Goal: Task Accomplishment & Management: Manage account settings

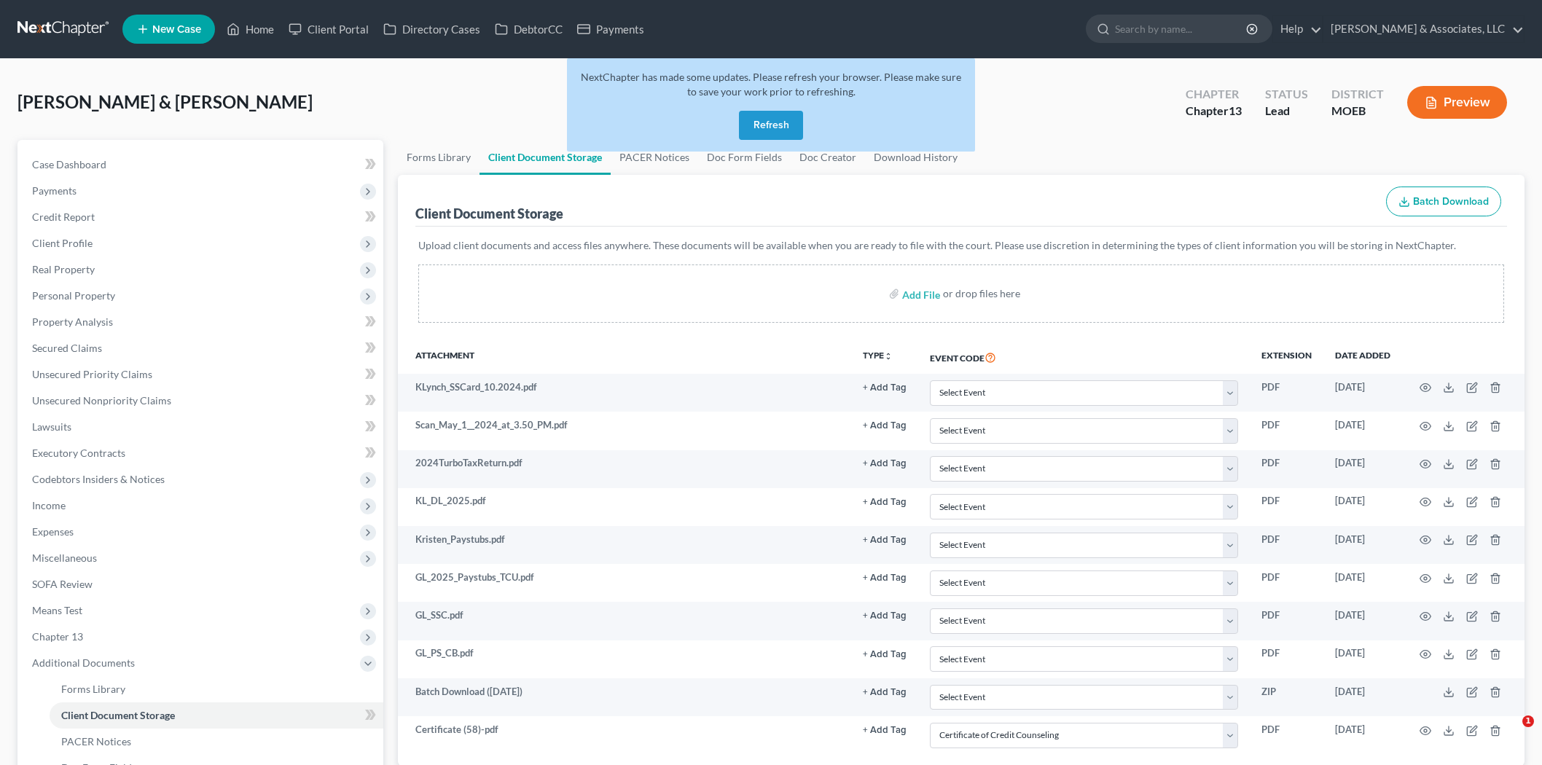
select select "9"
click at [774, 124] on button "Refresh" at bounding box center [771, 125] width 64 height 29
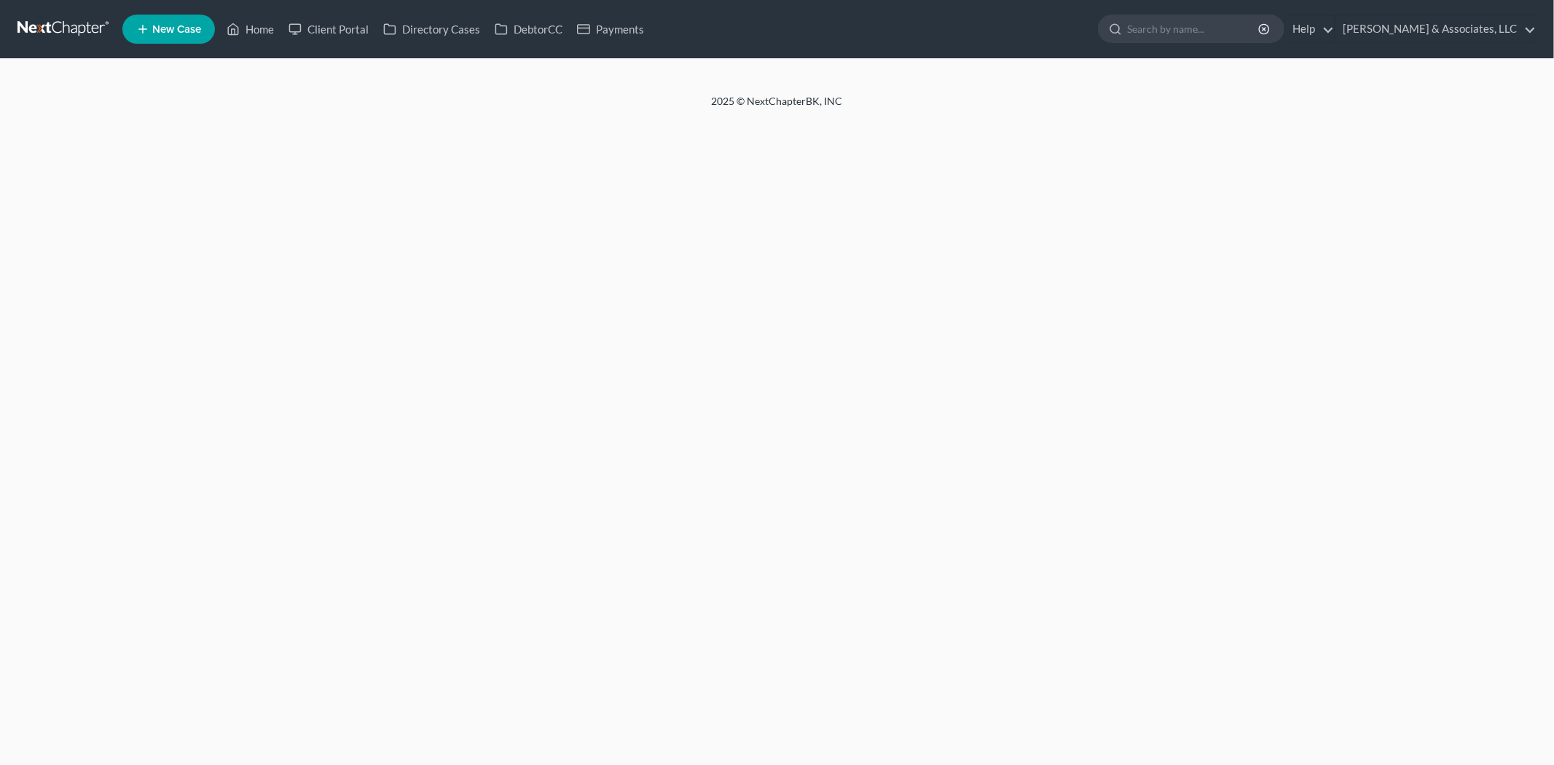
select select "9"
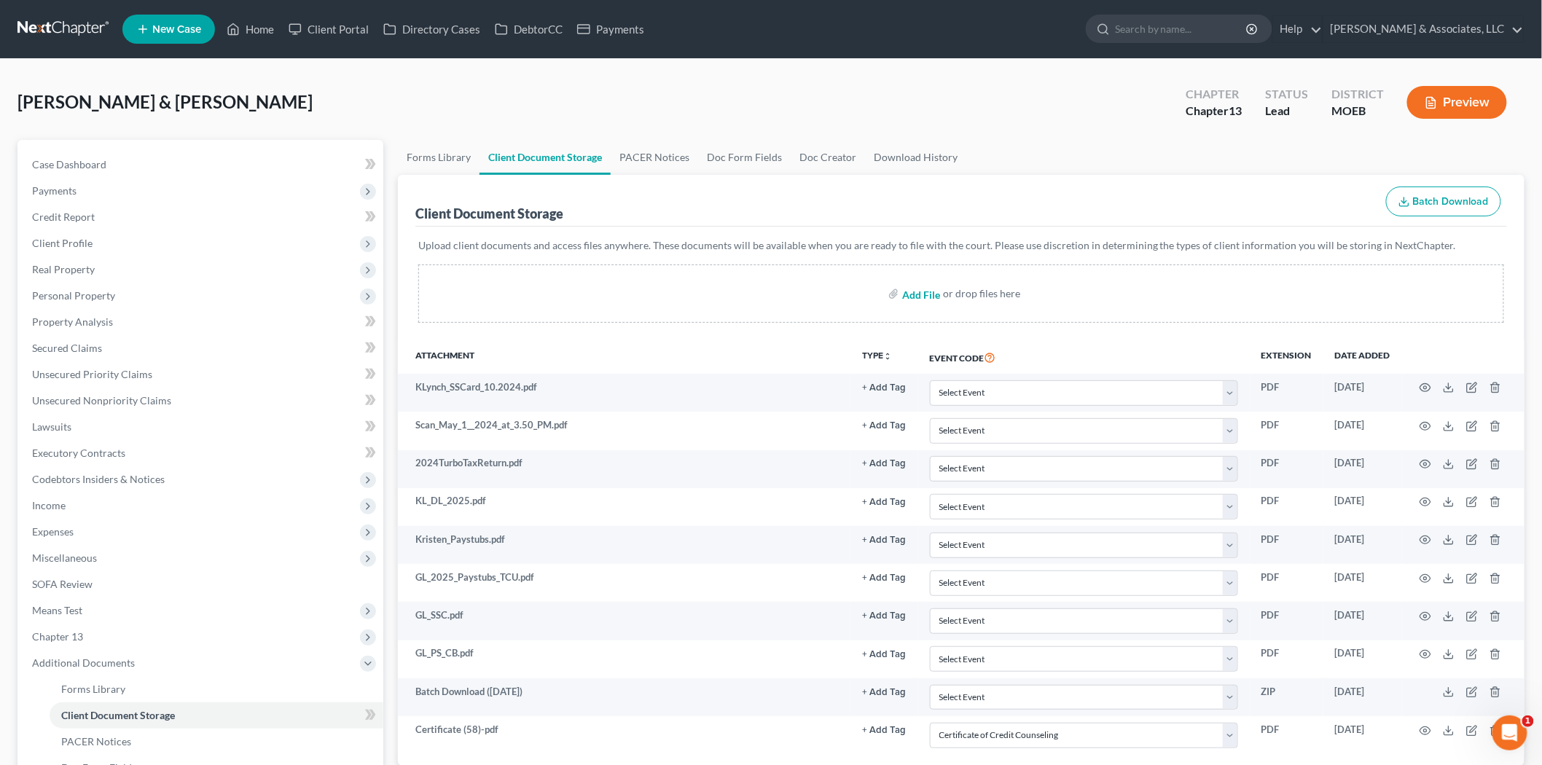
click at [922, 292] on input "file" at bounding box center [919, 294] width 35 height 26
type input "C:\fakepath\Certificate (59).pdf"
select select "9"
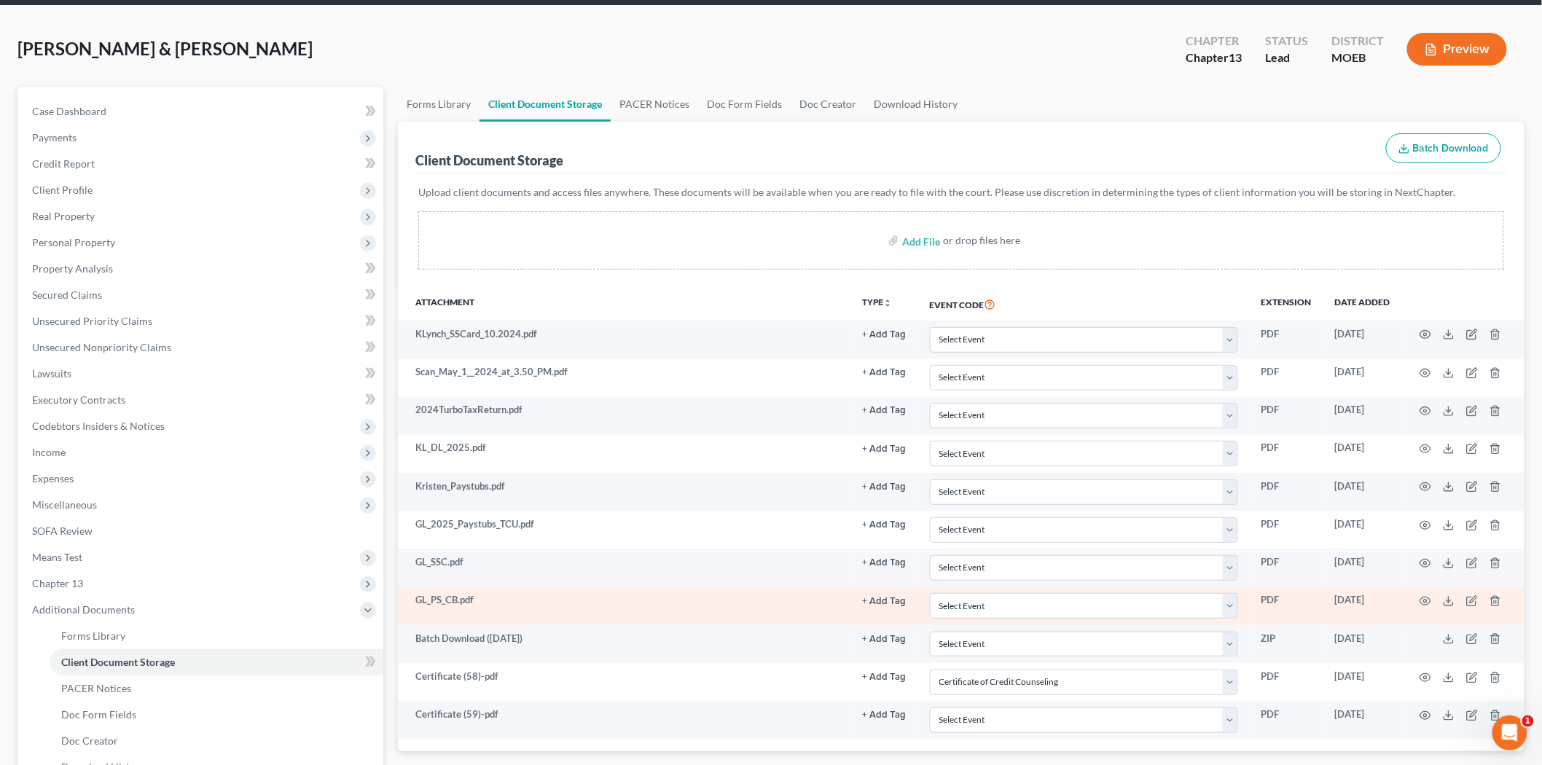
scroll to position [217, 0]
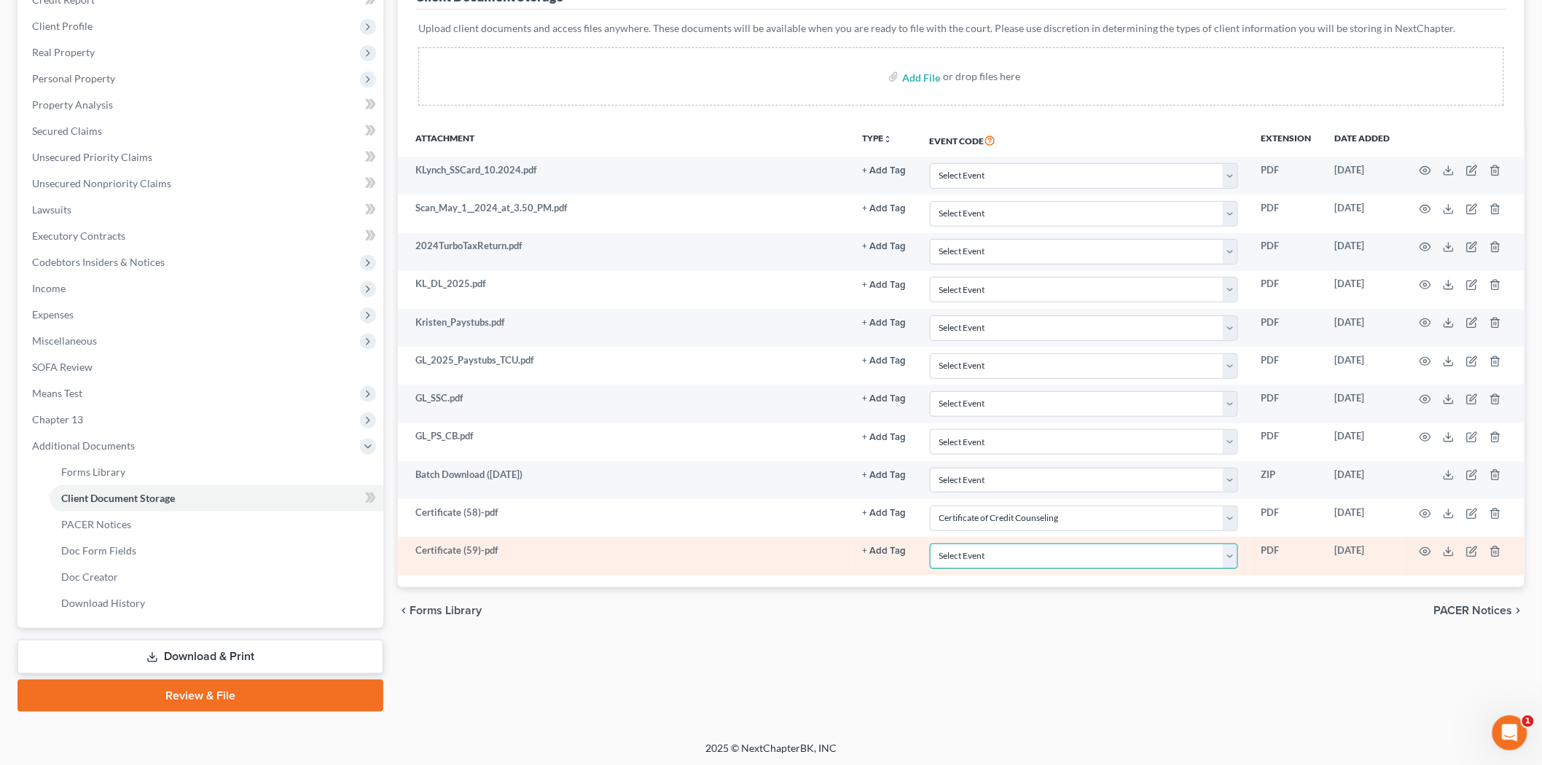
click at [1228, 557] on select "Select Event 20 Largest Unsecured Creditors Amended List of Creditors and Verif…" at bounding box center [1084, 557] width 308 height 26
select select "9"
click at [930, 544] on select "Select Event 20 Largest Unsecured Creditors Amended List of Creditors and Verif…" at bounding box center [1084, 557] width 308 height 26
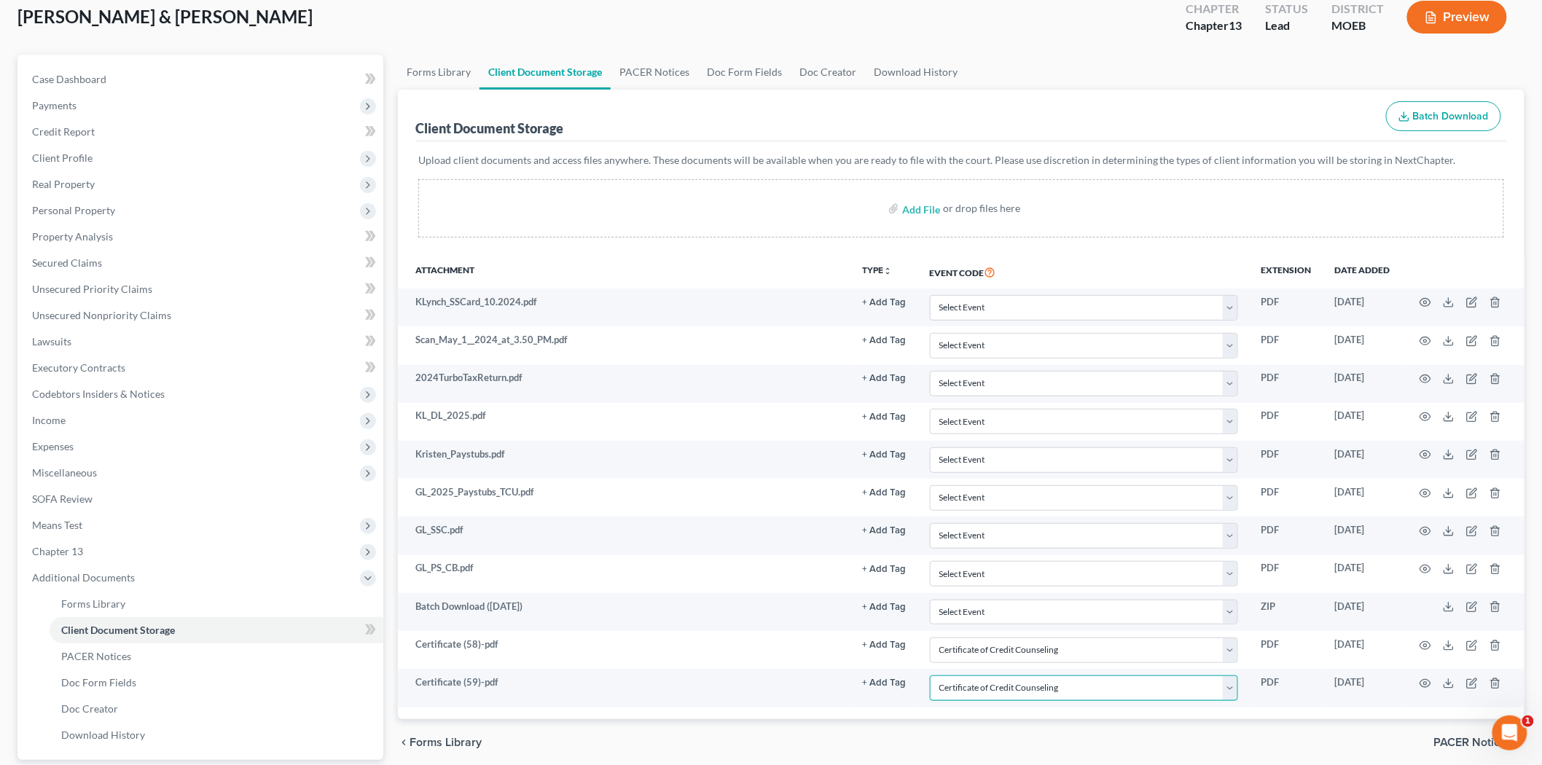
scroll to position [0, 0]
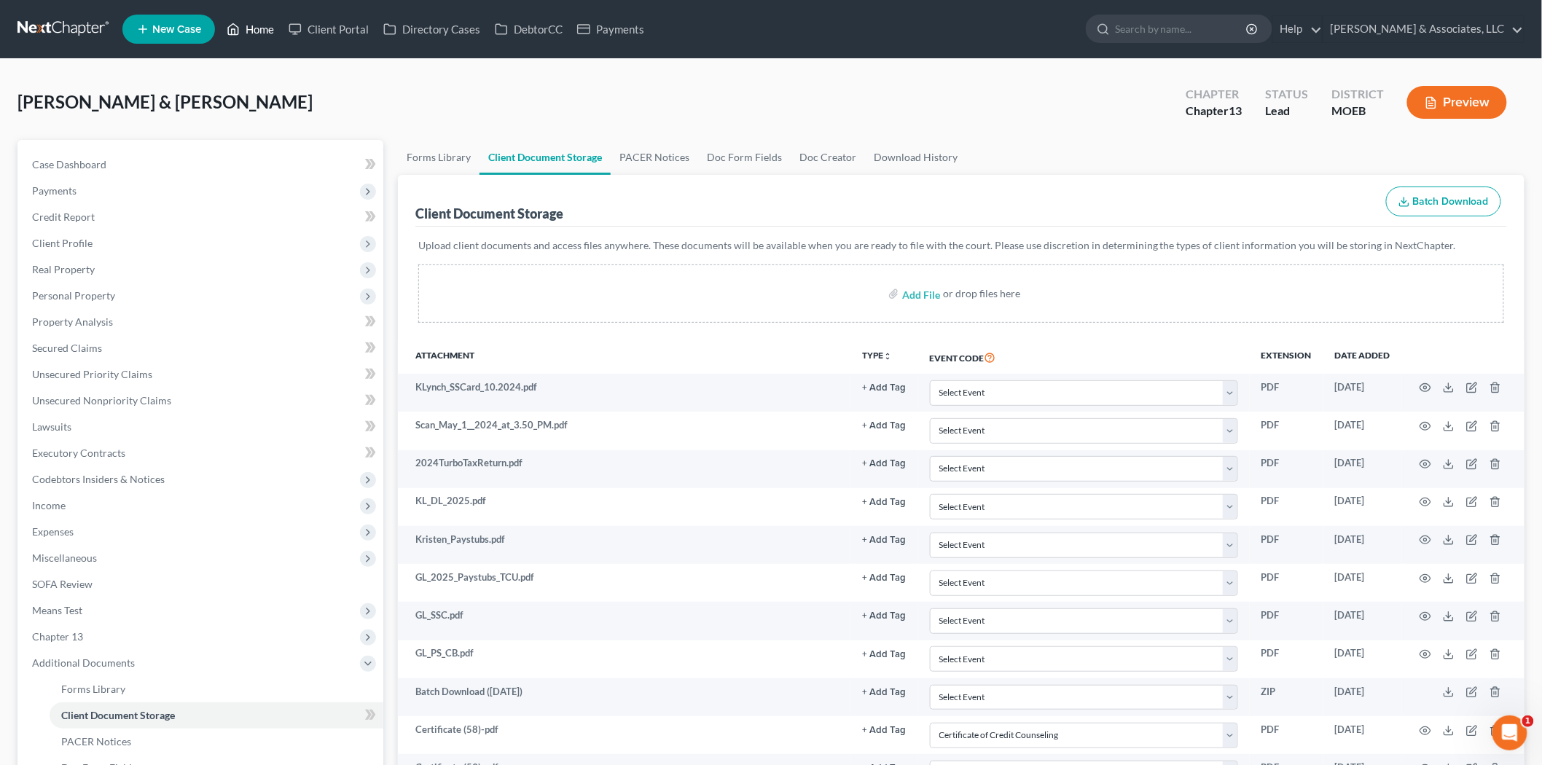
click at [258, 28] on link "Home" at bounding box center [250, 29] width 62 height 26
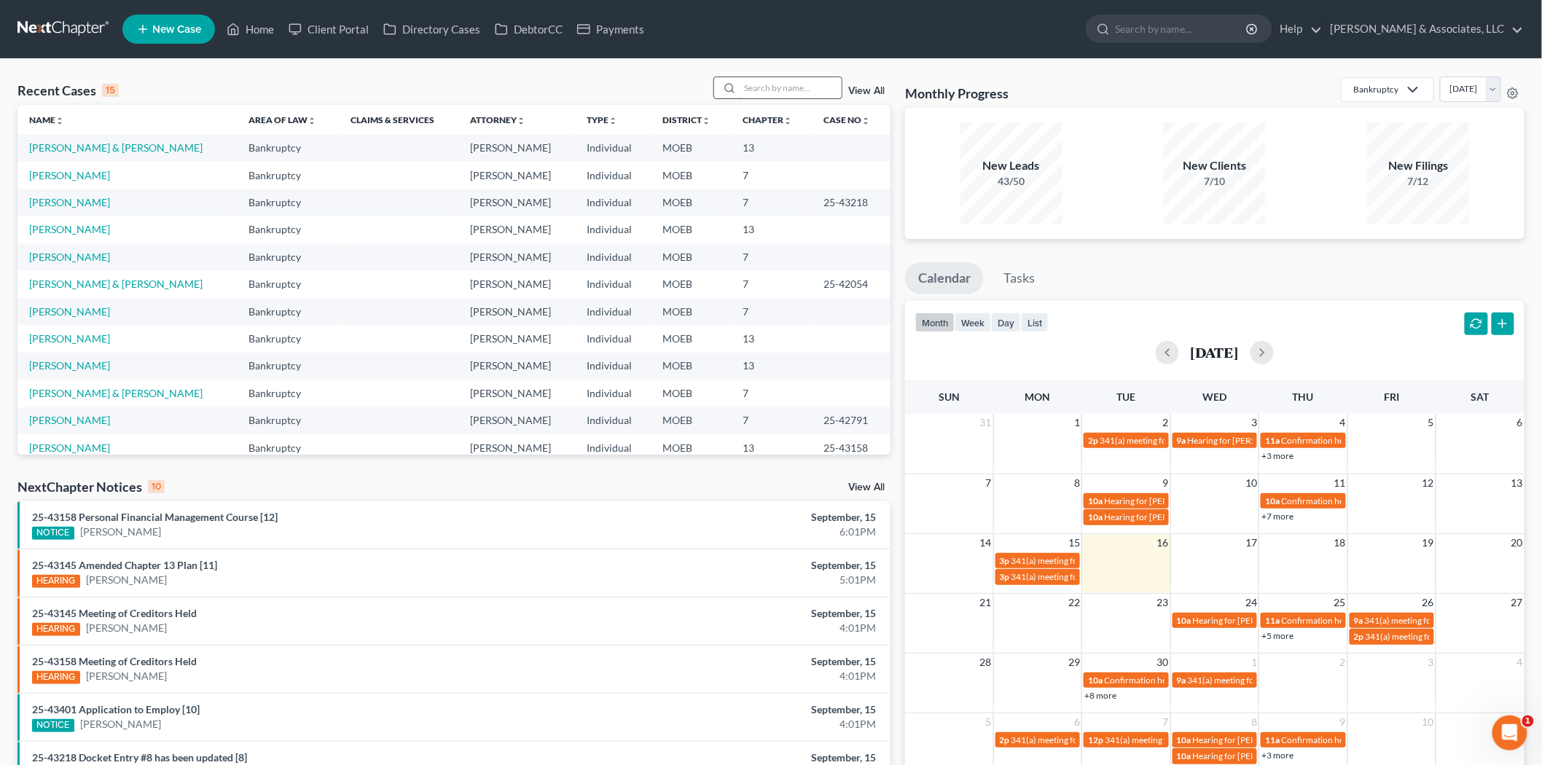
click at [770, 90] on input "search" at bounding box center [791, 87] width 102 height 21
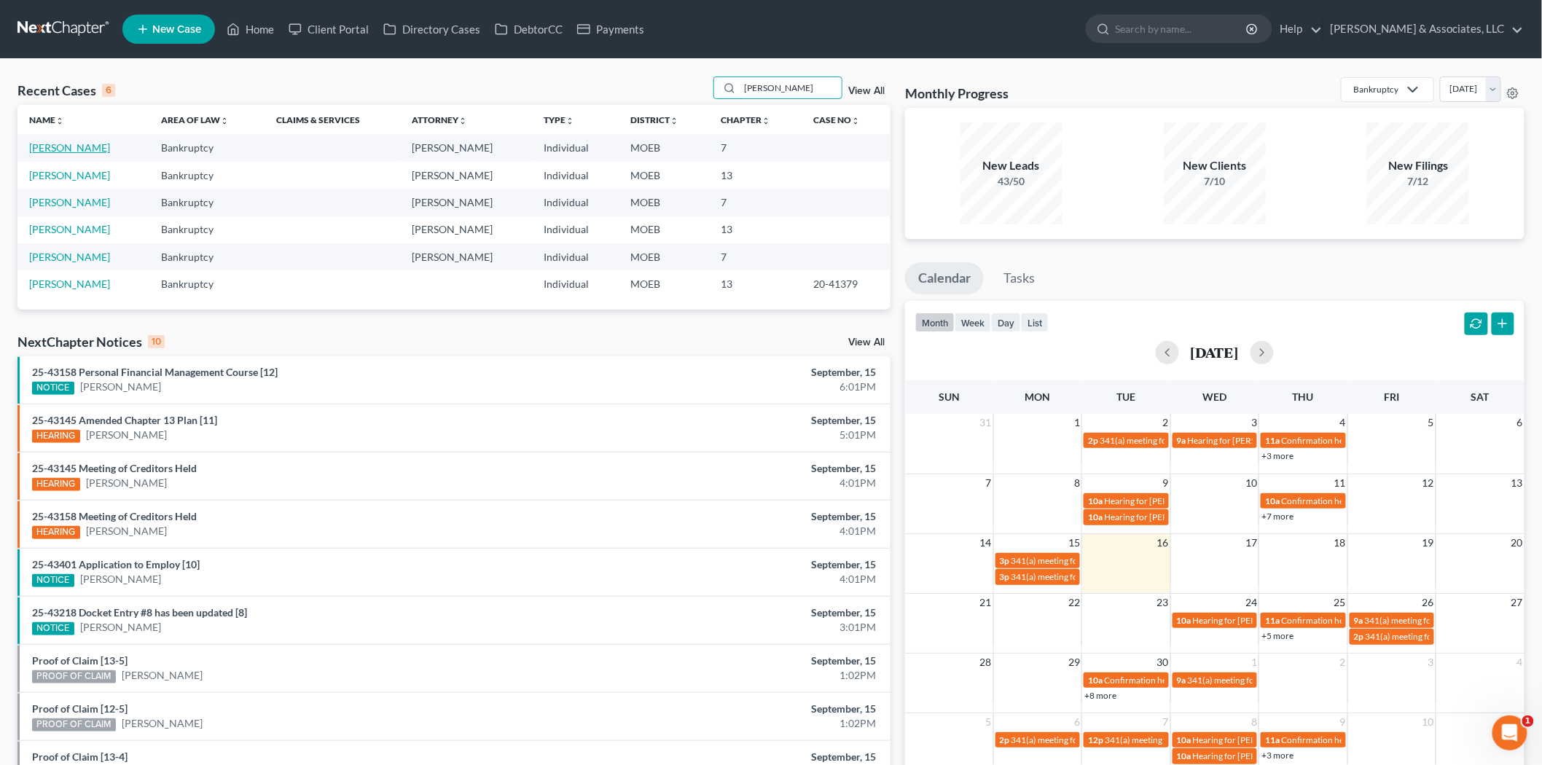
type input "[PERSON_NAME]"
click at [51, 153] on link "[PERSON_NAME]" at bounding box center [69, 147] width 81 height 12
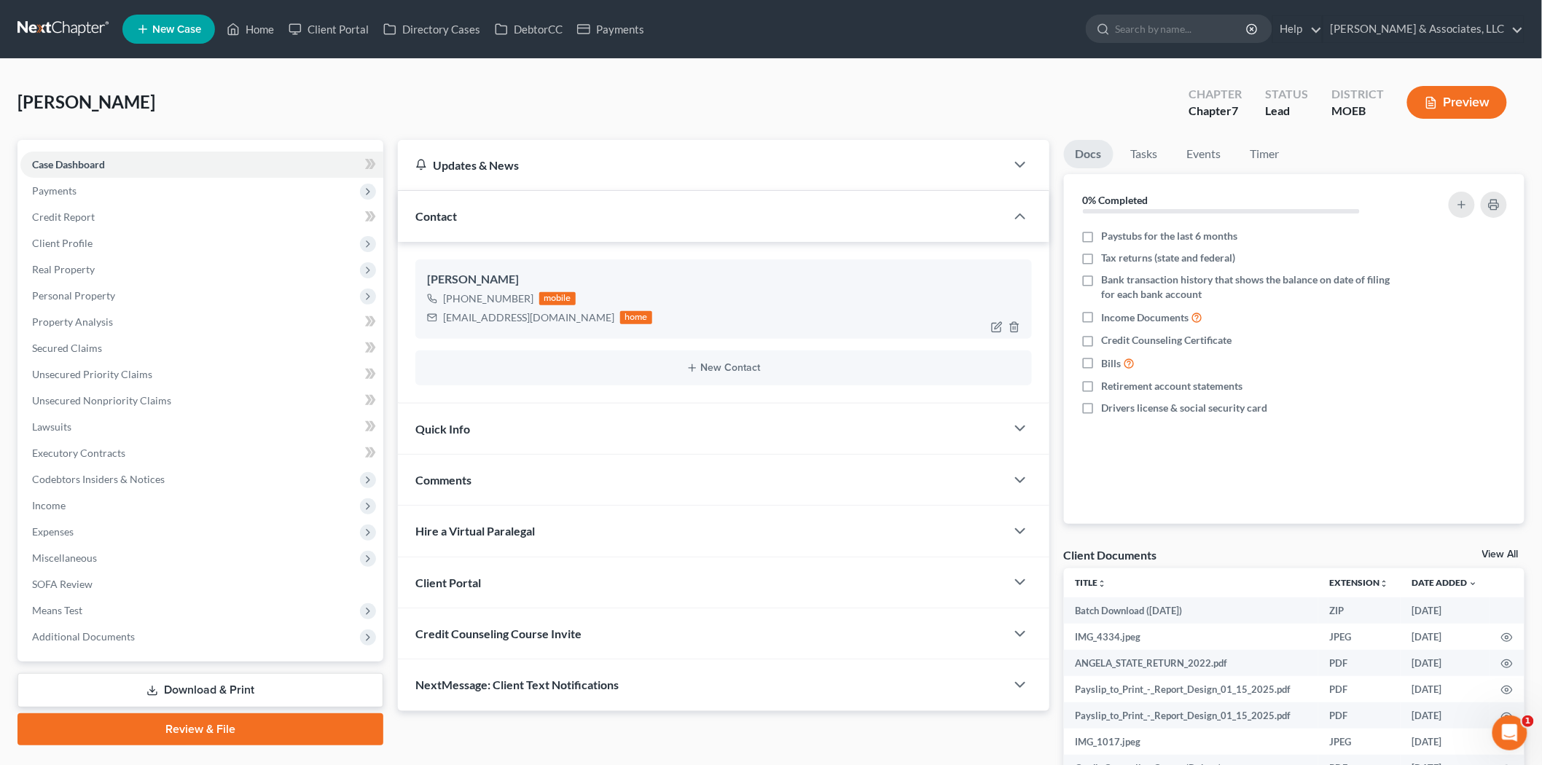
drag, startPoint x: 526, startPoint y: 294, endPoint x: 456, endPoint y: 299, distance: 70.2
click at [456, 299] on div "[PHONE_NUMBER]" at bounding box center [488, 298] width 90 height 15
copy div "[PHONE_NUMBER]"
click at [262, 26] on link "Home" at bounding box center [250, 29] width 62 height 26
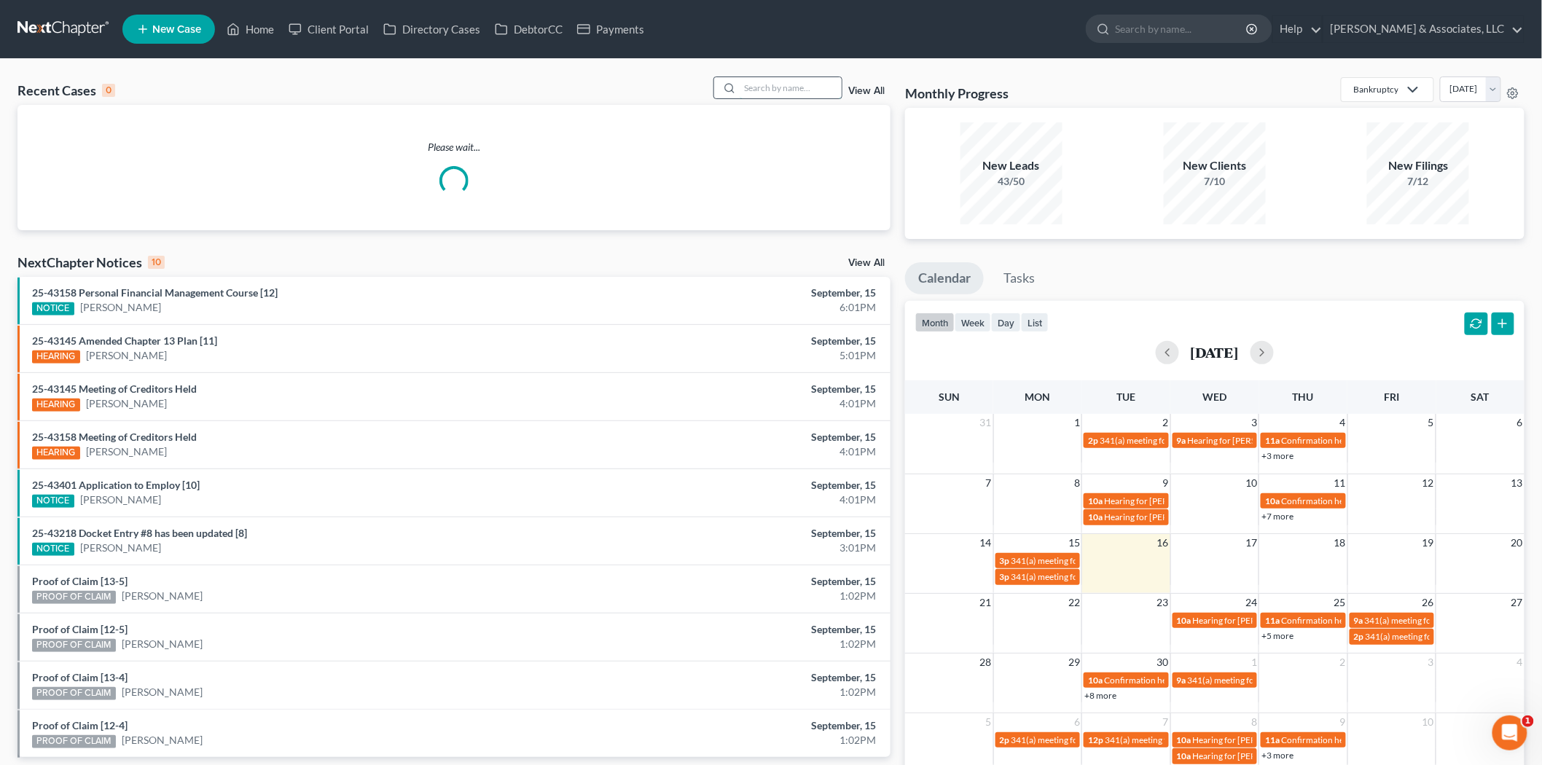
click at [774, 85] on input "search" at bounding box center [791, 87] width 102 height 21
type input "[PERSON_NAME]"
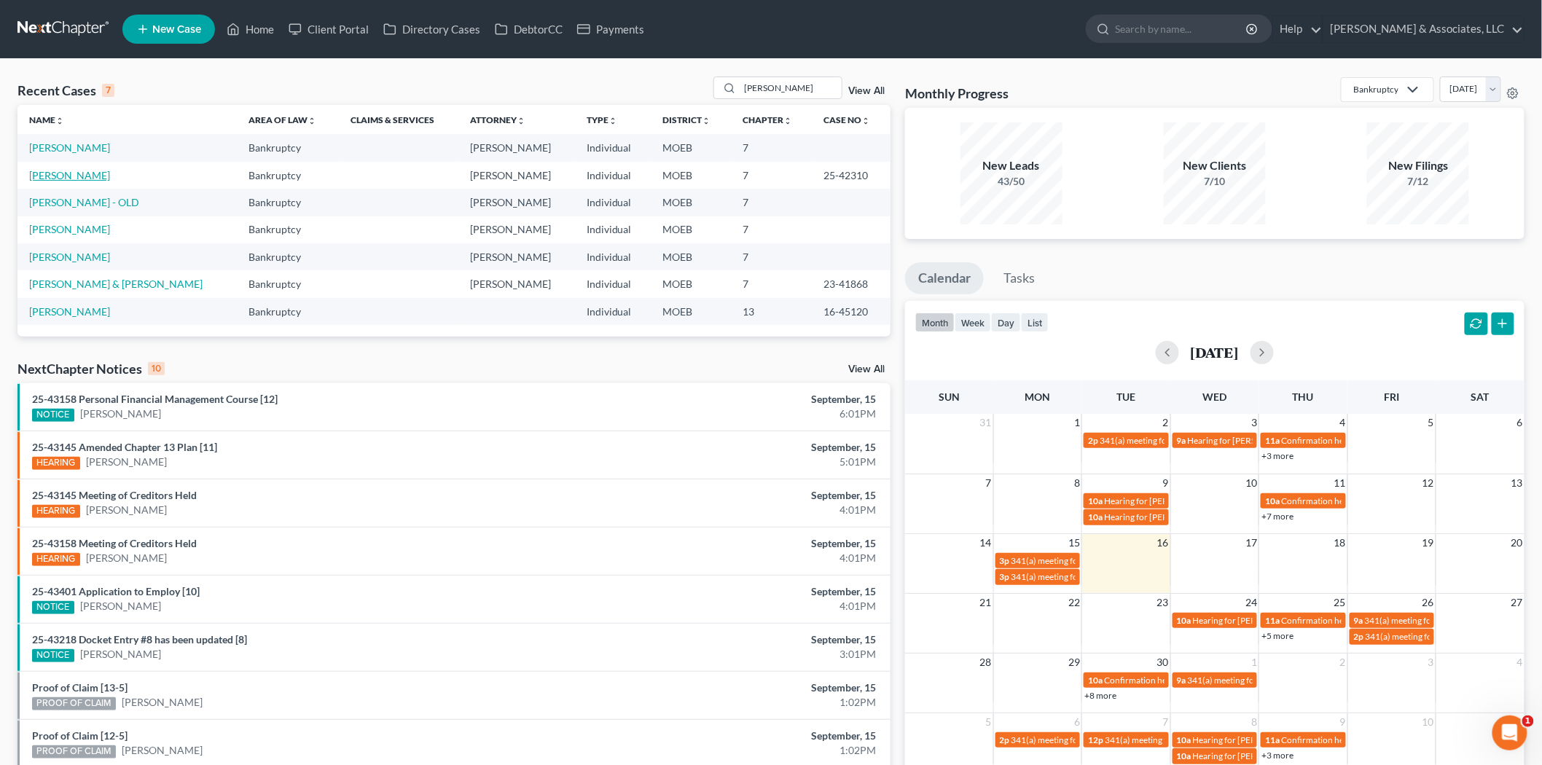
click at [71, 178] on link "[PERSON_NAME]" at bounding box center [69, 175] width 81 height 12
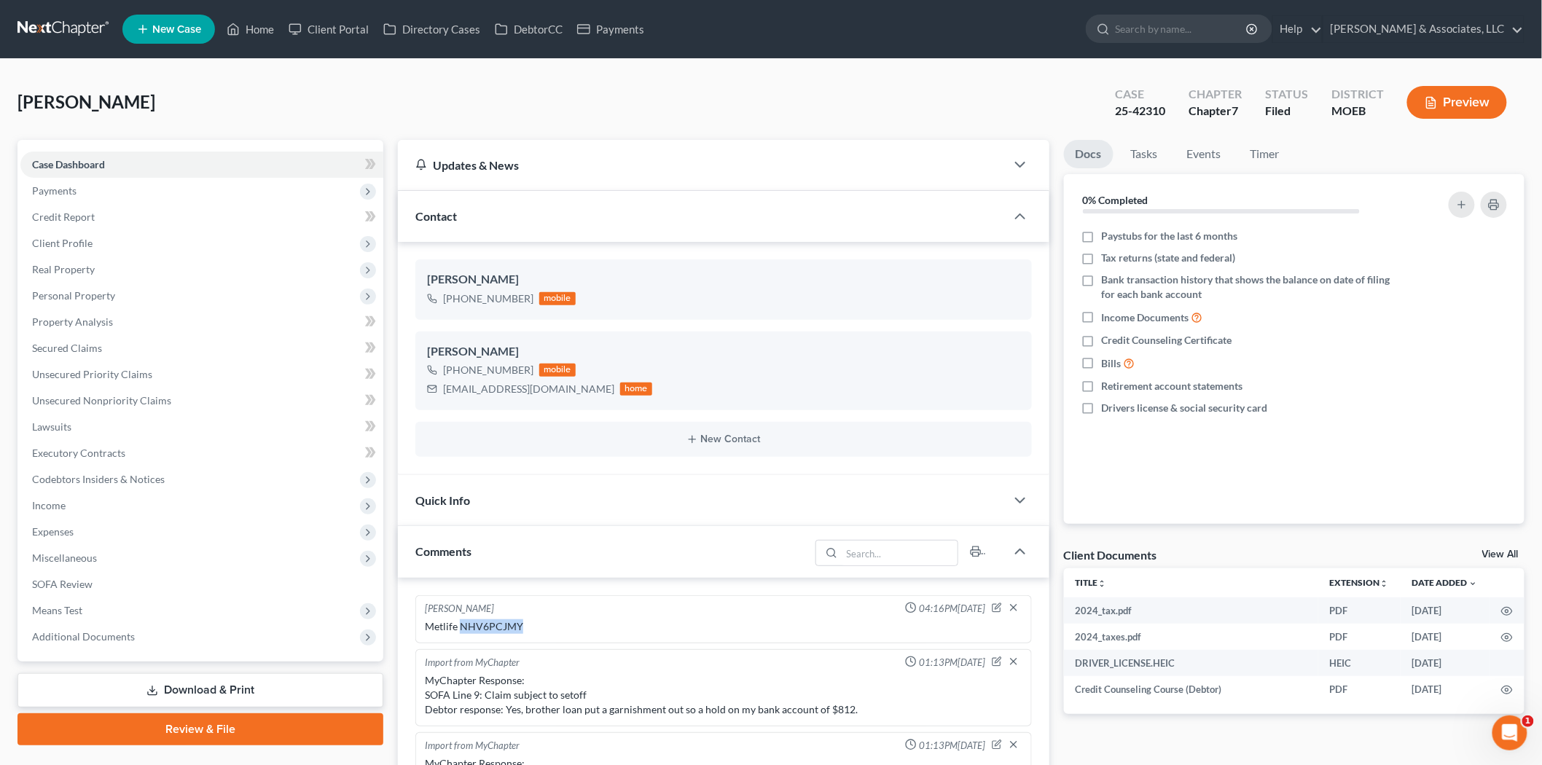
drag, startPoint x: 525, startPoint y: 629, endPoint x: 459, endPoint y: 630, distance: 65.6
click at [459, 630] on div "Metlife NHV6PCJMY" at bounding box center [723, 626] width 597 height 15
copy div "NHV6PCJMY"
click at [241, 23] on link "Home" at bounding box center [250, 29] width 62 height 26
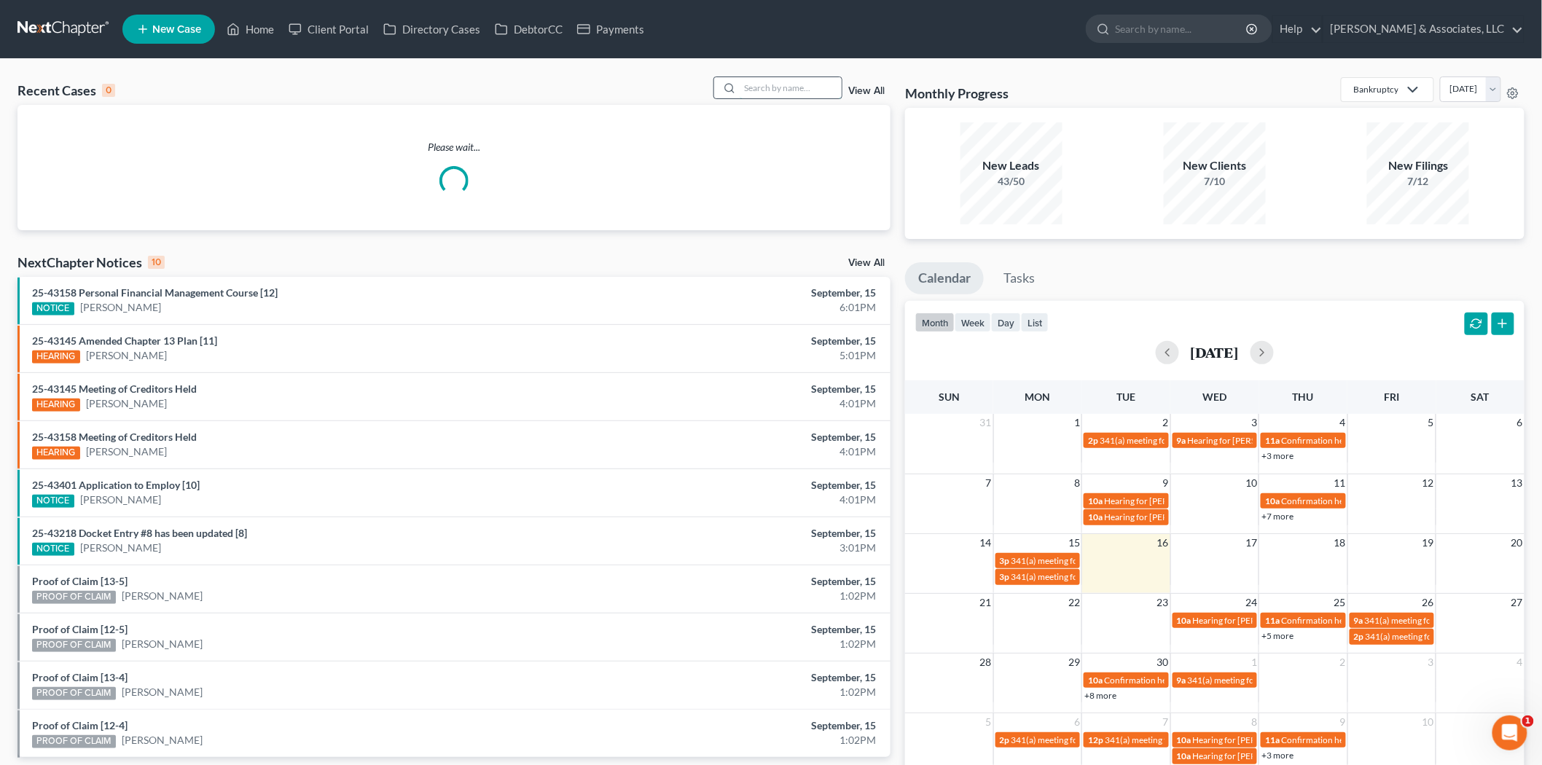
click at [770, 89] on input "search" at bounding box center [791, 87] width 102 height 21
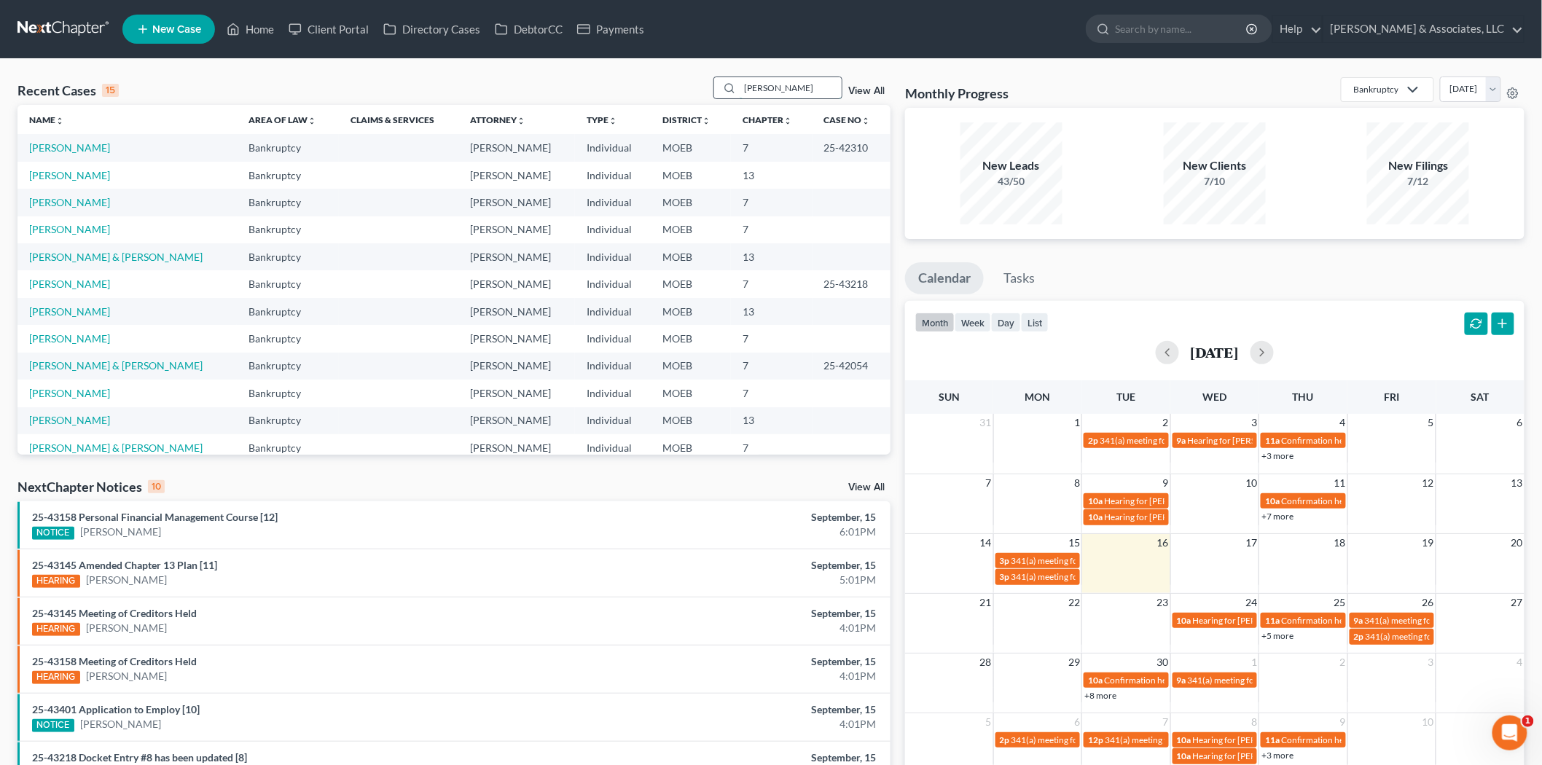
type input "[PERSON_NAME]"
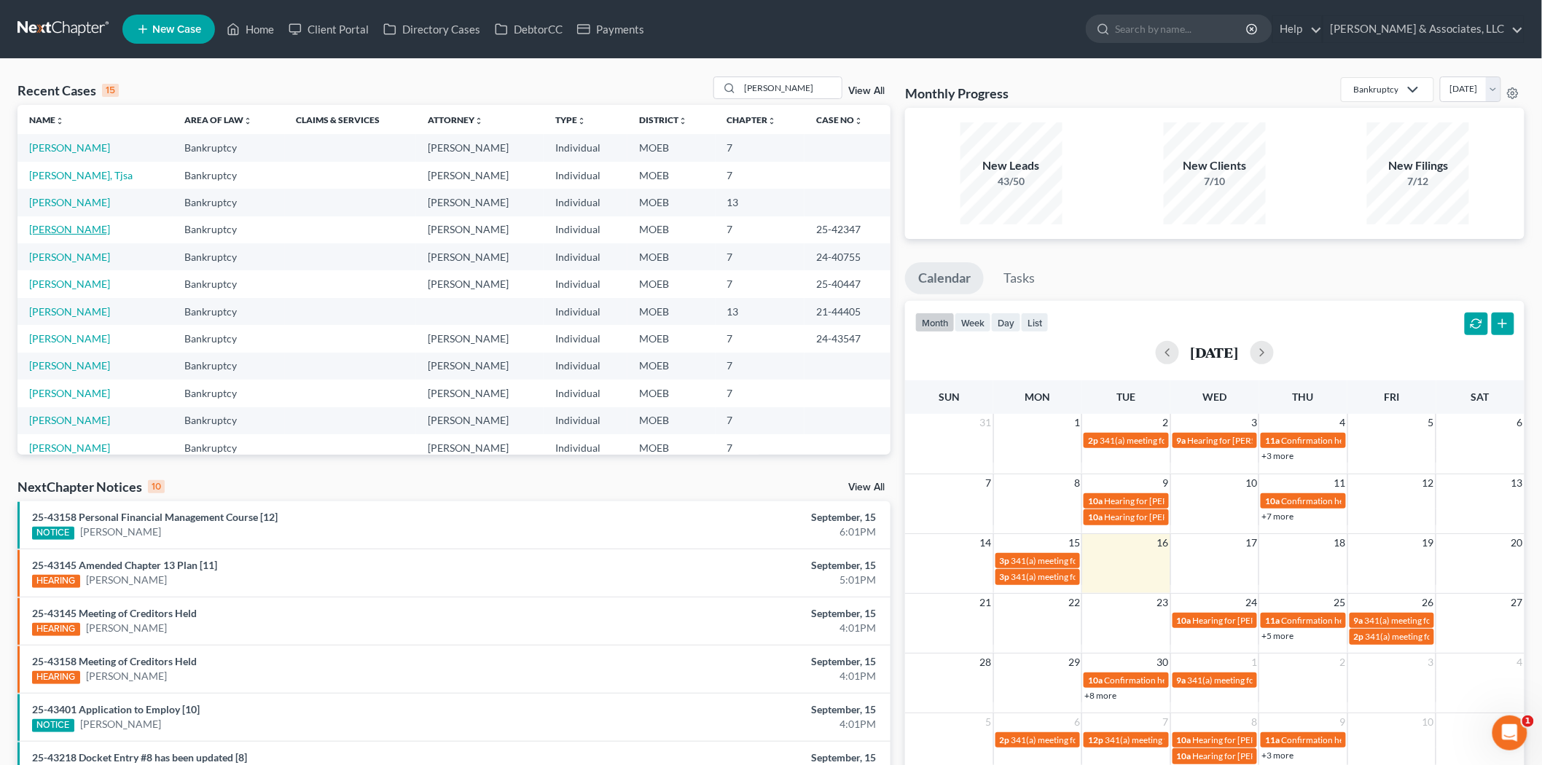
click at [68, 230] on link "[PERSON_NAME]" at bounding box center [69, 229] width 81 height 12
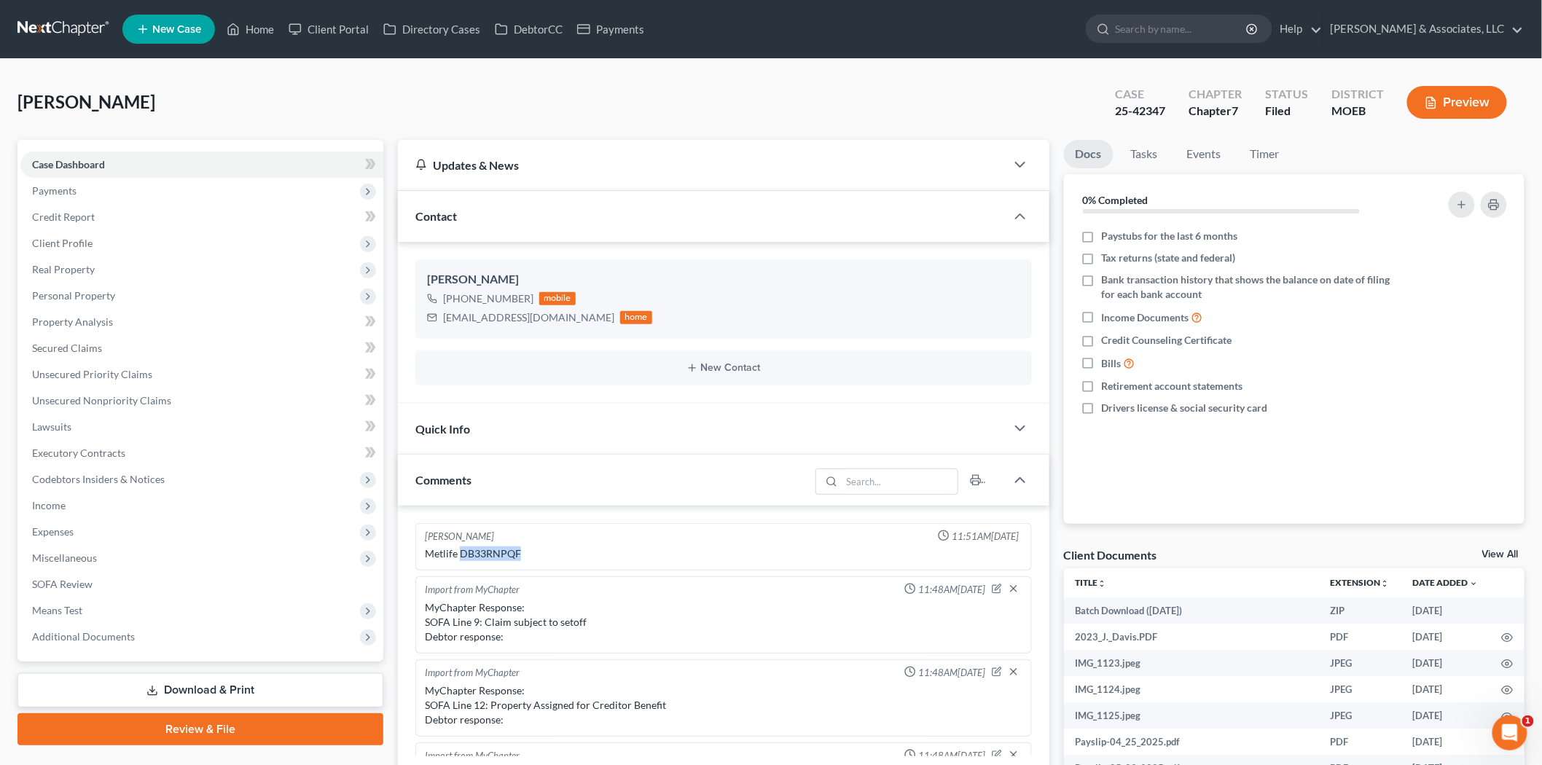
drag, startPoint x: 527, startPoint y: 552, endPoint x: 460, endPoint y: 555, distance: 67.9
click at [460, 555] on div "Metlife DB33RNPQF" at bounding box center [723, 553] width 597 height 15
copy div "DB33RNPQF"
click at [68, 251] on span "Client Profile" at bounding box center [201, 243] width 363 height 26
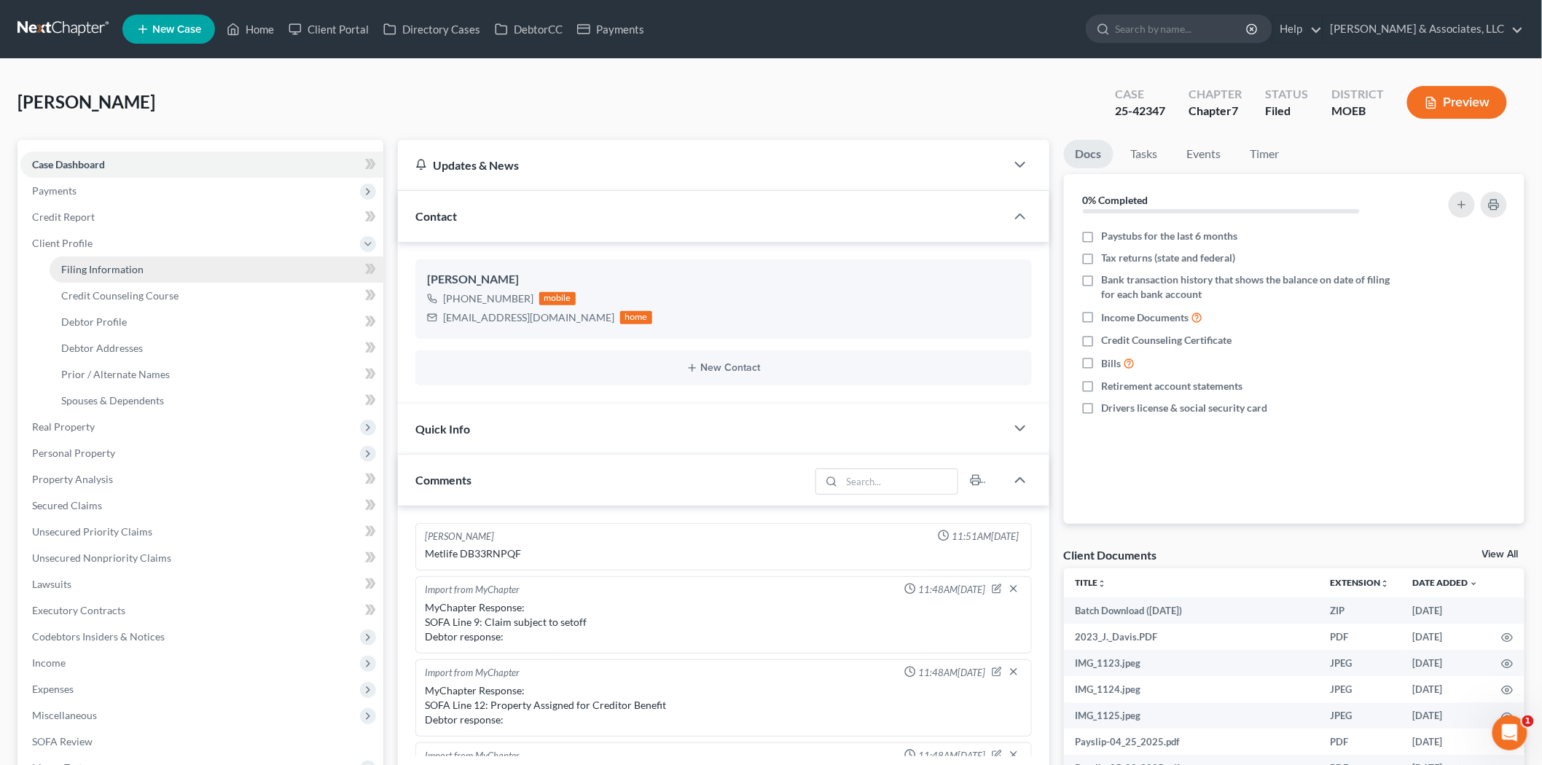
click at [77, 266] on span "Filing Information" at bounding box center [102, 269] width 82 height 12
select select "1"
select select "0"
select select "26"
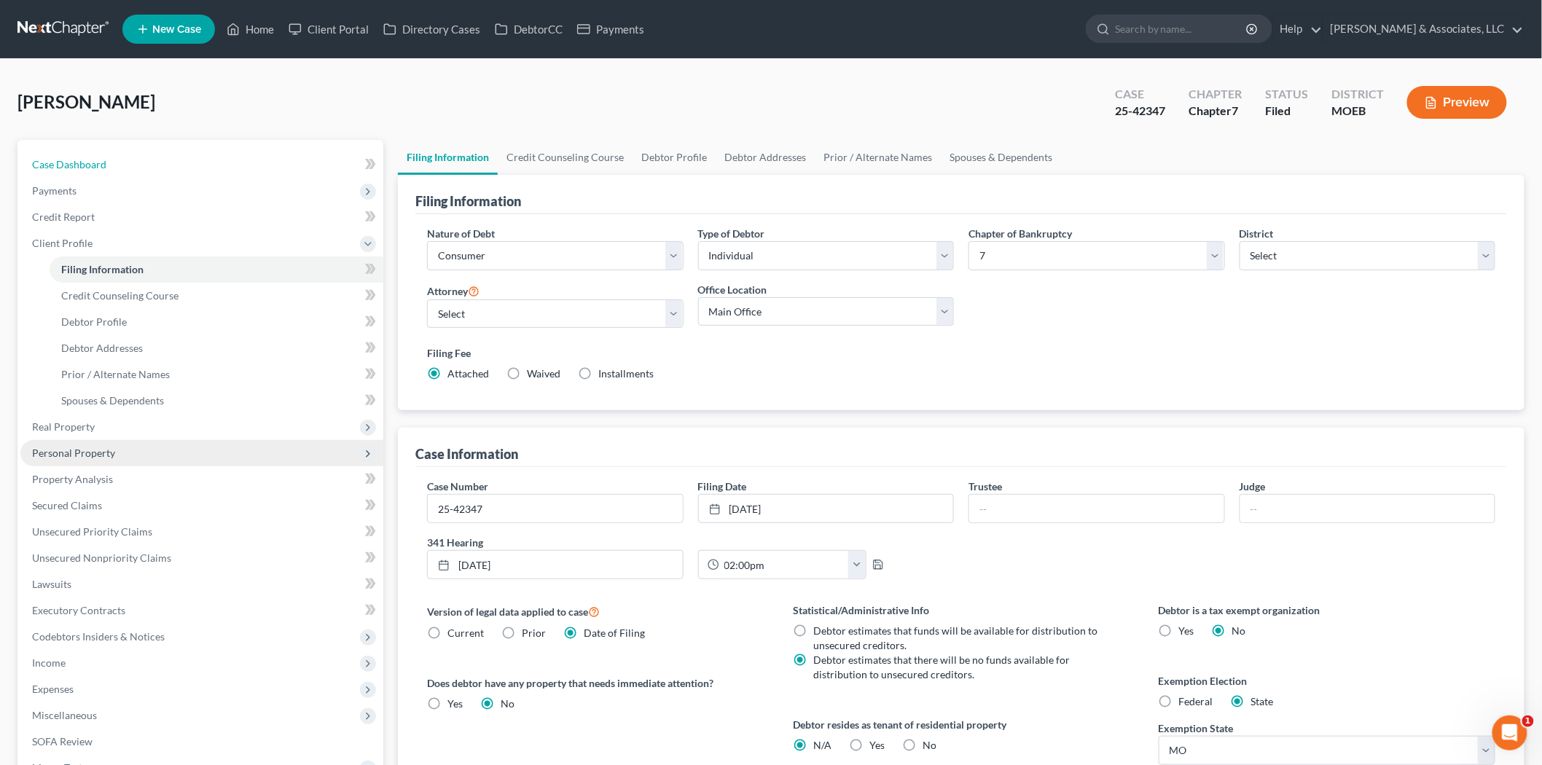
drag, startPoint x: 71, startPoint y: 164, endPoint x: 377, endPoint y: 444, distance: 415.1
click at [71, 164] on span "Case Dashboard" at bounding box center [69, 164] width 74 height 12
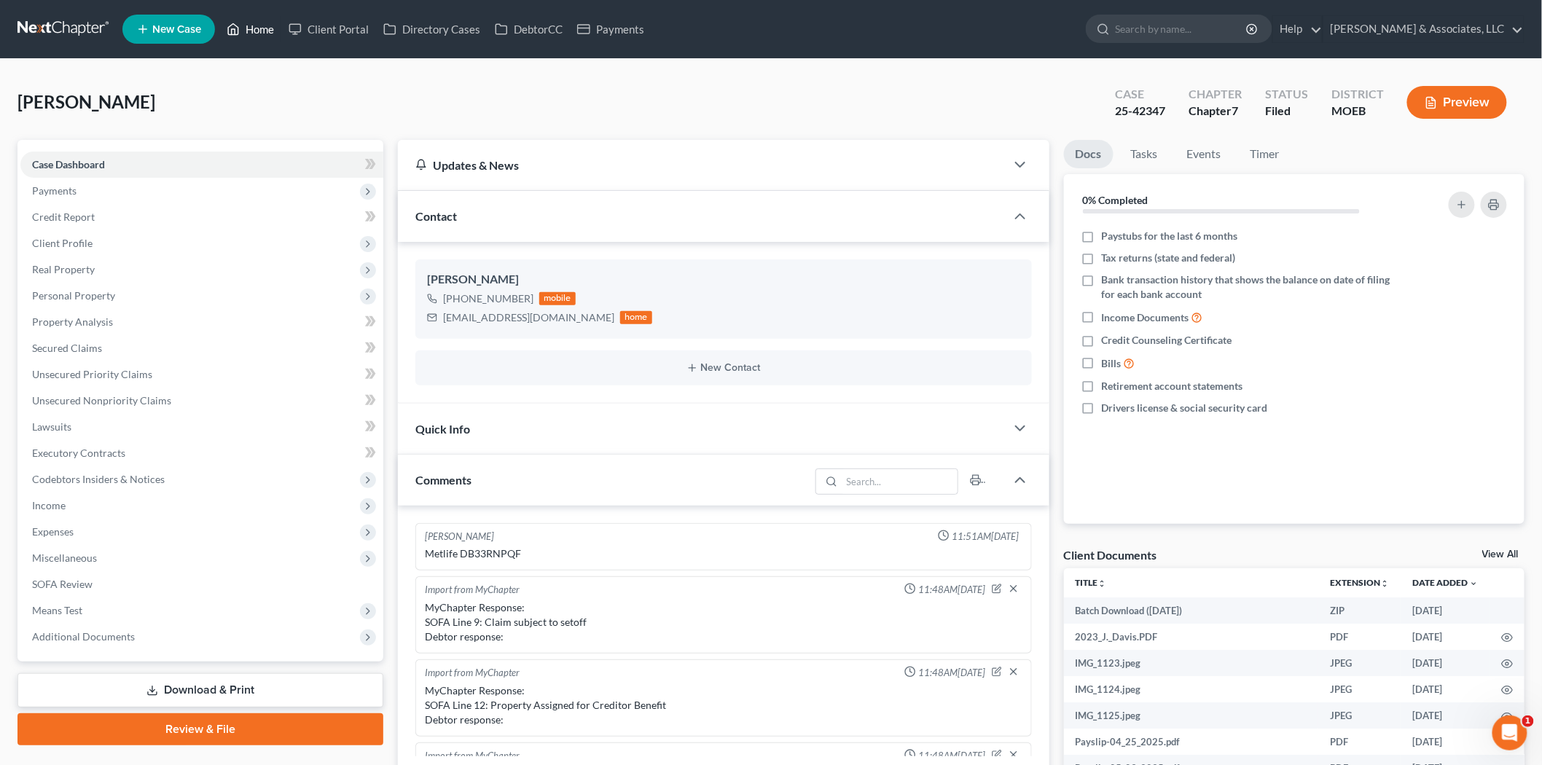
click at [244, 31] on link "Home" at bounding box center [250, 29] width 62 height 26
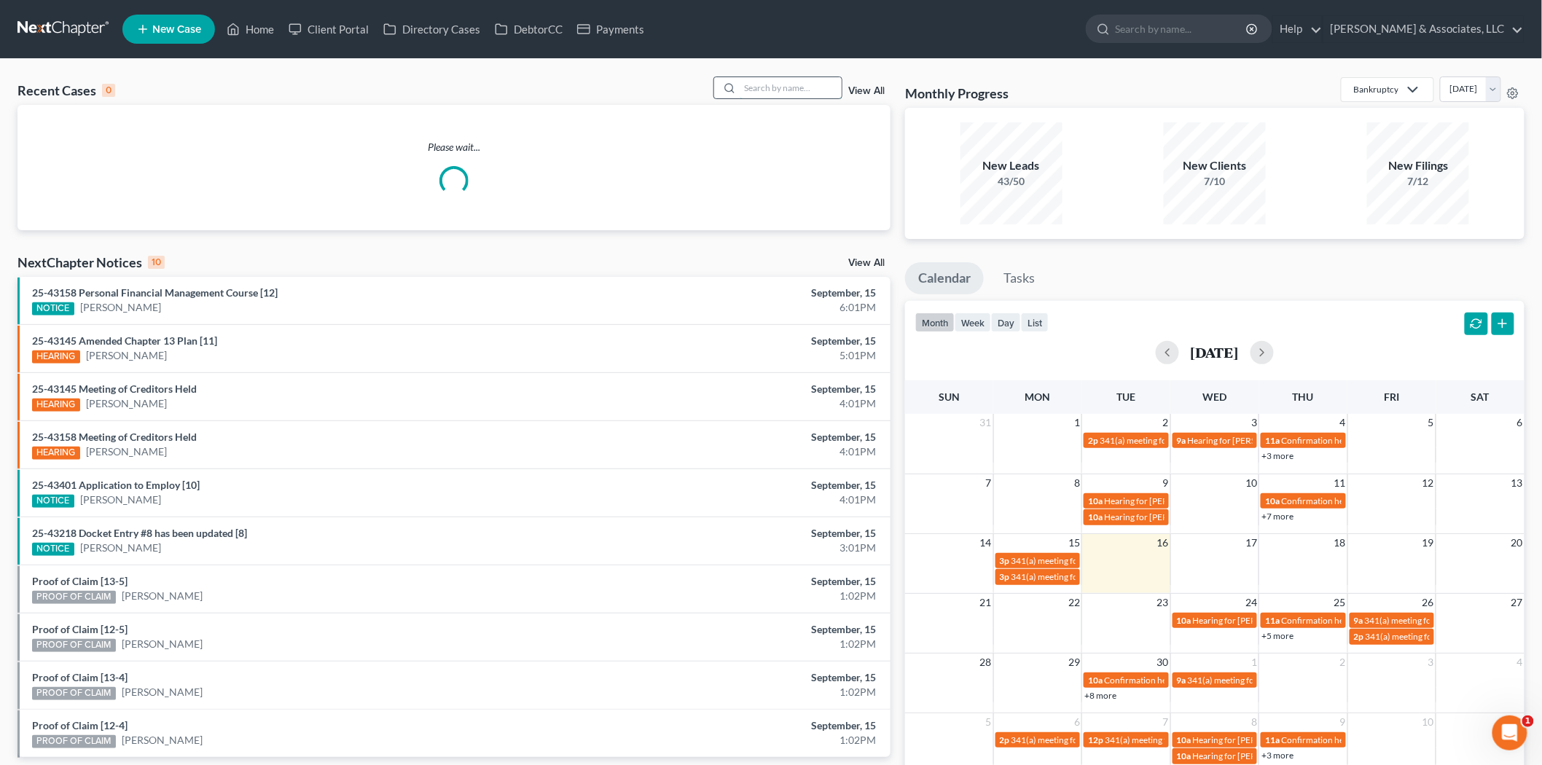
click at [749, 84] on input "search" at bounding box center [791, 87] width 102 height 21
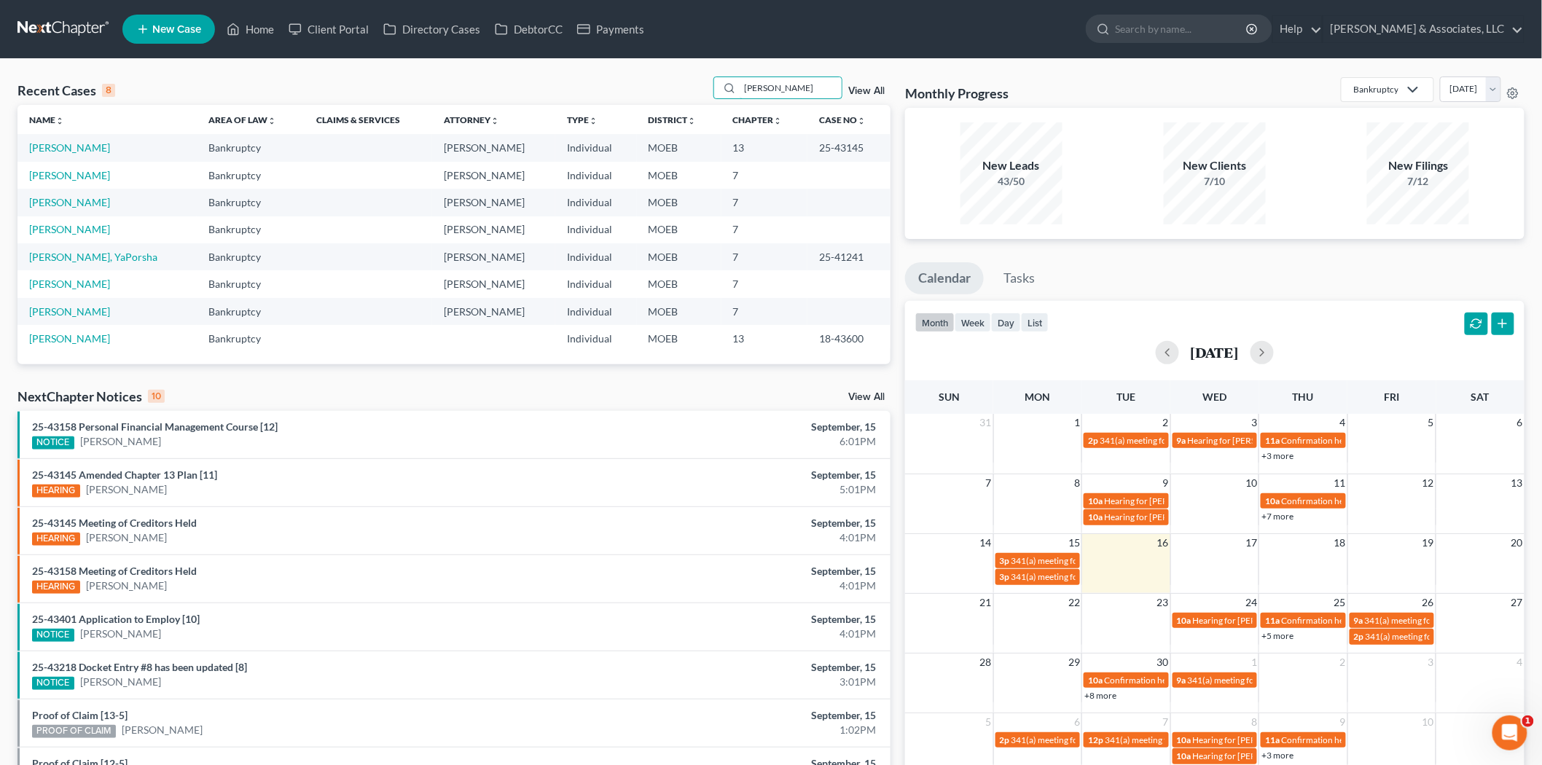
type input "[PERSON_NAME]"
click at [106, 146] on link "[PERSON_NAME]" at bounding box center [69, 147] width 81 height 12
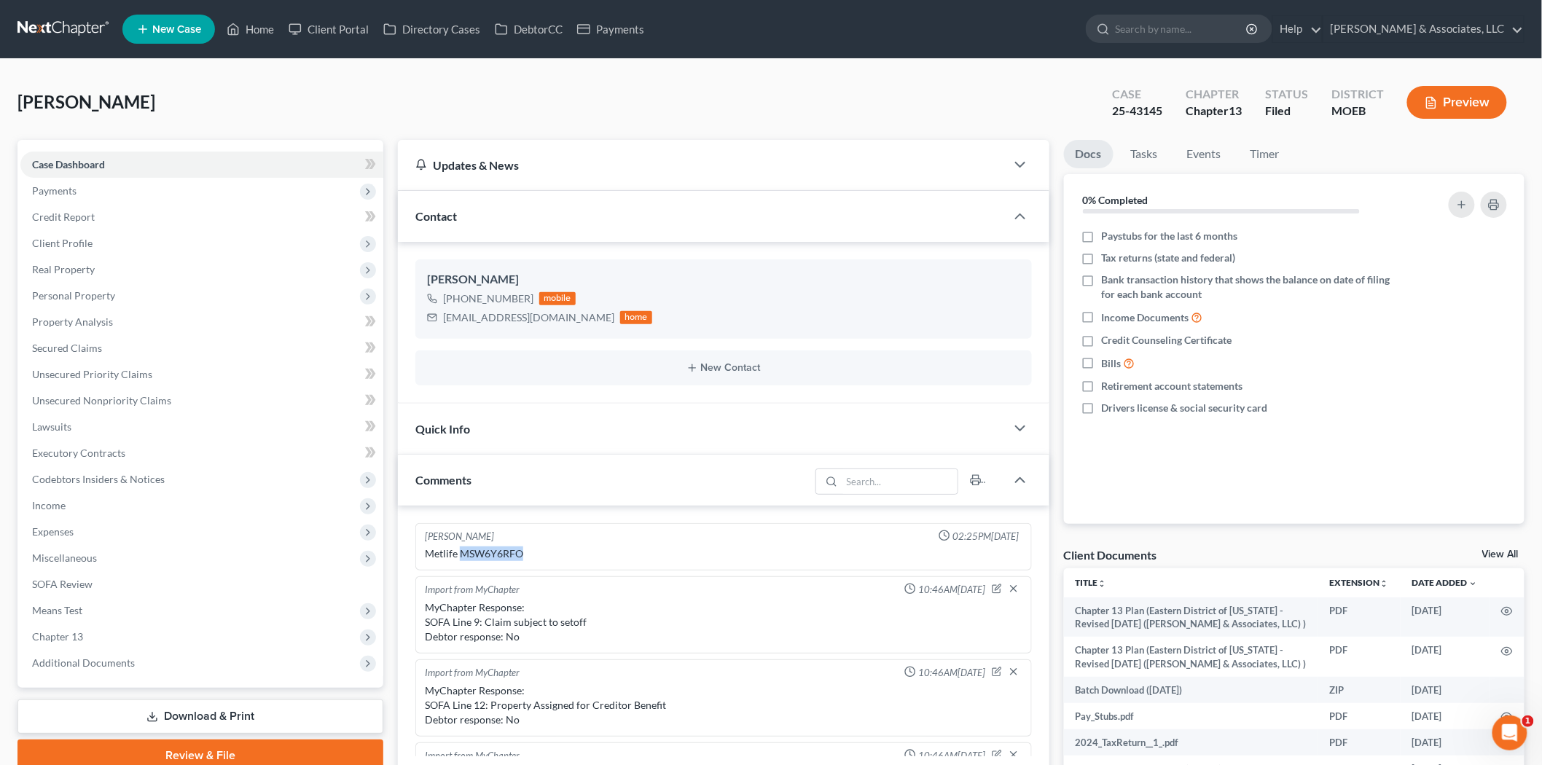
drag, startPoint x: 557, startPoint y: 551, endPoint x: 462, endPoint y: 554, distance: 94.8
click at [462, 554] on div "Metlife MSW6Y6RFO" at bounding box center [723, 553] width 597 height 15
copy div "MSW6Y6RFO"
click at [259, 34] on link "Home" at bounding box center [250, 29] width 62 height 26
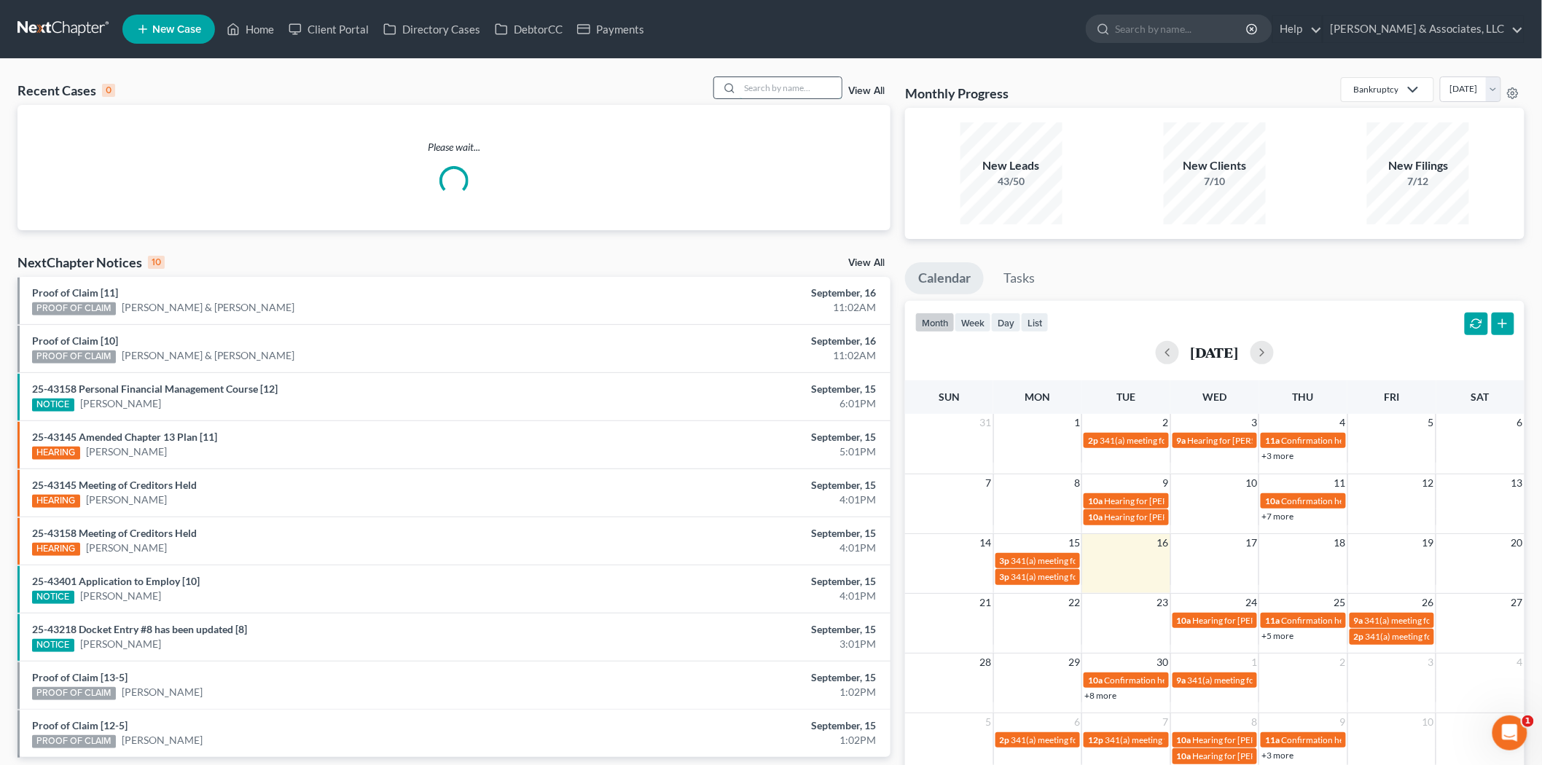
click at [756, 90] on input "search" at bounding box center [791, 87] width 102 height 21
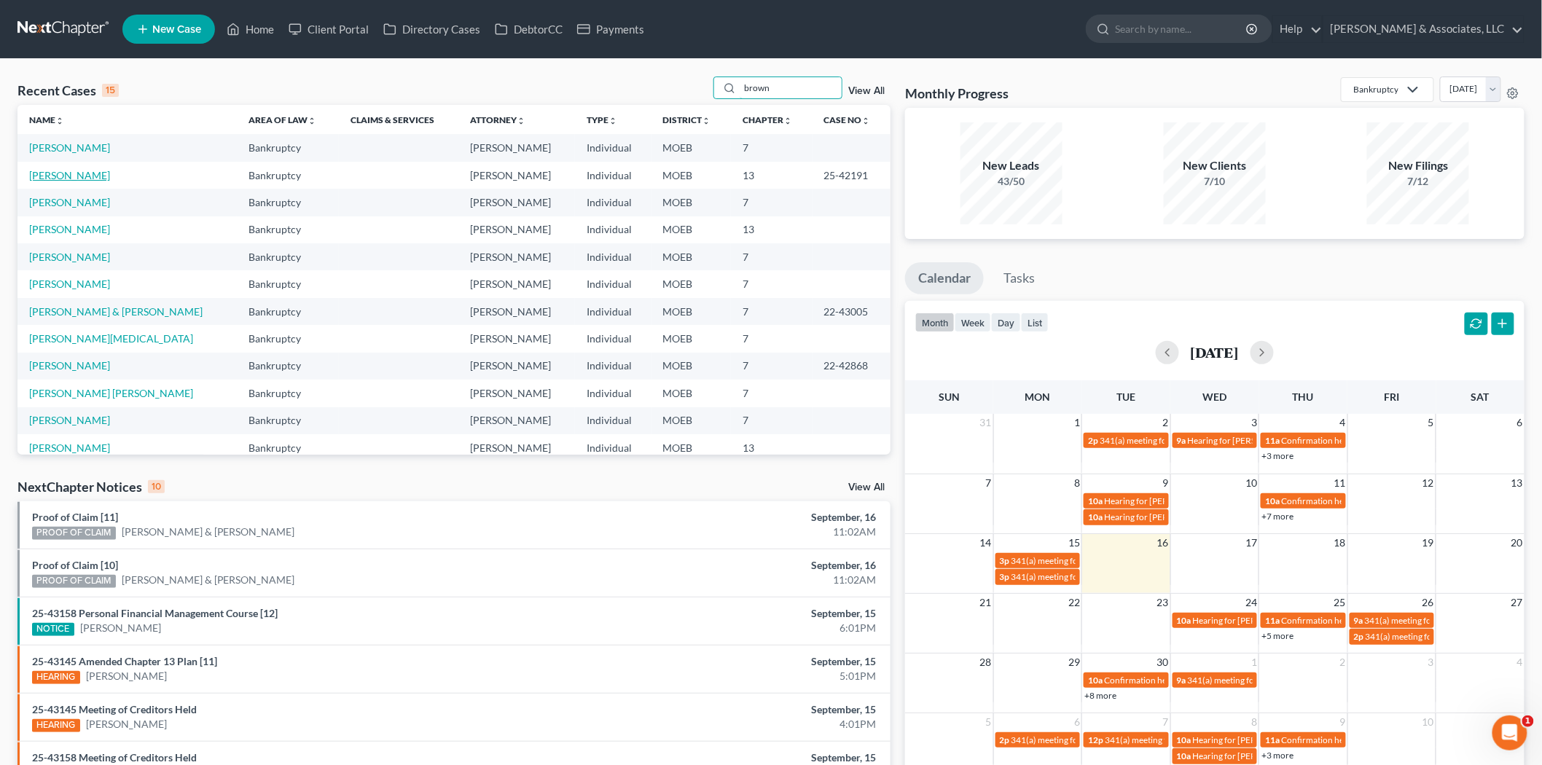
type input "brown"
click at [51, 180] on link "[PERSON_NAME]" at bounding box center [69, 175] width 81 height 12
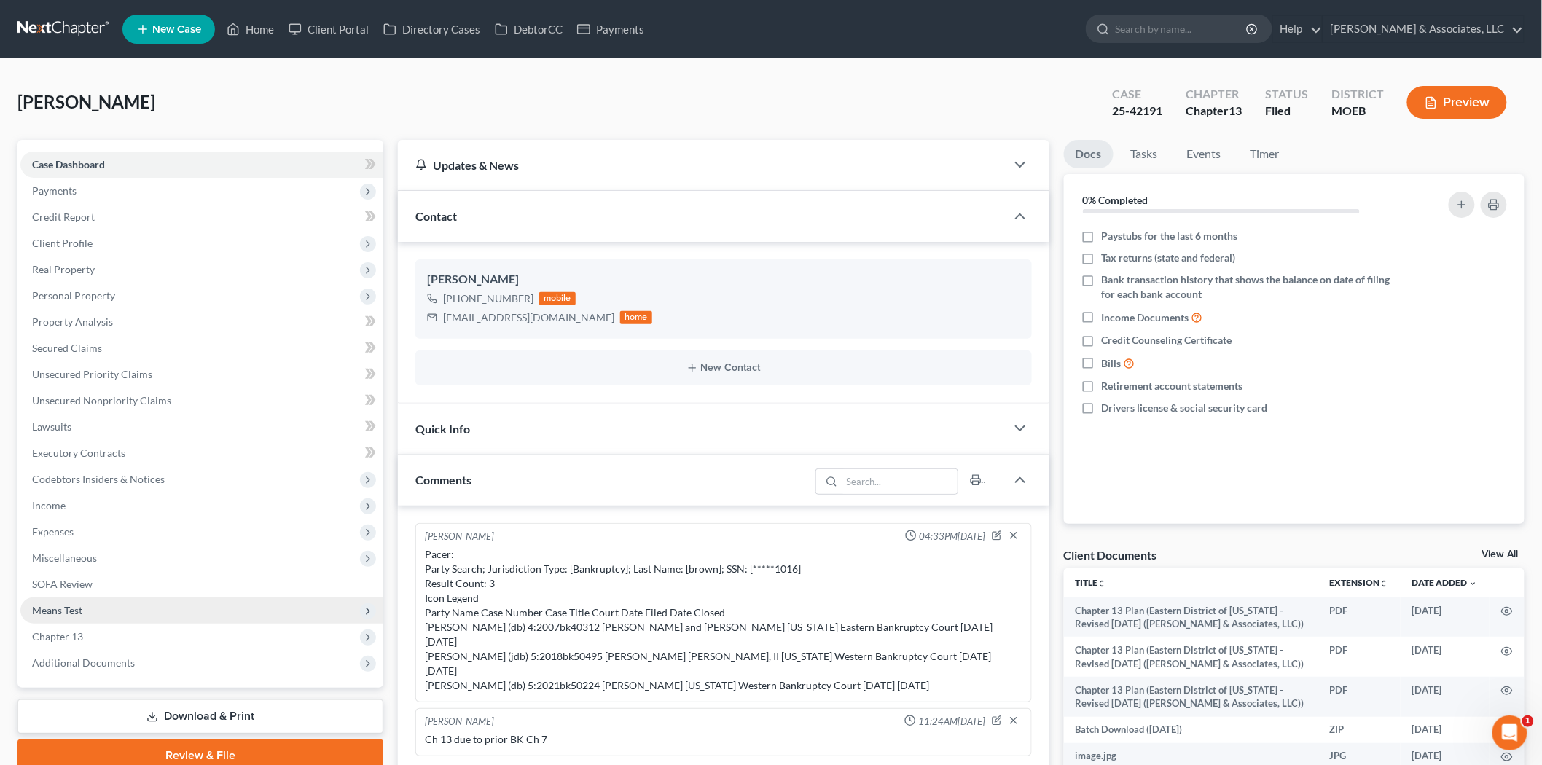
click at [71, 610] on span "Means Test" at bounding box center [57, 610] width 50 height 12
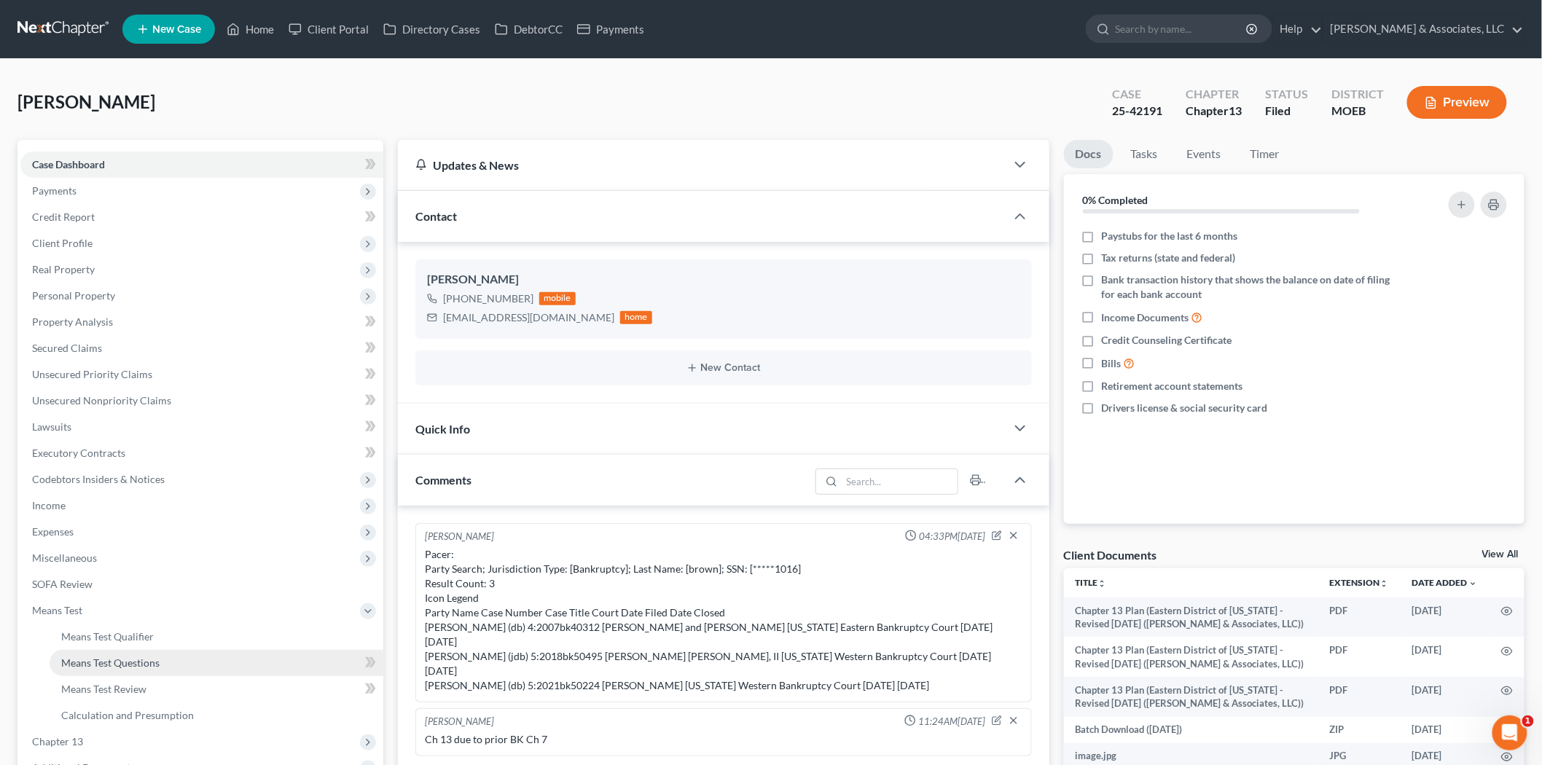
scroll to position [498, 0]
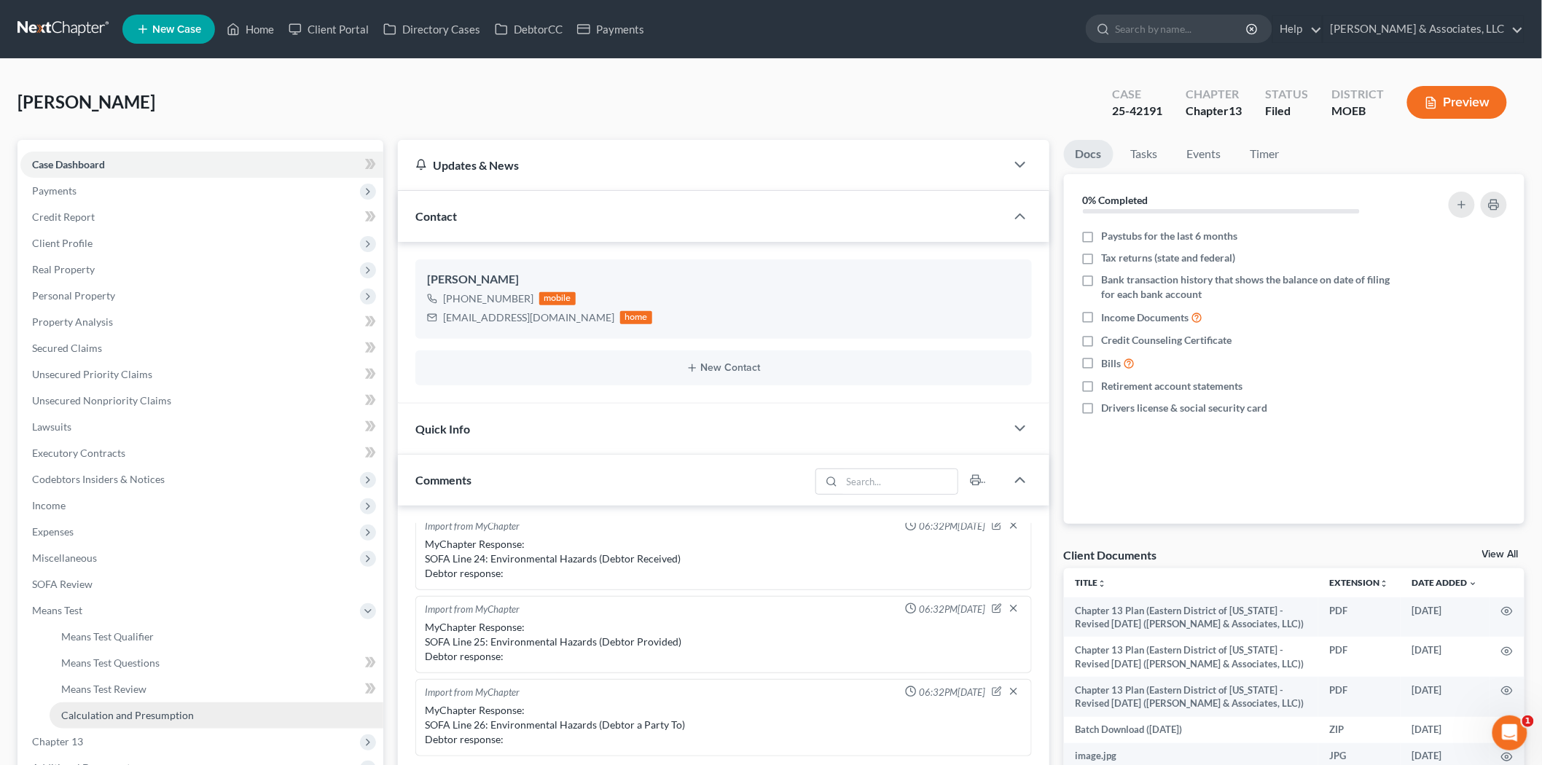
click at [100, 711] on span "Calculation and Presumption" at bounding box center [127, 715] width 133 height 12
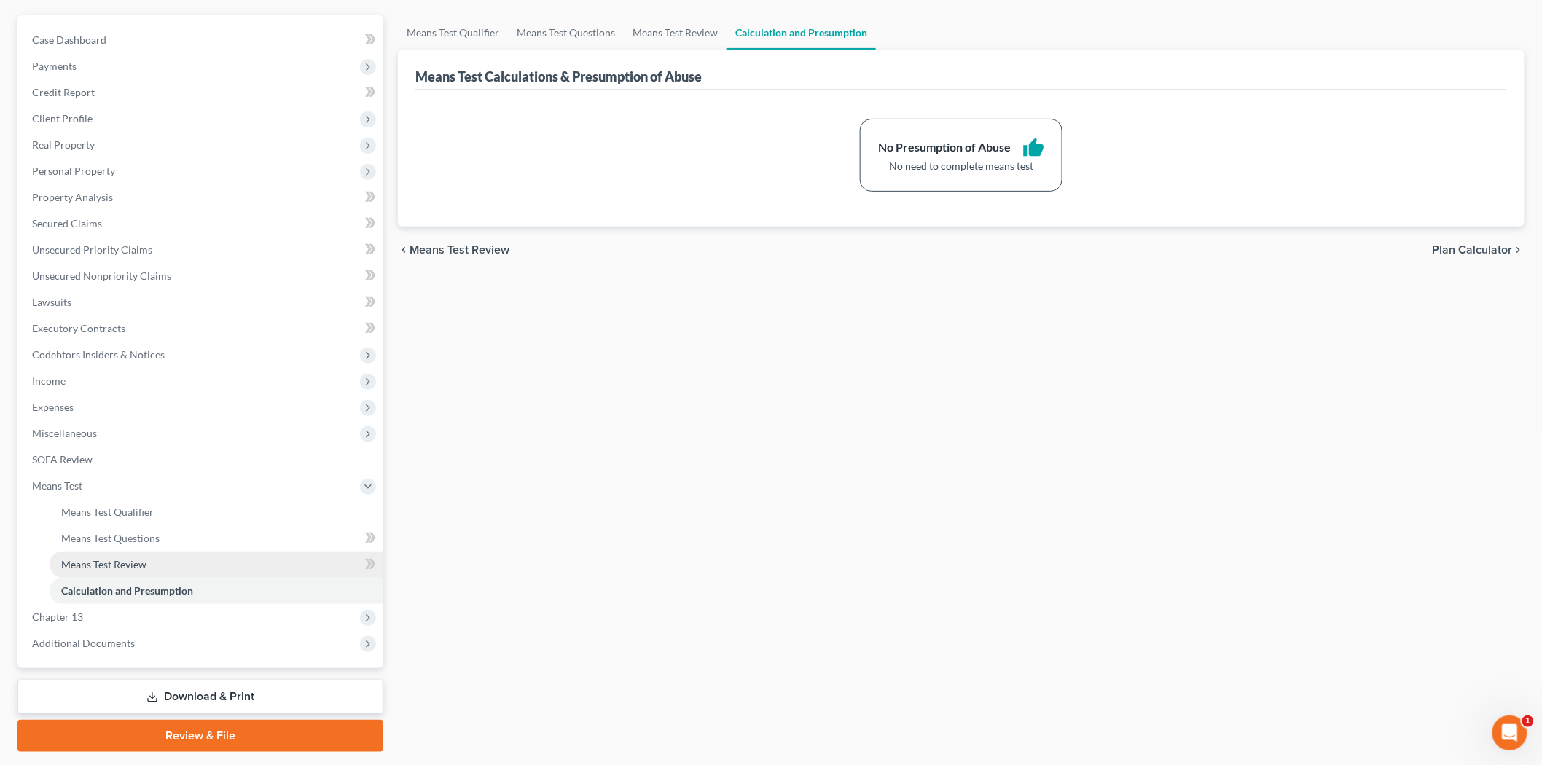
scroll to position [165, 0]
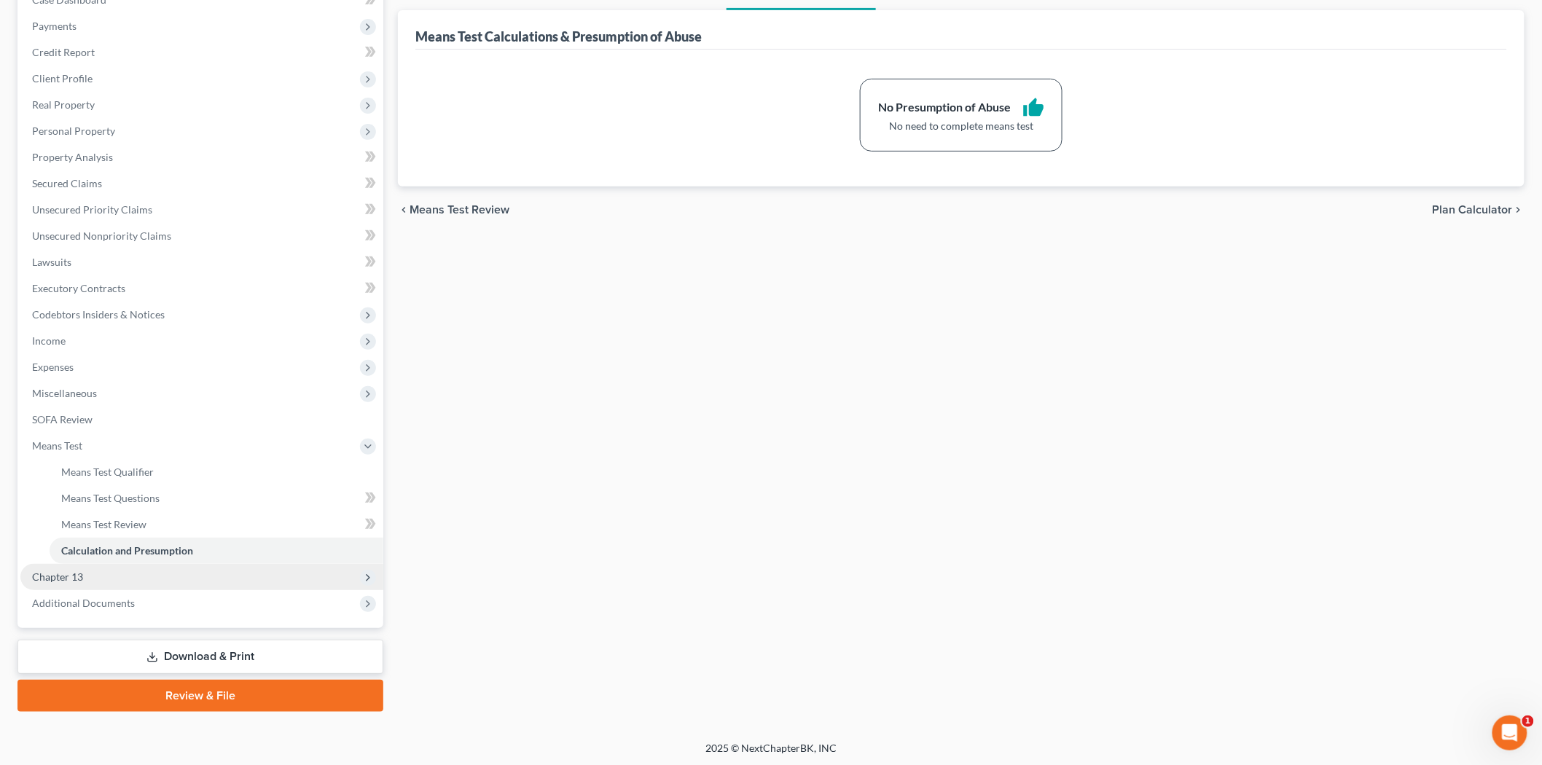
click at [71, 579] on span "Chapter 13" at bounding box center [57, 576] width 51 height 12
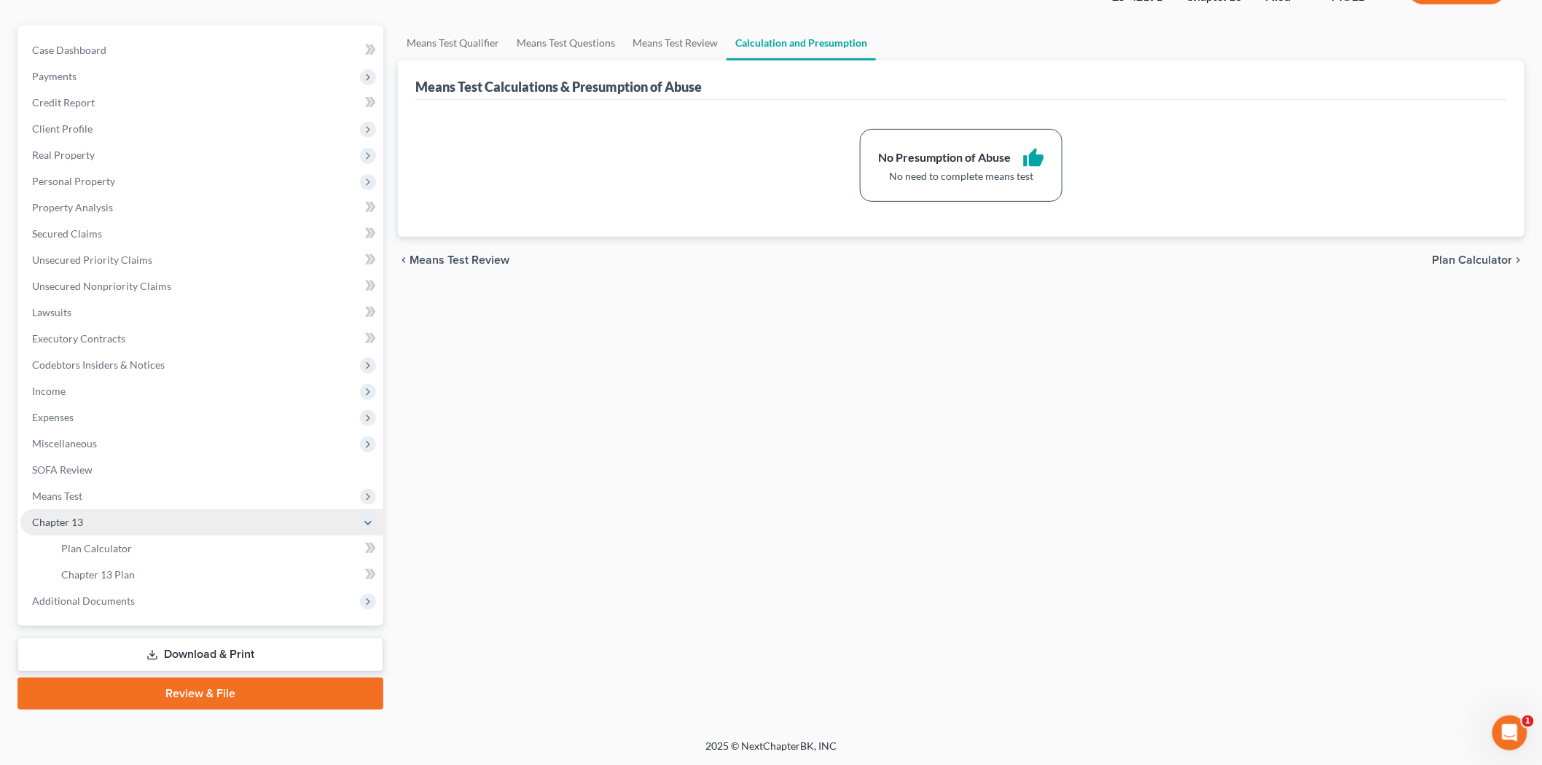
scroll to position [112, 0]
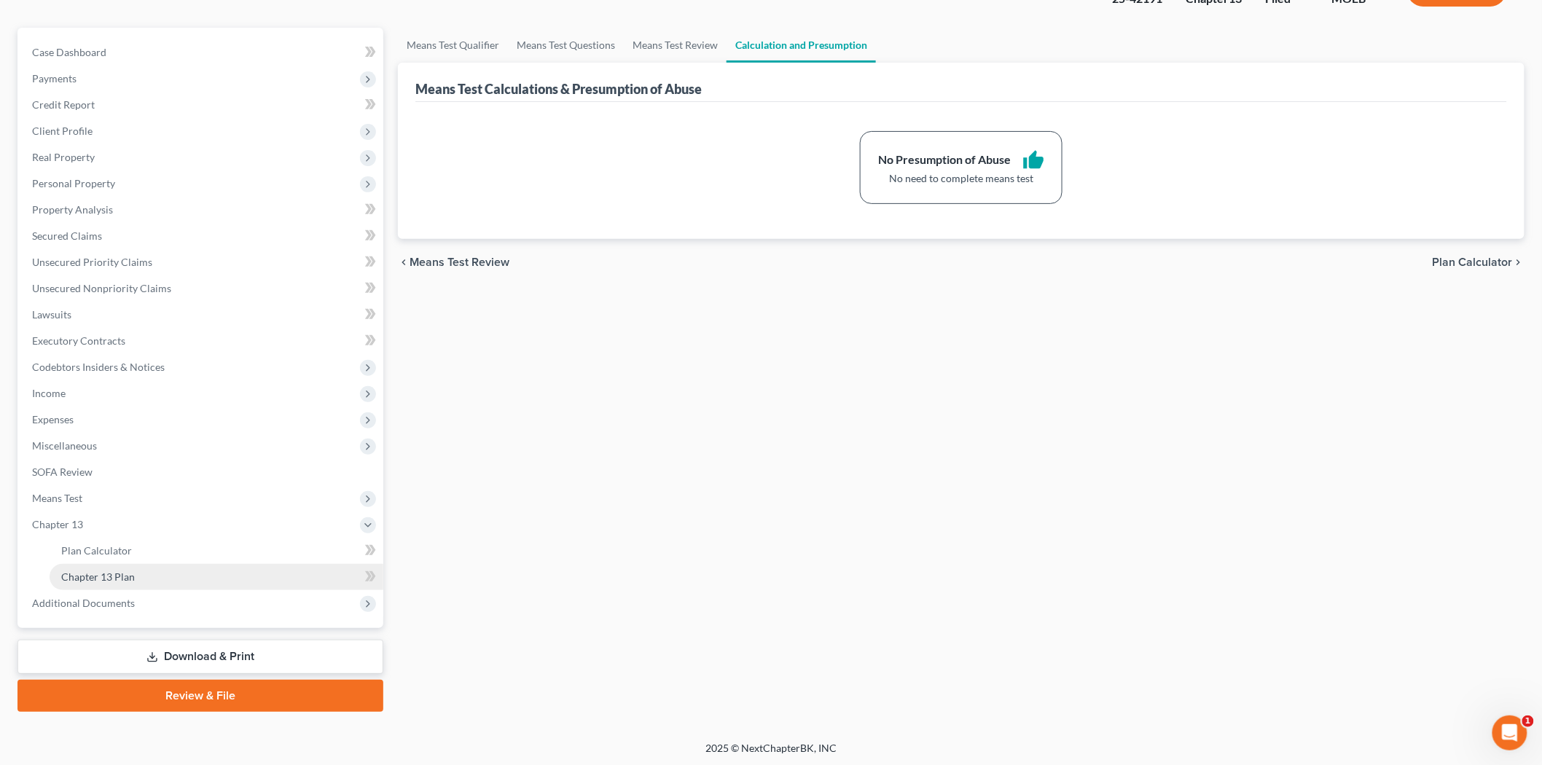
click at [121, 572] on span "Chapter 13 Plan" at bounding box center [98, 576] width 74 height 12
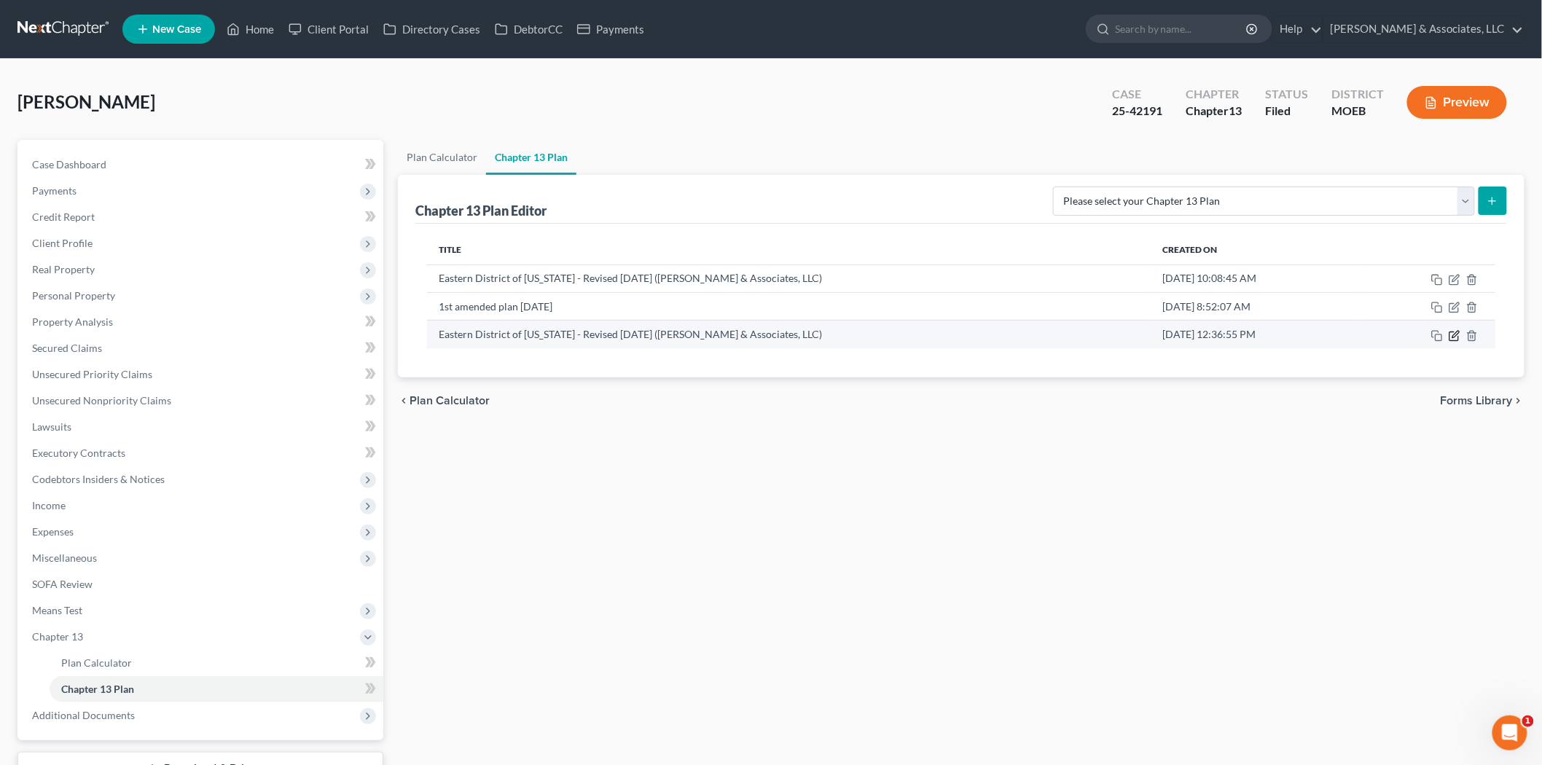
click at [1458, 336] on icon "button" at bounding box center [1454, 336] width 12 height 12
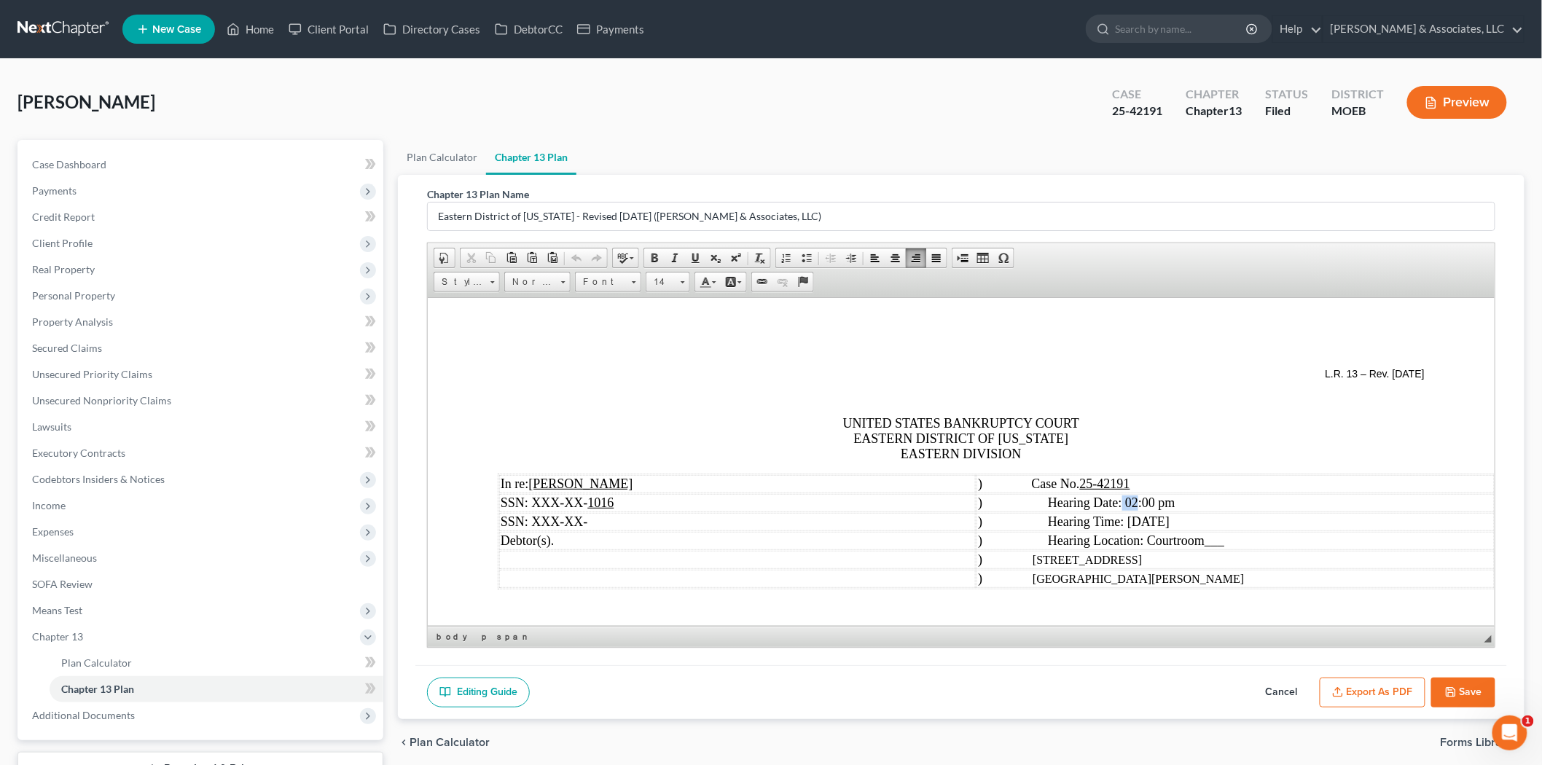
drag, startPoint x: 1141, startPoint y: 498, endPoint x: 1153, endPoint y: 495, distance: 12.6
click at [1153, 495] on span "Hearing Date: 02:00 pm" at bounding box center [1110, 502] width 127 height 15
drag, startPoint x: 1222, startPoint y: 541, endPoint x: 1237, endPoint y: 538, distance: 15.7
click at [1223, 538] on span "___" at bounding box center [1214, 540] width 20 height 15
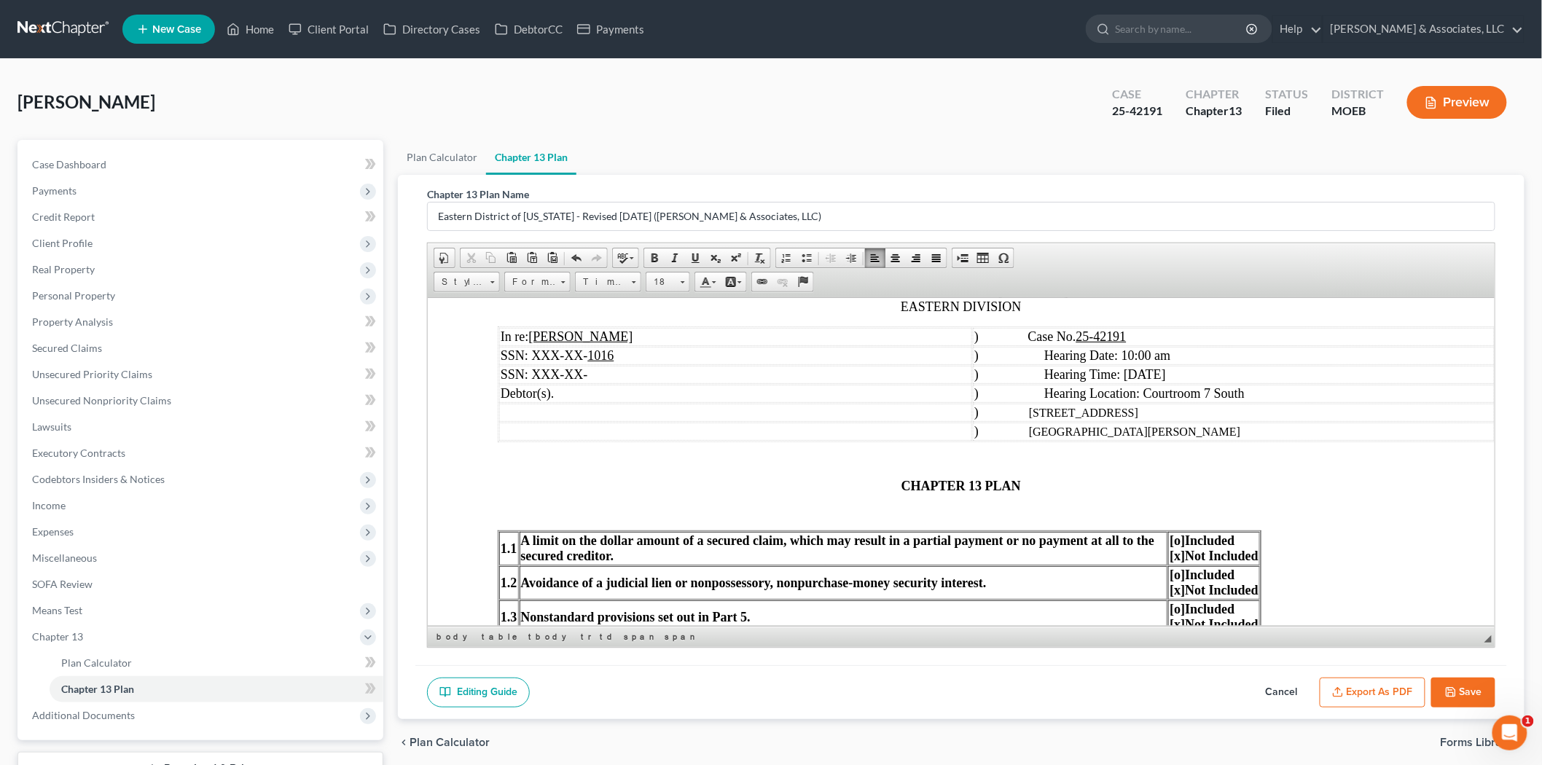
scroll to position [162, 0]
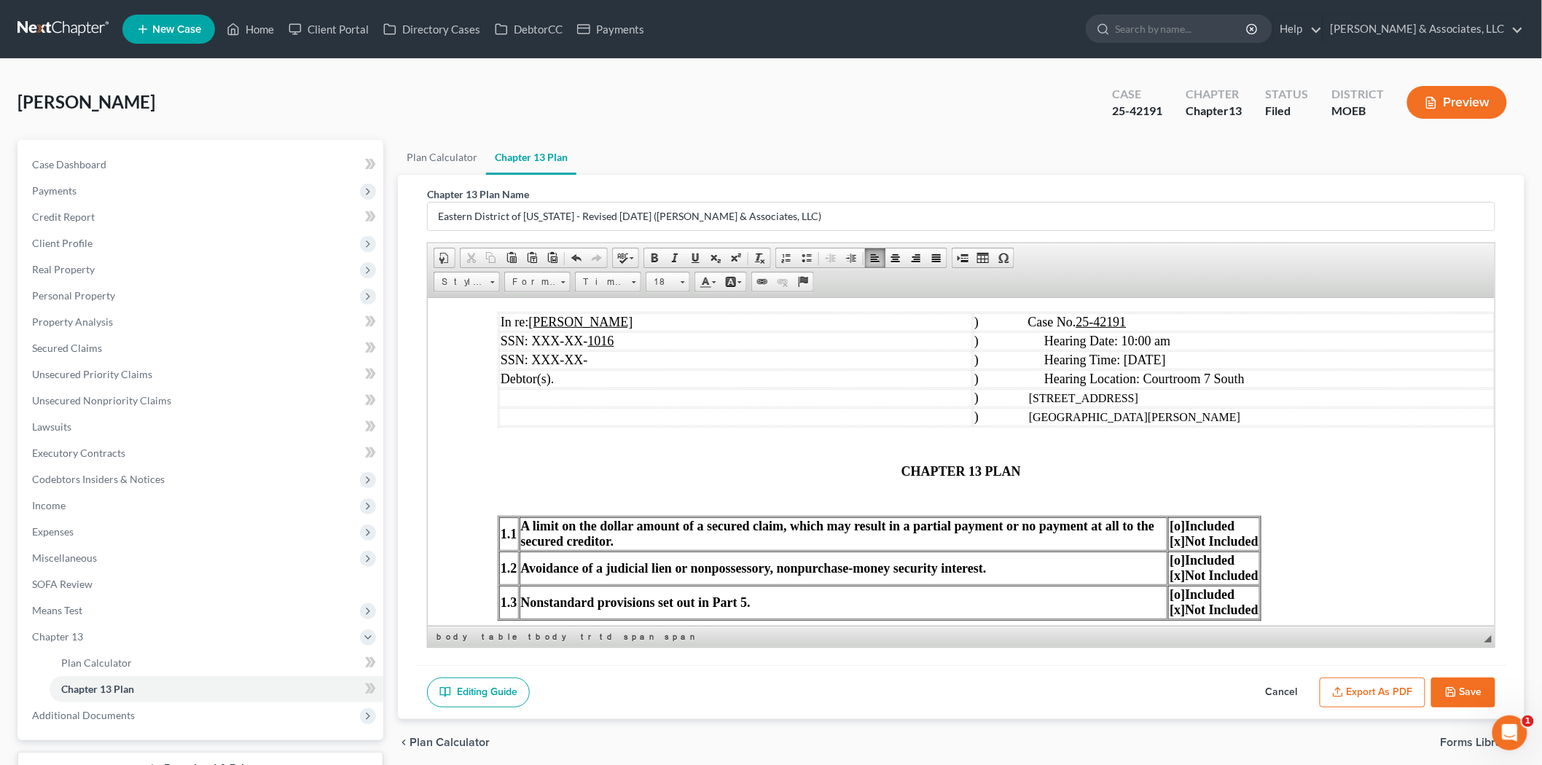
click at [829, 495] on p at bounding box center [960, 496] width 927 height 13
drag, startPoint x: 833, startPoint y: 475, endPoint x: 855, endPoint y: 462, distance: 25.5
click at [837, 473] on p "CHAPTER 13 PLAN" at bounding box center [960, 470] width 927 height 15
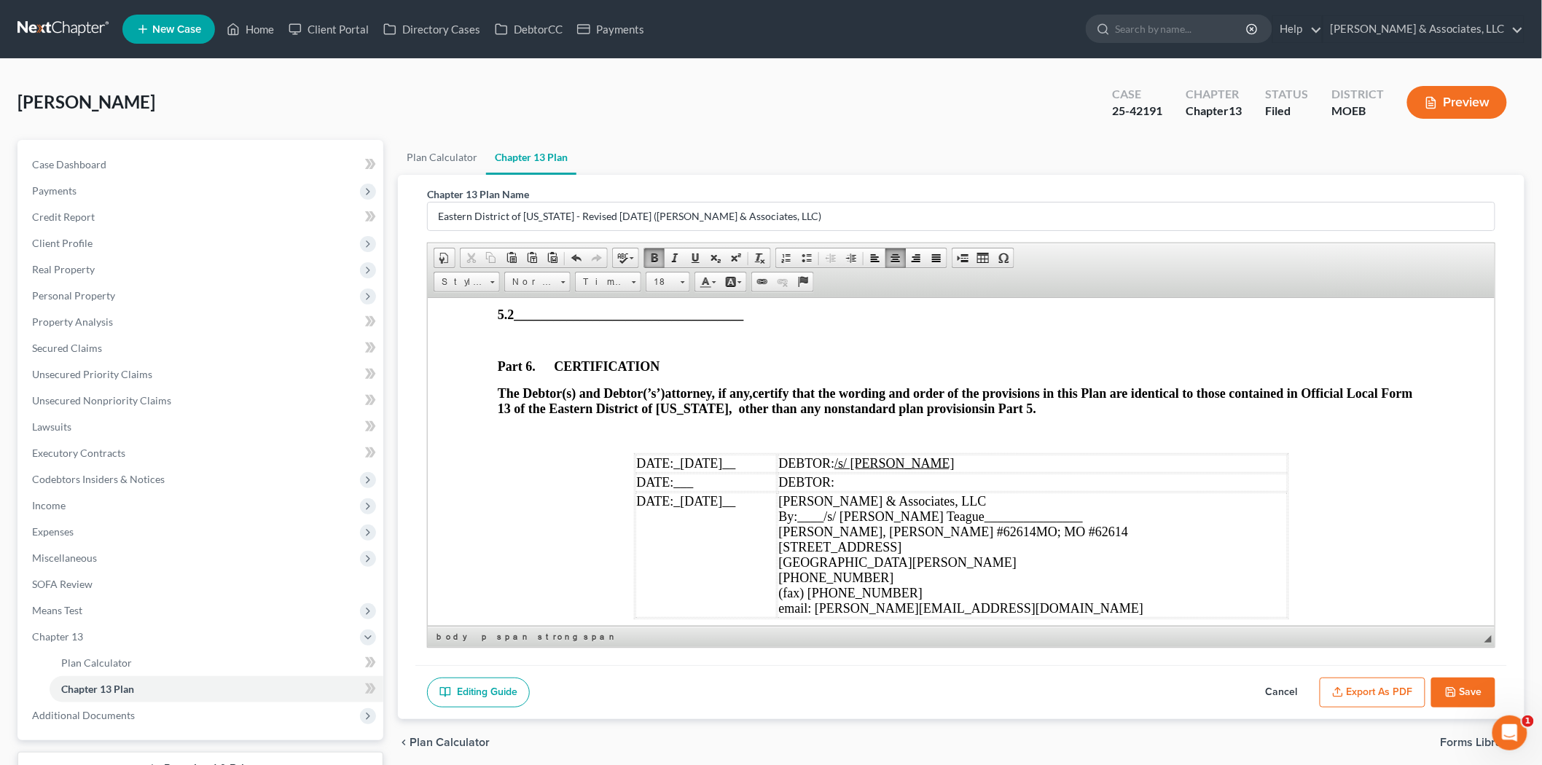
scroll to position [4533, 0]
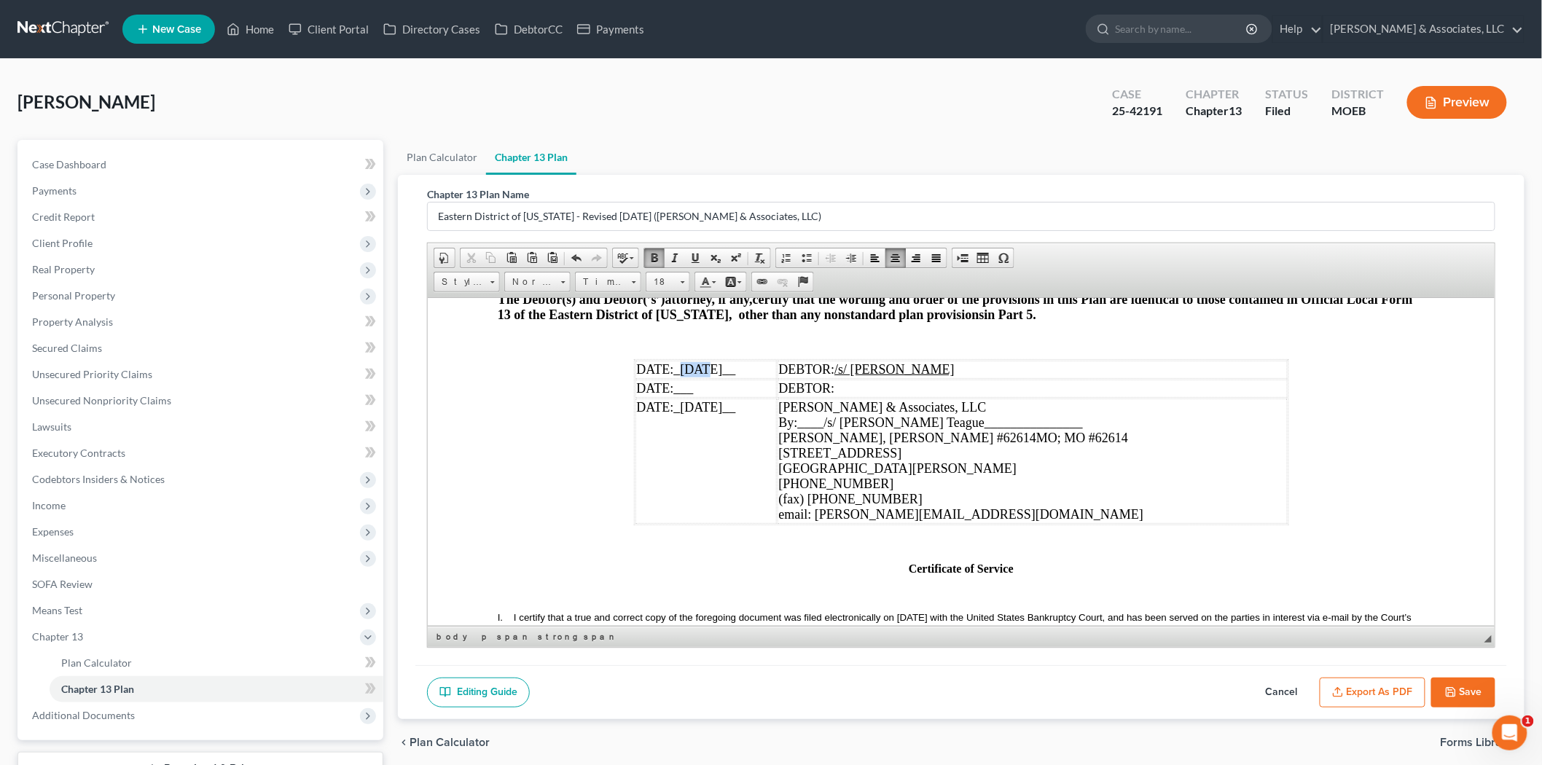
drag, startPoint x: 676, startPoint y: 391, endPoint x: 698, endPoint y: 393, distance: 22.0
click at [698, 376] on span "_[DATE]__" at bounding box center [704, 368] width 62 height 15
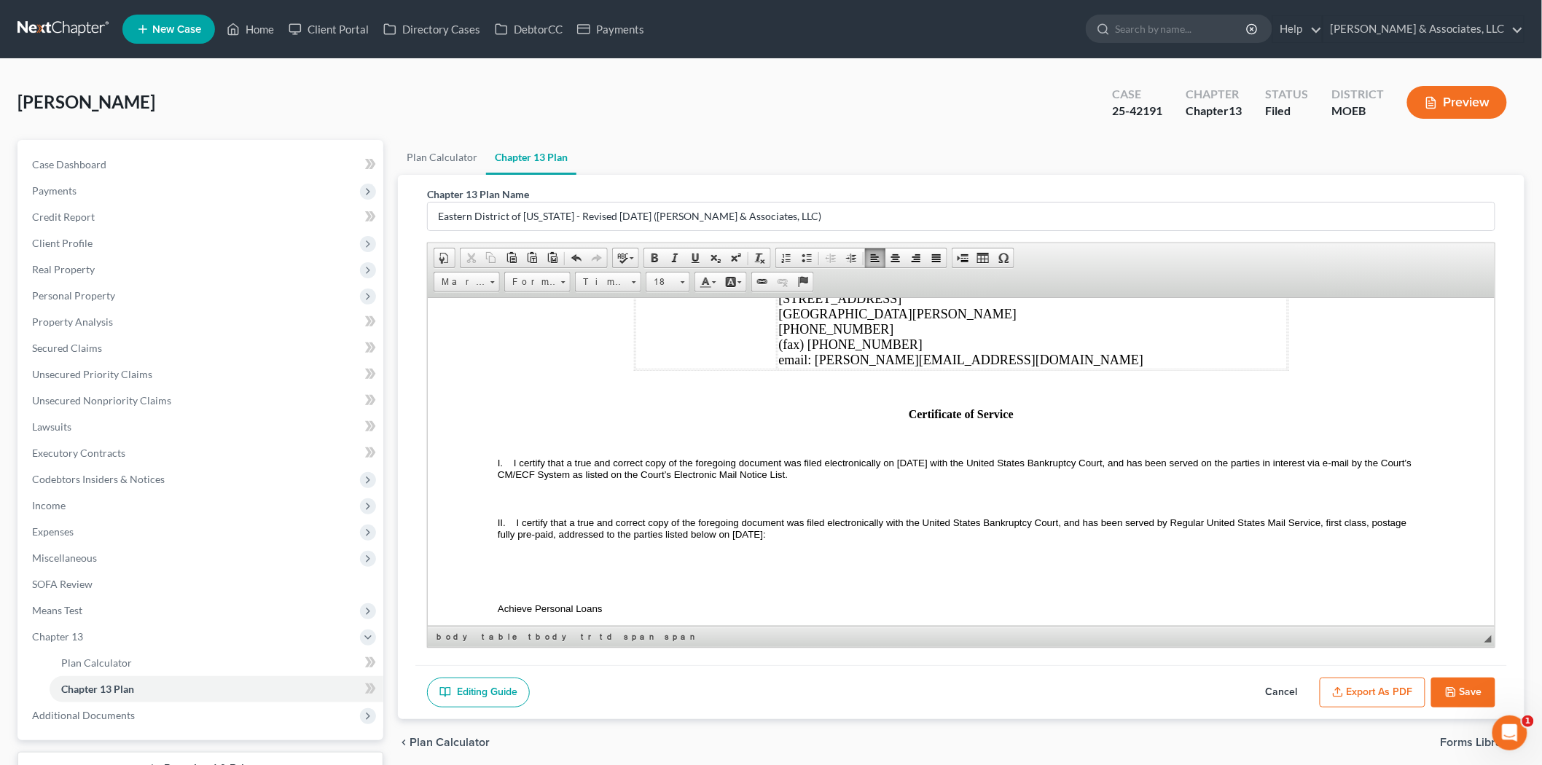
scroll to position [4695, 0]
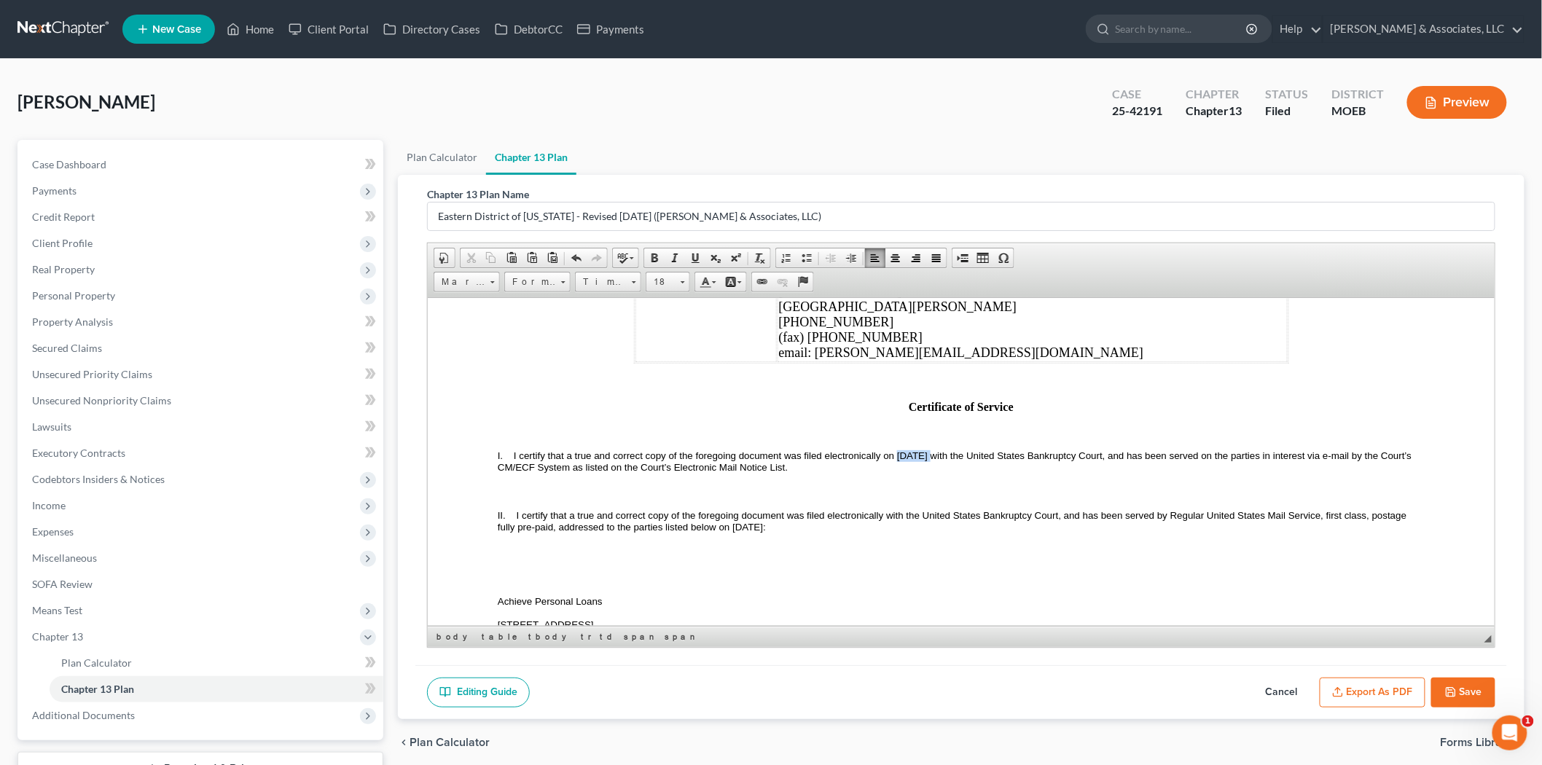
drag, startPoint x: 896, startPoint y: 475, endPoint x: 928, endPoint y: 474, distance: 32.1
click at [928, 472] on span "I certify that a true and correct copy of the foregoing document was filed elec…" at bounding box center [955, 461] width 917 height 23
click at [668, 215] on input "Eastern District of [US_STATE] - Revised [DATE] ([PERSON_NAME] & Associates, LL…" at bounding box center [961, 217] width 1067 height 28
click at [668, 213] on input "Eastern District of [US_STATE] - Revised [DATE] ([PERSON_NAME] & Associates, LL…" at bounding box center [961, 217] width 1067 height 28
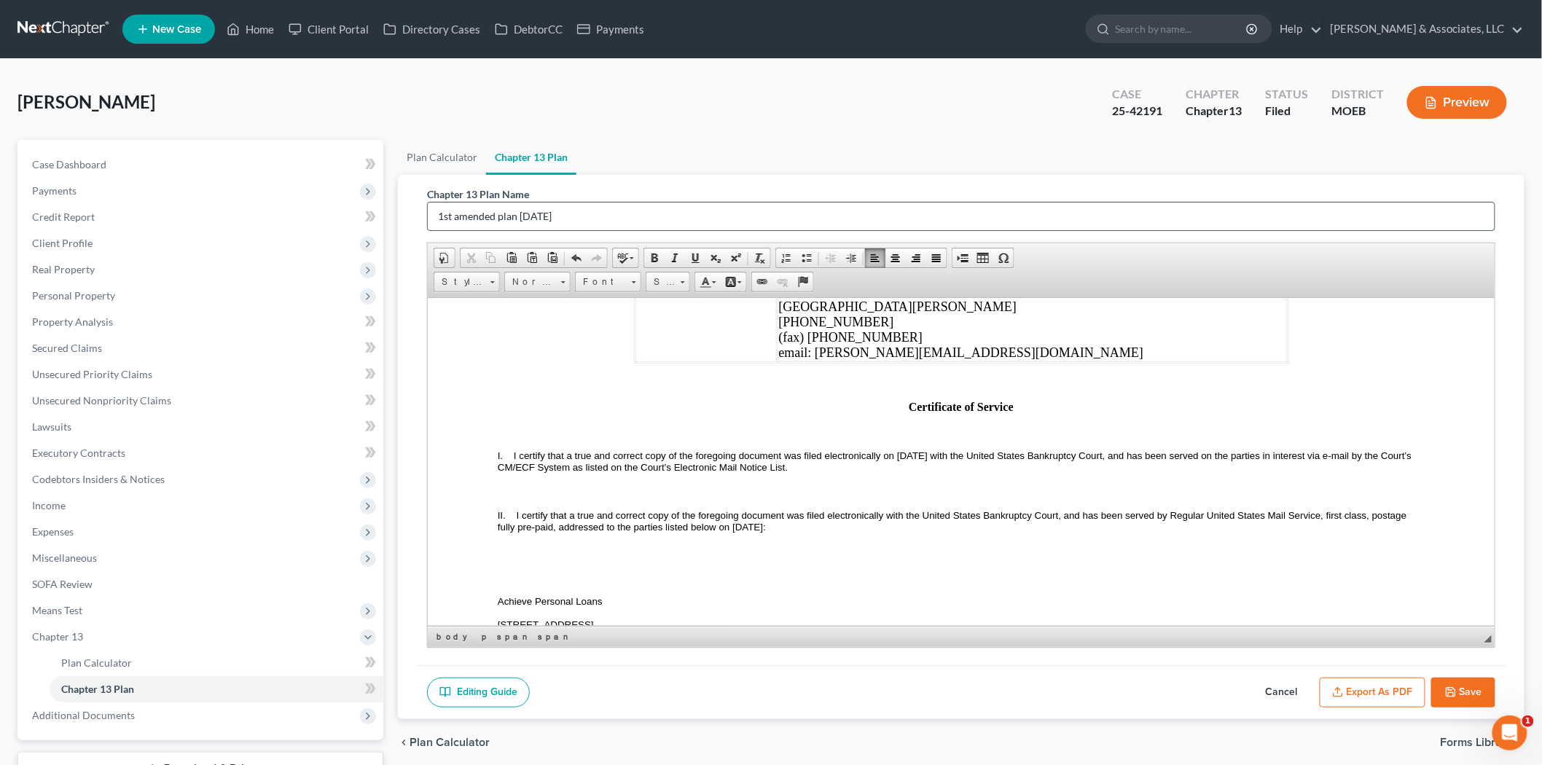
type input "1st amended plan [DATE]"
click at [1390, 702] on button "Export as PDF" at bounding box center [1372, 693] width 106 height 31
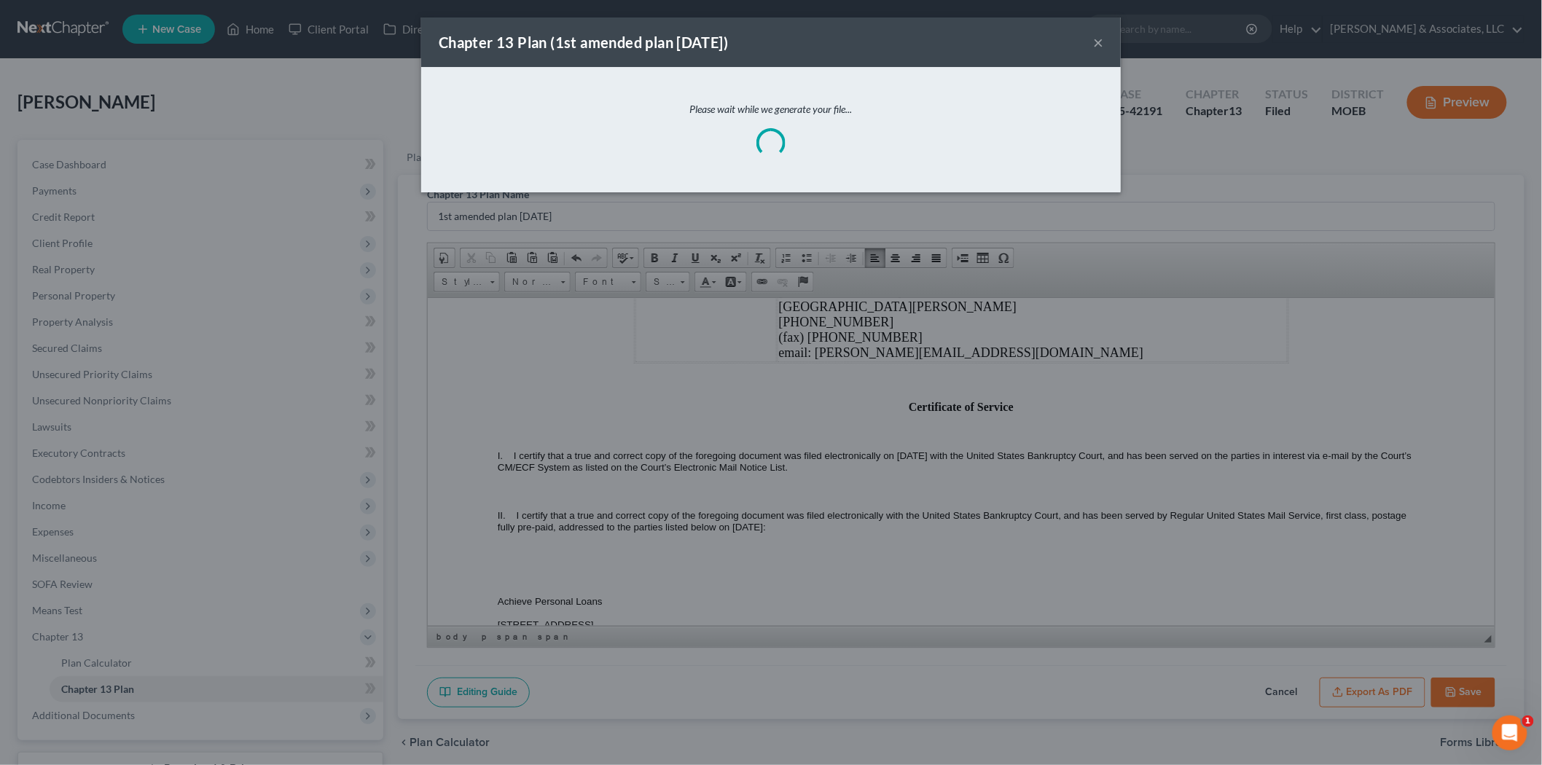
scroll to position [4680, 0]
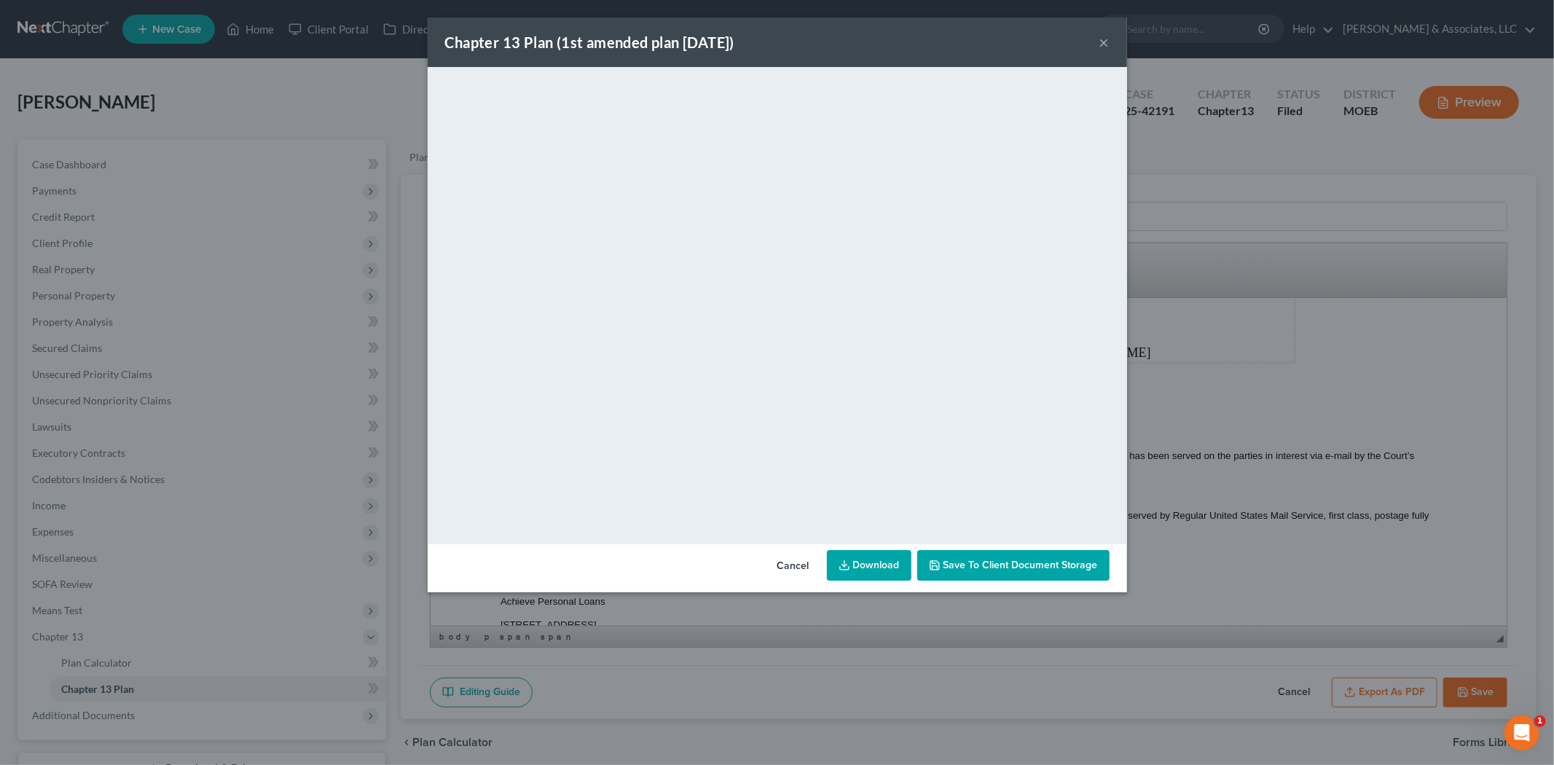
click at [1097, 39] on div "Chapter 13 Plan (1st amended plan [DATE]) ×" at bounding box center [777, 42] width 699 height 50
click at [1102, 42] on button "×" at bounding box center [1104, 42] width 10 height 17
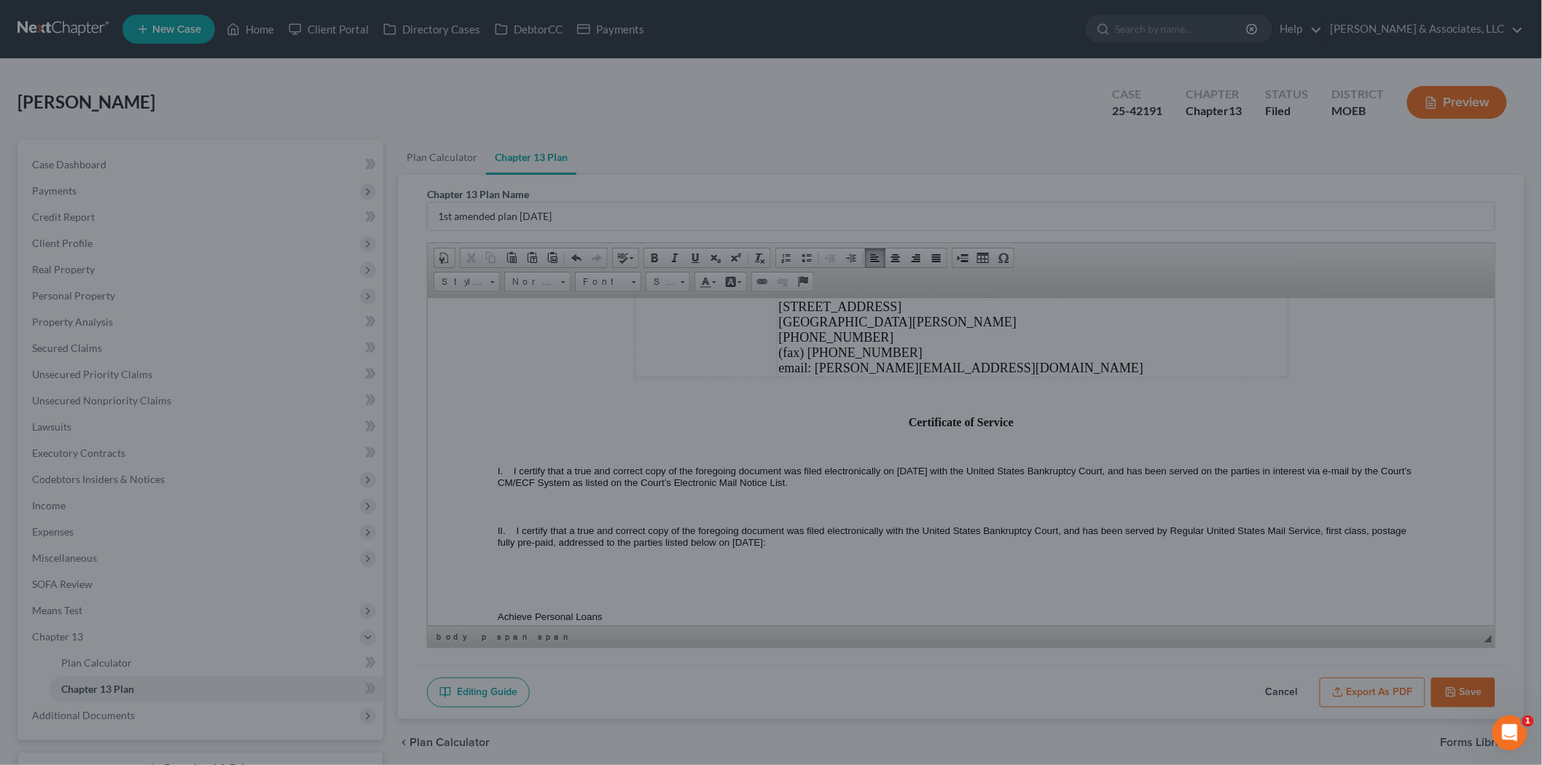
scroll to position [4695, 0]
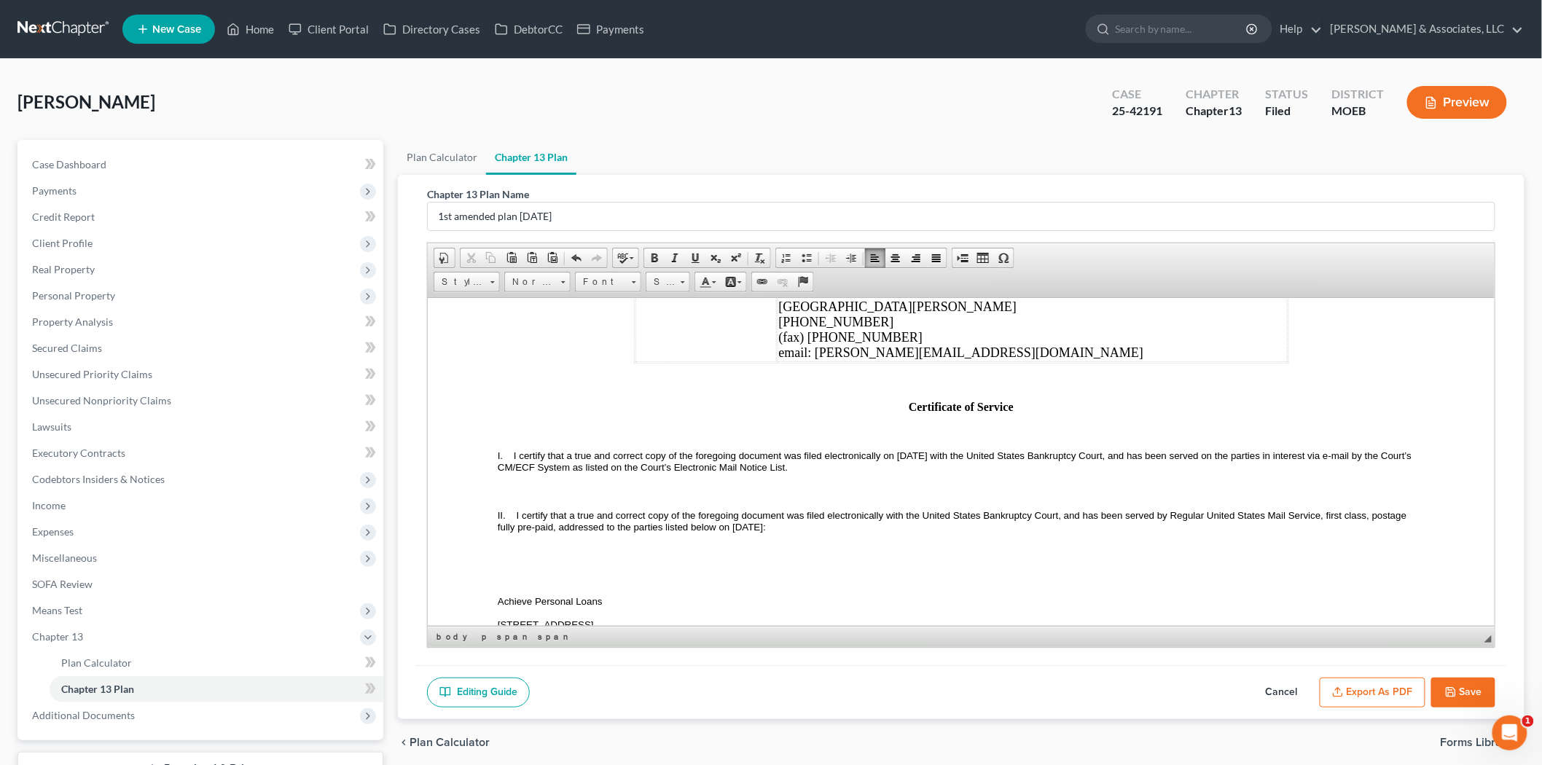
click at [1457, 680] on button "Save" at bounding box center [1463, 693] width 64 height 31
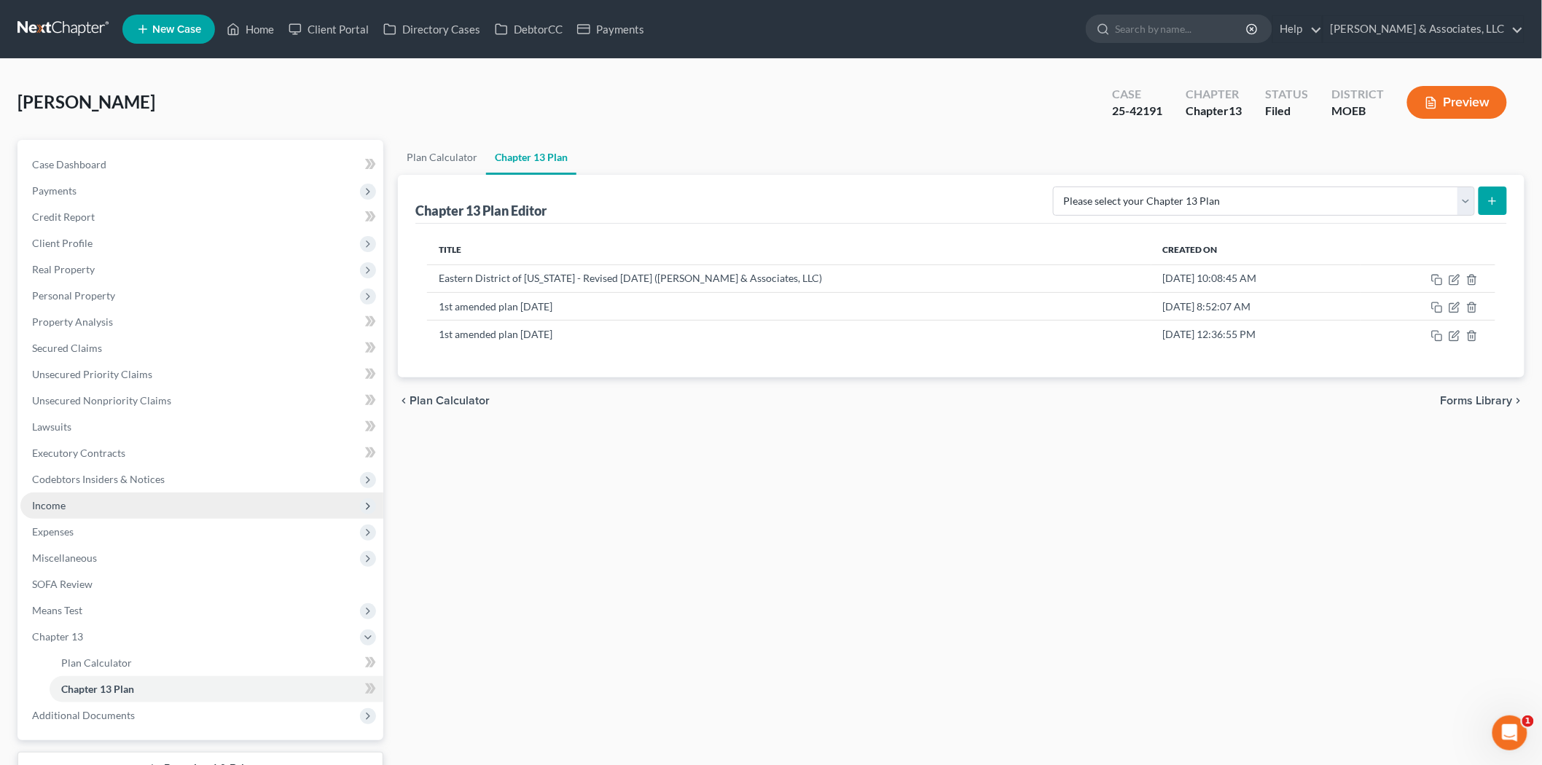
click at [52, 500] on span "Income" at bounding box center [49, 505] width 34 height 12
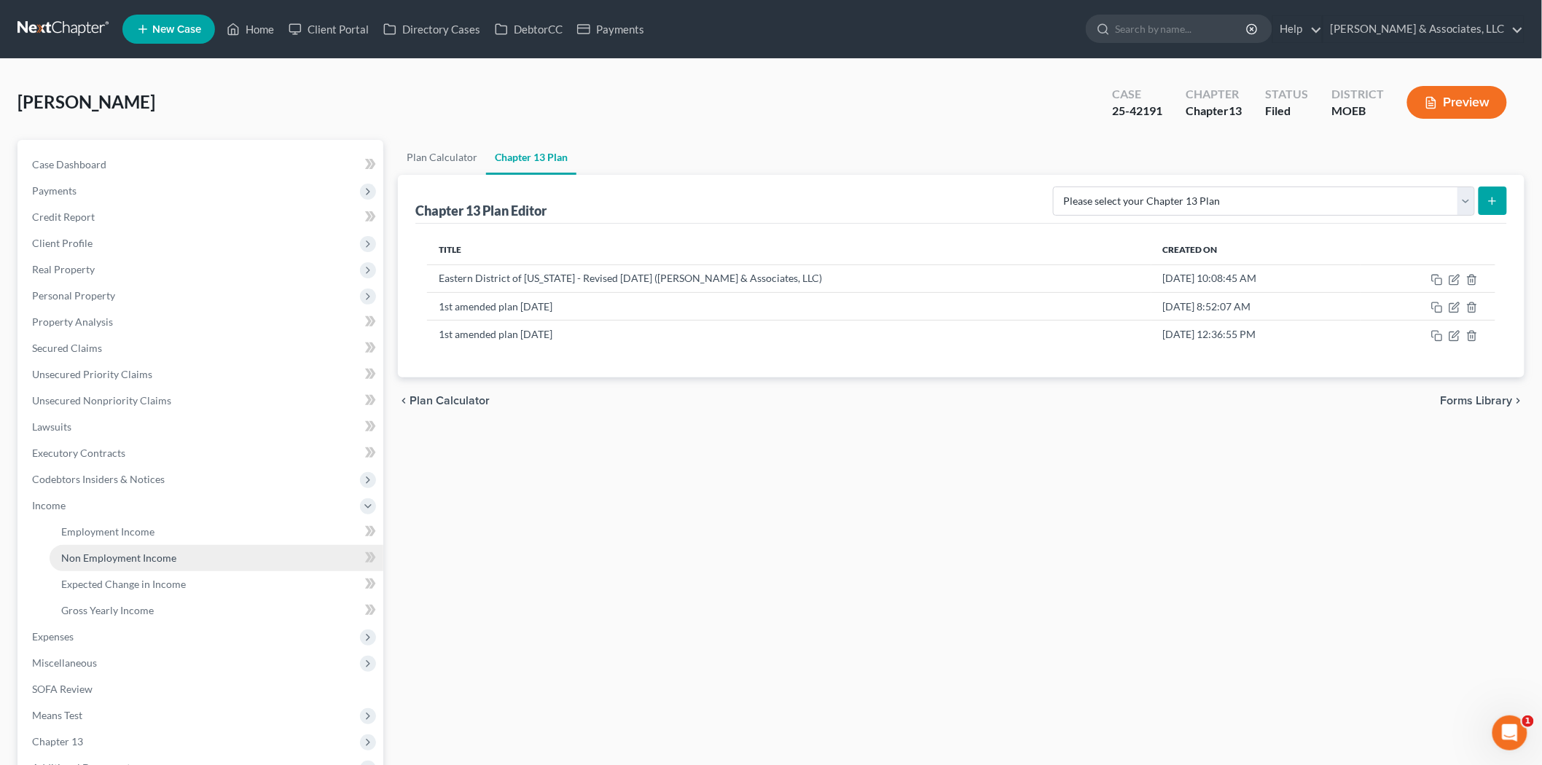
click at [98, 552] on span "Non Employment Income" at bounding box center [118, 558] width 115 height 12
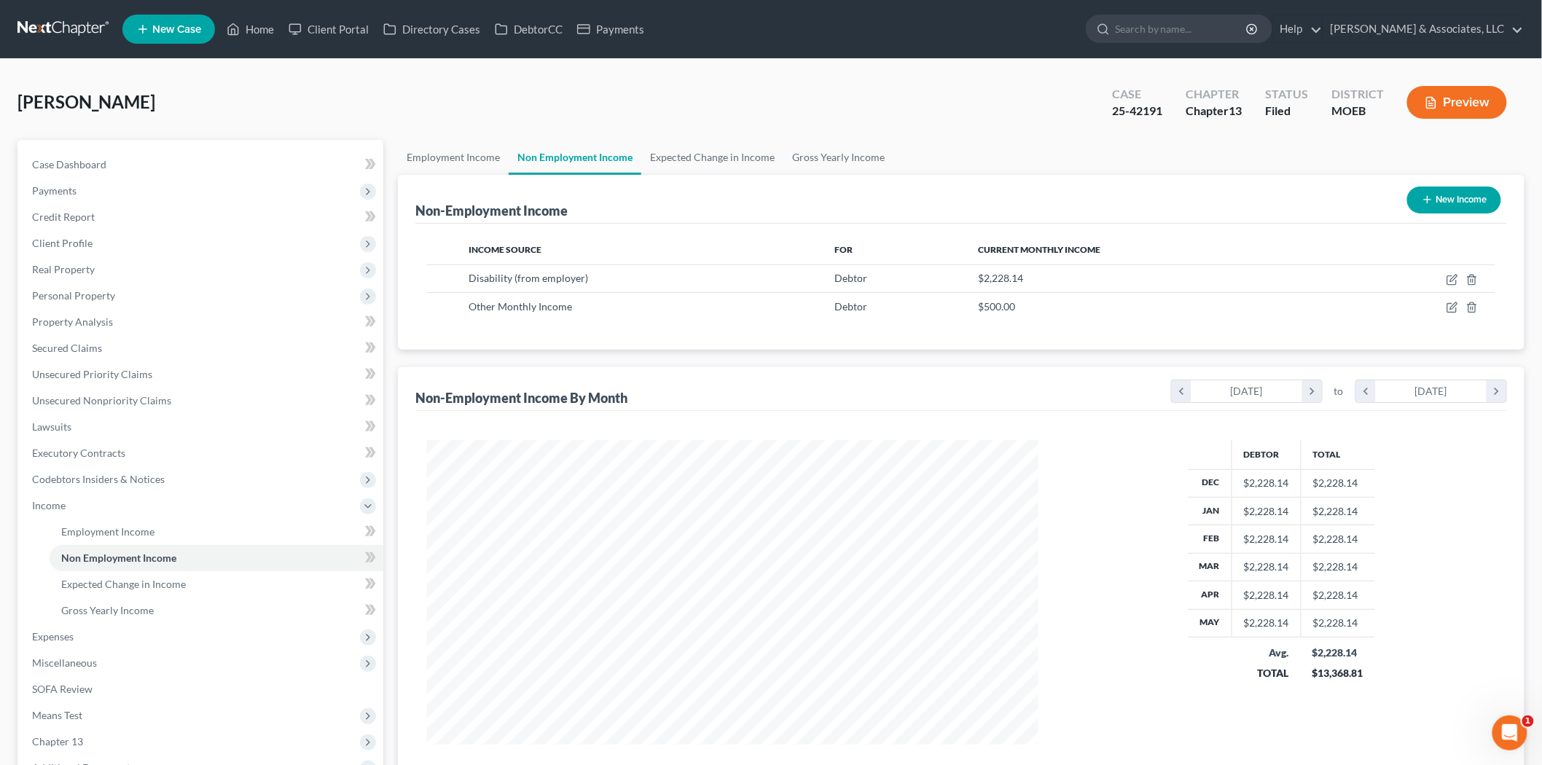
scroll to position [305, 640]
click at [458, 157] on link "Employment Income" at bounding box center [453, 157] width 111 height 35
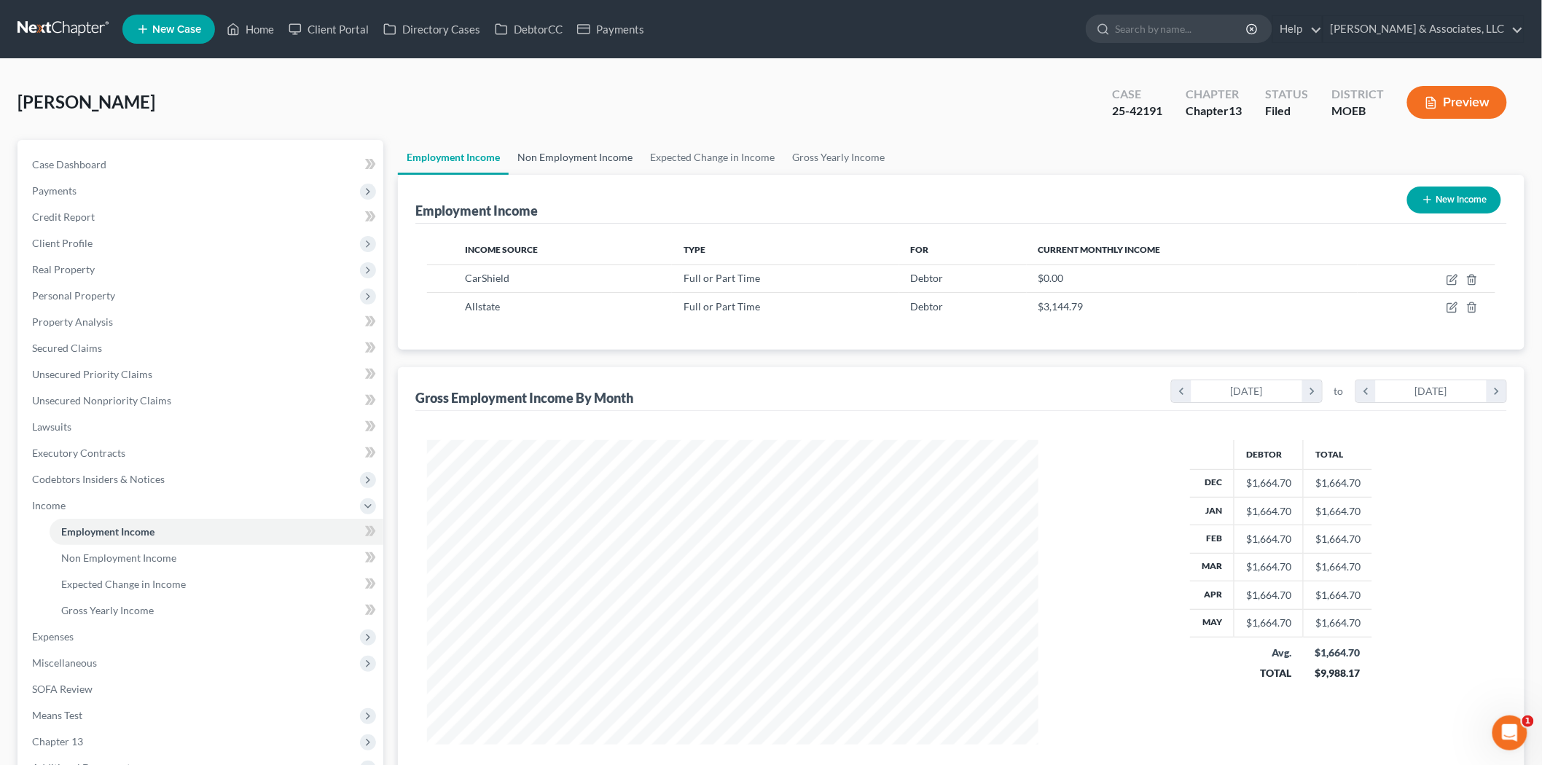
scroll to position [305, 640]
click at [51, 650] on span "Miscellaneous" at bounding box center [201, 663] width 363 height 26
click at [53, 530] on span "Expenses" at bounding box center [53, 531] width 42 height 12
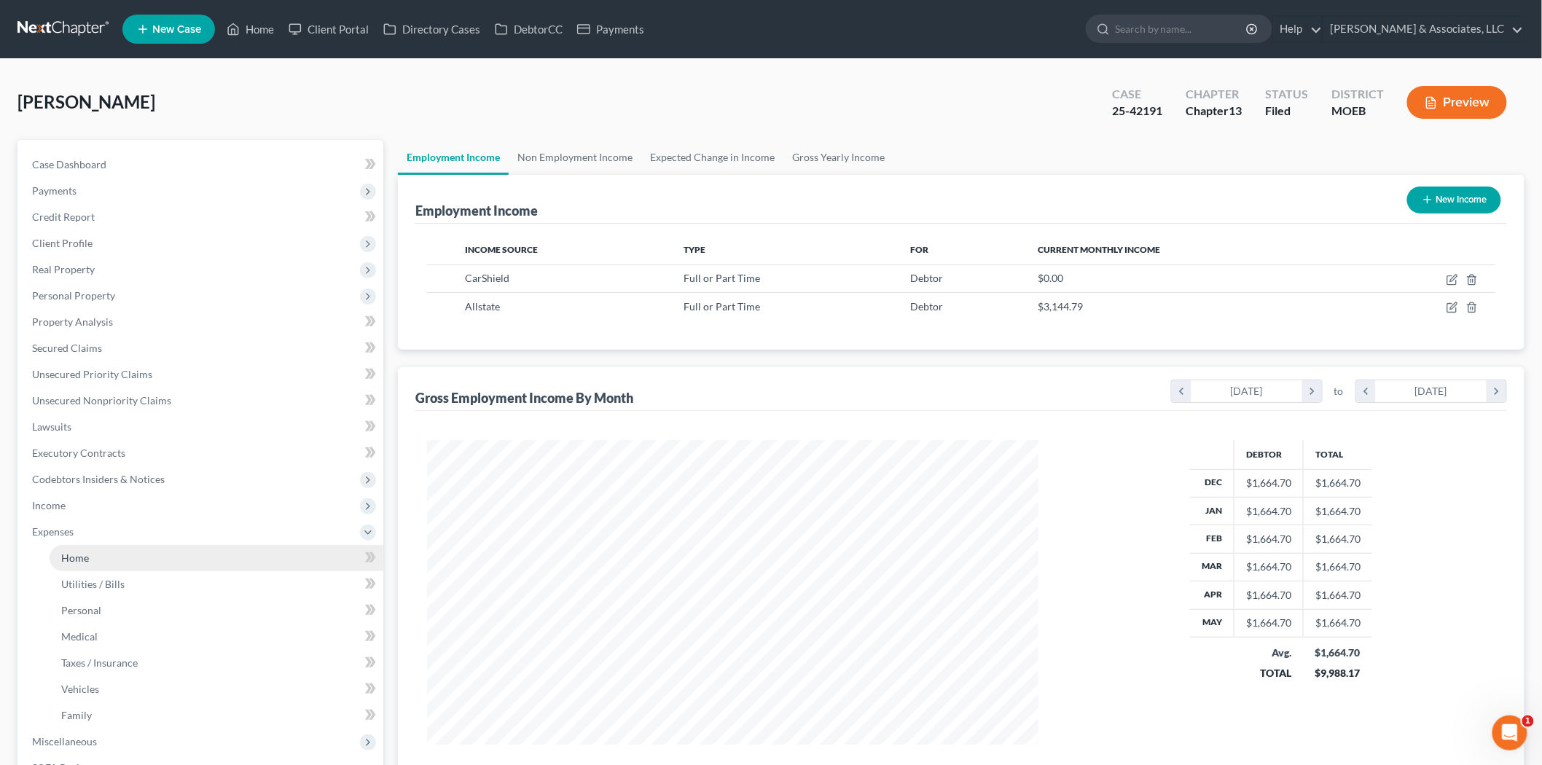
click at [71, 549] on link "Home" at bounding box center [217, 558] width 334 height 26
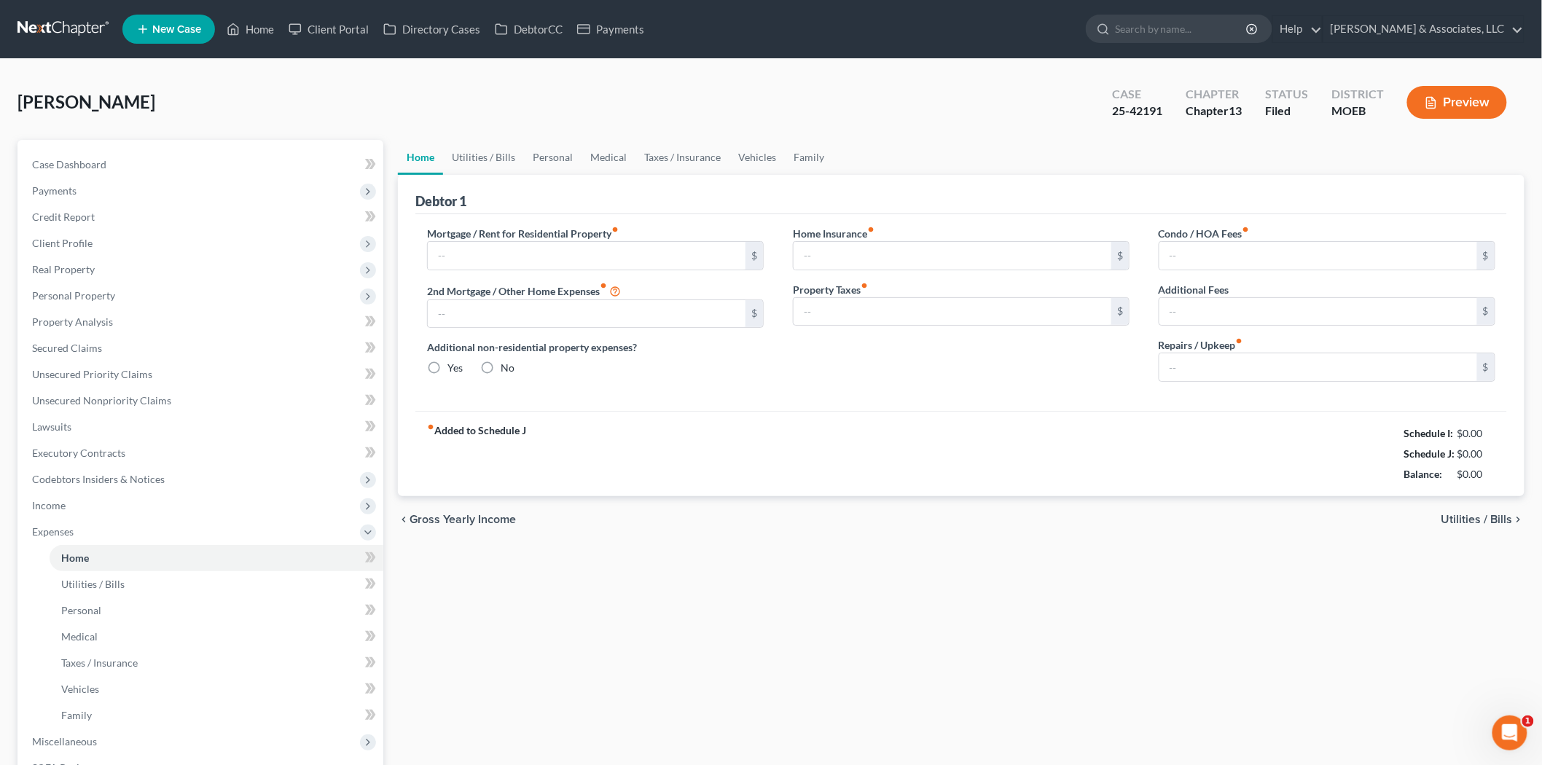
type input "1,690.00"
type input "0.00"
radio input "true"
type input "34.00"
type input "0.00"
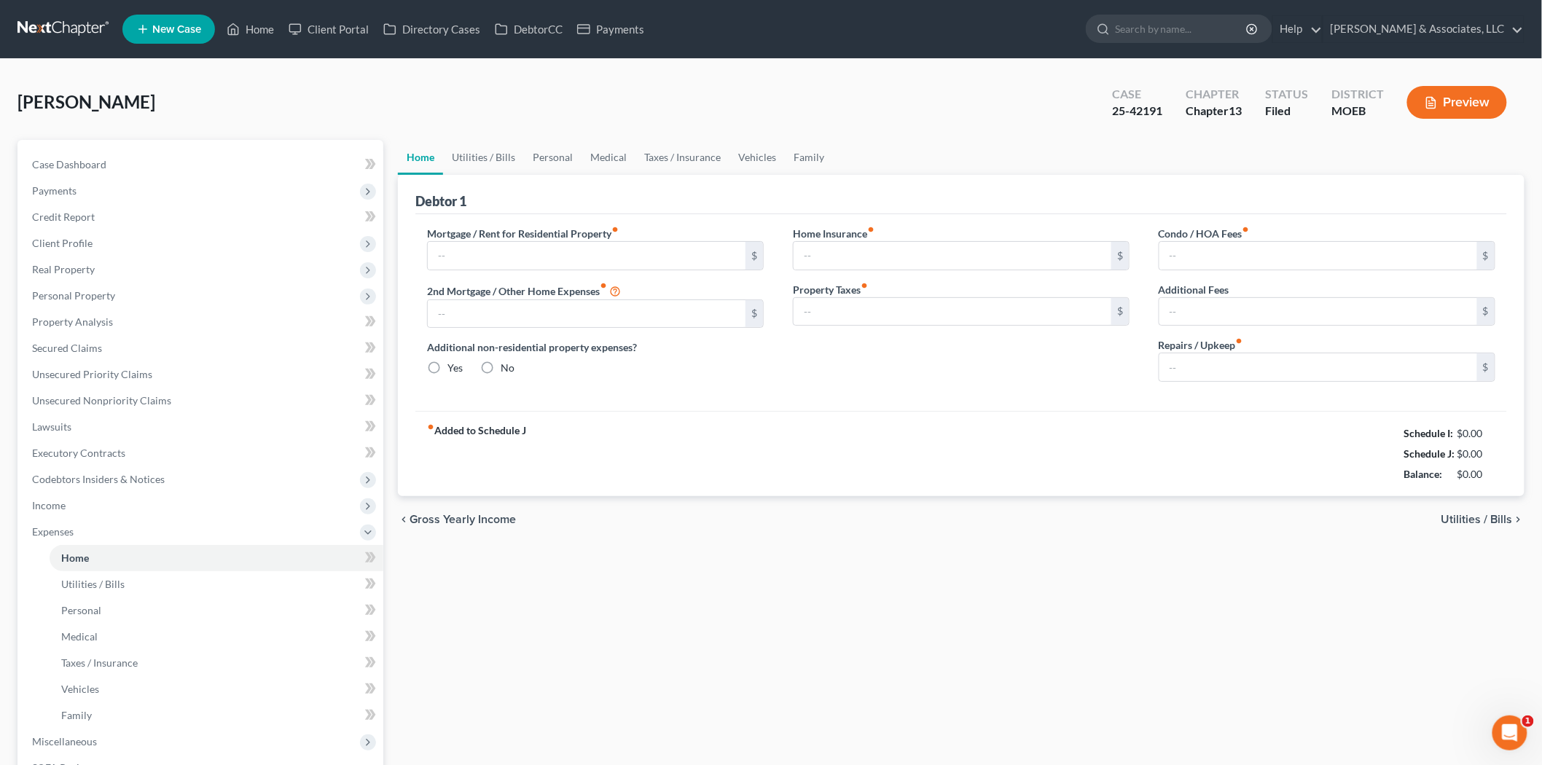
type input "0.00"
type input "50.00"
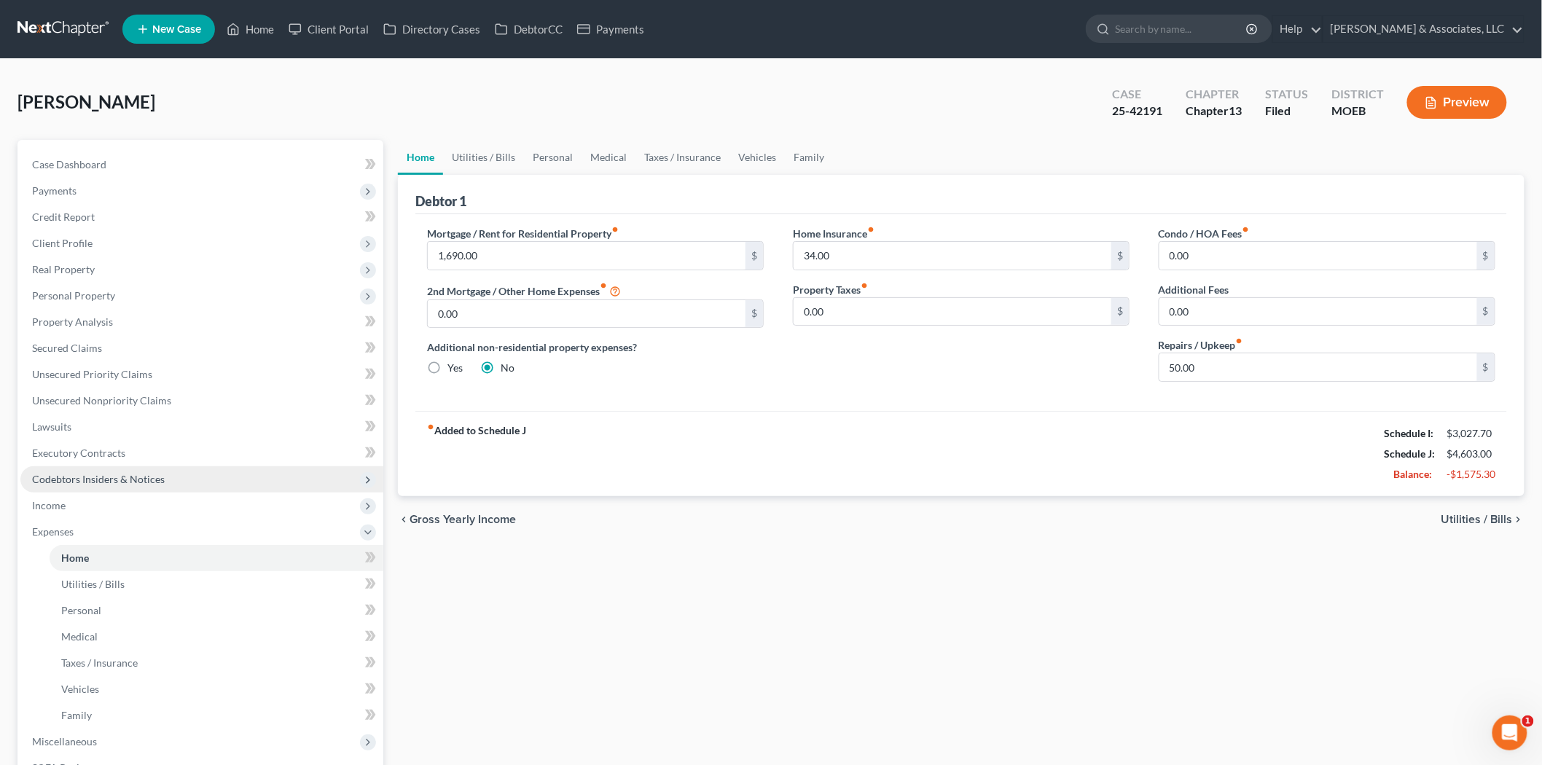
click at [63, 489] on span "Codebtors Insiders & Notices" at bounding box center [201, 479] width 363 height 26
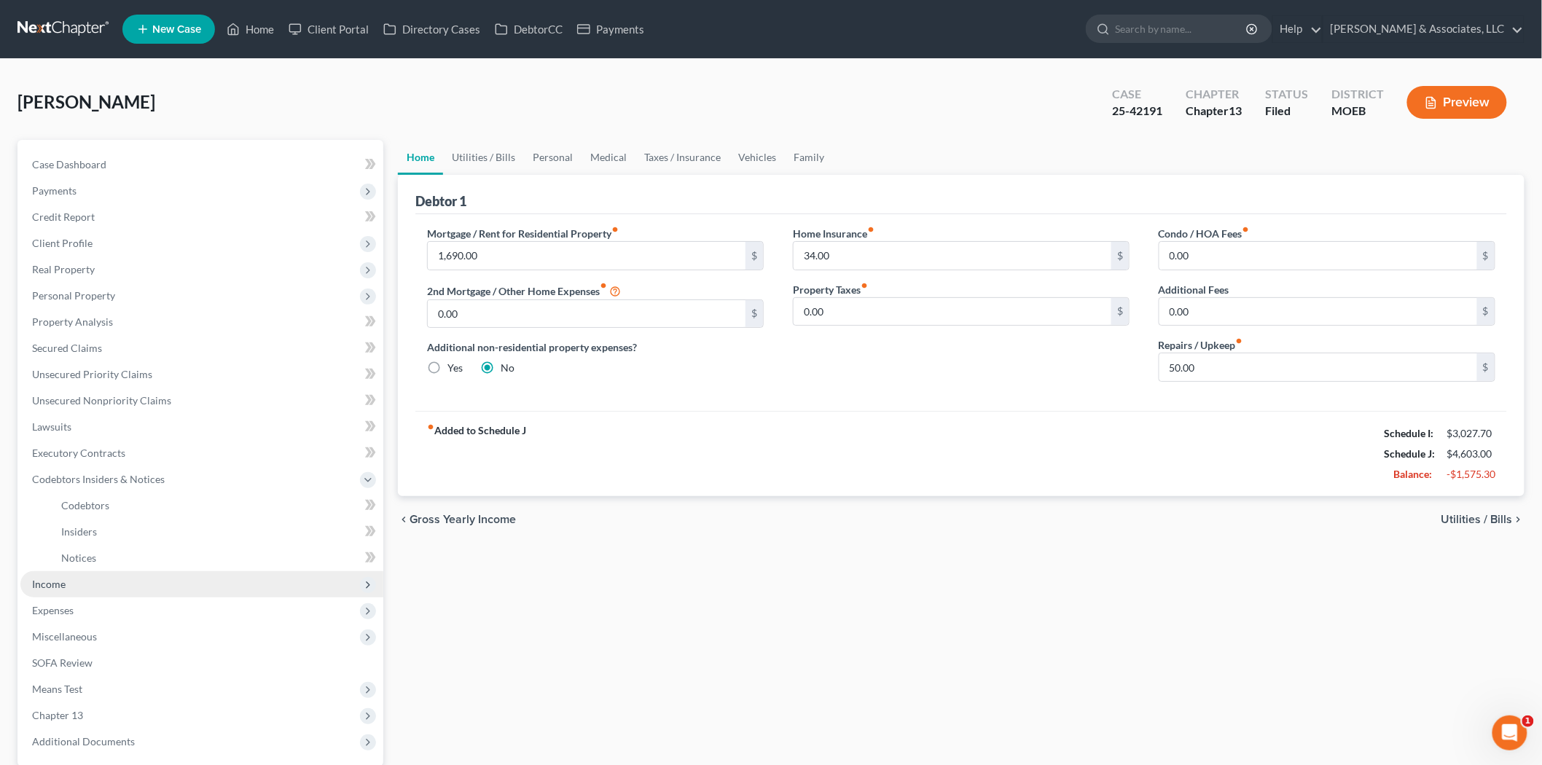
click at [58, 578] on span "Income" at bounding box center [49, 584] width 34 height 12
click at [118, 530] on span "Employment Income" at bounding box center [107, 531] width 93 height 12
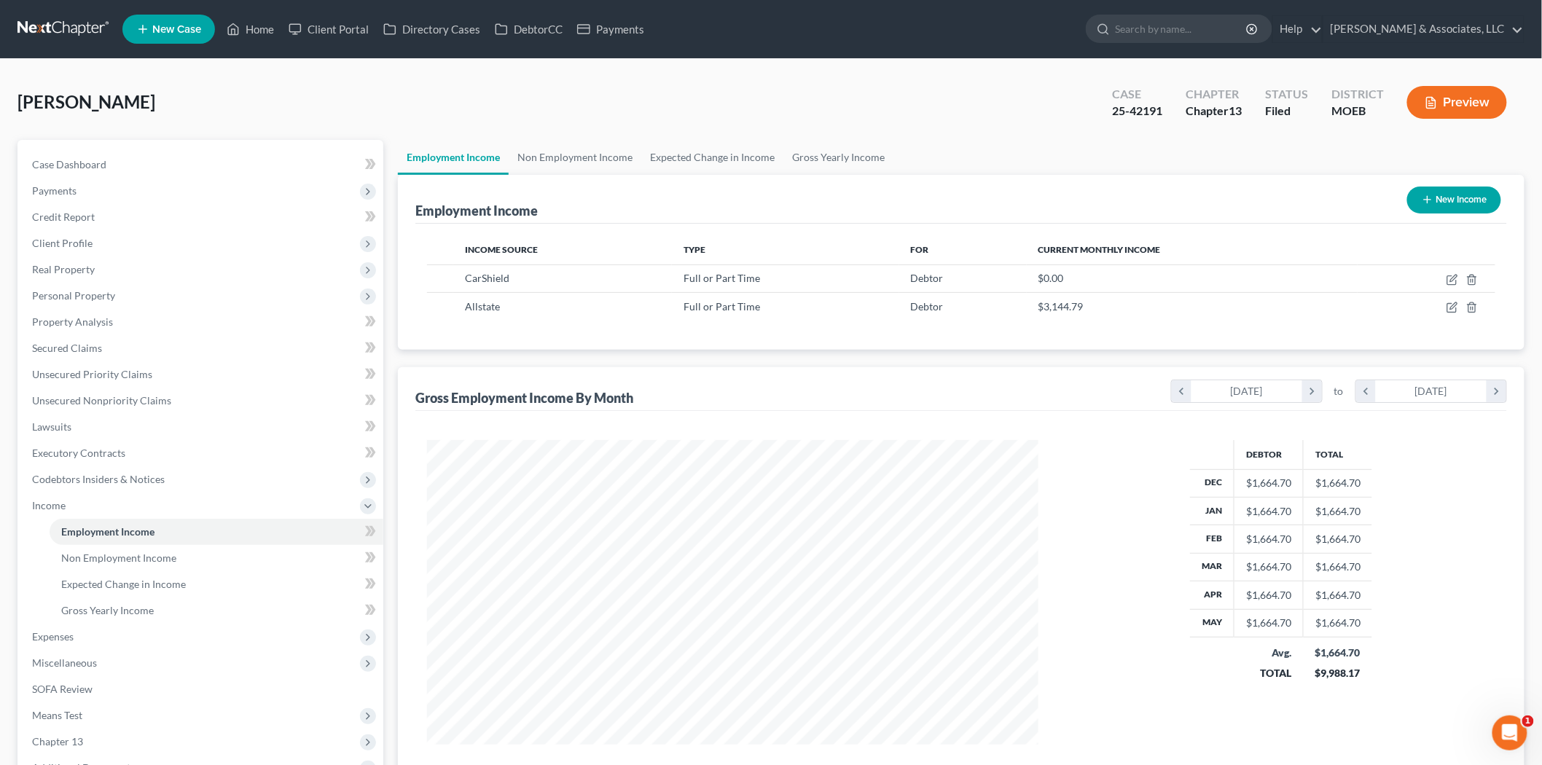
scroll to position [305, 640]
click at [577, 157] on link "Non Employment Income" at bounding box center [575, 157] width 133 height 35
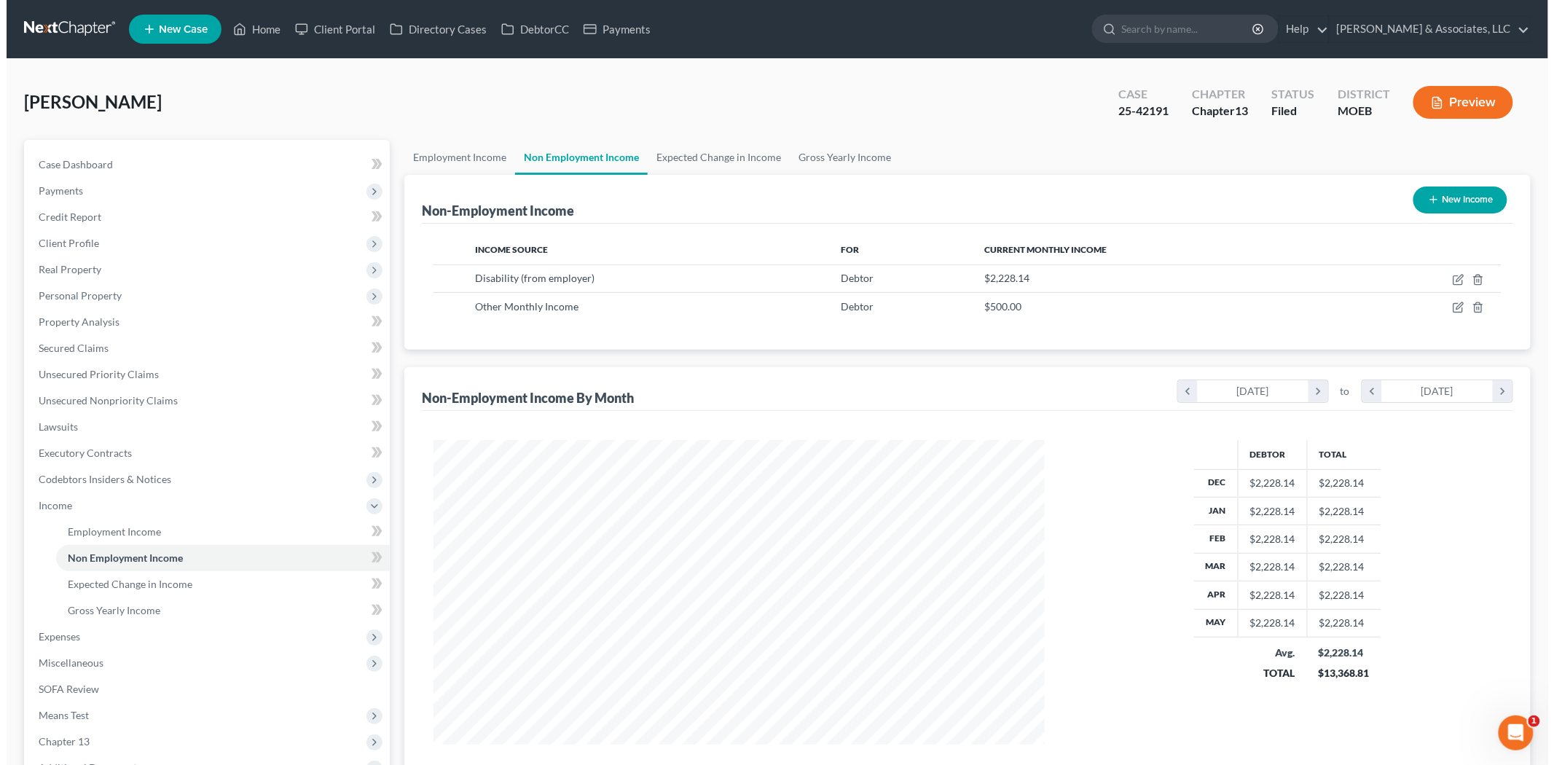
scroll to position [305, 640]
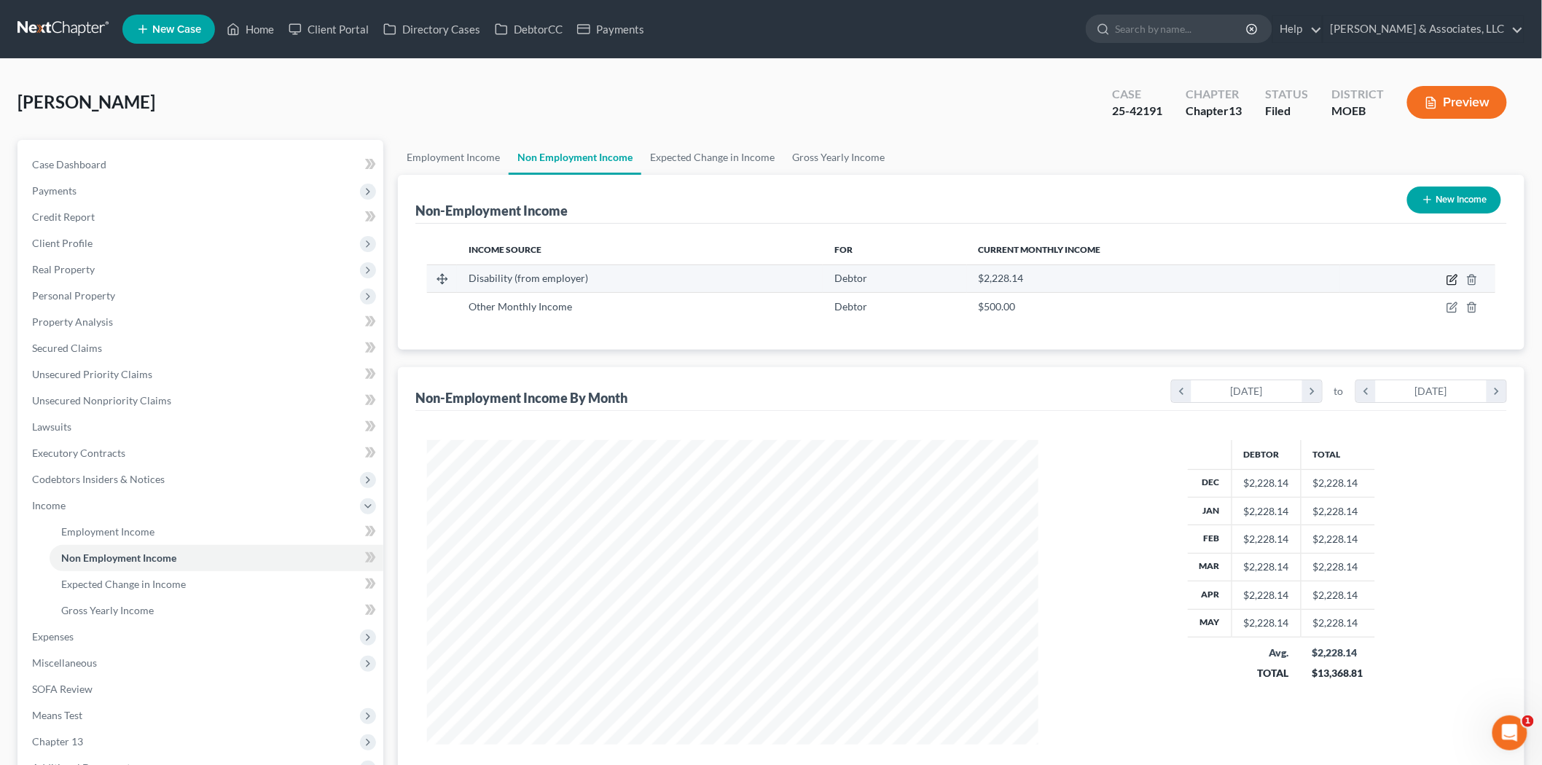
click at [1453, 282] on icon "button" at bounding box center [1452, 280] width 12 height 12
select select "1"
select select "2"
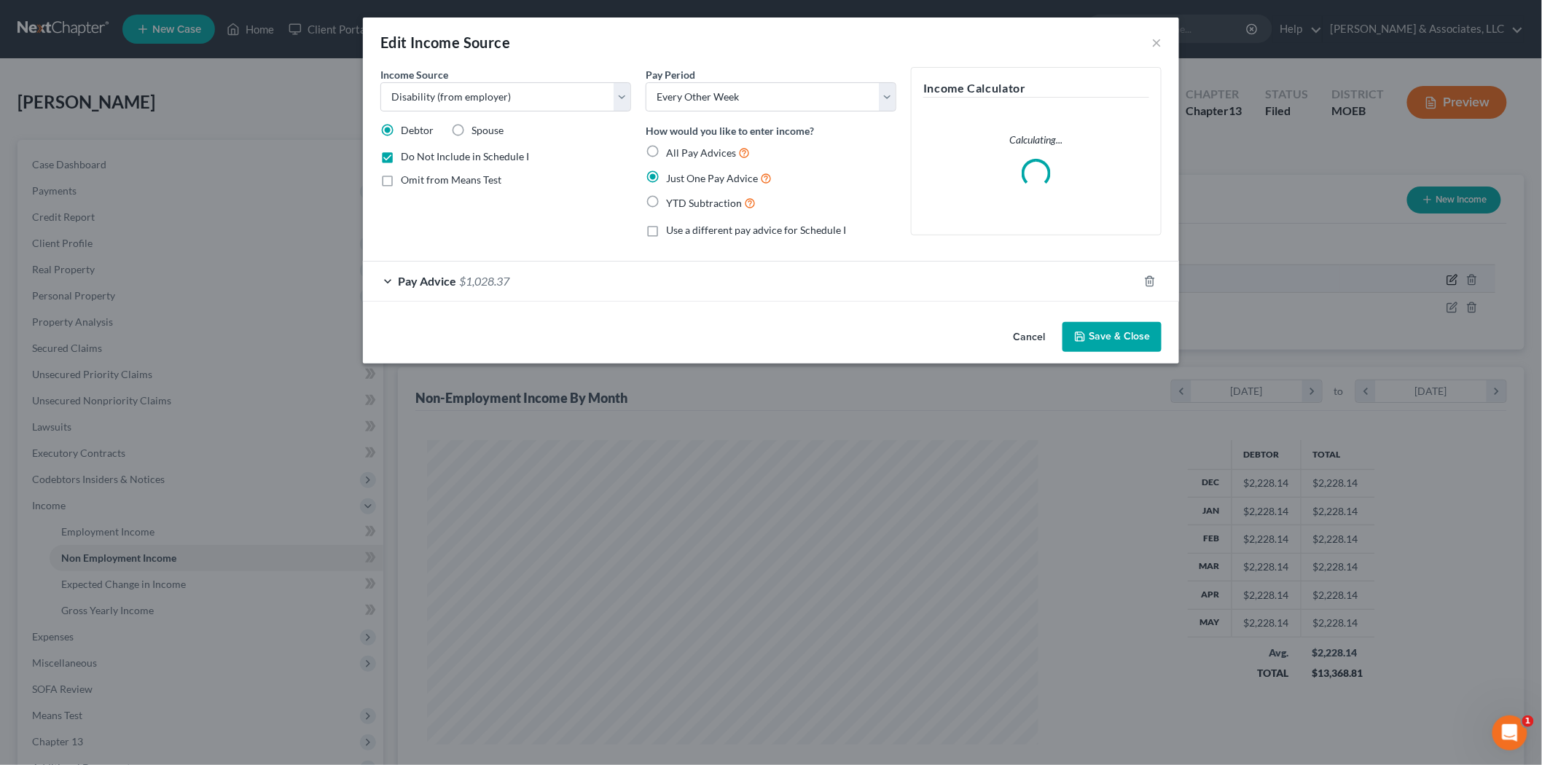
scroll to position [307, 646]
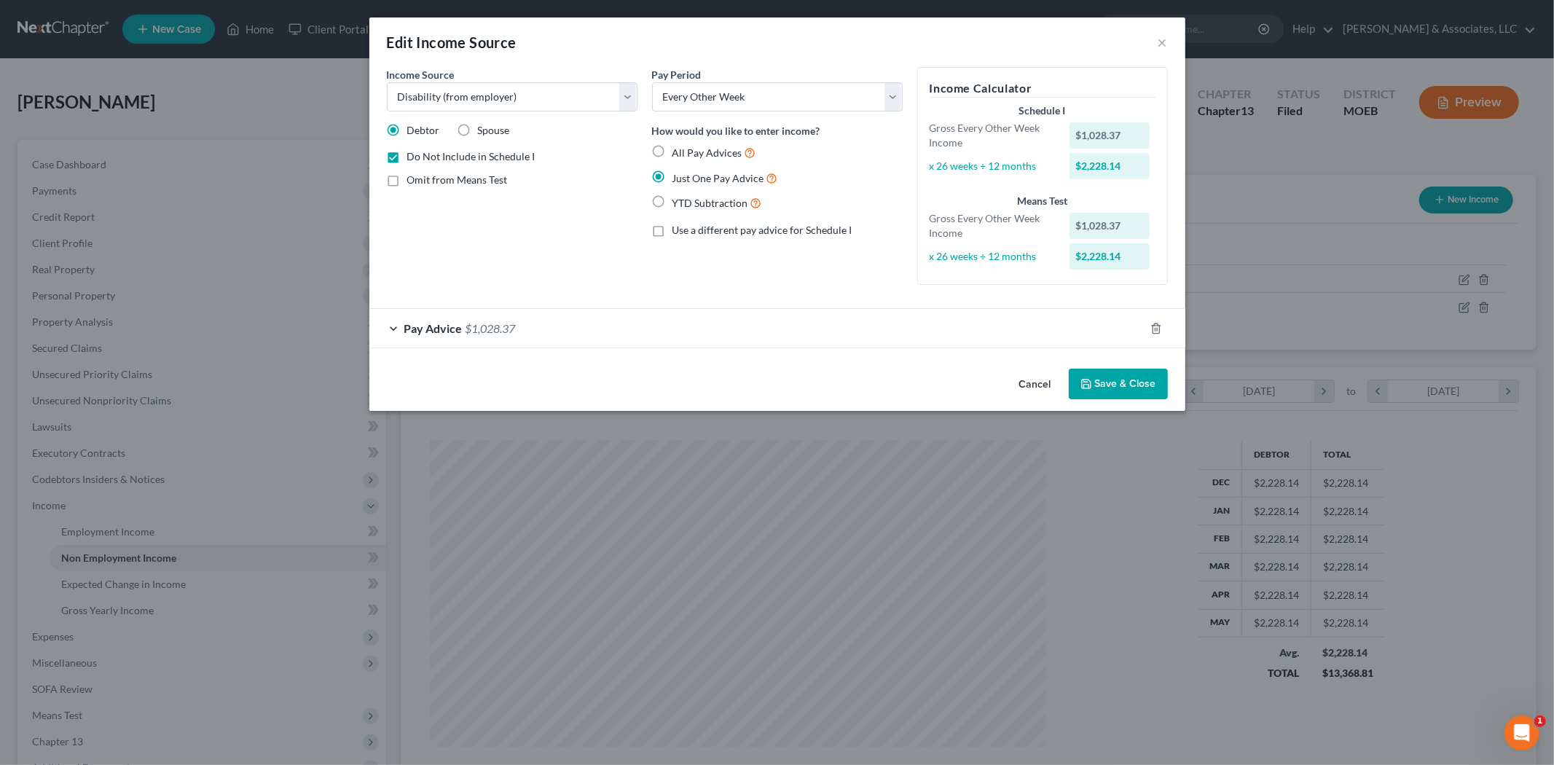
click at [1113, 388] on button "Save & Close" at bounding box center [1118, 384] width 99 height 31
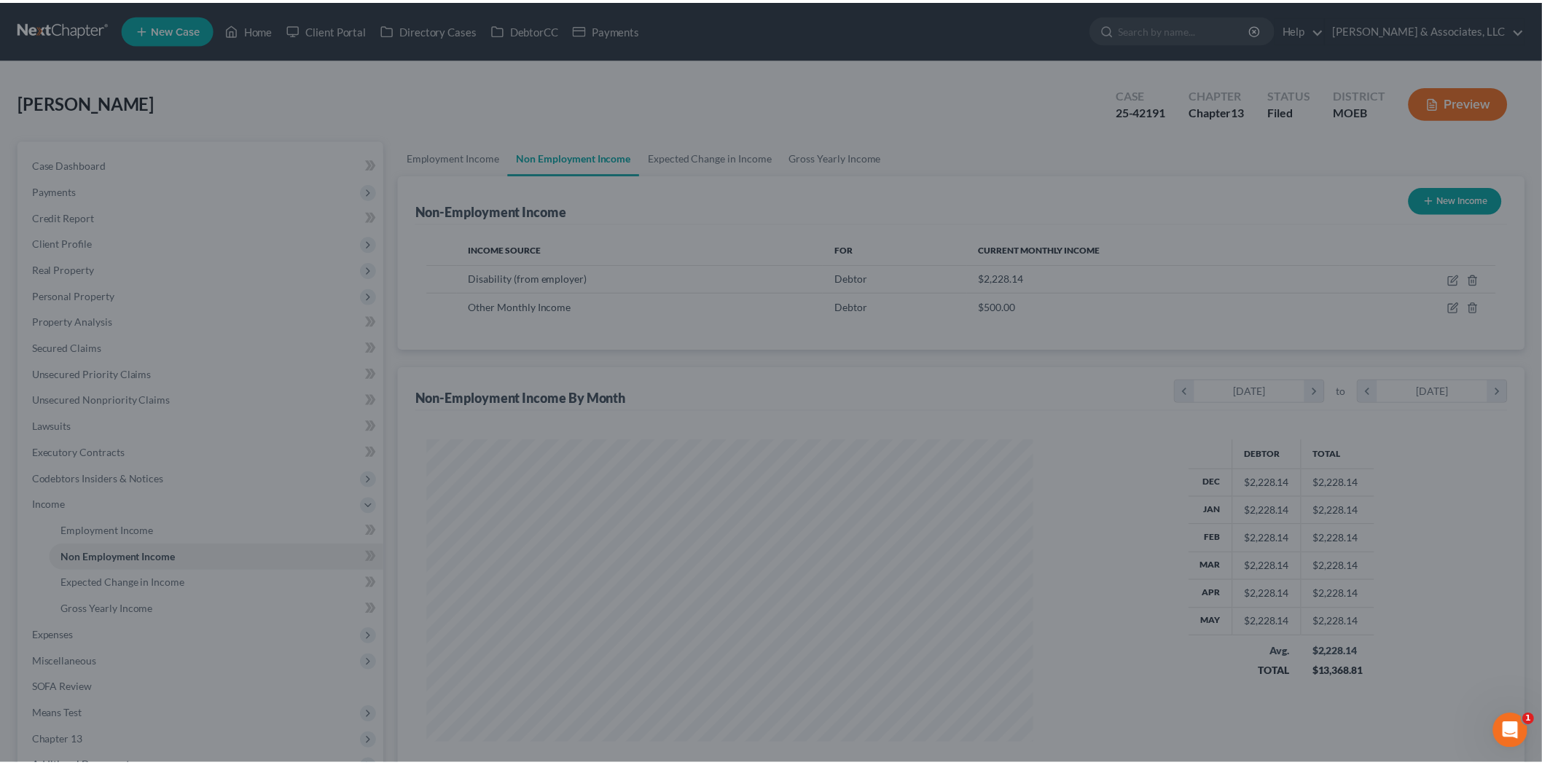
scroll to position [728285, 727950]
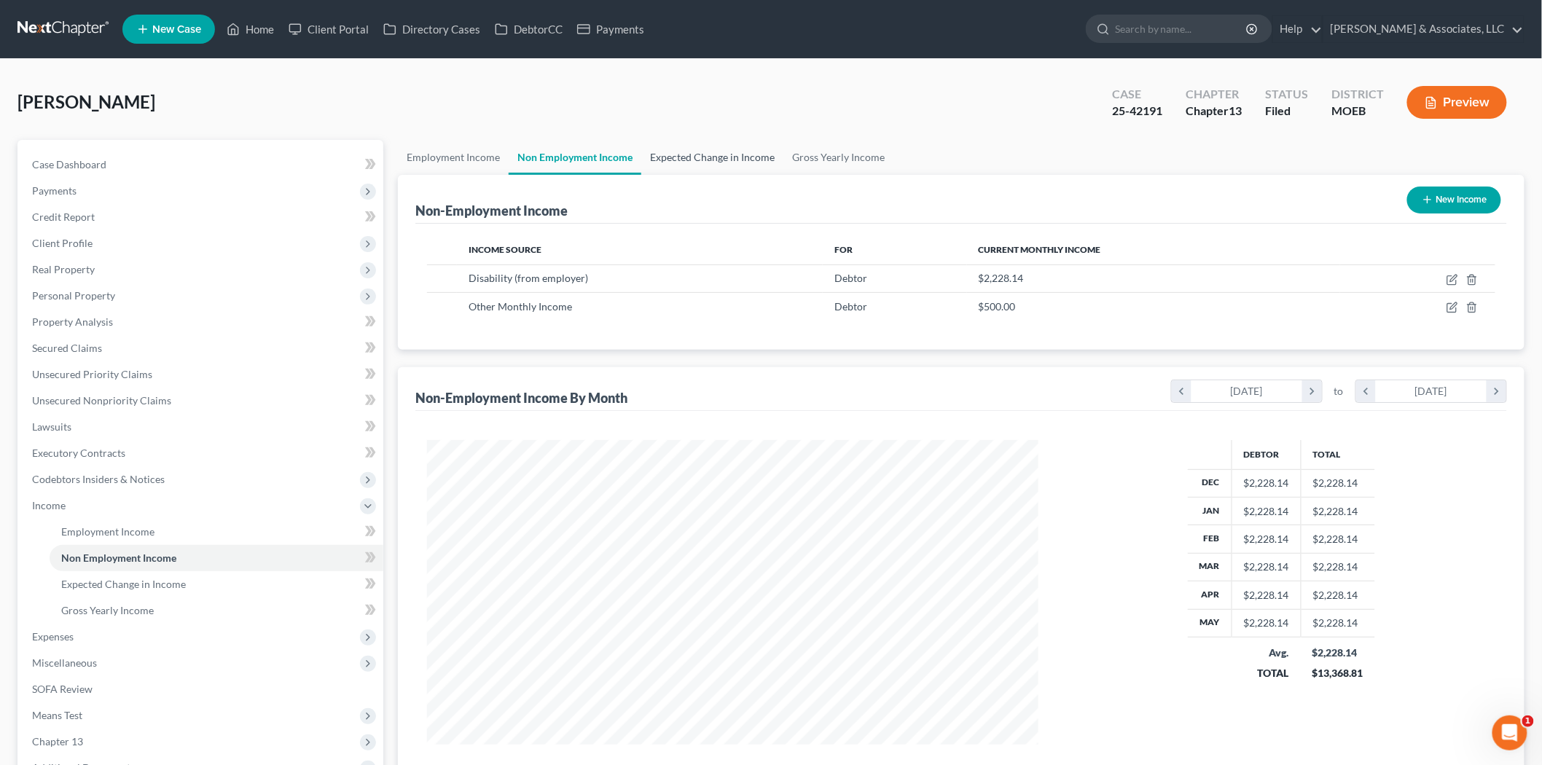
click at [717, 149] on link "Expected Change in Income" at bounding box center [712, 157] width 142 height 35
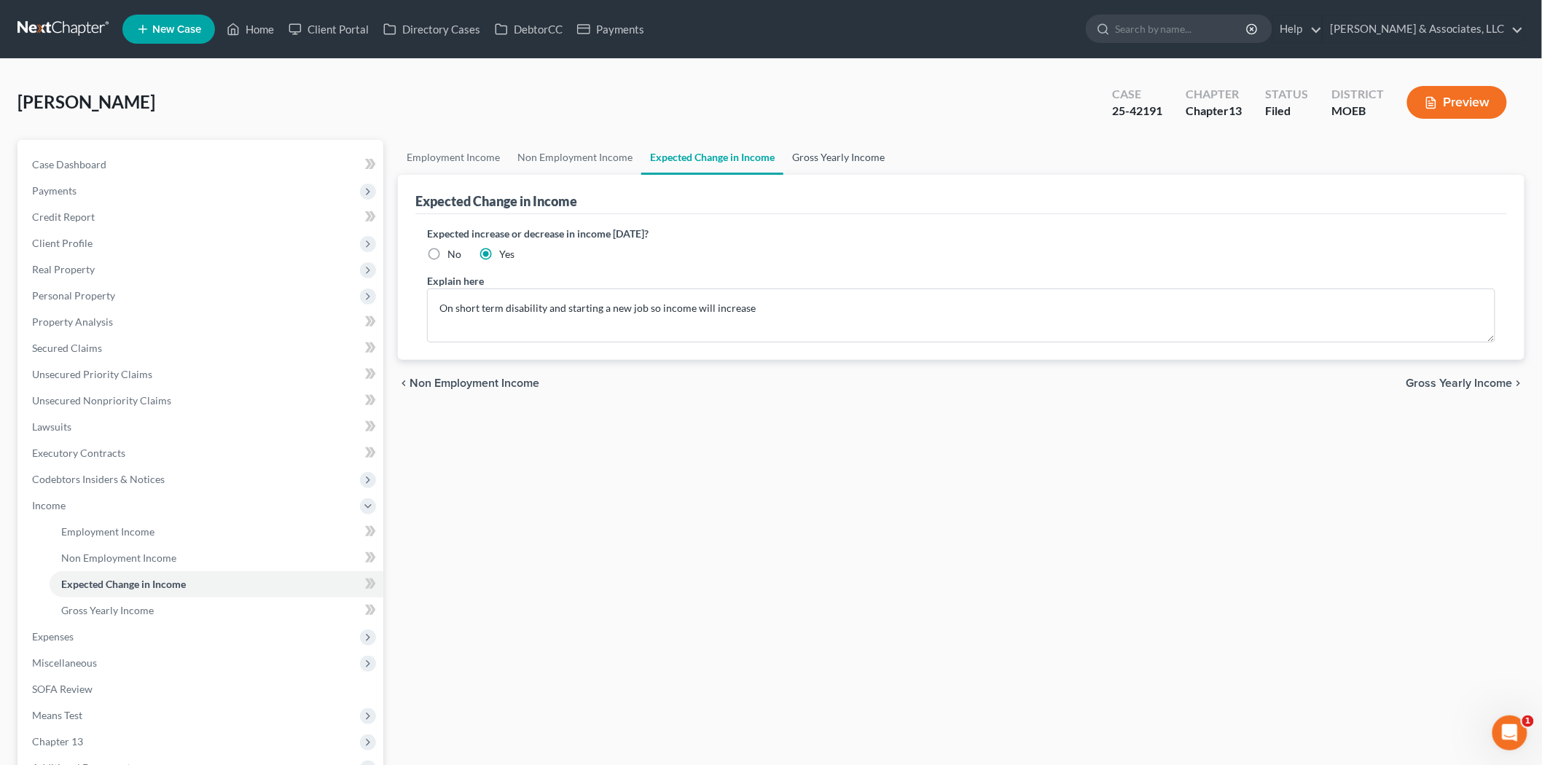
click at [860, 143] on link "Gross Yearly Income" at bounding box center [838, 157] width 110 height 35
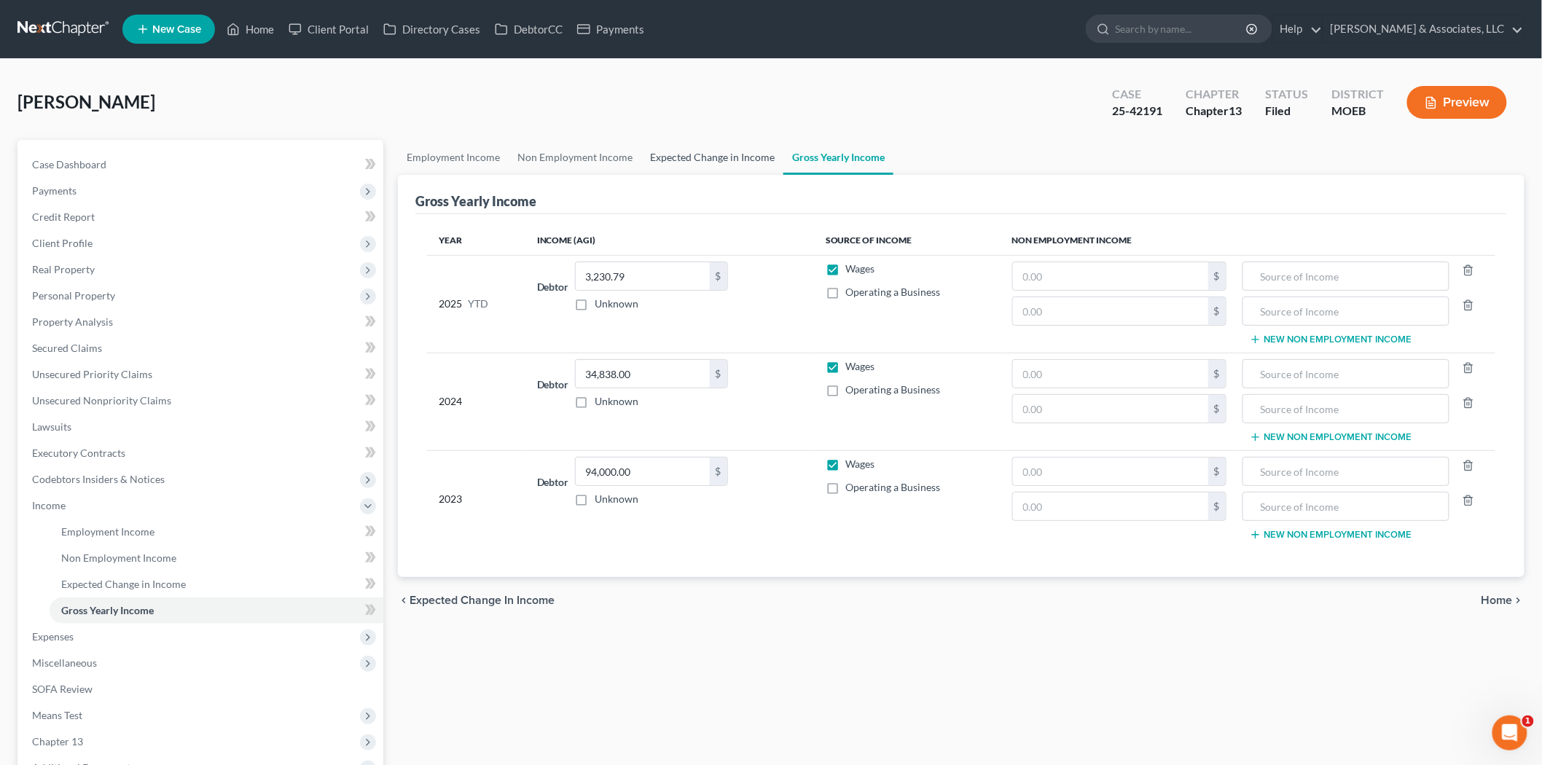
click at [732, 154] on link "Expected Change in Income" at bounding box center [712, 157] width 142 height 35
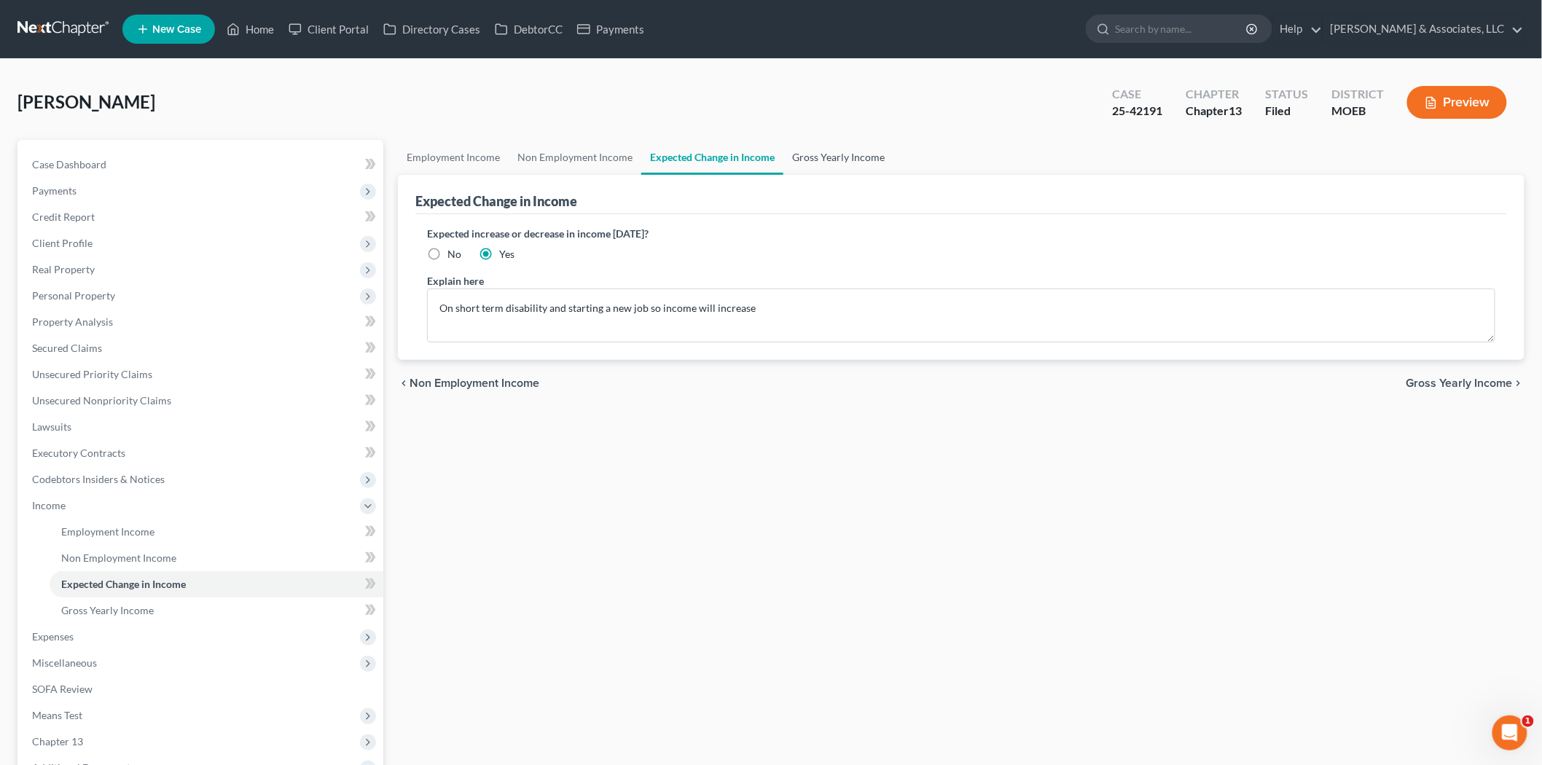
click at [834, 162] on link "Gross Yearly Income" at bounding box center [838, 157] width 110 height 35
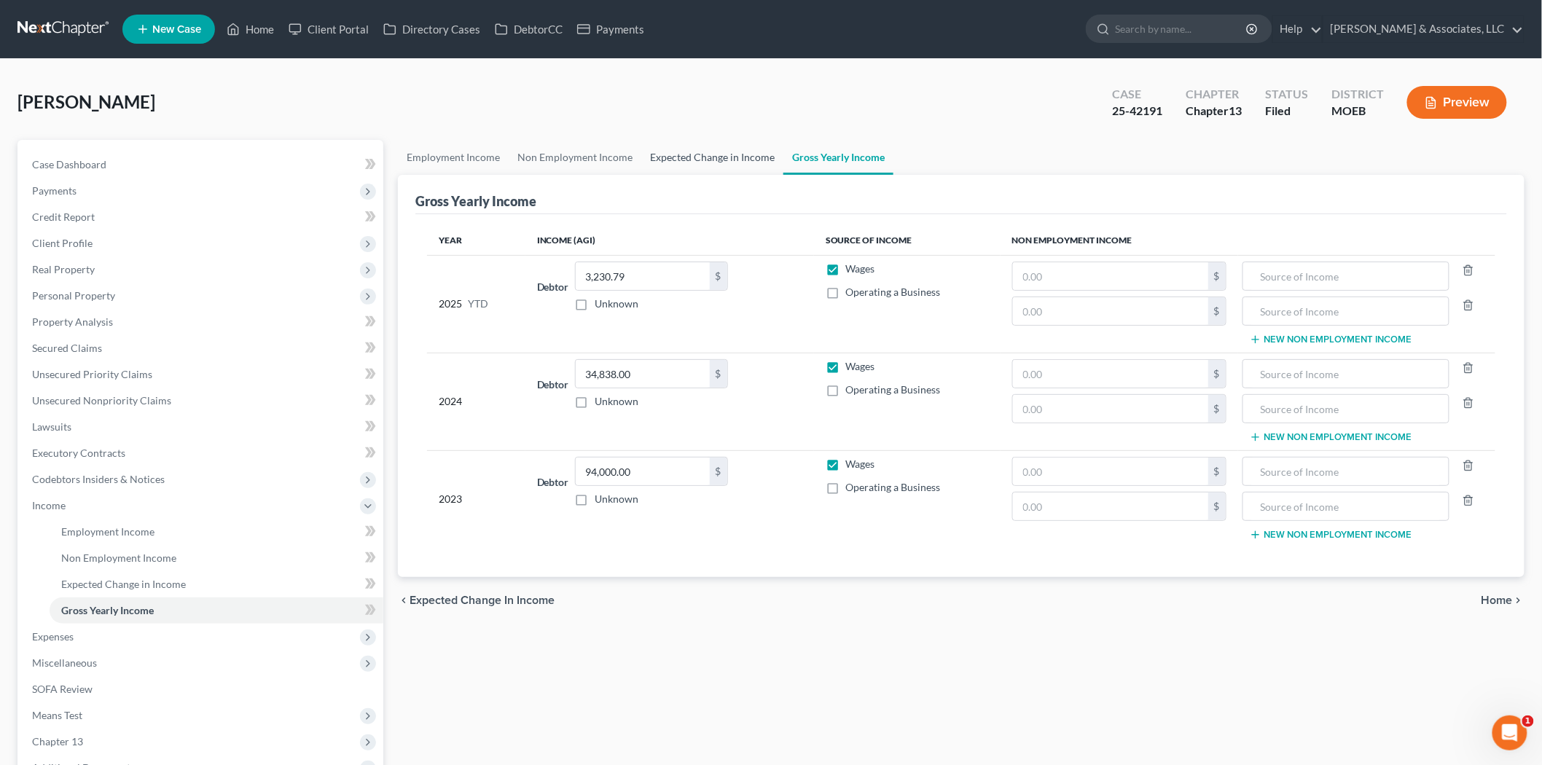
click at [680, 160] on link "Expected Change in Income" at bounding box center [712, 157] width 142 height 35
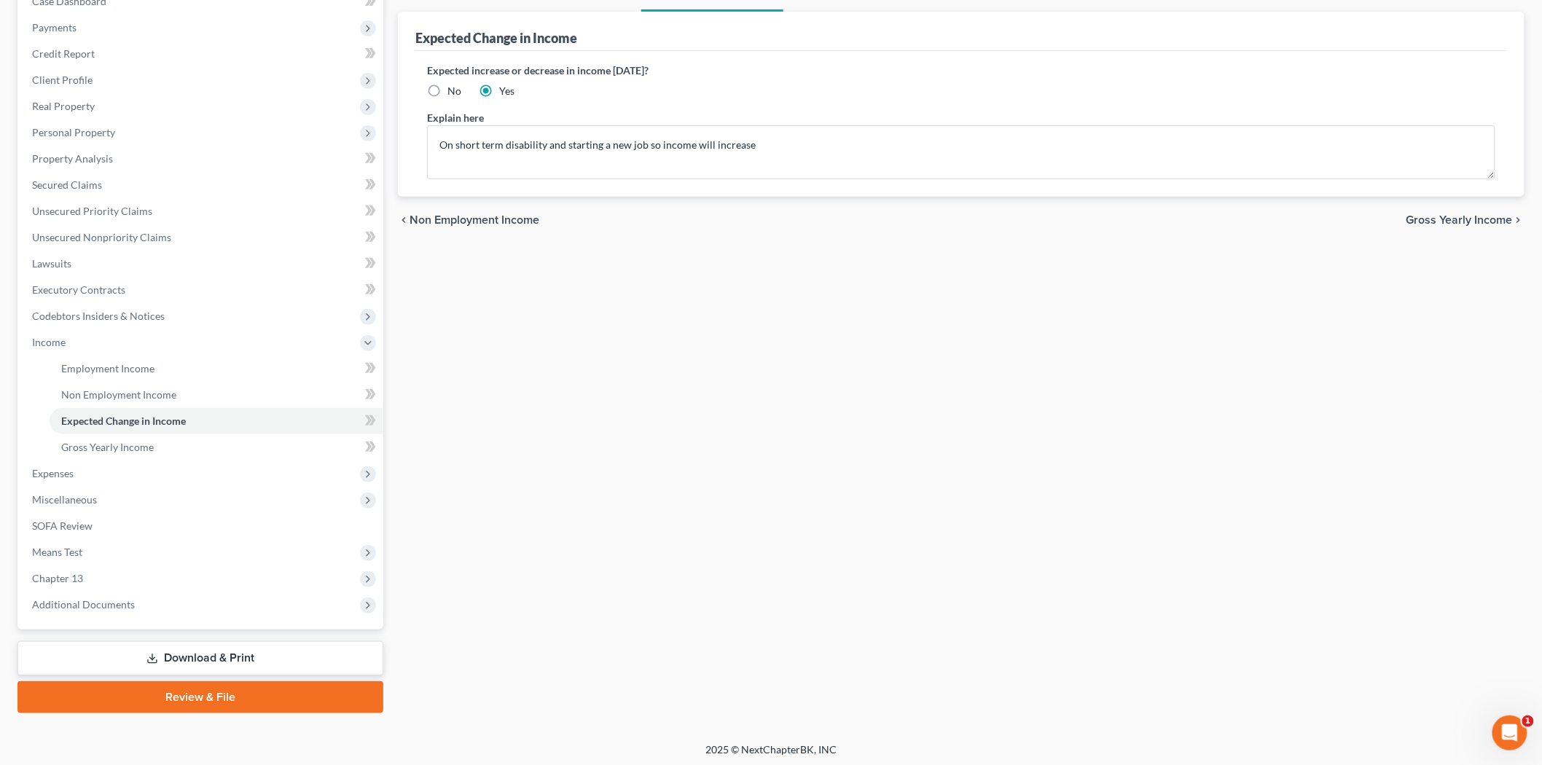
scroll to position [165, 0]
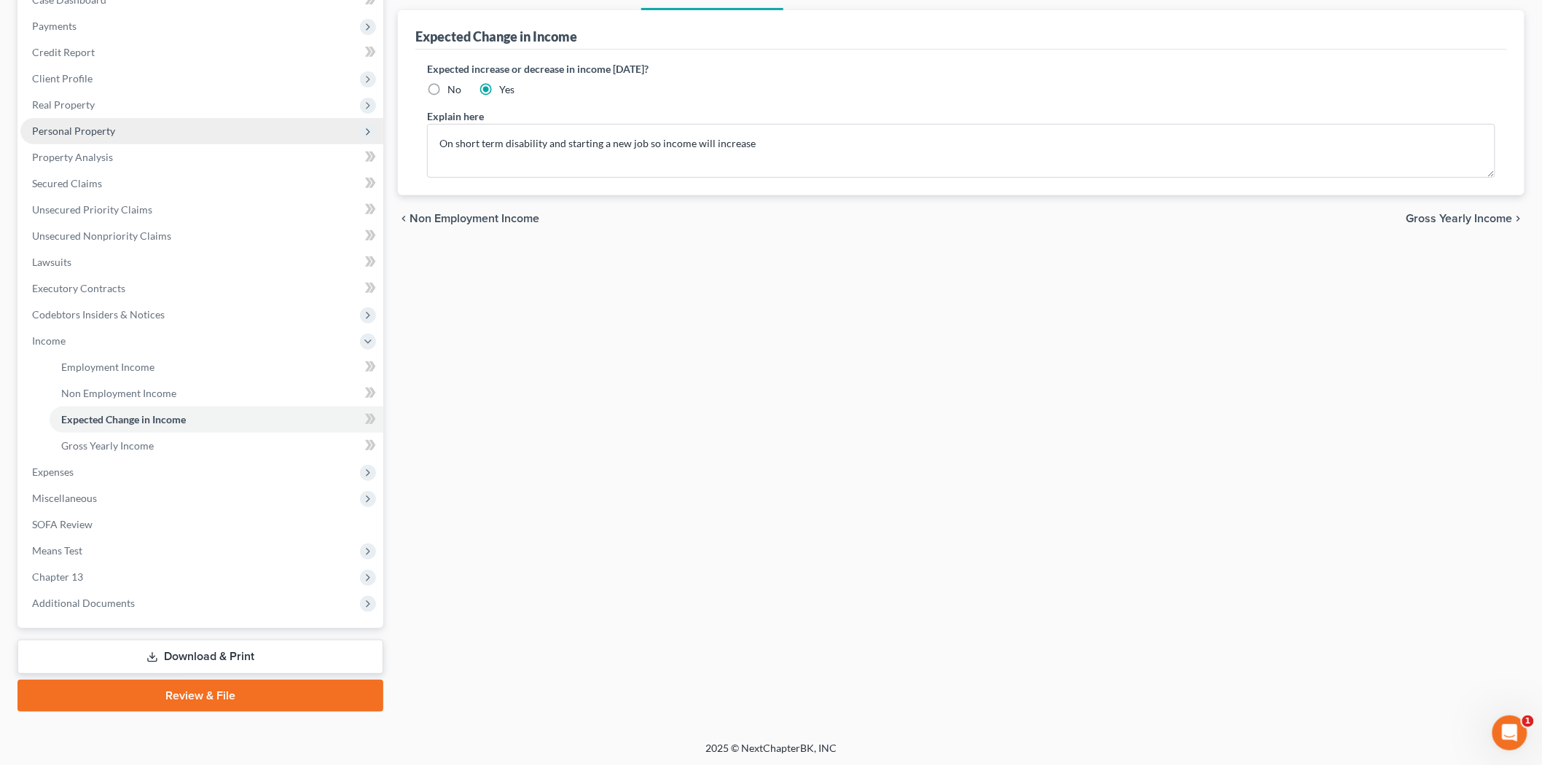
click at [91, 129] on span "Personal Property" at bounding box center [73, 131] width 83 height 12
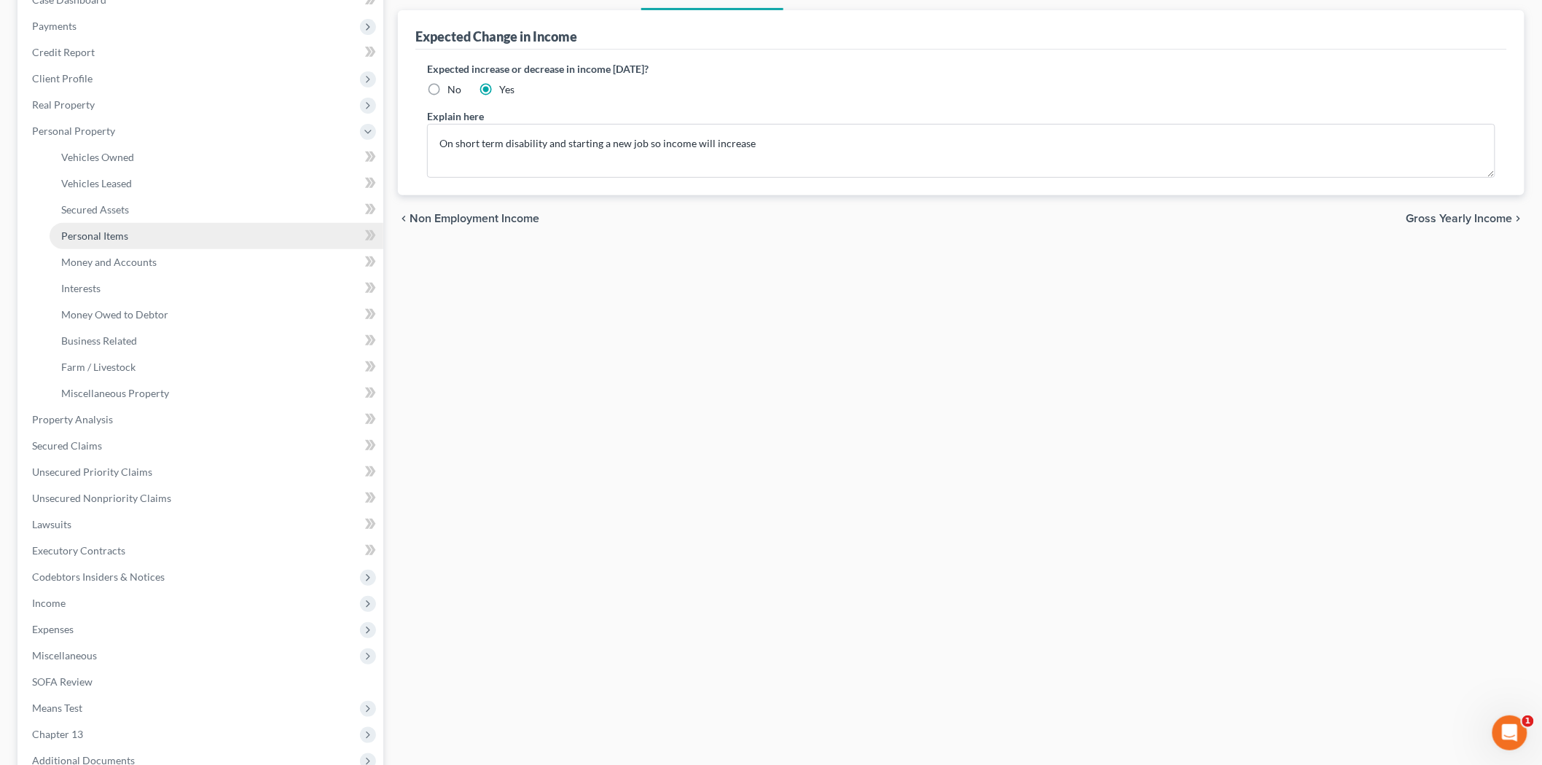
click at [125, 230] on span "Personal Items" at bounding box center [94, 236] width 67 height 12
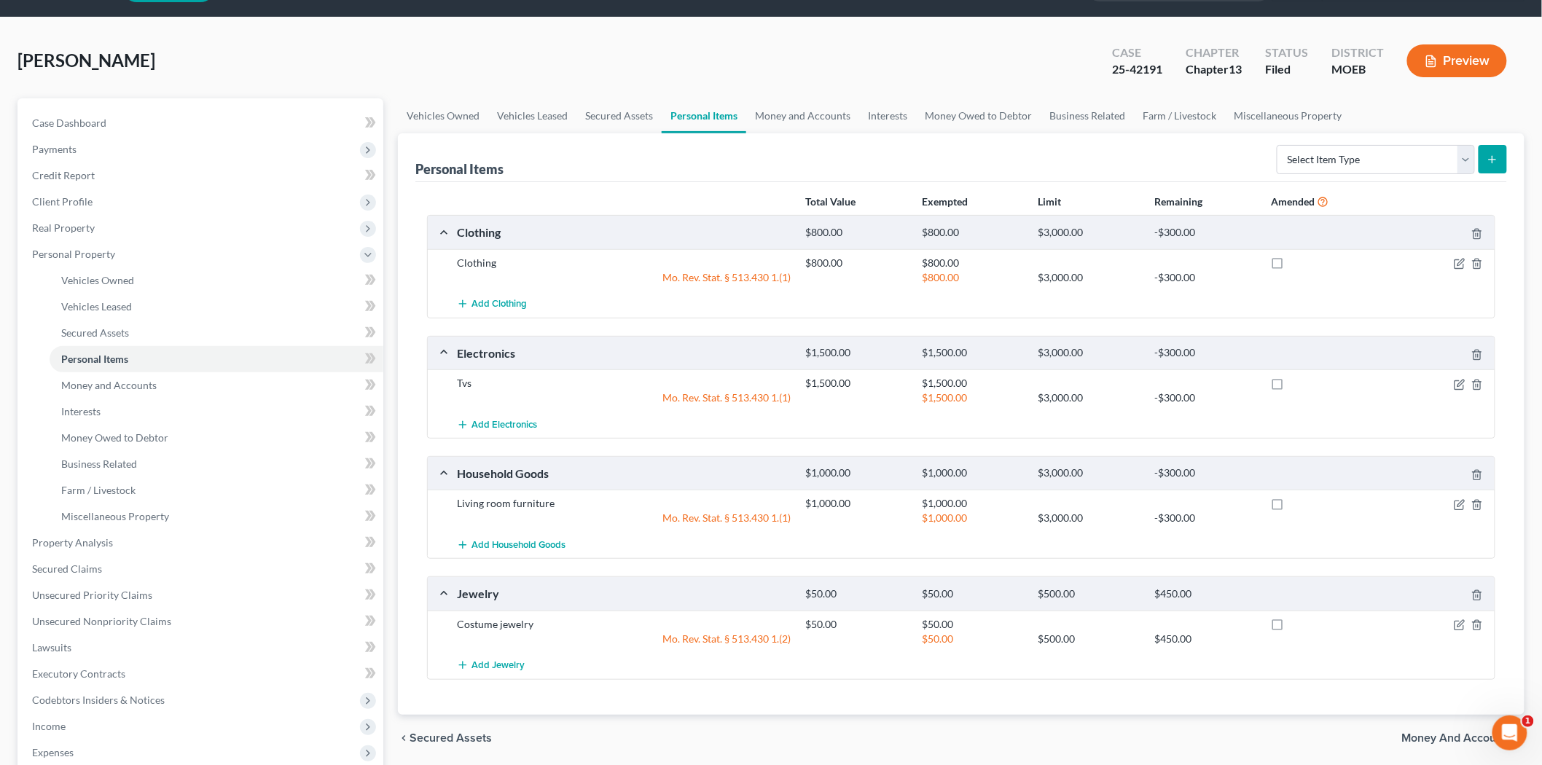
scroll to position [81, 0]
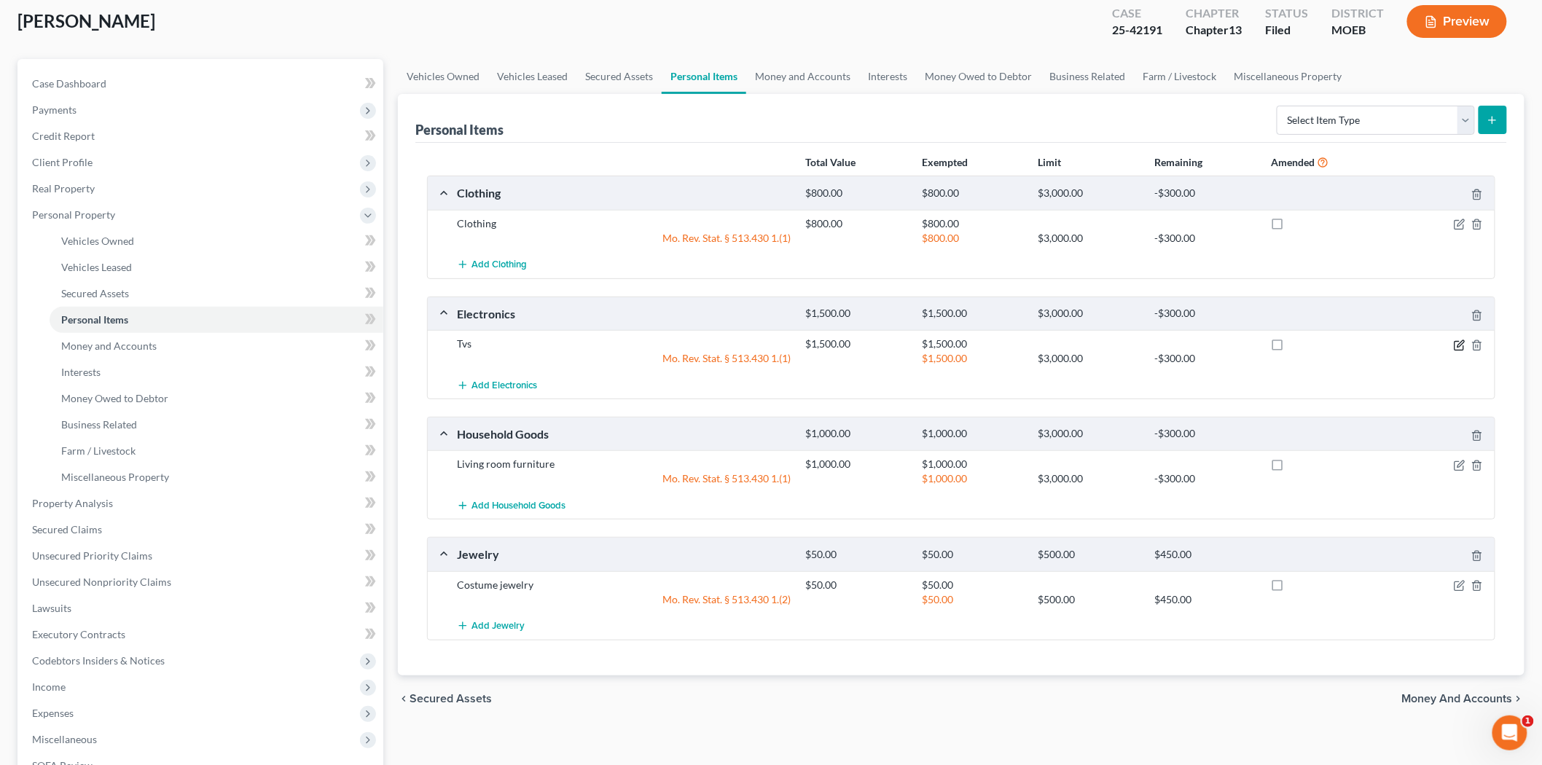
click at [1453, 340] on div at bounding box center [1437, 344] width 117 height 15
click at [1458, 342] on icon "button" at bounding box center [1460, 346] width 12 height 12
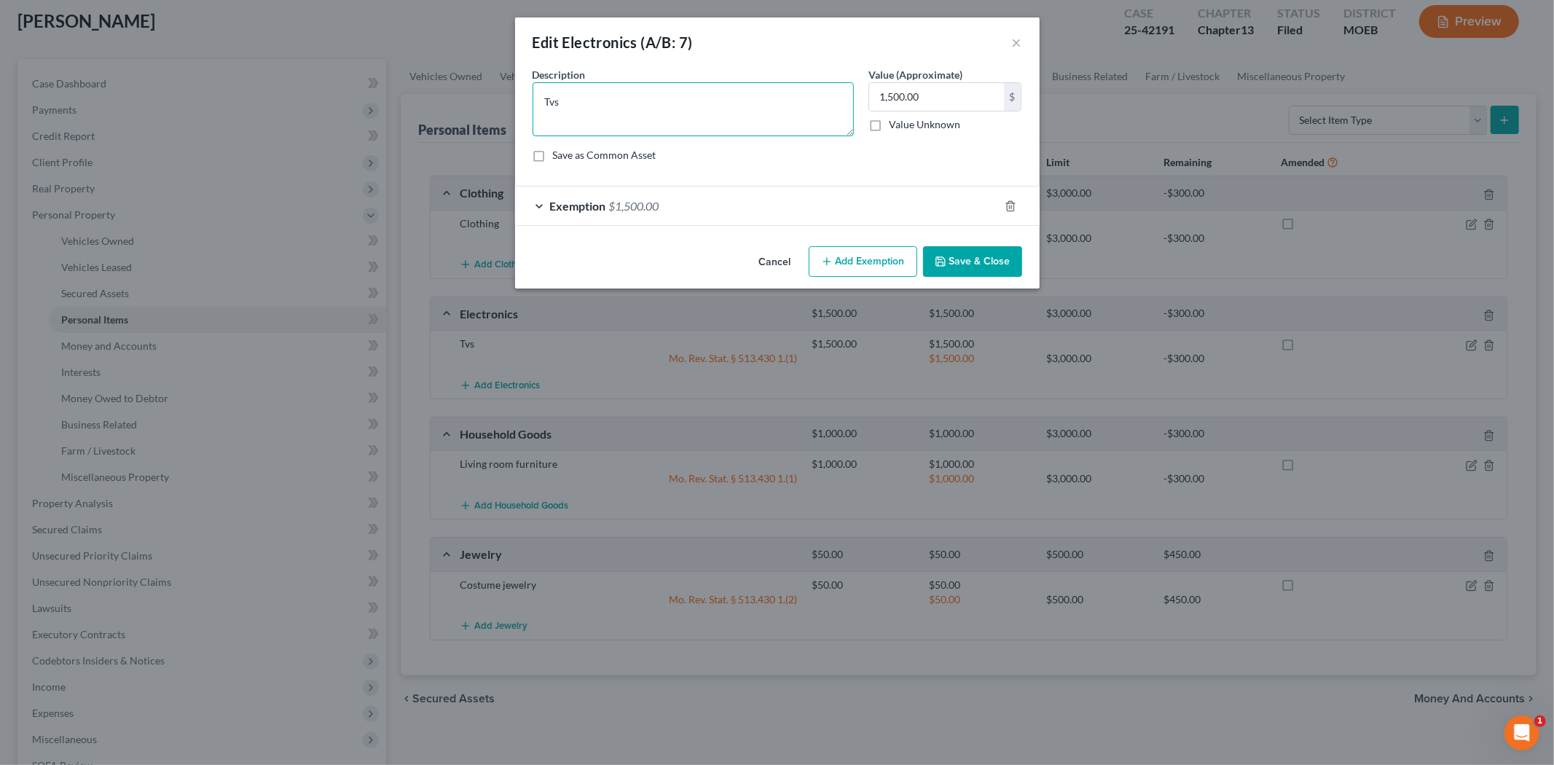
click at [628, 97] on textarea "Tvs" at bounding box center [693, 109] width 321 height 54
type textarea "Tvs,"
click at [1016, 39] on button "×" at bounding box center [1017, 42] width 10 height 17
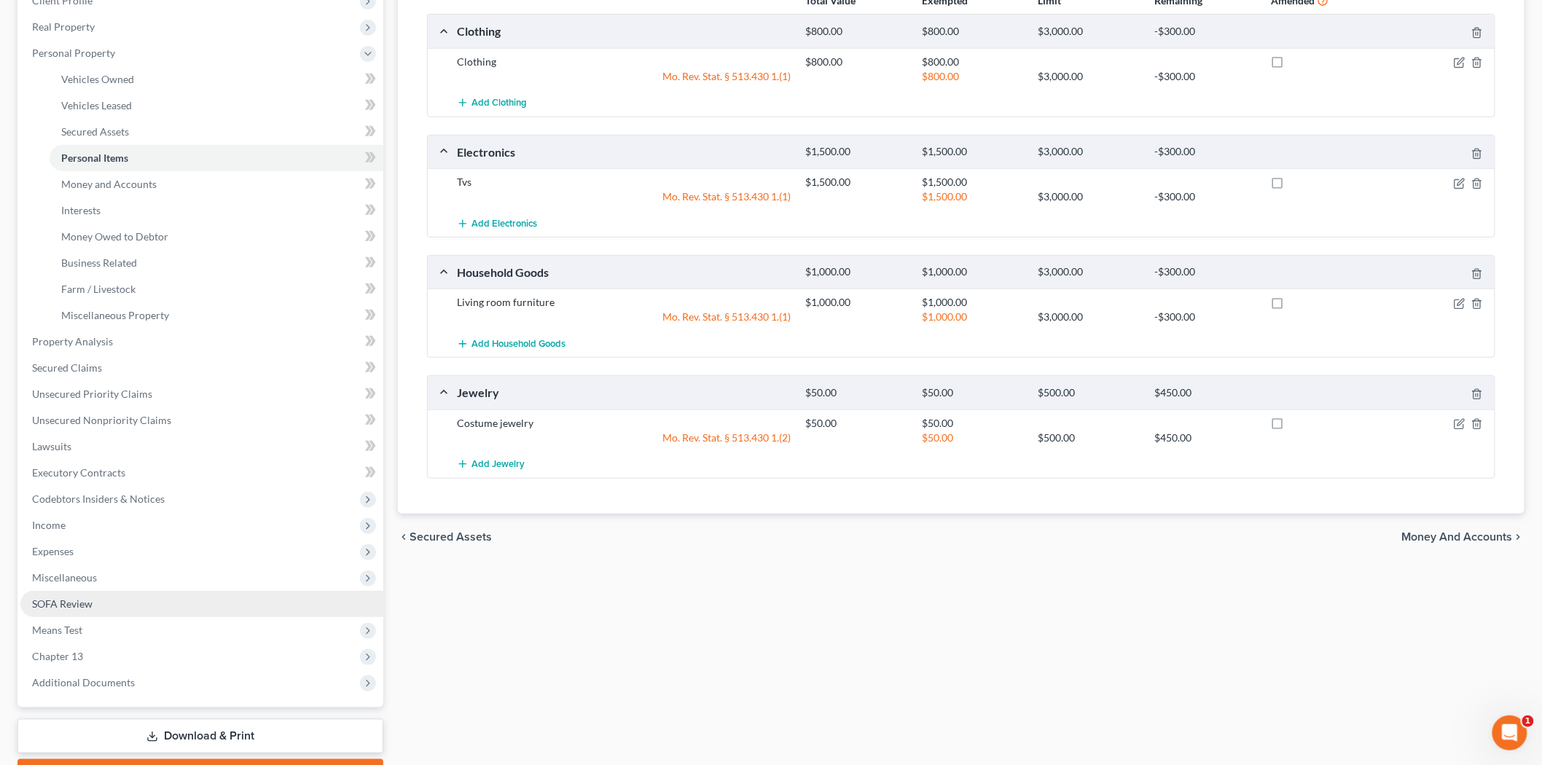
click at [93, 594] on link "SOFA Review" at bounding box center [201, 604] width 363 height 26
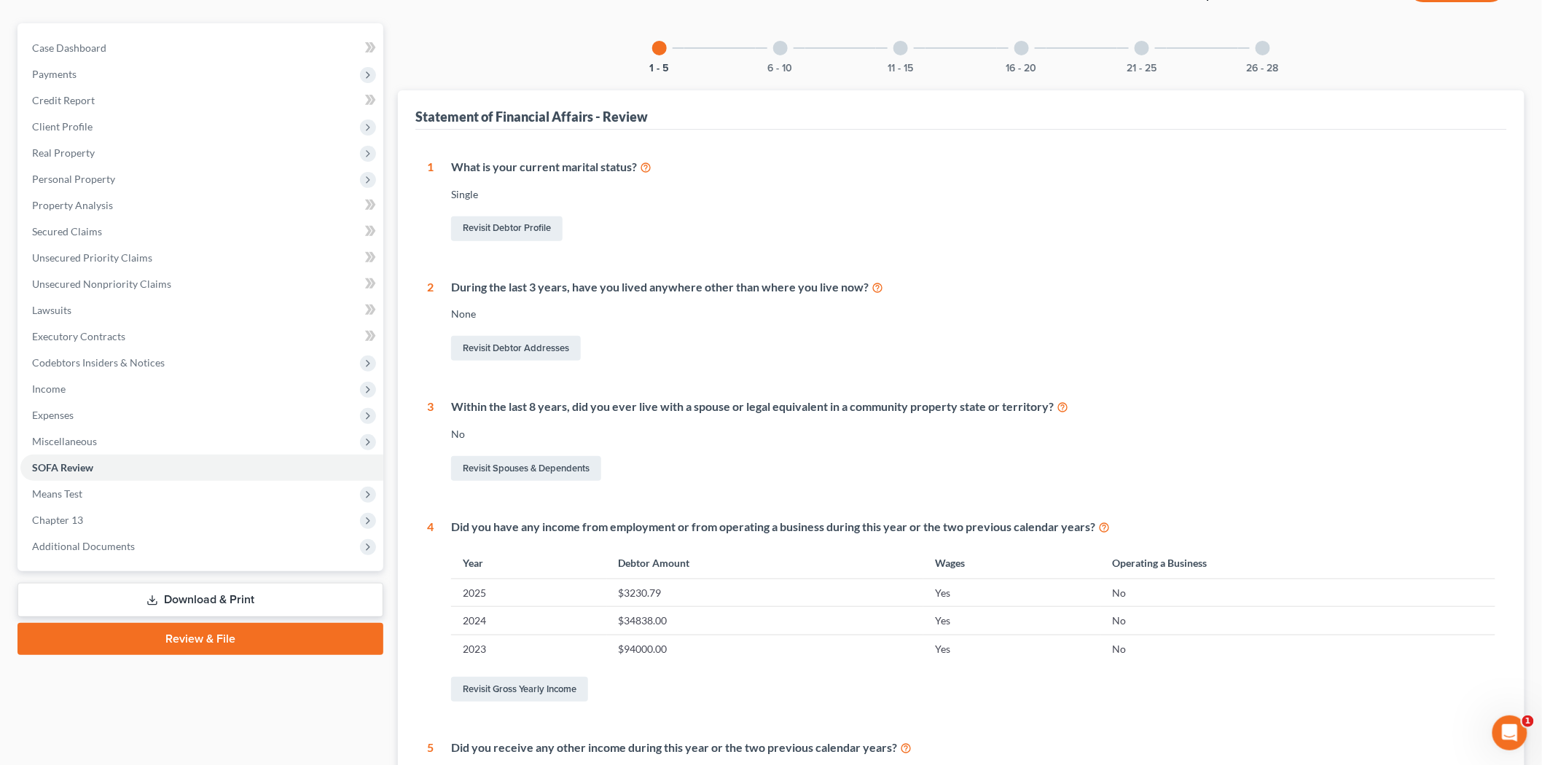
scroll to position [111, 0]
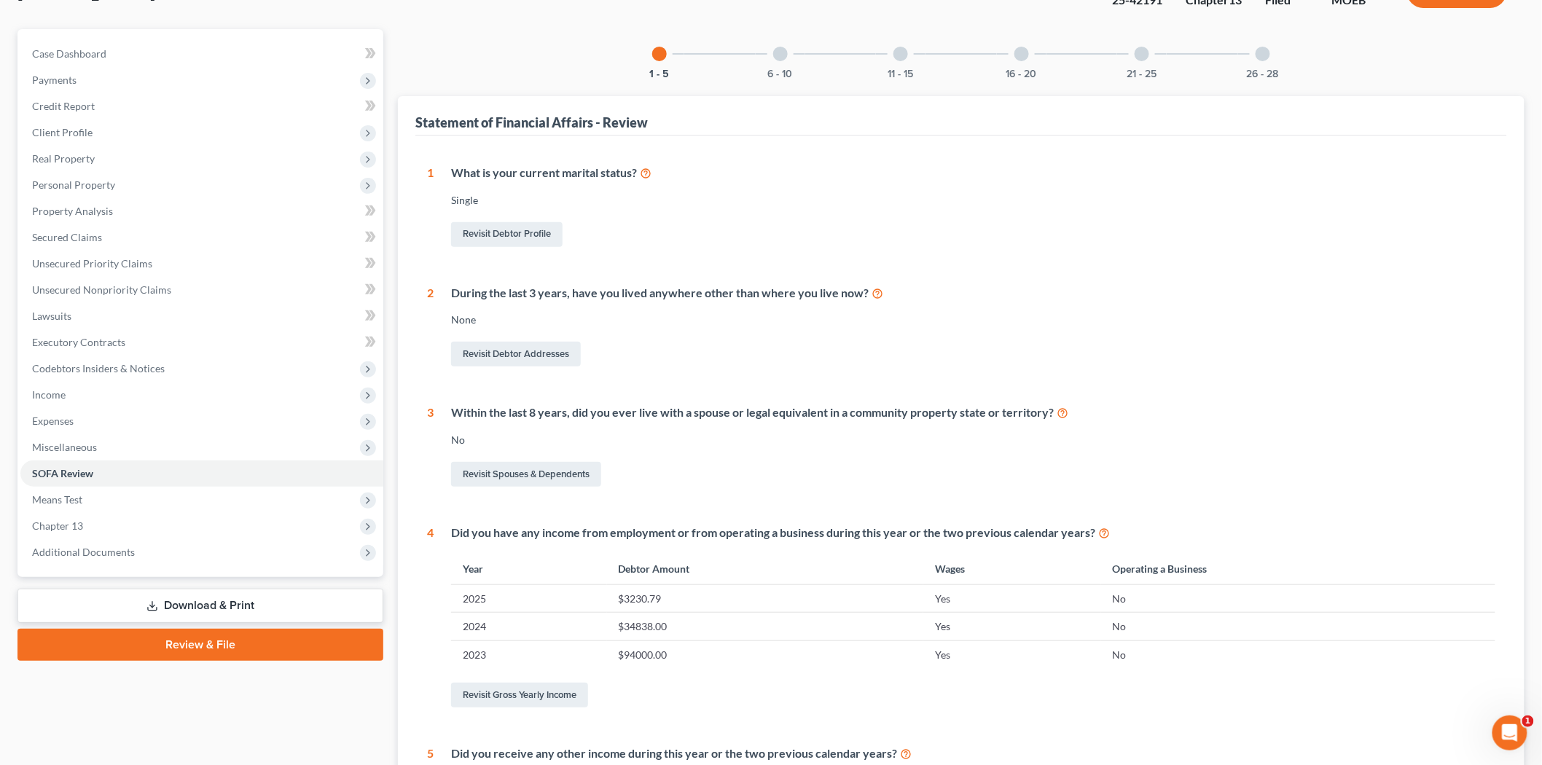
click at [777, 52] on div at bounding box center [780, 54] width 15 height 15
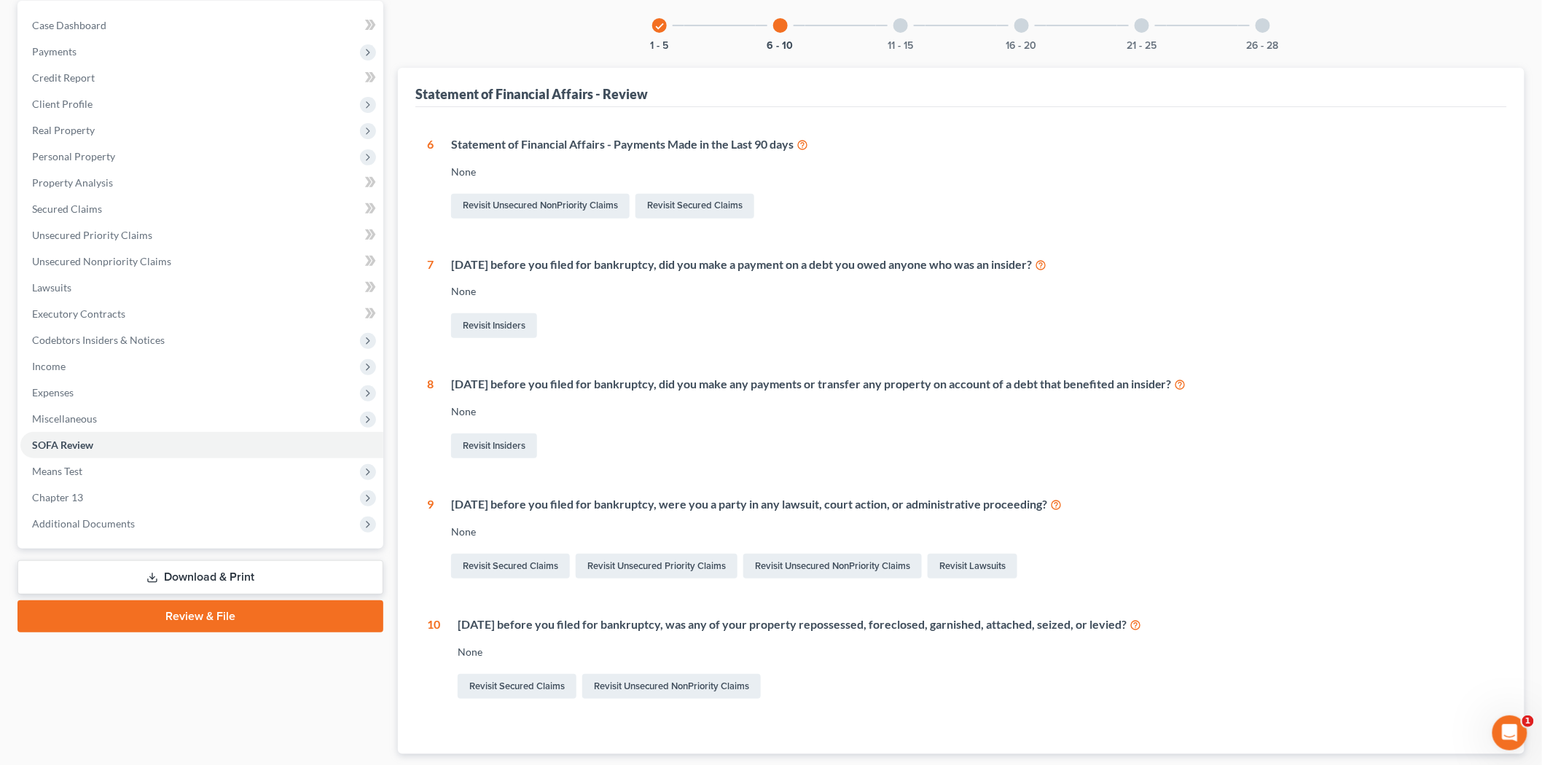
scroll to position [0, 0]
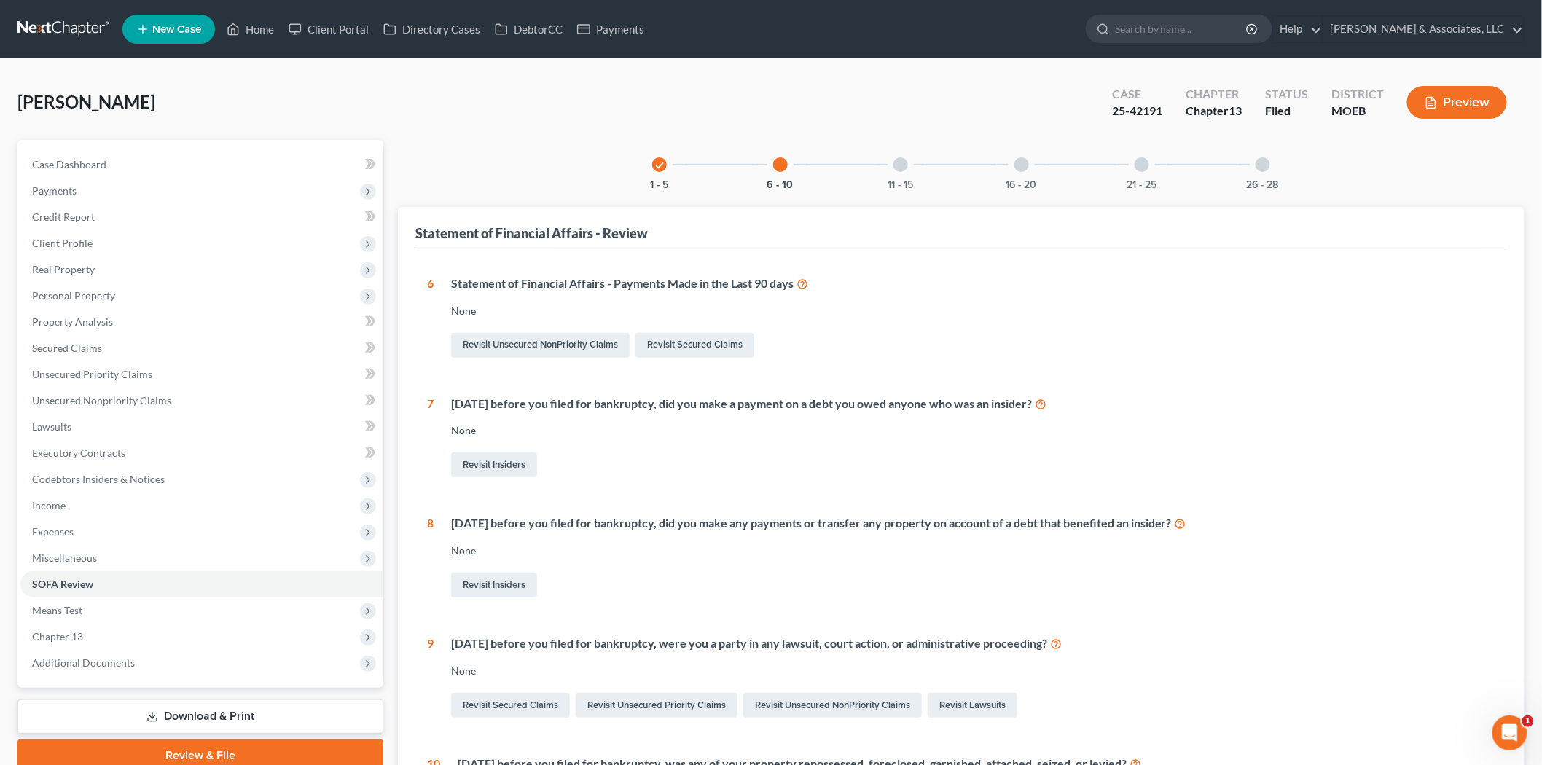
click at [908, 164] on div "11 - 15" at bounding box center [901, 165] width 50 height 50
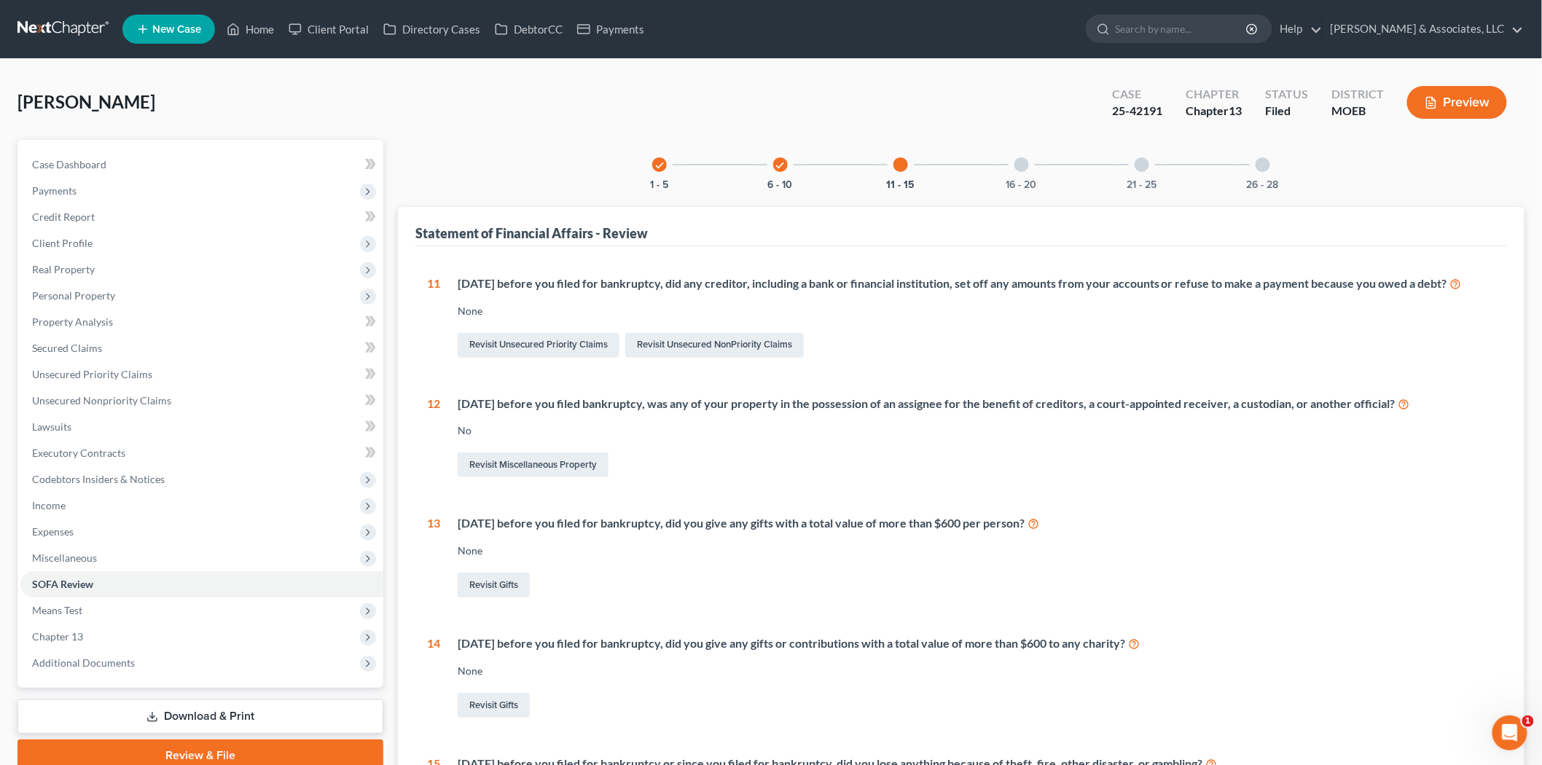
click at [1024, 162] on div at bounding box center [1021, 164] width 15 height 15
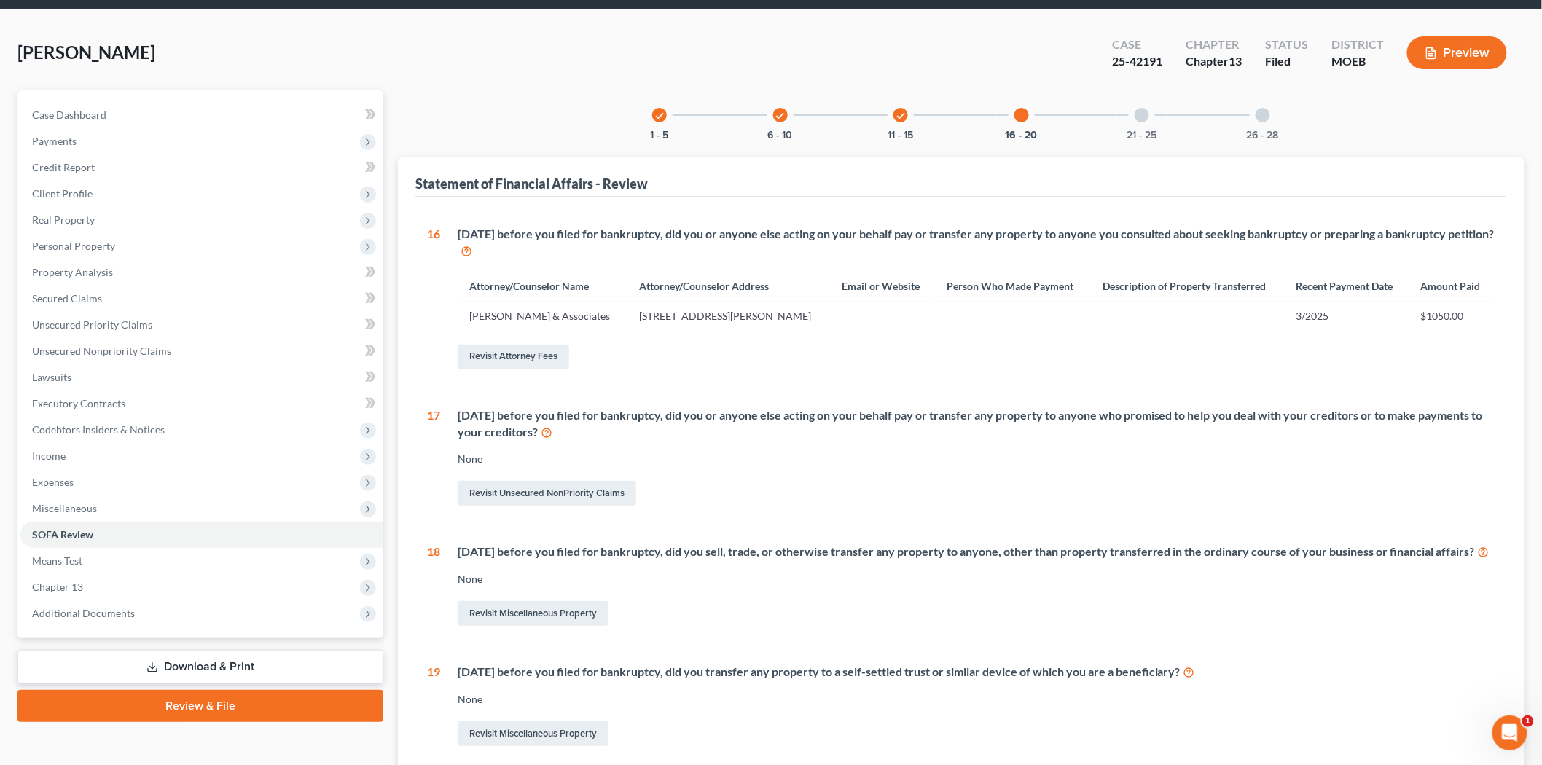
scroll to position [30, 0]
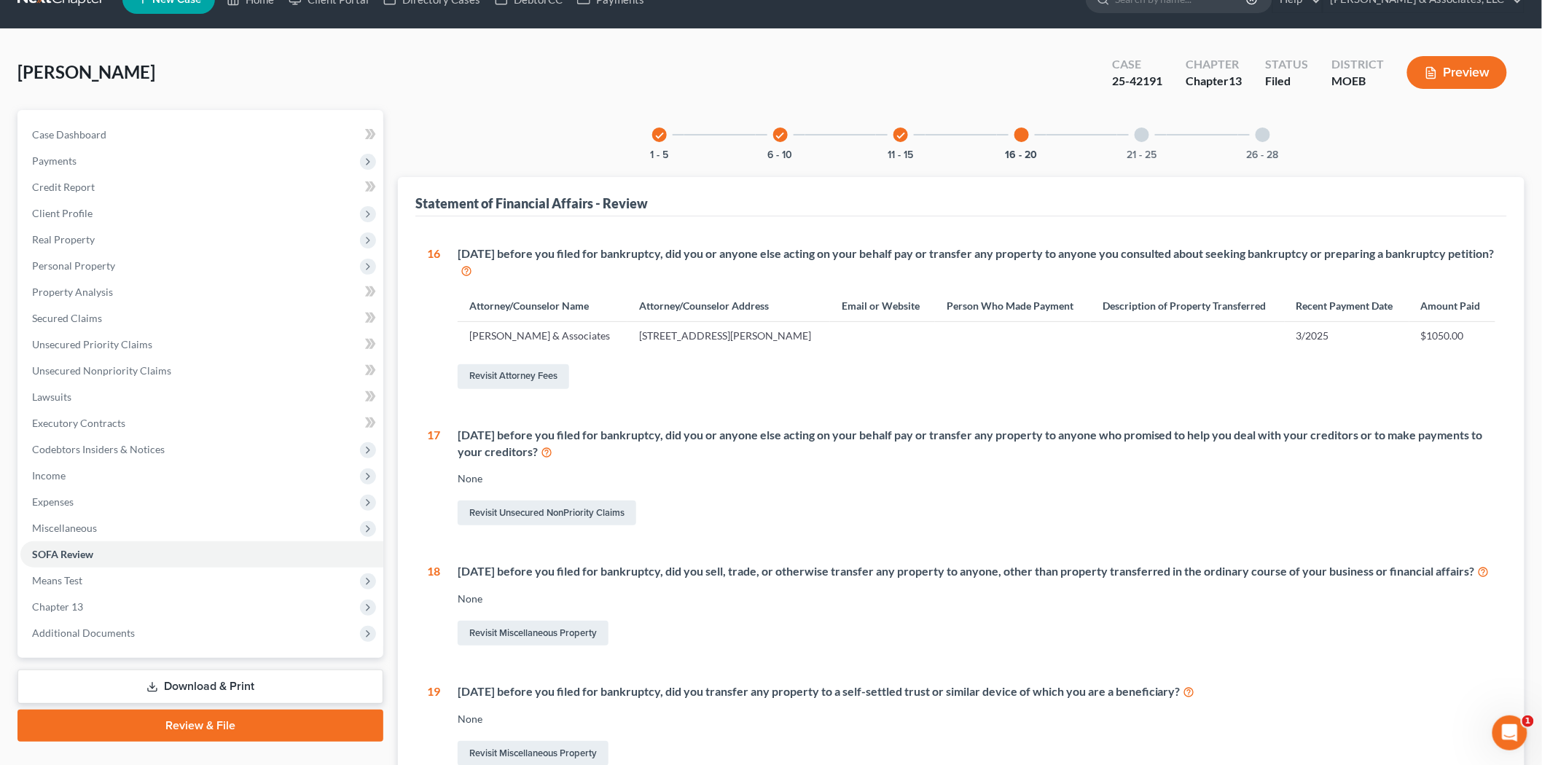
click at [1137, 135] on div at bounding box center [1141, 135] width 15 height 15
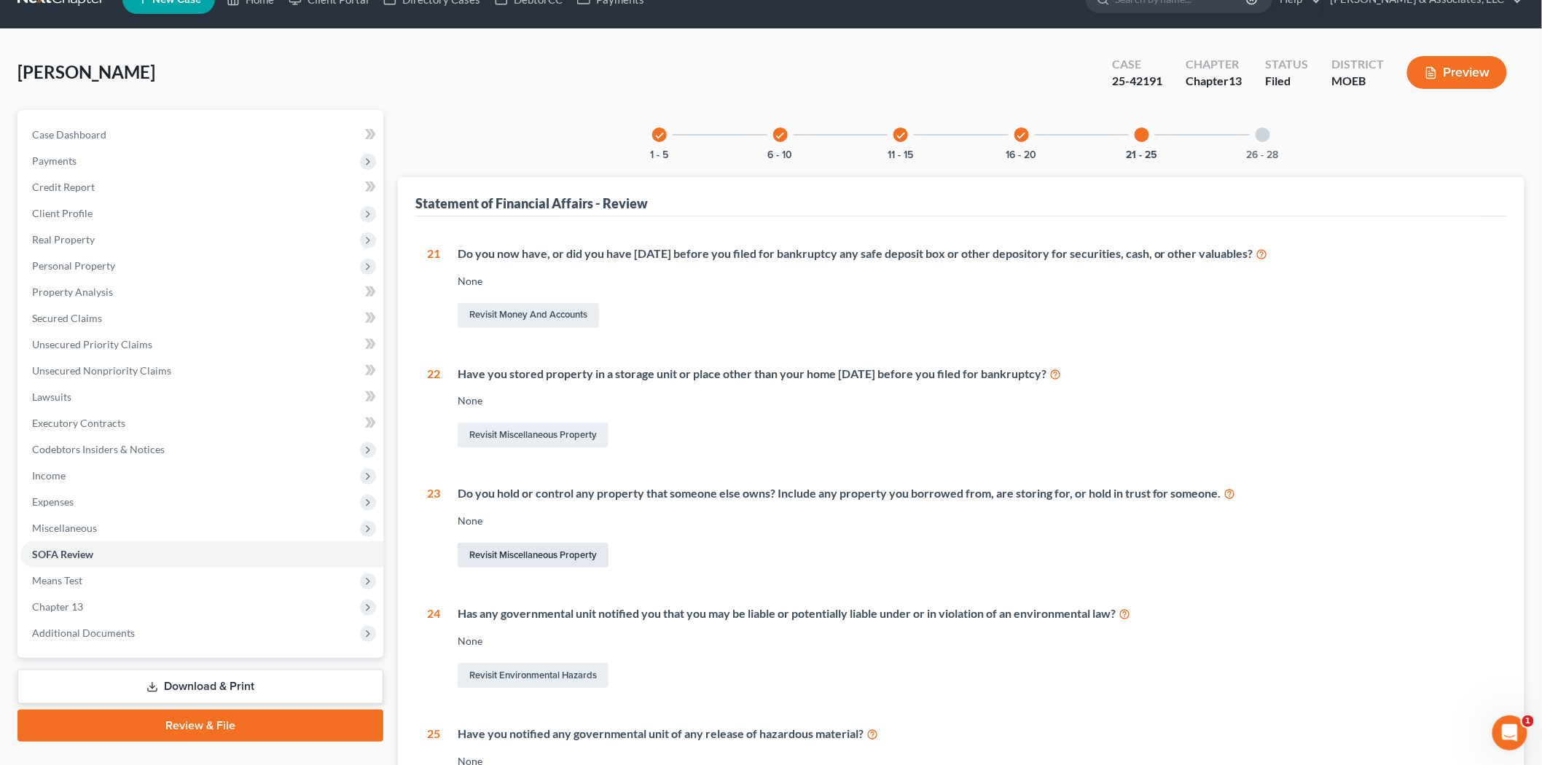
click at [526, 549] on link "Revisit Miscellaneous Property" at bounding box center [533, 555] width 151 height 25
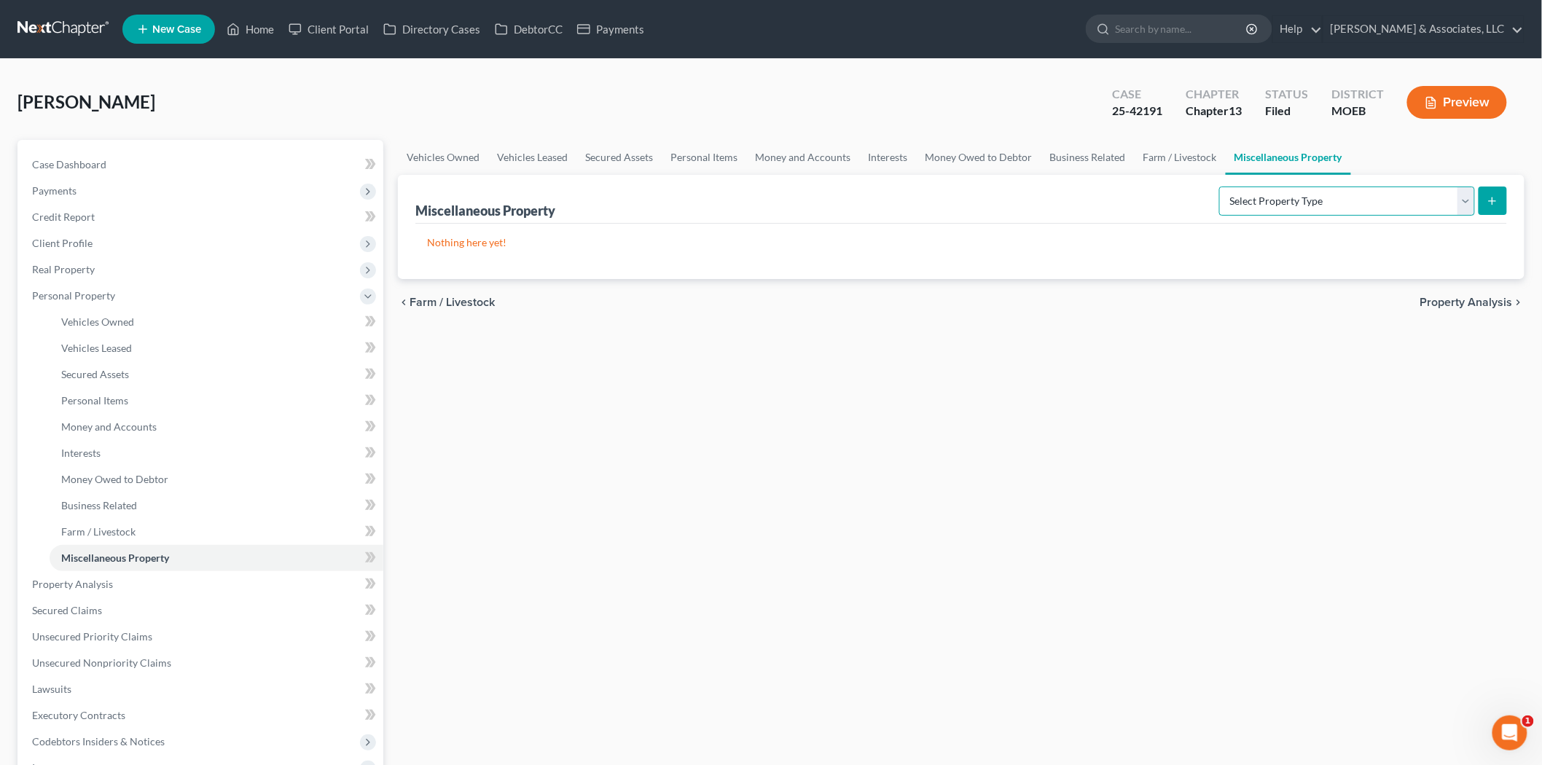
click at [1381, 207] on select "Select Property Type Assigned for Creditor Benefit [DATE] (SOFA: 12) Holding fo…" at bounding box center [1347, 201] width 256 height 29
select select "holding_for_another"
click at [1219, 187] on select "Select Property Type Assigned for Creditor Benefit [DATE] (SOFA: 12) Holding fo…" at bounding box center [1347, 201] width 256 height 29
click at [1384, 205] on select "Select Property Type Assigned for Creditor Benefit [DATE] (SOFA: 12) Holding fo…" at bounding box center [1347, 201] width 256 height 29
click at [1486, 195] on icon "submit" at bounding box center [1492, 201] width 12 height 12
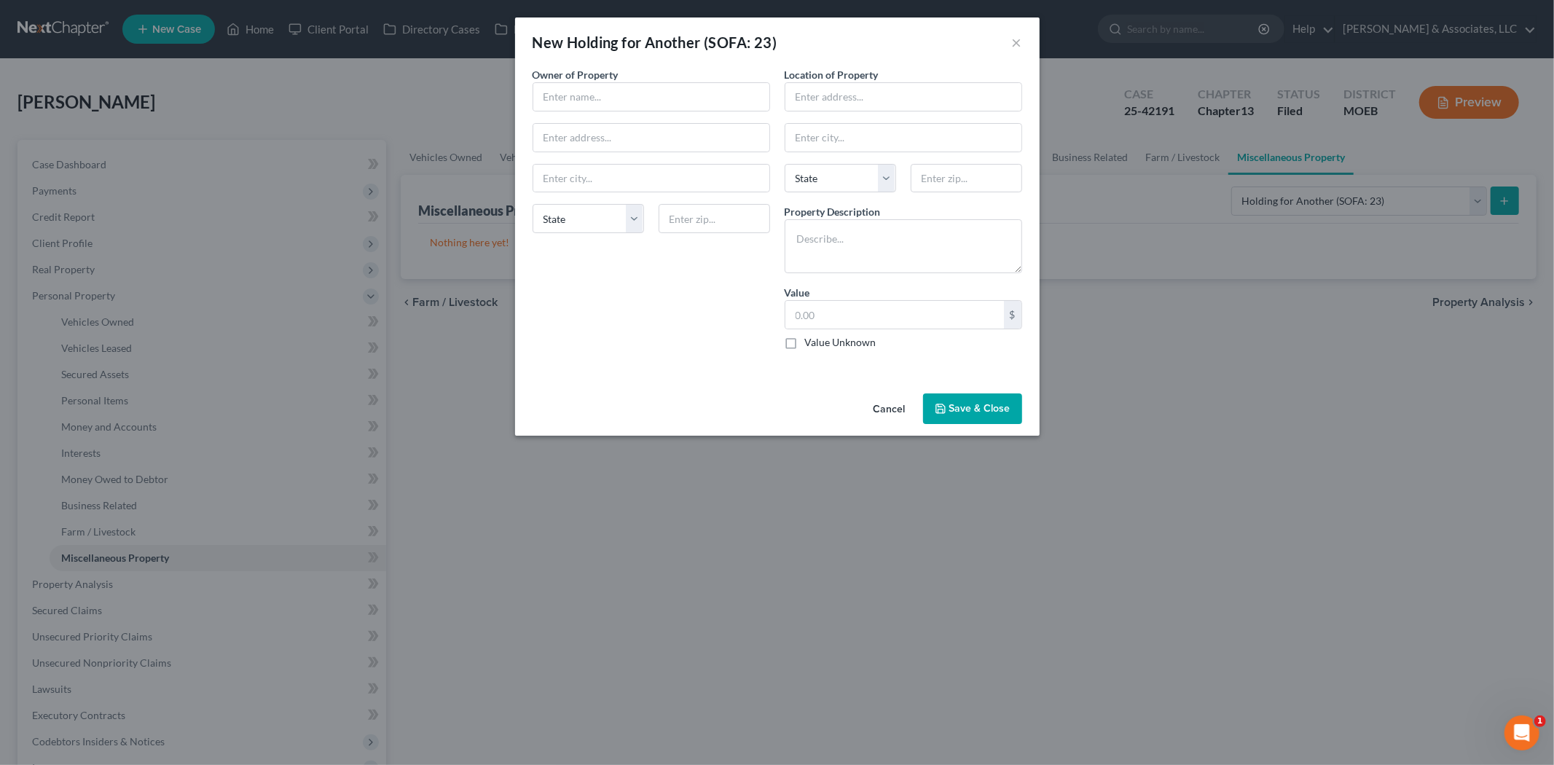
click at [1495, 197] on div "New Holding for Another (SOFA: 23) × An exemption set must first be selected fr…" at bounding box center [777, 382] width 1554 height 765
click at [551, 90] on input "text" at bounding box center [651, 97] width 236 height 28
click at [809, 98] on input "text" at bounding box center [903, 97] width 236 height 28
click at [814, 240] on textarea at bounding box center [904, 246] width 238 height 54
paste textarea "2017 Nissan Murano with about 125k"
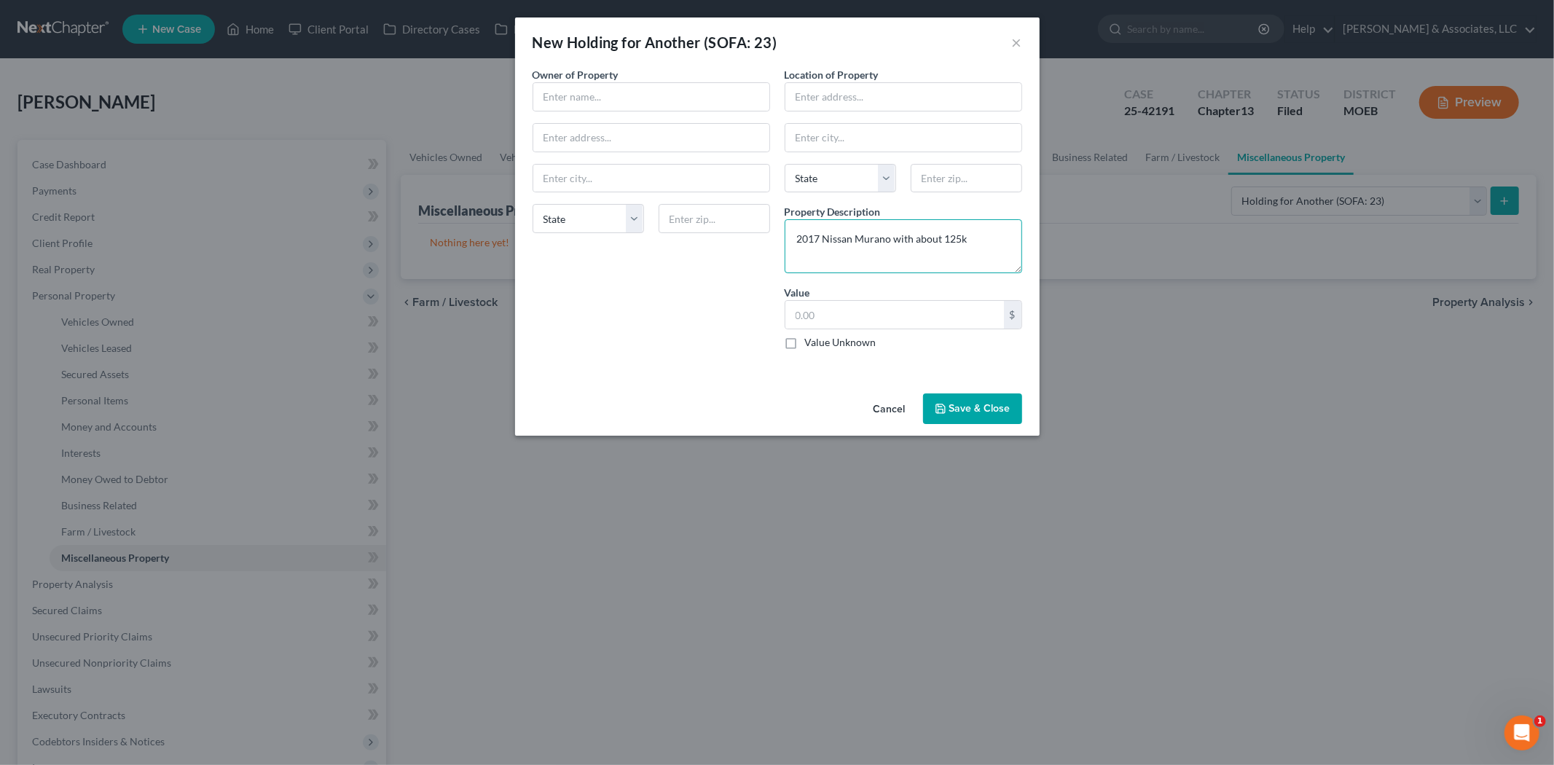
drag, startPoint x: 893, startPoint y: 239, endPoint x: 1030, endPoint y: 231, distance: 137.9
click at [1030, 231] on div "An exemption set must first be selected from the Filing Information section. Ow…" at bounding box center [777, 227] width 525 height 321
drag, startPoint x: 819, startPoint y: 100, endPoint x: 829, endPoint y: 102, distance: 10.4
click at [819, 100] on input "text" at bounding box center [903, 97] width 236 height 28
drag, startPoint x: 803, startPoint y: 249, endPoint x: 833, endPoint y: 249, distance: 29.9
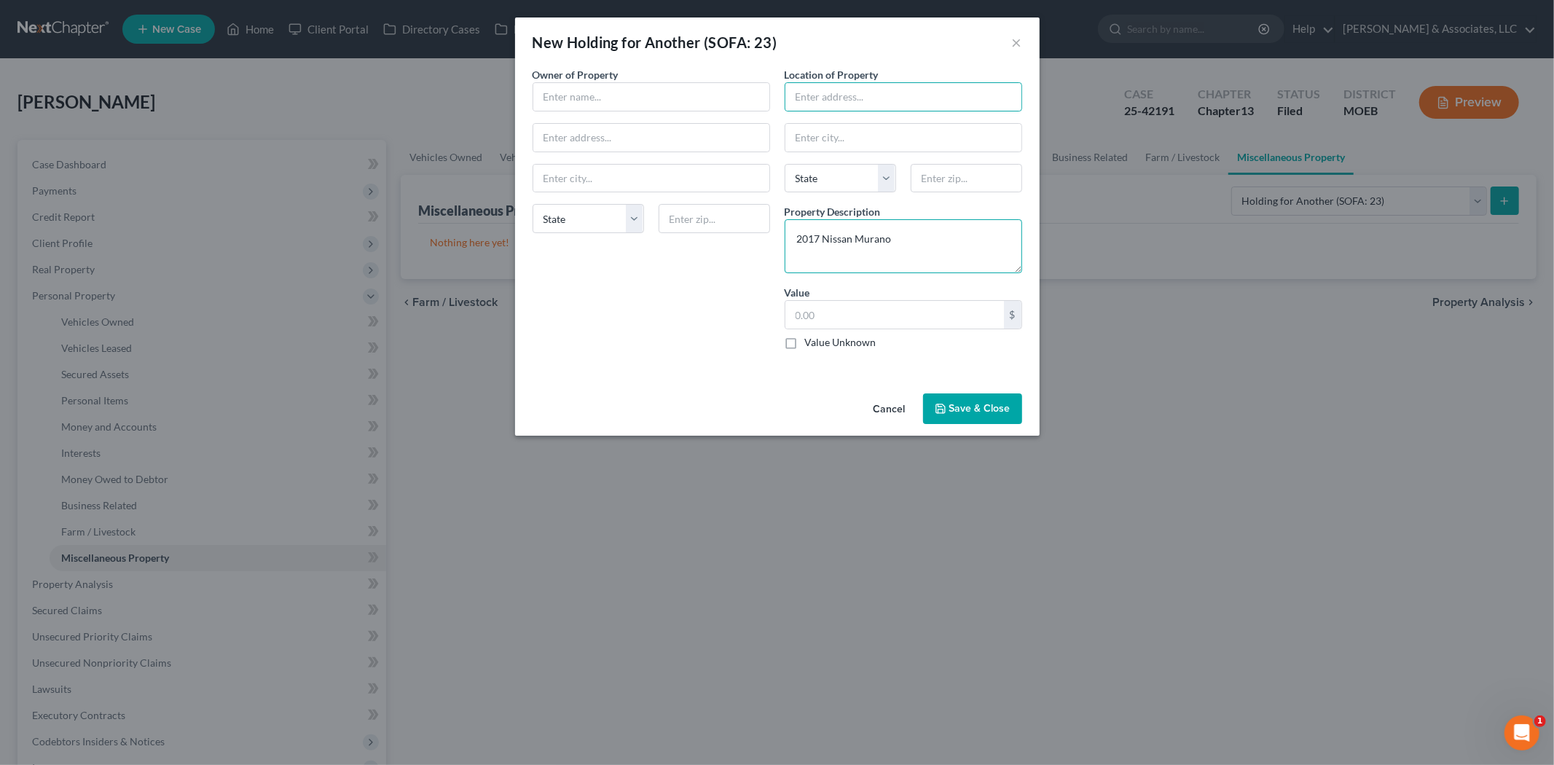
click at [803, 249] on textarea "2017 Nissan Murano" at bounding box center [904, 246] width 238 height 54
click at [929, 238] on textarea "2017 Nissan Murano" at bounding box center [904, 246] width 238 height 54
type textarea "2017 Nissan Murano. In accident and totaled [DATE]"
click at [805, 343] on label "Value Unknown" at bounding box center [840, 342] width 71 height 15
click at [811, 343] on input "Value Unknown" at bounding box center [815, 339] width 9 height 9
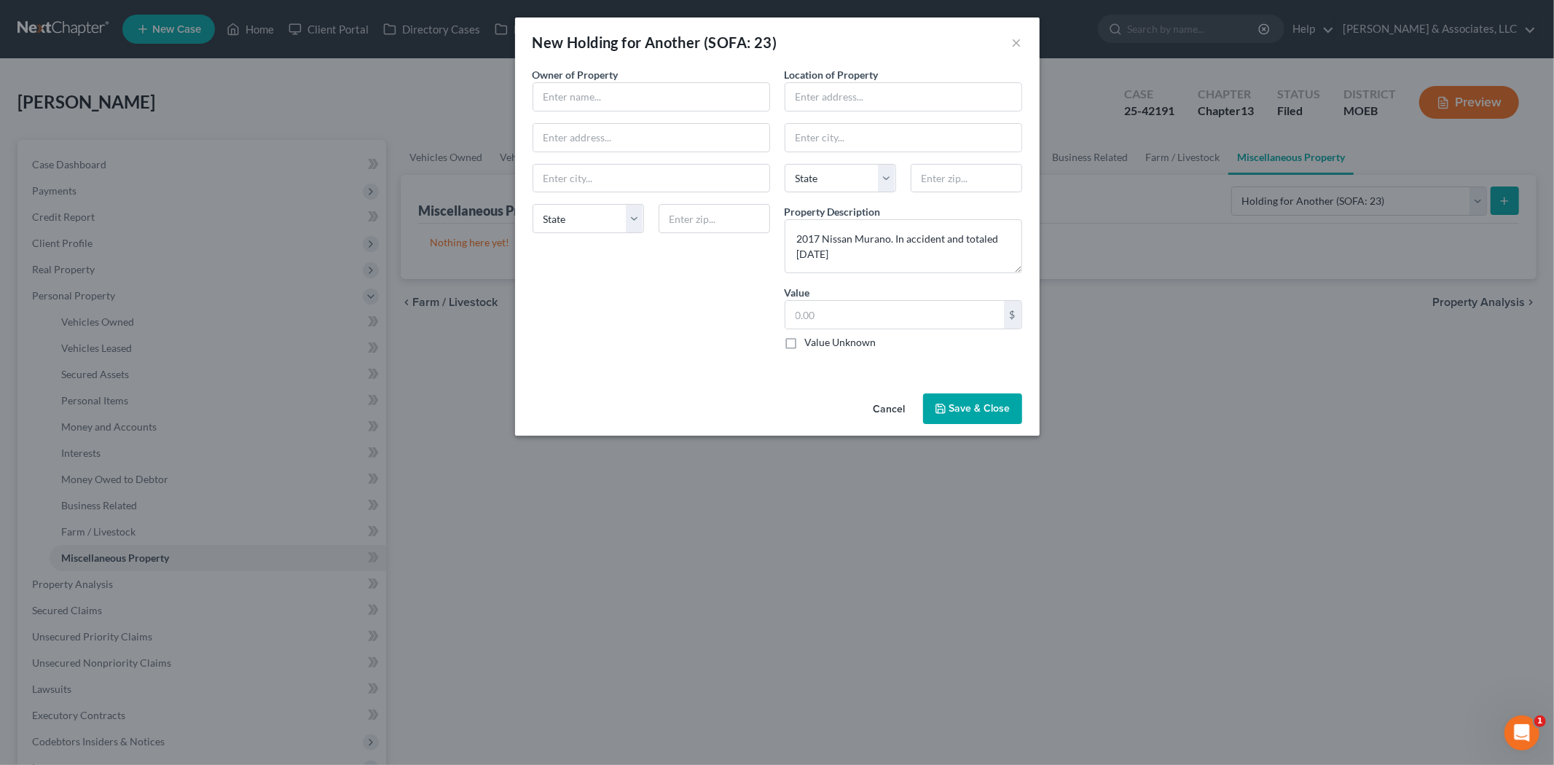
checkbox input "true"
type input "0.00"
click at [861, 91] on input "text" at bounding box center [903, 97] width 236 height 28
type input "NA"
click at [945, 406] on icon "button" at bounding box center [940, 408] width 9 height 9
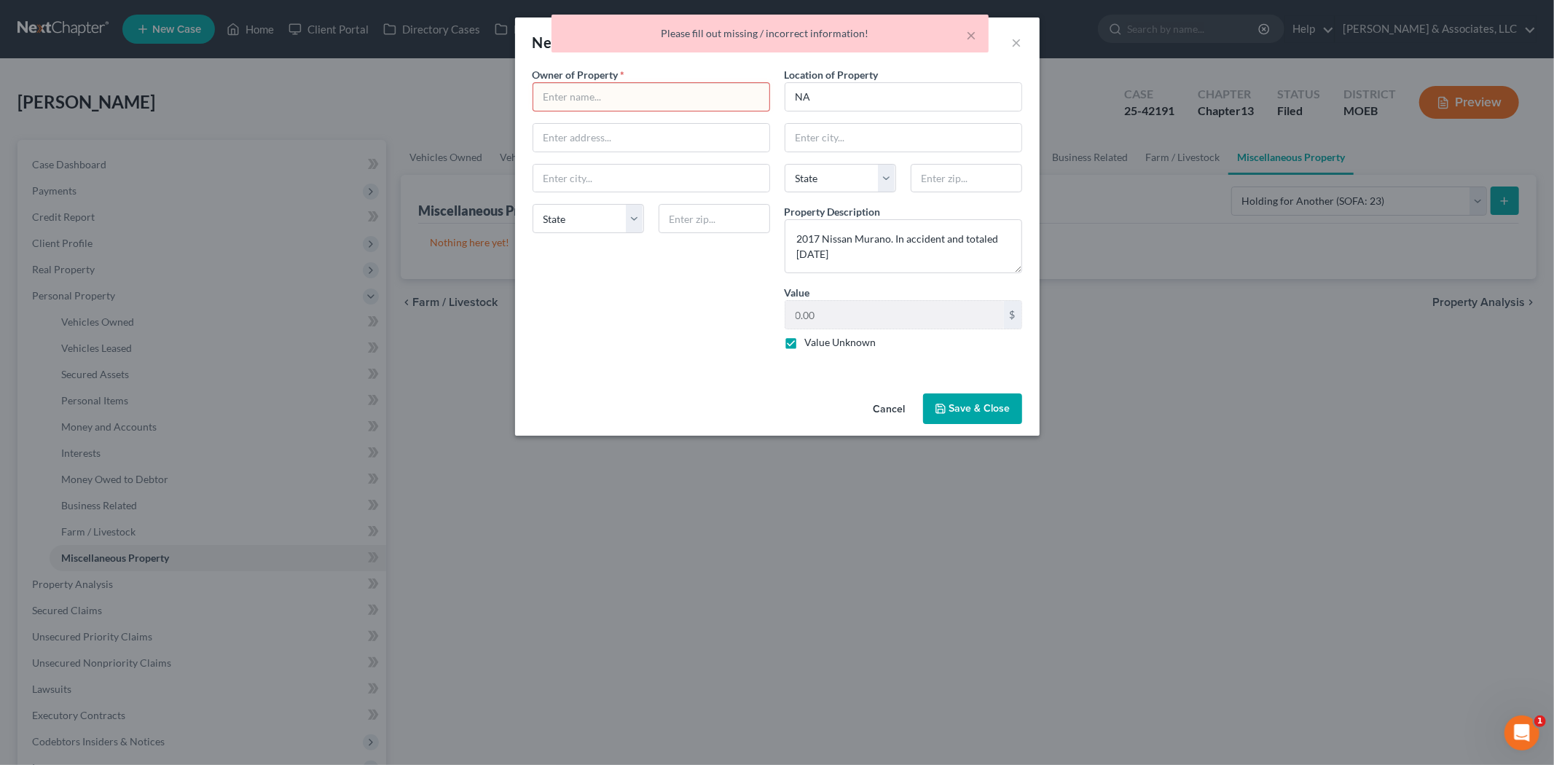
click at [618, 93] on input "text" at bounding box center [651, 97] width 236 height 28
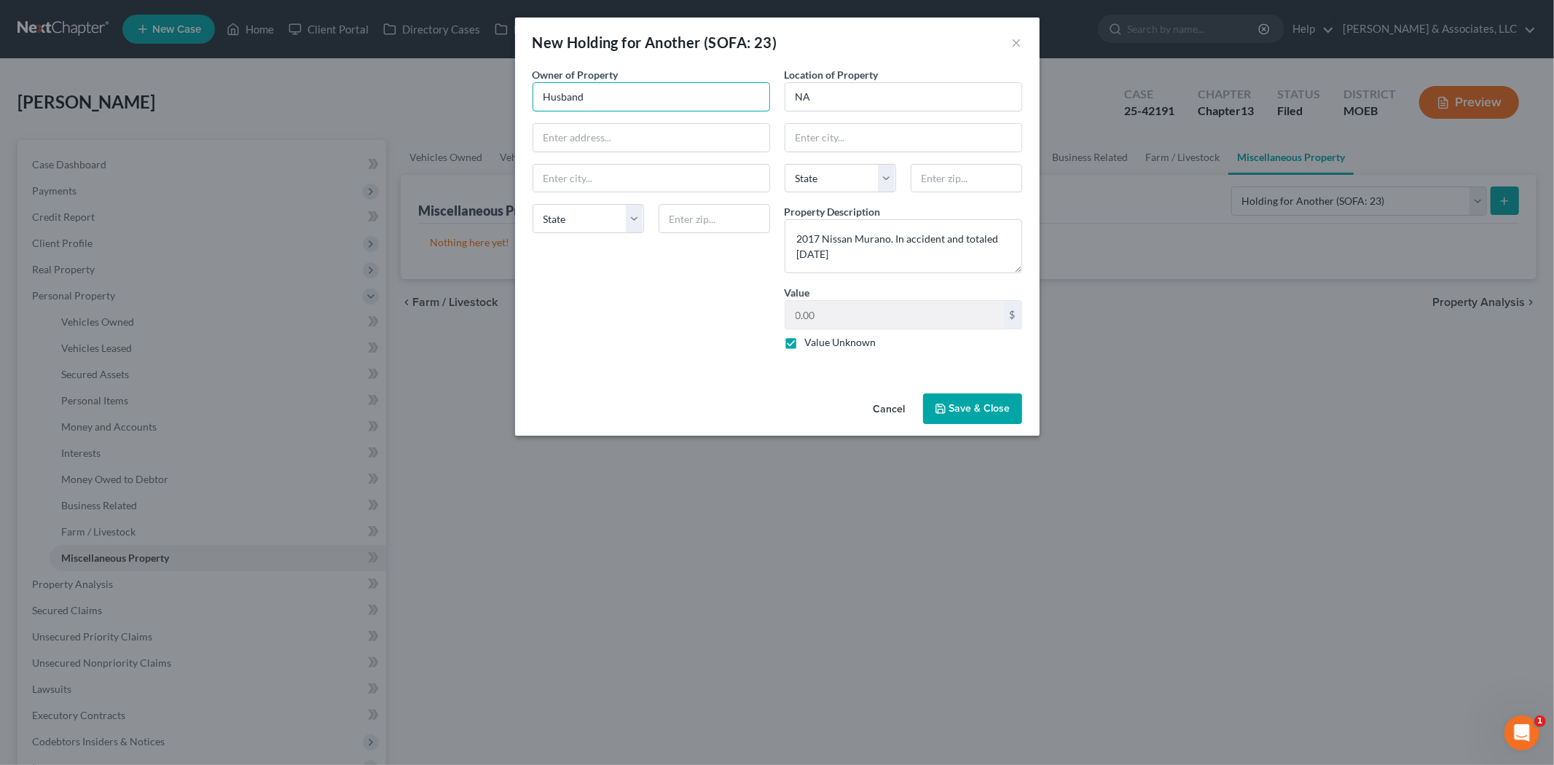
type input "Husband"
click at [984, 407] on button "Save & Close" at bounding box center [972, 408] width 99 height 31
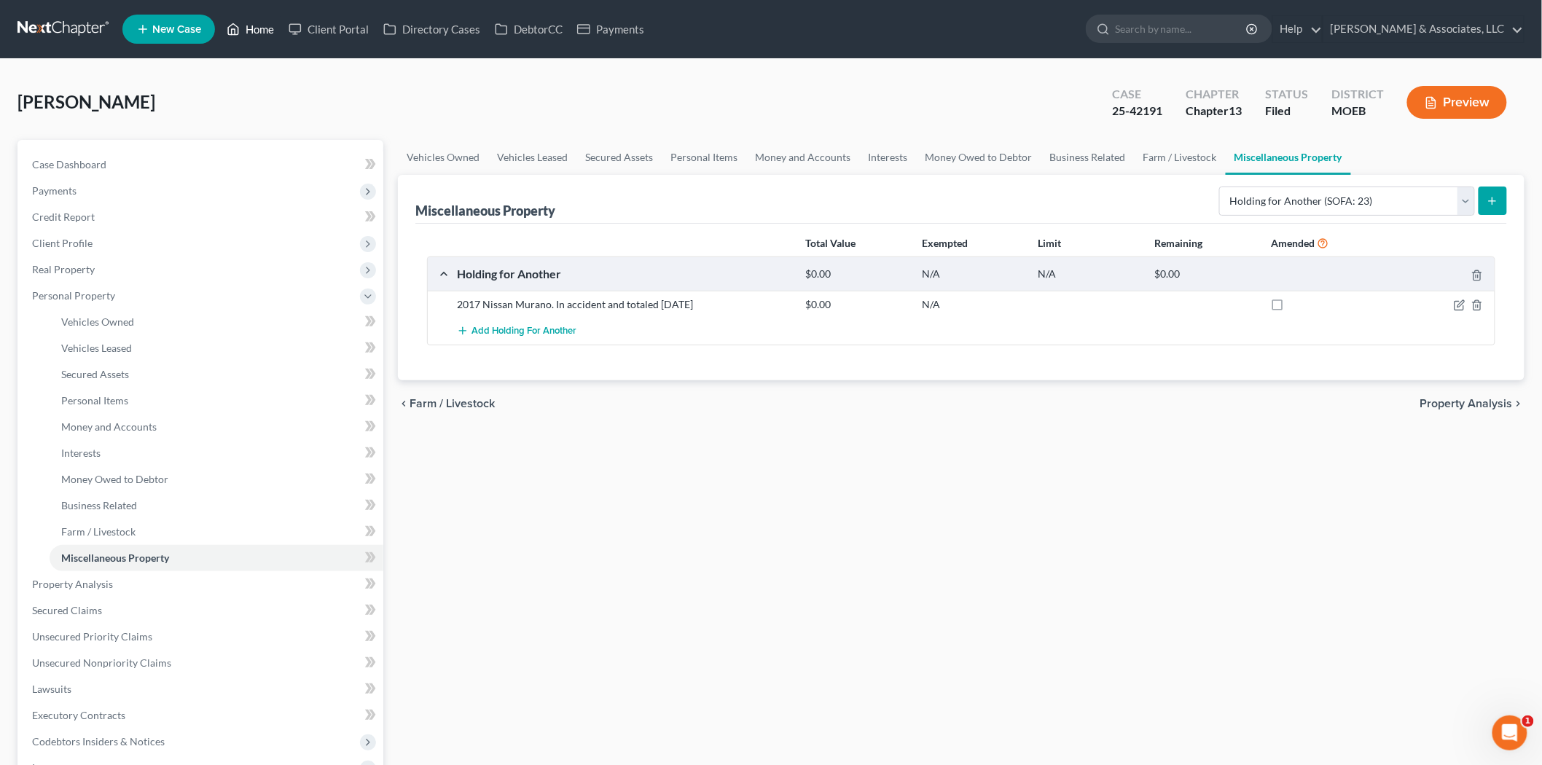
click at [270, 23] on link "Home" at bounding box center [250, 29] width 62 height 26
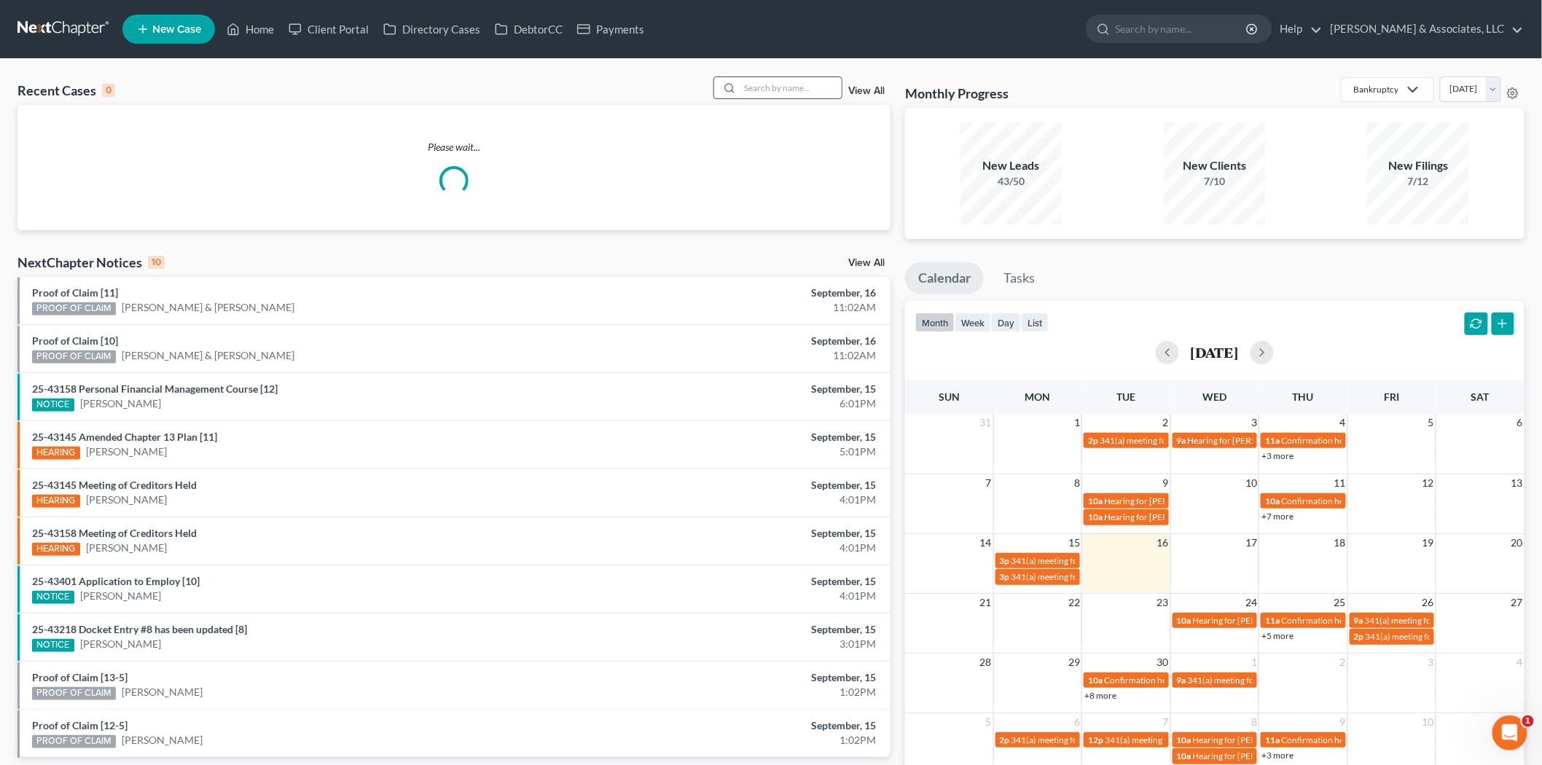
click at [777, 91] on input "search" at bounding box center [791, 87] width 102 height 21
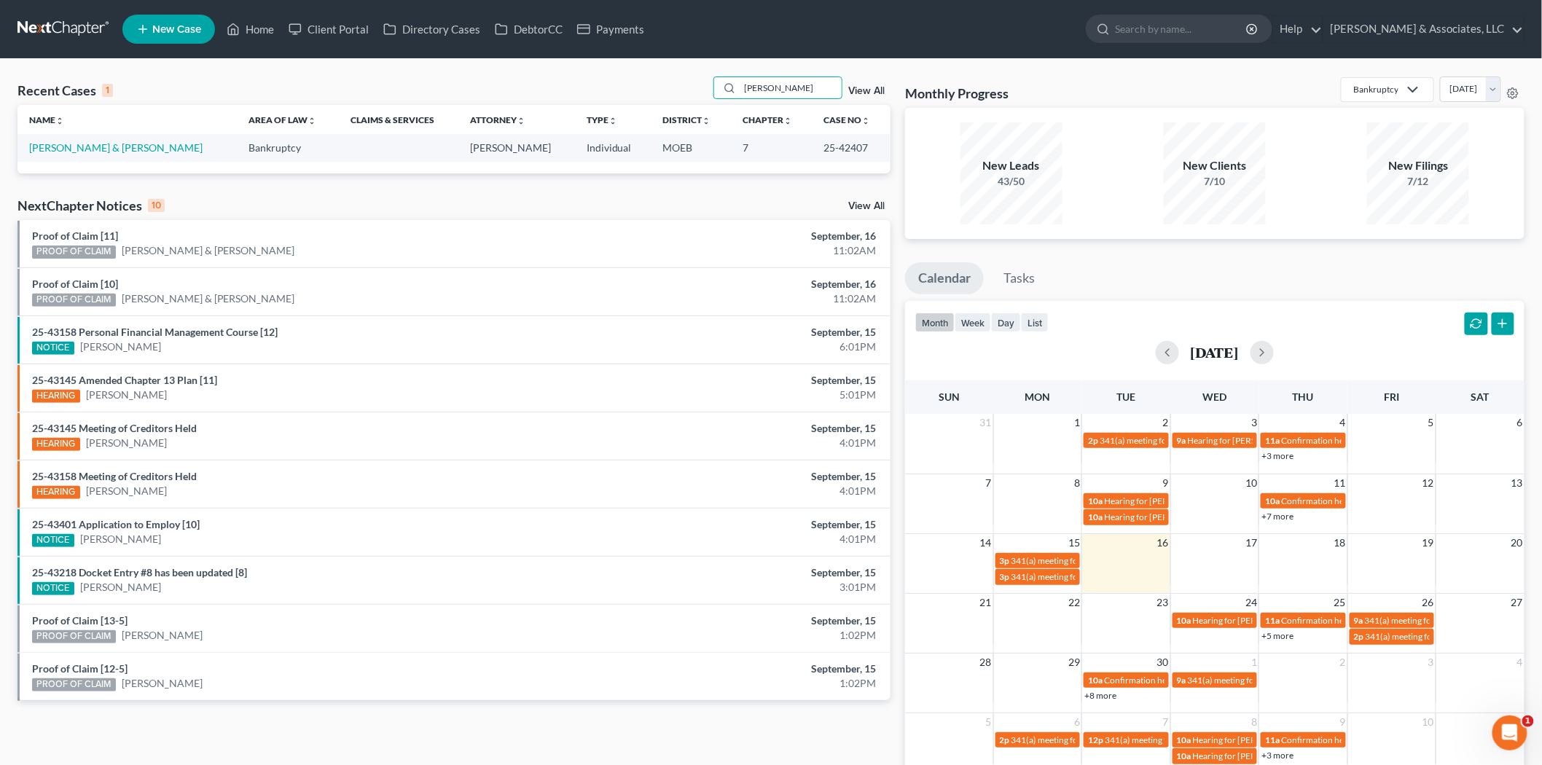
type input "[PERSON_NAME]"
click at [48, 151] on link "[PERSON_NAME] & [PERSON_NAME]" at bounding box center [115, 147] width 173 height 12
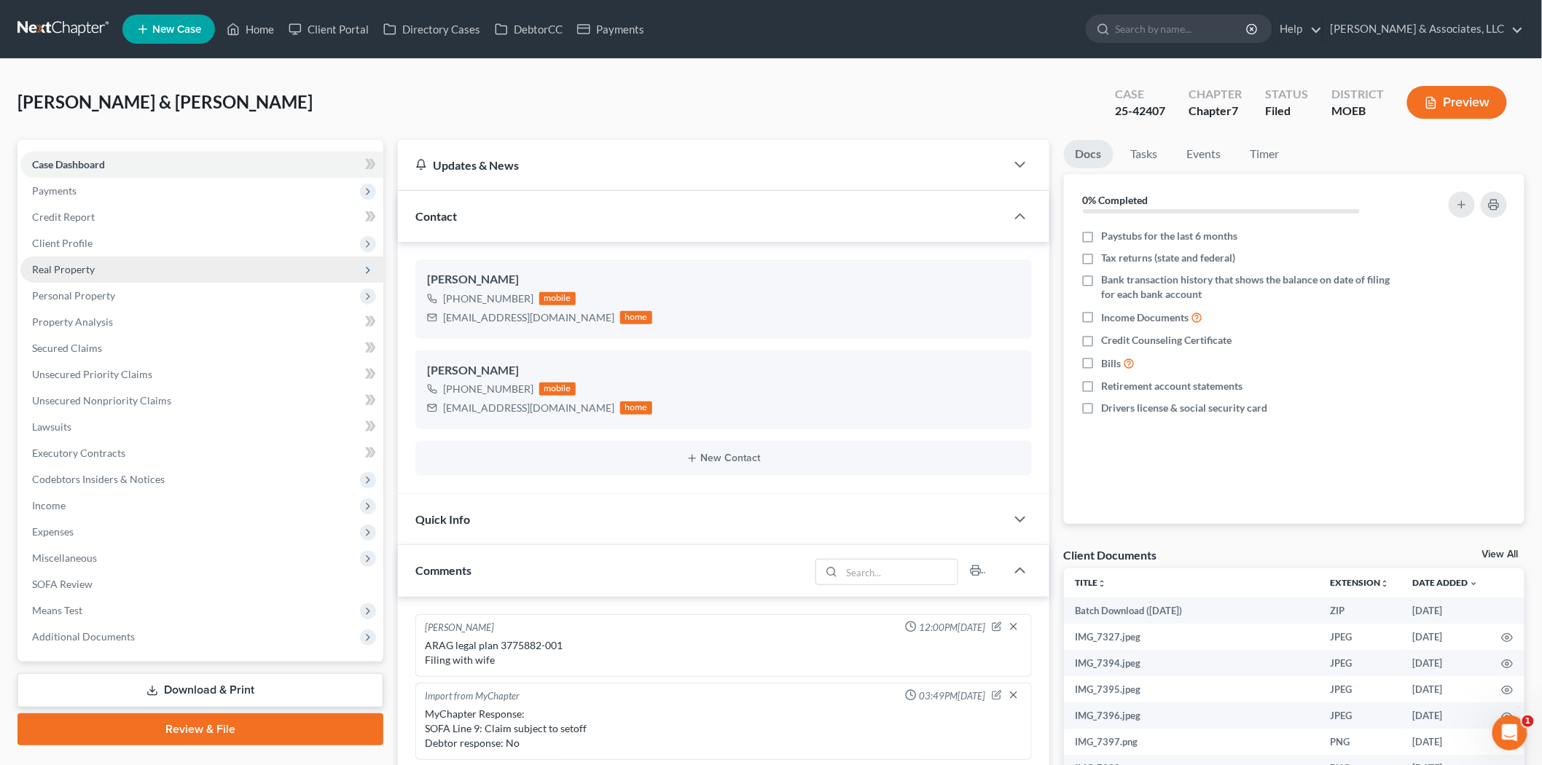
scroll to position [1427, 0]
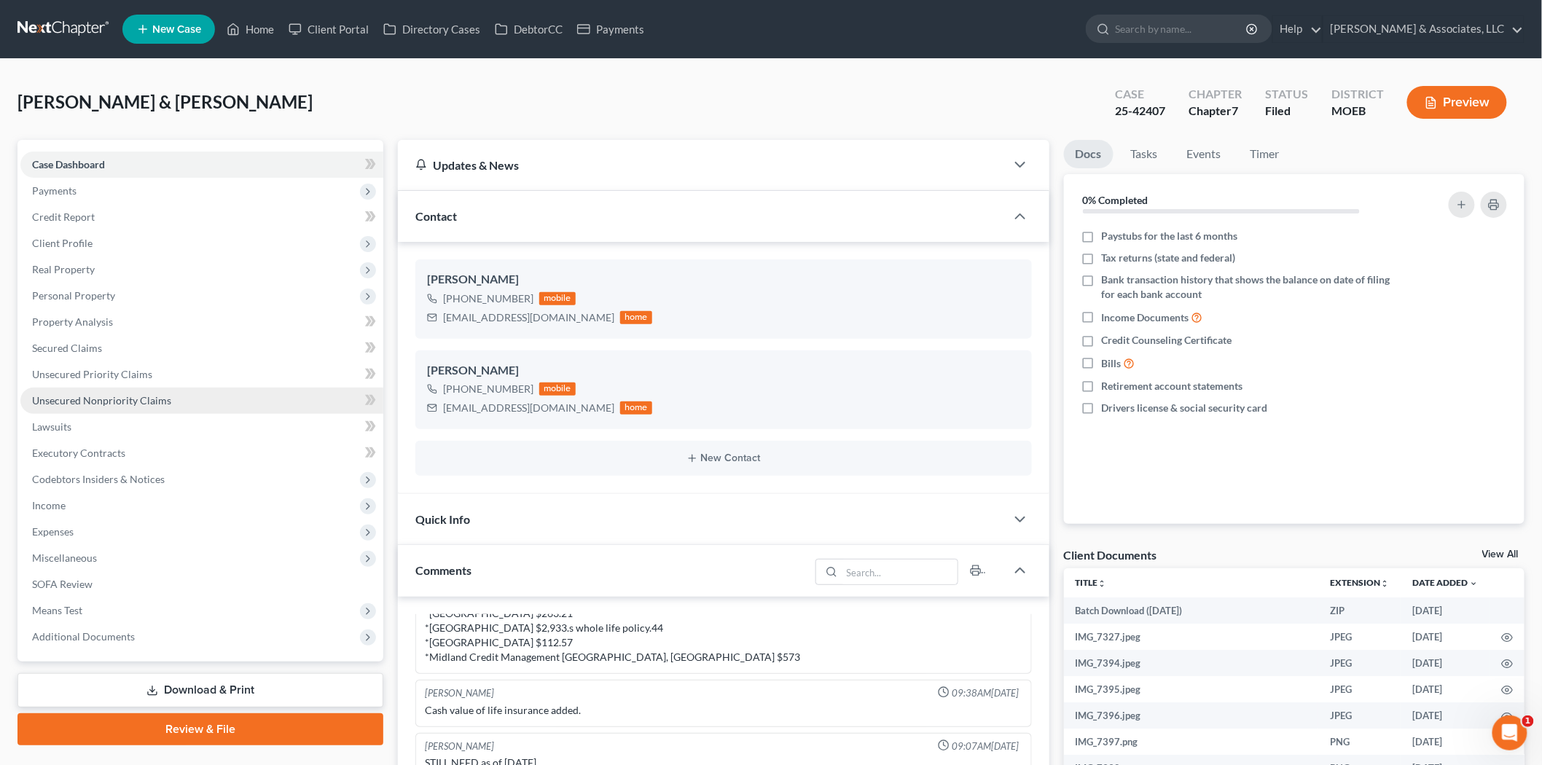
click at [107, 399] on span "Unsecured Nonpriority Claims" at bounding box center [101, 400] width 139 height 12
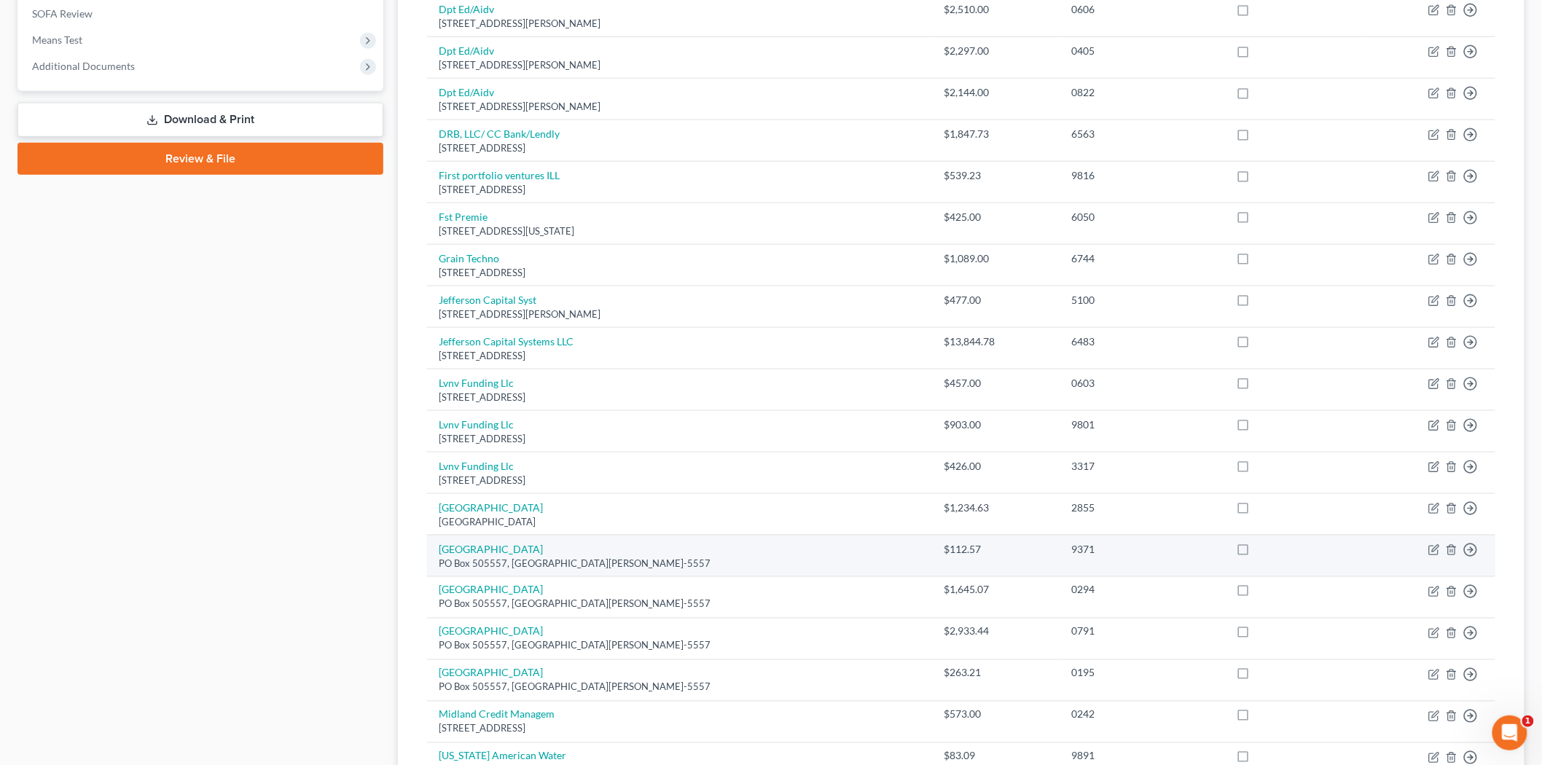
scroll to position [809, 0]
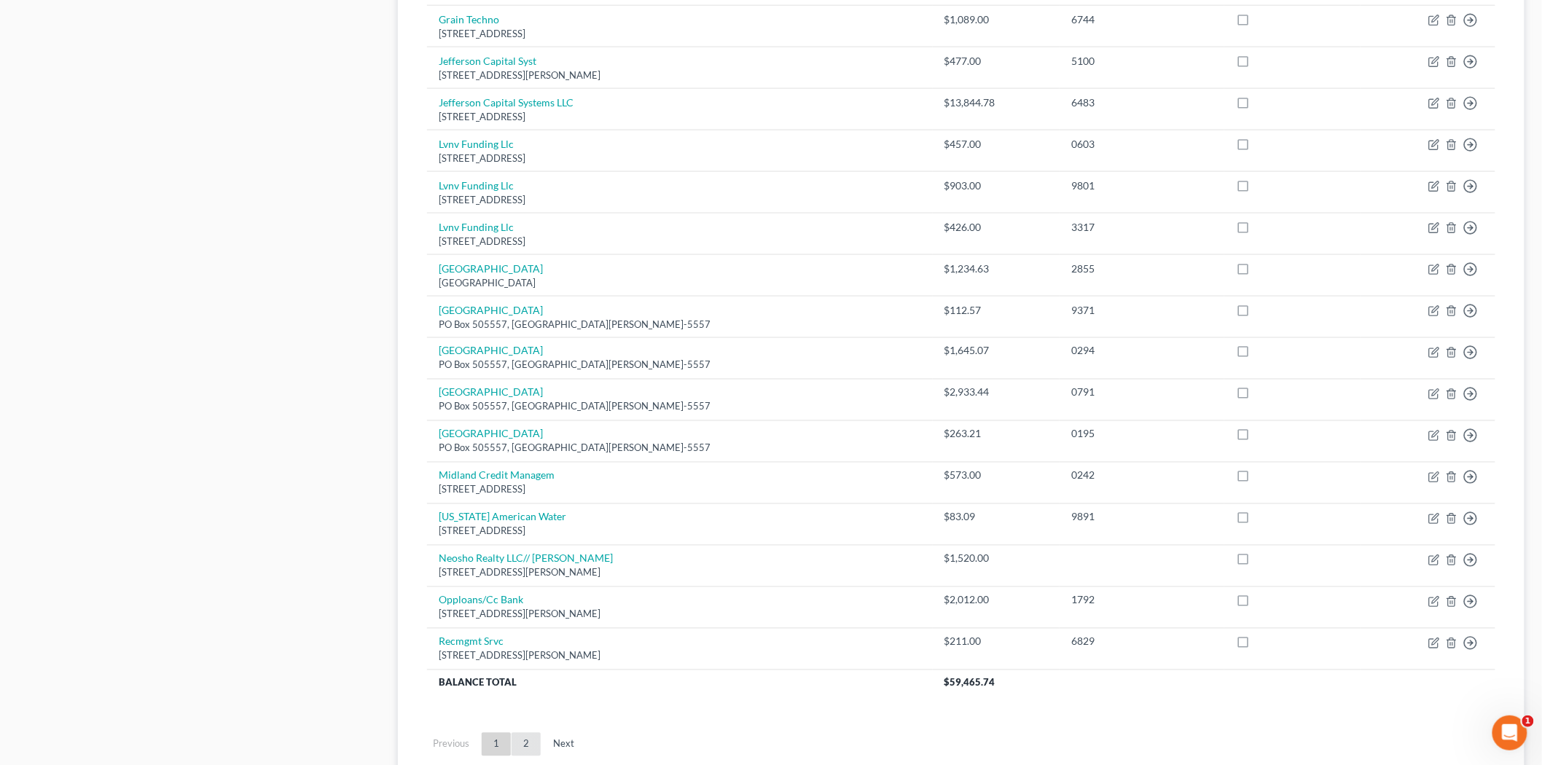
click at [533, 740] on link "2" at bounding box center [525, 744] width 29 height 23
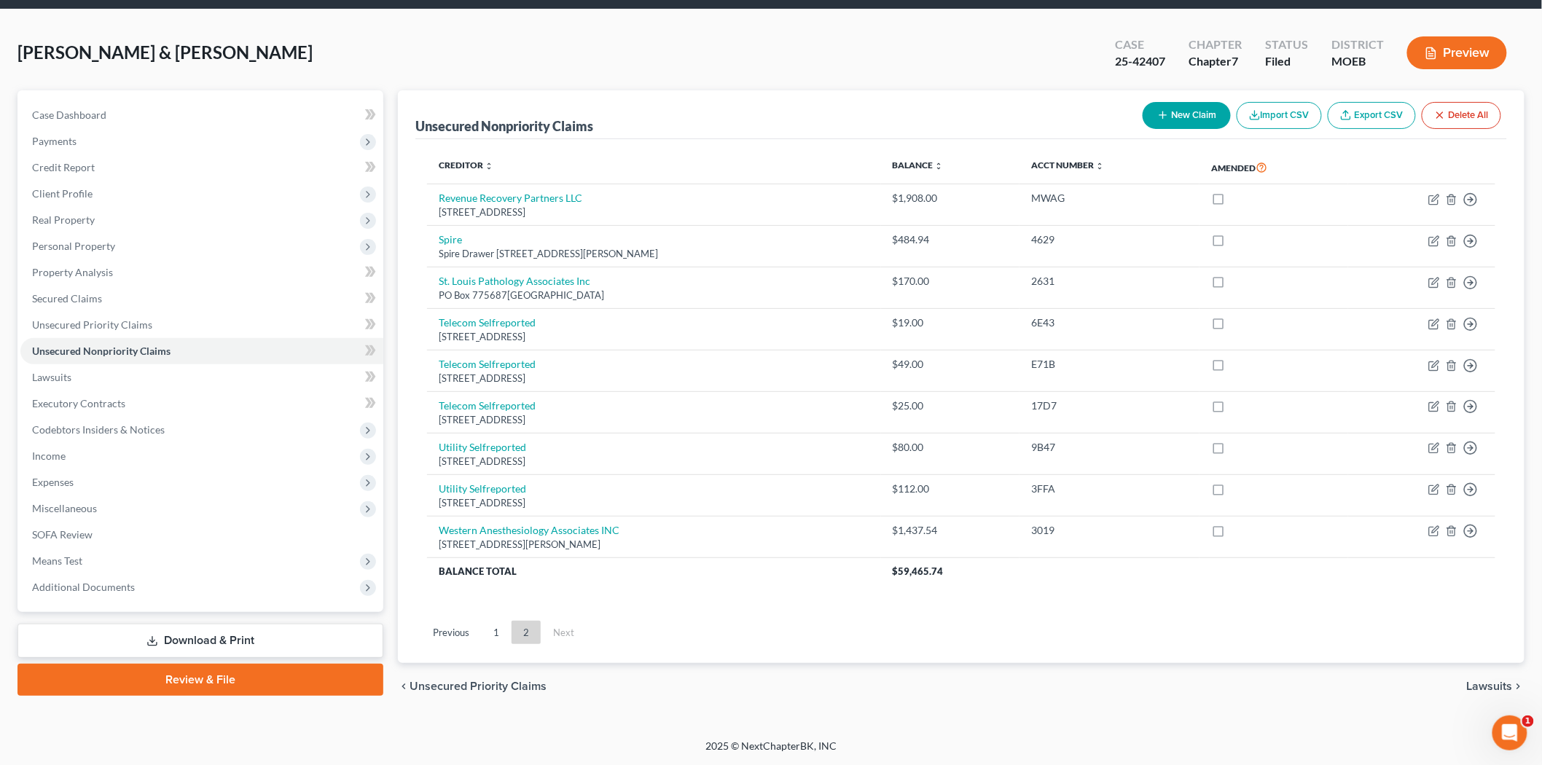
scroll to position [0, 0]
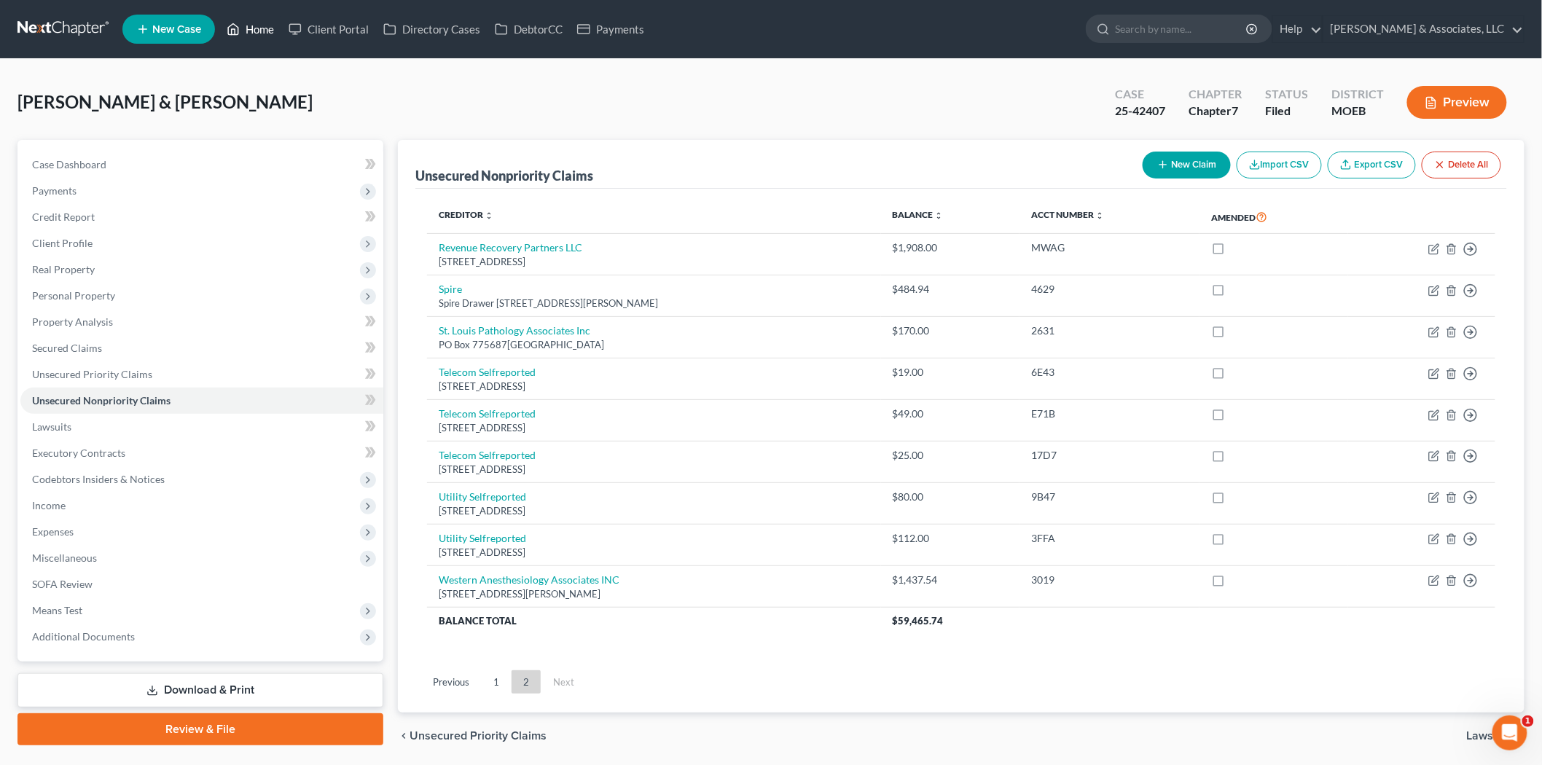
click at [266, 25] on link "Home" at bounding box center [250, 29] width 62 height 26
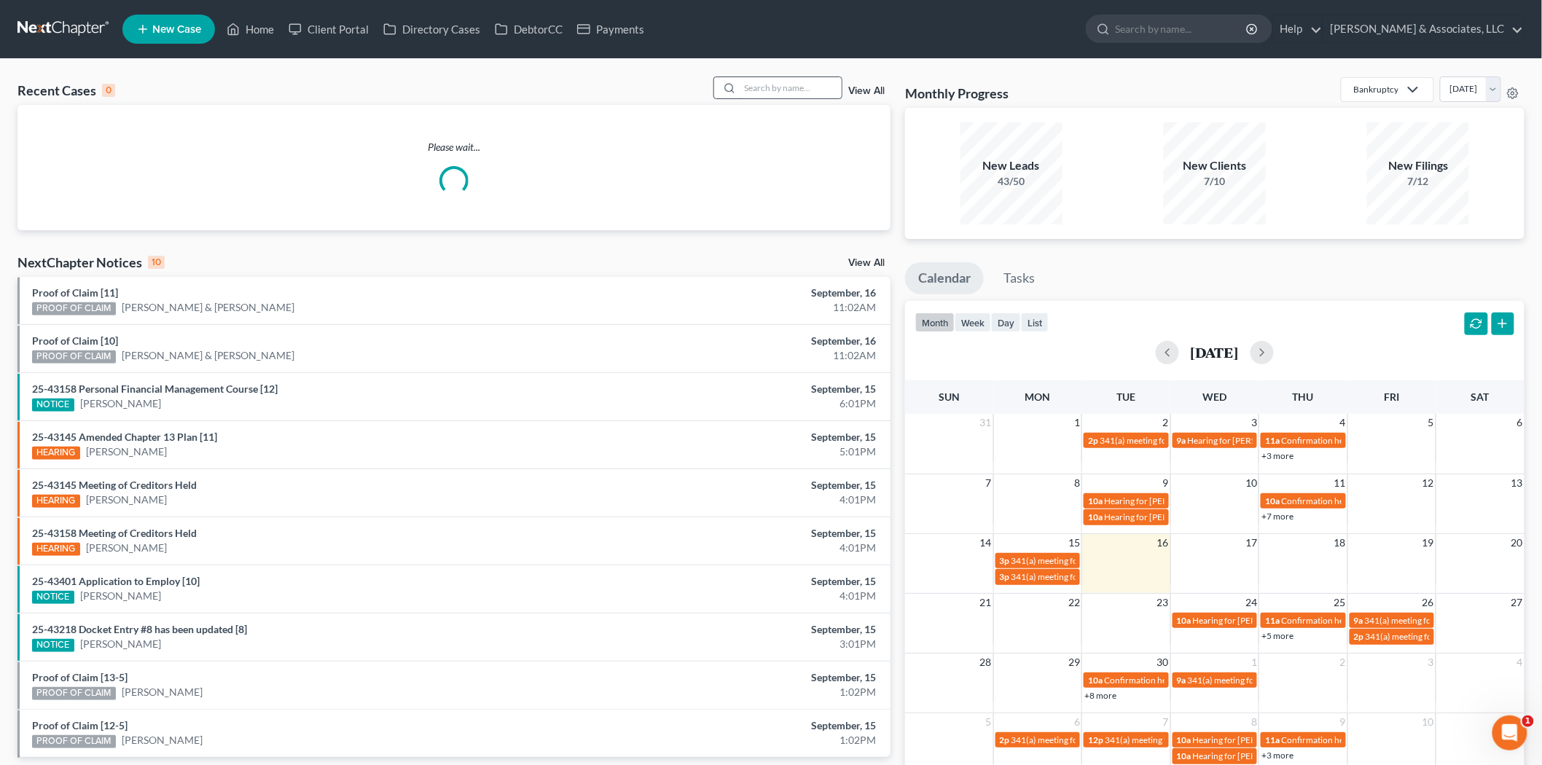
click at [758, 89] on input "search" at bounding box center [791, 87] width 102 height 21
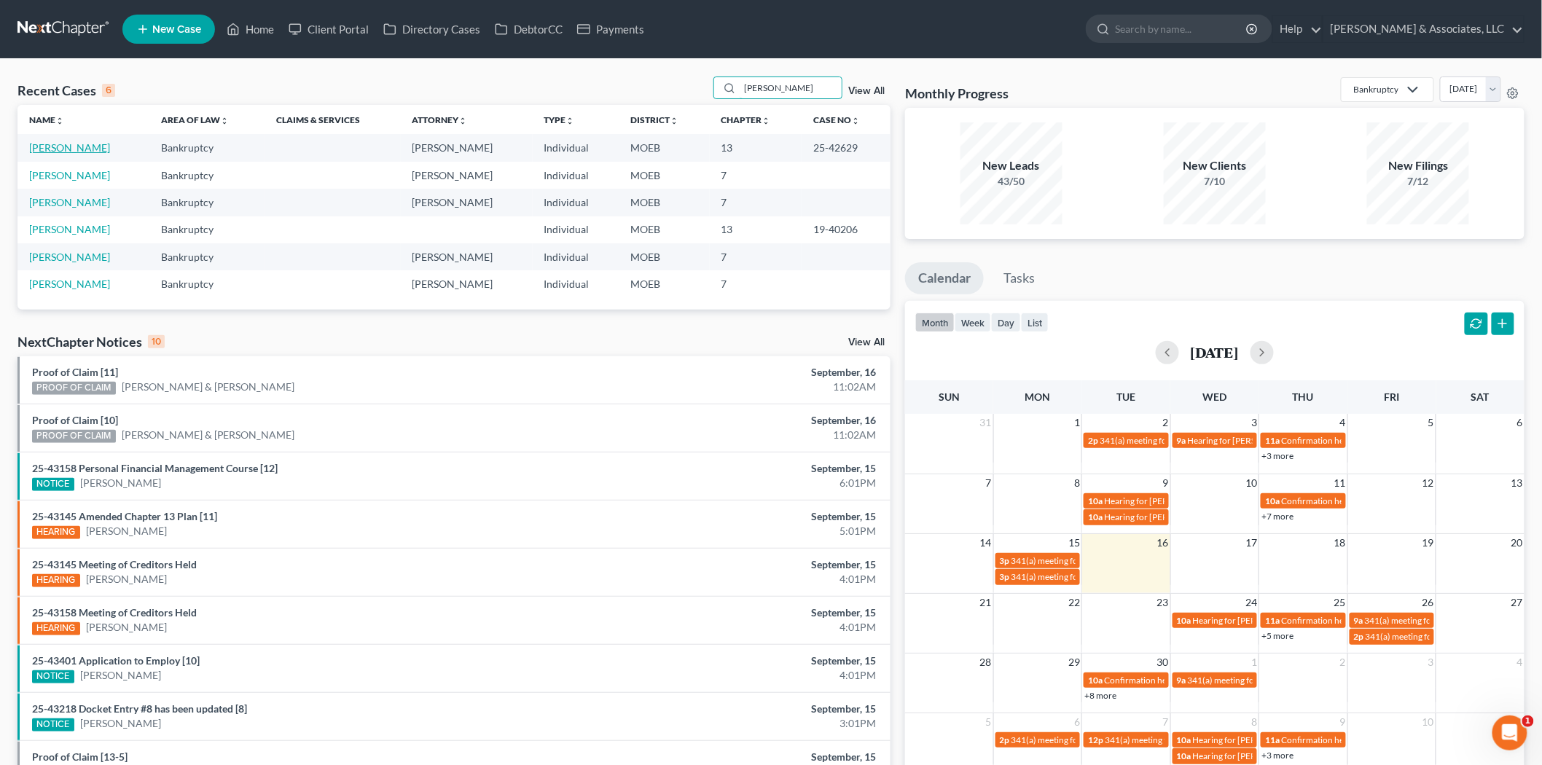
type input "[PERSON_NAME]"
click at [77, 143] on link "[PERSON_NAME]" at bounding box center [69, 147] width 81 height 12
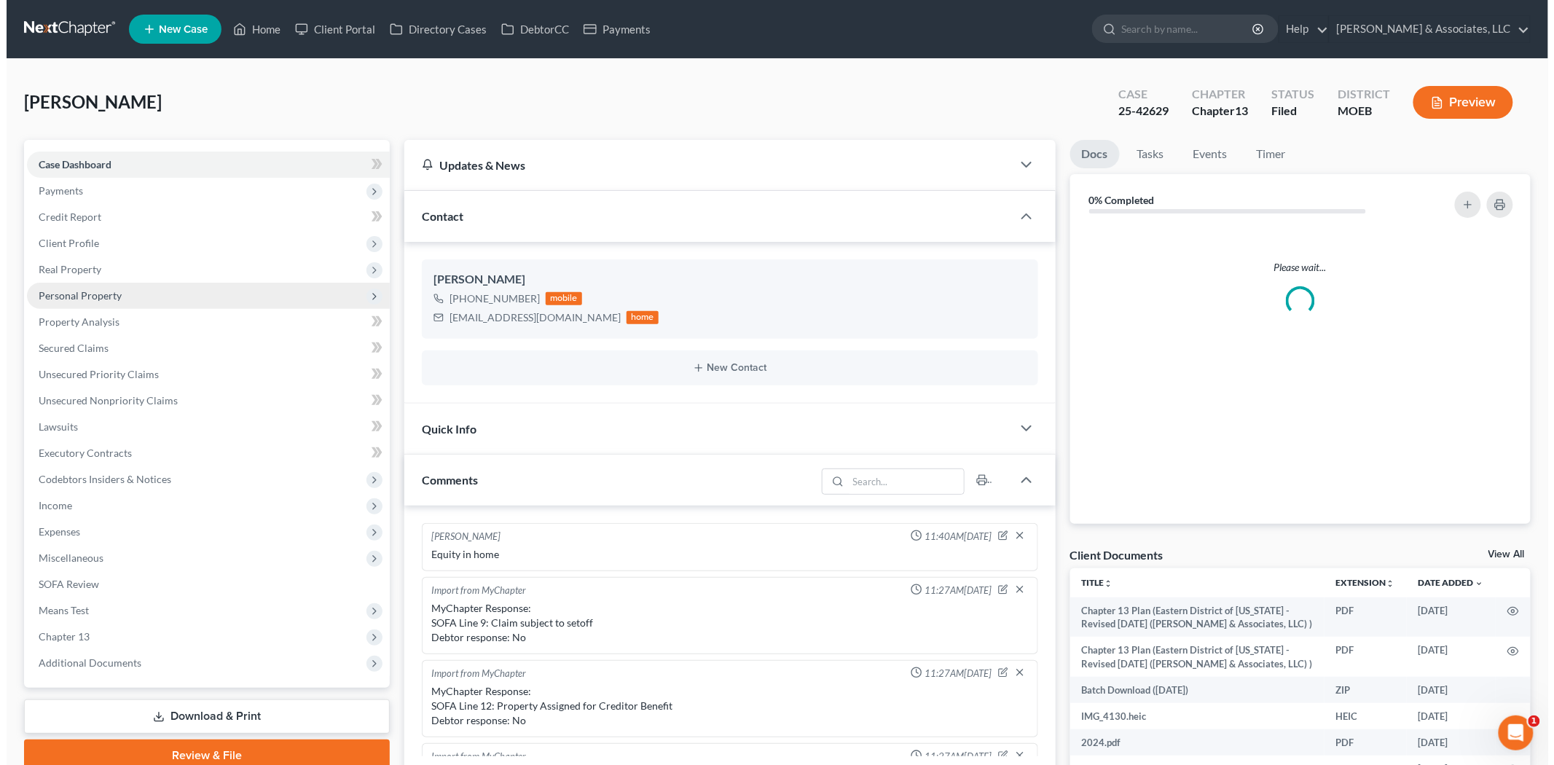
scroll to position [1437, 0]
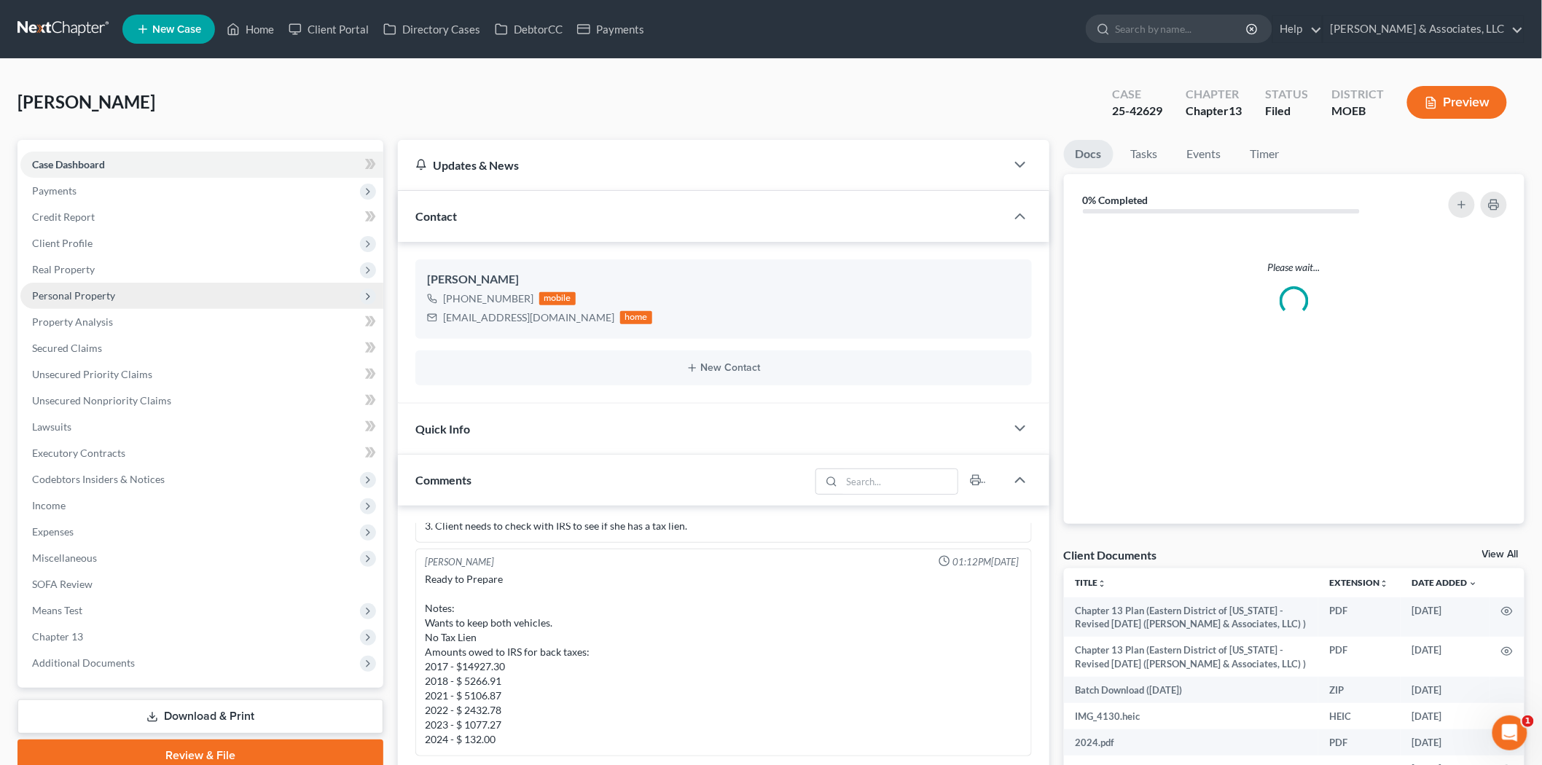
click at [80, 299] on span "Personal Property" at bounding box center [73, 295] width 83 height 12
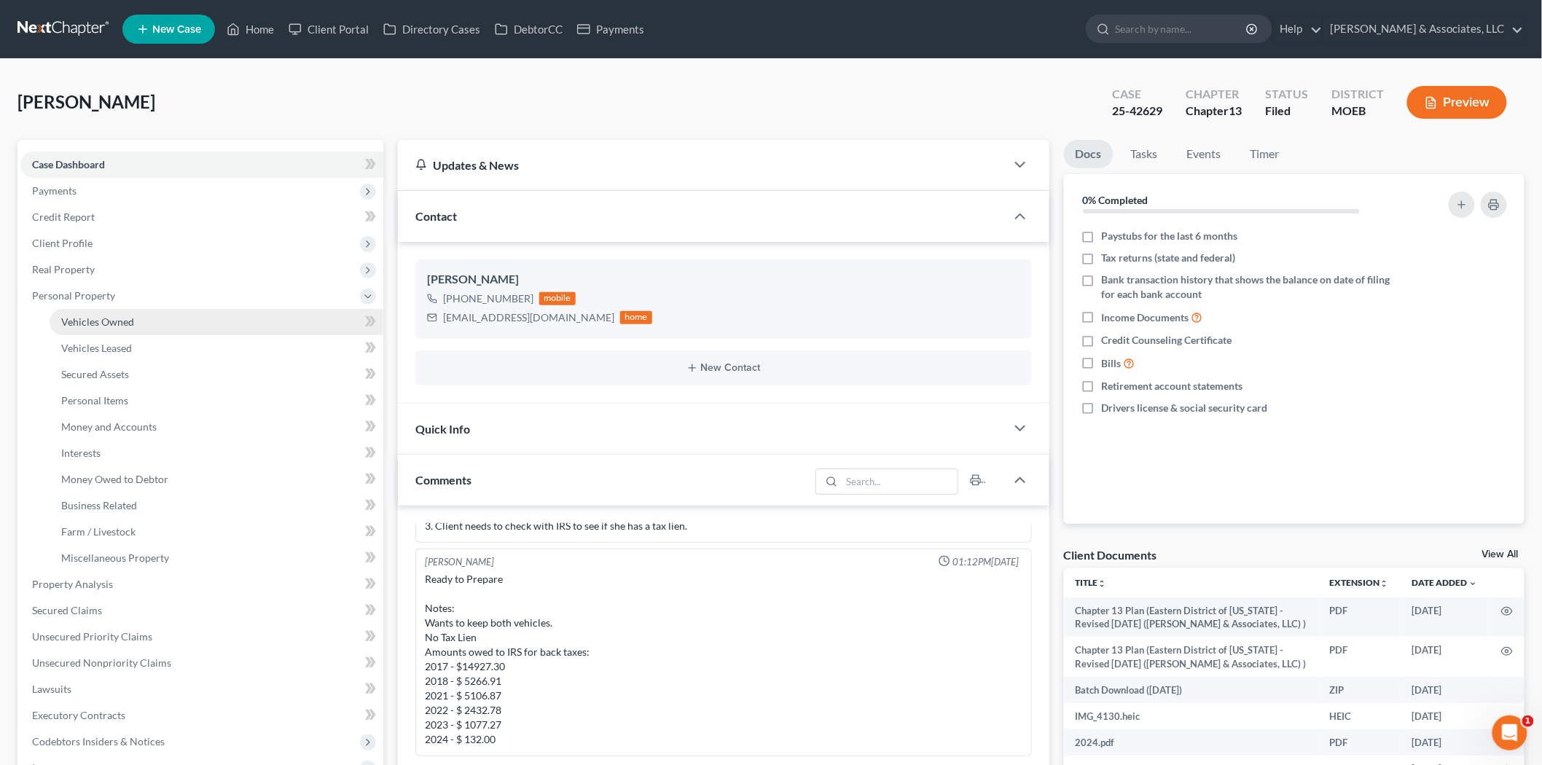
click at [91, 317] on span "Vehicles Owned" at bounding box center [97, 321] width 73 height 12
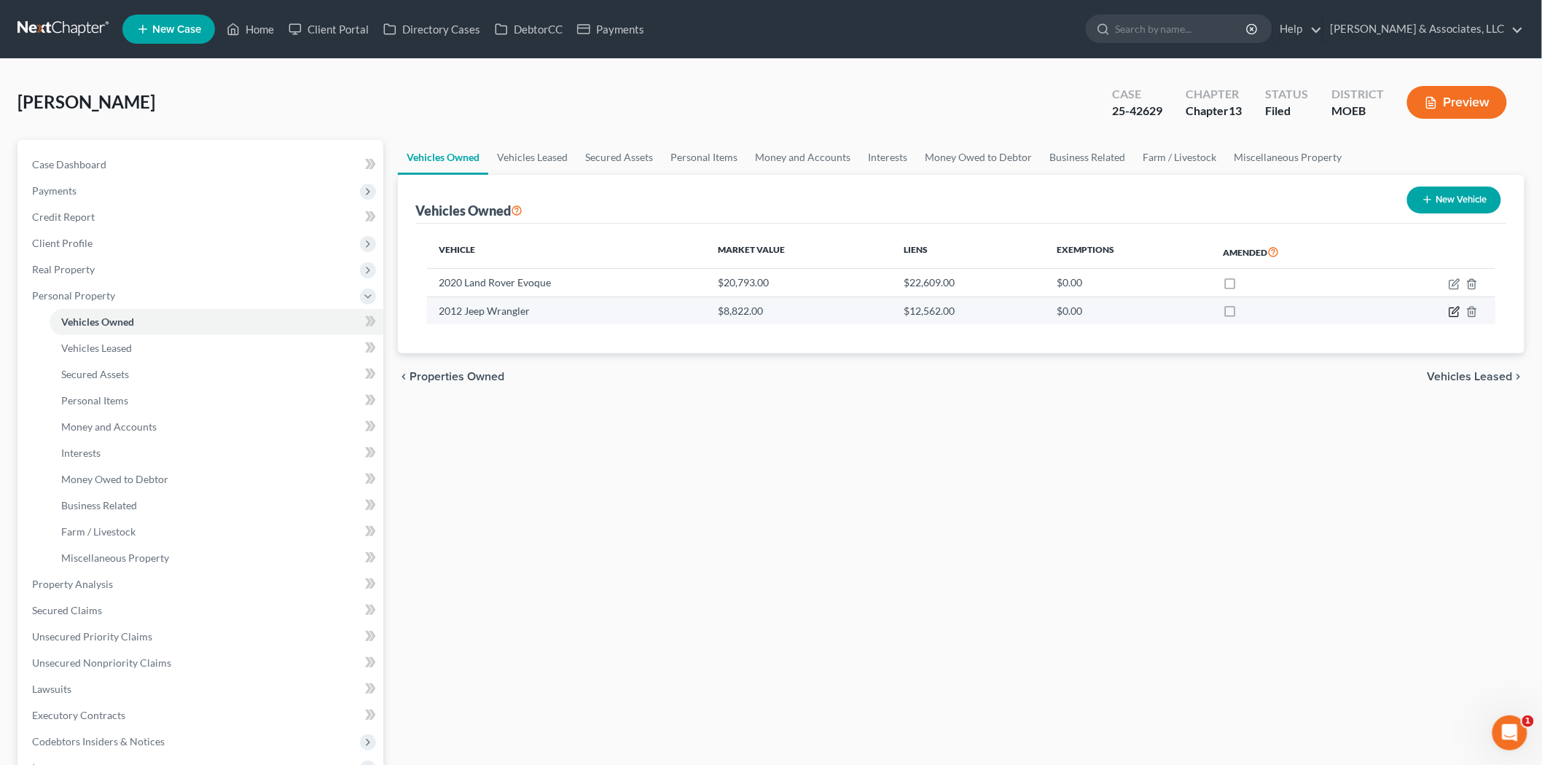
click at [1458, 307] on icon "button" at bounding box center [1455, 310] width 7 height 7
select select "0"
select select "14"
select select "3"
select select "0"
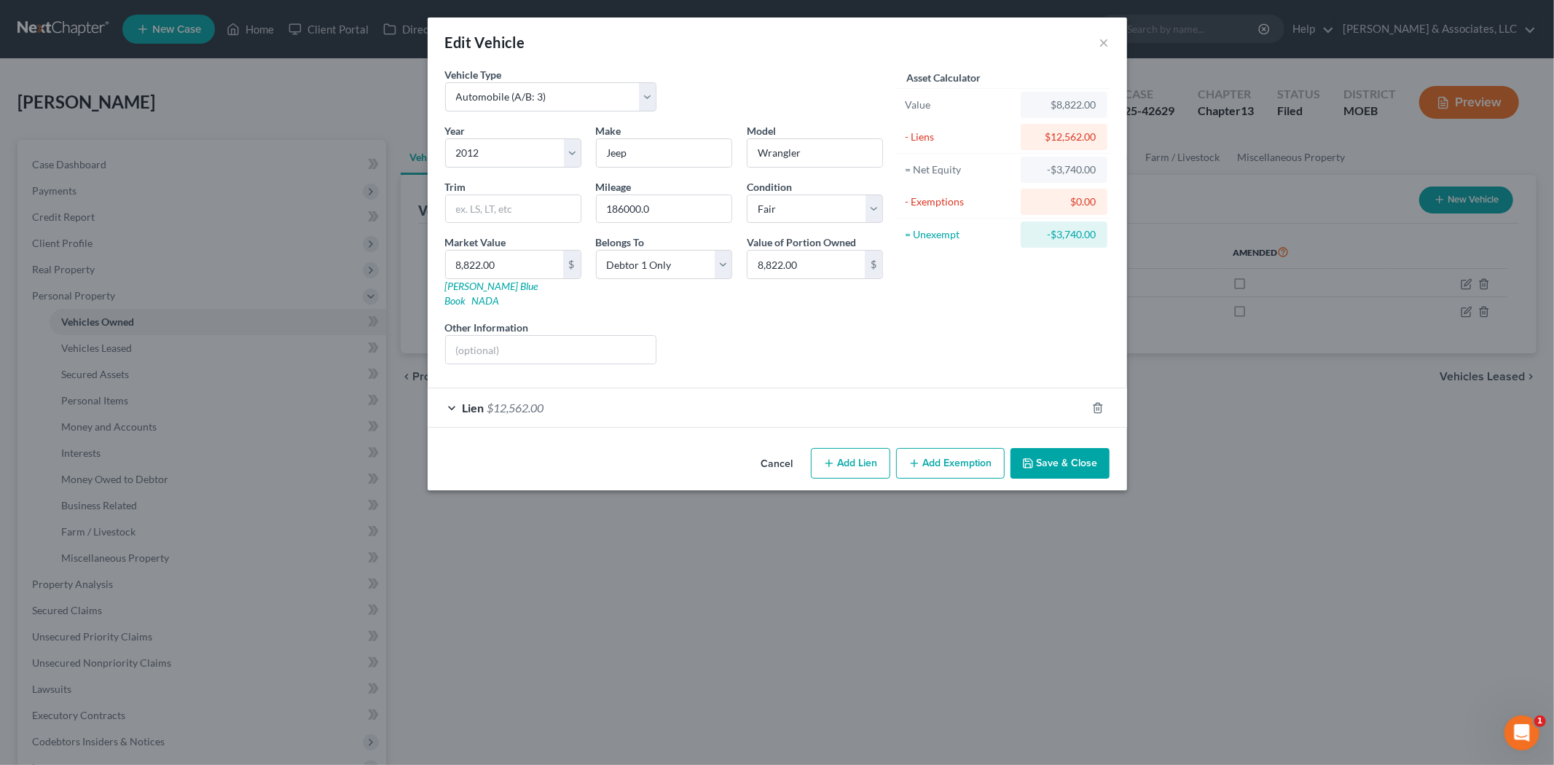
click at [667, 404] on div "Lien $12,562.00" at bounding box center [757, 407] width 659 height 39
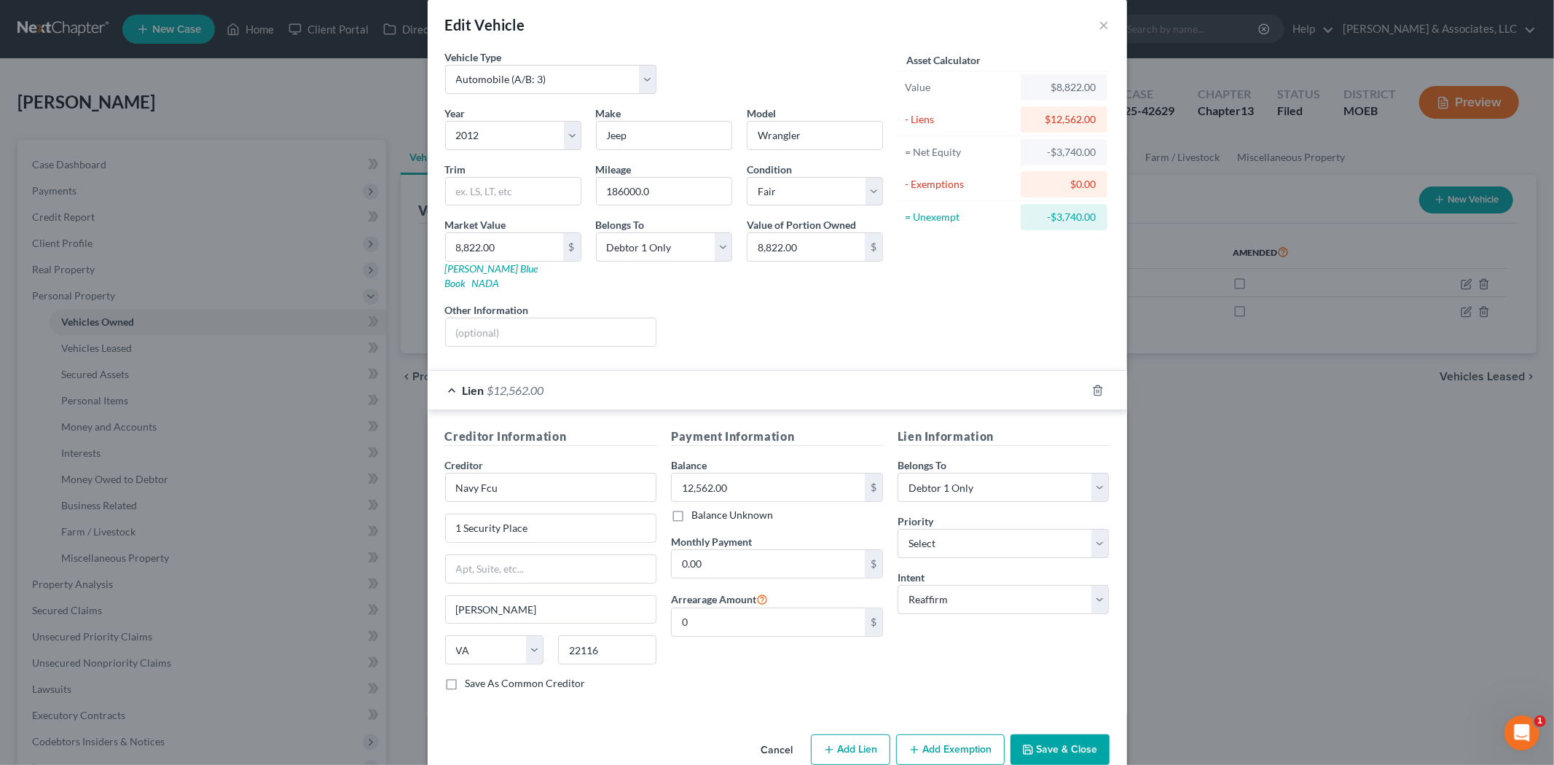
scroll to position [33, 0]
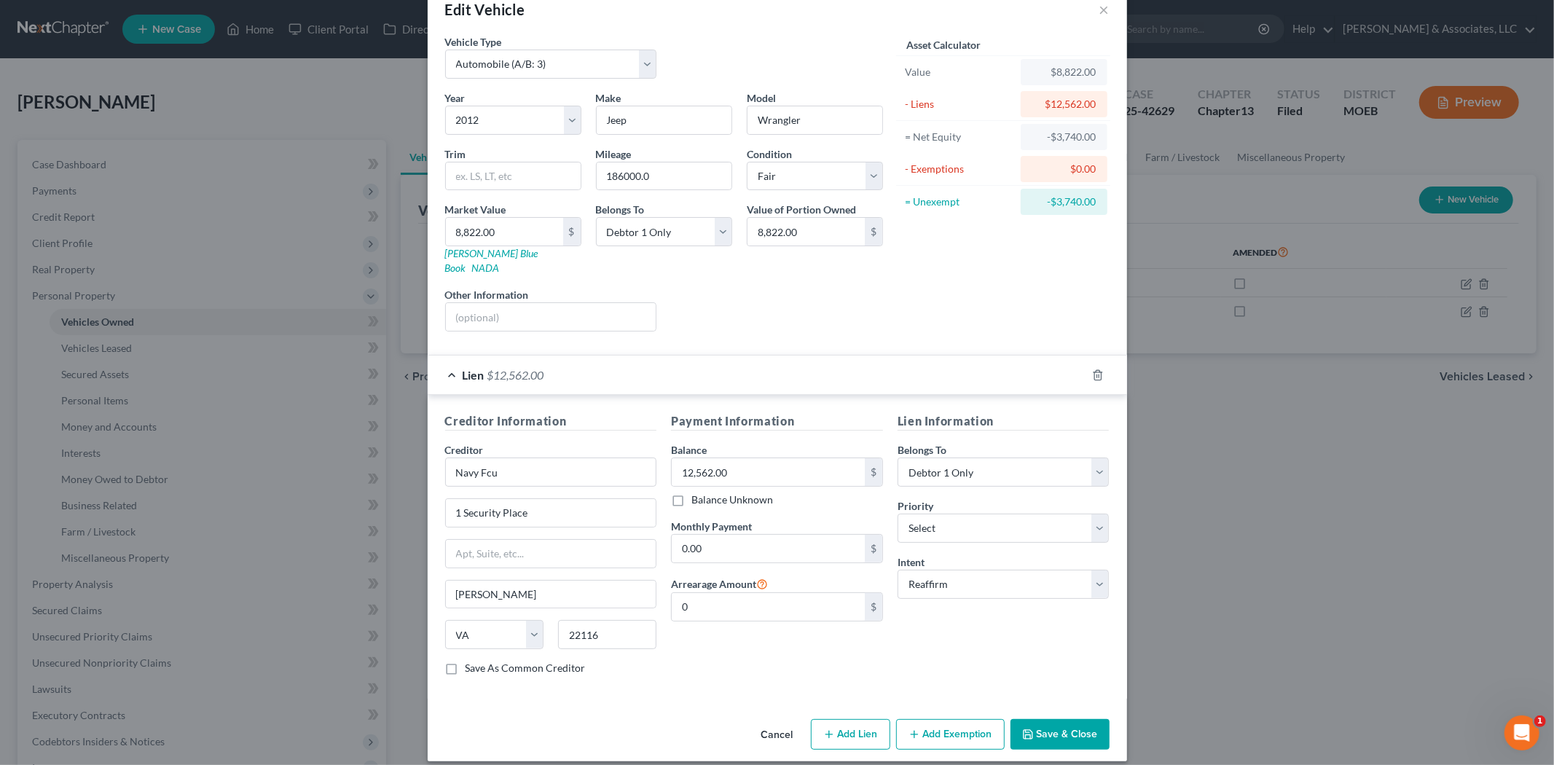
click at [1055, 722] on button "Save & Close" at bounding box center [1060, 734] width 99 height 31
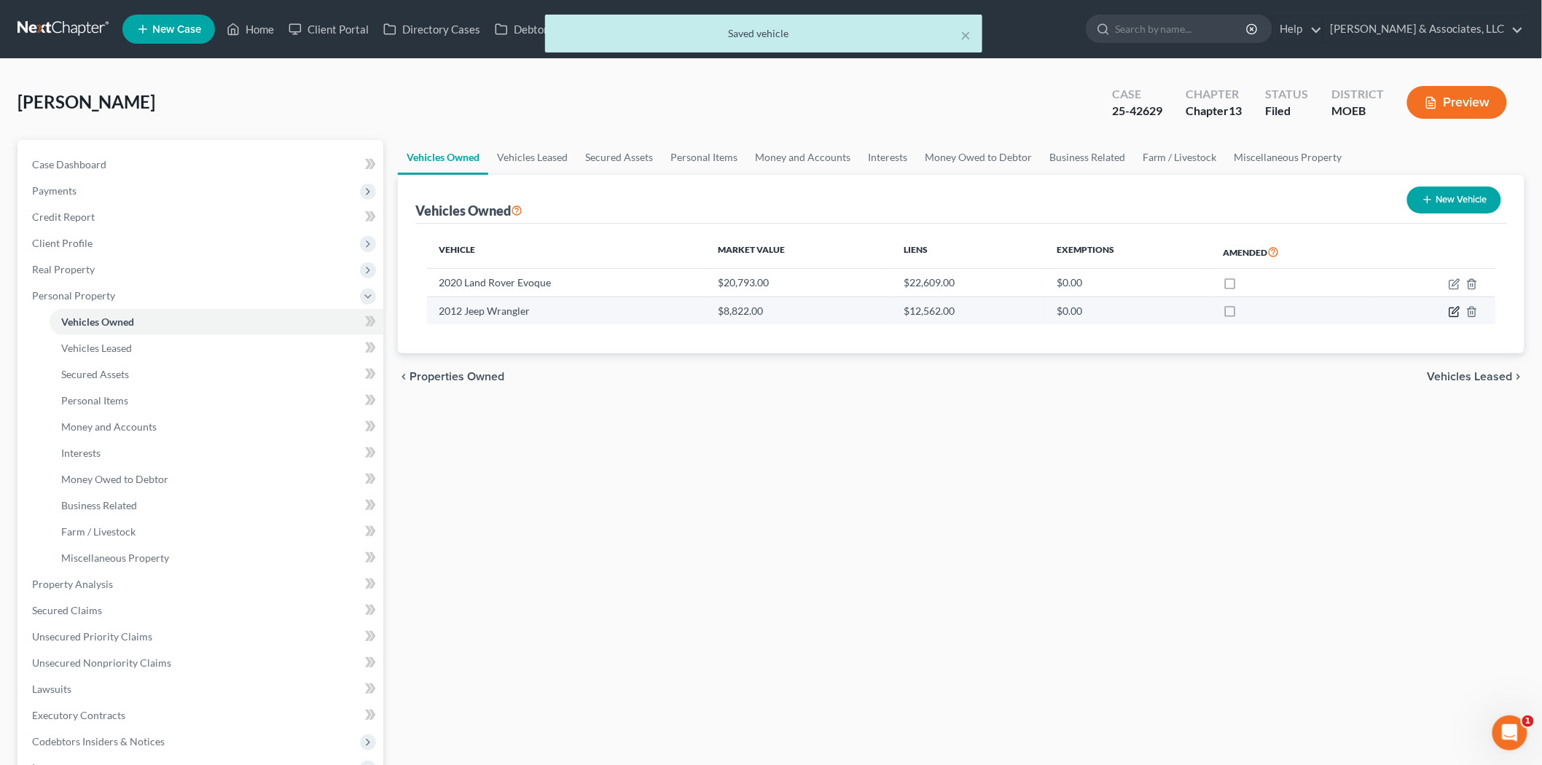
click at [1454, 310] on icon "button" at bounding box center [1455, 310] width 7 height 7
select select "0"
select select "14"
select select "3"
select select "0"
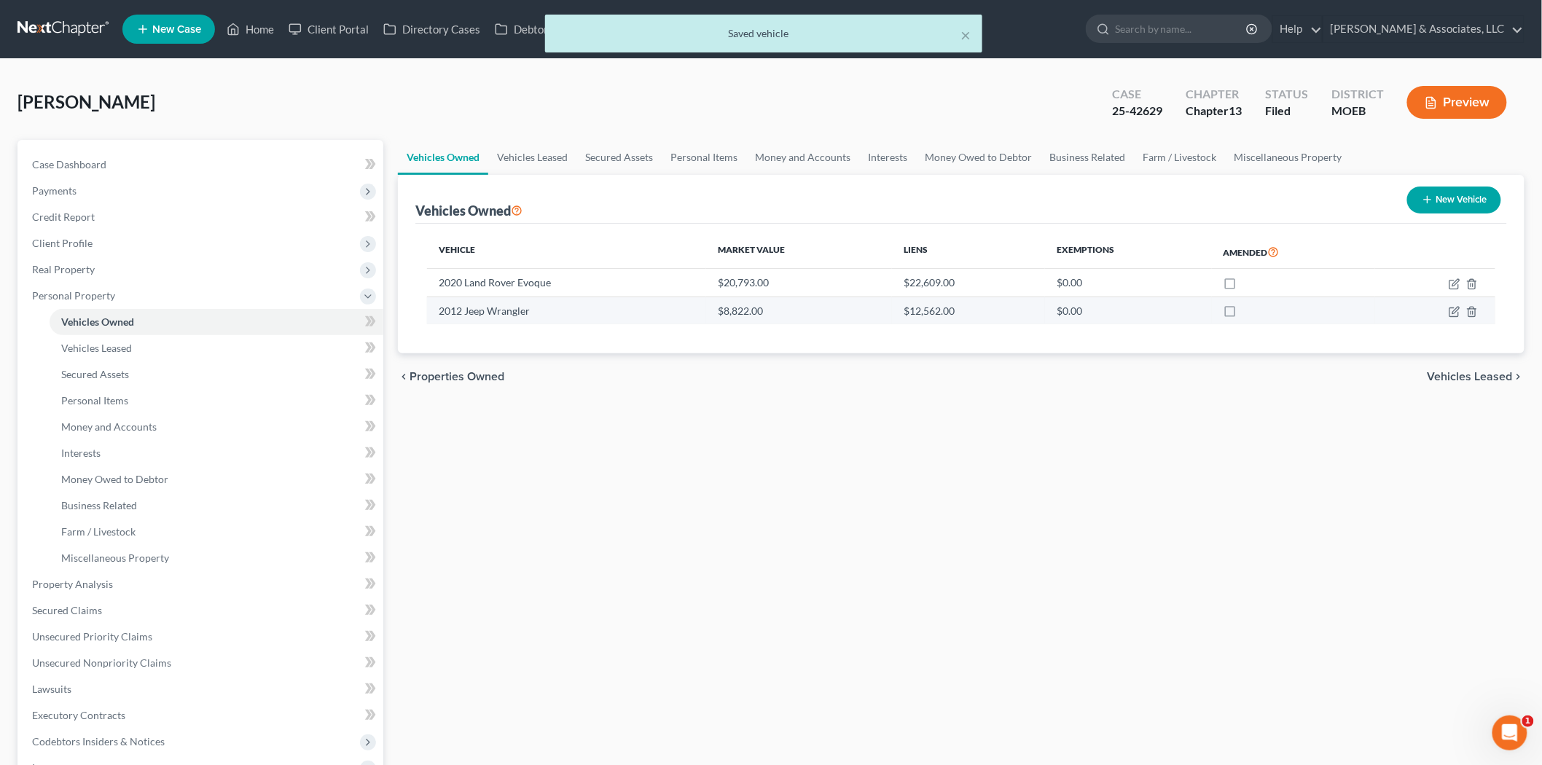
select select "48"
select select "0"
select select "2"
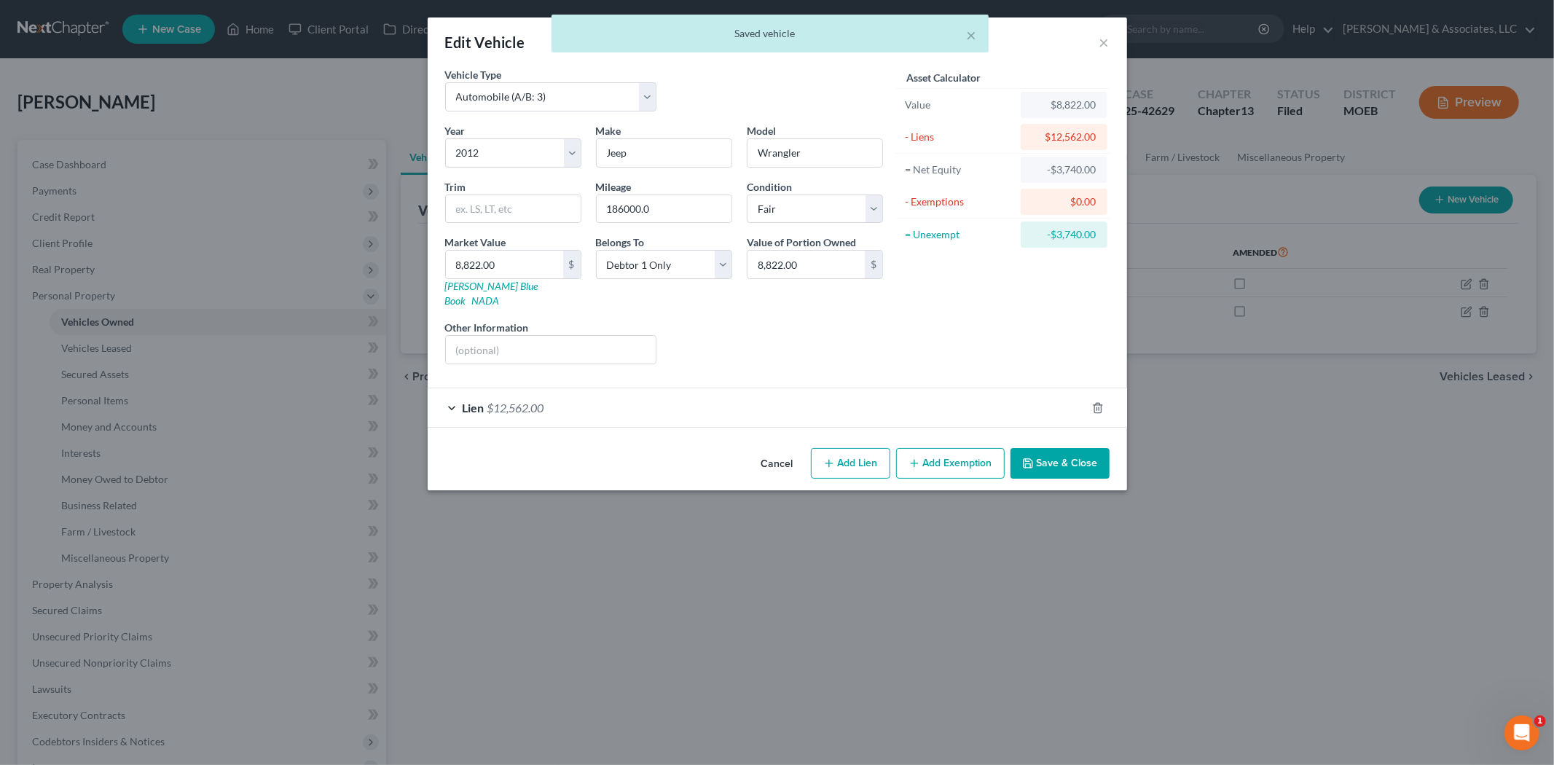
click at [670, 396] on div "Lien $12,562.00" at bounding box center [757, 407] width 659 height 39
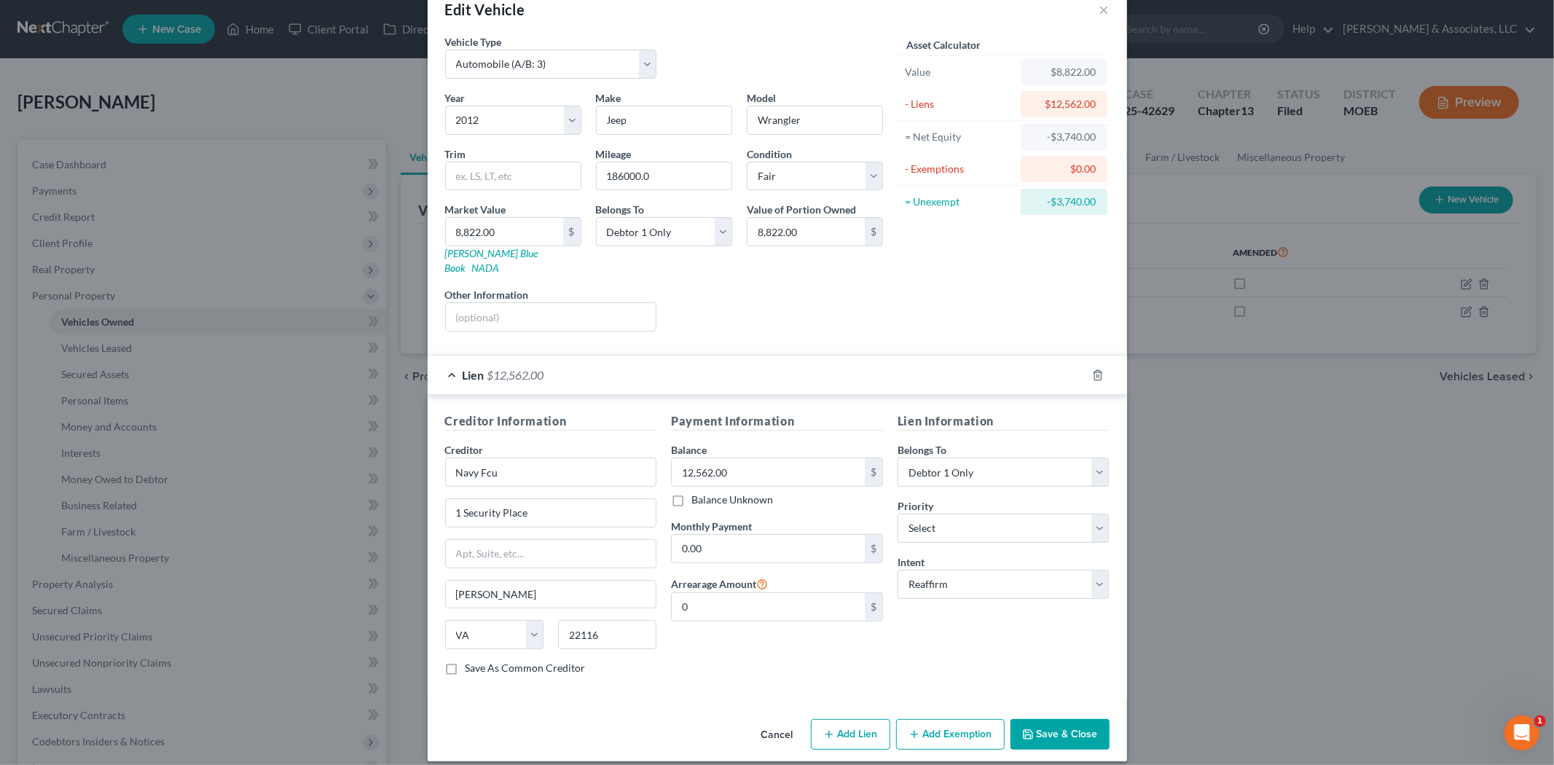
click at [1051, 725] on button "Save & Close" at bounding box center [1060, 734] width 99 height 31
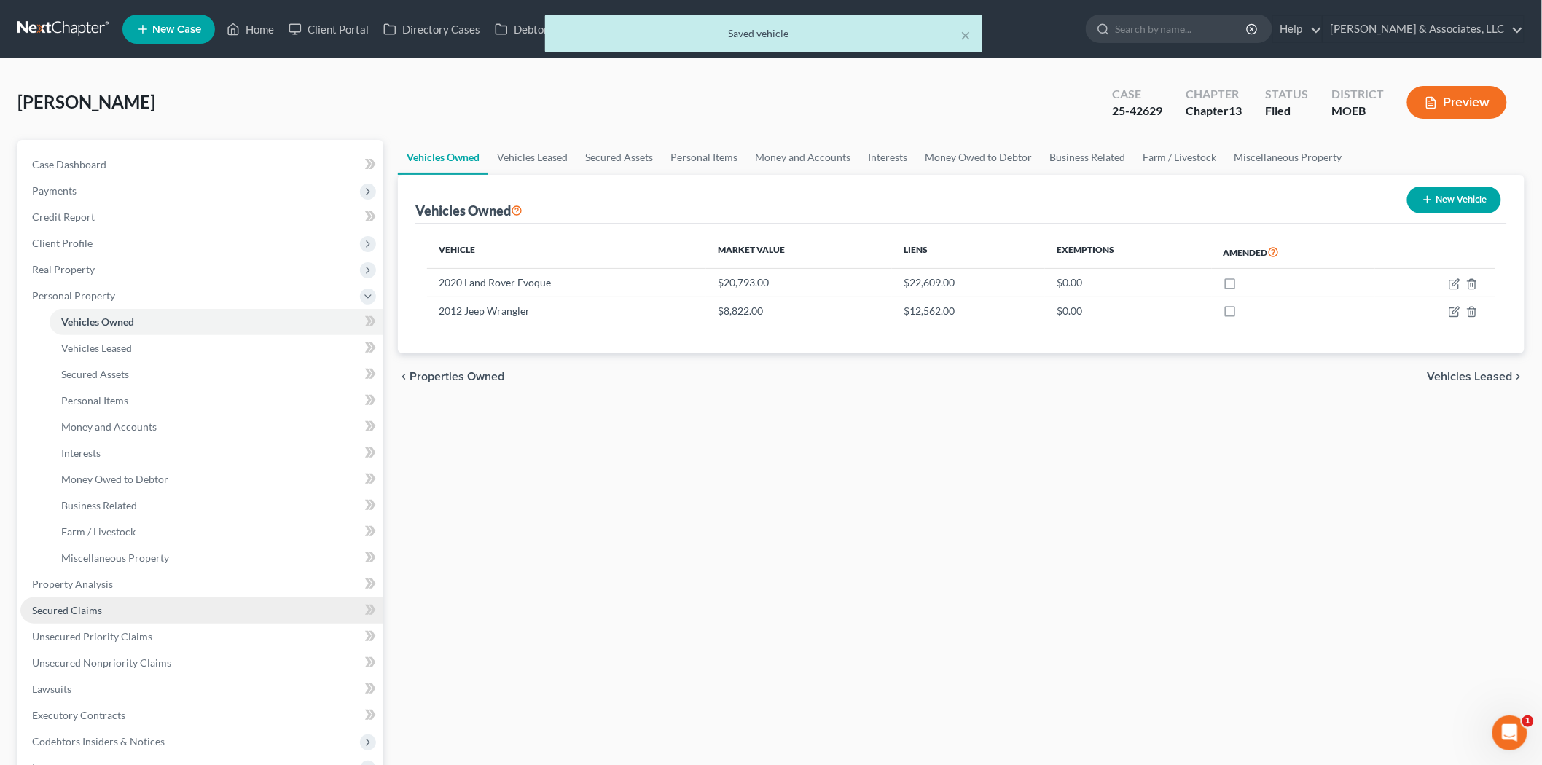
click at [97, 600] on link "Secured Claims" at bounding box center [201, 610] width 363 height 26
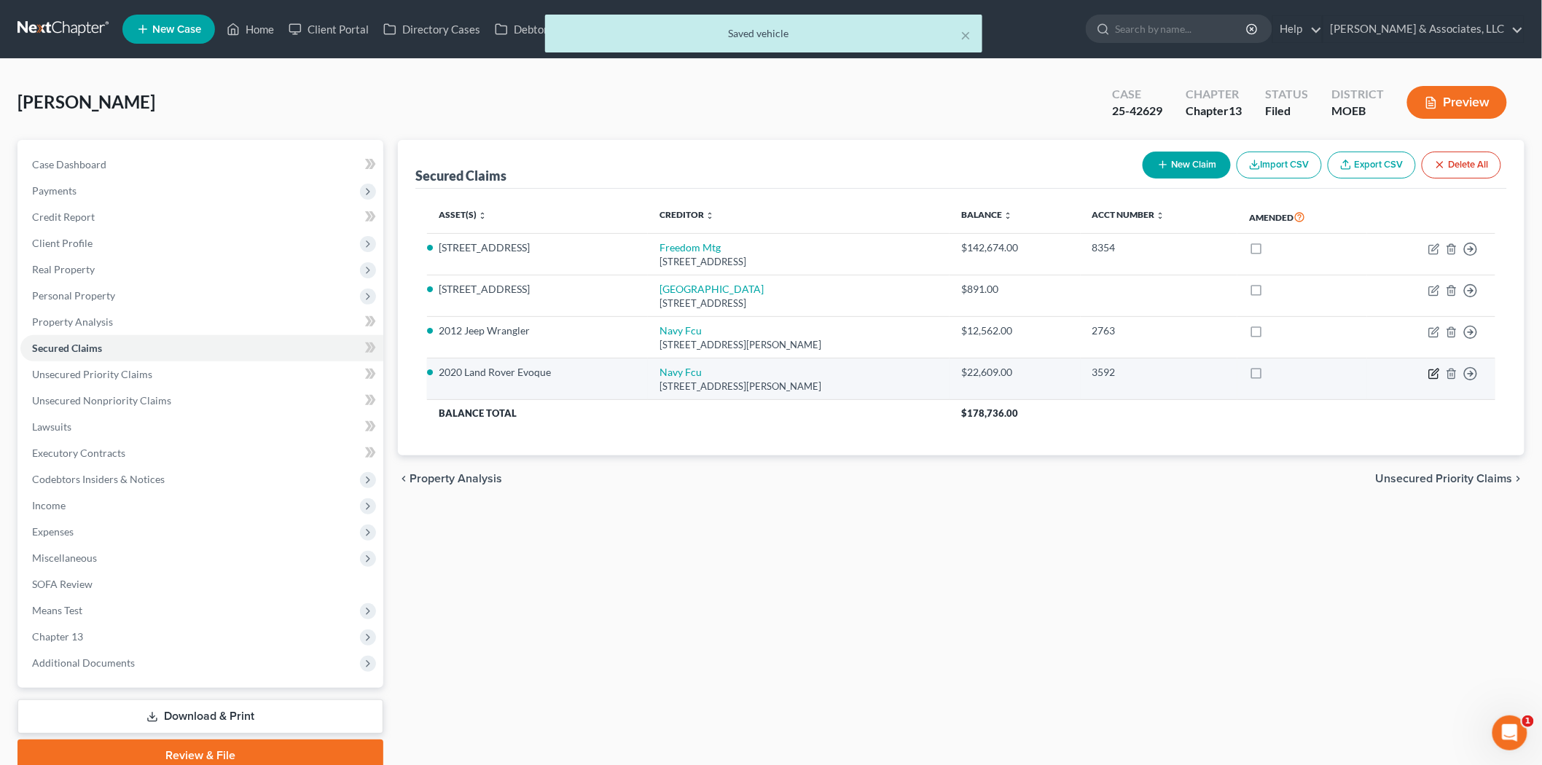
click at [1432, 374] on icon "button" at bounding box center [1434, 374] width 12 height 12
select select "48"
select select "3"
select select "2"
select select "0"
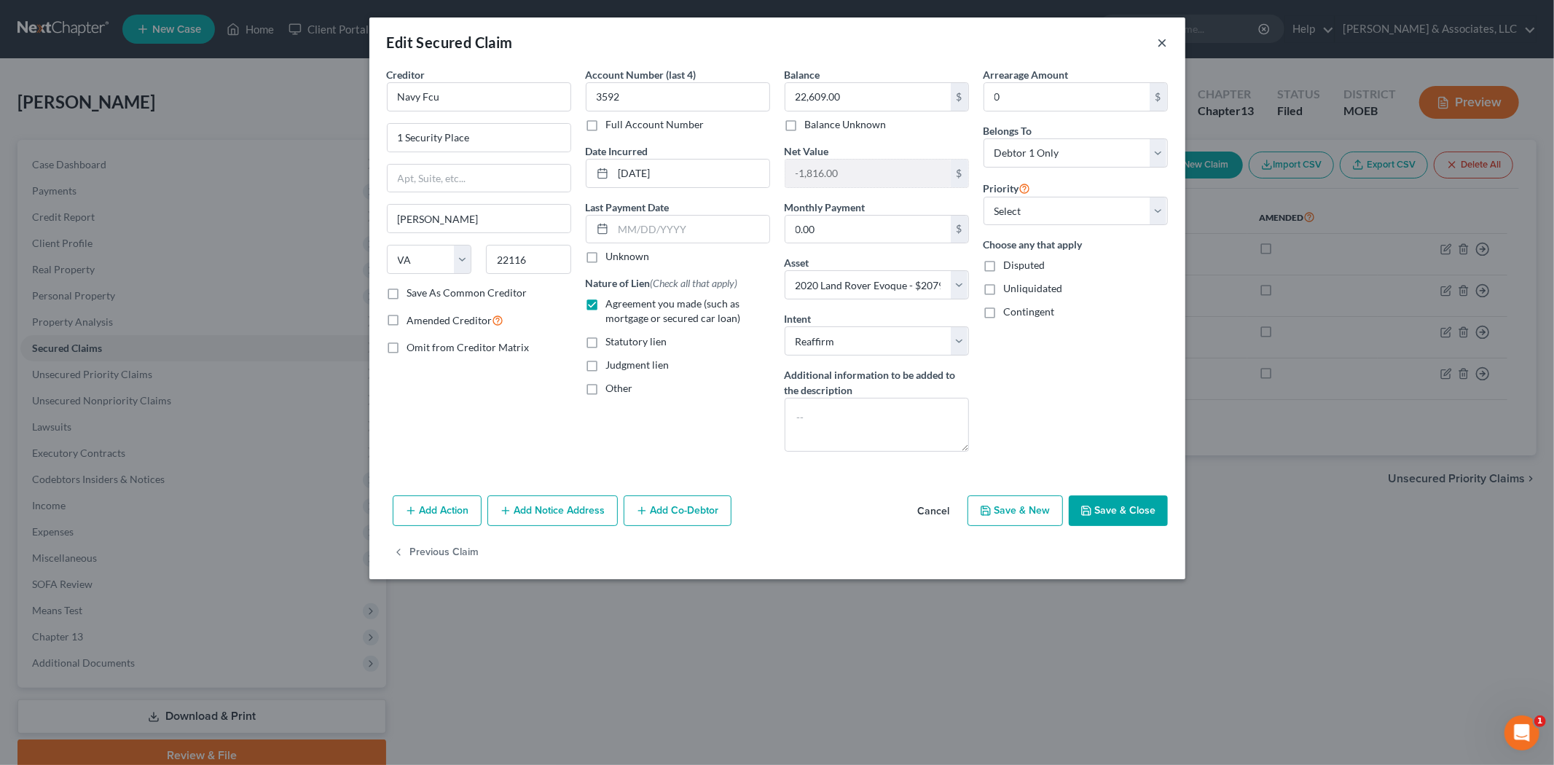
click at [1163, 39] on button "×" at bounding box center [1163, 42] width 10 height 17
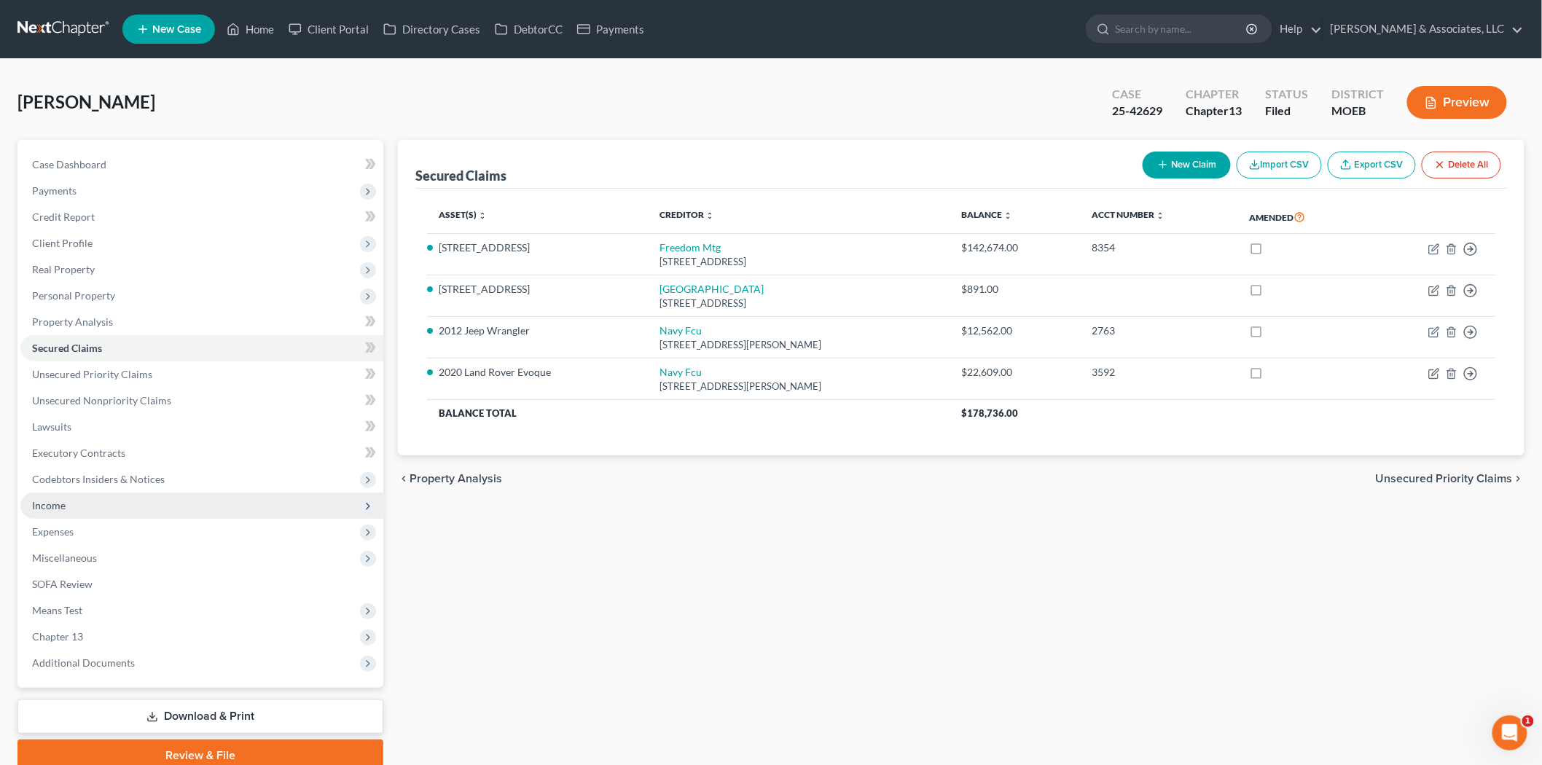
click at [68, 503] on span "Income" at bounding box center [201, 506] width 363 height 26
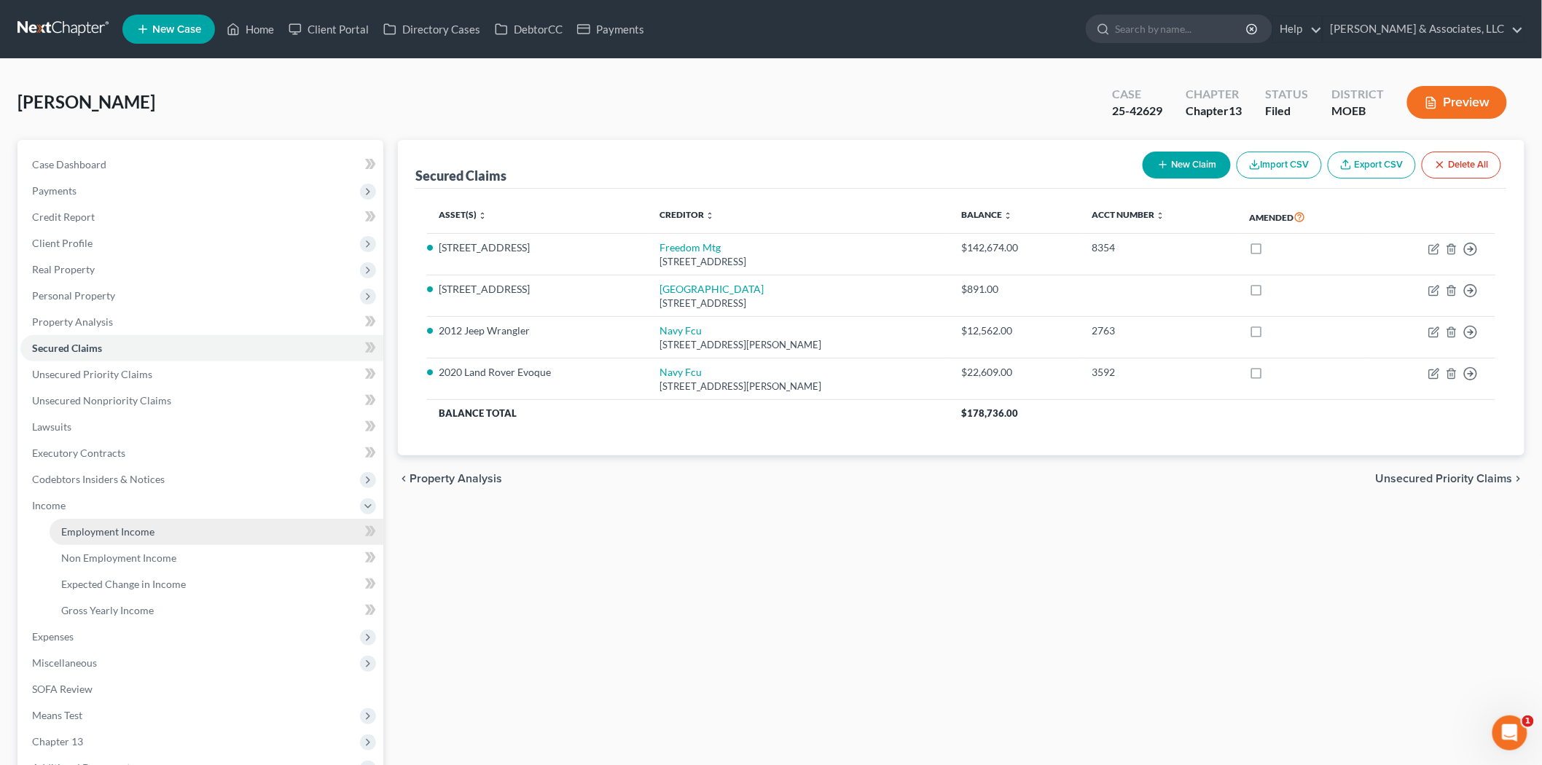
click at [81, 527] on span "Employment Income" at bounding box center [107, 531] width 93 height 12
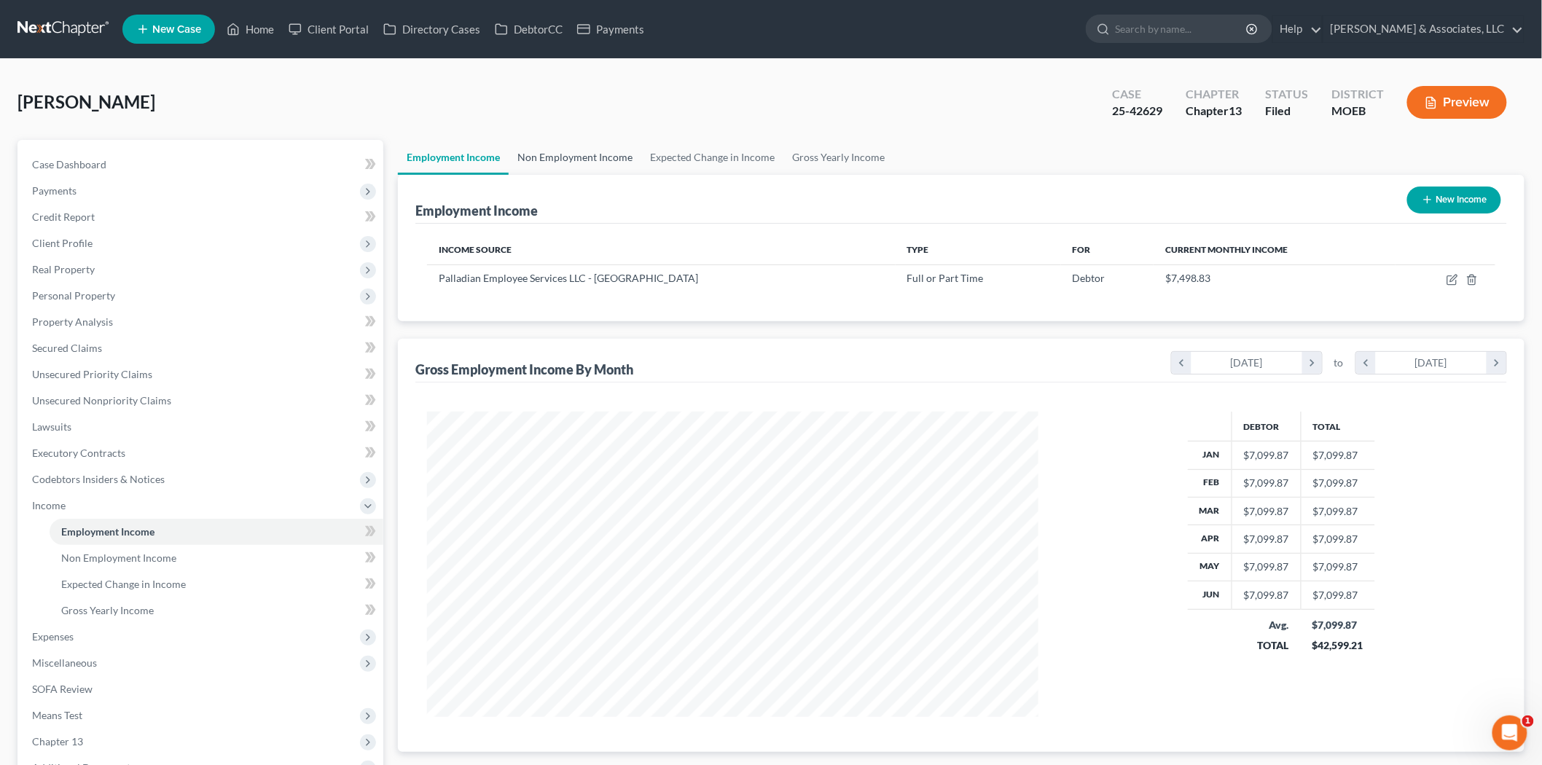
scroll to position [305, 640]
click at [565, 152] on link "Non Employment Income" at bounding box center [575, 157] width 133 height 35
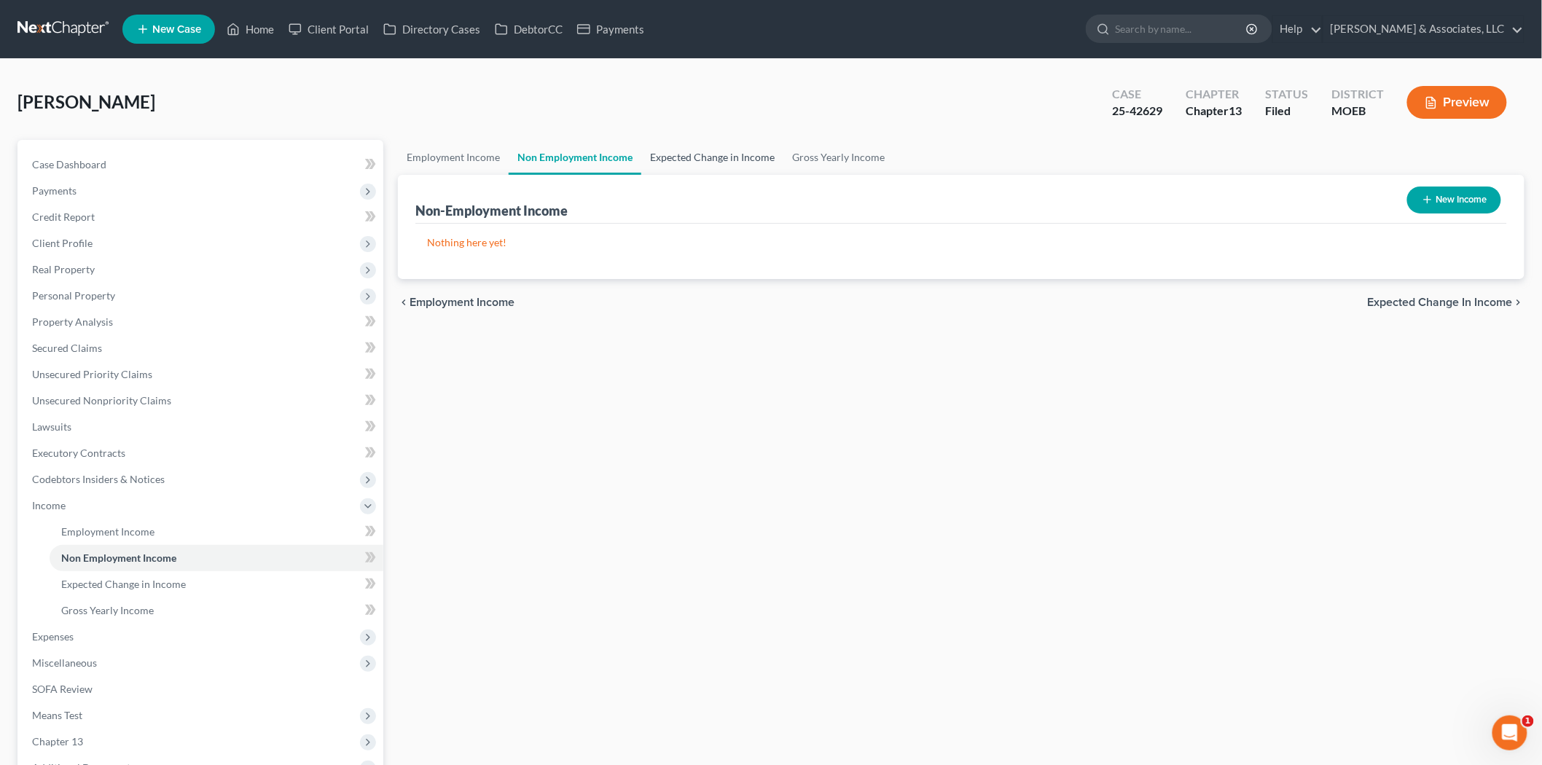
click at [689, 164] on link "Expected Change in Income" at bounding box center [712, 157] width 142 height 35
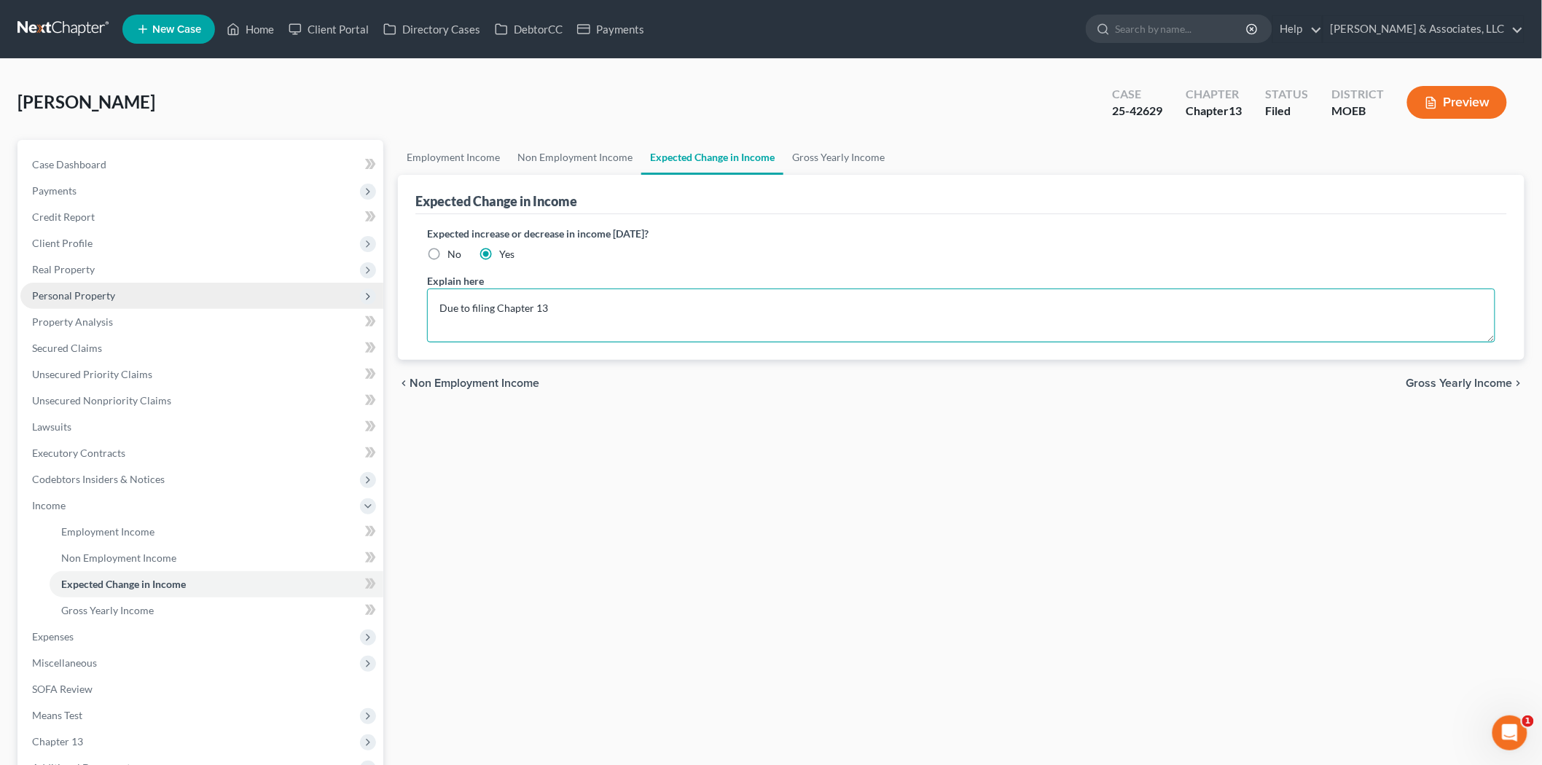
drag, startPoint x: 568, startPoint y: 304, endPoint x: 288, endPoint y: 288, distance: 281.0
click at [288, 288] on div "Petition Navigation Case Dashboard Payments Invoices Payments Payments Credit R…" at bounding box center [770, 508] width 1521 height 737
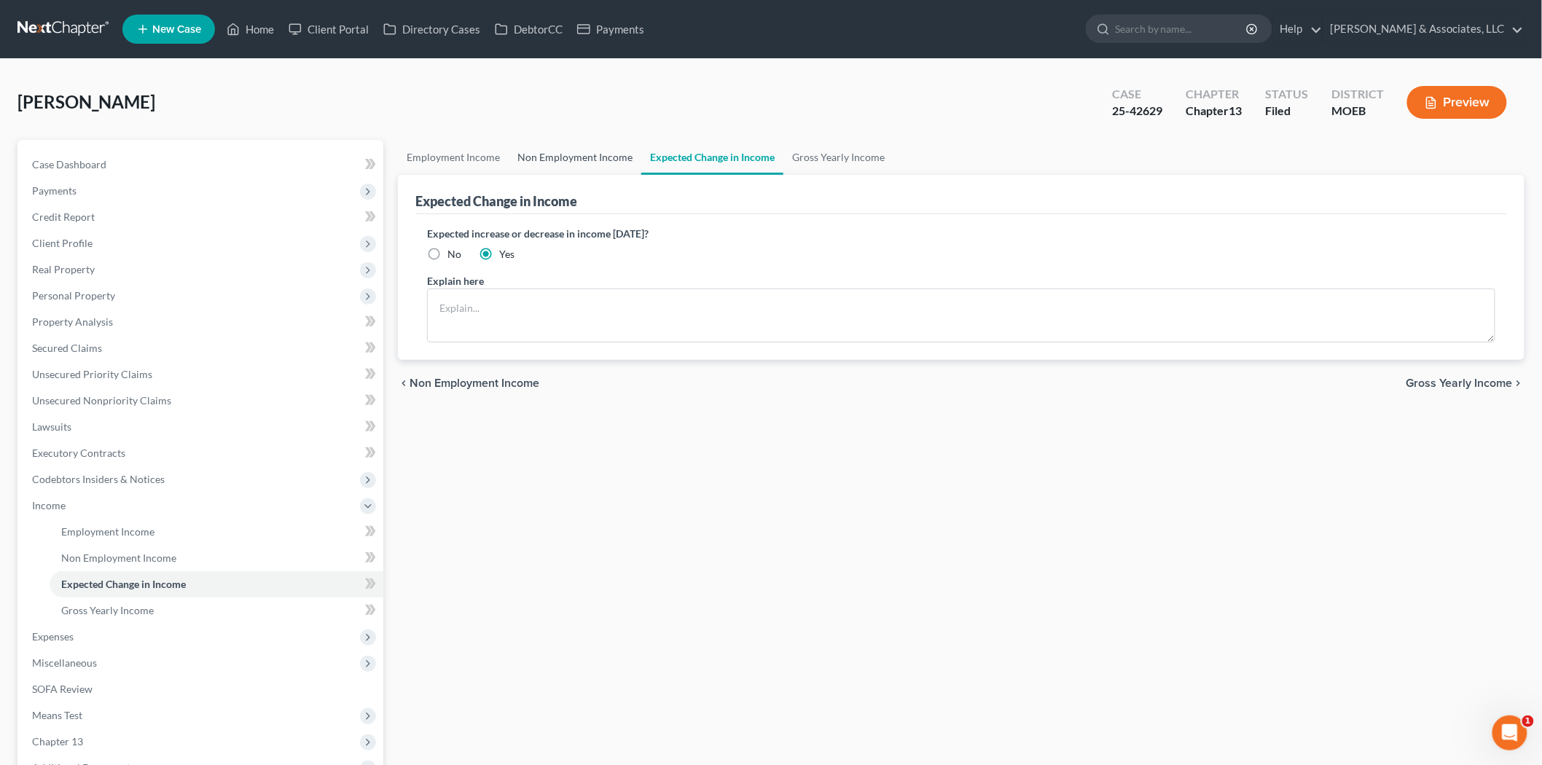
click at [571, 141] on link "Non Employment Income" at bounding box center [575, 157] width 133 height 35
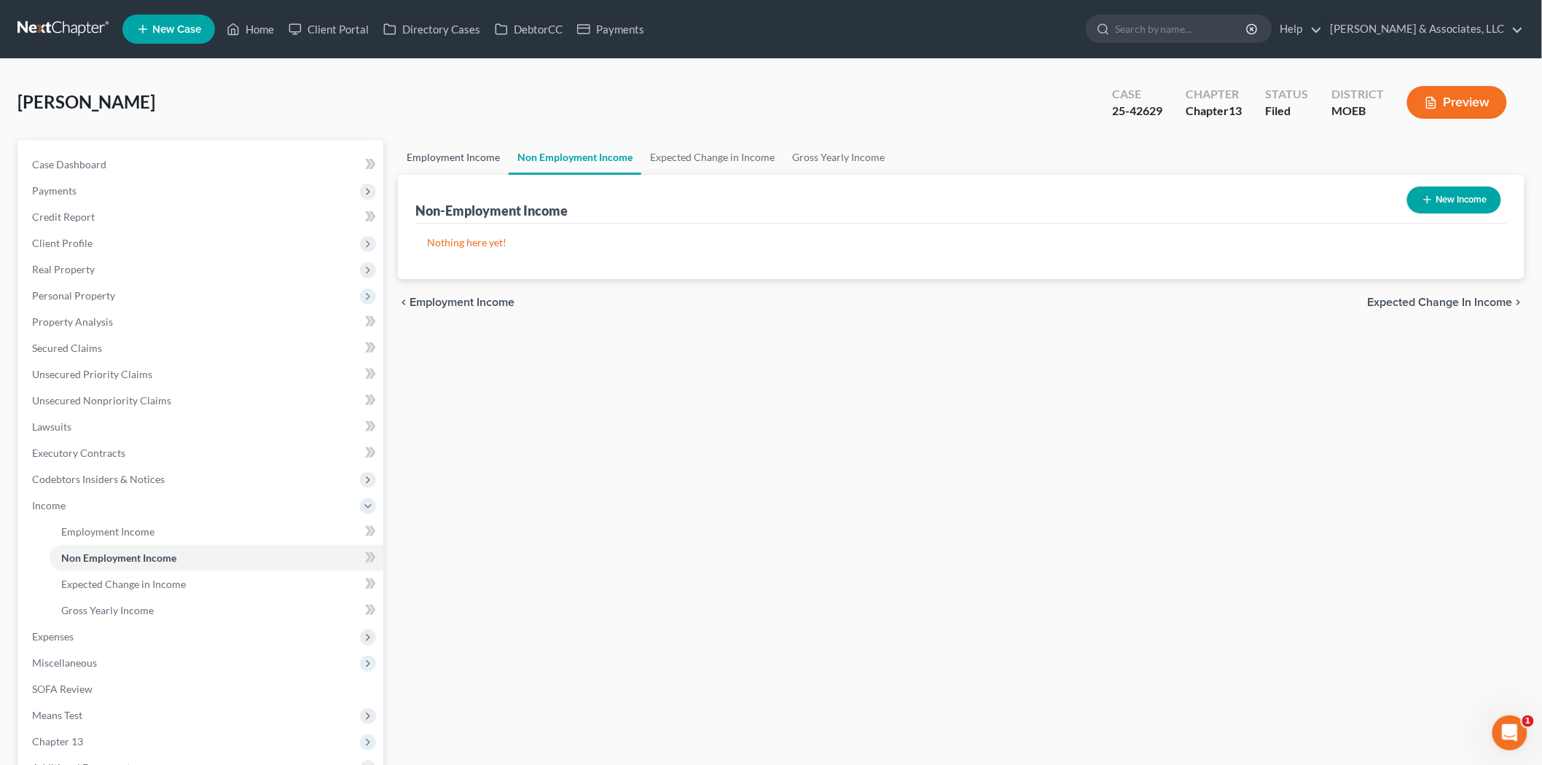
click at [459, 159] on link "Employment Income" at bounding box center [453, 157] width 111 height 35
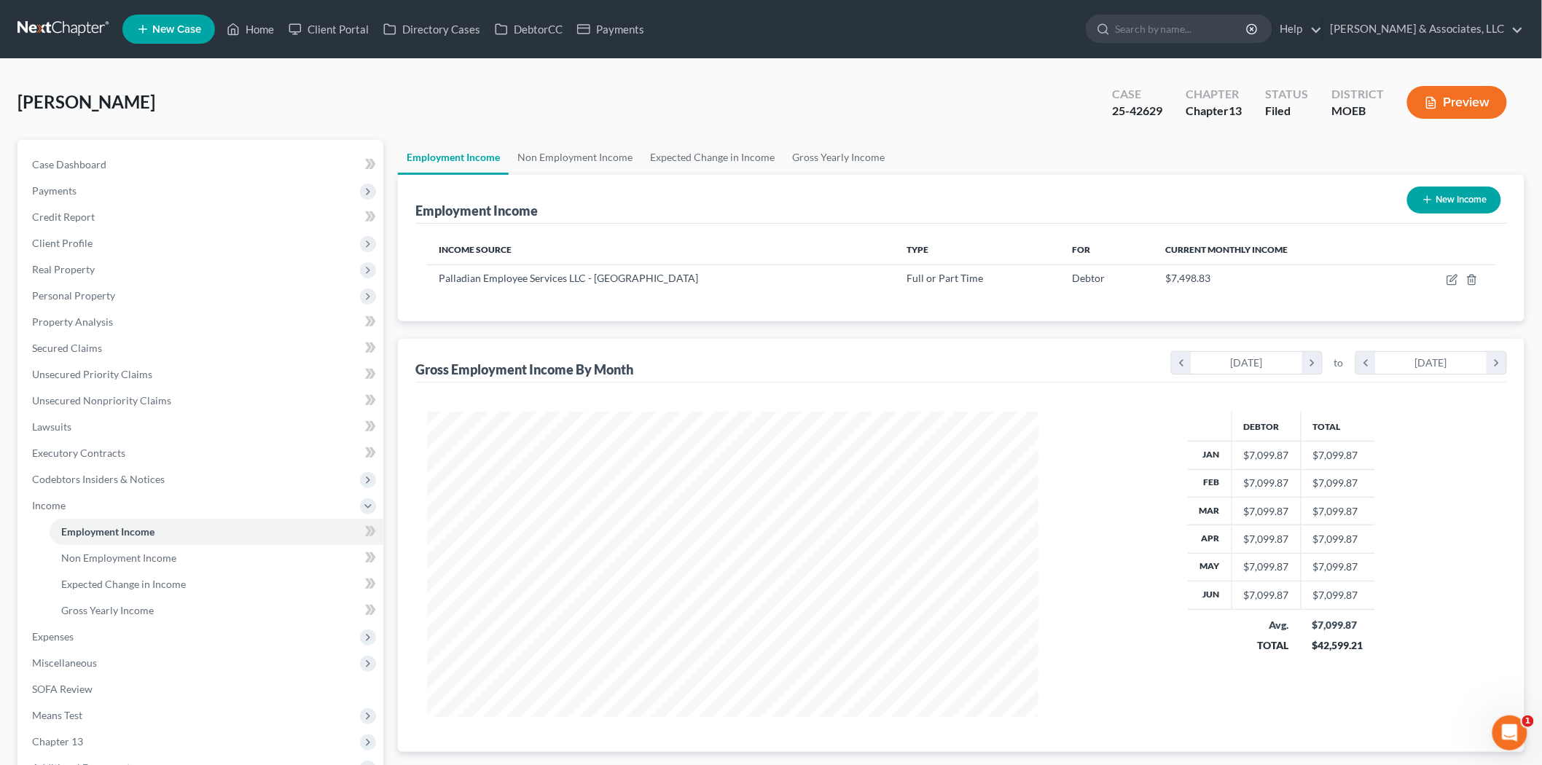
scroll to position [305, 640]
click at [66, 630] on span "Expenses" at bounding box center [53, 636] width 42 height 12
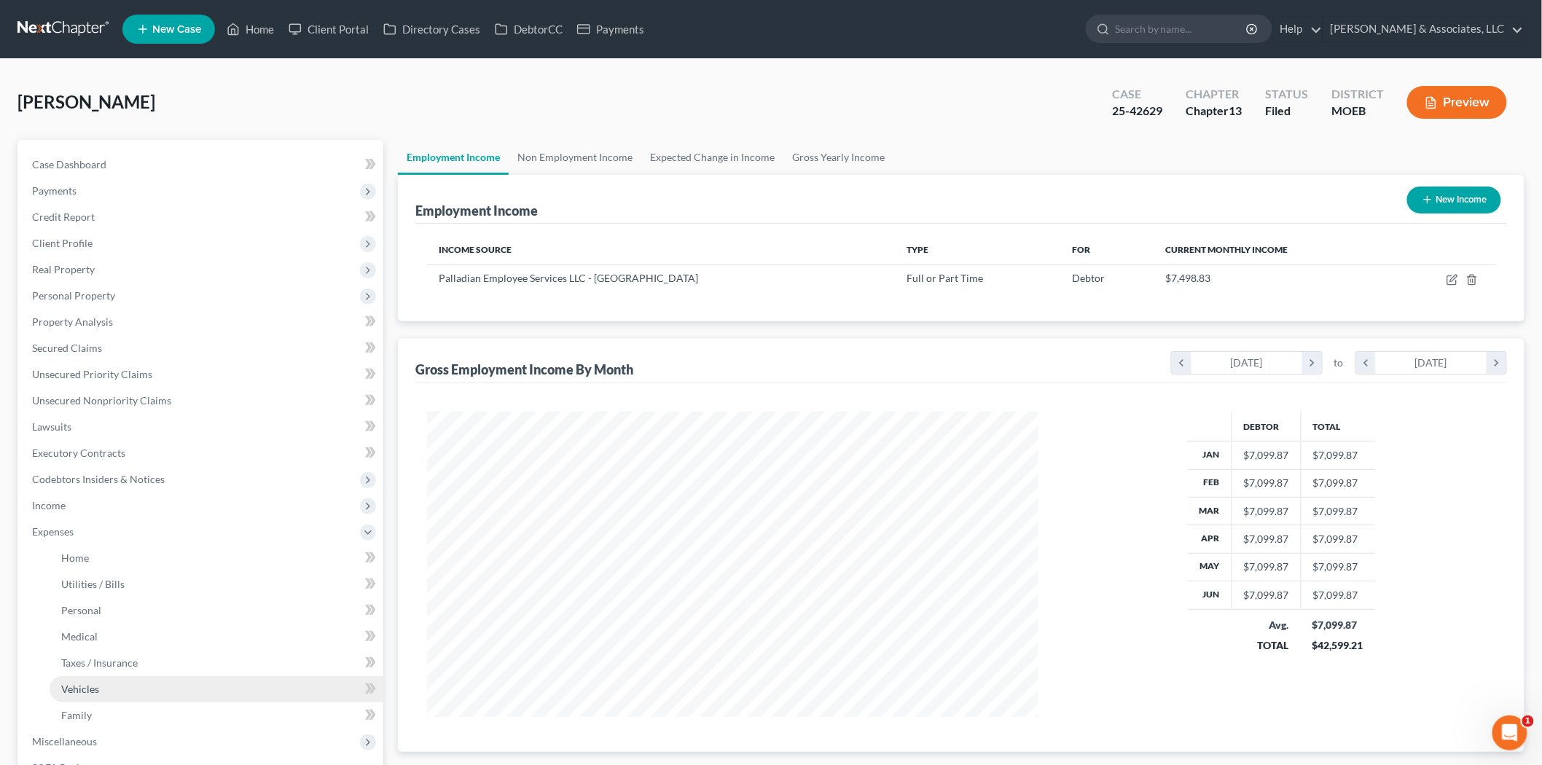
click at [82, 687] on span "Vehicles" at bounding box center [80, 689] width 38 height 12
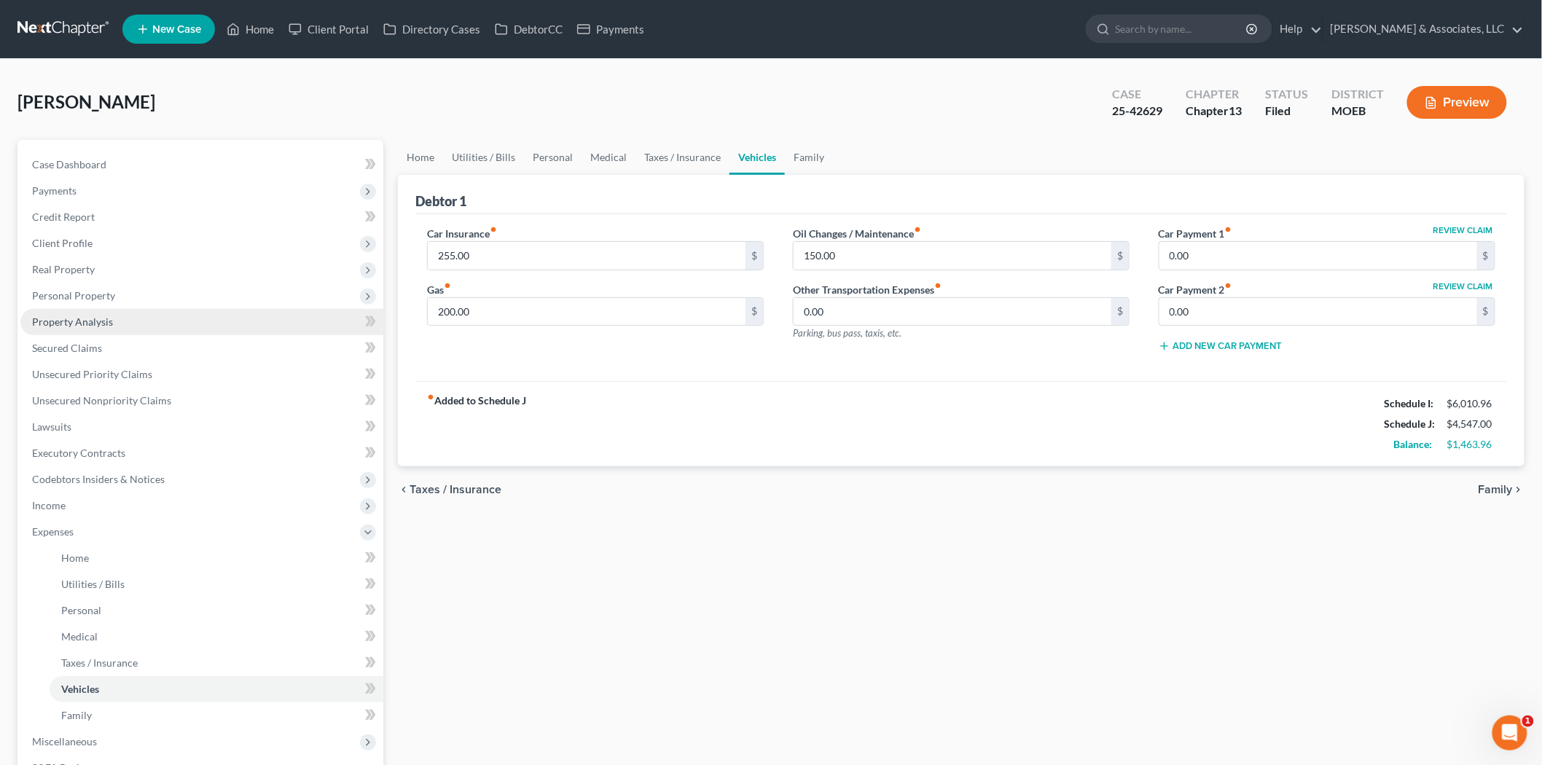
click at [81, 316] on span "Property Analysis" at bounding box center [72, 321] width 81 height 12
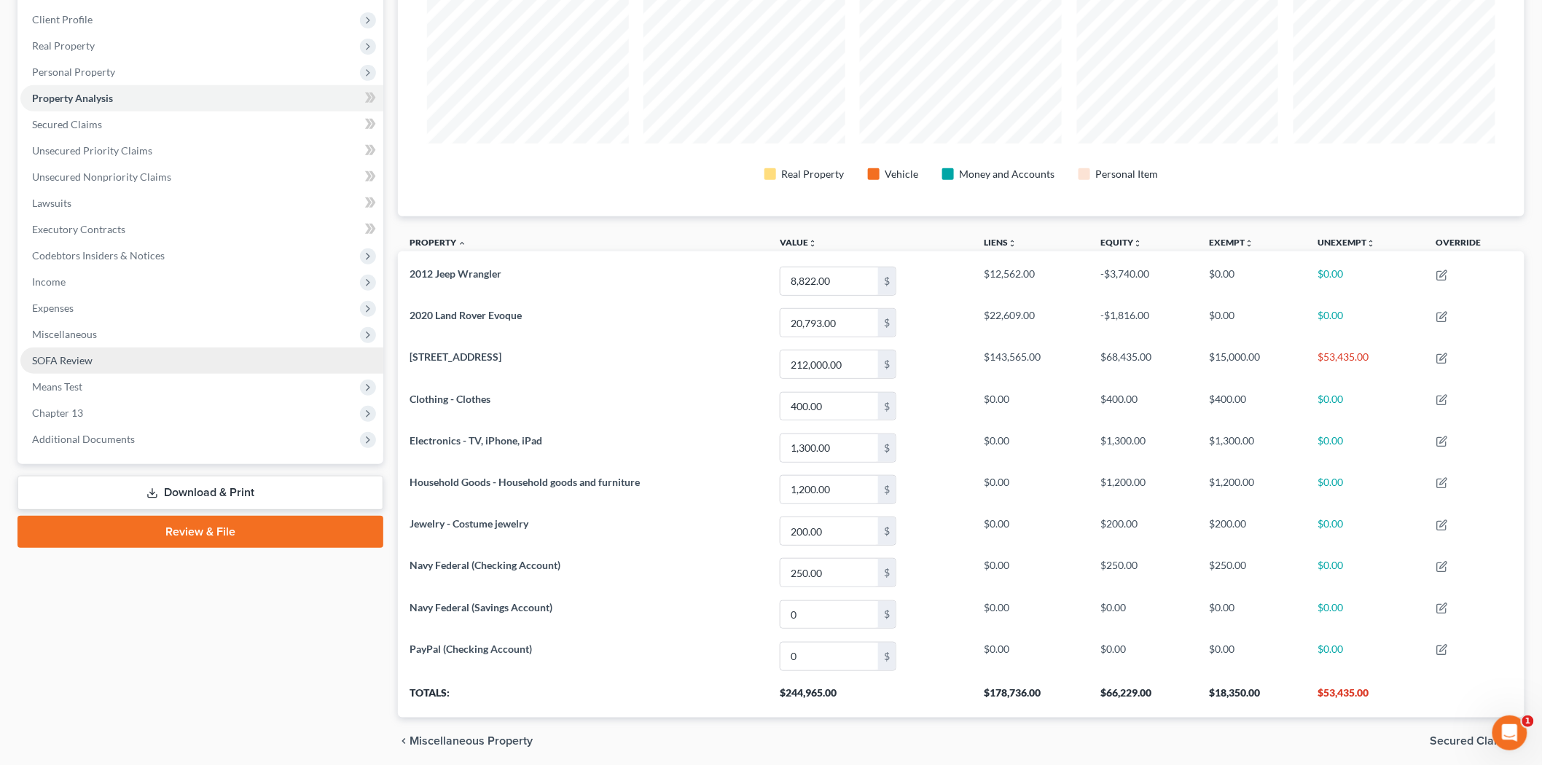
scroll to position [279, 0]
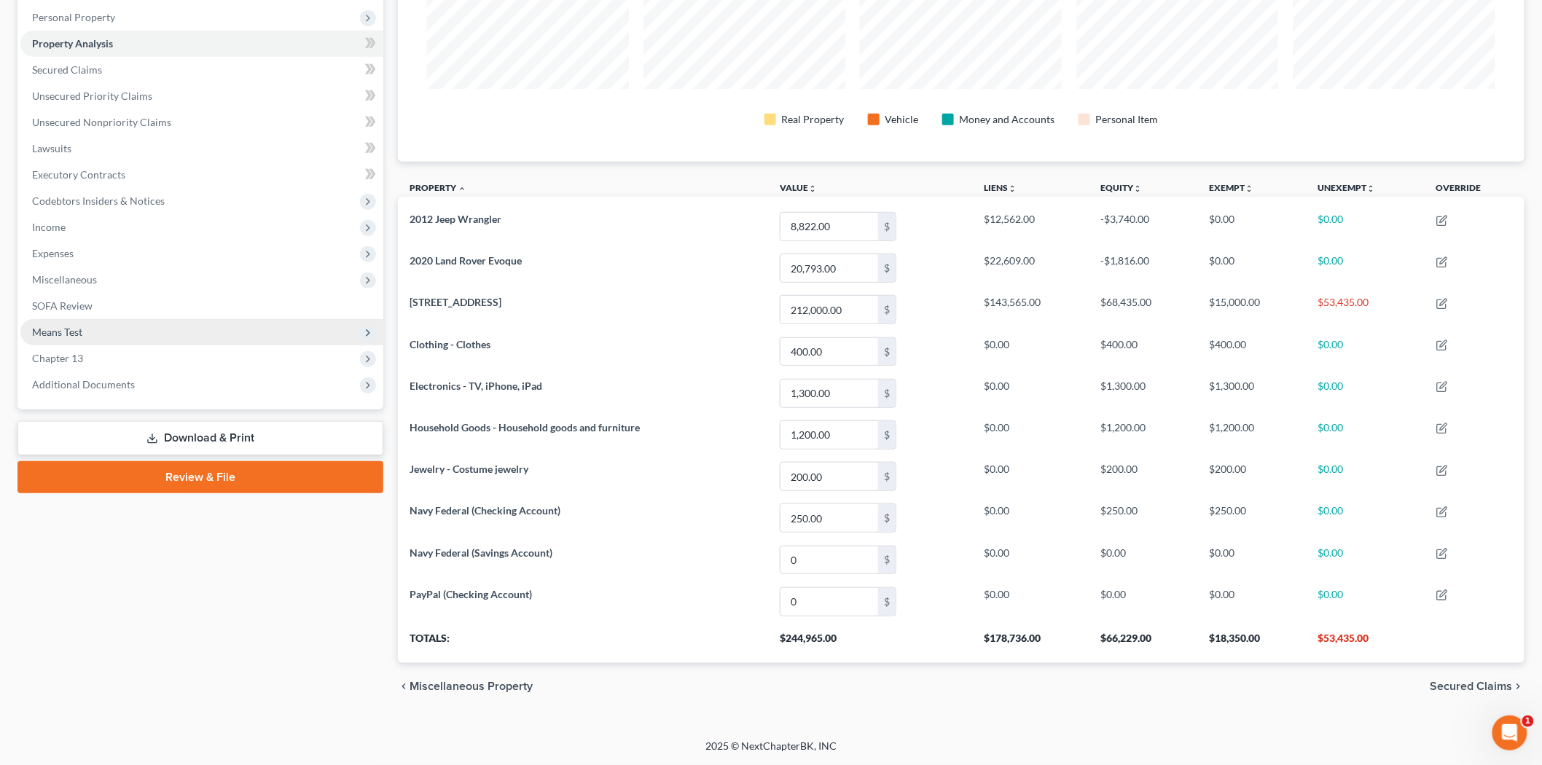
click at [93, 331] on span "Means Test" at bounding box center [201, 332] width 363 height 26
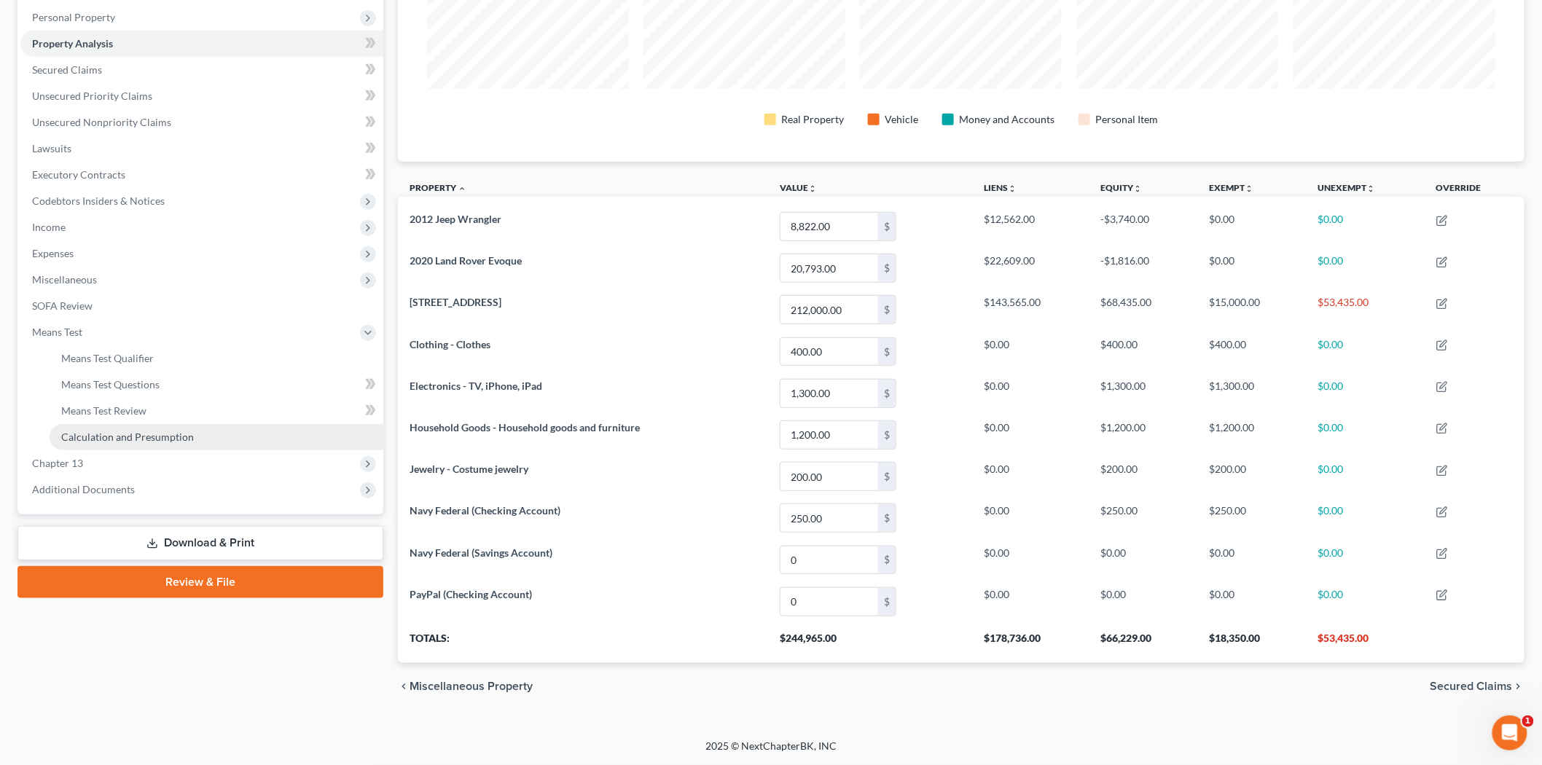
click at [136, 433] on span "Calculation and Presumption" at bounding box center [127, 437] width 133 height 12
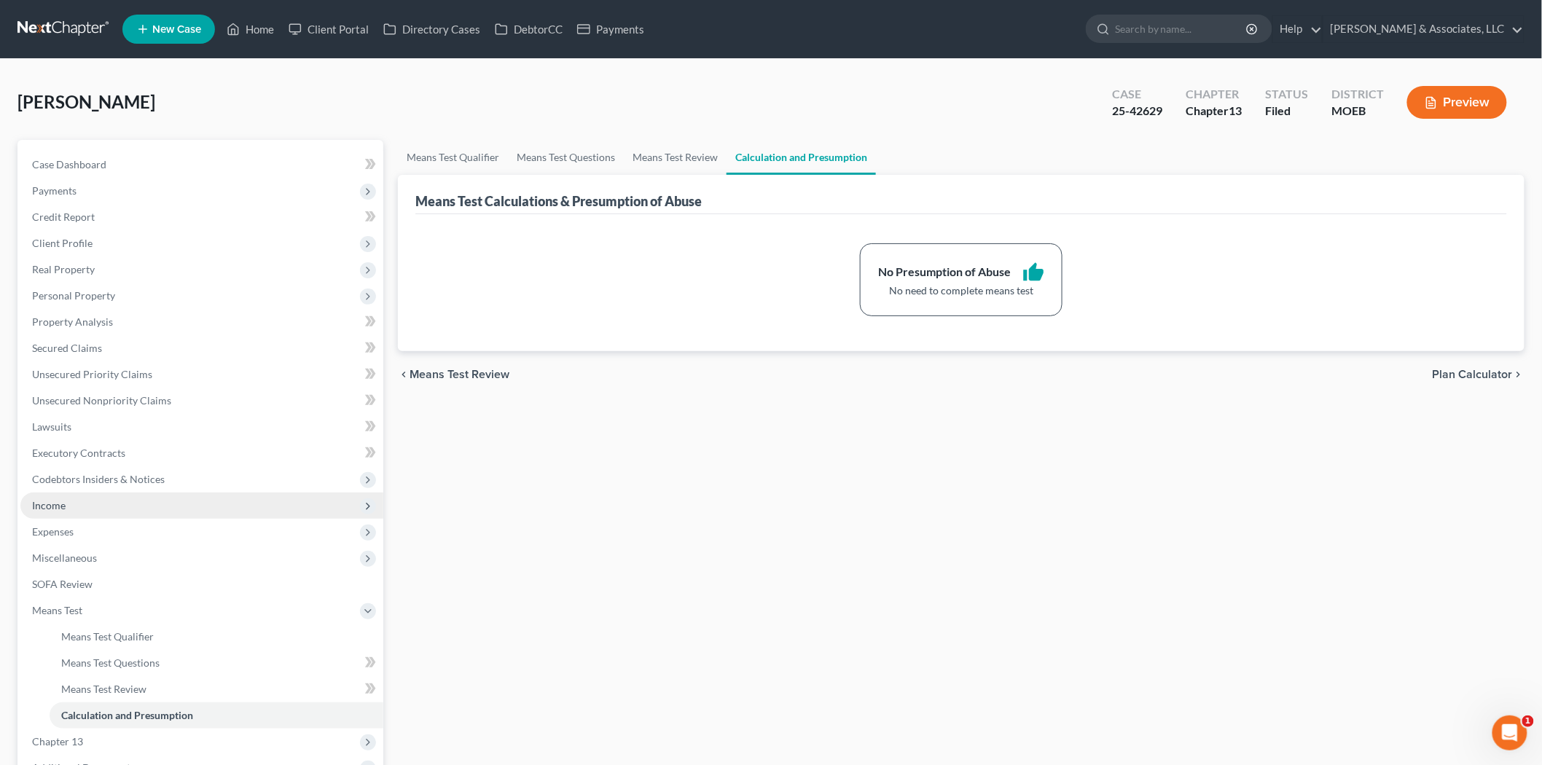
click at [103, 509] on span "Income" at bounding box center [201, 506] width 363 height 26
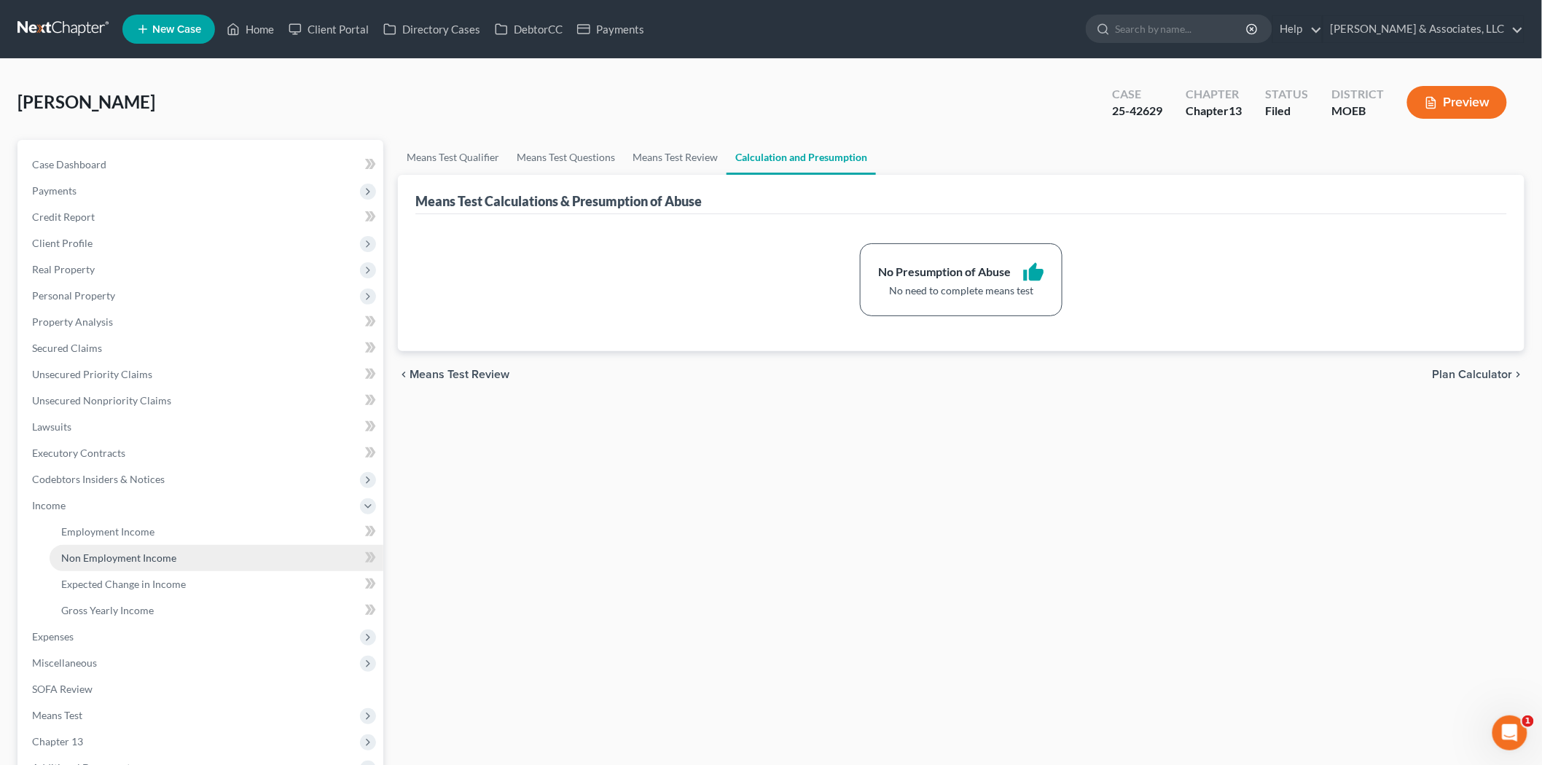
click at [122, 554] on span "Non Employment Income" at bounding box center [118, 558] width 115 height 12
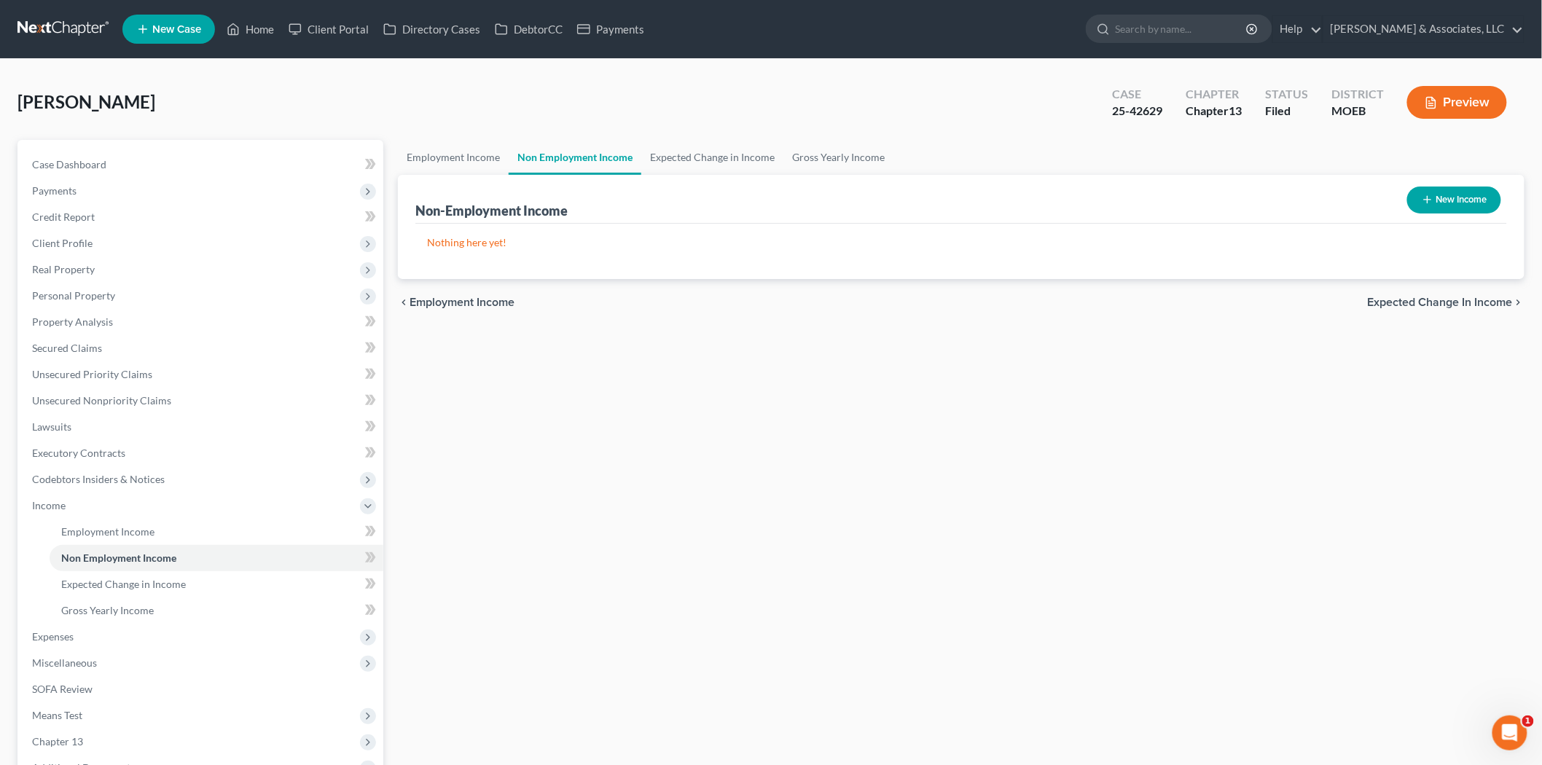
click at [1436, 207] on button "New Income" at bounding box center [1454, 200] width 94 height 27
select select "0"
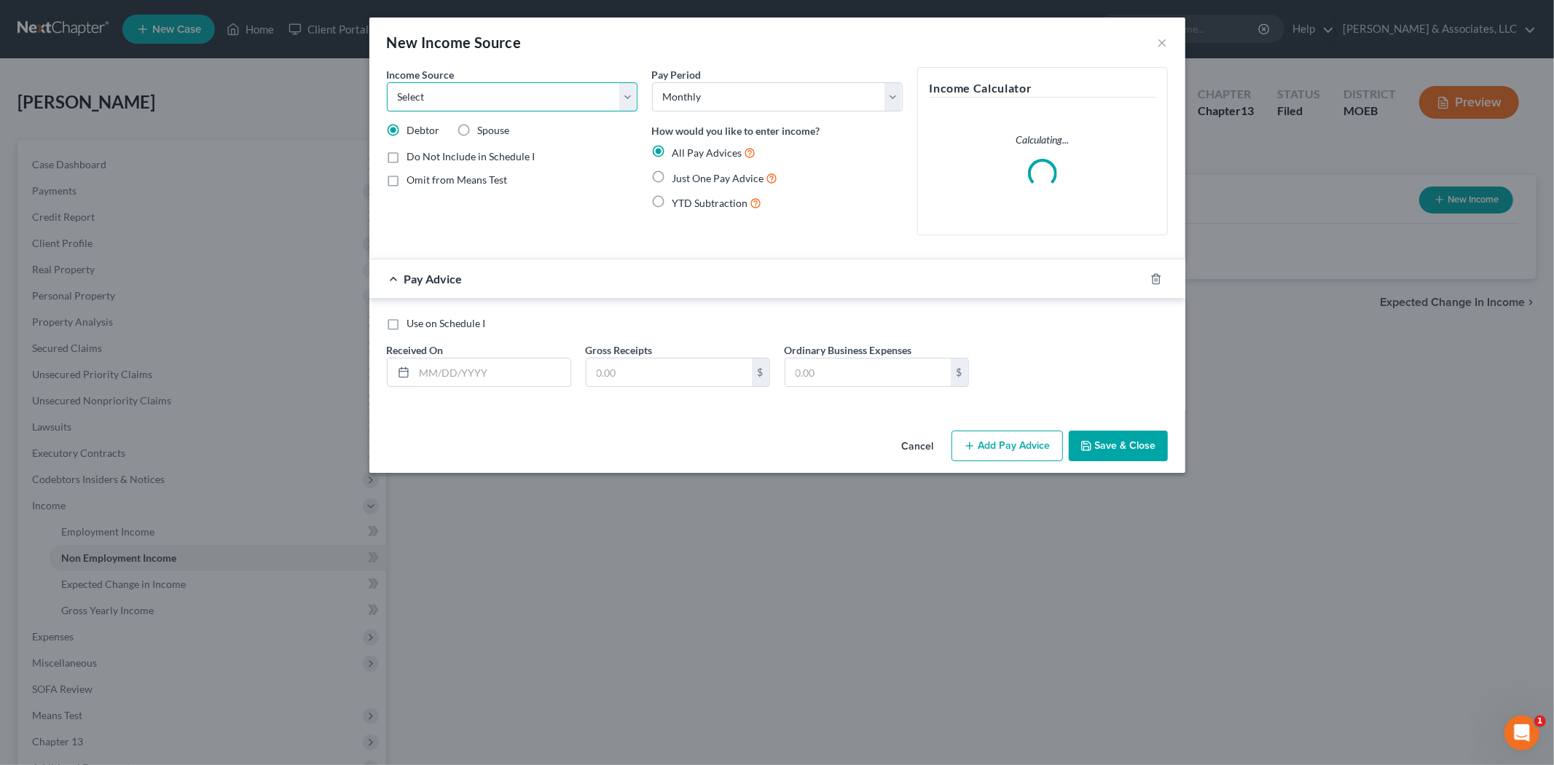
click at [546, 104] on select "Select Unemployment Disability (from employer) Pension Retirement Social Securi…" at bounding box center [512, 96] width 251 height 29
select select "8"
click at [387, 82] on select "Select Unemployment Disability (from employer) Pension Retirement Social Securi…" at bounding box center [512, 96] width 251 height 29
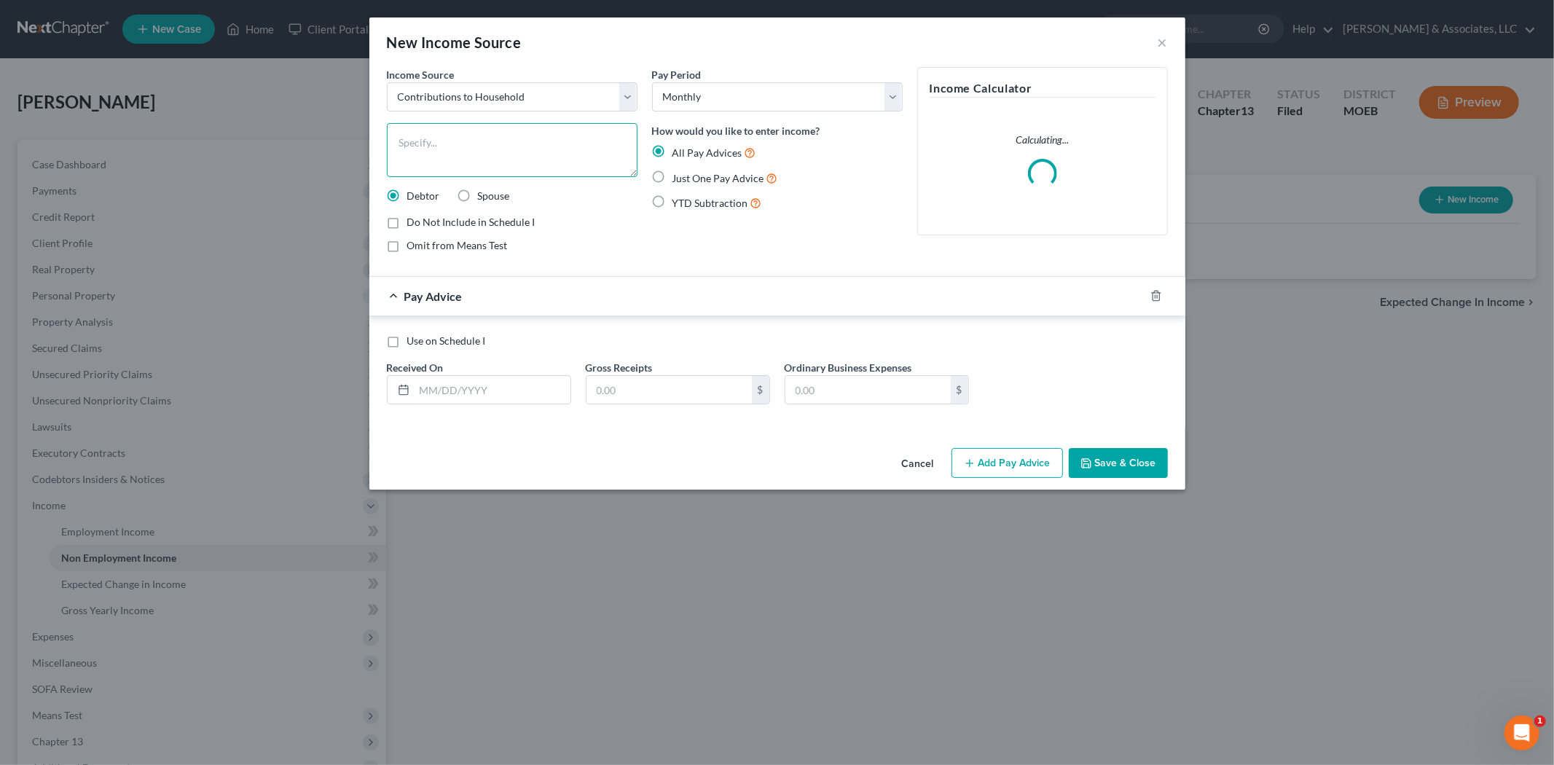
click at [453, 155] on textarea at bounding box center [512, 150] width 251 height 54
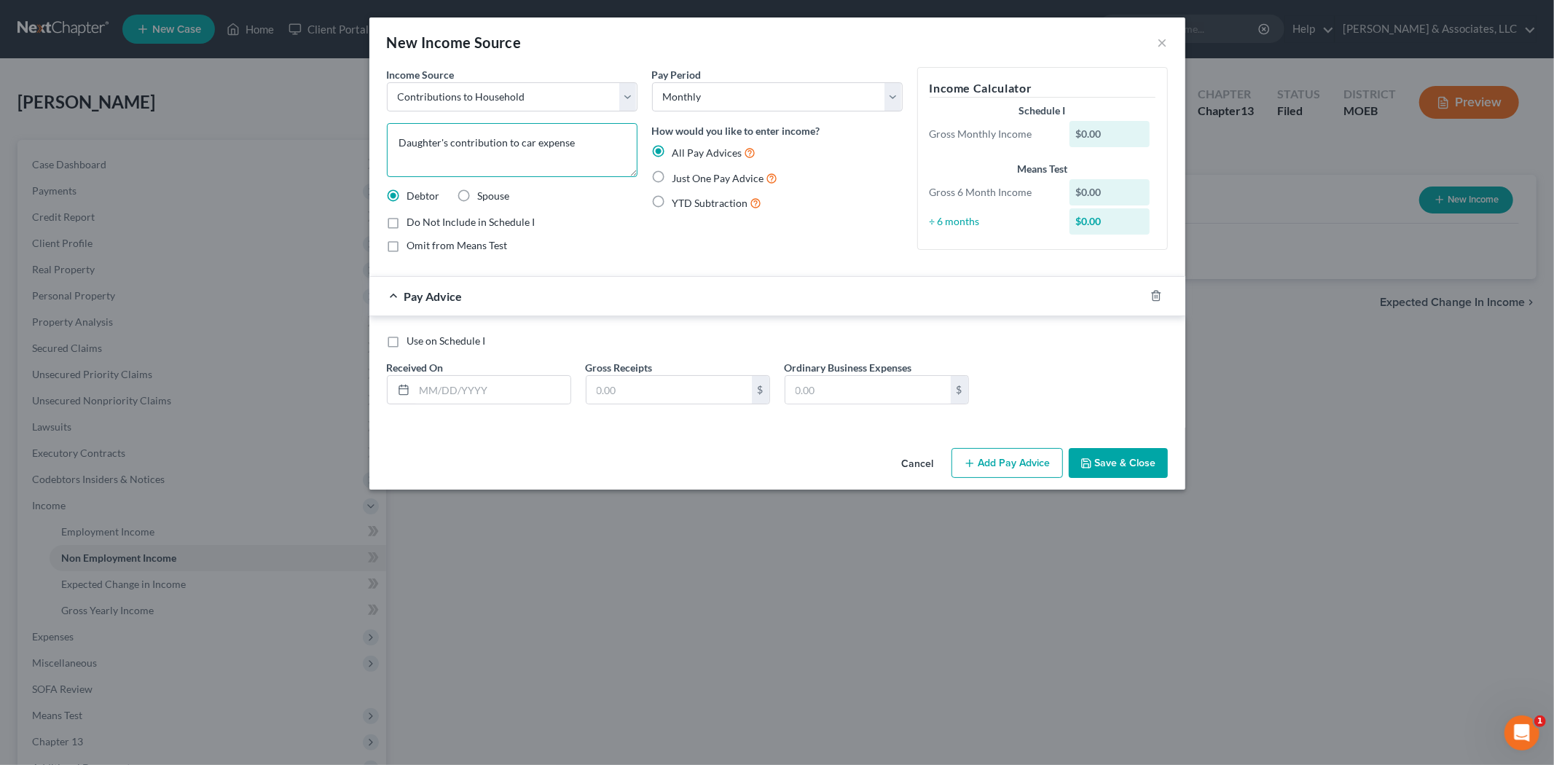
type textarea "Daughter's contribution to car expense"
click at [672, 179] on label "Just One Pay Advice" at bounding box center [725, 178] width 106 height 17
click at [678, 179] on input "Just One Pay Advice" at bounding box center [682, 174] width 9 height 9
radio input "true"
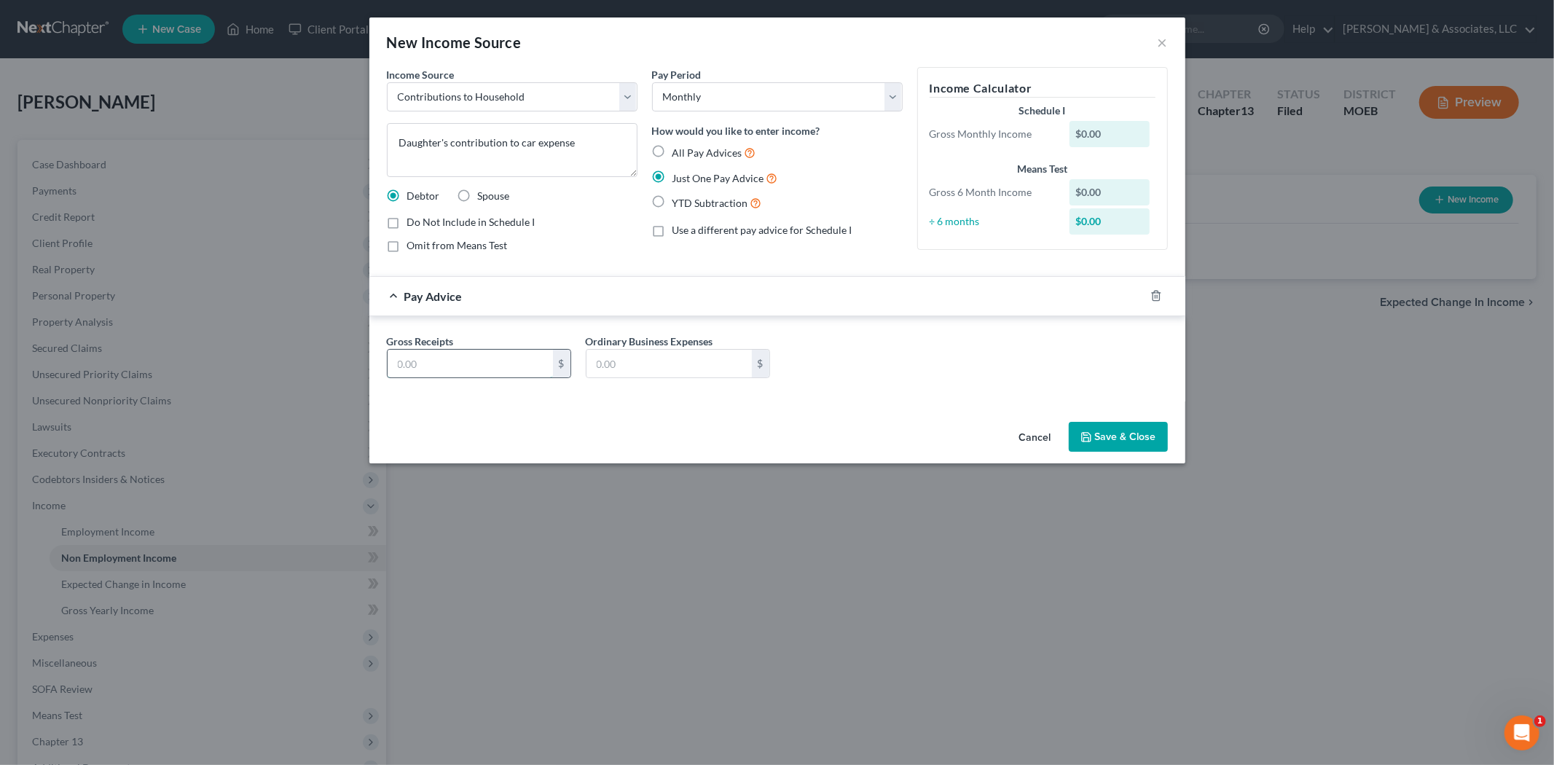
click at [514, 372] on input "text" at bounding box center [470, 364] width 165 height 28
type input "150.00"
click at [1135, 447] on button "Save & Close" at bounding box center [1118, 437] width 99 height 31
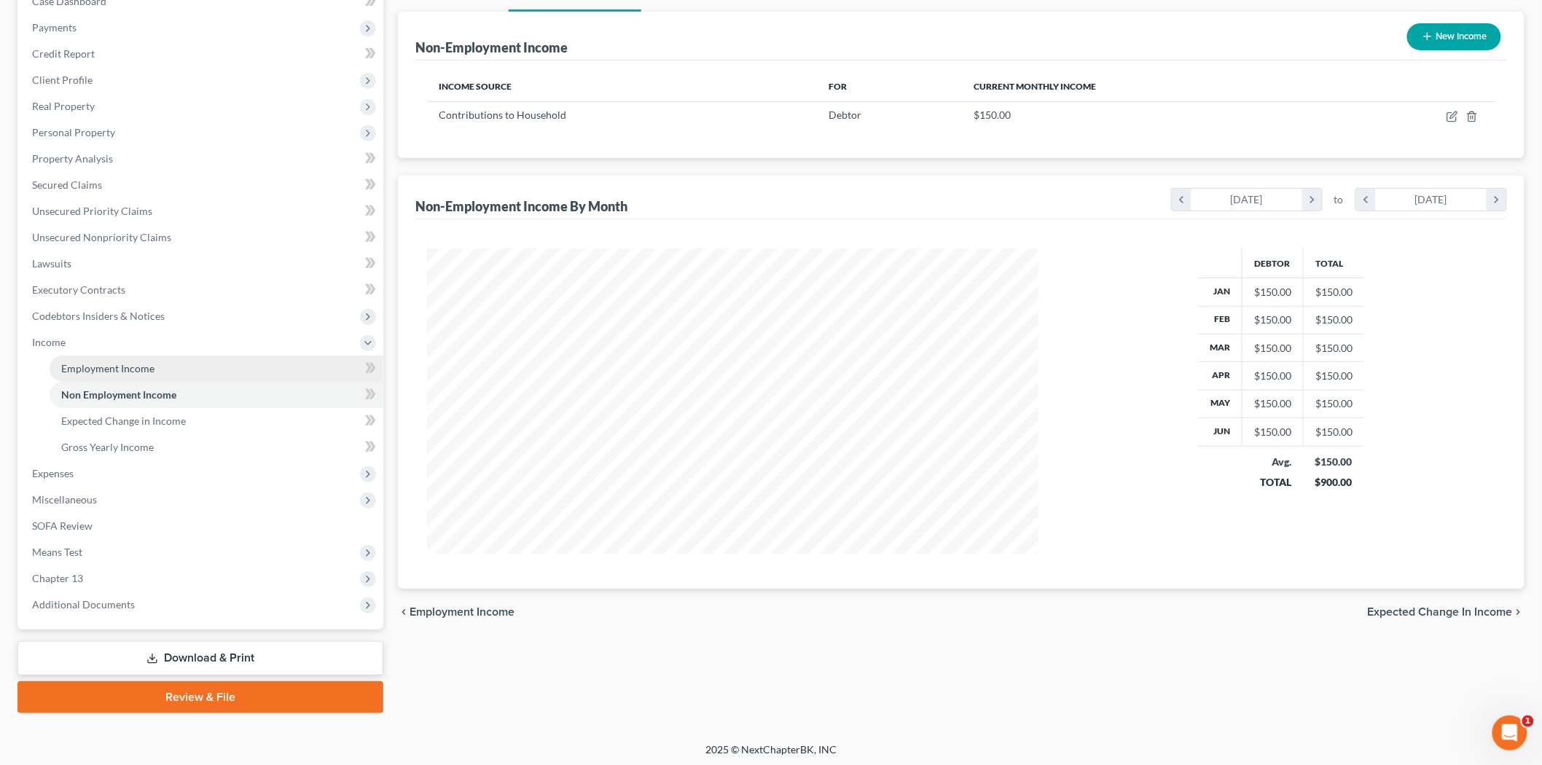
scroll to position [165, 0]
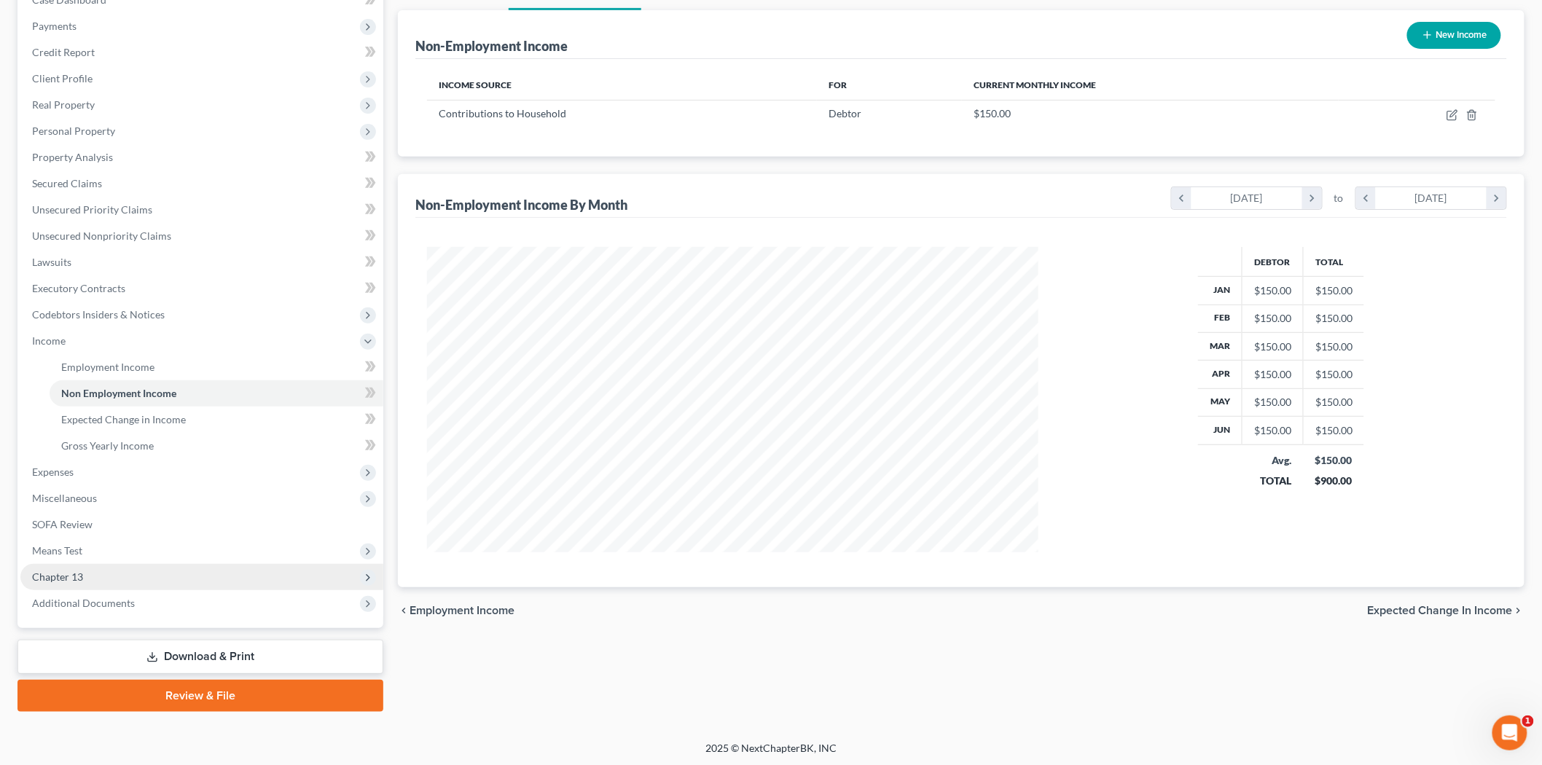
click at [69, 581] on span "Chapter 13" at bounding box center [201, 577] width 363 height 26
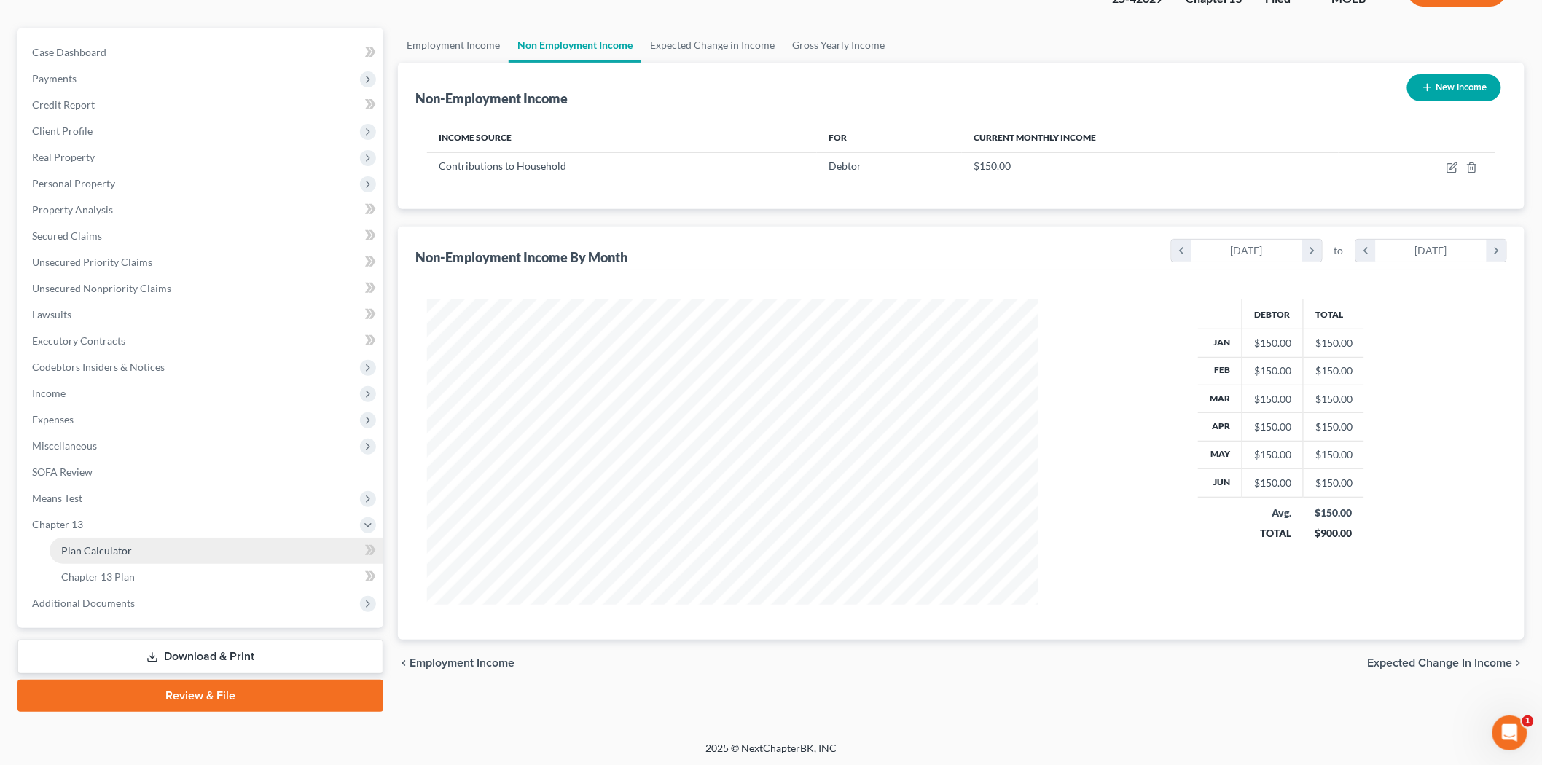
click at [107, 552] on span "Plan Calculator" at bounding box center [96, 550] width 71 height 12
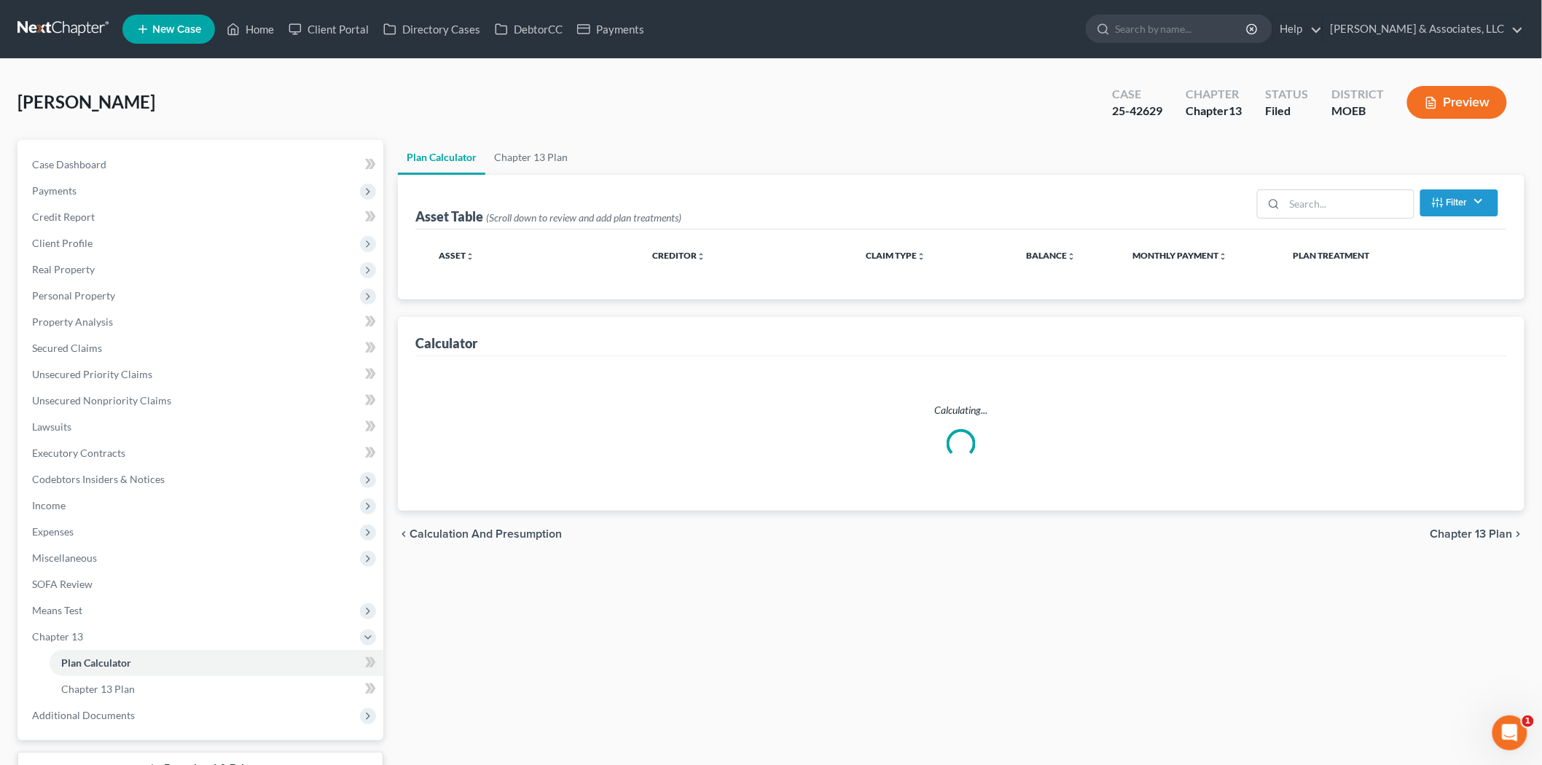
select select "59"
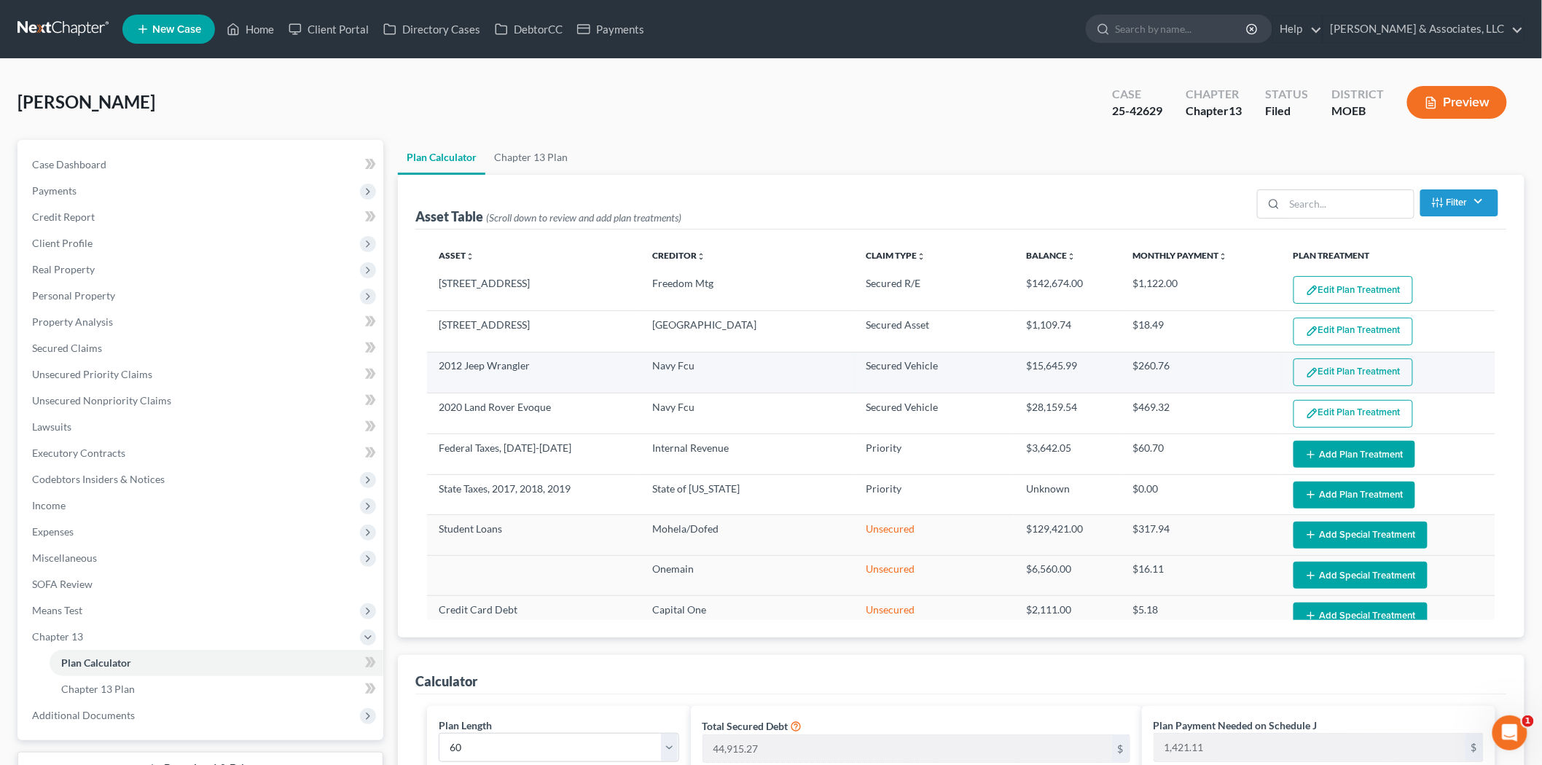
click at [1355, 369] on button "Edit Plan Treatment" at bounding box center [1352, 372] width 119 height 28
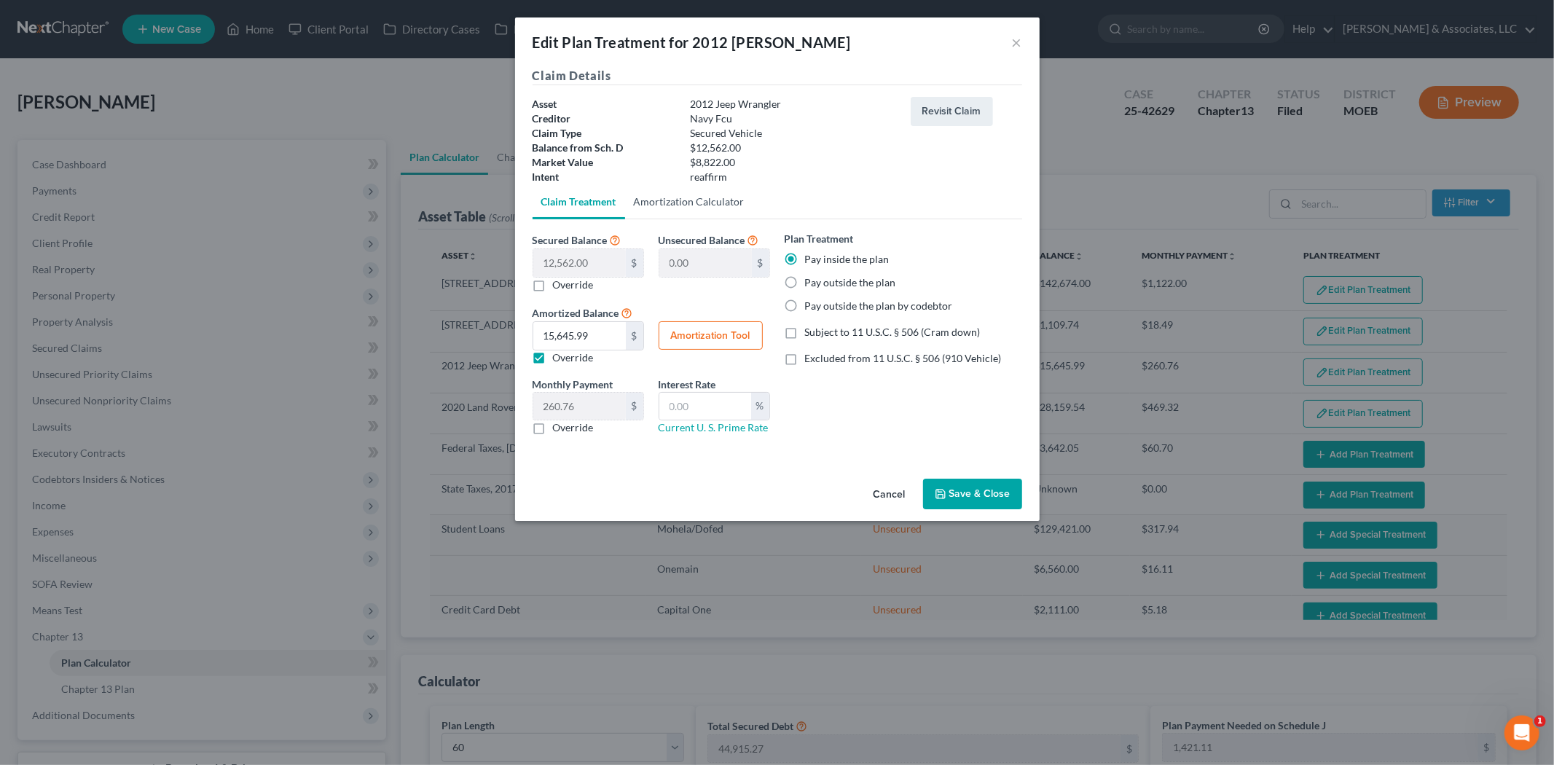
click at [694, 208] on link "Amortization Calculator" at bounding box center [689, 201] width 128 height 35
type input "12,562.00"
type input "60"
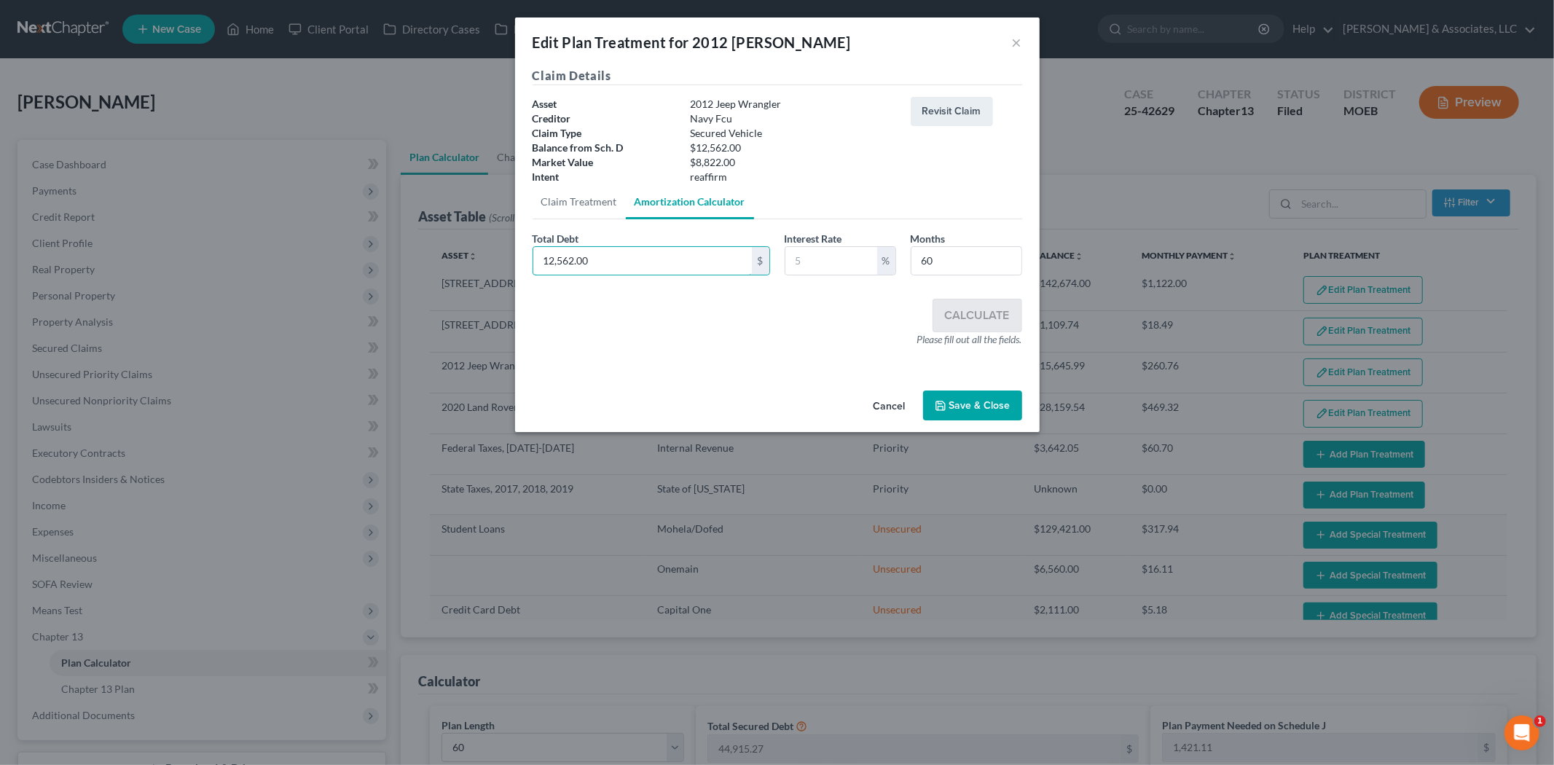
paste input "1,997.37"
type input "11,997.37"
click at [811, 266] on input "text" at bounding box center [831, 261] width 92 height 28
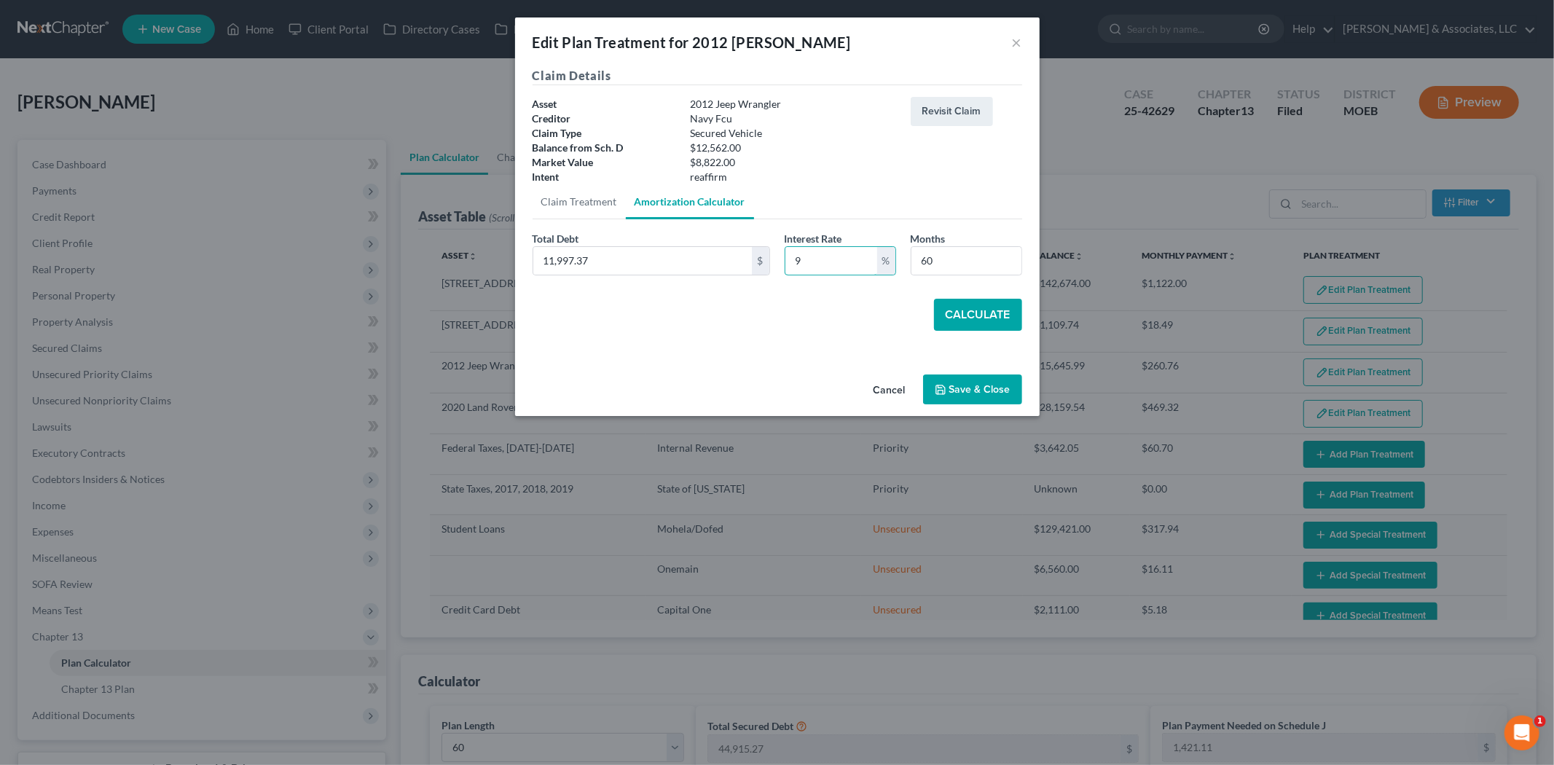
type input "9"
click at [979, 312] on button "Calculate" at bounding box center [978, 315] width 88 height 32
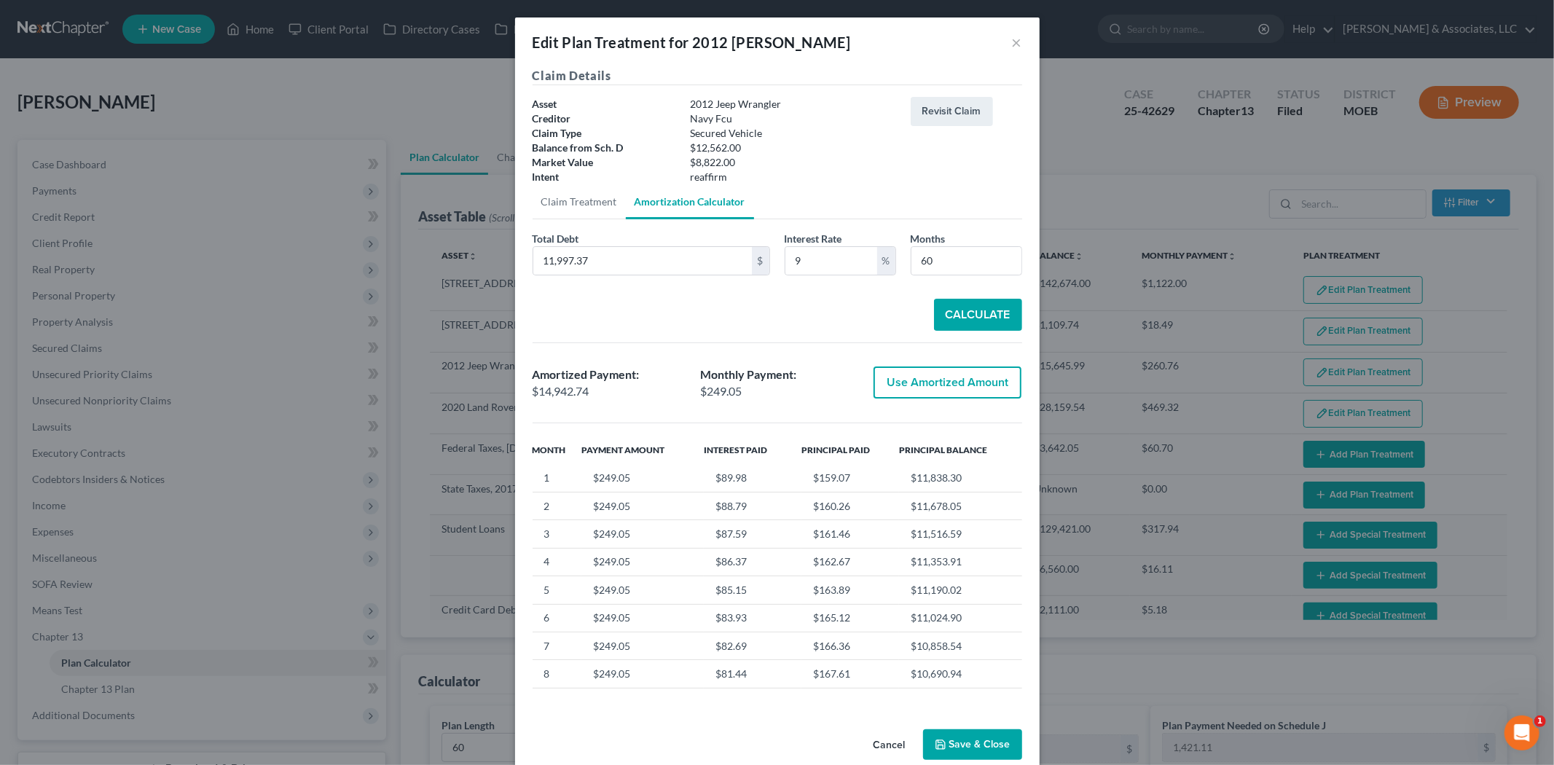
click at [968, 748] on button "Save & Close" at bounding box center [972, 744] width 99 height 31
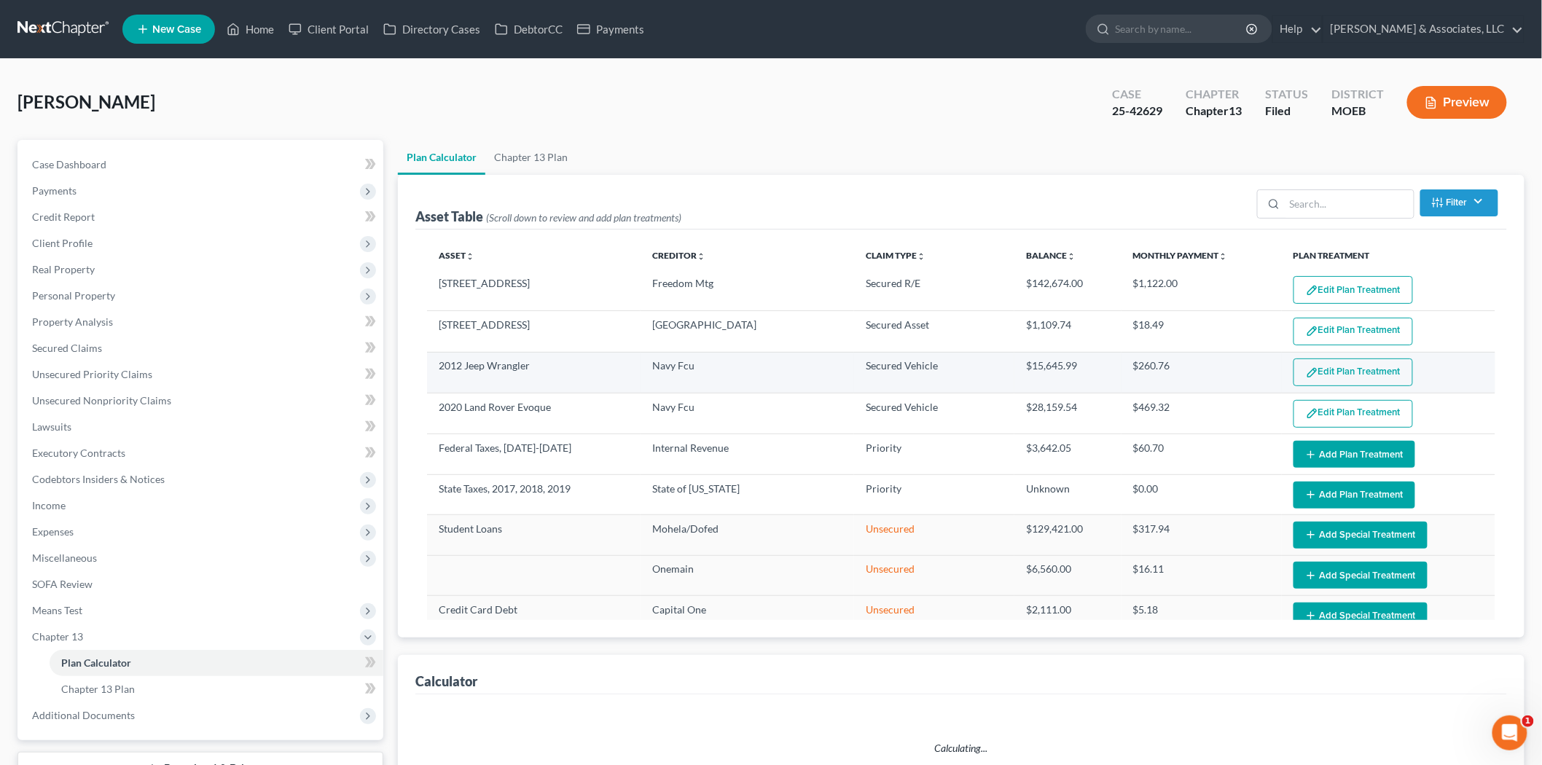
select select "59"
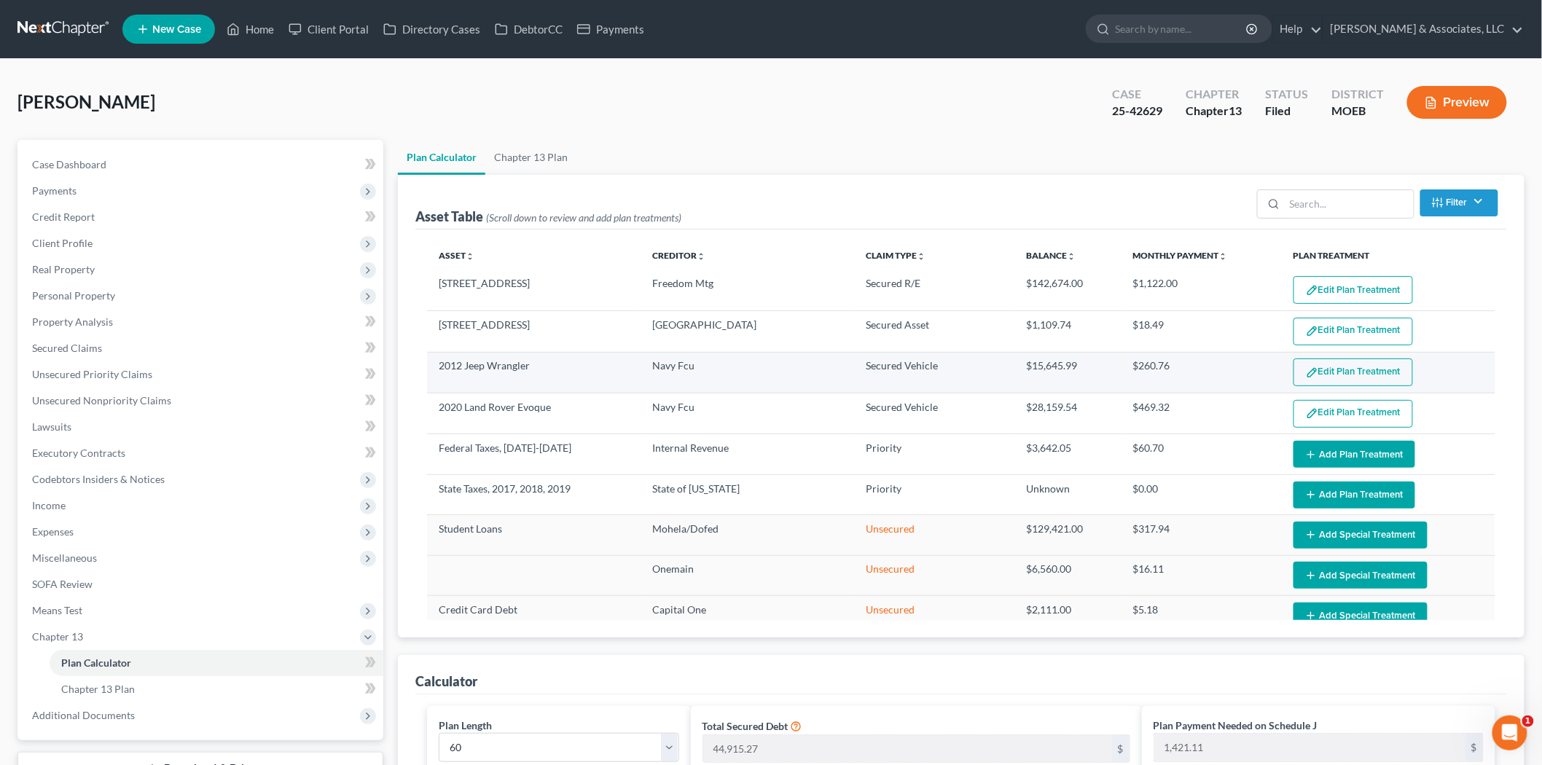
click at [1319, 366] on button "Edit Plan Treatment" at bounding box center [1352, 372] width 119 height 28
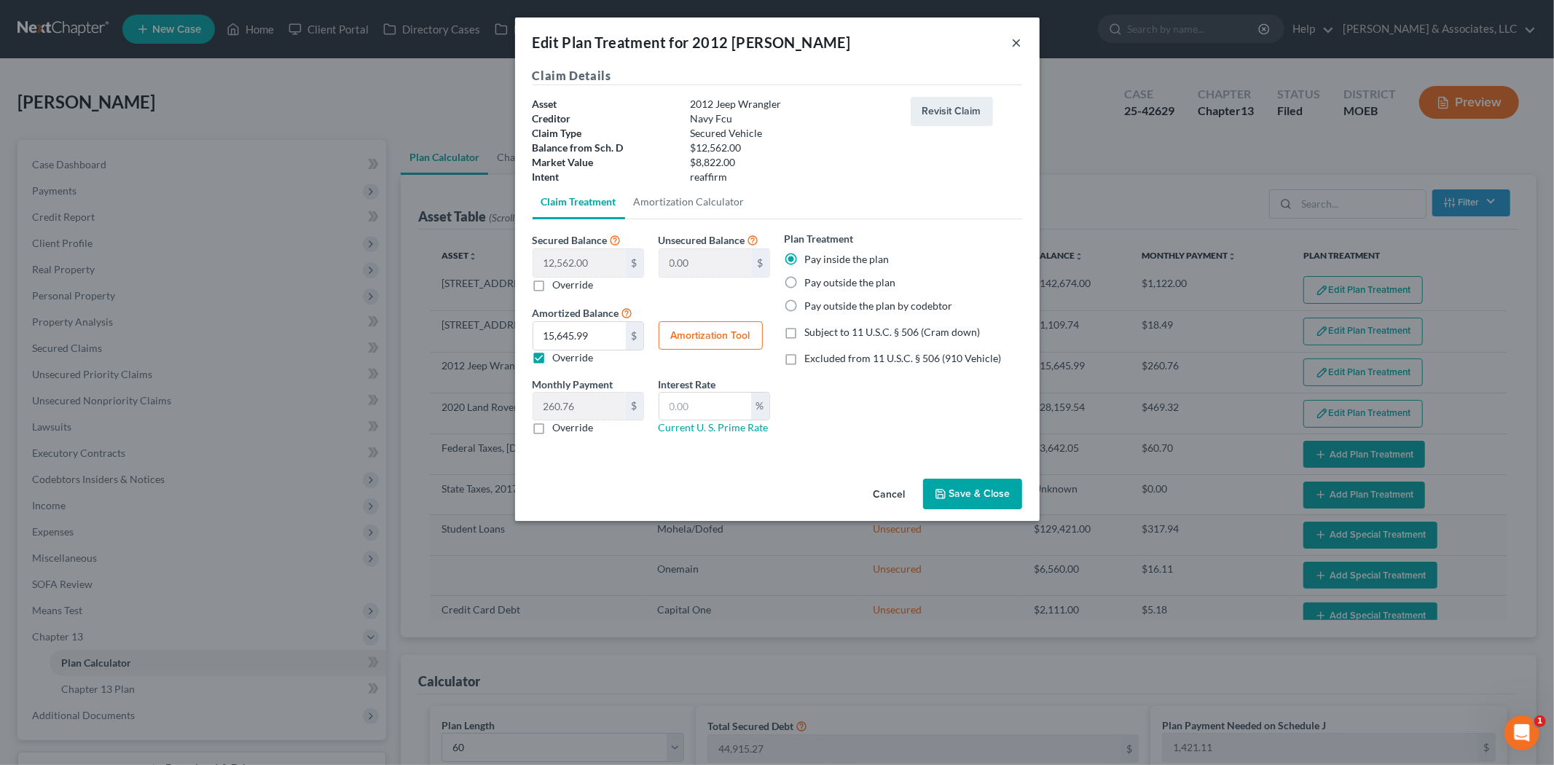
click at [1016, 39] on button "×" at bounding box center [1017, 42] width 10 height 17
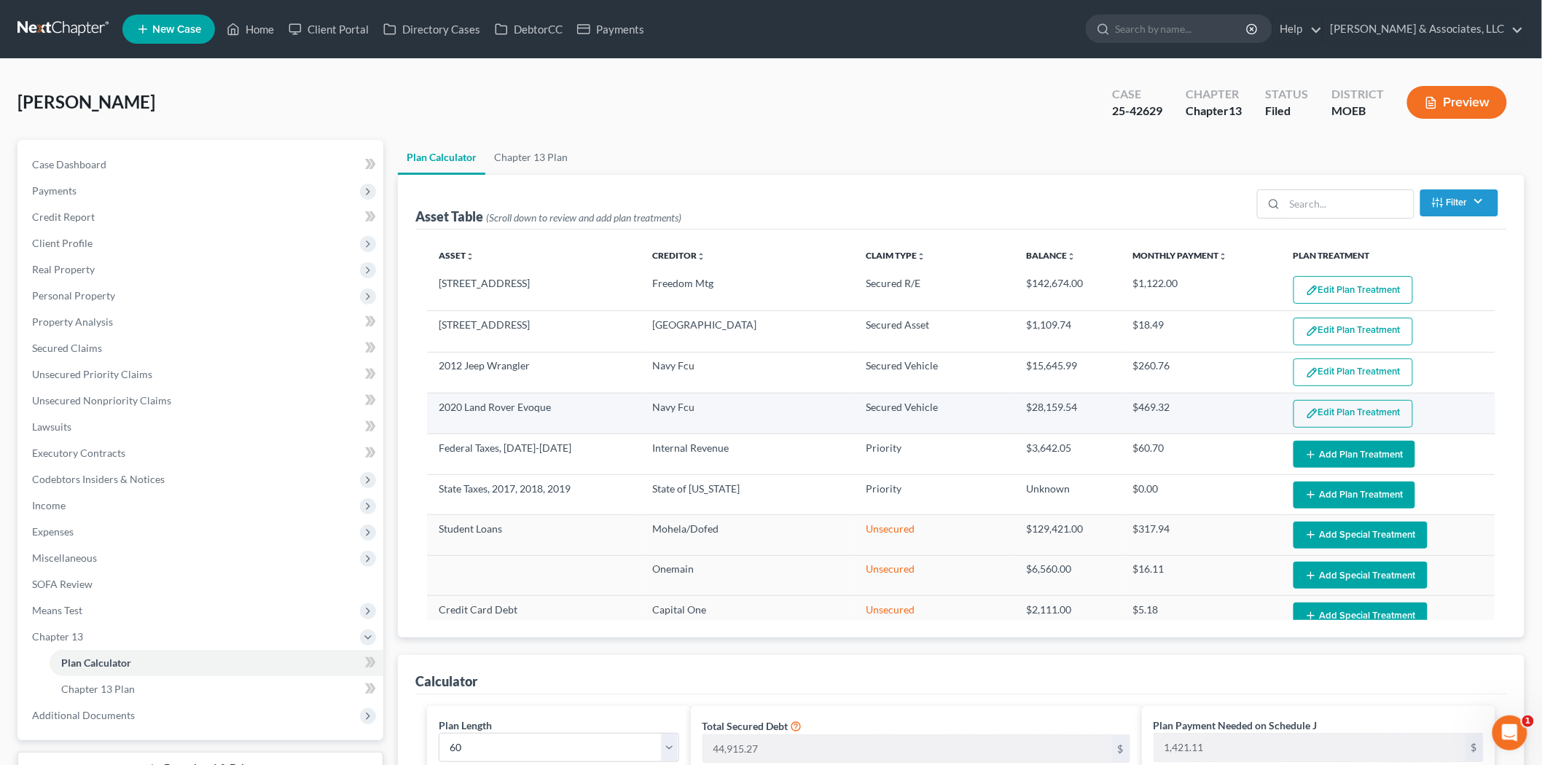
click at [1317, 413] on button "Edit Plan Treatment" at bounding box center [1352, 414] width 119 height 28
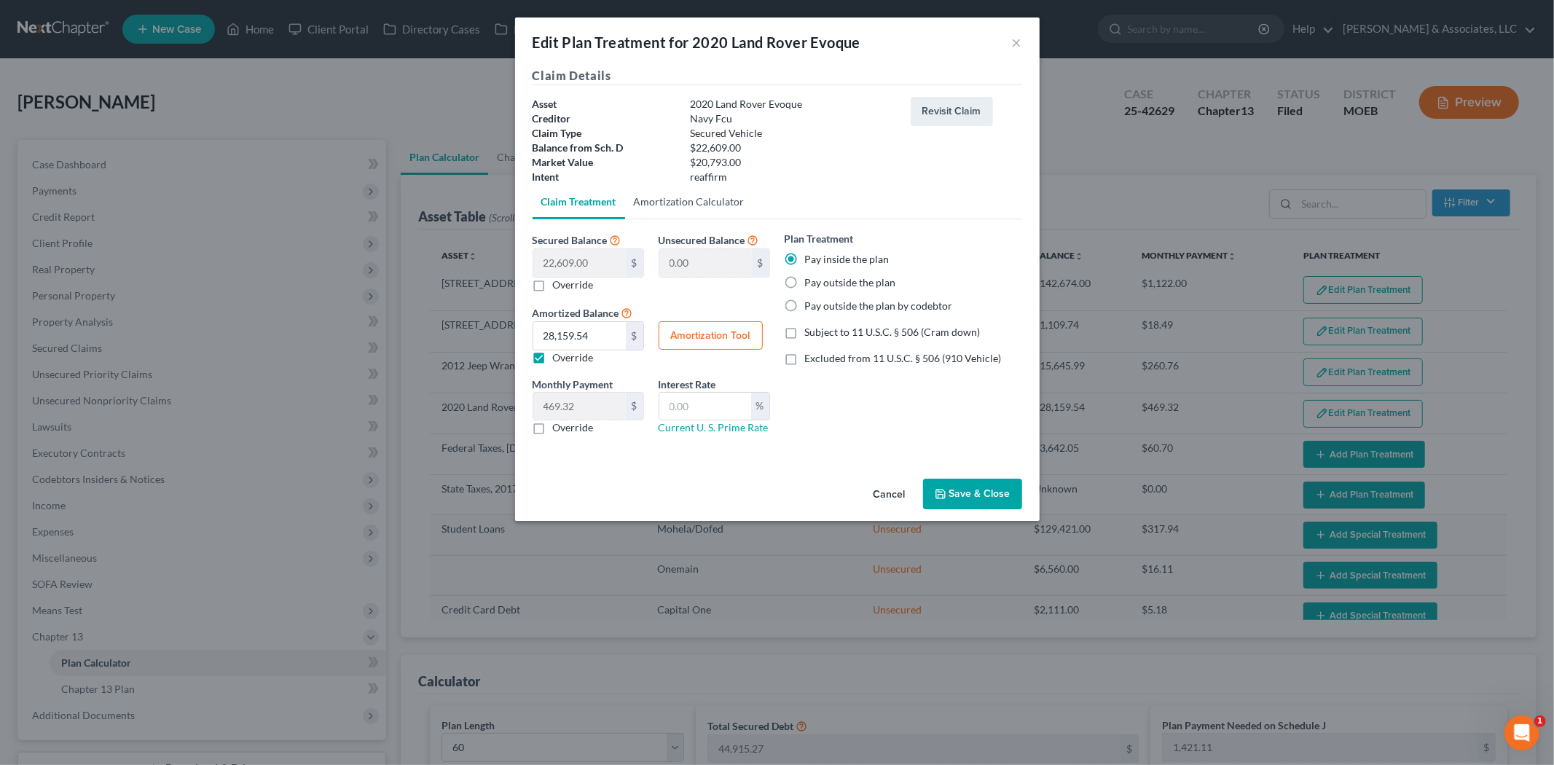
click at [686, 193] on link "Amortization Calculator" at bounding box center [689, 201] width 128 height 35
type input "22,609.00"
type input "60"
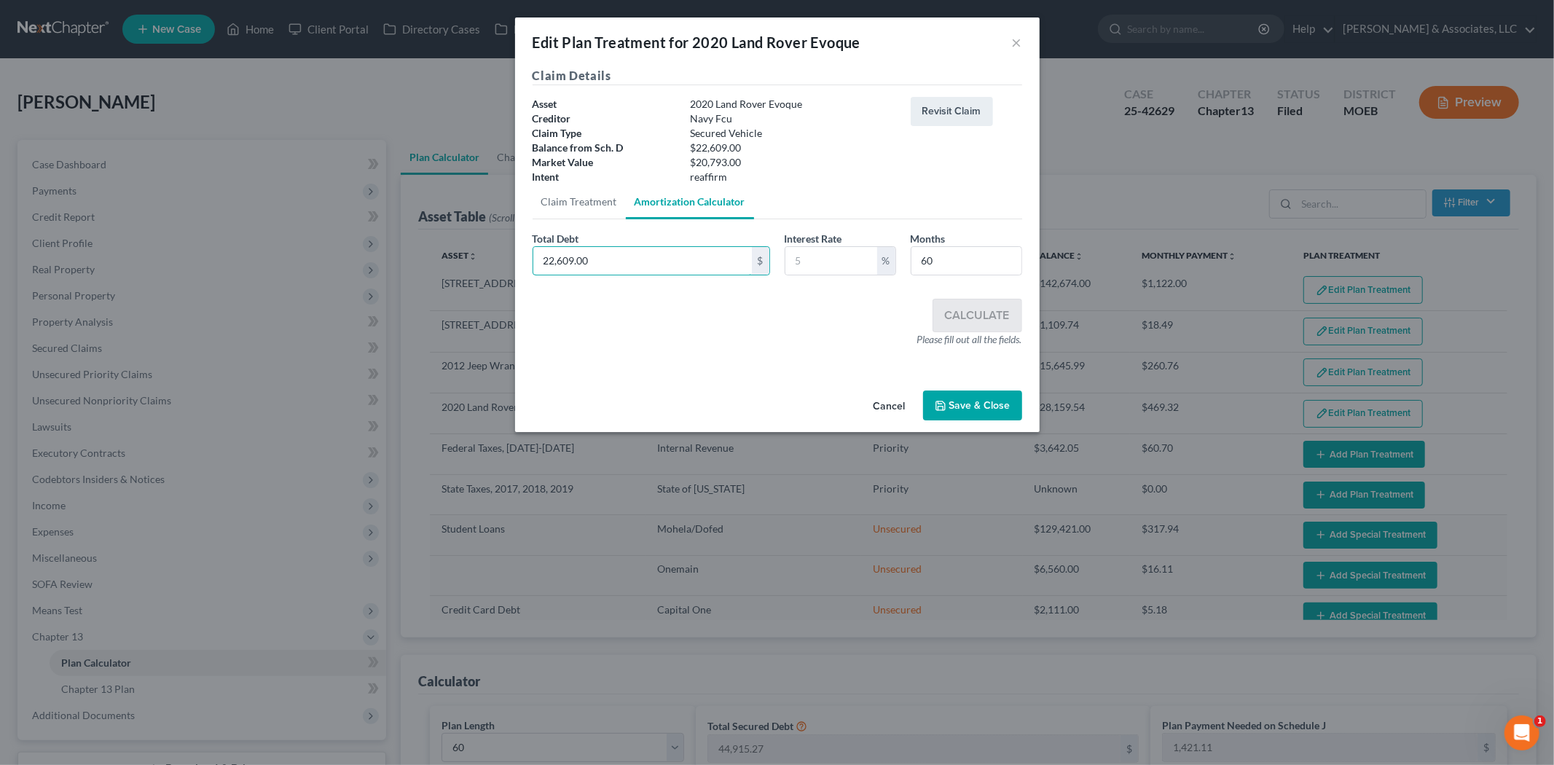
paste input "302.29"
type input "22,302.29"
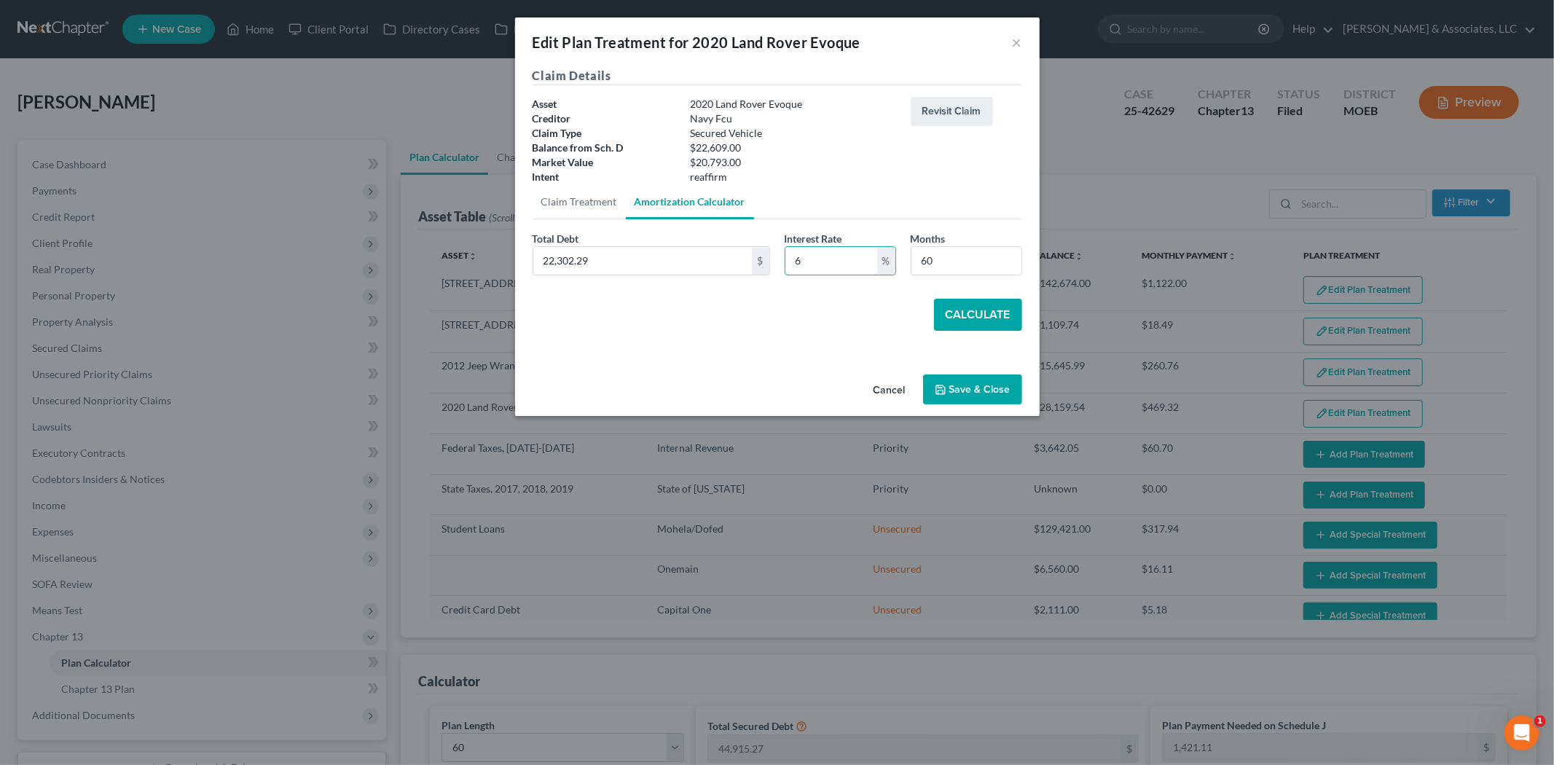
type input "6"
click at [1005, 314] on button "Calculate" at bounding box center [978, 315] width 88 height 32
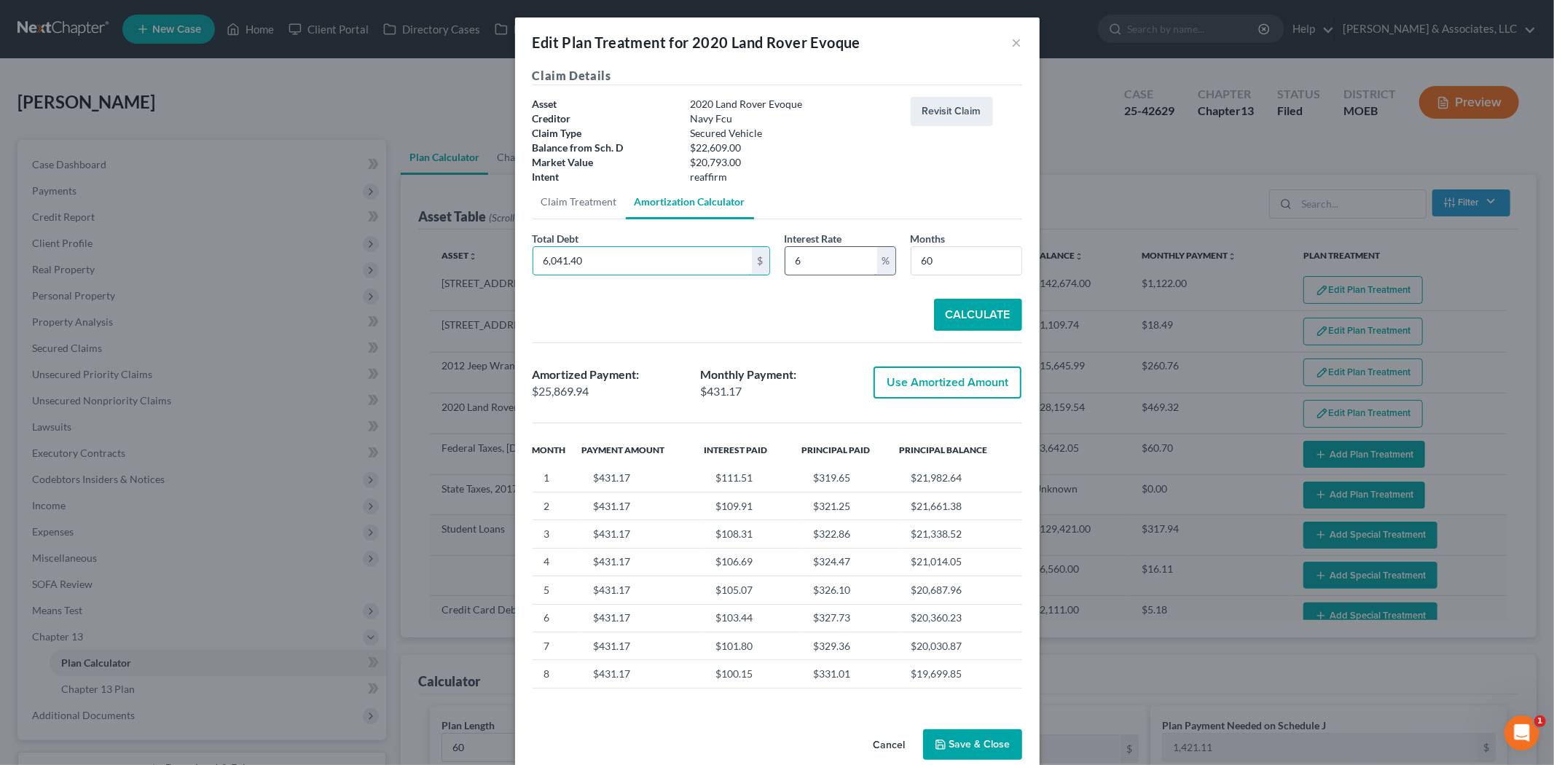
type input "6,041.40"
drag, startPoint x: 793, startPoint y: 260, endPoint x: 783, endPoint y: 261, distance: 10.2
click at [785, 261] on input "6" at bounding box center [831, 261] width 92 height 28
type input "9"
click at [973, 318] on button "Calculate" at bounding box center [978, 315] width 88 height 32
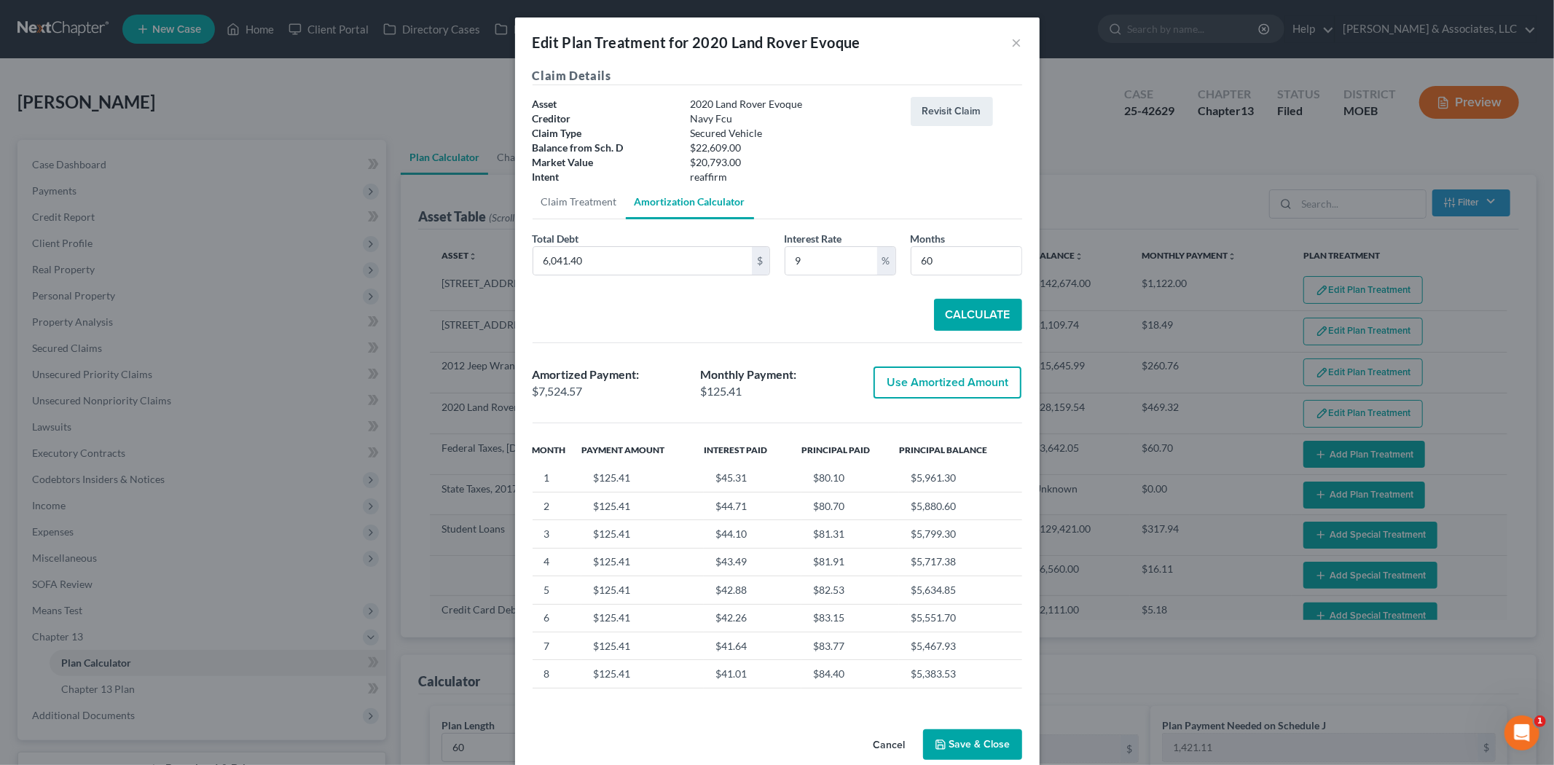
click at [972, 315] on button "Calculate" at bounding box center [978, 315] width 88 height 32
type input "22,302.88"
click at [1006, 317] on button "Calculate" at bounding box center [978, 315] width 88 height 32
click at [945, 739] on button "Save & Close" at bounding box center [972, 744] width 99 height 31
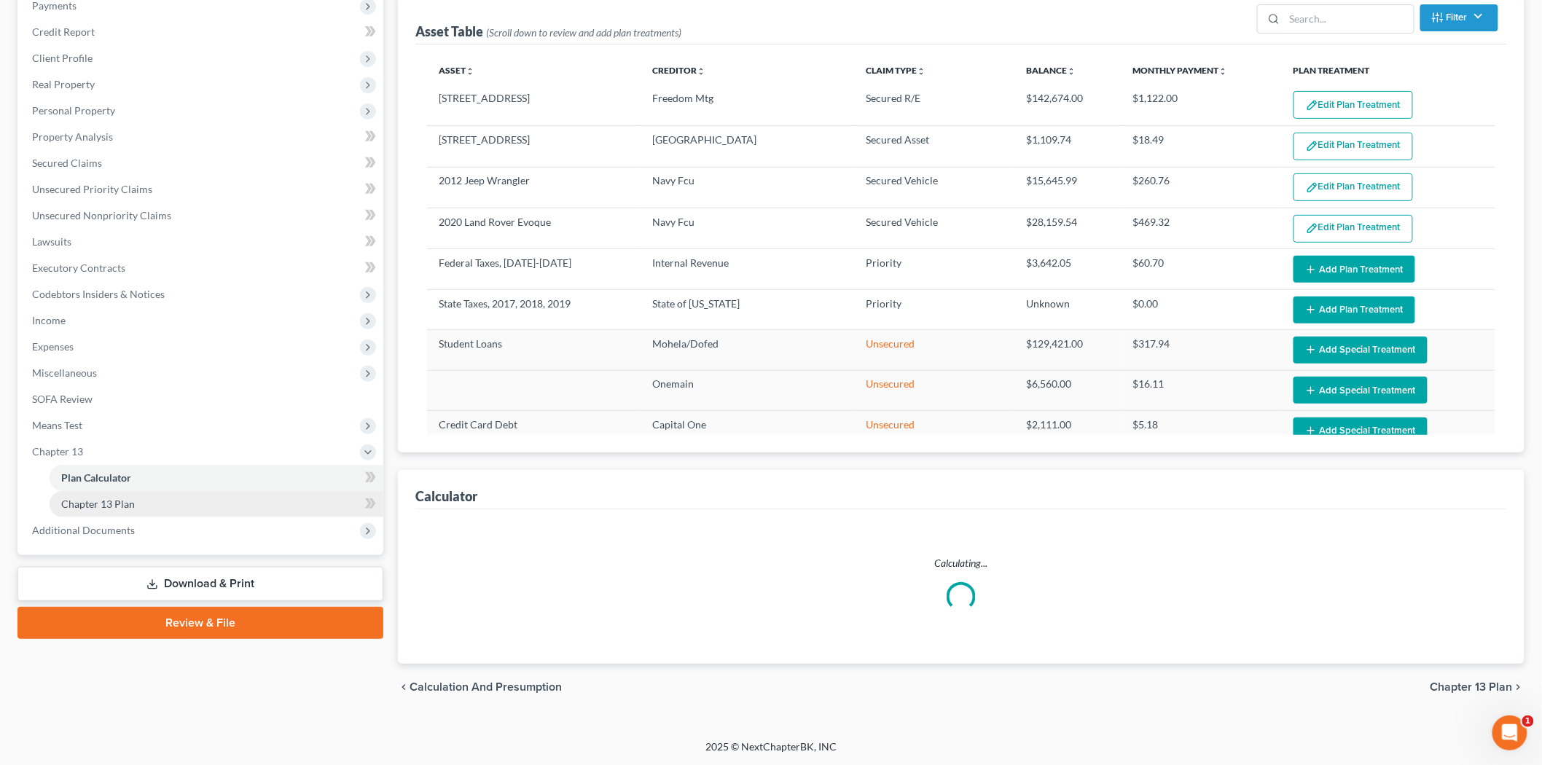
select select "59"
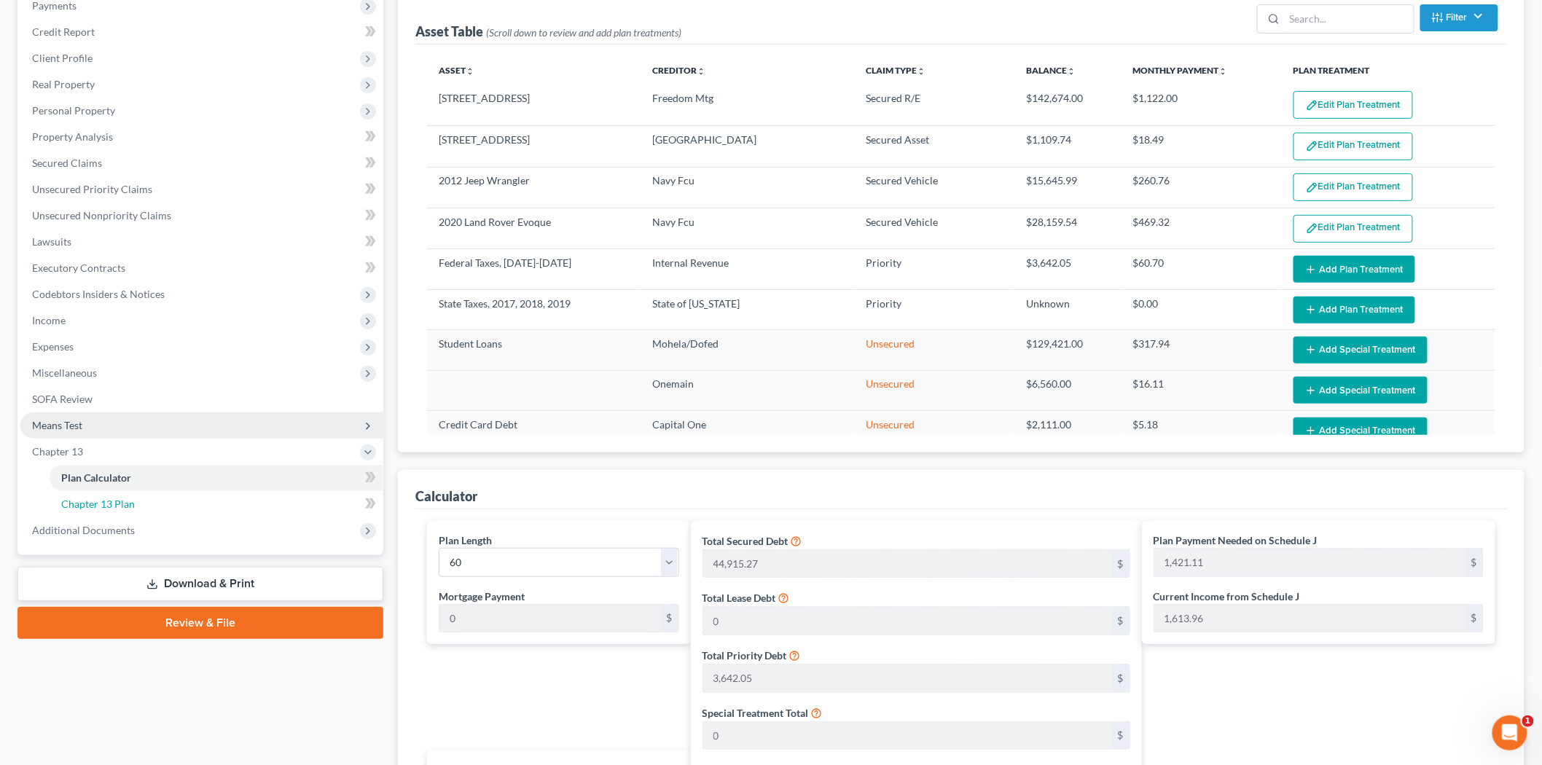
drag, startPoint x: 64, startPoint y: 504, endPoint x: 84, endPoint y: 501, distance: 19.9
click at [64, 504] on span "Chapter 13 Plan" at bounding box center [98, 504] width 74 height 12
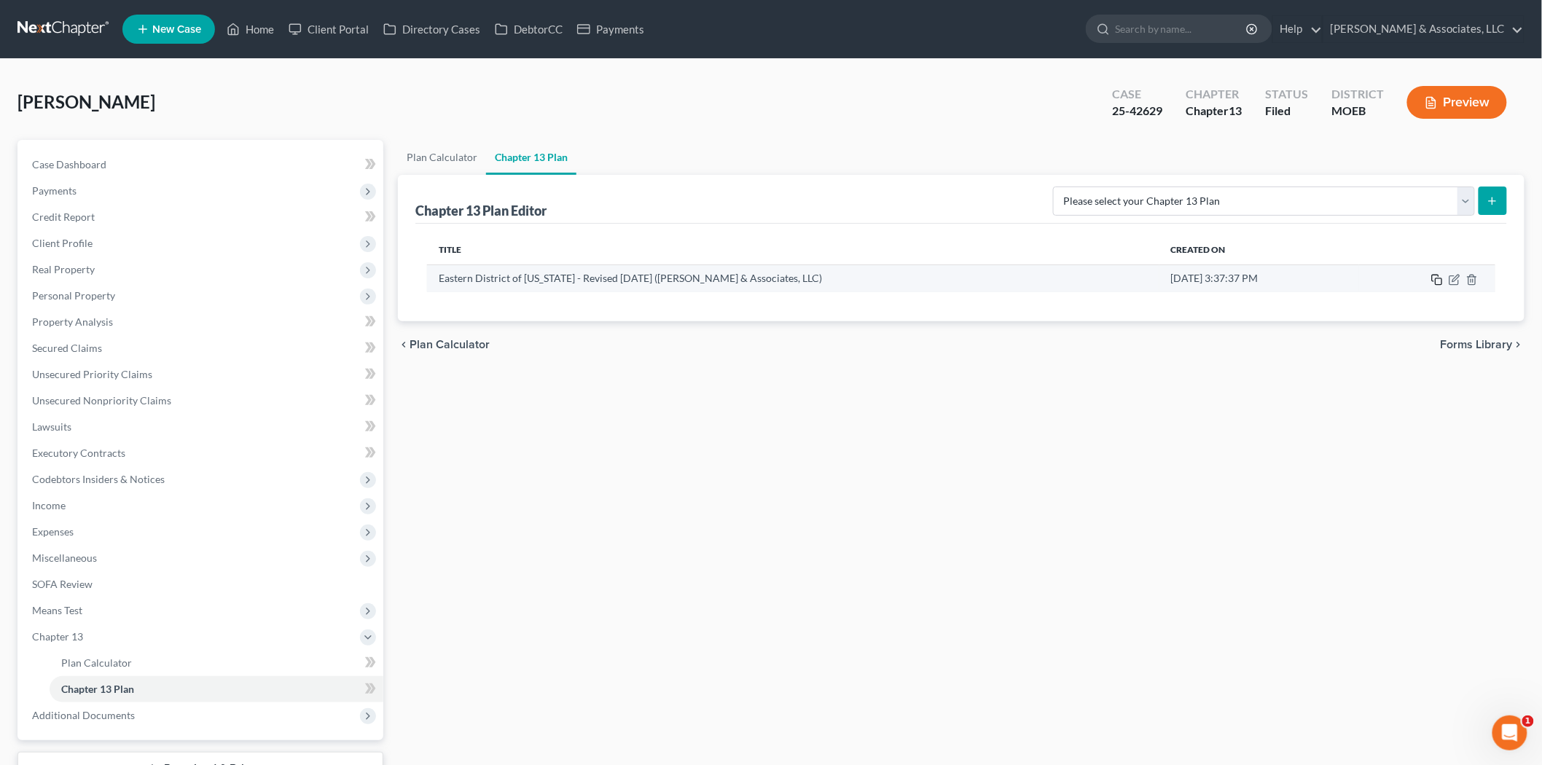
click at [1433, 279] on icon "button" at bounding box center [1437, 280] width 12 height 12
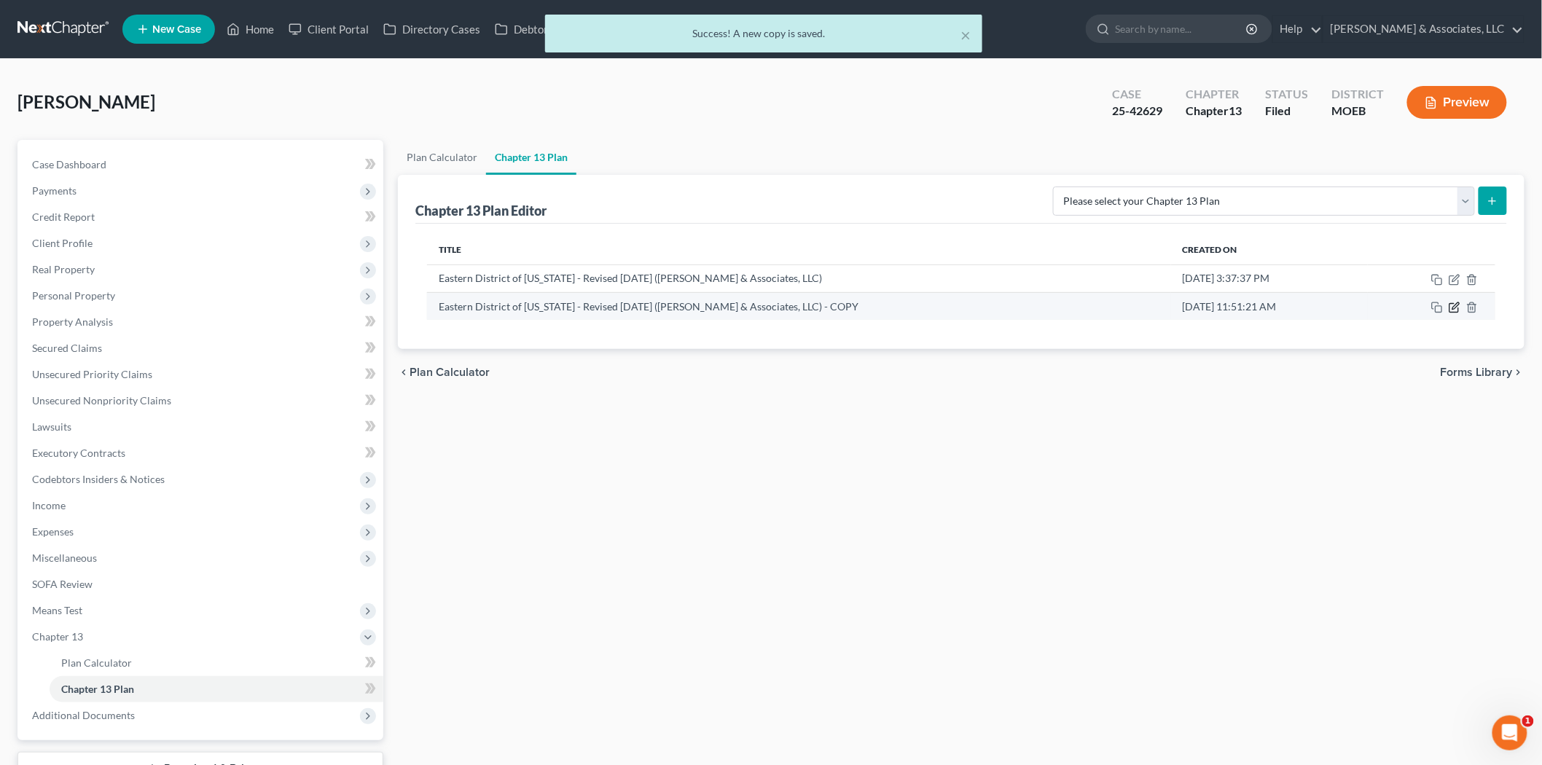
click at [1451, 307] on icon "button" at bounding box center [1454, 308] width 12 height 12
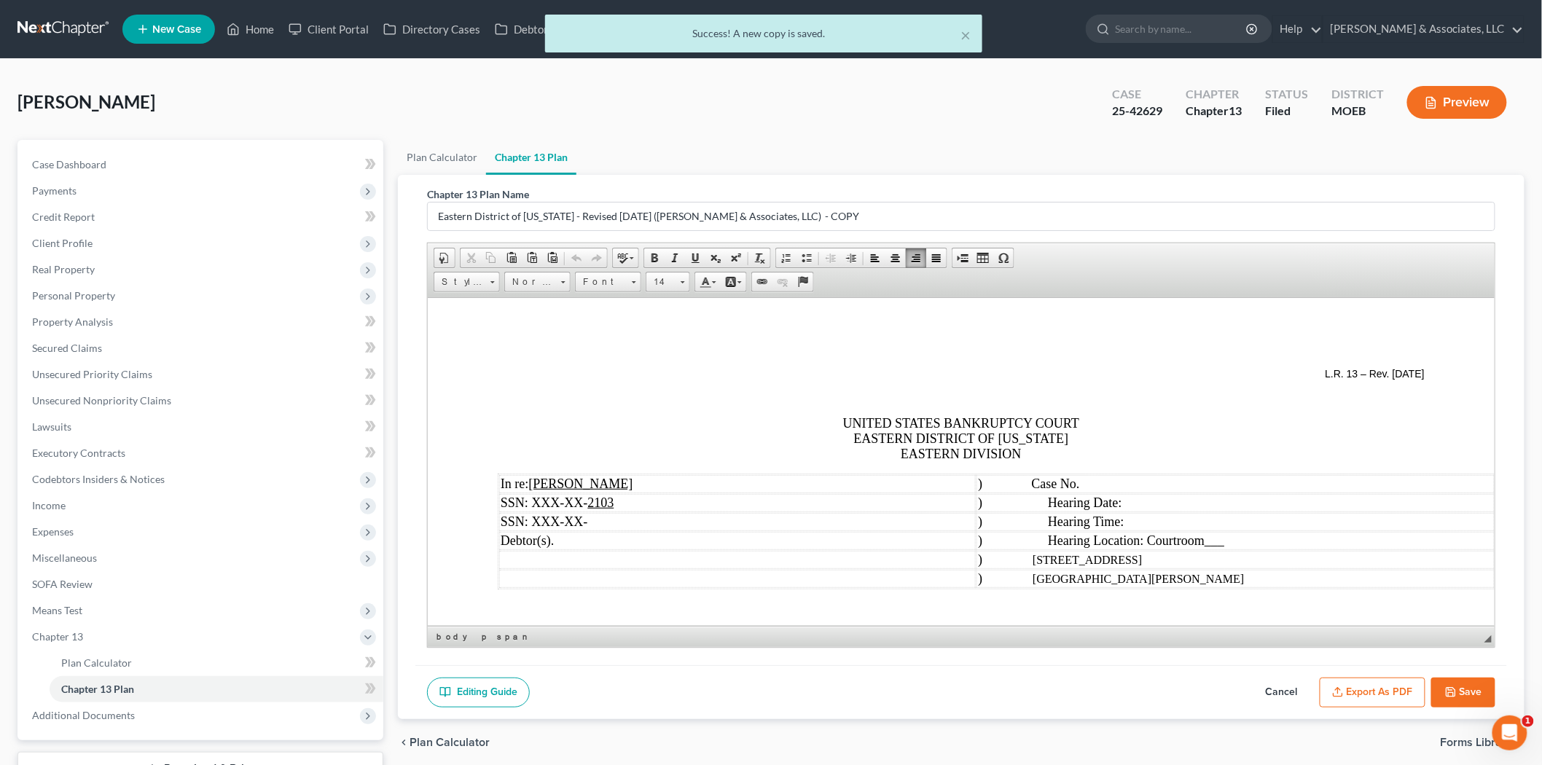
click at [1129, 481] on td ") Case No." at bounding box center [1235, 483] width 518 height 18
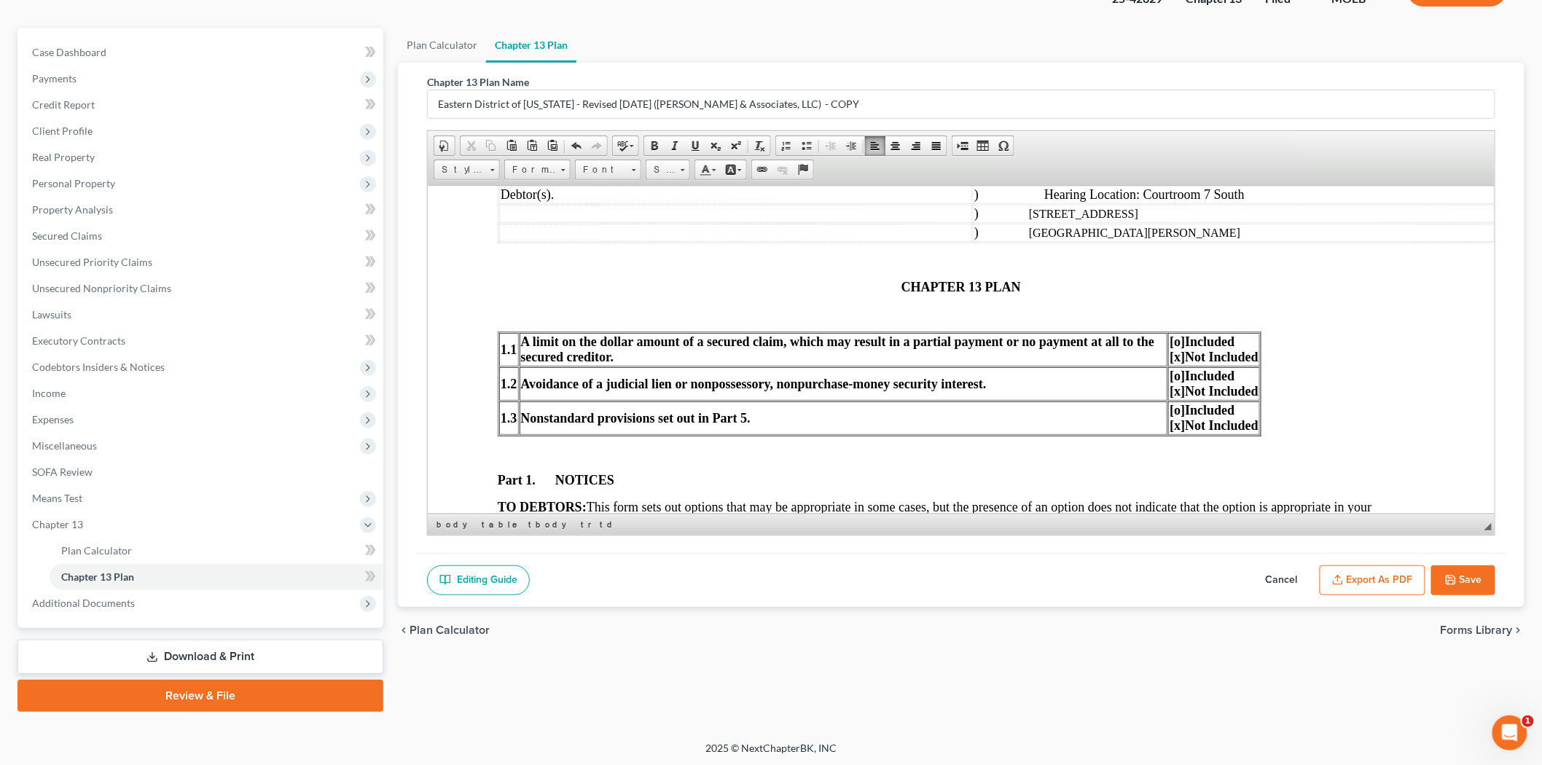
scroll to position [243, 0]
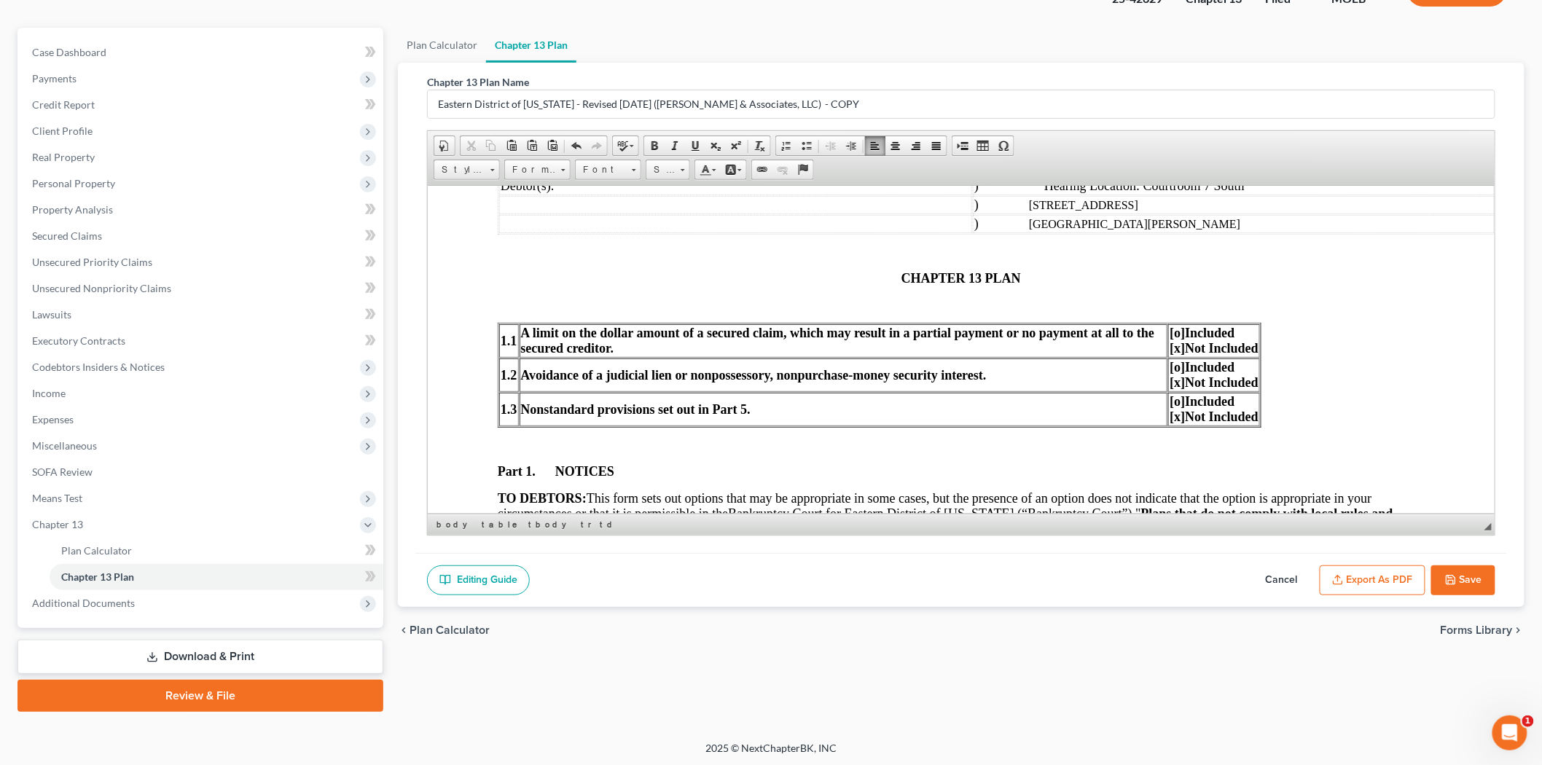
click at [874, 270] on p "CHAPTER 13 PLAN" at bounding box center [960, 277] width 927 height 15
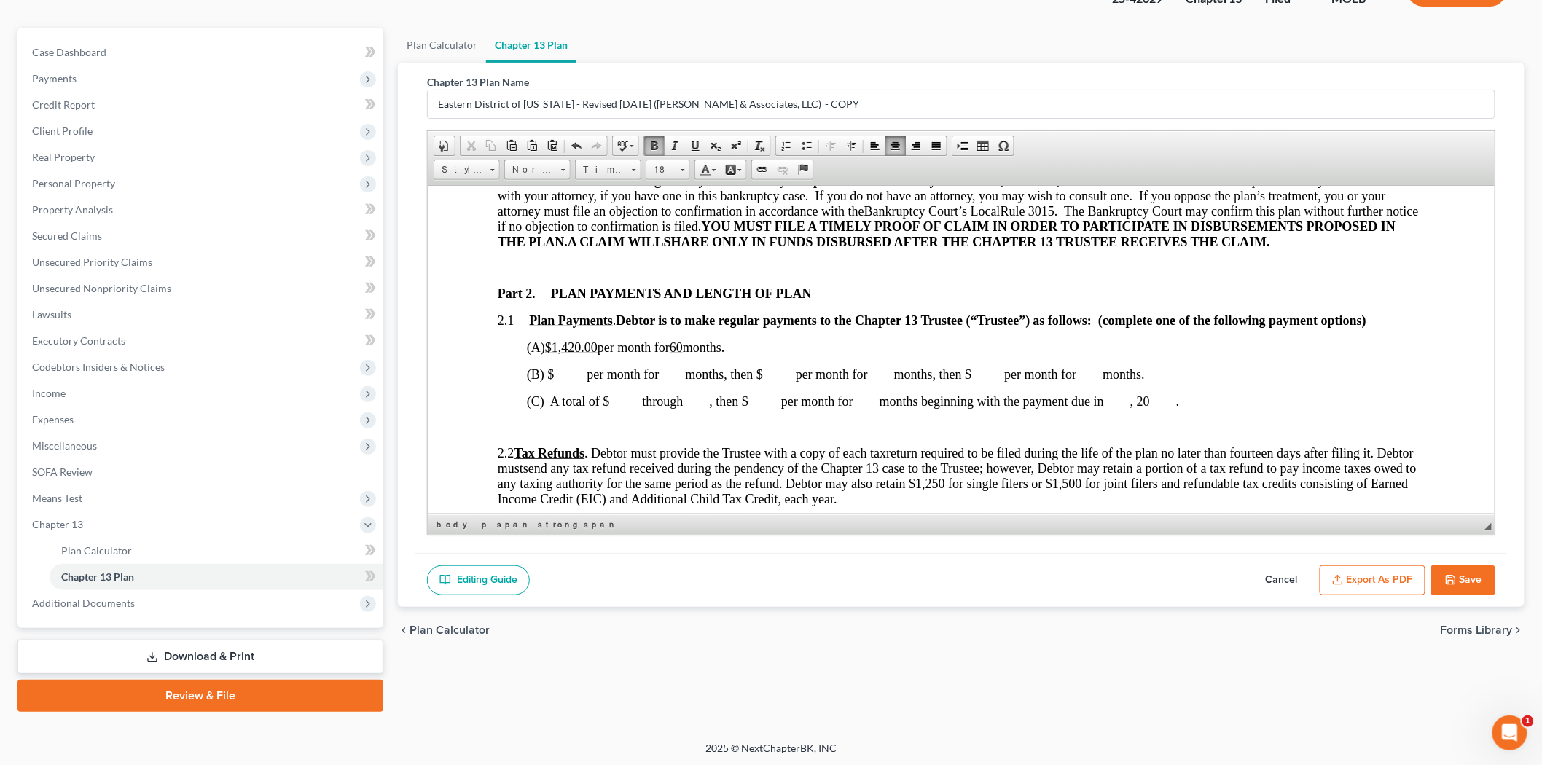
scroll to position [647, 0]
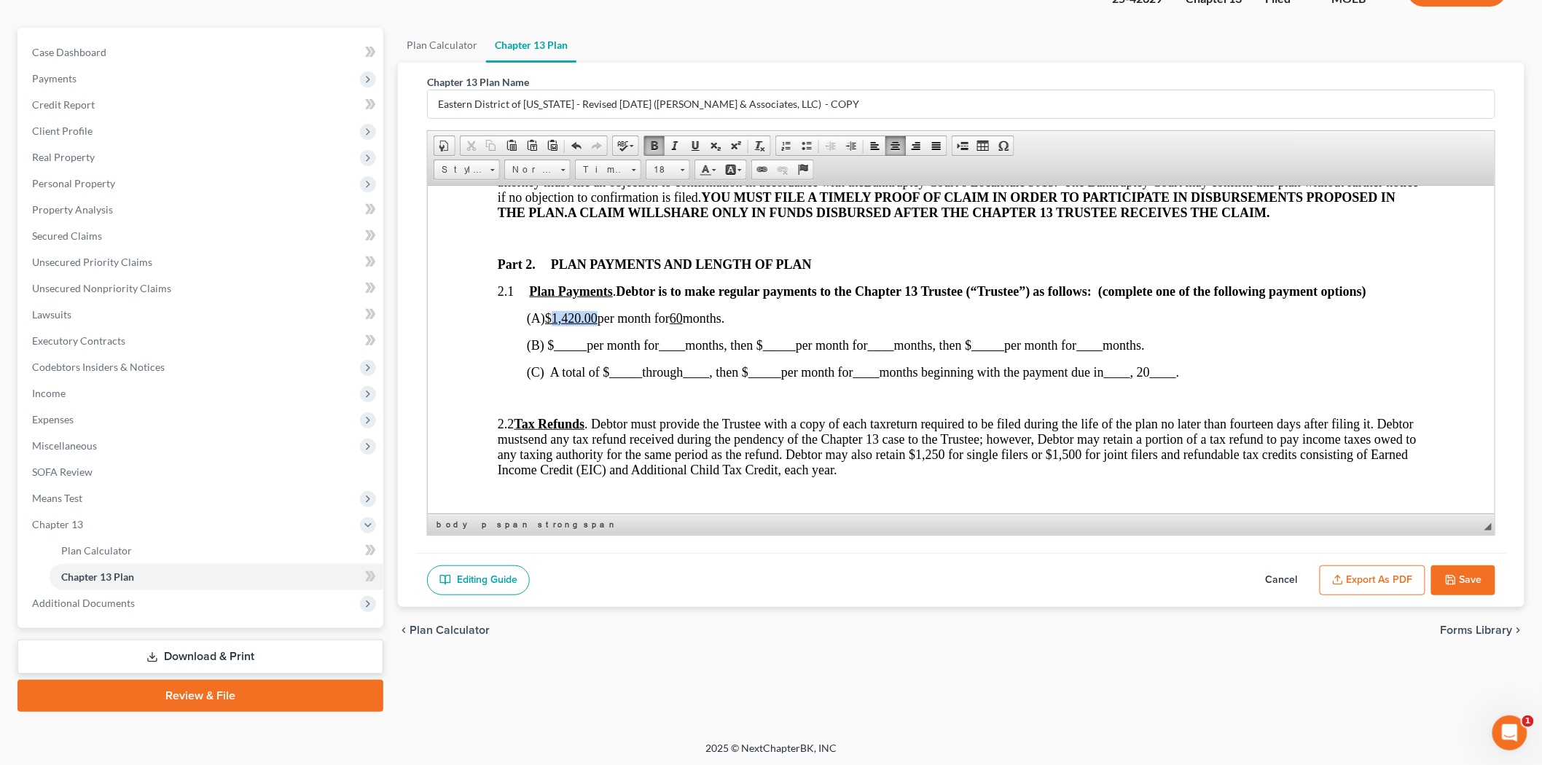
drag, startPoint x: 558, startPoint y: 315, endPoint x: 601, endPoint y: 313, distance: 43.0
click at [597, 313] on u "$1,420.00" at bounding box center [570, 317] width 52 height 15
drag, startPoint x: 636, startPoint y: 311, endPoint x: 646, endPoint y: 313, distance: 9.6
click at [636, 313] on u "60" at bounding box center [629, 317] width 13 height 15
click at [623, 371] on span "_____" at bounding box center [625, 371] width 33 height 15
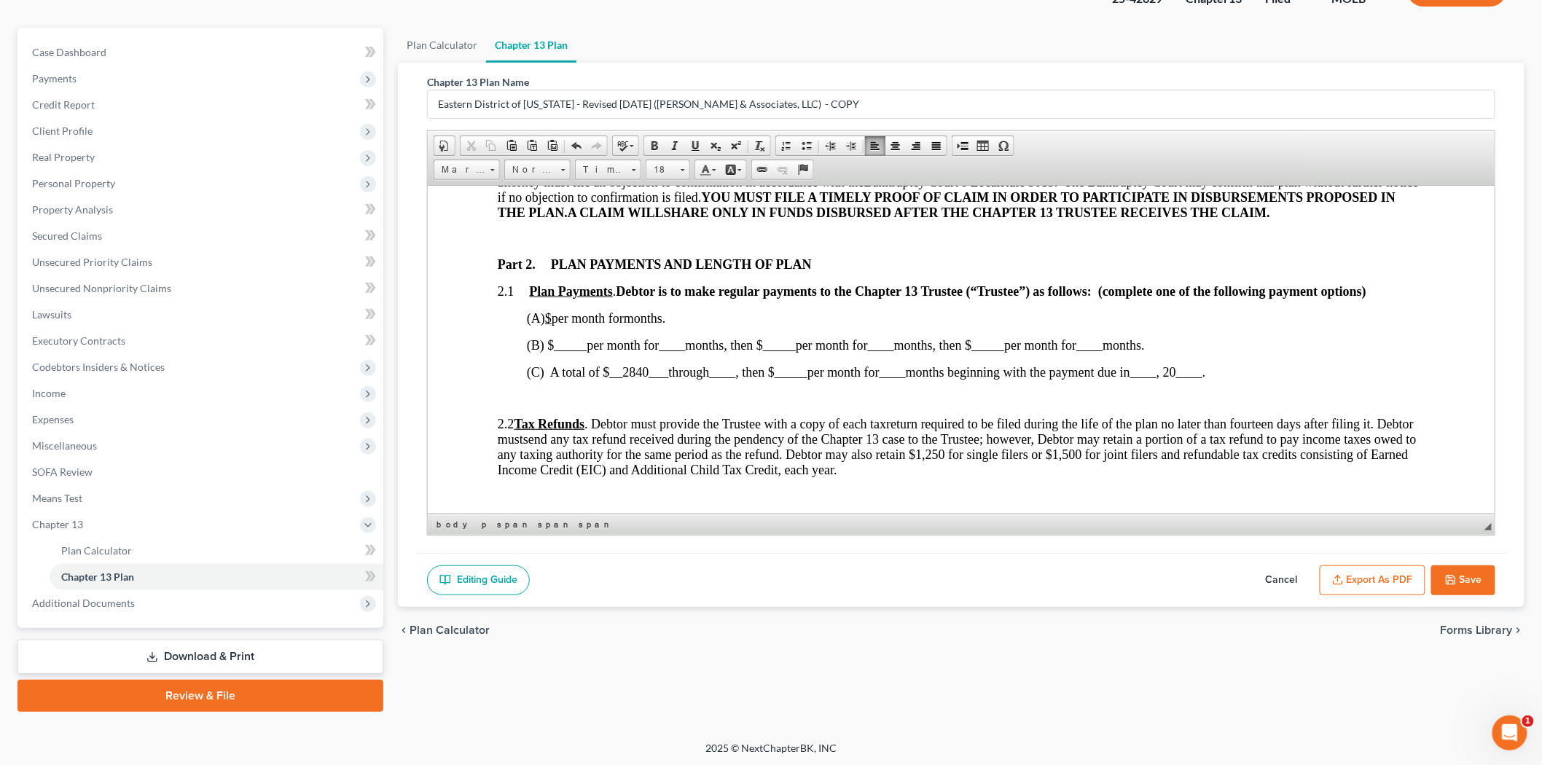
click at [726, 372] on span "____" at bounding box center [722, 371] width 26 height 15
click at [884, 367] on span "_____" at bounding box center [878, 371] width 33 height 15
drag, startPoint x: 1032, startPoint y: 372, endPoint x: 1026, endPoint y: 368, distance: 7.9
click at [1032, 372] on span "____" at bounding box center [1023, 371] width 26 height 15
click at [1335, 369] on span "____" at bounding box center [1322, 371] width 26 height 15
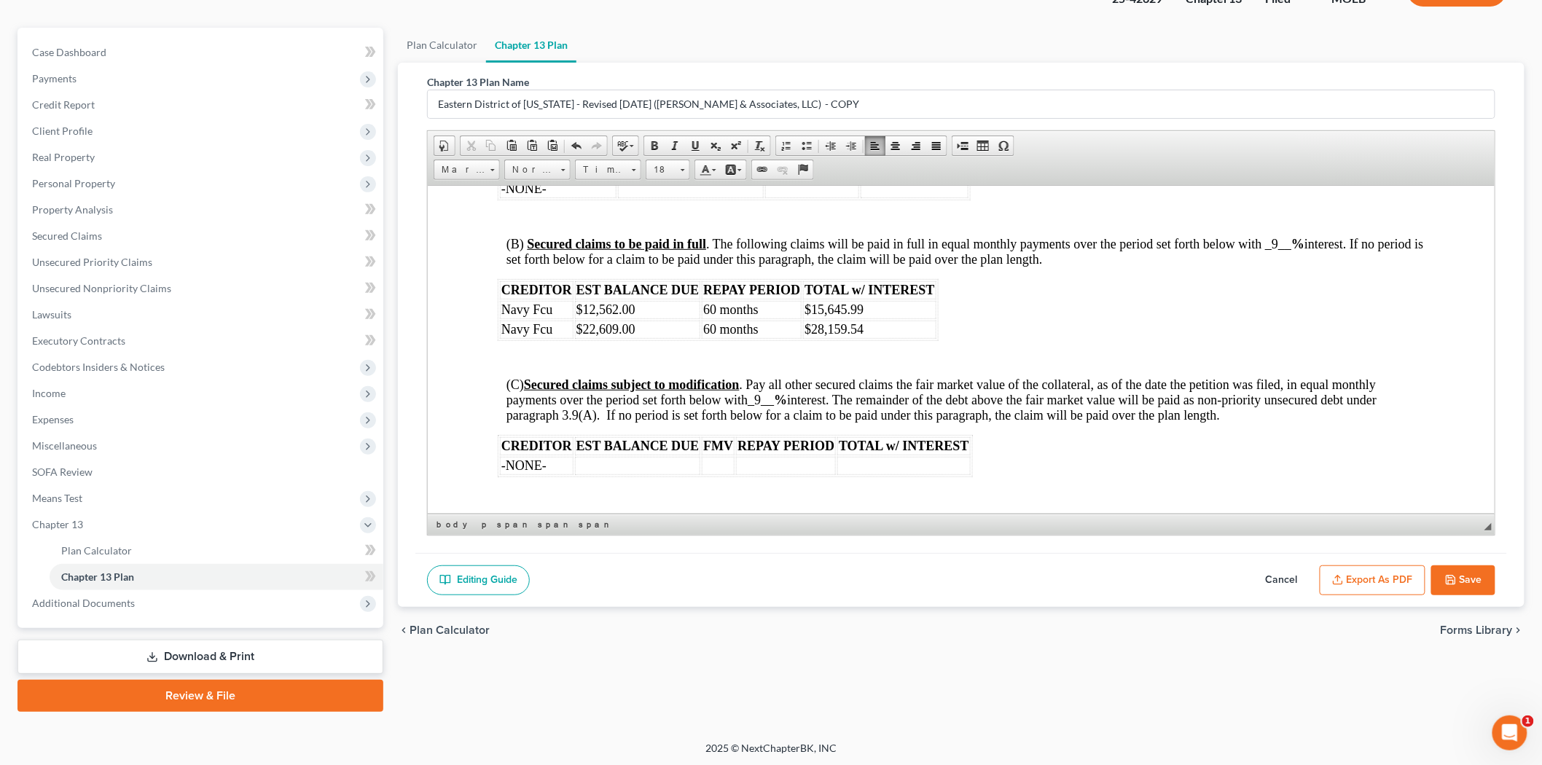
scroll to position [2348, 0]
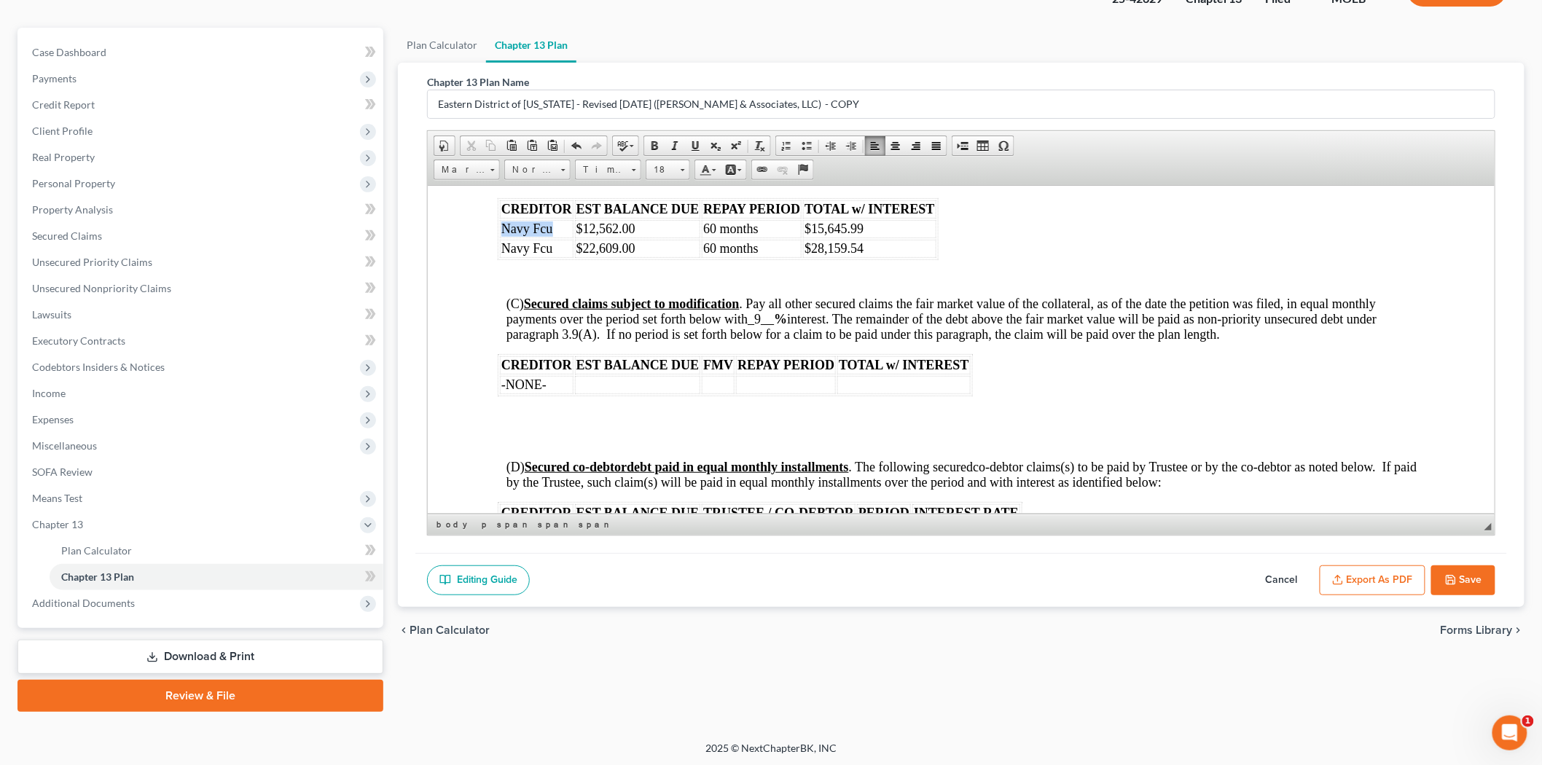
drag, startPoint x: 555, startPoint y: 246, endPoint x: 503, endPoint y: 251, distance: 52.8
click at [503, 238] on td "Navy Fcu" at bounding box center [536, 228] width 74 height 18
click at [556, 393] on td "-NONE-" at bounding box center [536, 384] width 74 height 18
drag, startPoint x: 640, startPoint y: 248, endPoint x: 574, endPoint y: 242, distance: 66.6
click at [574, 238] on td "$12,562.00" at bounding box center [637, 228] width 126 height 18
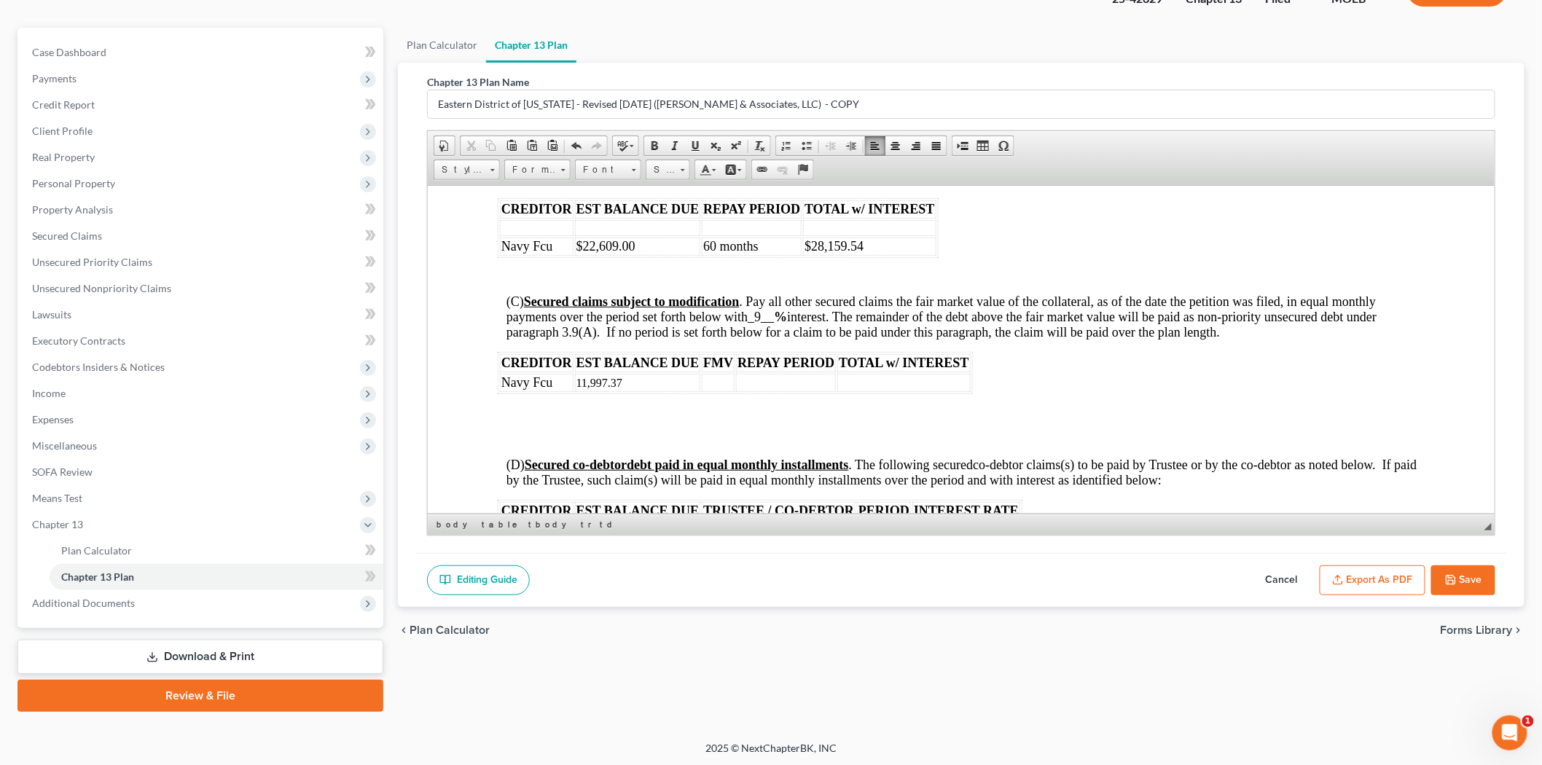
click at [764, 391] on td at bounding box center [785, 382] width 100 height 18
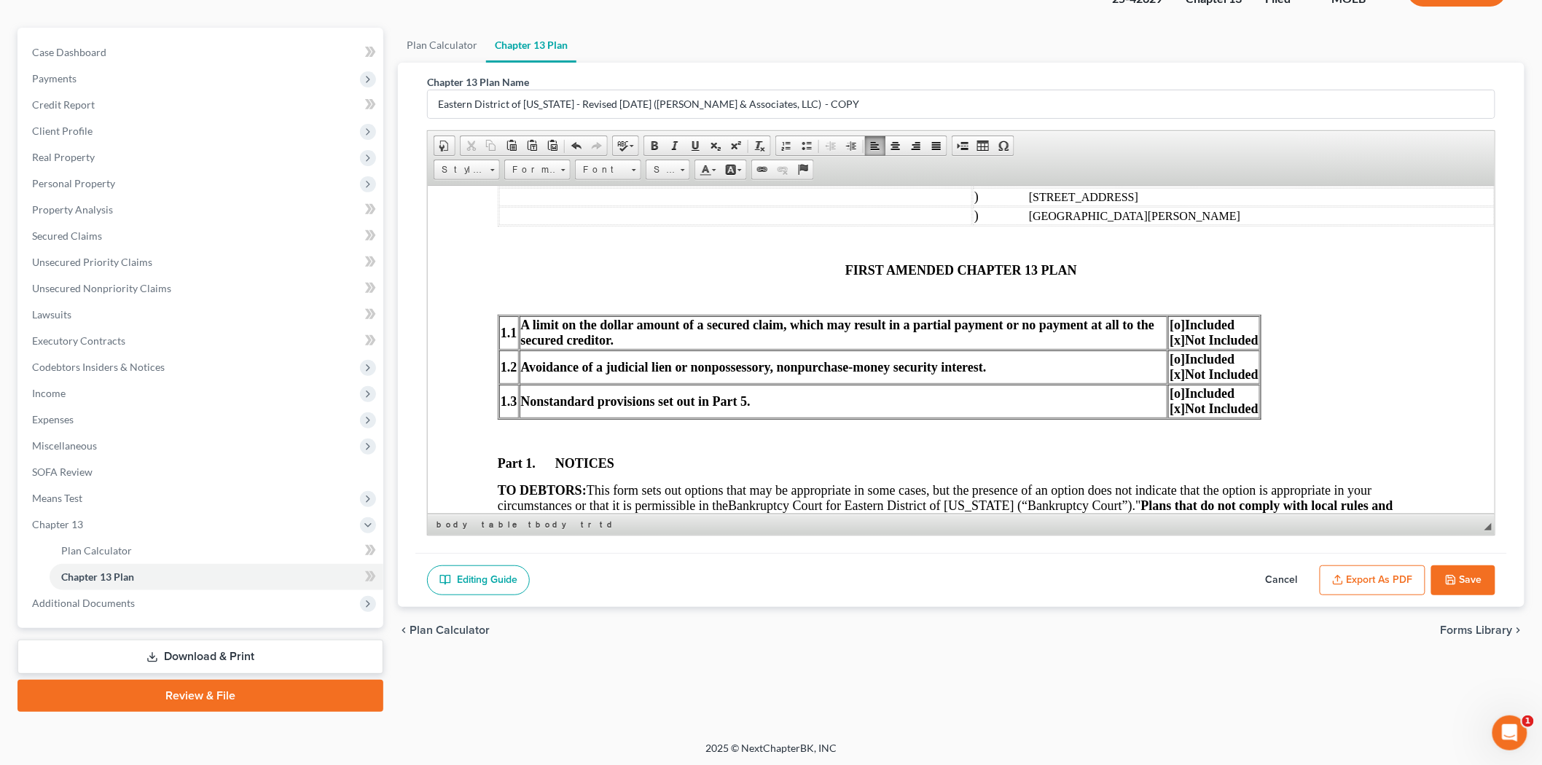
scroll to position [323, 0]
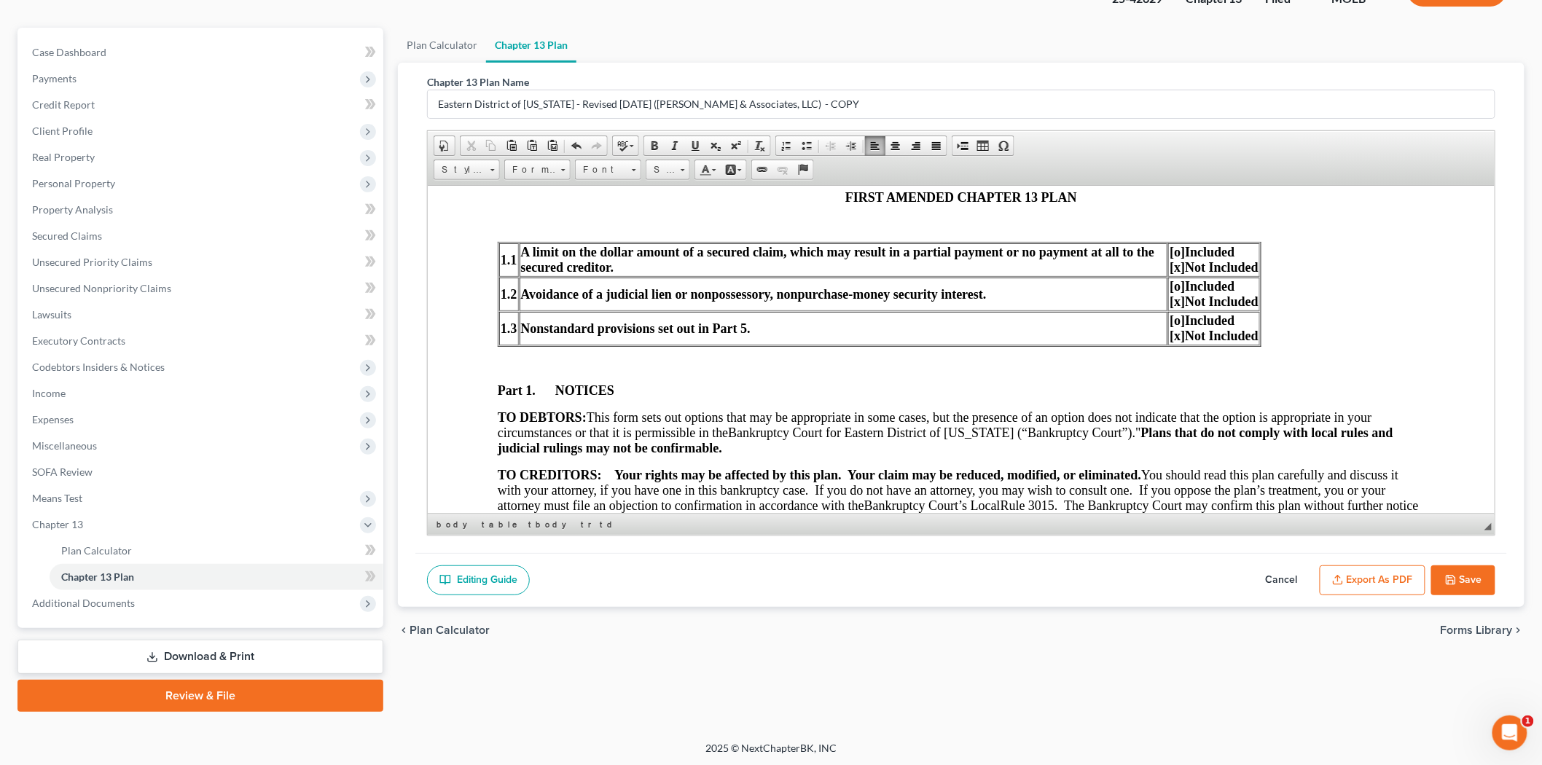
click at [1174, 329] on span "[x]" at bounding box center [1176, 335] width 15 height 15
click at [1176, 317] on span "[o]" at bounding box center [1176, 320] width 15 height 15
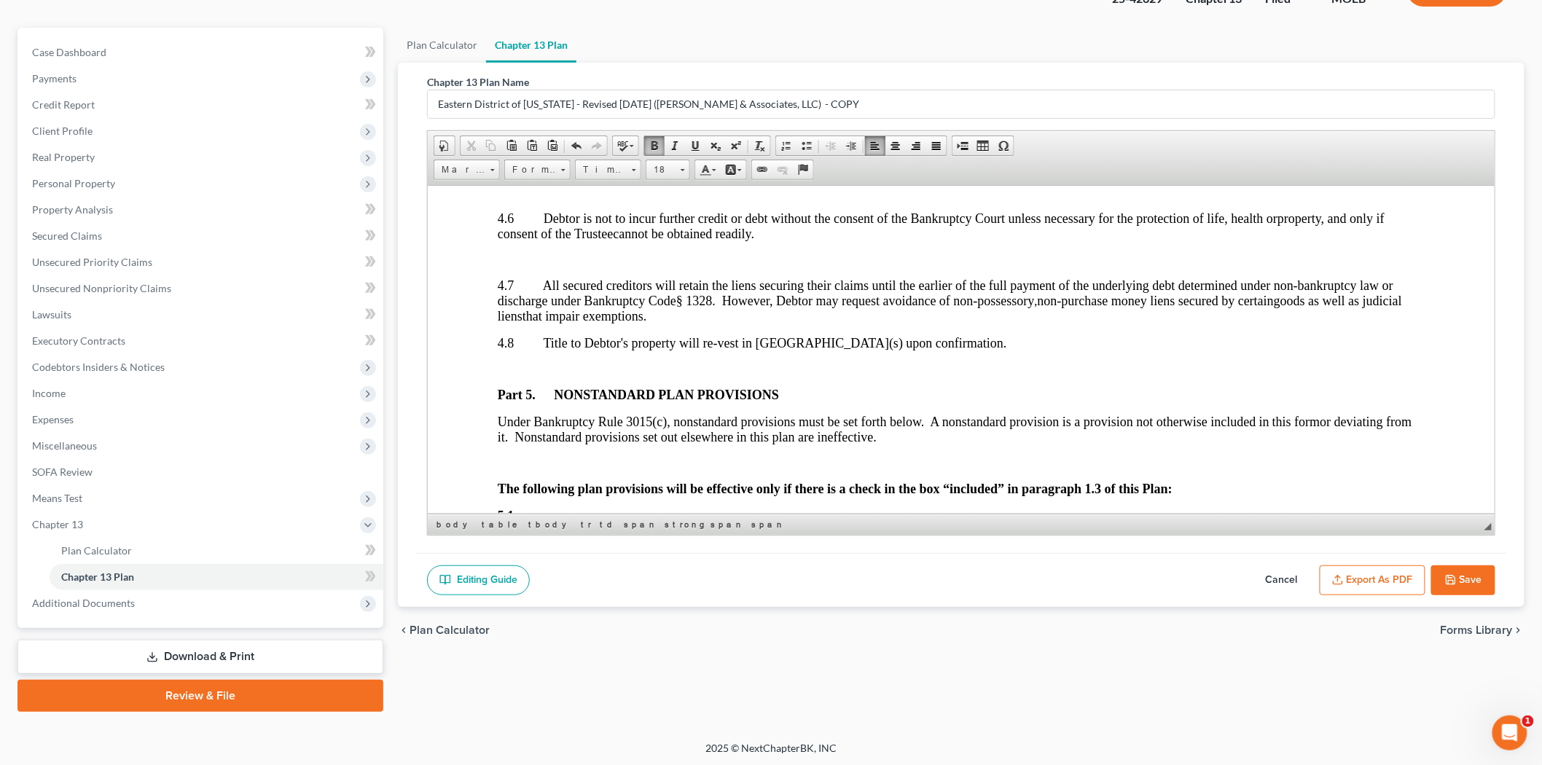
scroll to position [4290, 0]
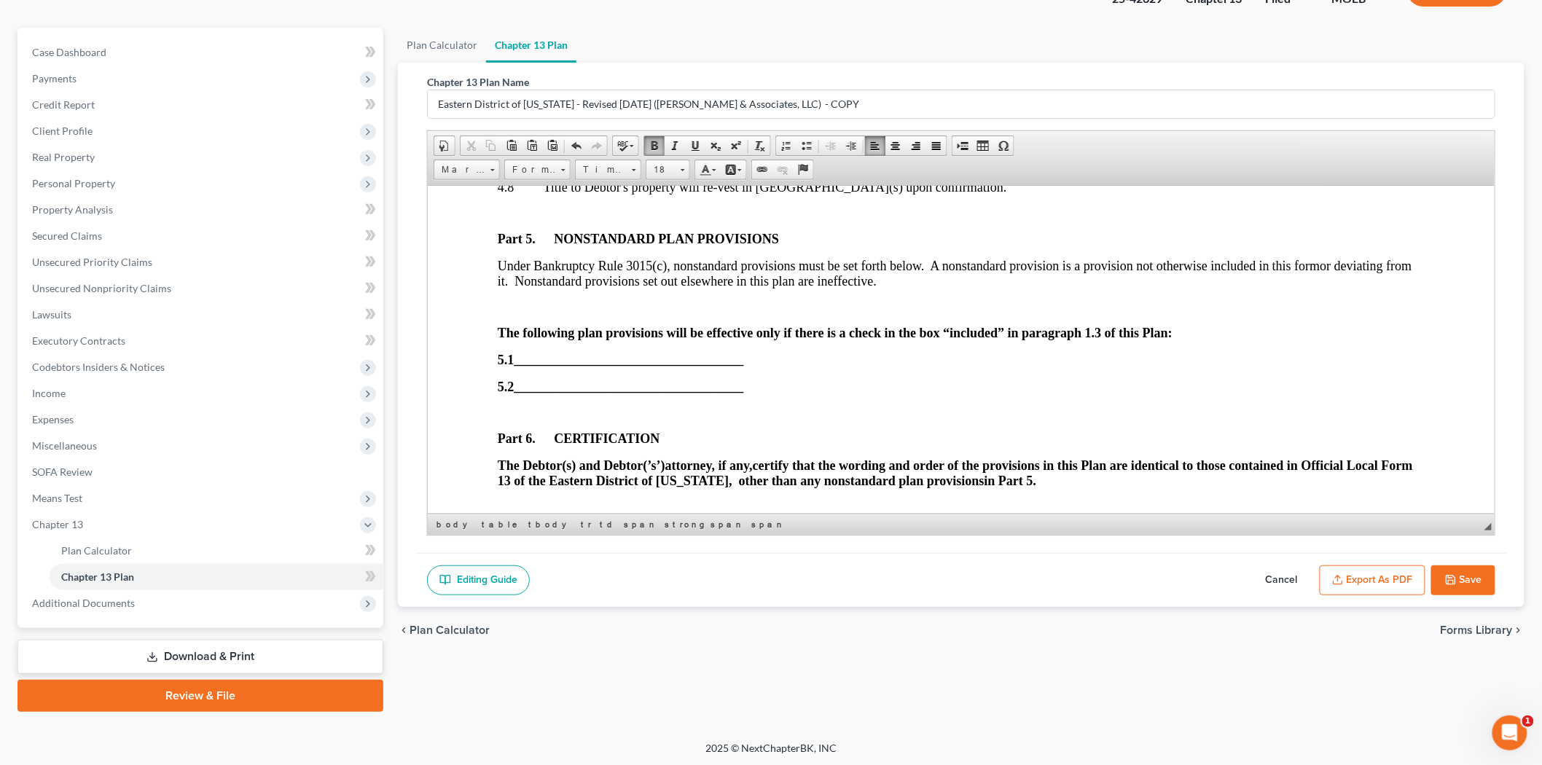
click at [504, 366] on strong "5.1 ___________________________________" at bounding box center [620, 359] width 246 height 15
click at [525, 366] on span "___________________________________" at bounding box center [629, 359] width 230 height 15
click at [517, 366] on span "___________________________________" at bounding box center [629, 359] width 230 height 15
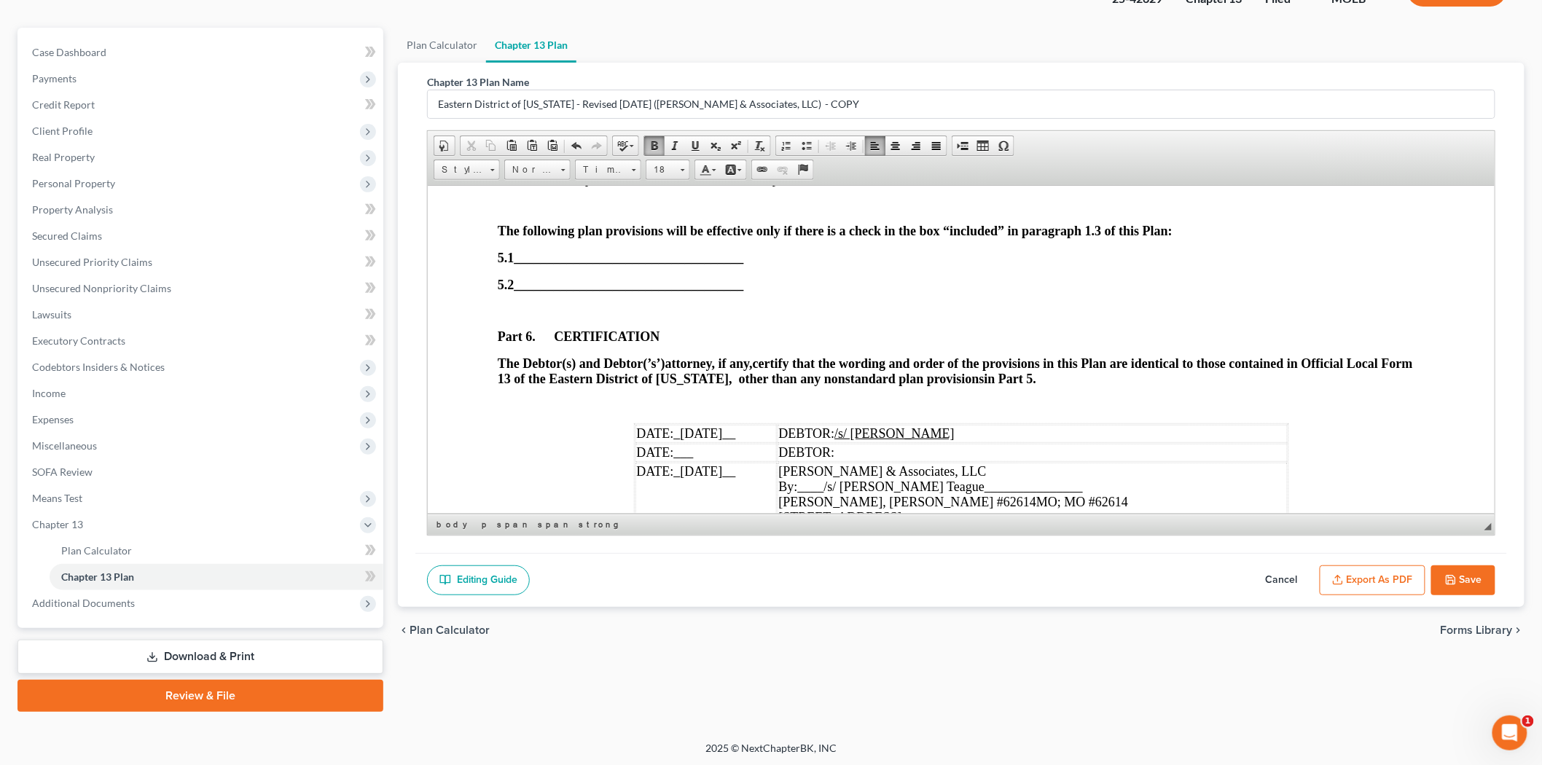
scroll to position [4533, 0]
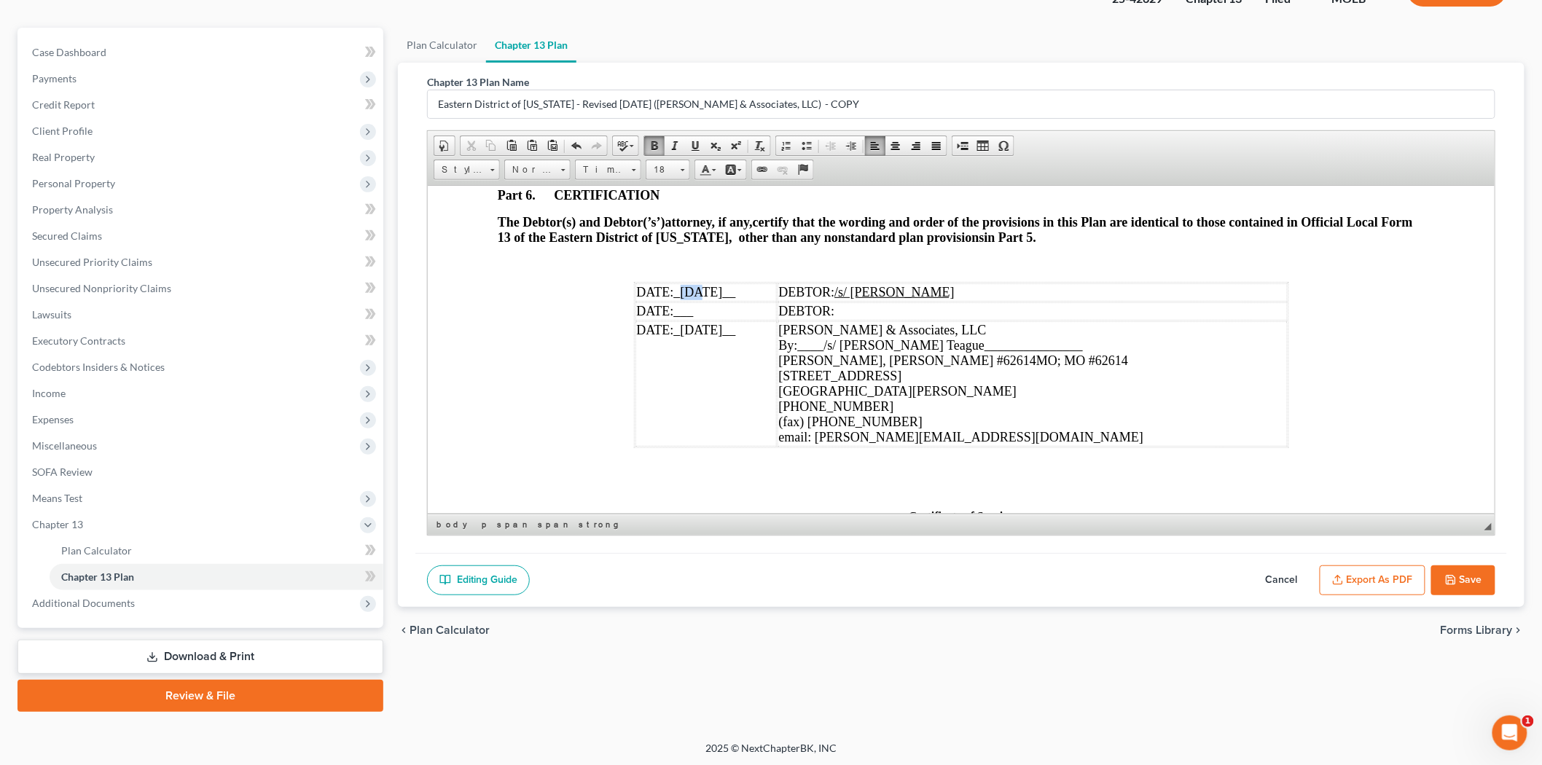
drag, startPoint x: 677, startPoint y: 326, endPoint x: 692, endPoint y: 328, distance: 15.5
click at [692, 299] on span "_[DATE]__" at bounding box center [704, 291] width 62 height 15
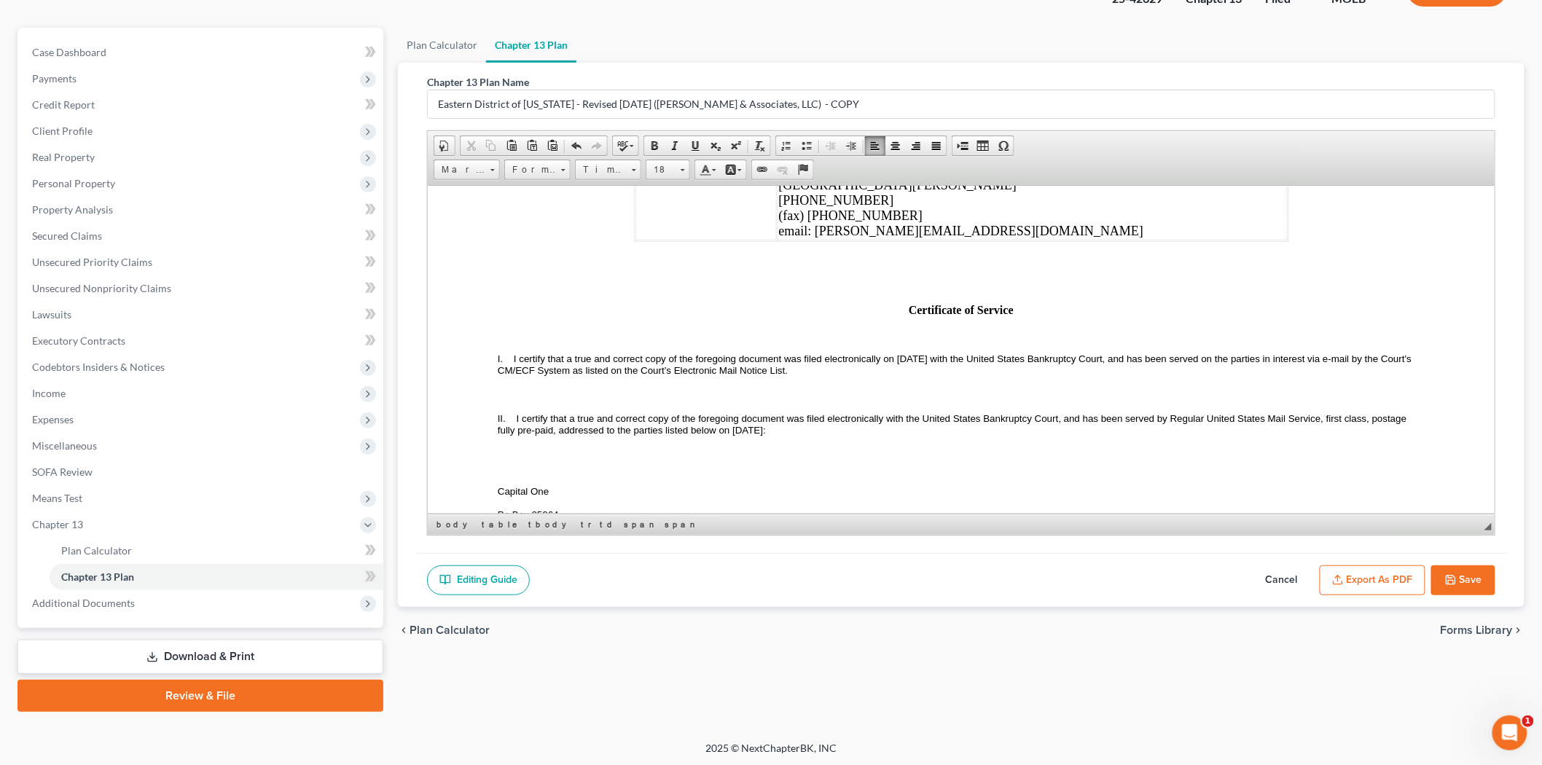
scroll to position [4776, 0]
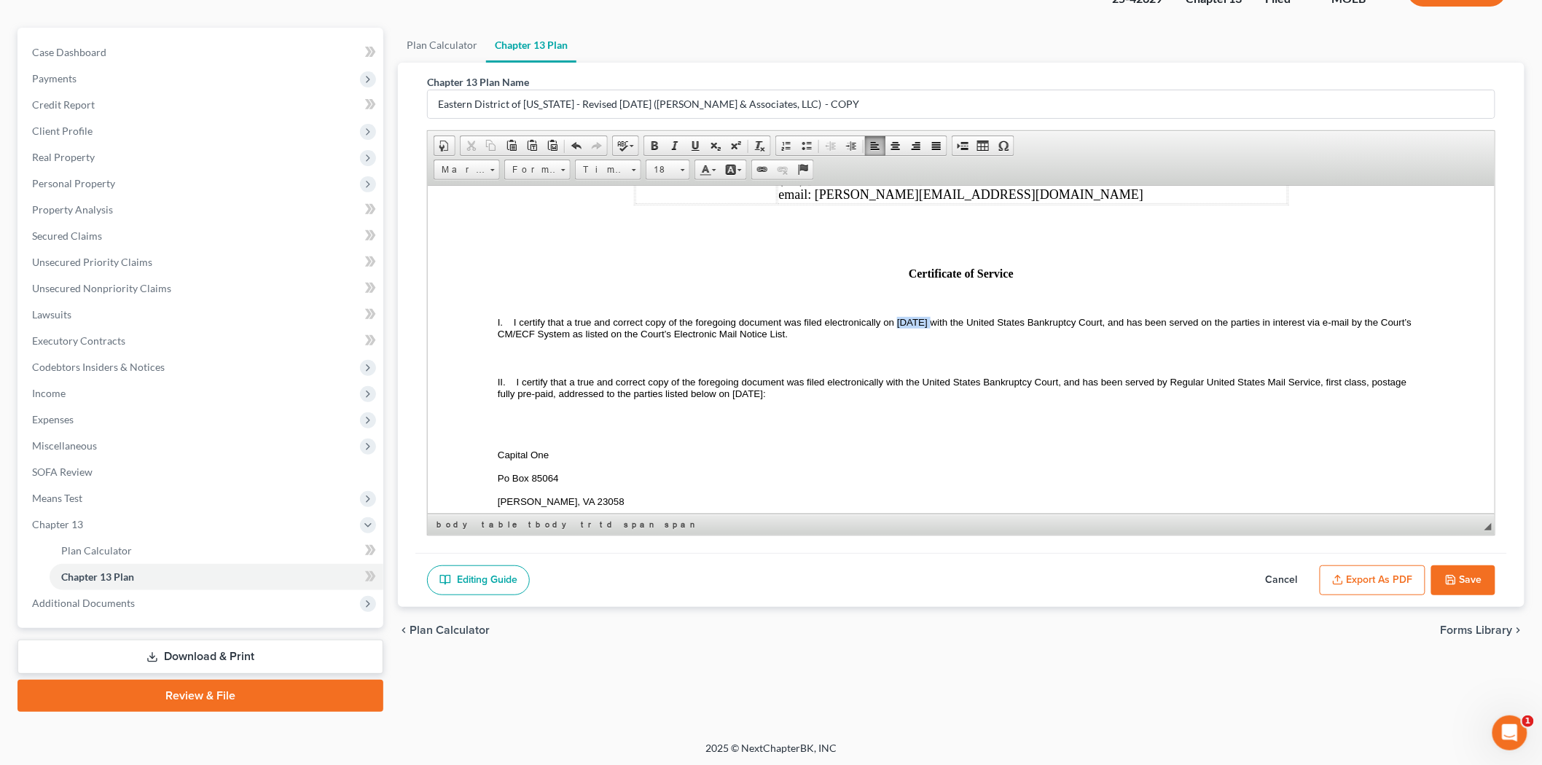
drag, startPoint x: 896, startPoint y: 364, endPoint x: 924, endPoint y: 364, distance: 27.7
click at [924, 339] on span "I certify that a true and correct copy of the foregoing document was filed elec…" at bounding box center [955, 327] width 917 height 23
drag, startPoint x: 730, startPoint y: 436, endPoint x: 764, endPoint y: 434, distance: 33.5
click at [764, 399] on span "I certify that a true and correct copy of the foregoing document was filed elec…" at bounding box center [952, 387] width 911 height 23
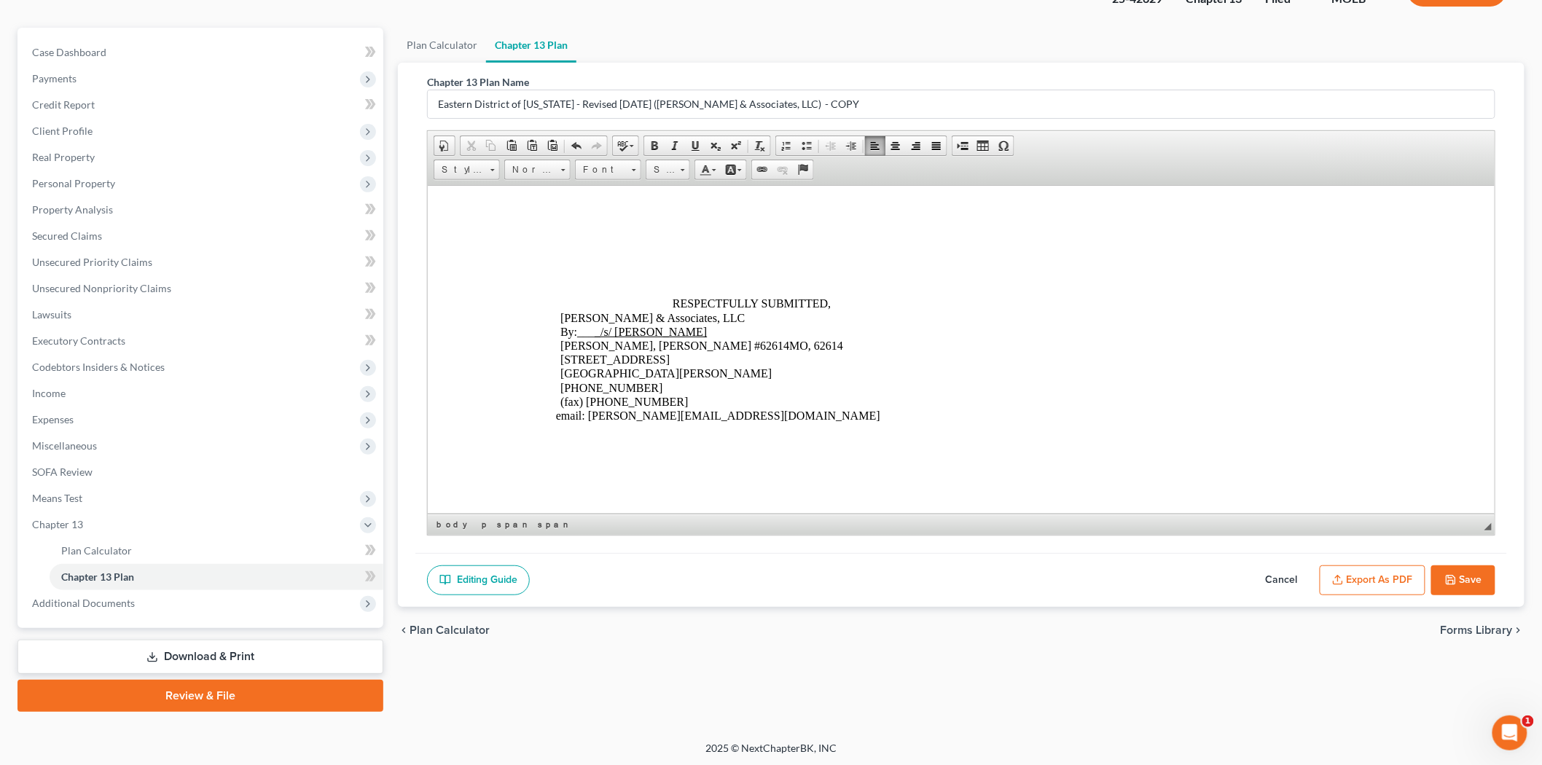
scroll to position [6584, 0]
click at [616, 246] on p at bounding box center [960, 235] width 927 height 92
click at [658, 292] on p "RESPECTFULLY SUBMITTED," at bounding box center [1030, 299] width 787 height 14
click at [619, 100] on input "Eastern District of [US_STATE] - Revised [DATE] ([PERSON_NAME] & Associates, LL…" at bounding box center [961, 104] width 1067 height 28
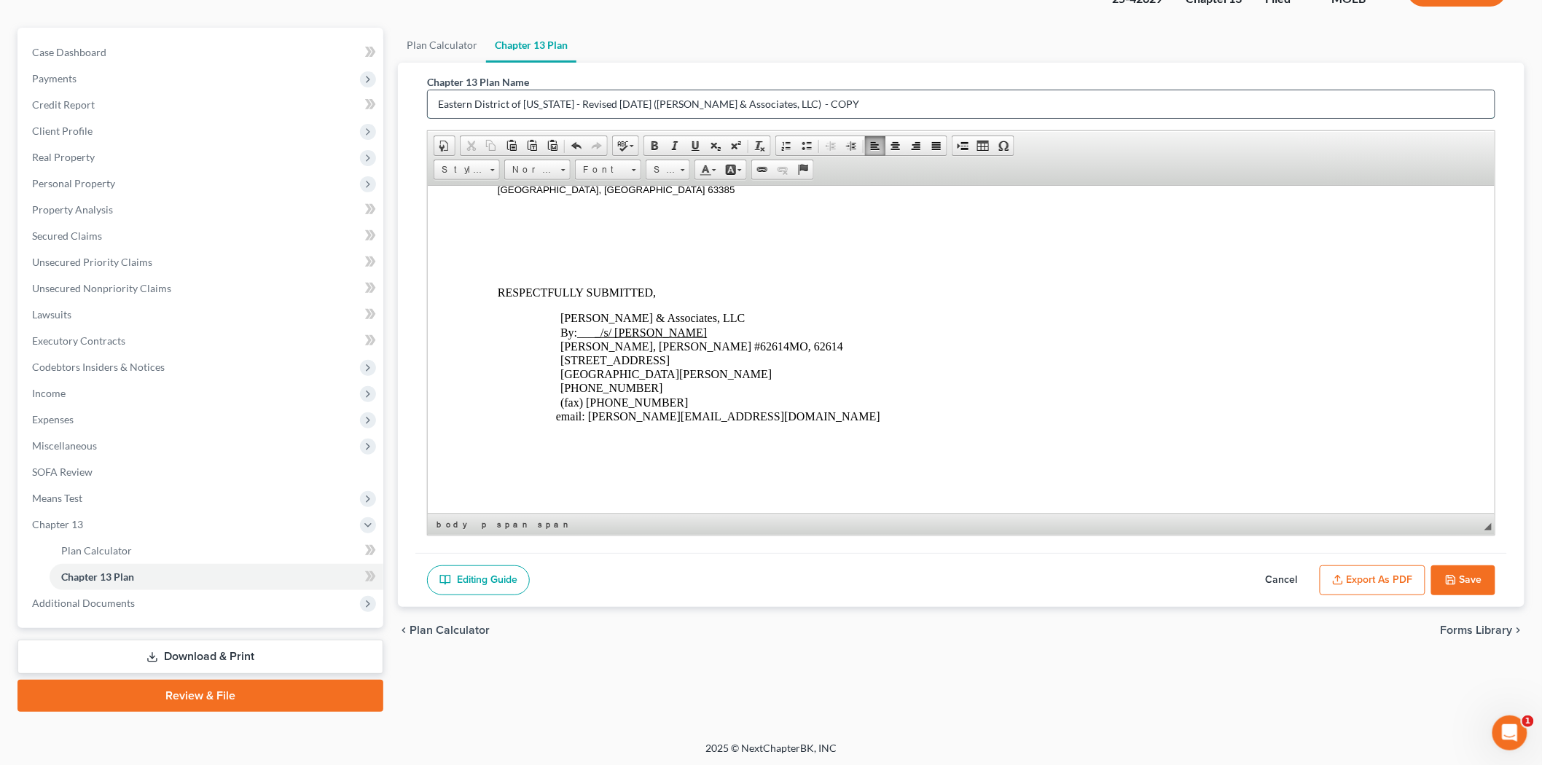
click at [619, 100] on input "Eastern District of [US_STATE] - Revised [DATE] ([PERSON_NAME] & Associates, LL…" at bounding box center [961, 104] width 1067 height 28
type input "1st amended plan [DATE]"
click at [1462, 584] on button "Save" at bounding box center [1463, 580] width 64 height 31
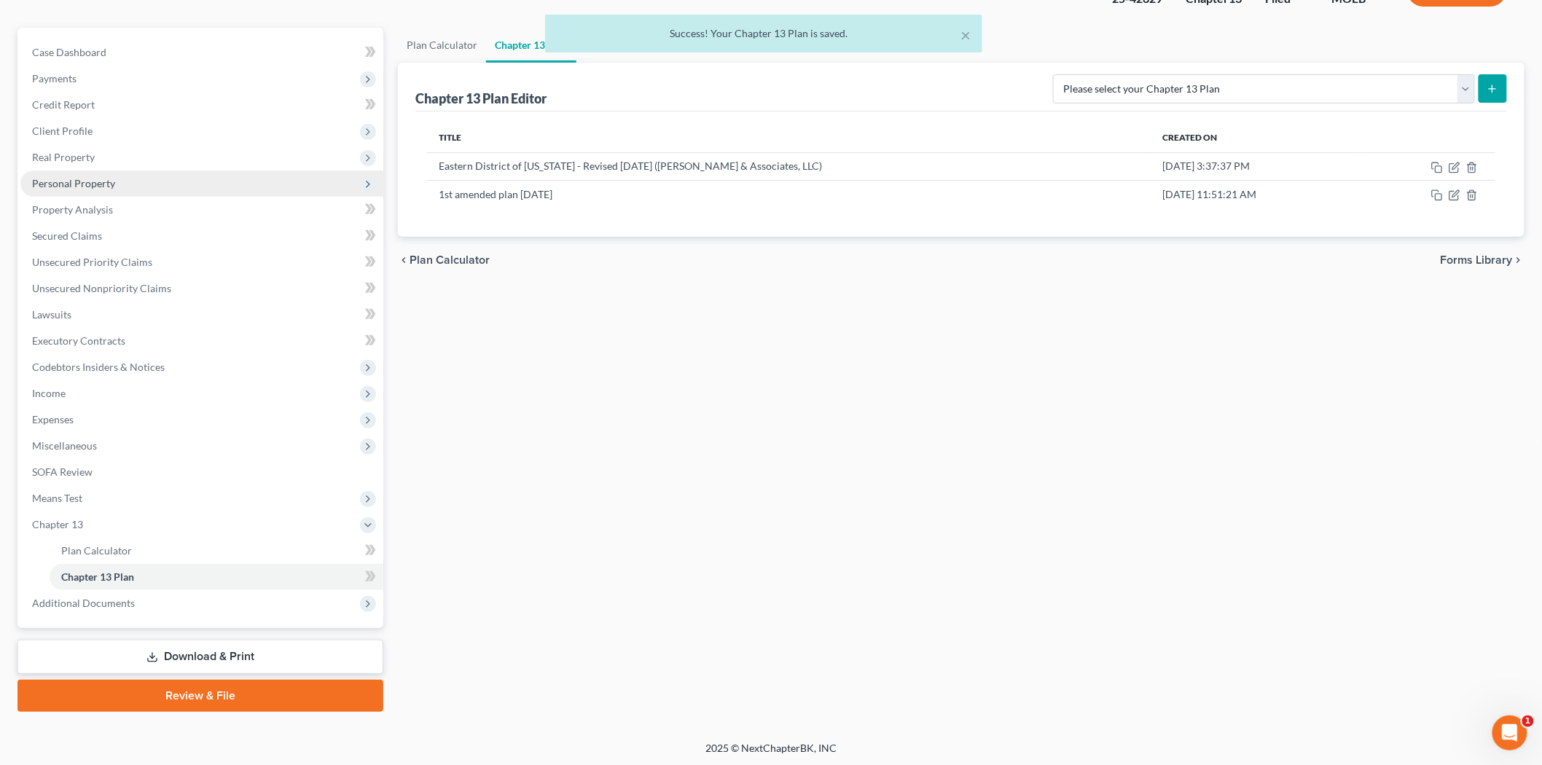
click at [90, 184] on span "Personal Property" at bounding box center [73, 183] width 83 height 12
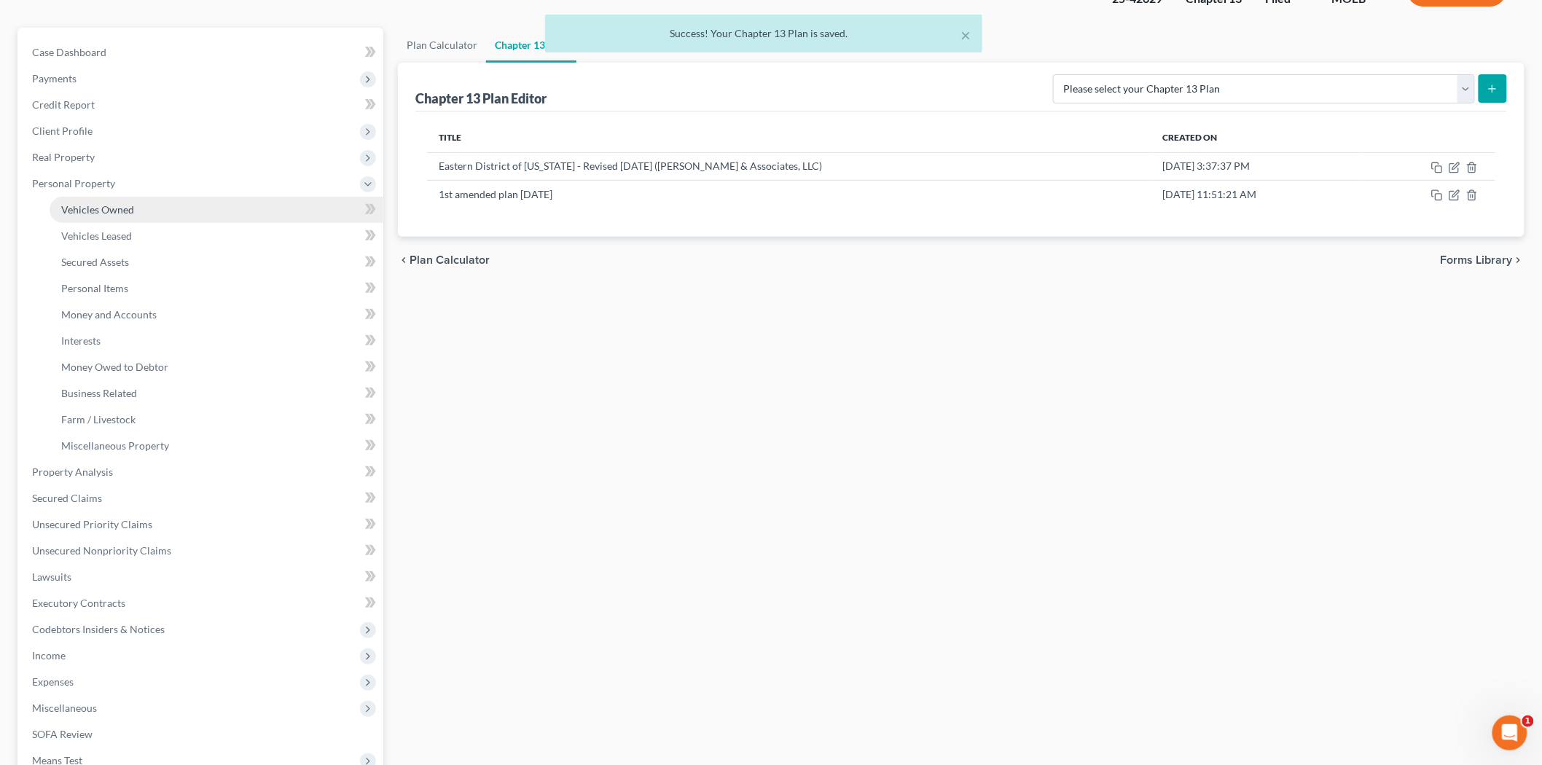
click at [106, 211] on span "Vehicles Owned" at bounding box center [97, 209] width 73 height 12
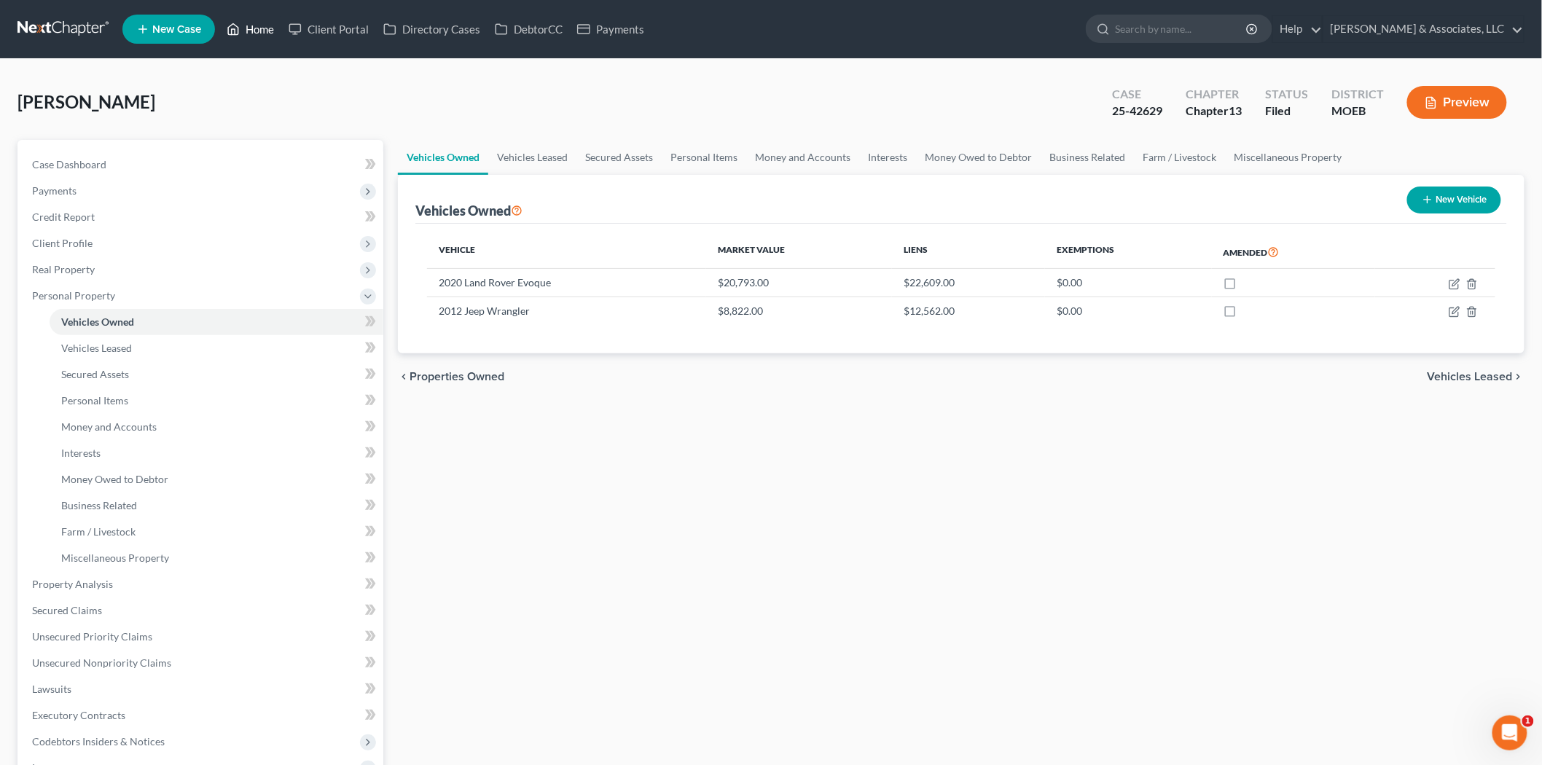
click at [259, 27] on link "Home" at bounding box center [250, 29] width 62 height 26
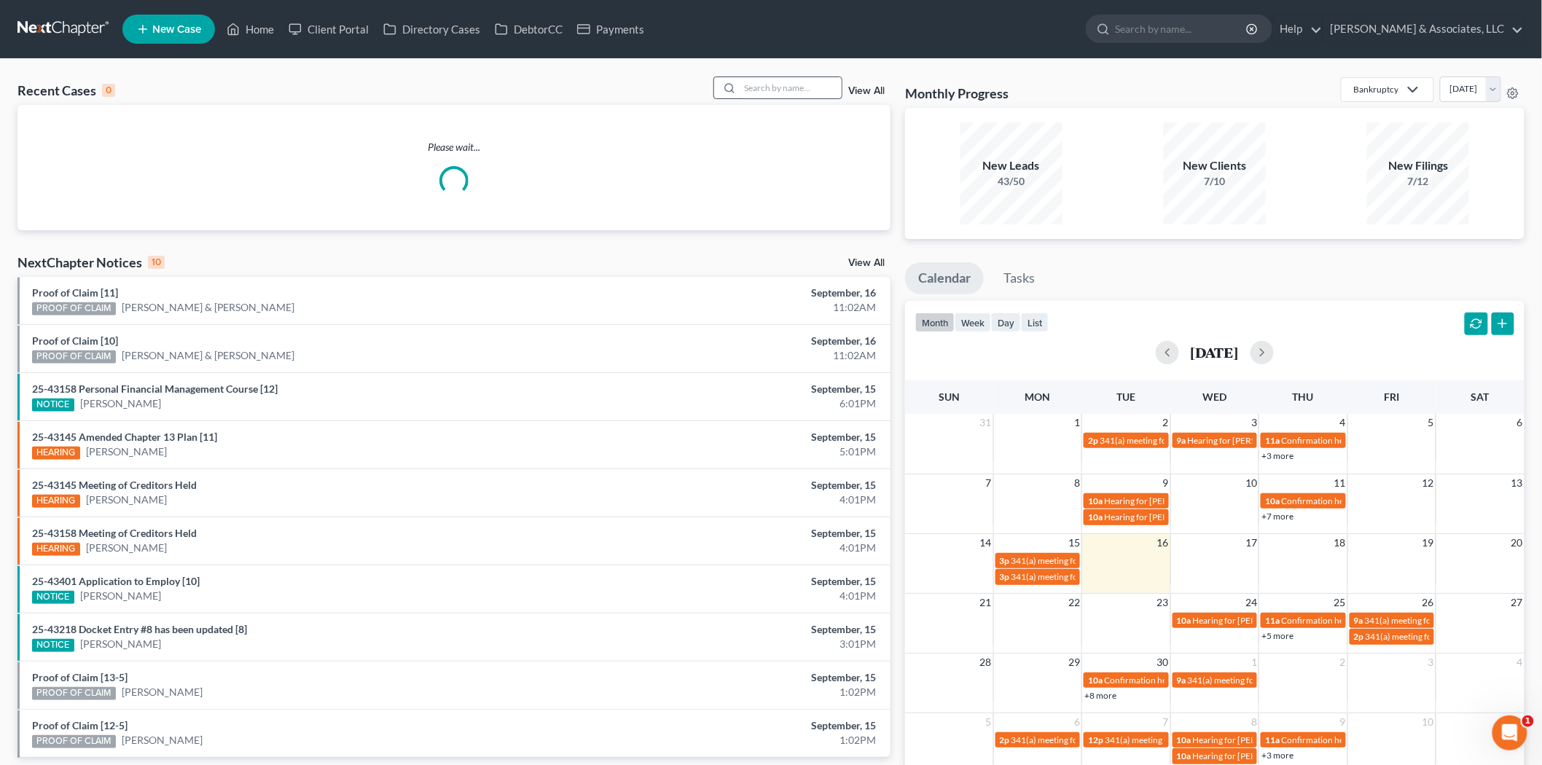
click at [777, 89] on input "search" at bounding box center [791, 87] width 102 height 21
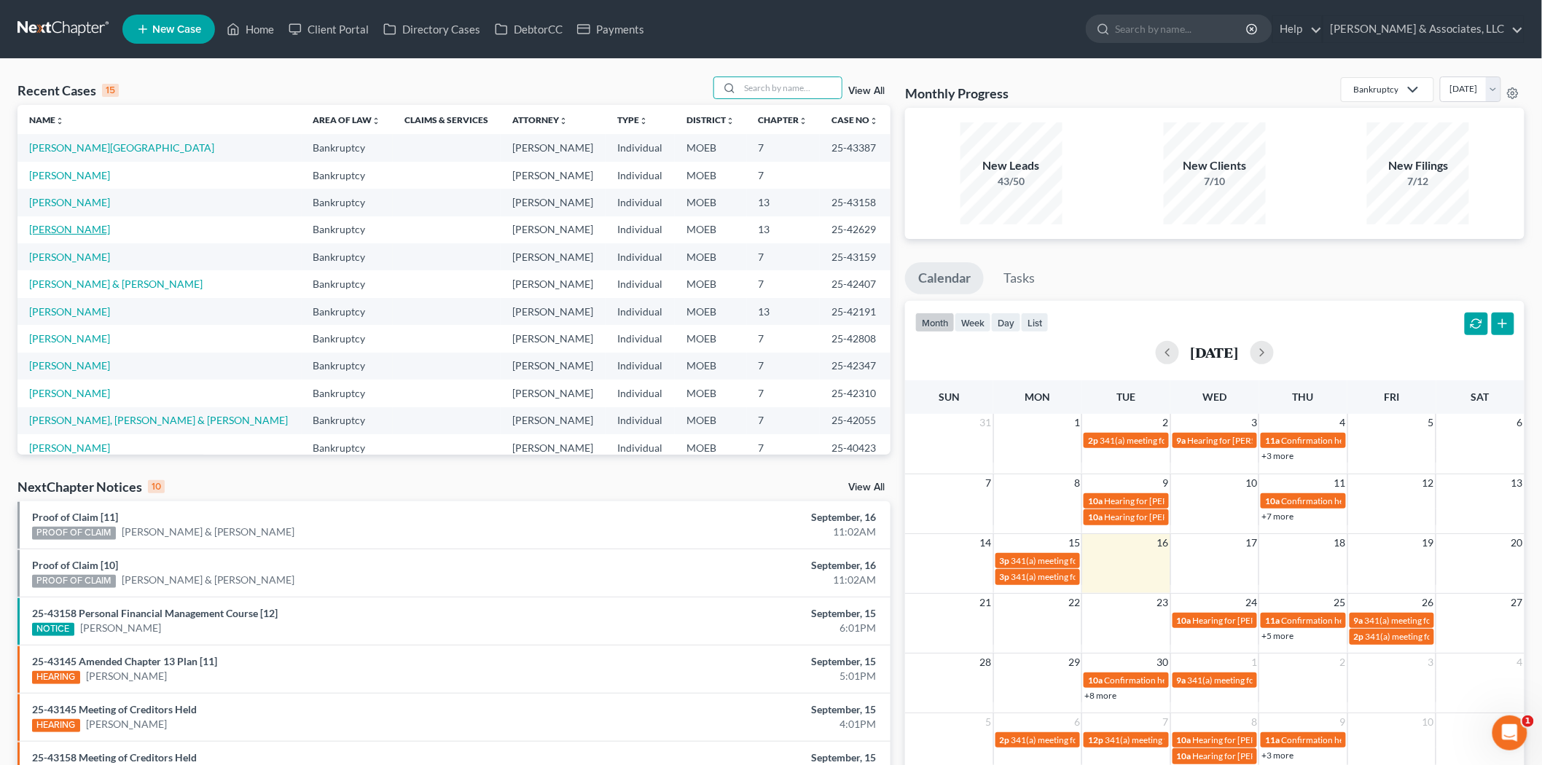
click at [82, 233] on link "[PERSON_NAME]" at bounding box center [69, 229] width 81 height 12
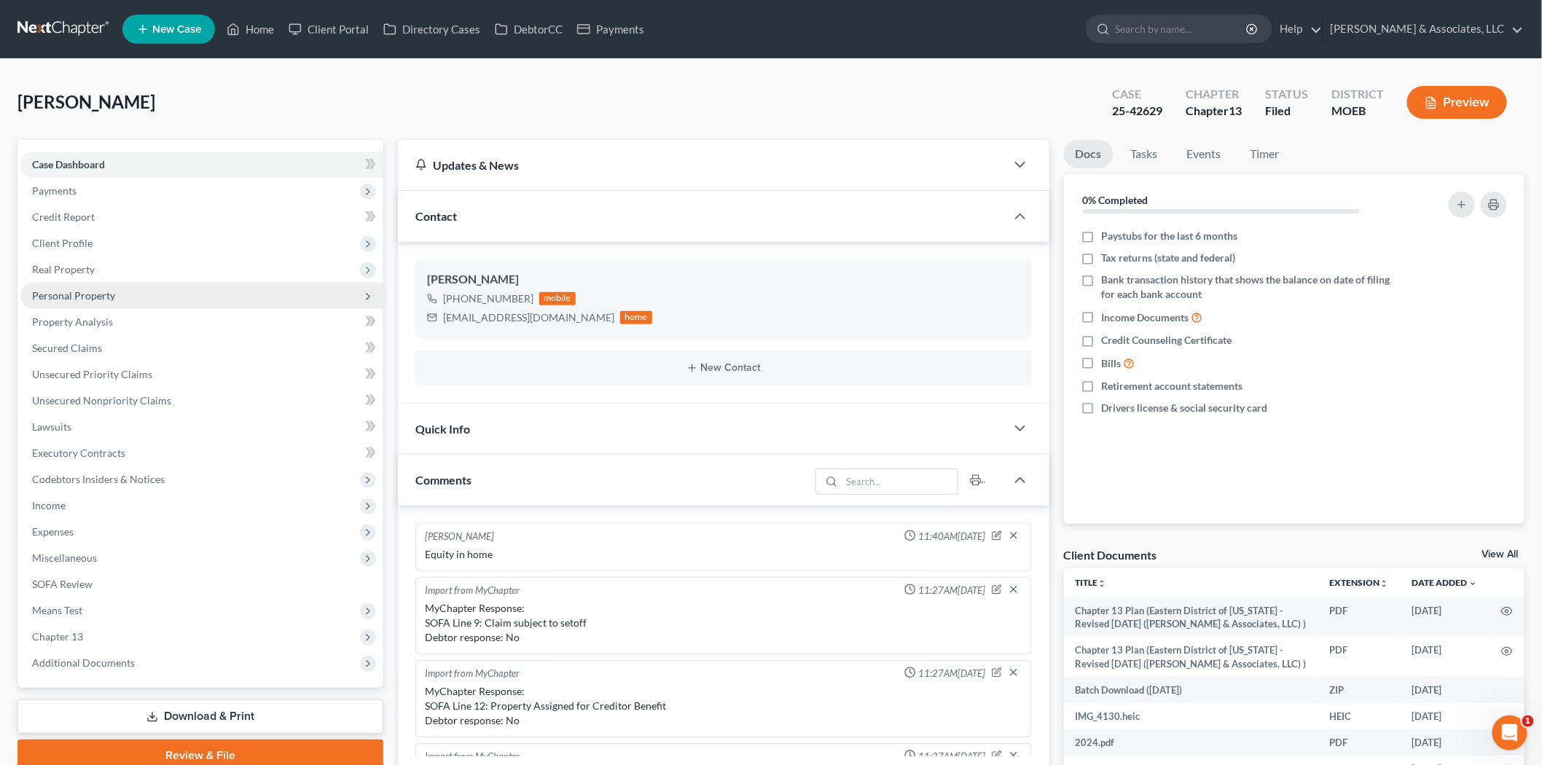
click at [82, 291] on span "Personal Property" at bounding box center [73, 295] width 83 height 12
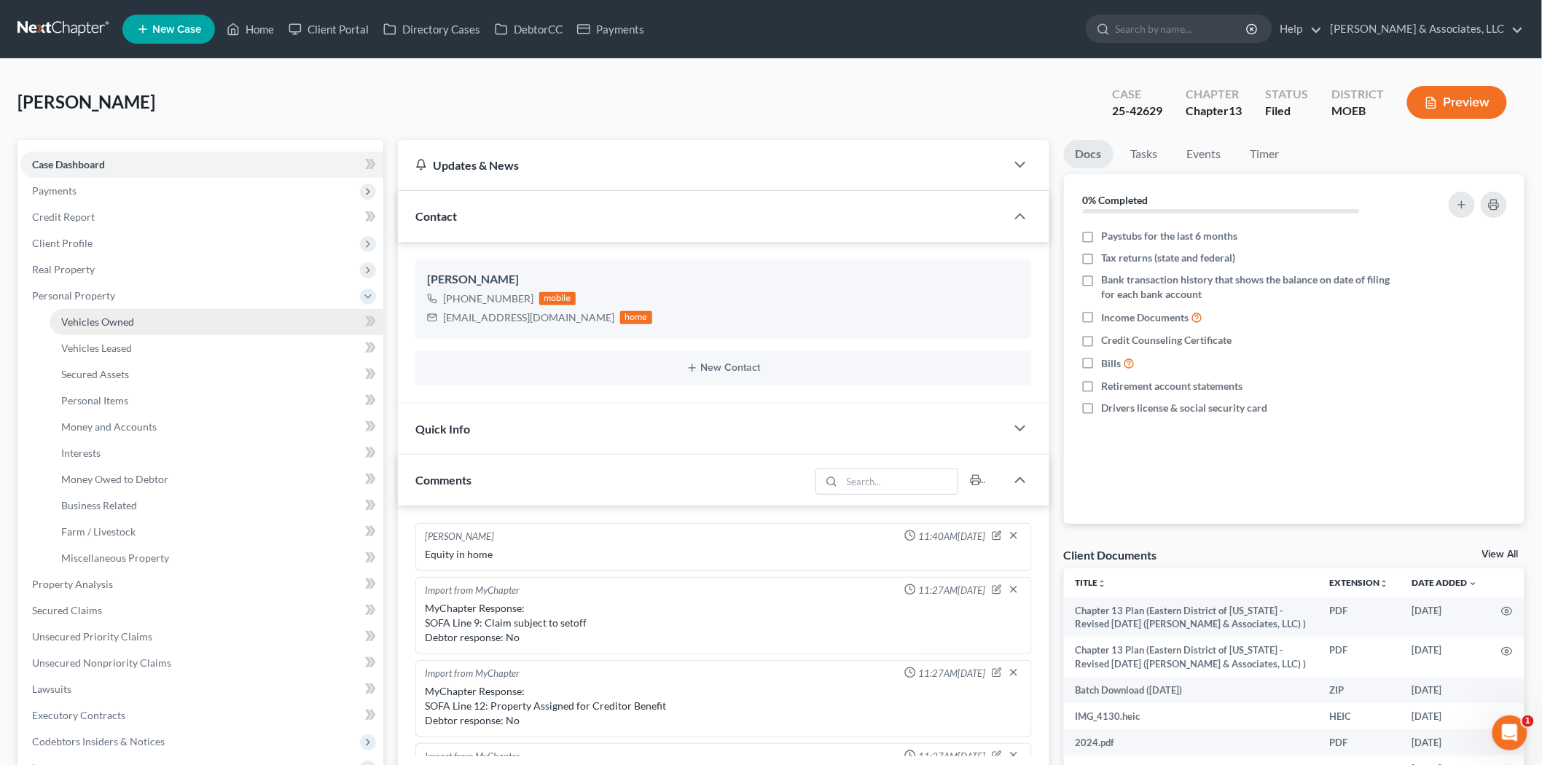
scroll to position [1437, 0]
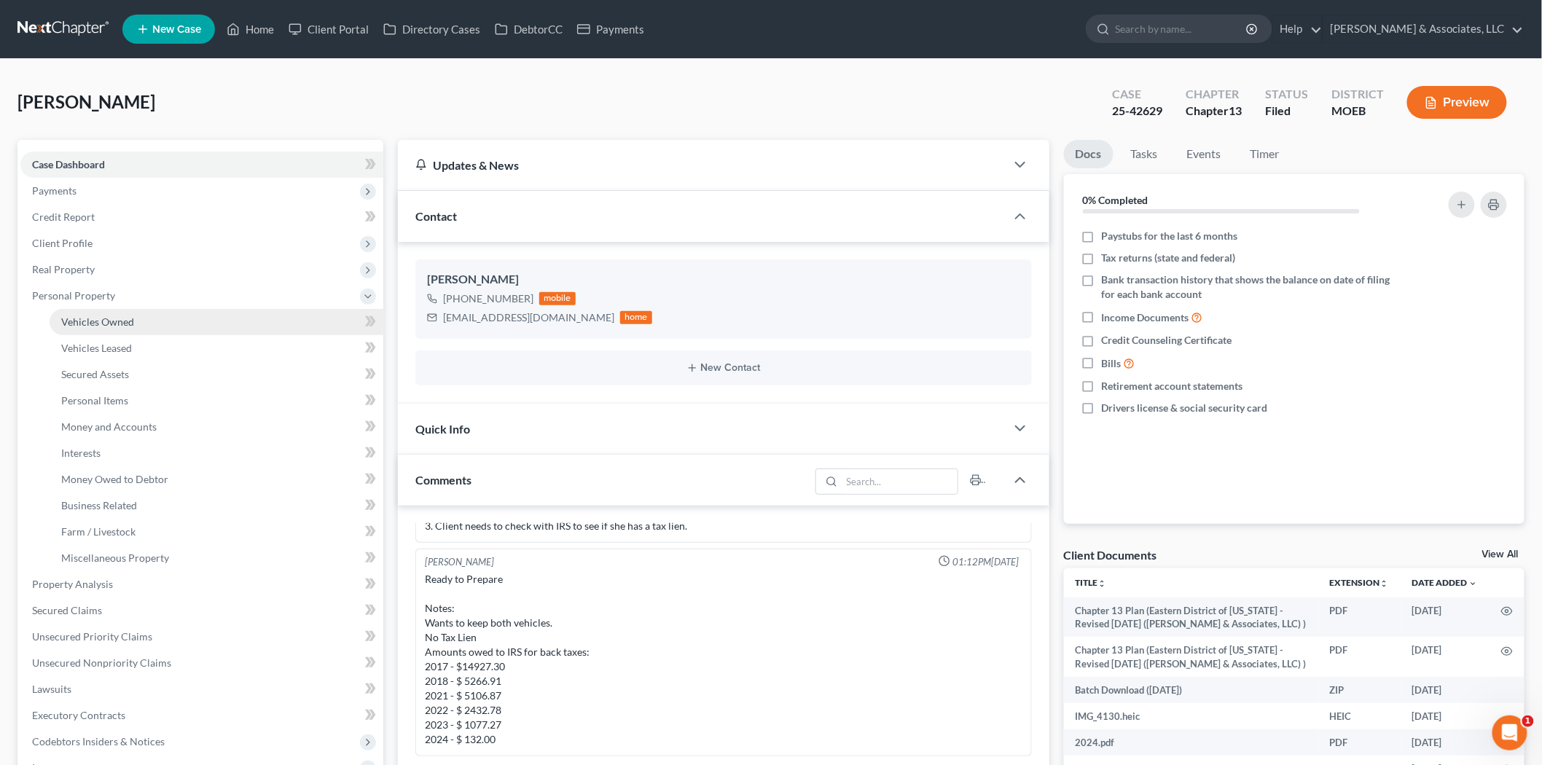
click at [130, 318] on span "Vehicles Owned" at bounding box center [97, 321] width 73 height 12
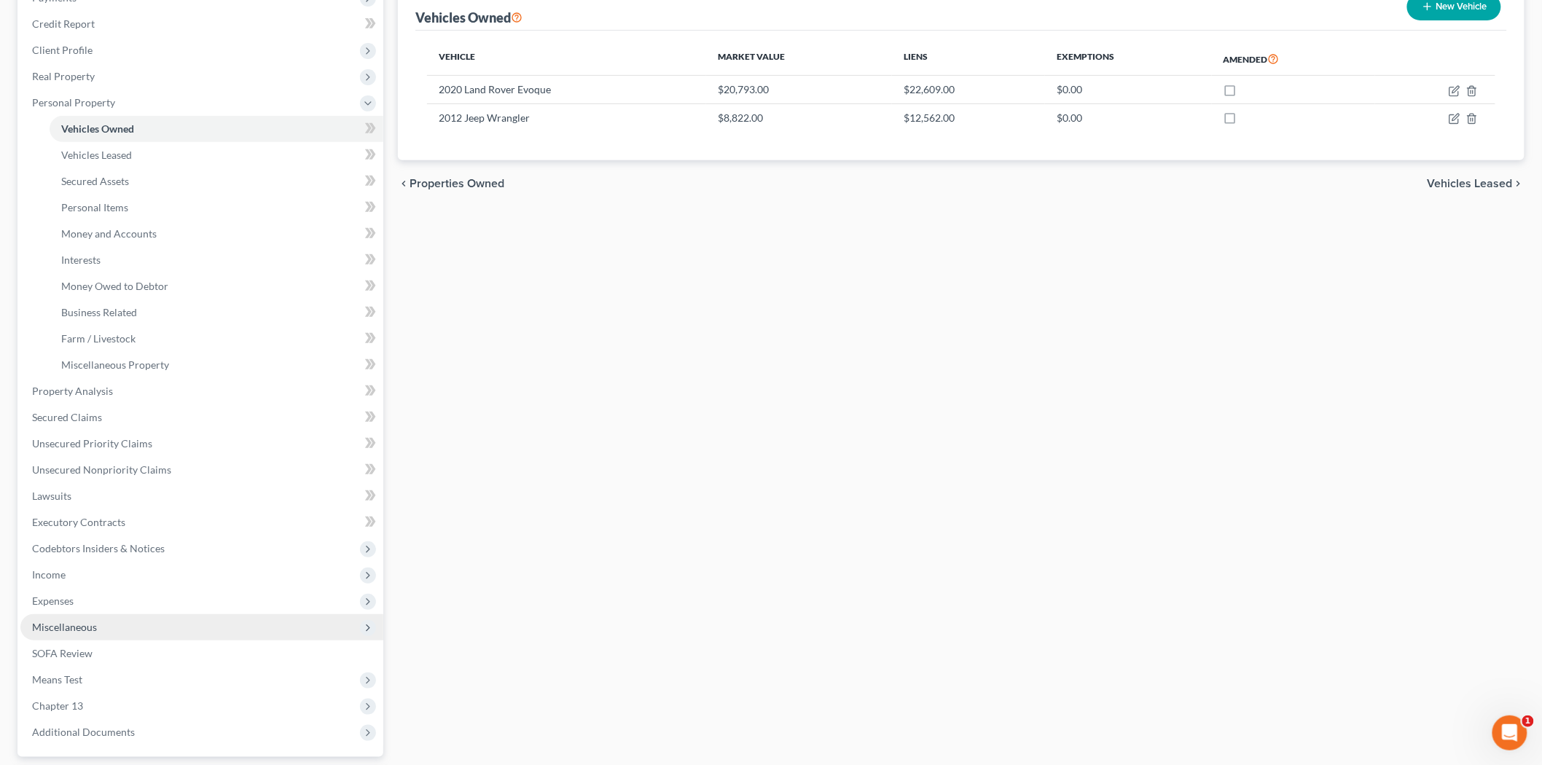
scroll to position [322, 0]
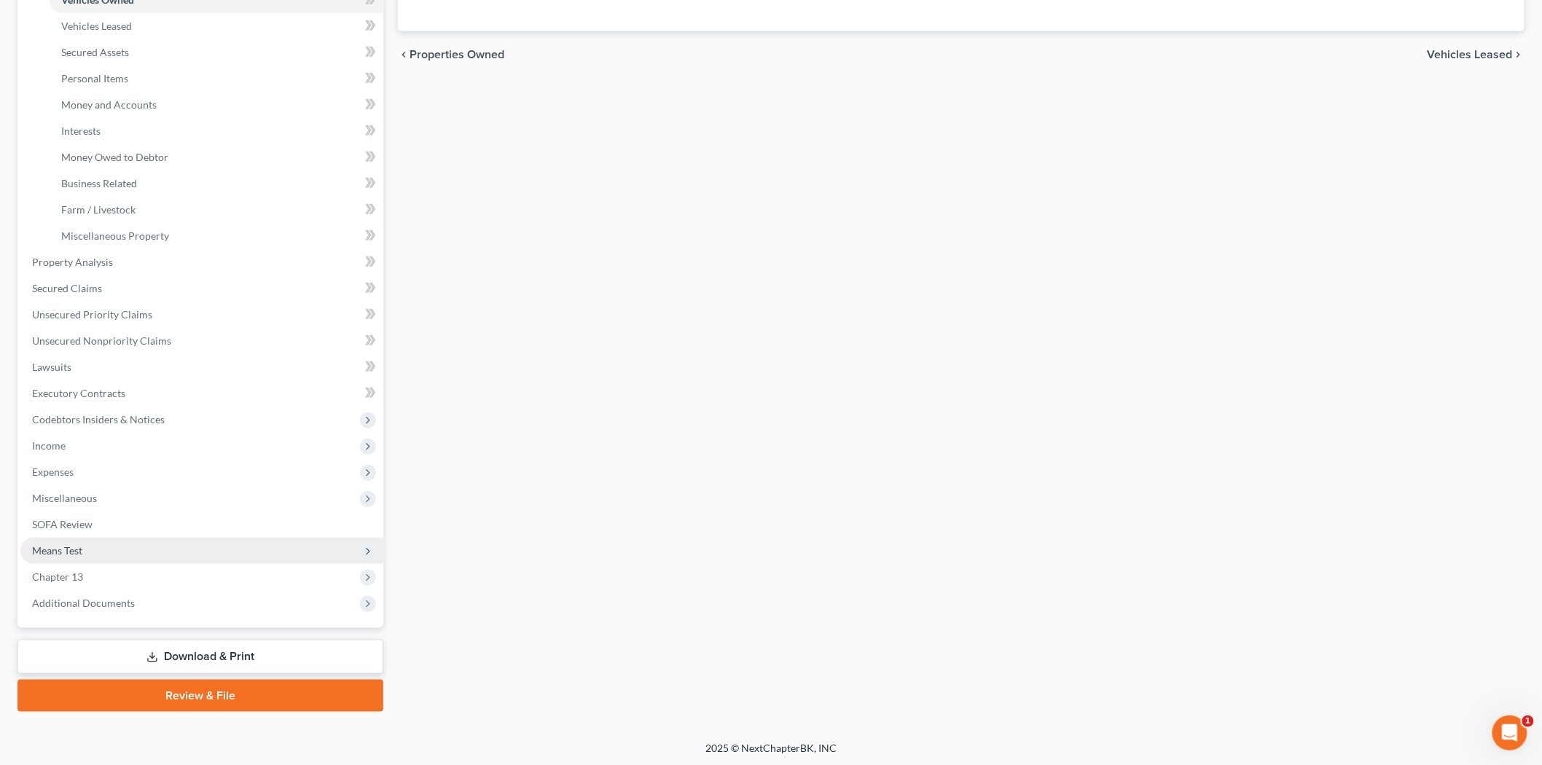
click at [73, 557] on span "Means Test" at bounding box center [201, 551] width 363 height 26
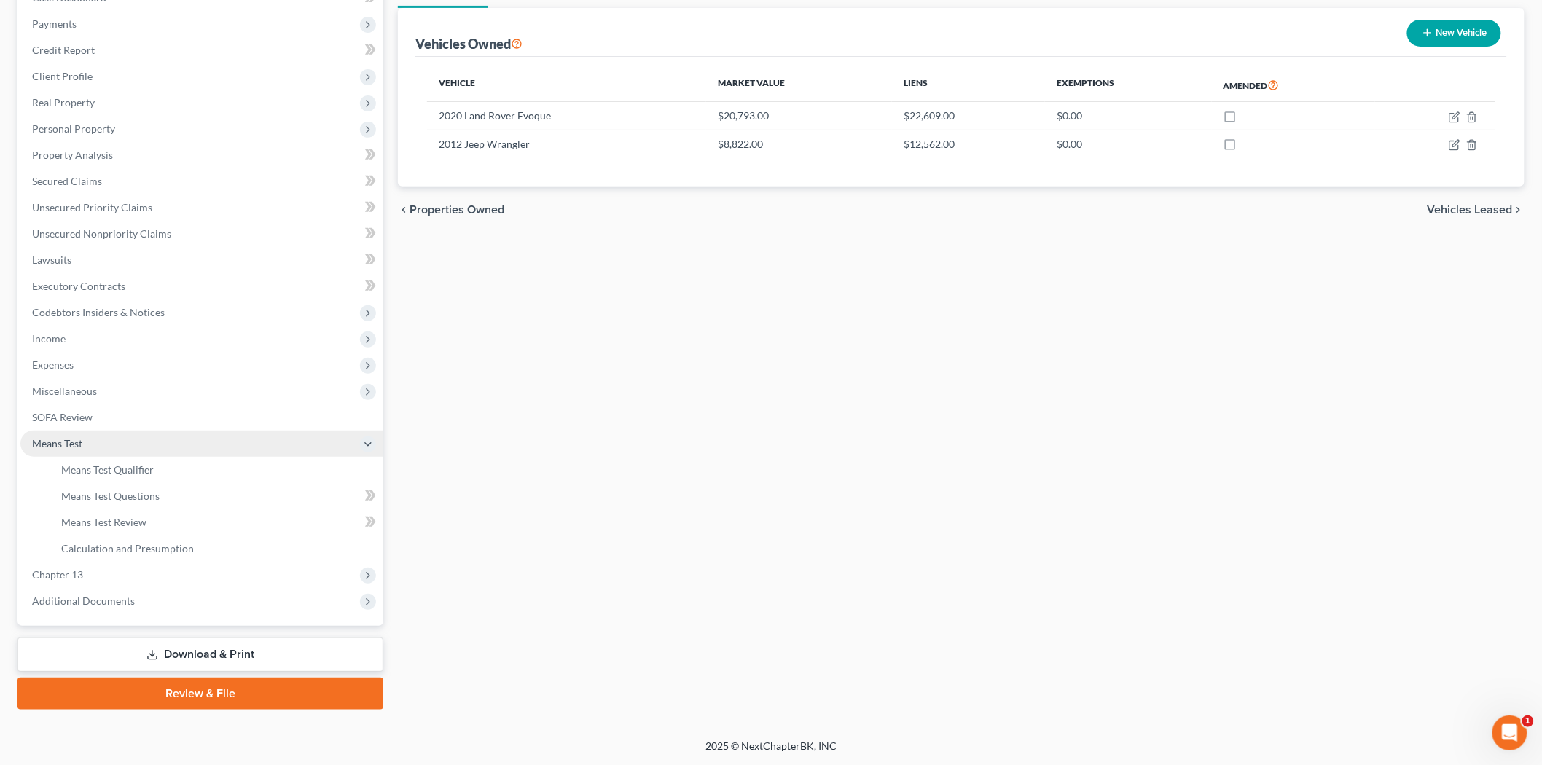
scroll to position [165, 0]
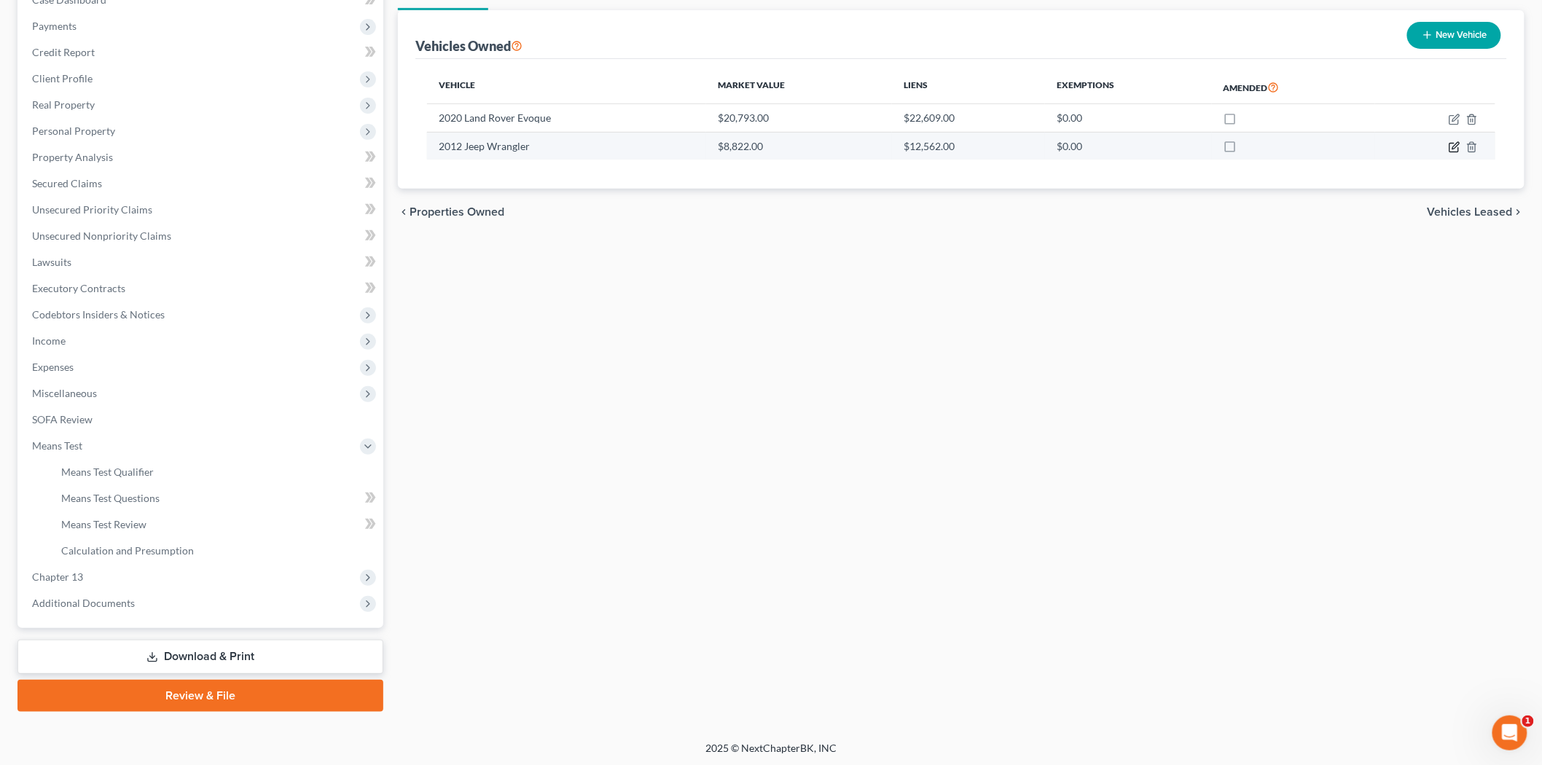
click at [1448, 143] on icon "button" at bounding box center [1454, 147] width 12 height 12
select select "0"
select select "14"
select select "3"
select select "0"
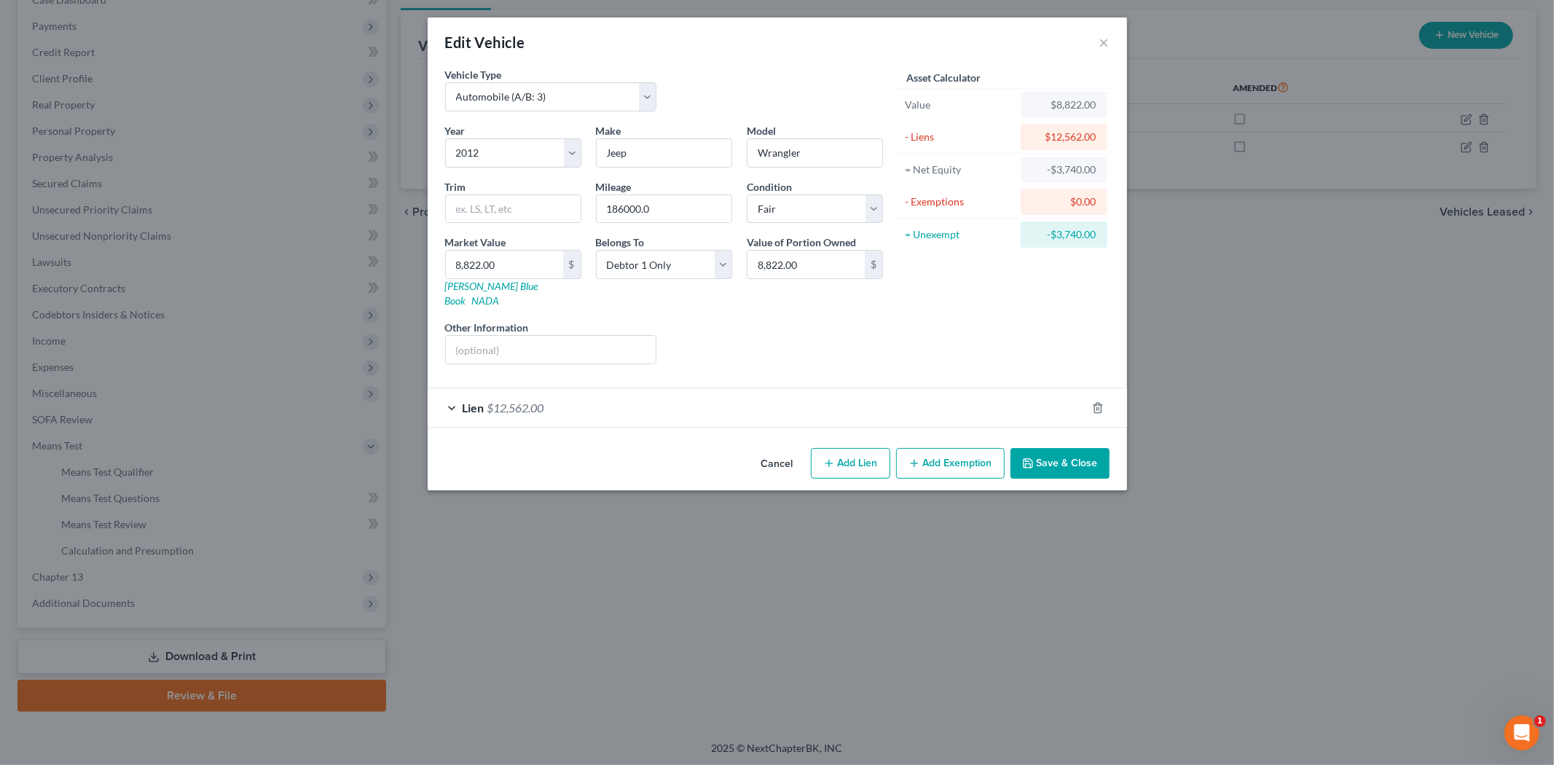
click at [1060, 449] on button "Save & Close" at bounding box center [1060, 463] width 99 height 31
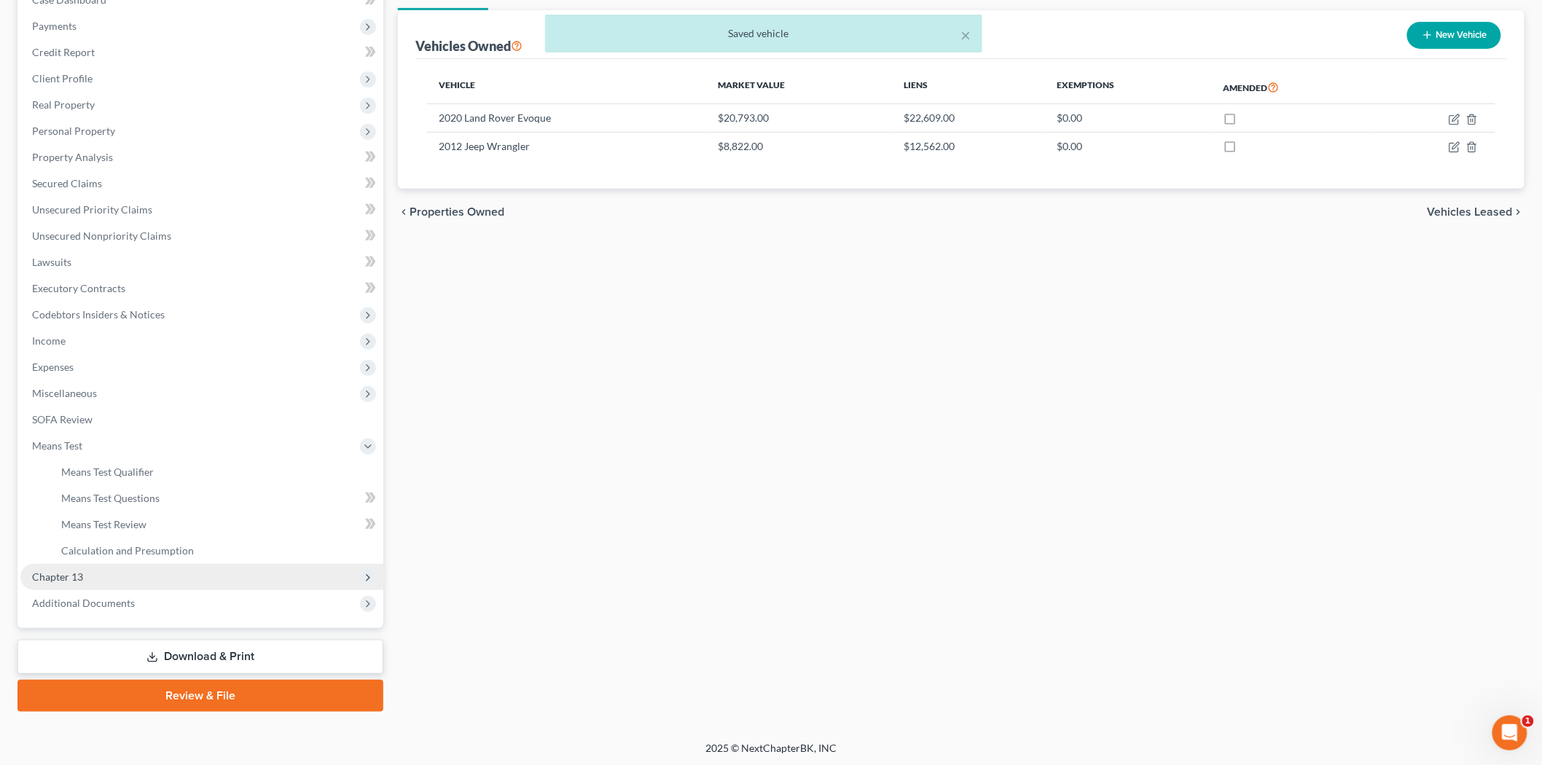
click at [63, 573] on span "Chapter 13" at bounding box center [57, 576] width 51 height 12
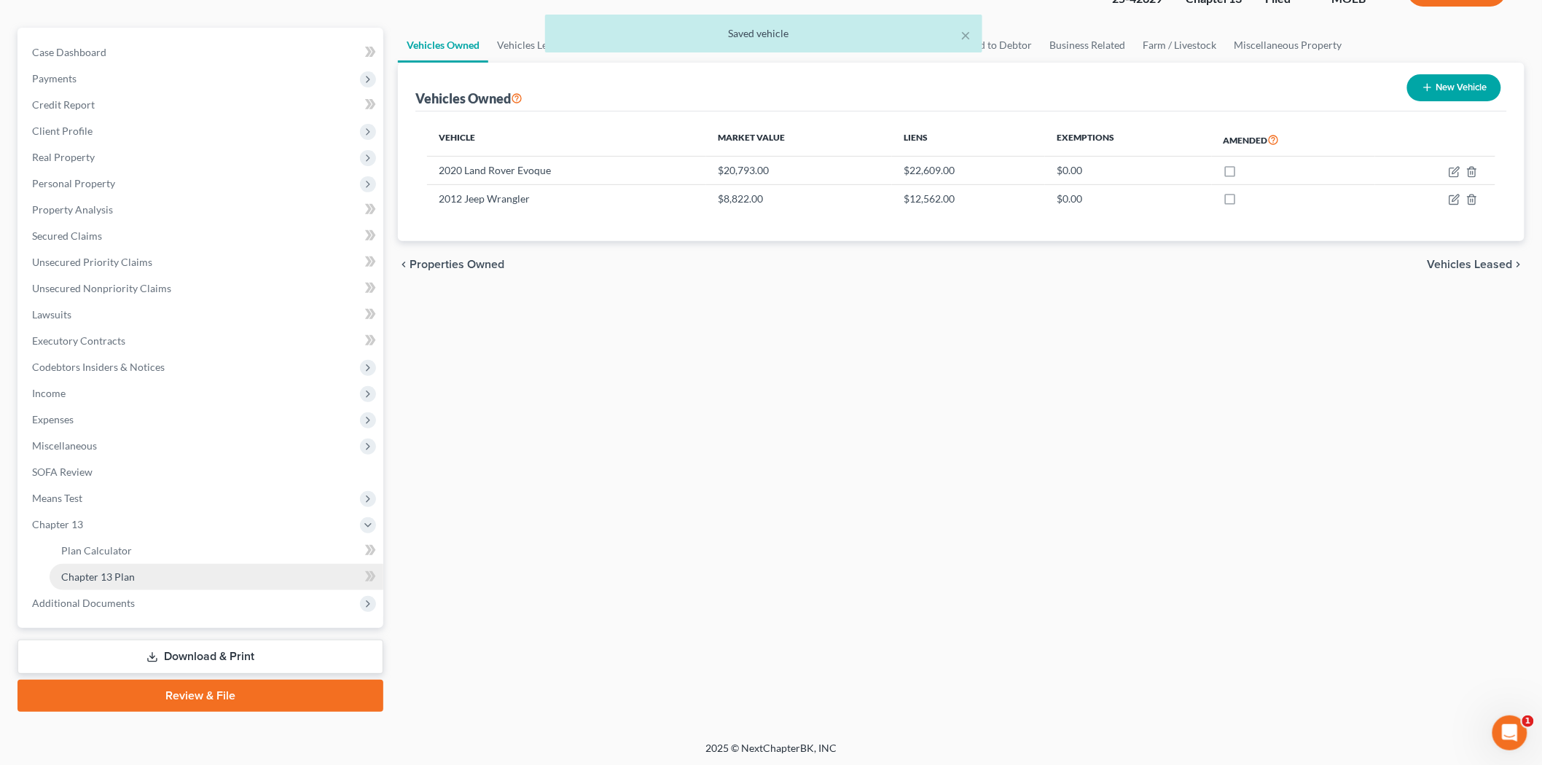
click at [108, 576] on span "Chapter 13 Plan" at bounding box center [98, 576] width 74 height 12
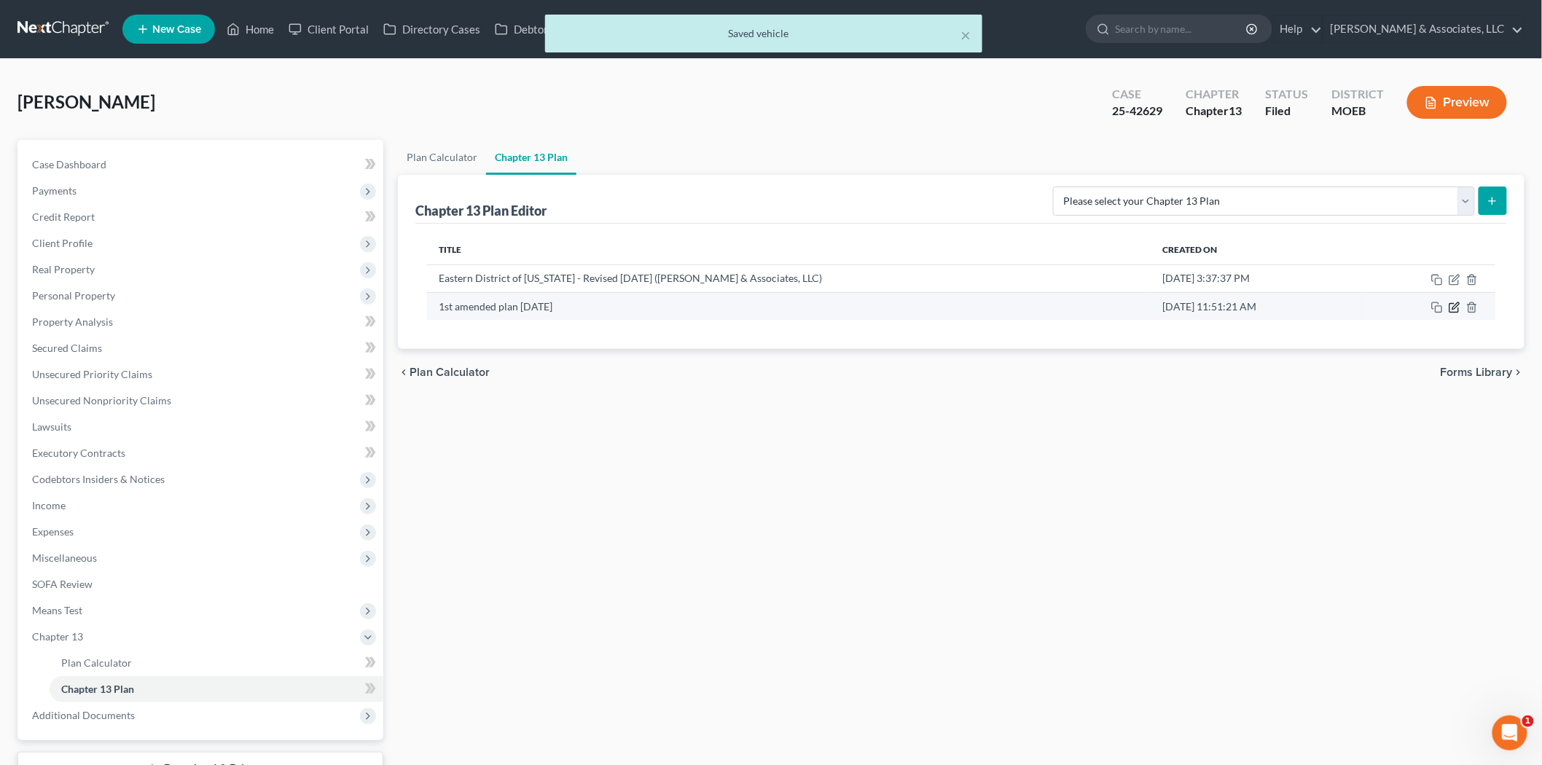
click at [1454, 309] on icon "button" at bounding box center [1455, 305] width 7 height 7
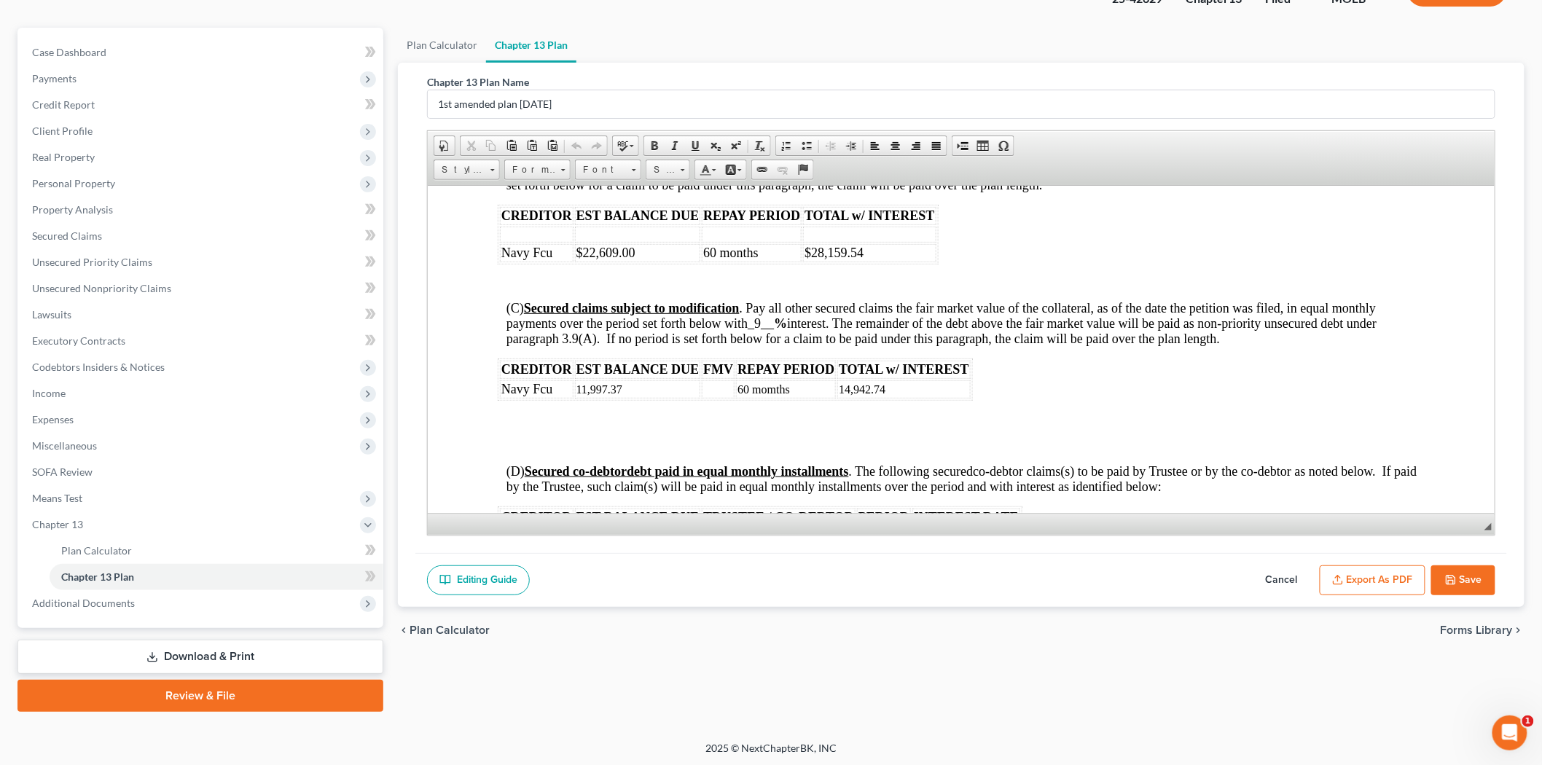
scroll to position [2428, 0]
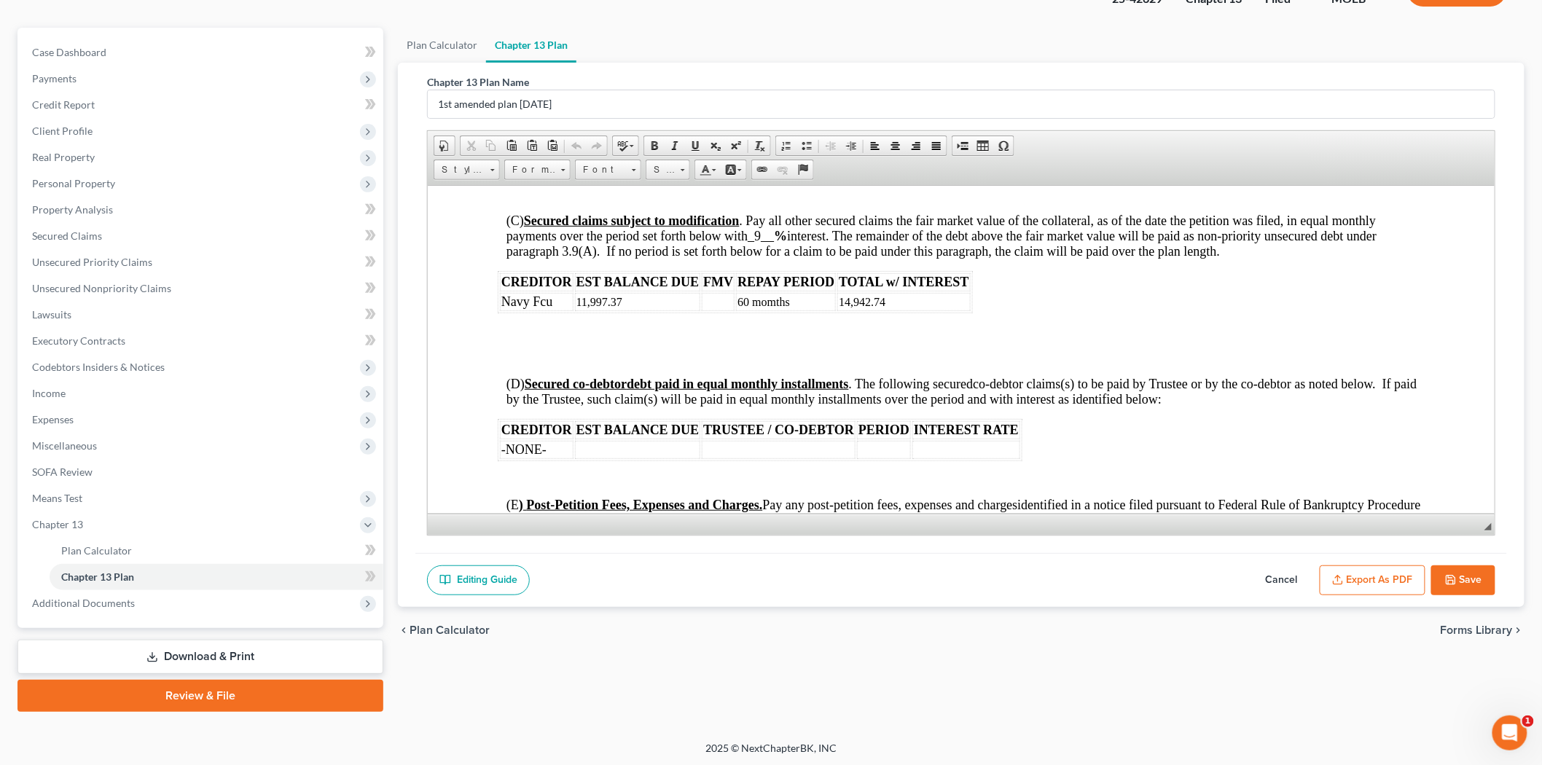
click at [707, 310] on td at bounding box center [717, 301] width 33 height 18
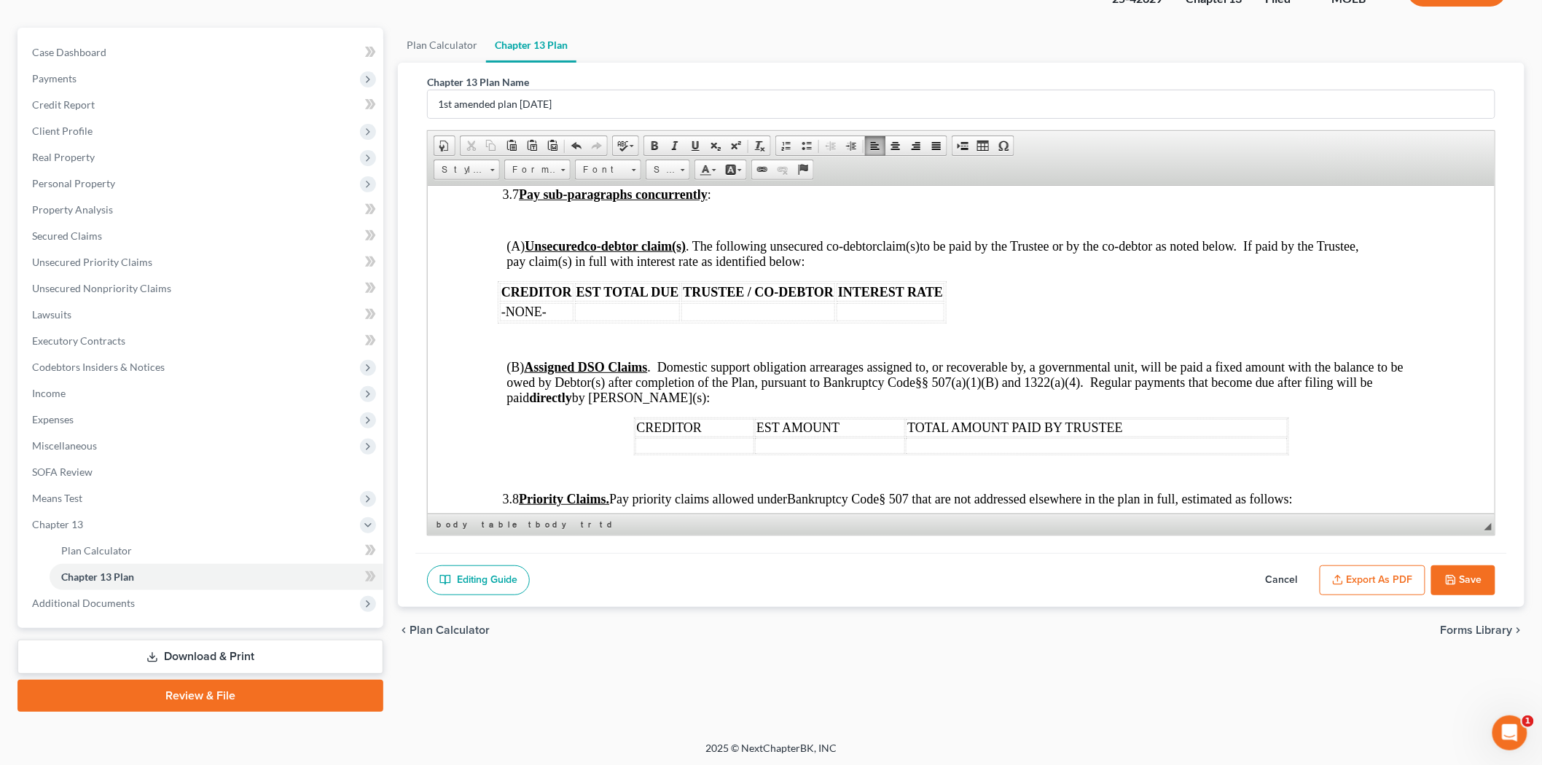
scroll to position [2995, 0]
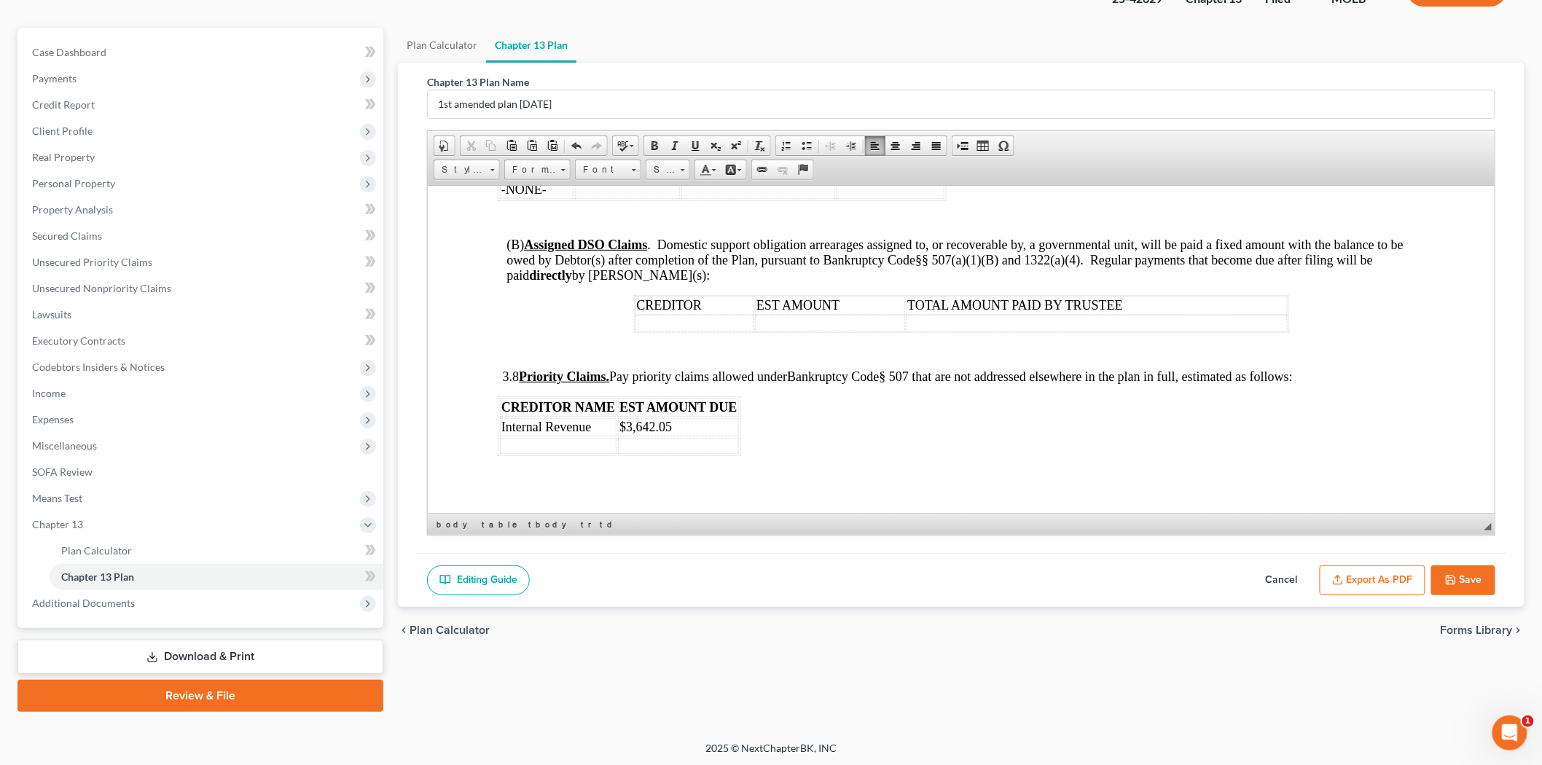
click at [1446, 587] on button "Save" at bounding box center [1463, 580] width 64 height 31
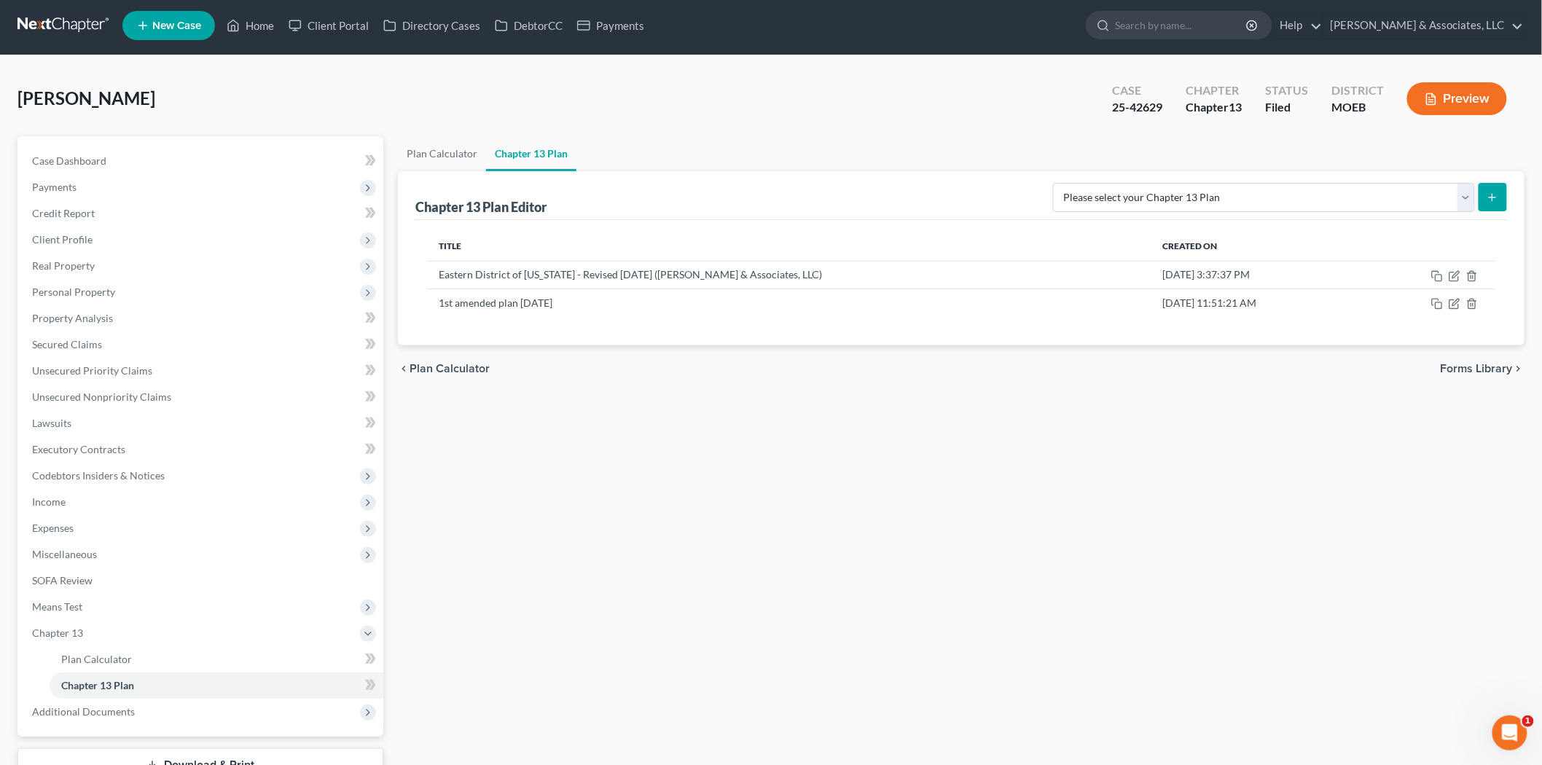
scroll to position [0, 0]
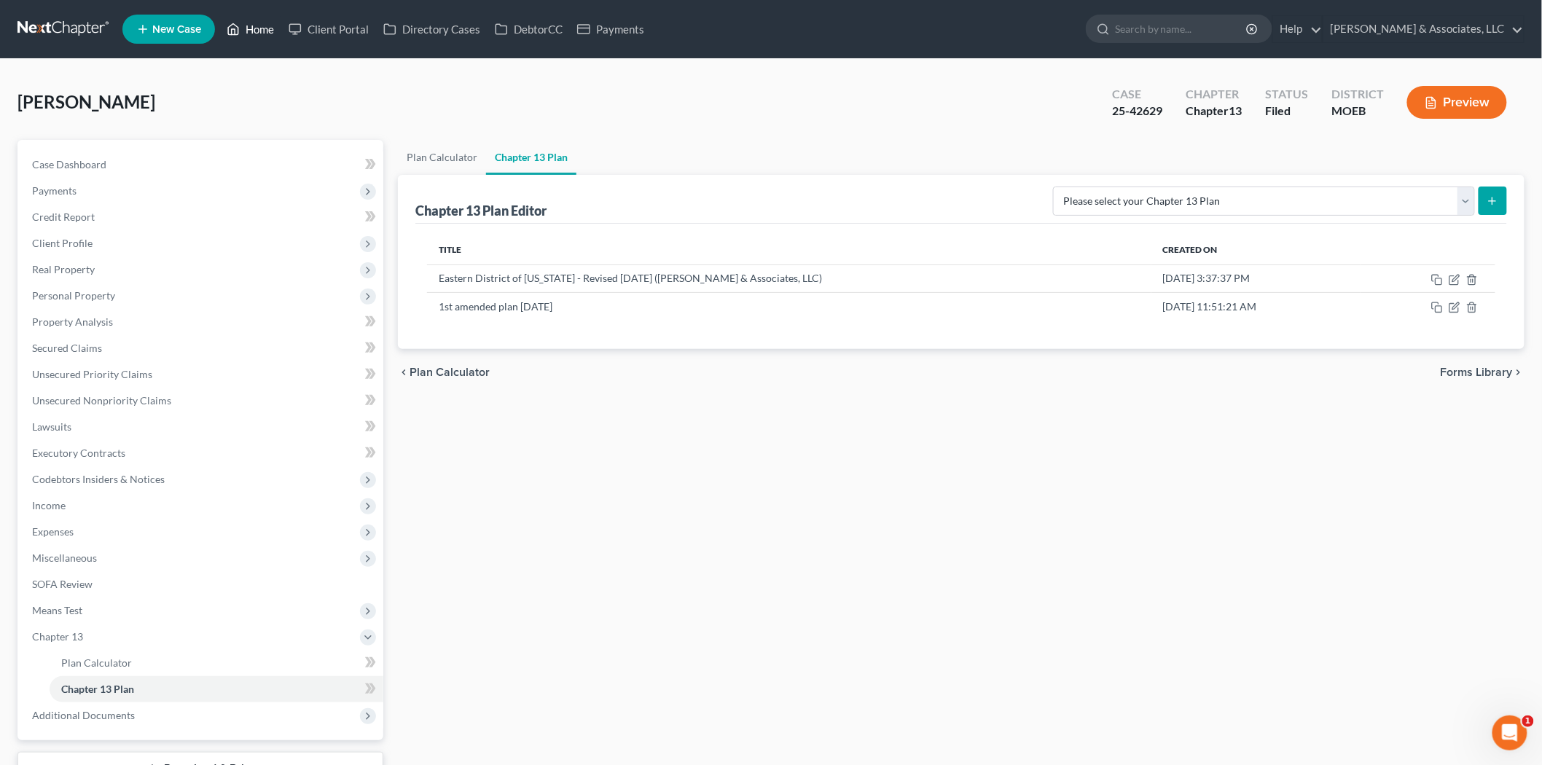
click at [243, 22] on link "Home" at bounding box center [250, 29] width 62 height 26
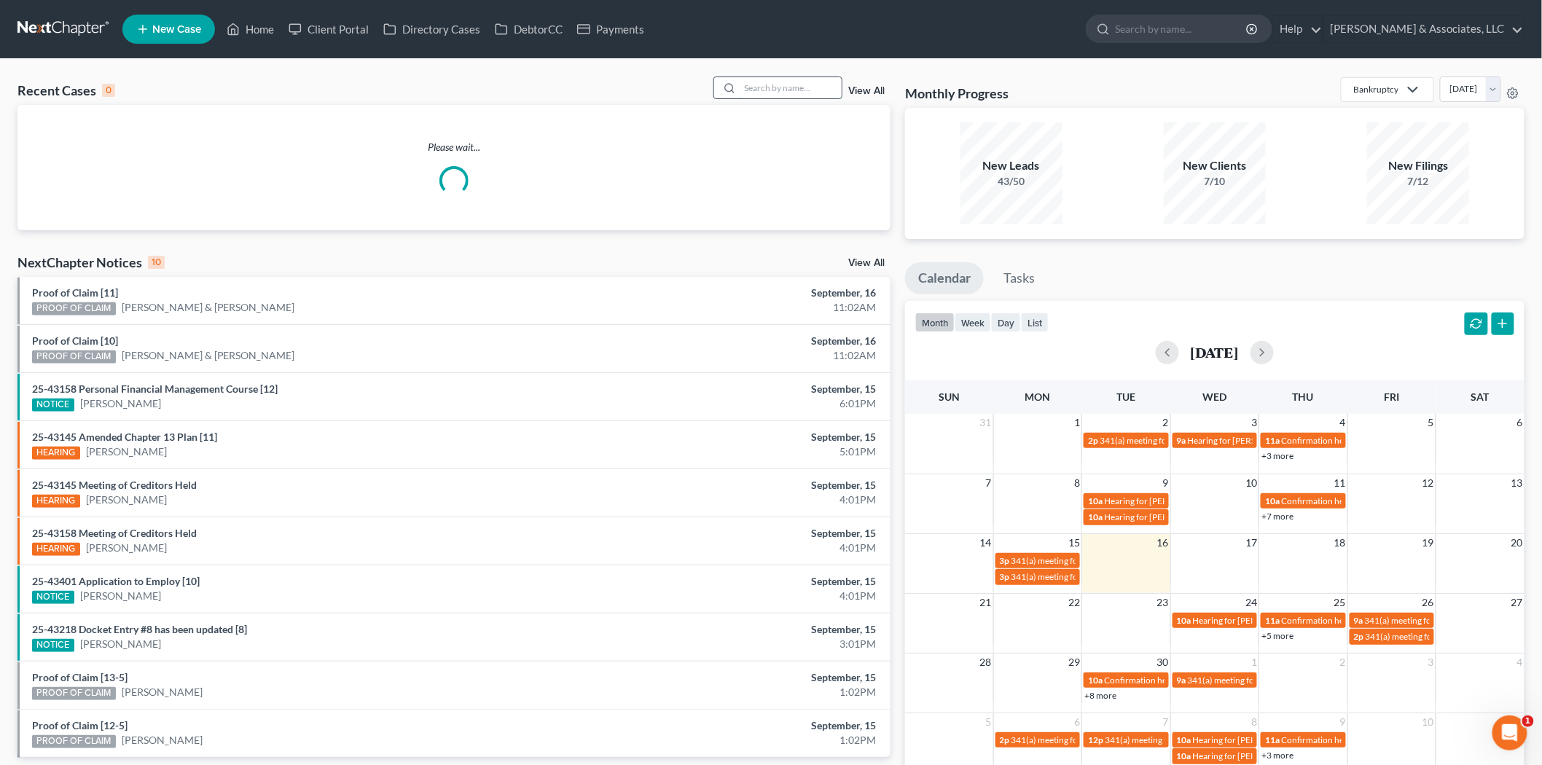
click at [796, 88] on input "search" at bounding box center [791, 87] width 102 height 21
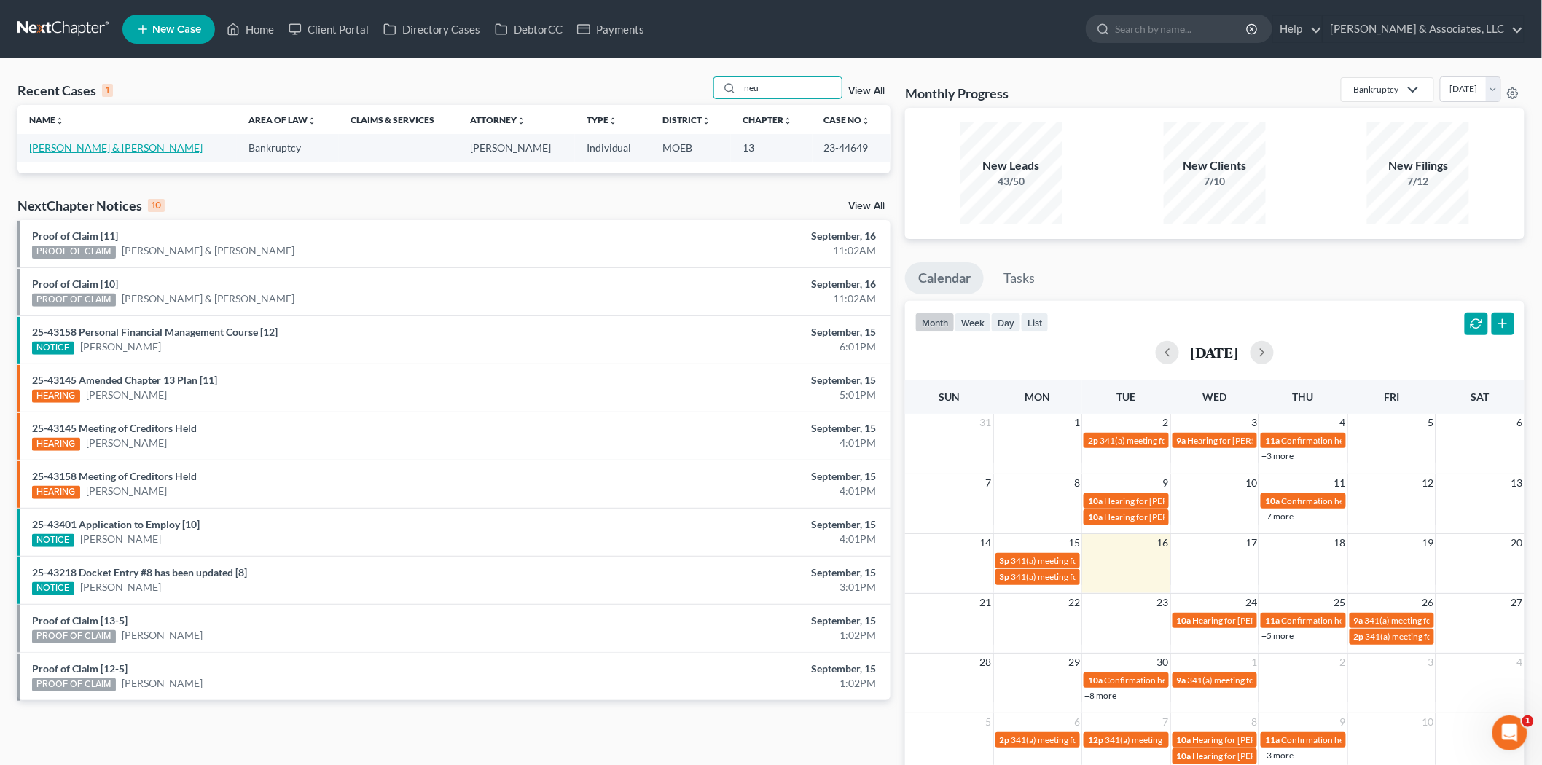
type input "neu"
click at [62, 142] on link "[PERSON_NAME] & [PERSON_NAME]" at bounding box center [115, 147] width 173 height 12
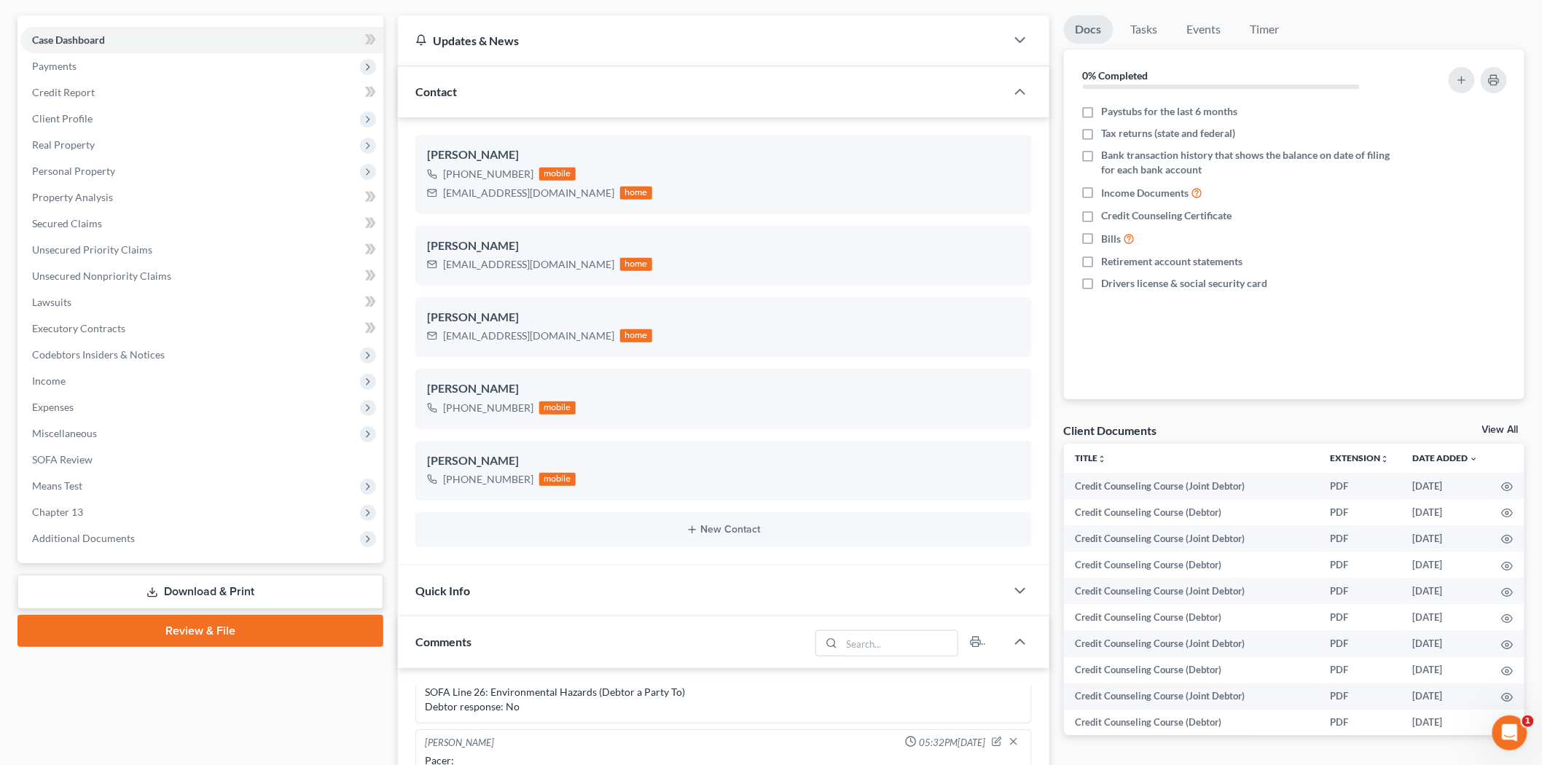
scroll to position [243, 0]
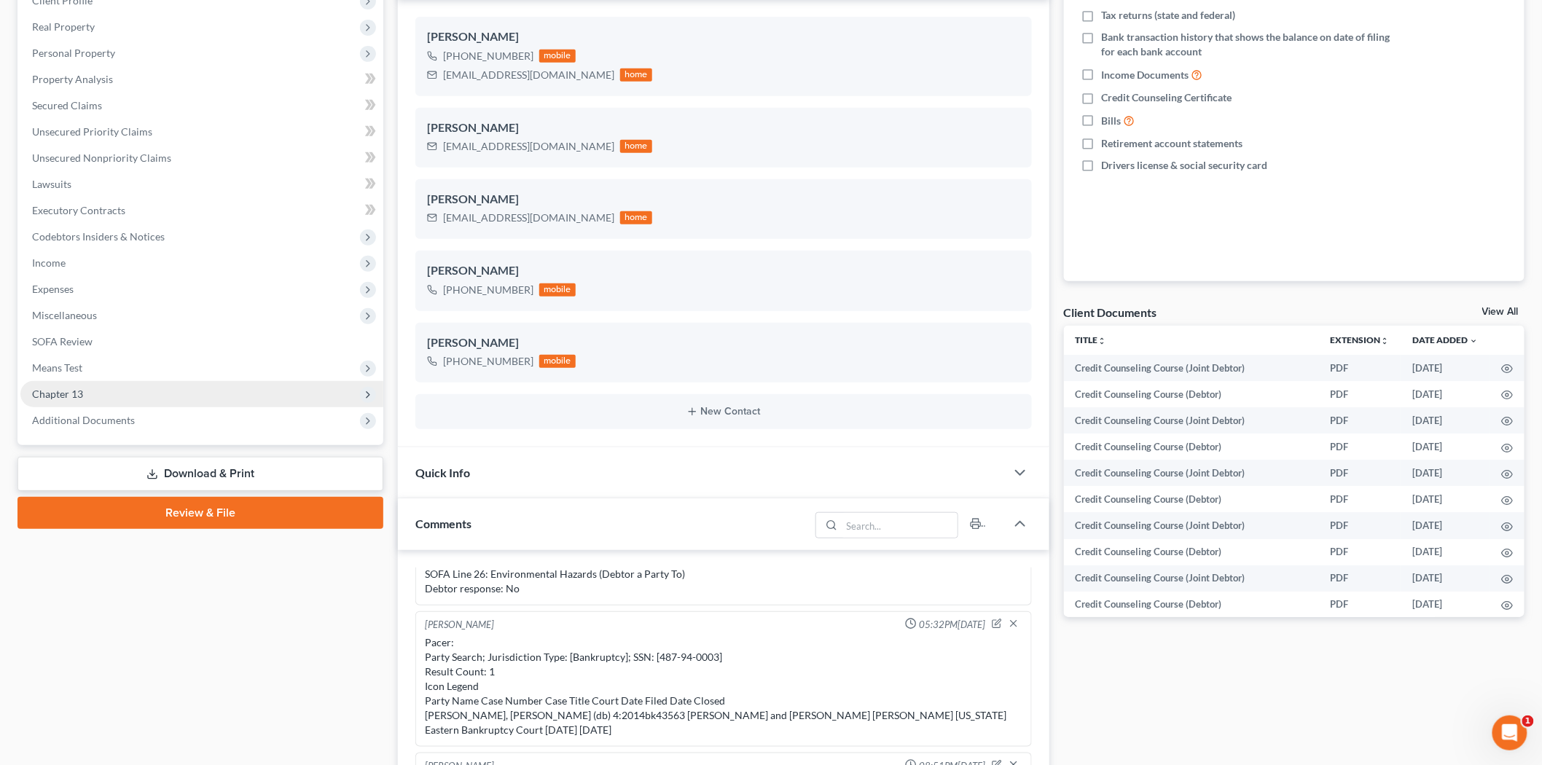
click at [58, 390] on span "Chapter 13" at bounding box center [57, 394] width 51 height 12
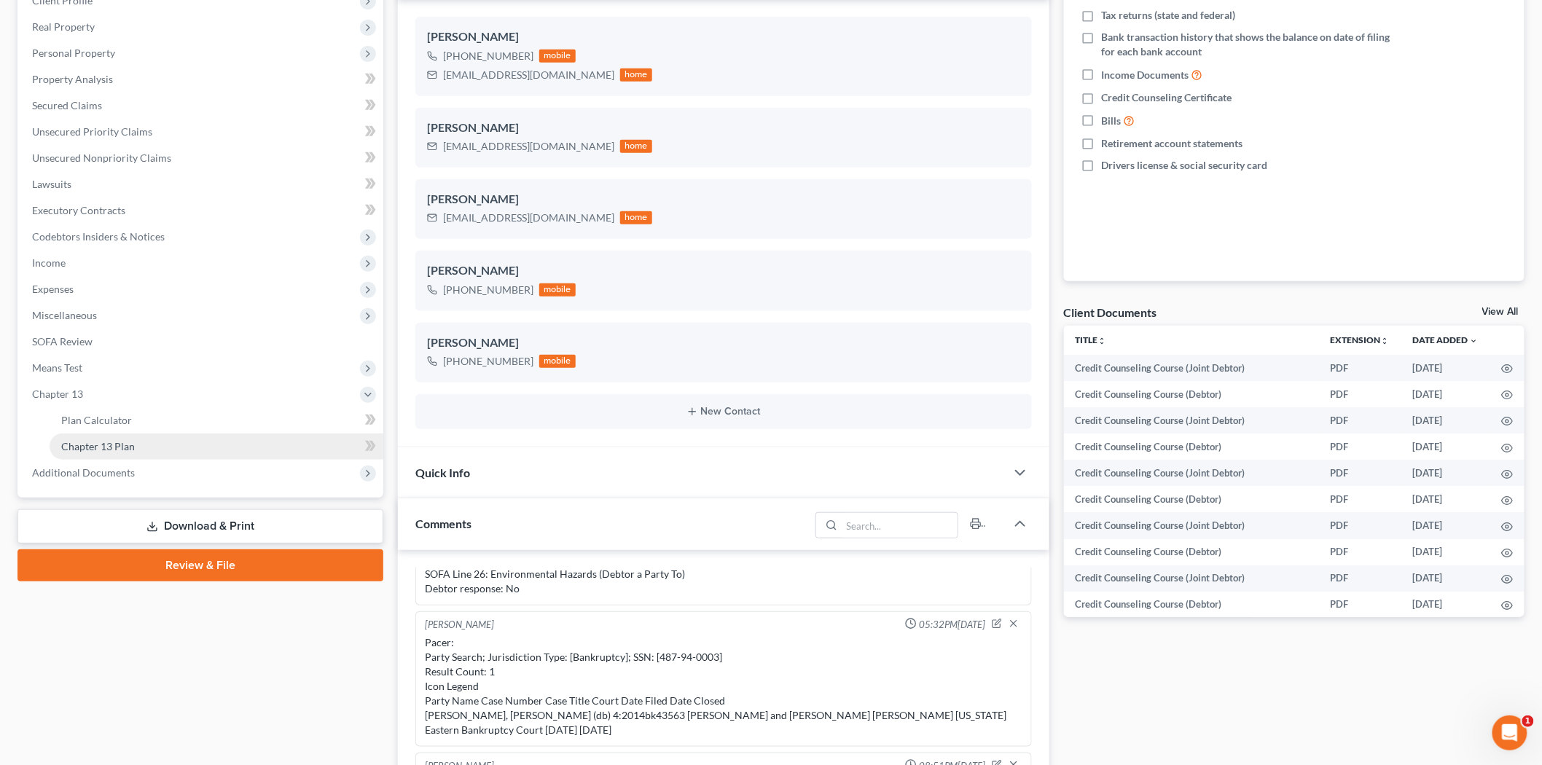
click at [113, 447] on span "Chapter 13 Plan" at bounding box center [98, 446] width 74 height 12
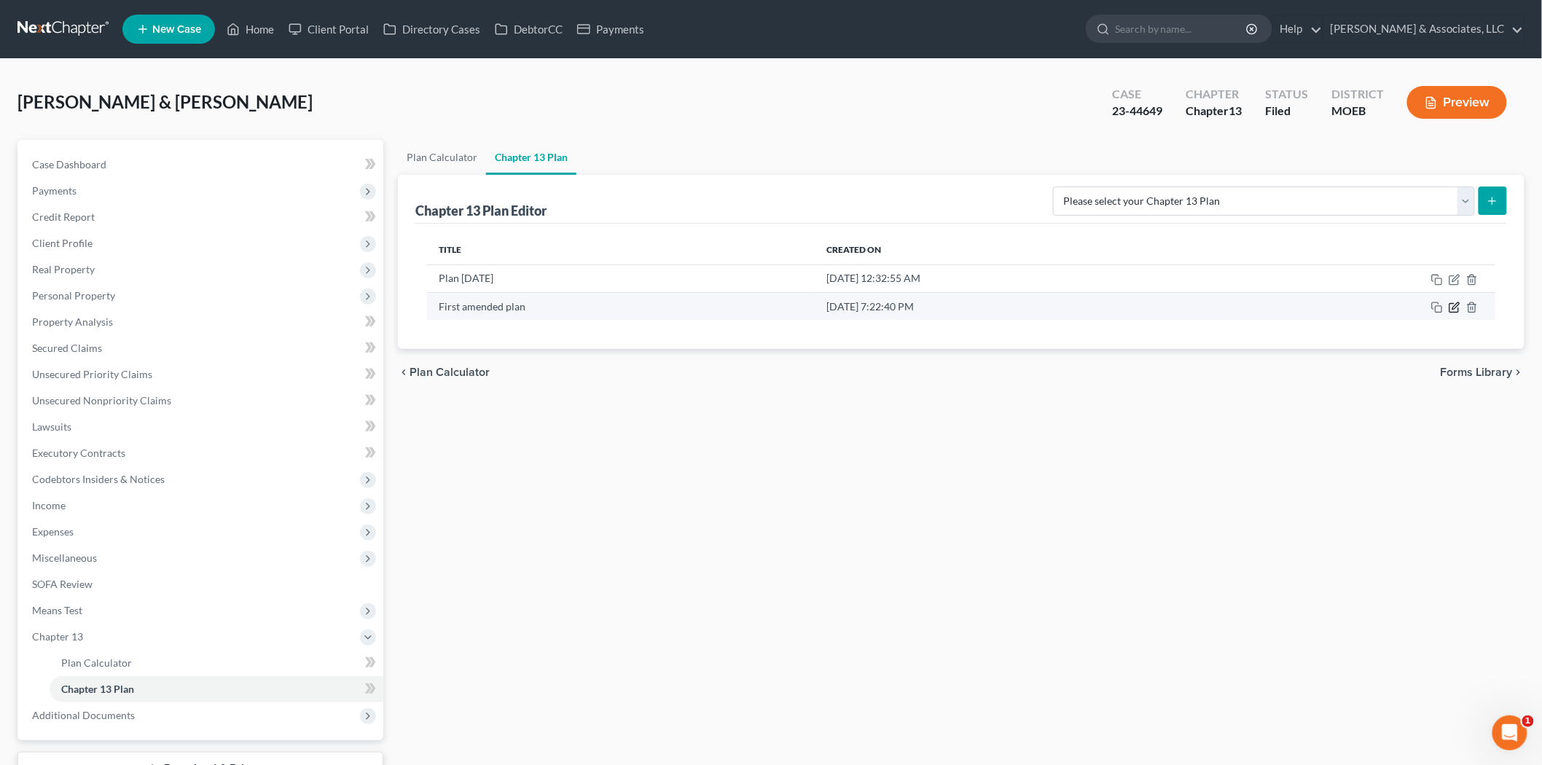
click at [1456, 308] on icon "button" at bounding box center [1454, 308] width 12 height 12
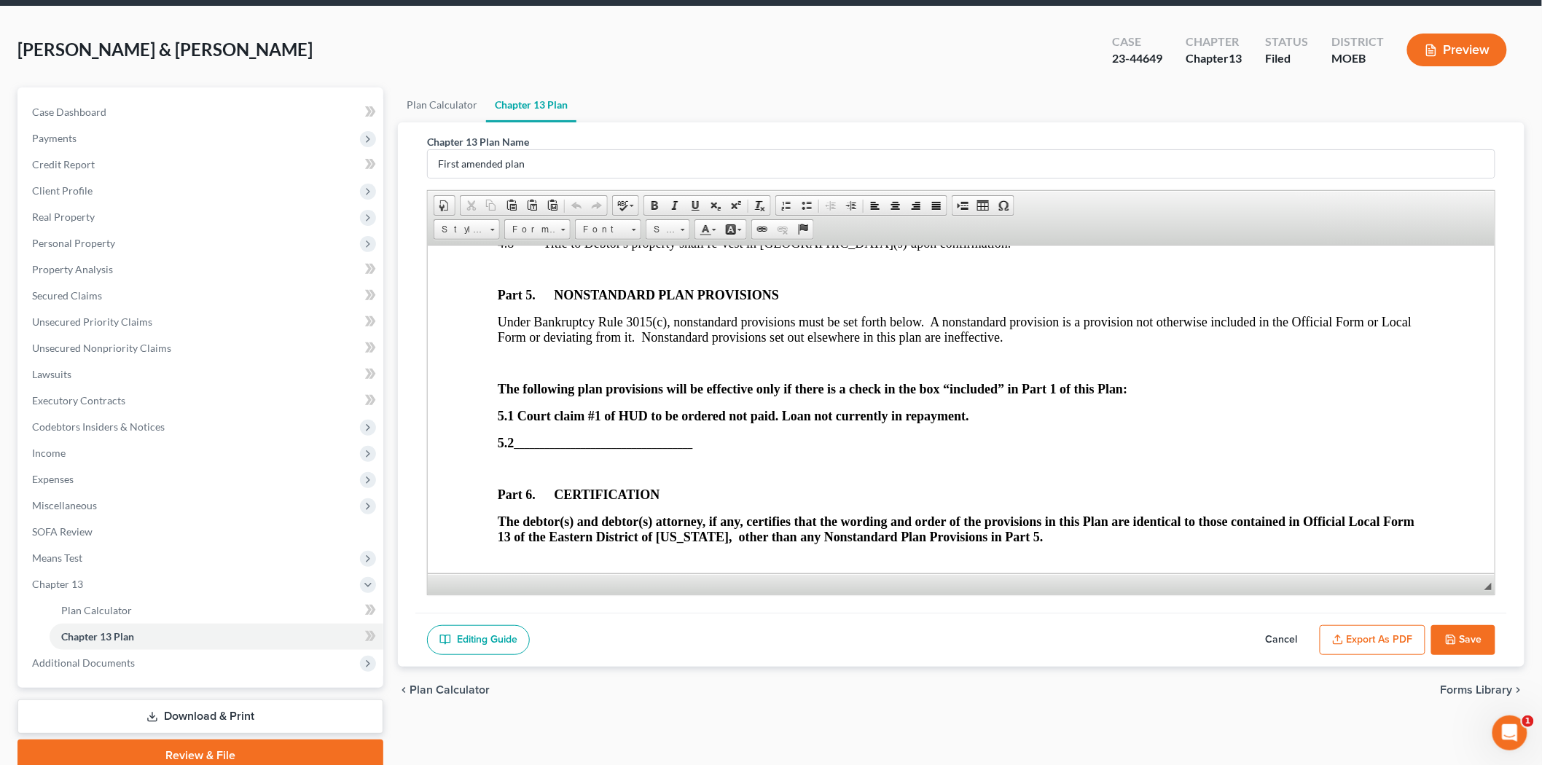
scroll to position [81, 0]
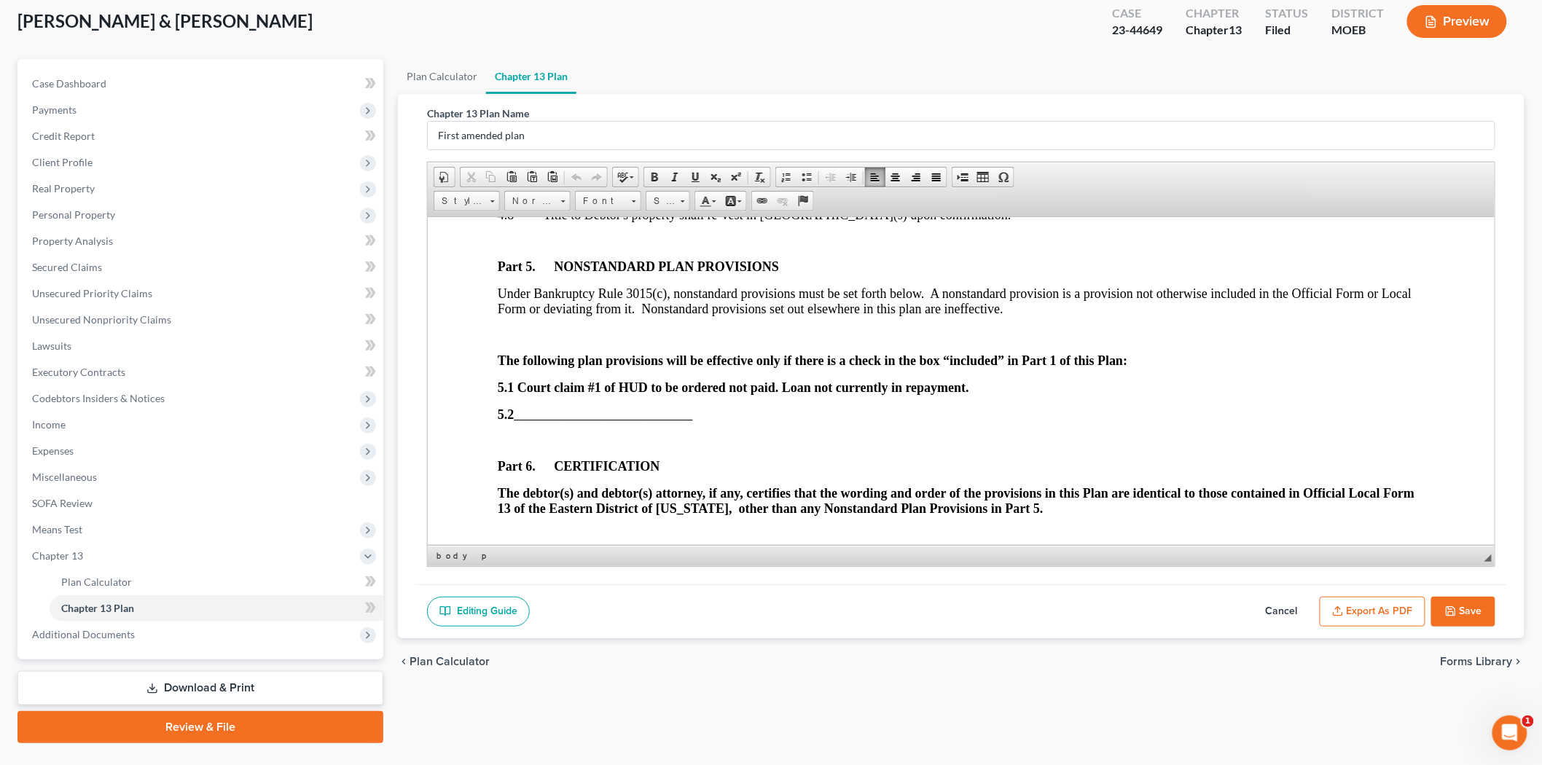
click at [519, 394] on span "Court claim #1 of HUD to be ordered not paid. Loan not currently in repayment." at bounding box center [743, 387] width 452 height 15
drag, startPoint x: 519, startPoint y: 429, endPoint x: 969, endPoint y: 423, distance: 449.6
click at [968, 394] on span "Court claim #1 of HUD to be ordered not paid. Loan not currently in repayment." at bounding box center [743, 387] width 452 height 15
copy span "Court claim #1 of HUD to be ordered not paid. Loan not currently in repayment."
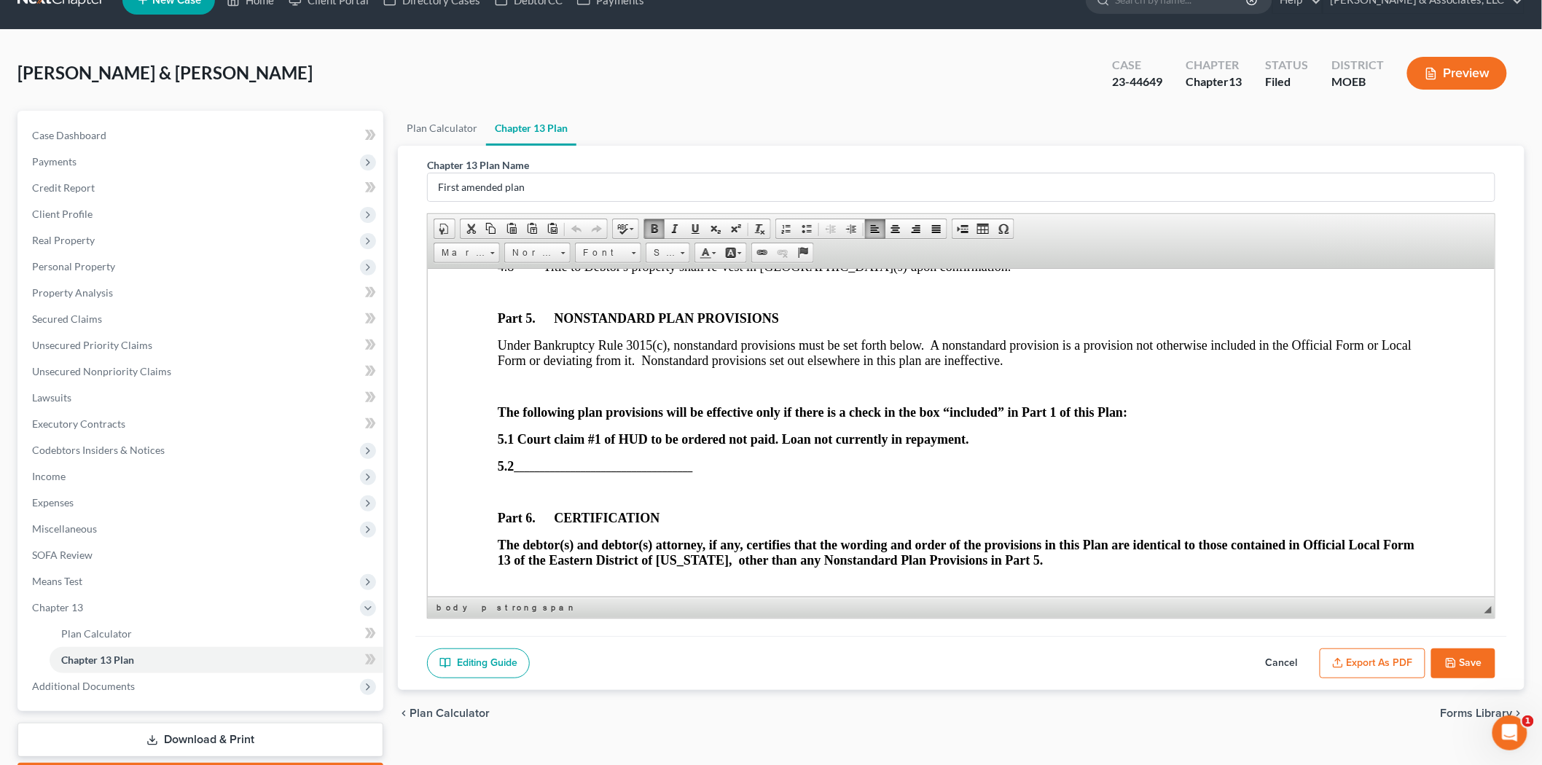
scroll to position [0, 0]
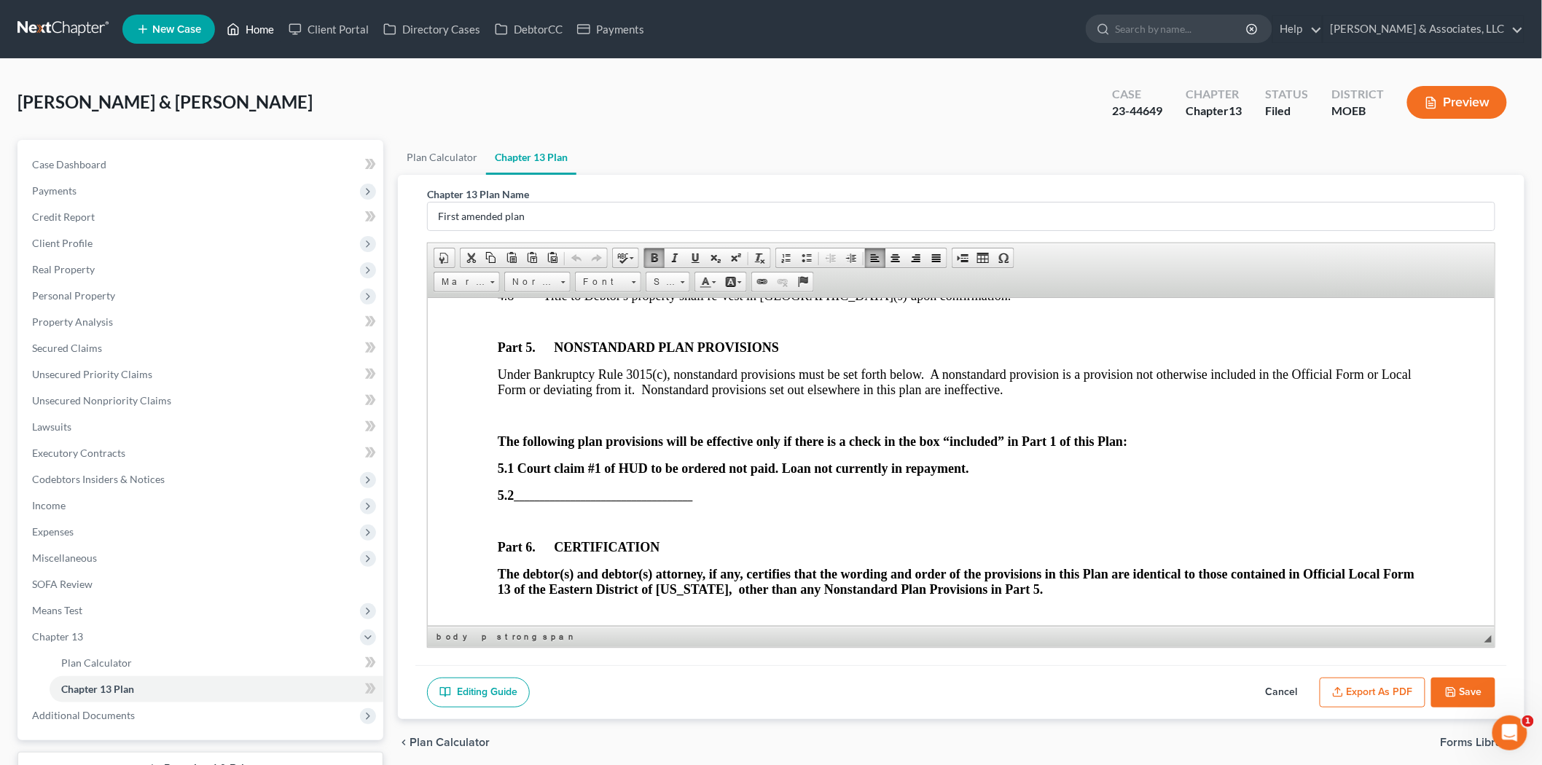
click at [268, 39] on link "Home" at bounding box center [250, 29] width 62 height 26
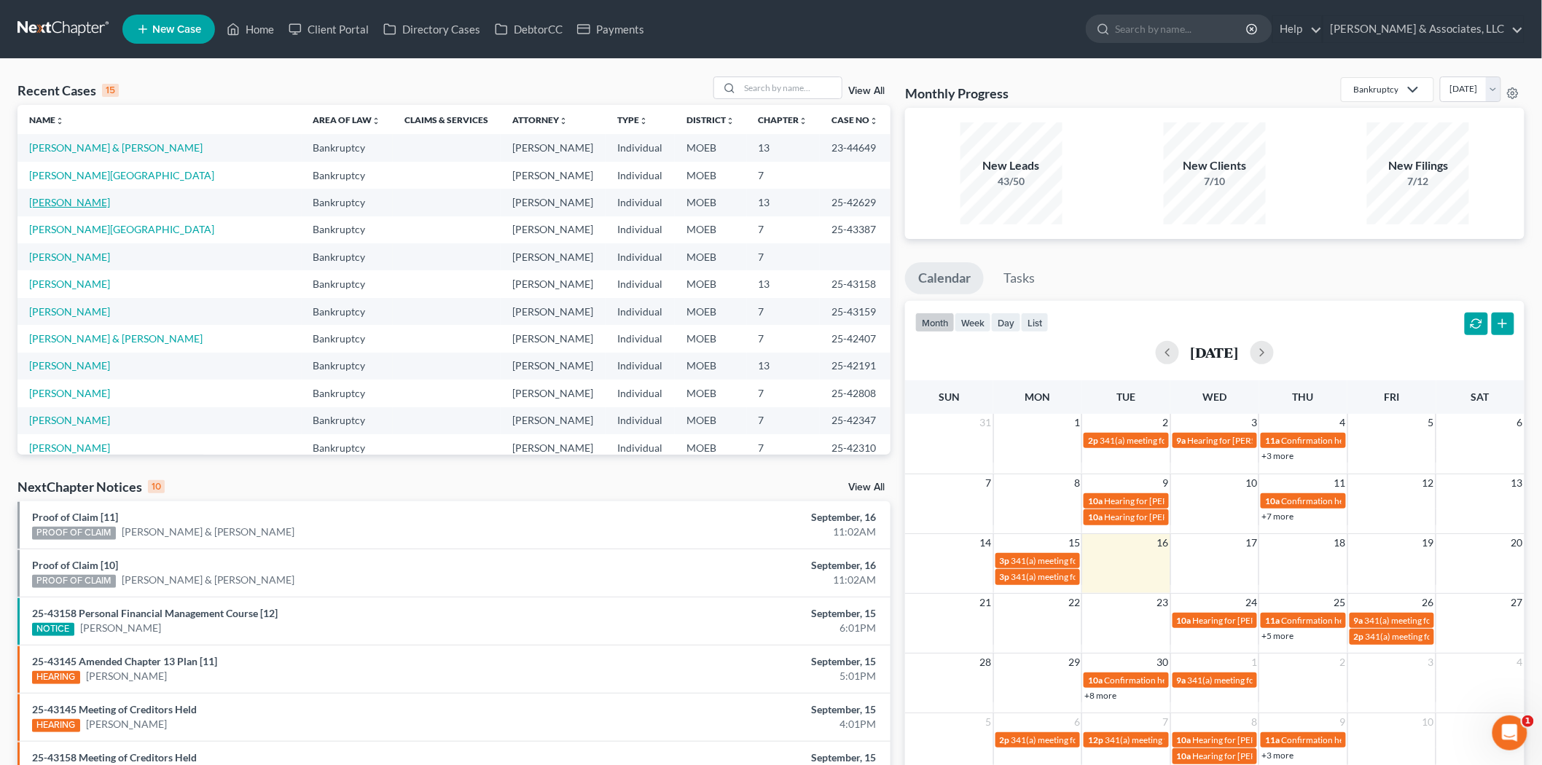
click at [60, 201] on link "[PERSON_NAME]" at bounding box center [69, 202] width 81 height 12
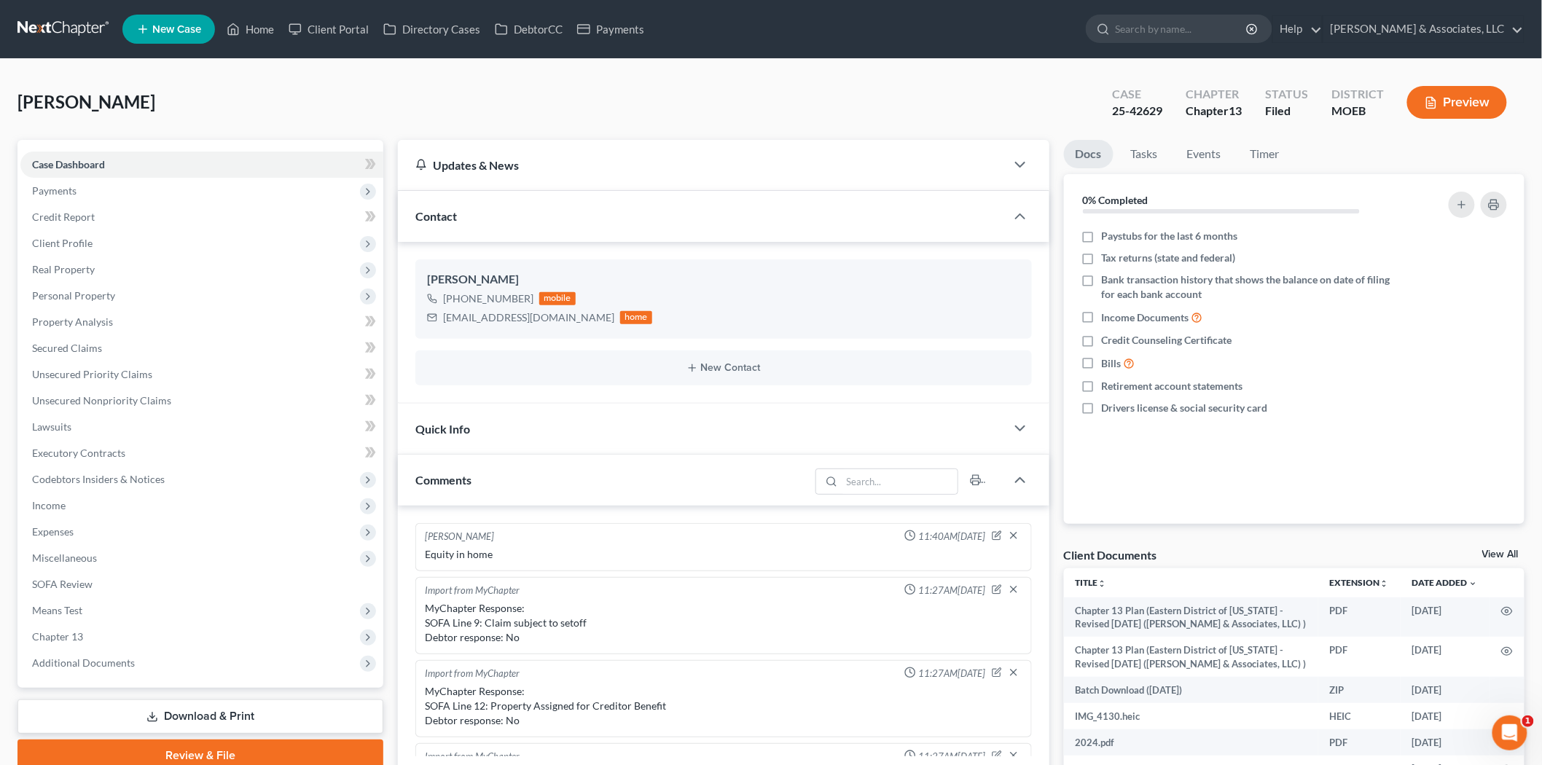
scroll to position [1437, 0]
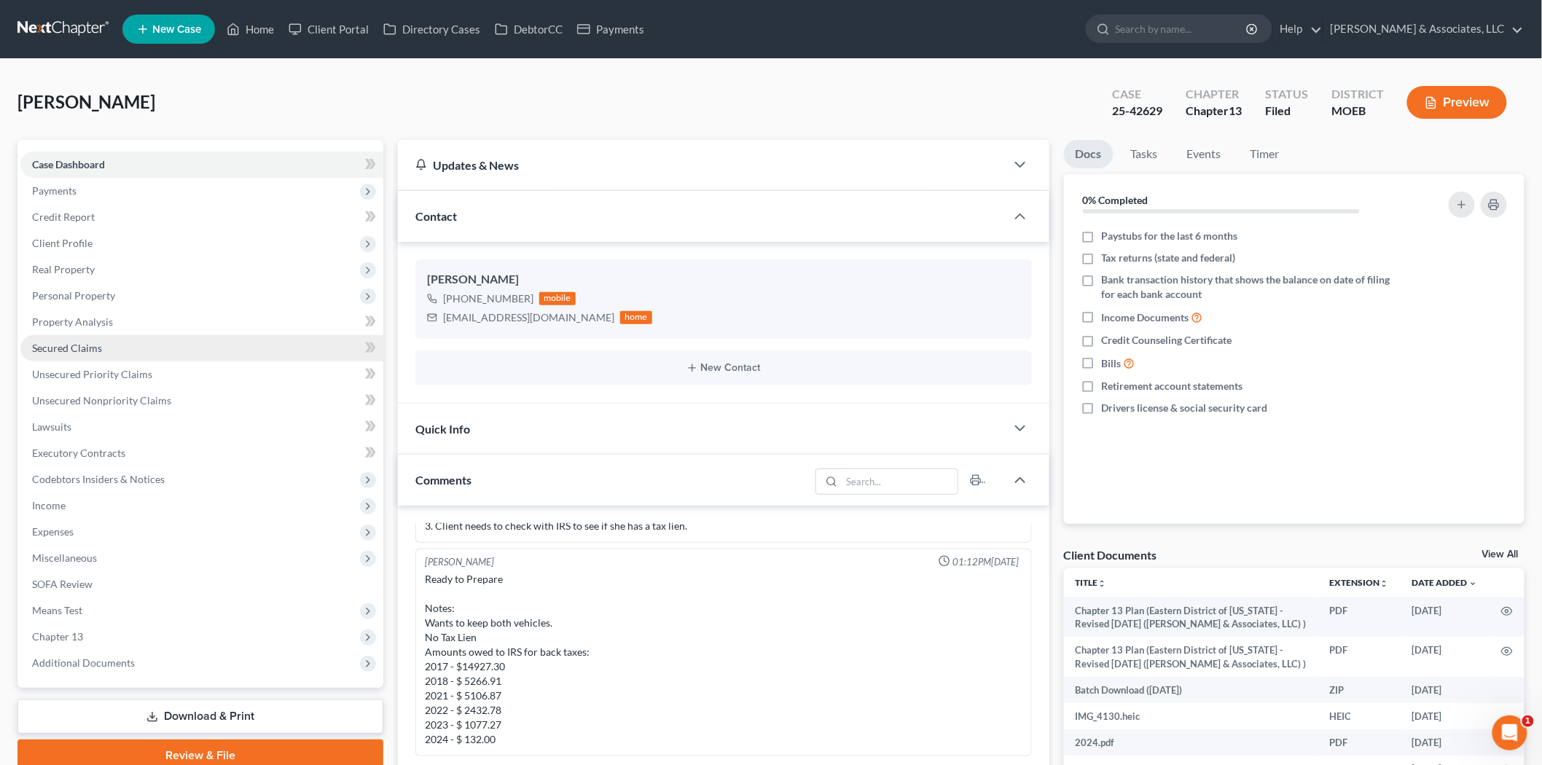
click at [73, 348] on span "Secured Claims" at bounding box center [67, 348] width 70 height 12
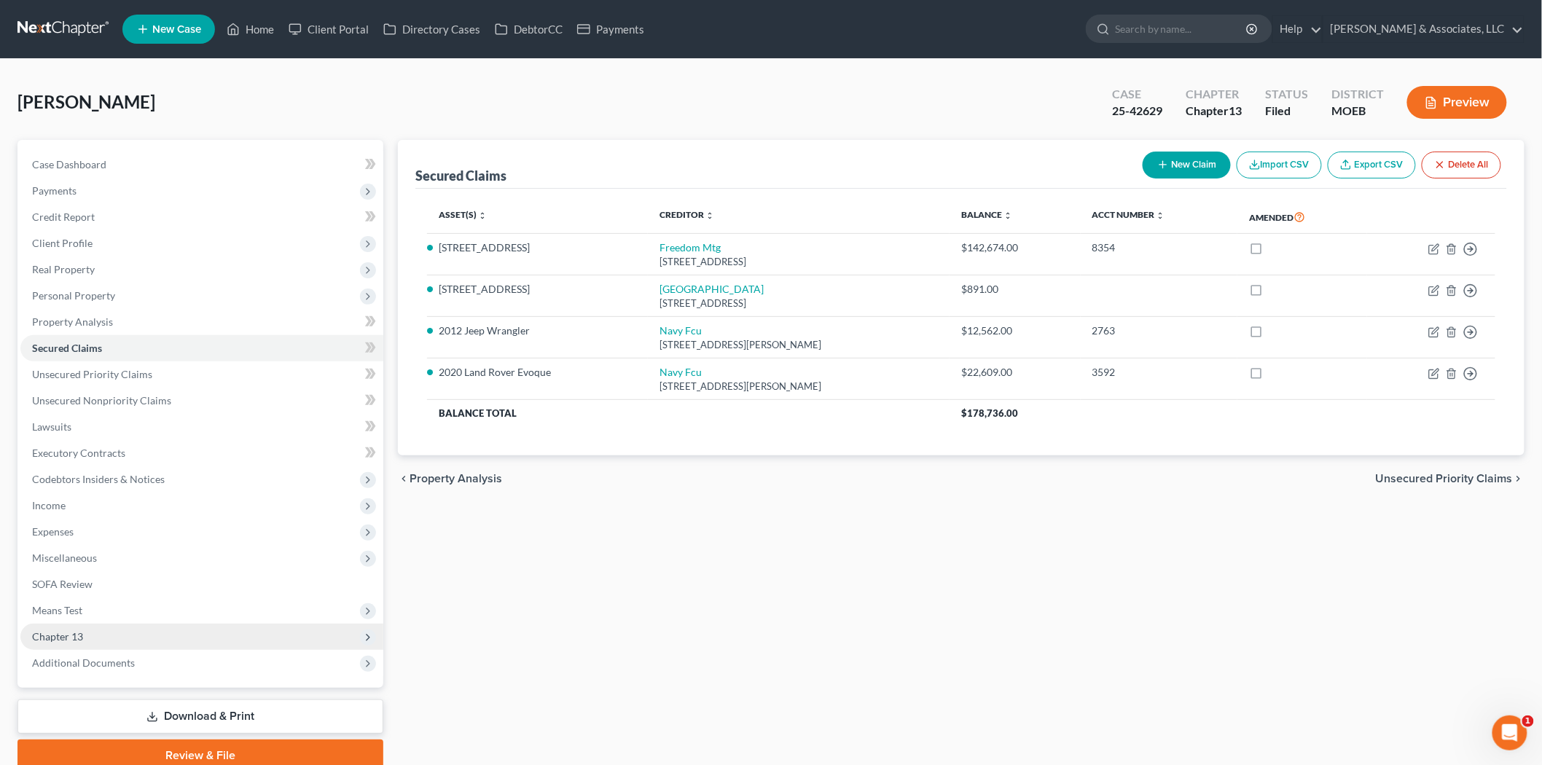
click at [125, 642] on span "Chapter 13" at bounding box center [201, 637] width 363 height 26
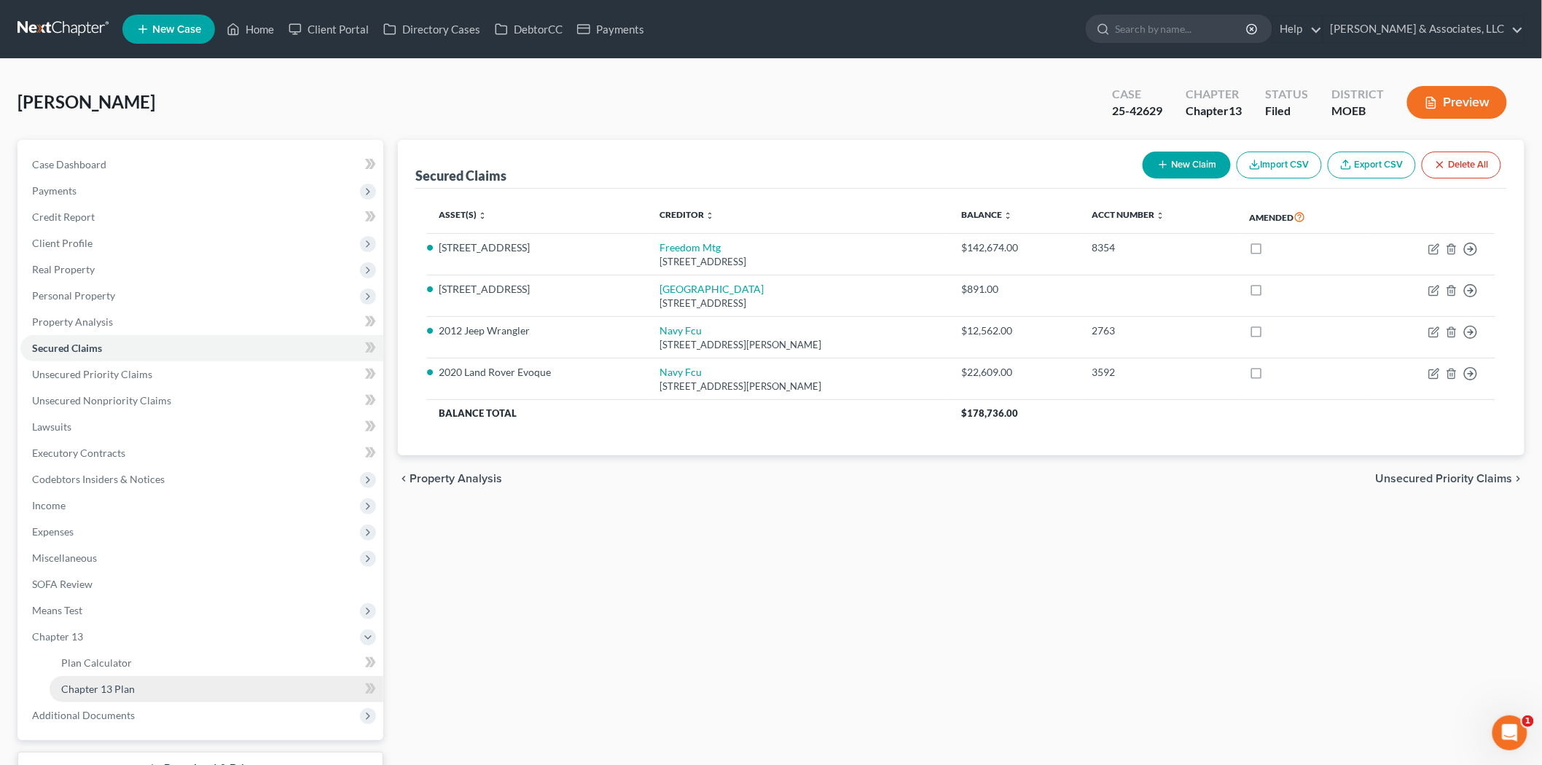
click at [135, 689] on link "Chapter 13 Plan" at bounding box center [217, 689] width 334 height 26
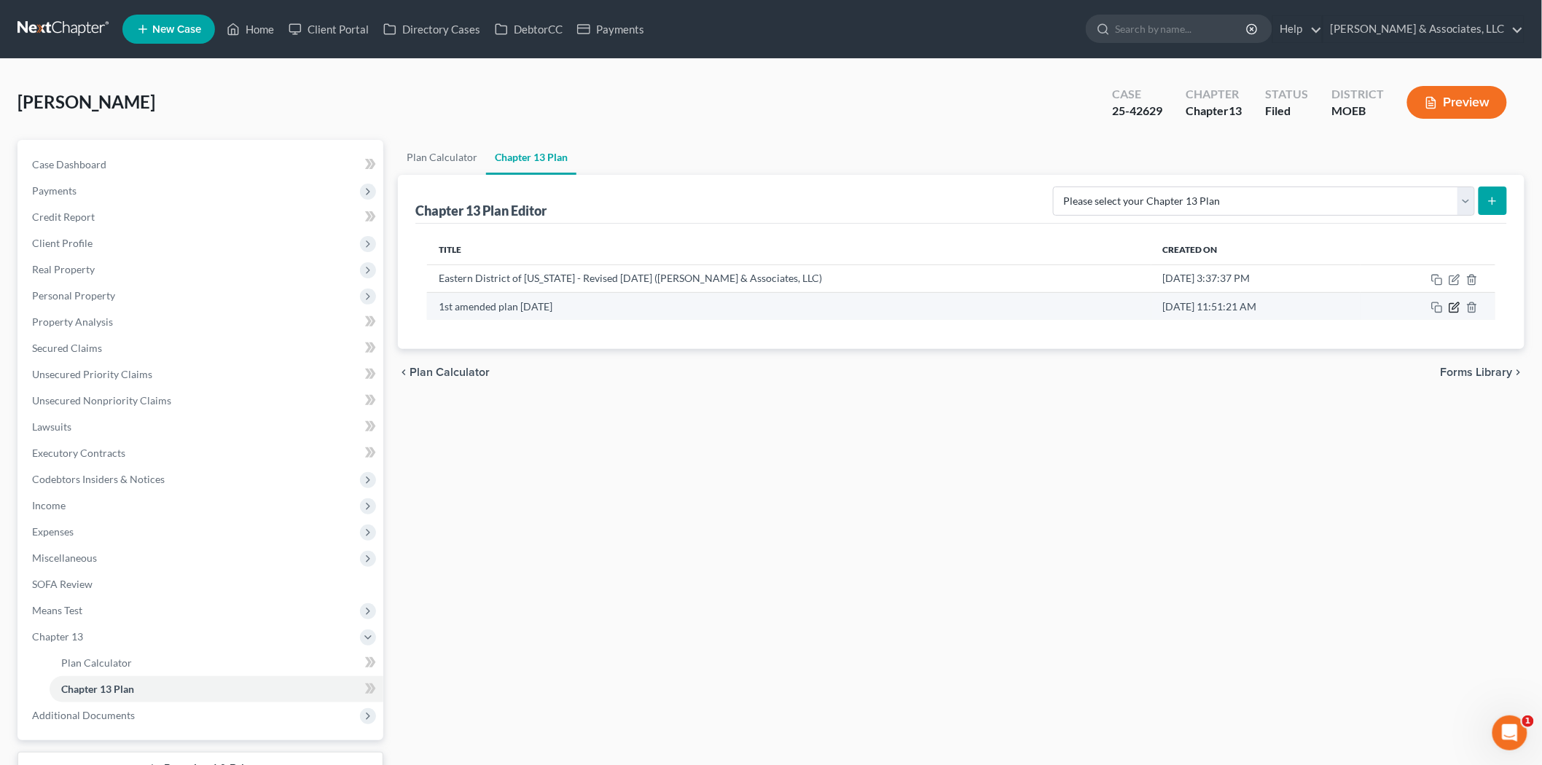
click at [1451, 307] on icon "button" at bounding box center [1454, 308] width 12 height 12
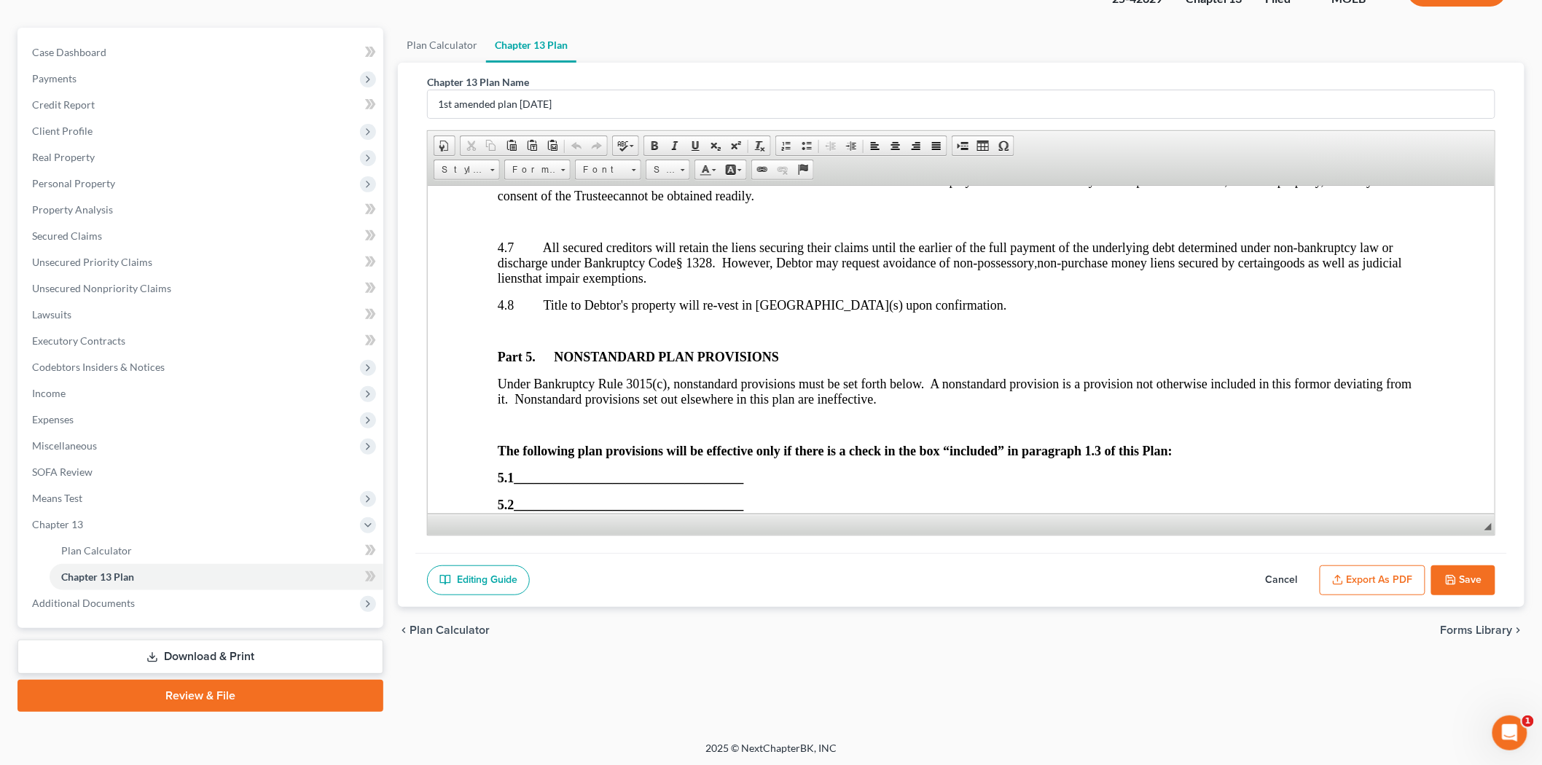
scroll to position [4290, 0]
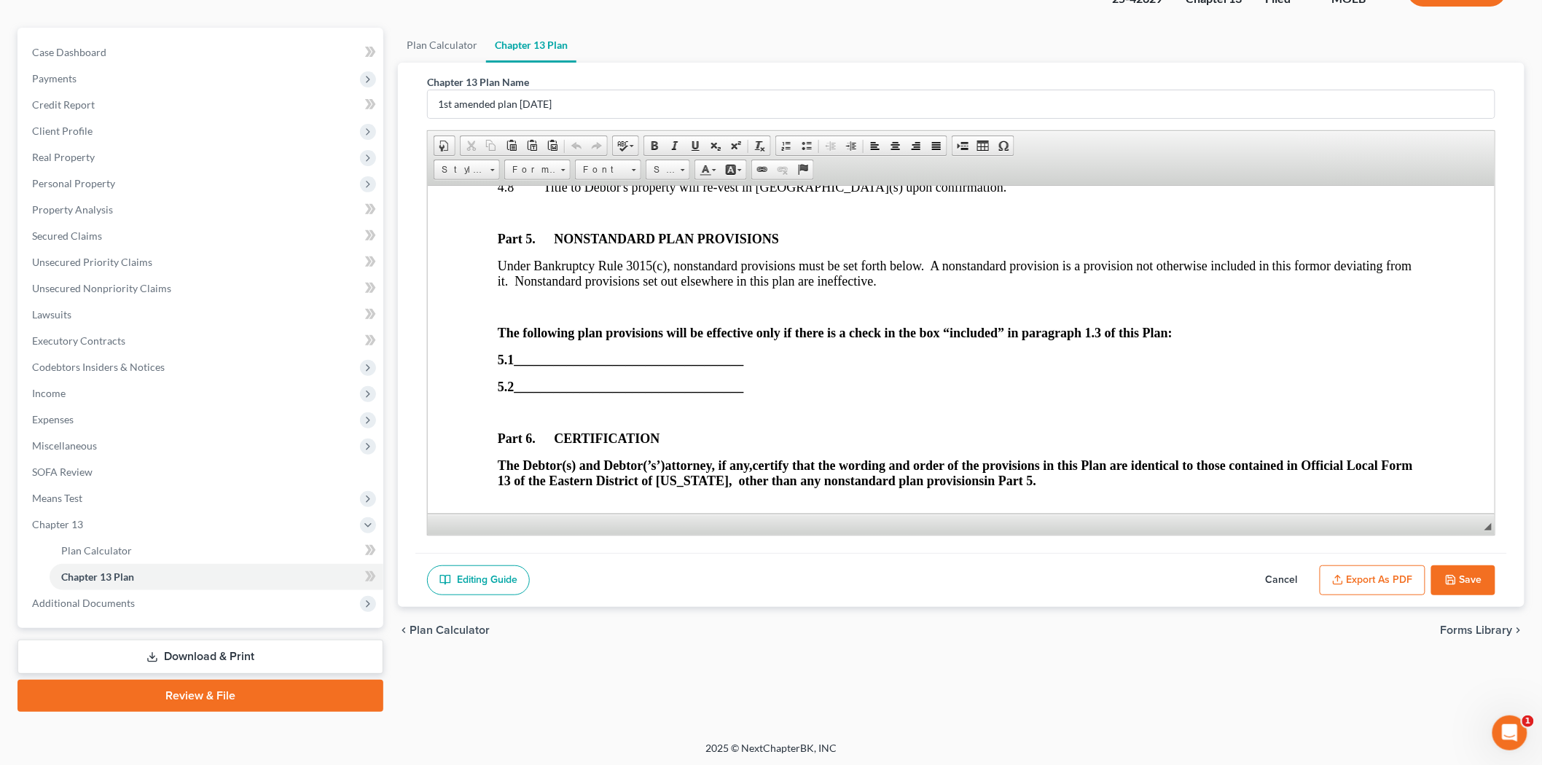
click at [512, 366] on strong "5.1 ___________________________________" at bounding box center [620, 359] width 246 height 15
drag, startPoint x: 517, startPoint y: 401, endPoint x: 747, endPoint y: 391, distance: 229.7
click at [747, 367] on p "5.1 ___________________________________" at bounding box center [960, 359] width 927 height 15
paste body
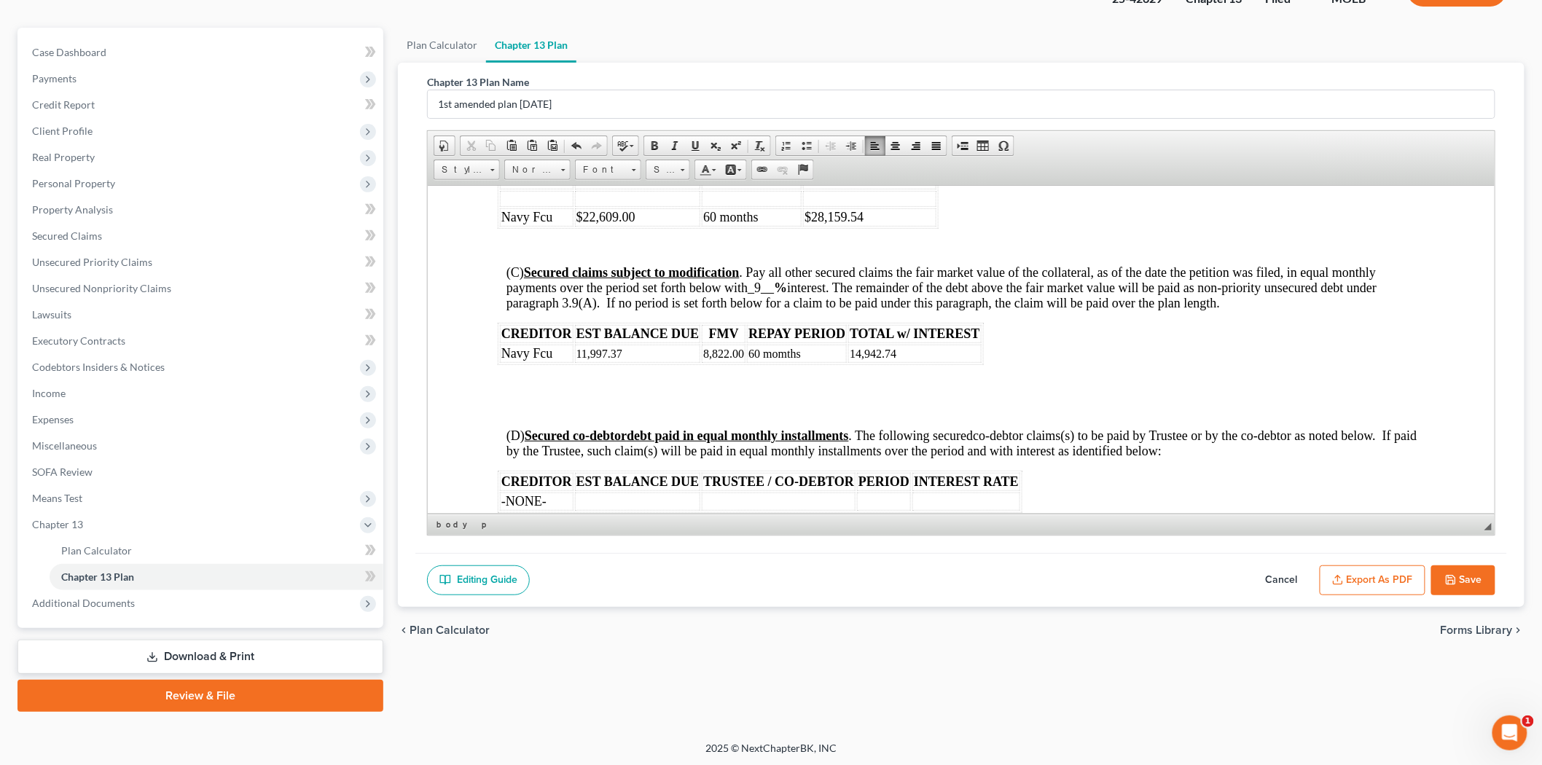
scroll to position [2348, 0]
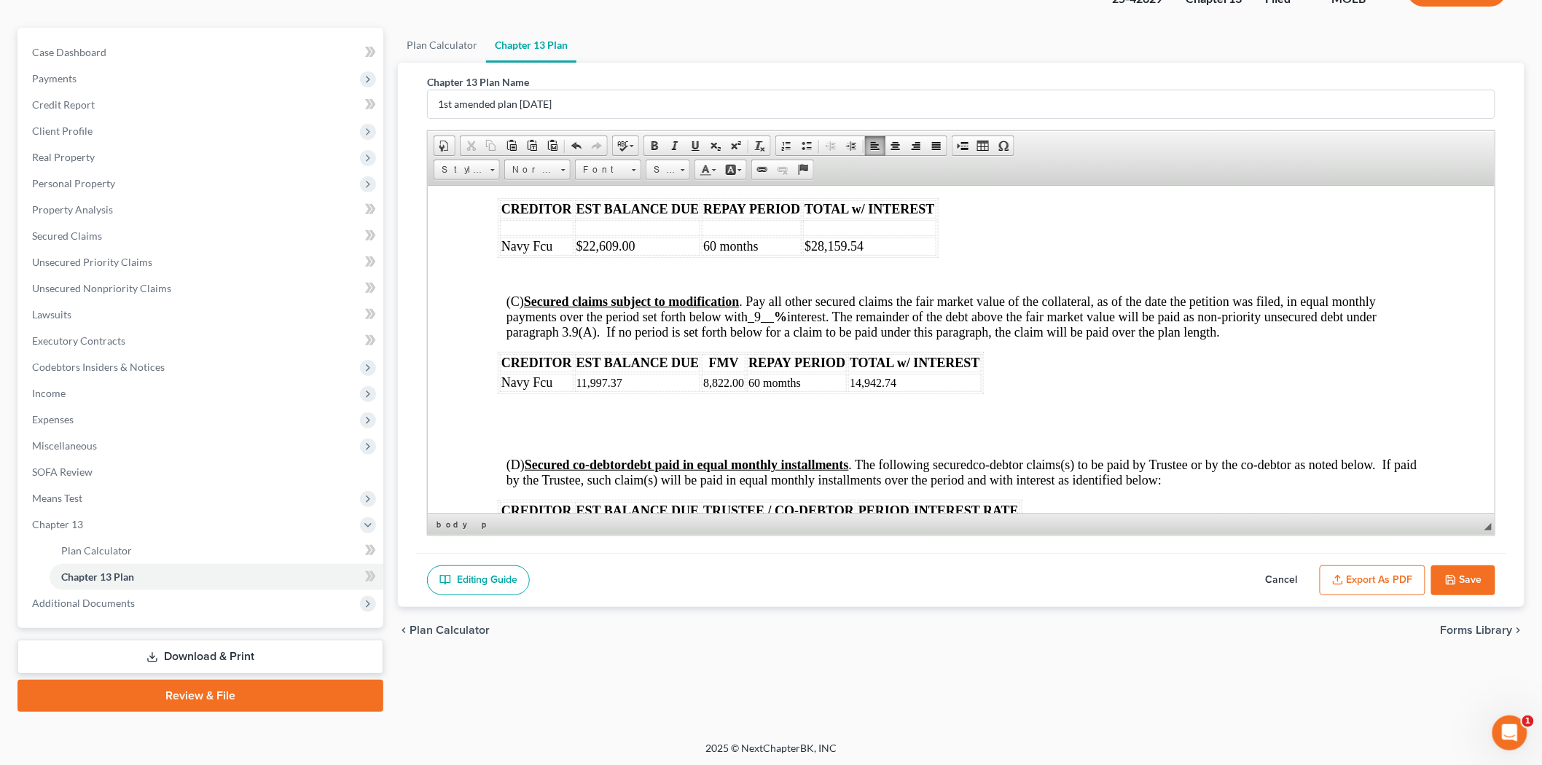
click at [906, 391] on td "14,942.74" at bounding box center [913, 382] width 133 height 18
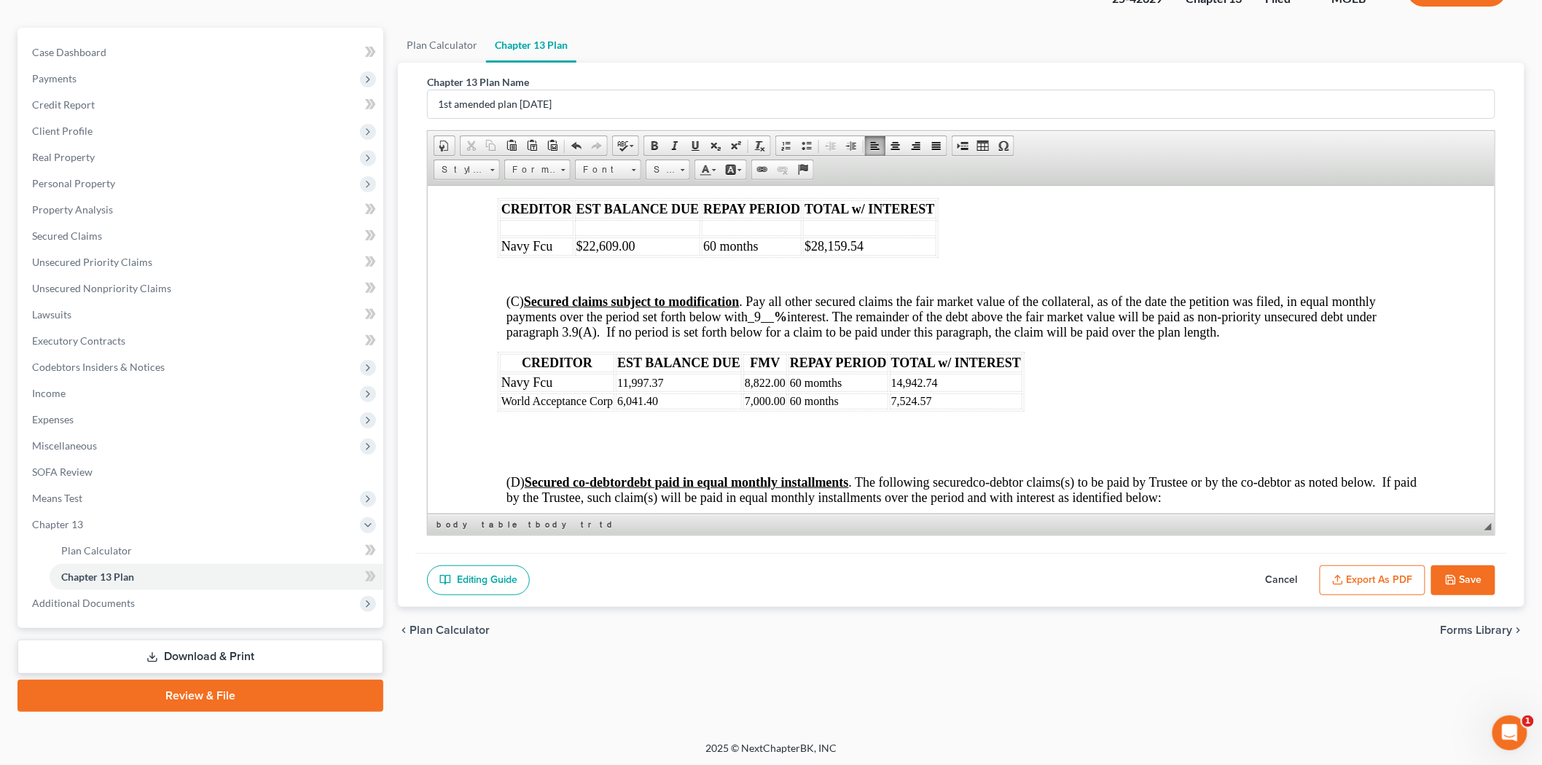
click at [981, 409] on td "7,524.57" at bounding box center [955, 401] width 133 height 16
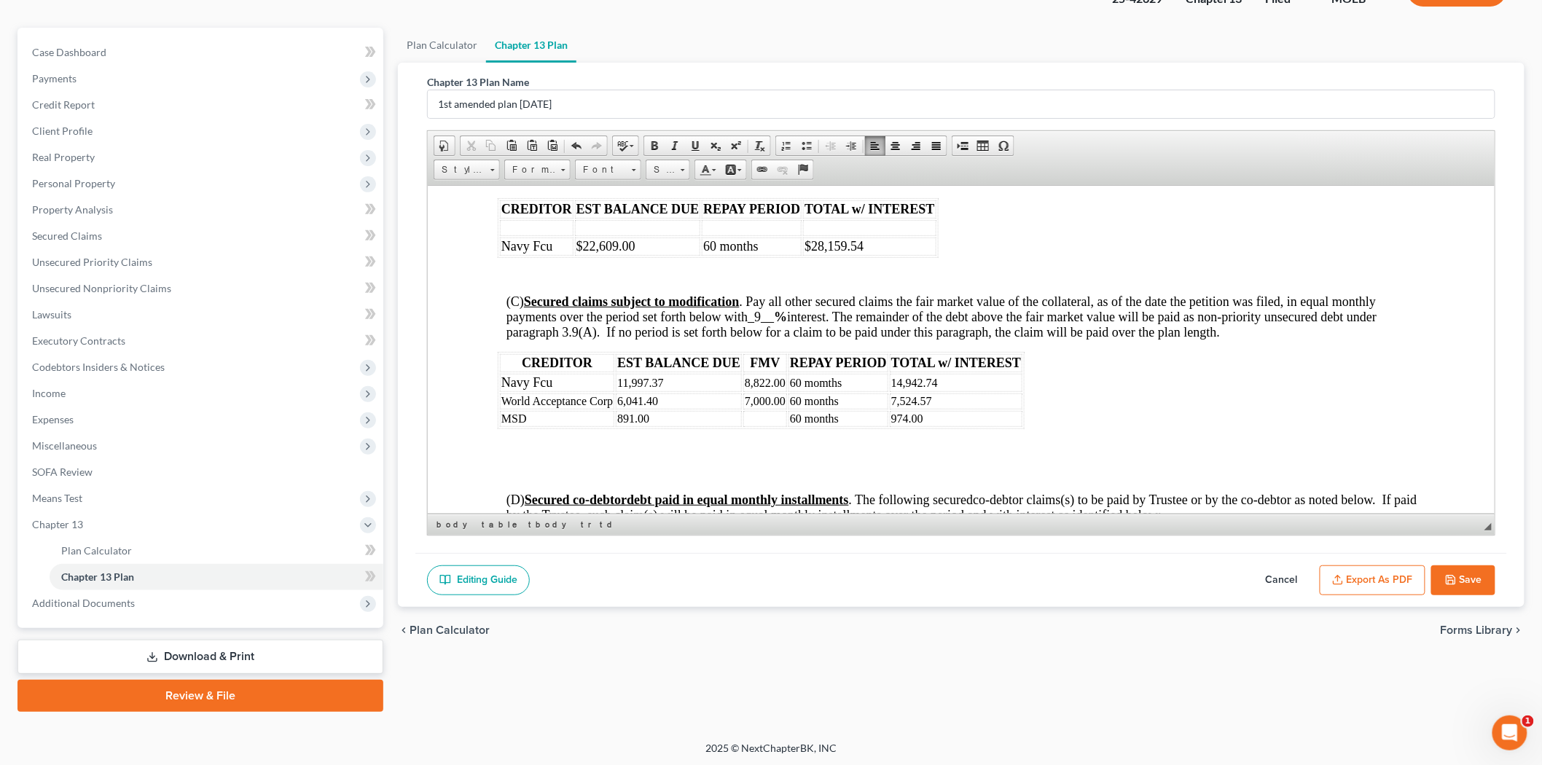
drag, startPoint x: 1473, startPoint y: 586, endPoint x: 420, endPoint y: 293, distance: 1092.8
click at [1473, 586] on button "Save" at bounding box center [1463, 580] width 64 height 31
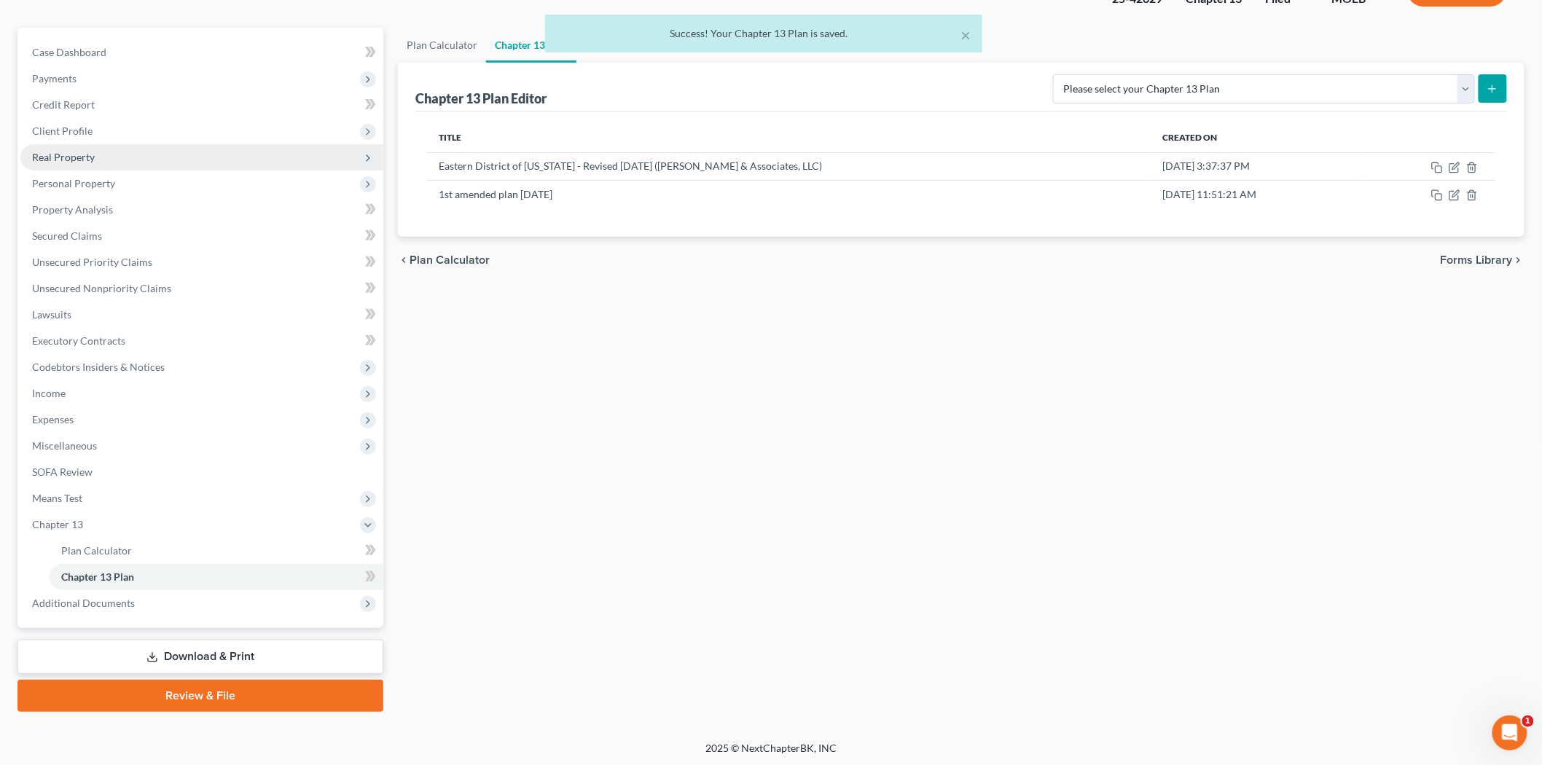
click at [68, 146] on span "Real Property" at bounding box center [201, 157] width 363 height 26
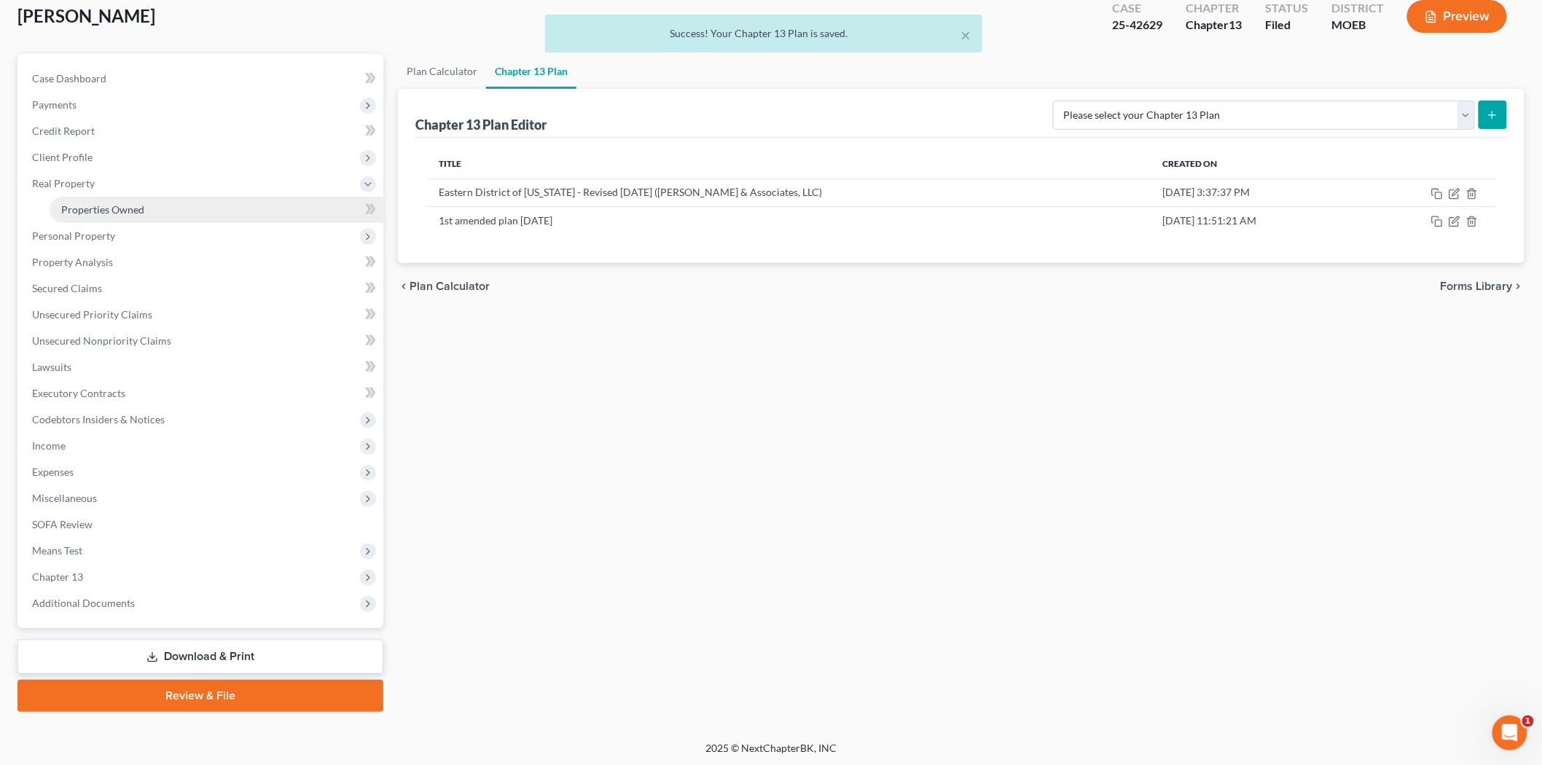
click at [126, 208] on span "Properties Owned" at bounding box center [102, 209] width 83 height 12
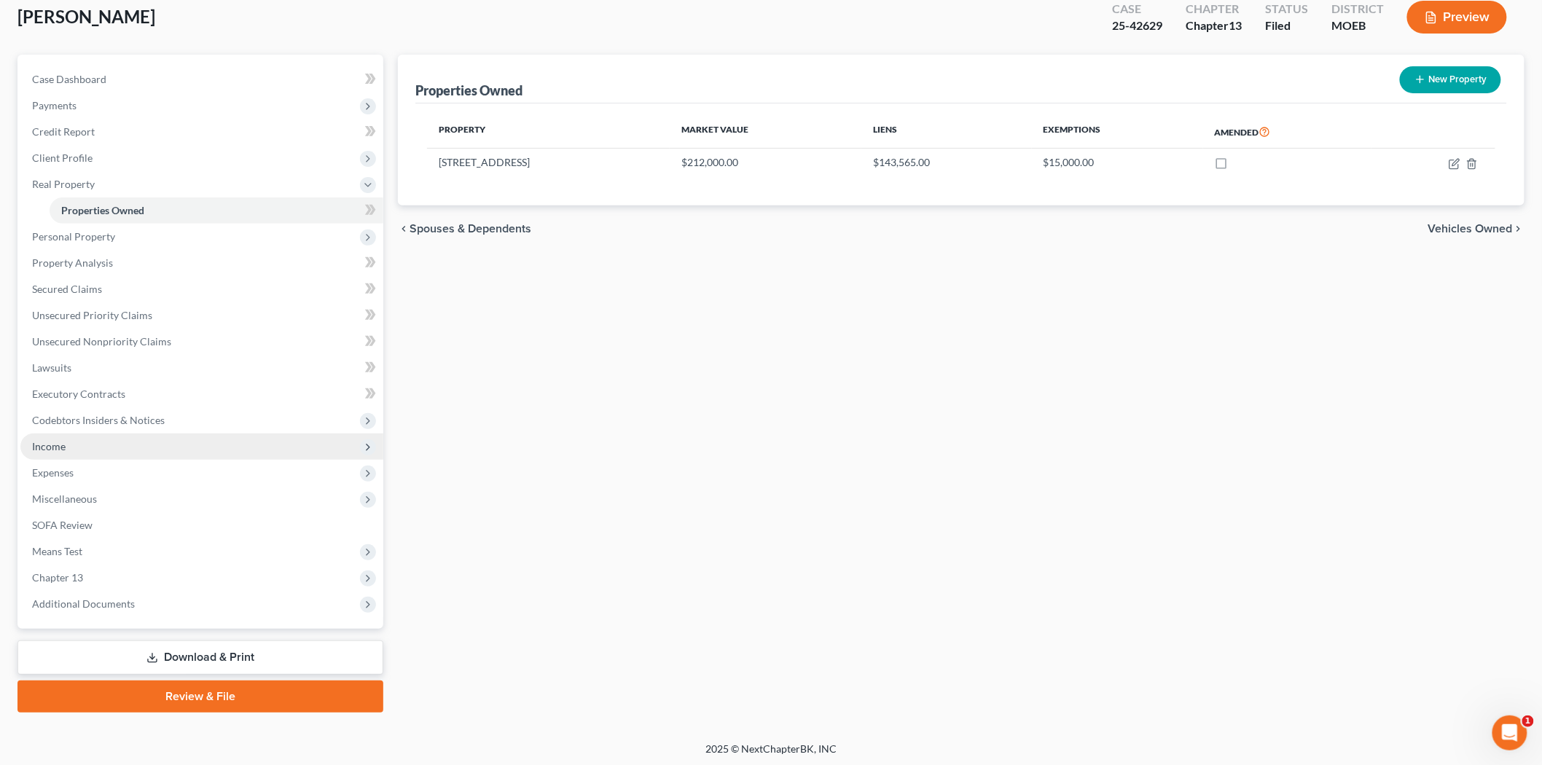
scroll to position [86, 0]
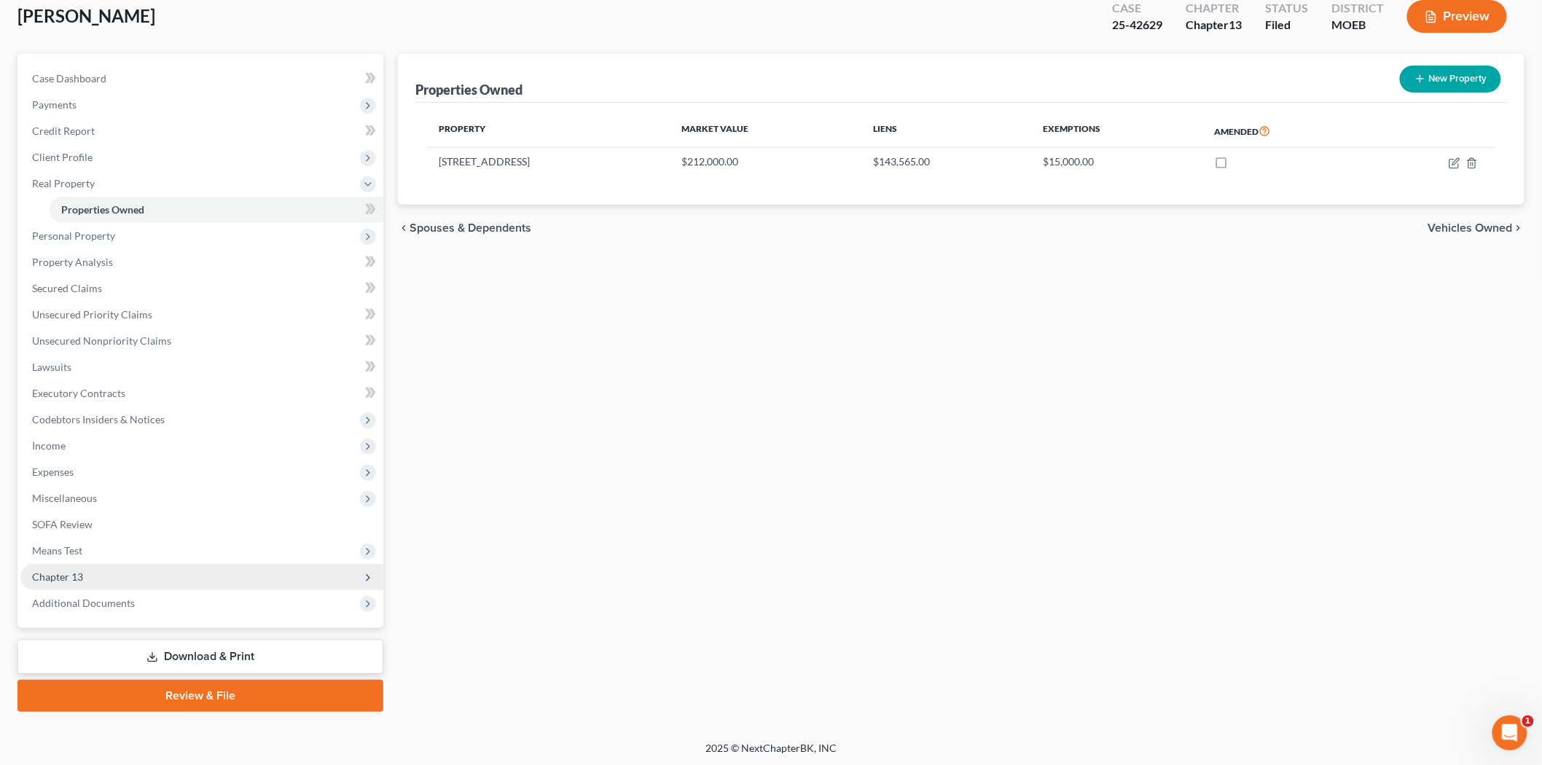
click at [73, 571] on span "Chapter 13" at bounding box center [57, 576] width 51 height 12
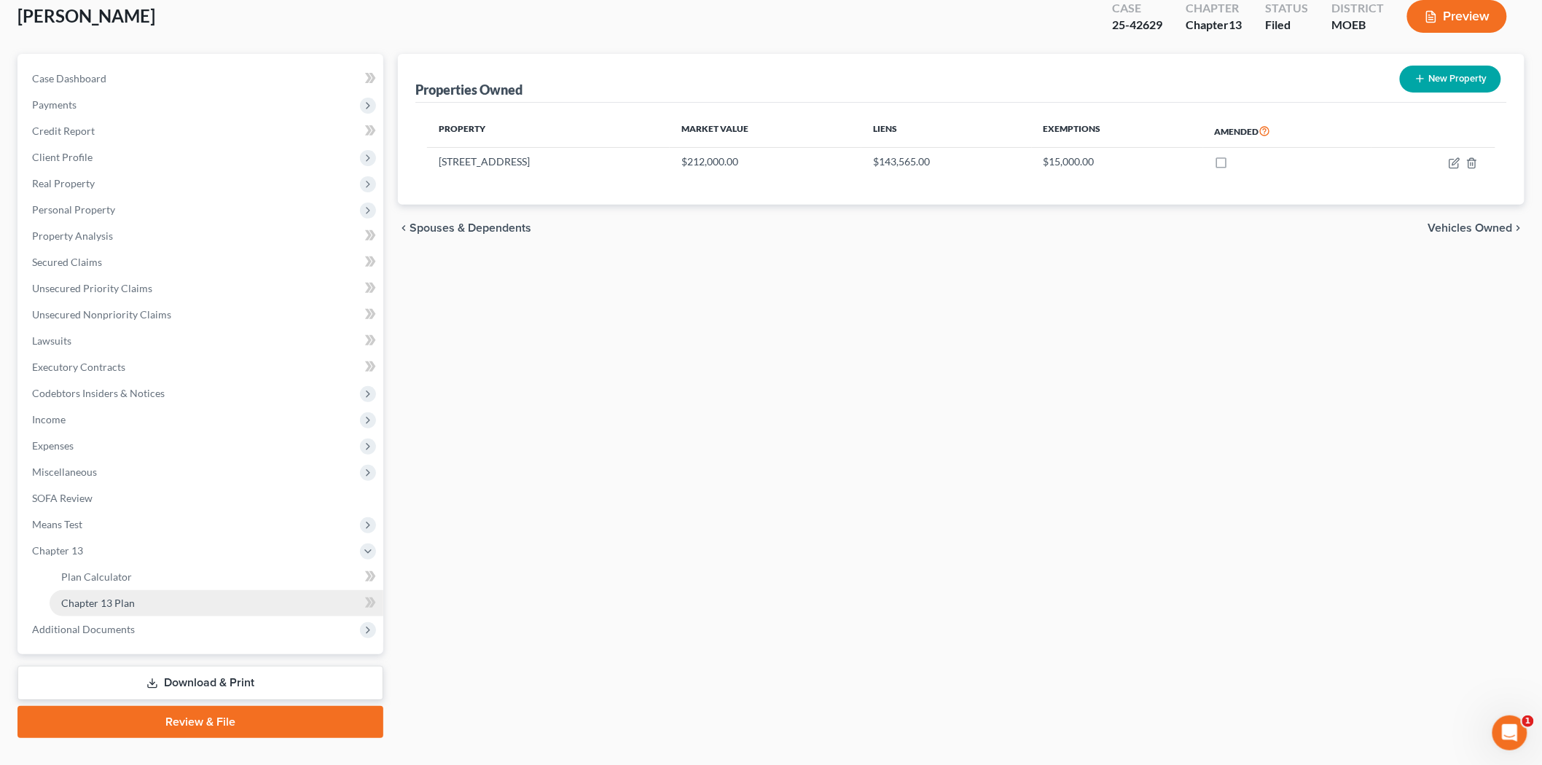
click at [117, 606] on span "Chapter 13 Plan" at bounding box center [98, 603] width 74 height 12
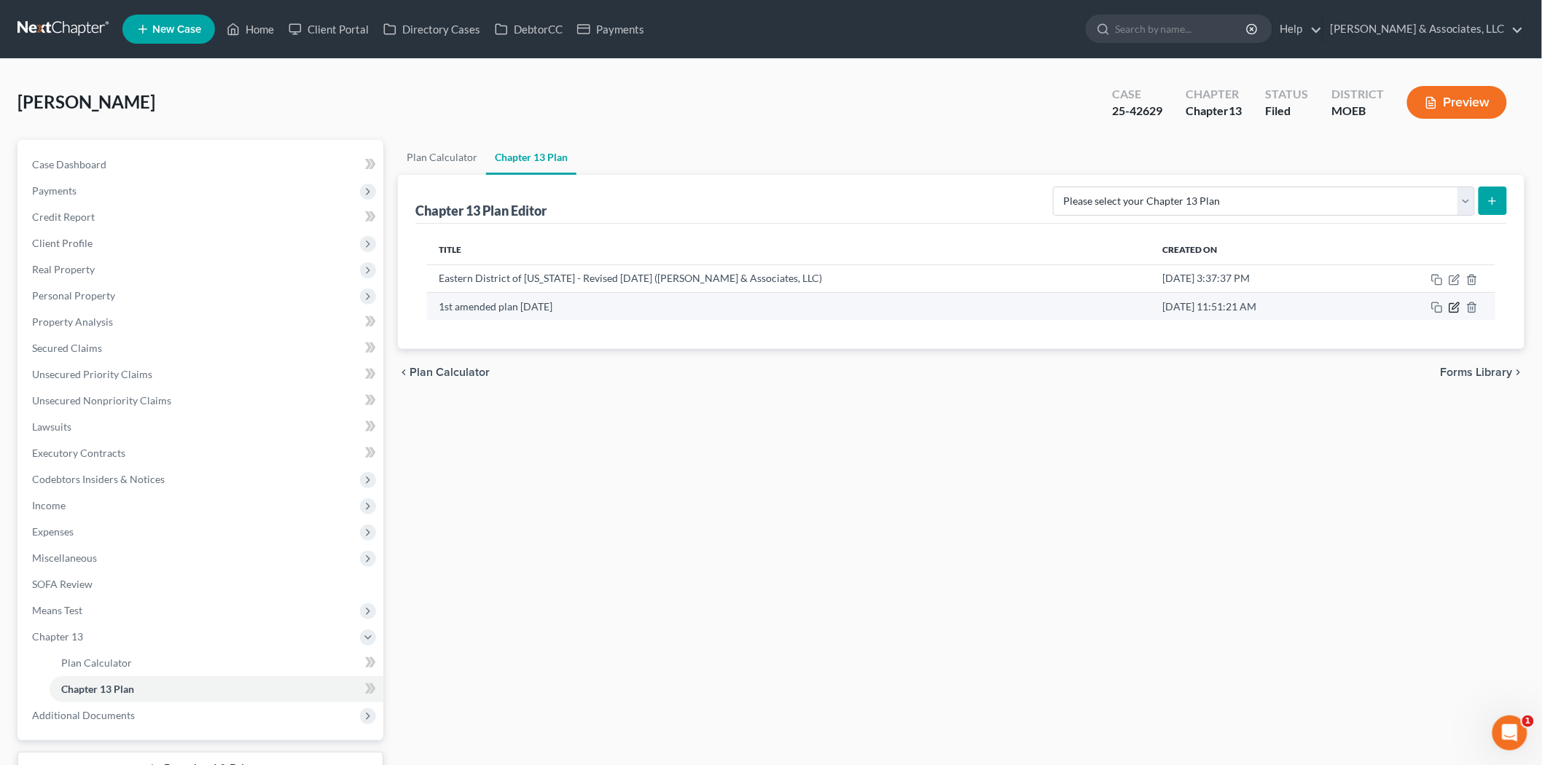
click at [1454, 306] on icon "button" at bounding box center [1455, 305] width 7 height 7
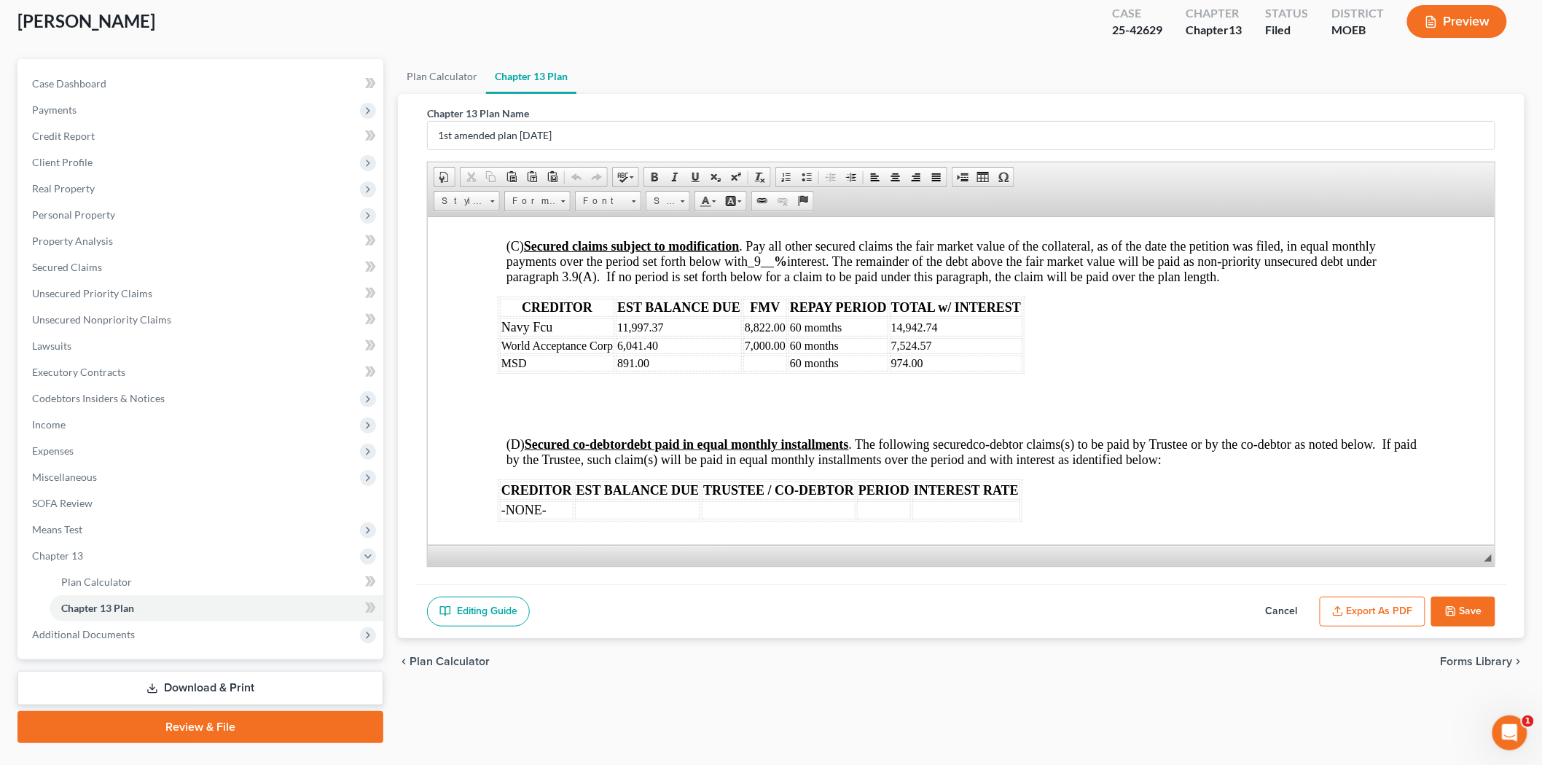
scroll to position [2428, 0]
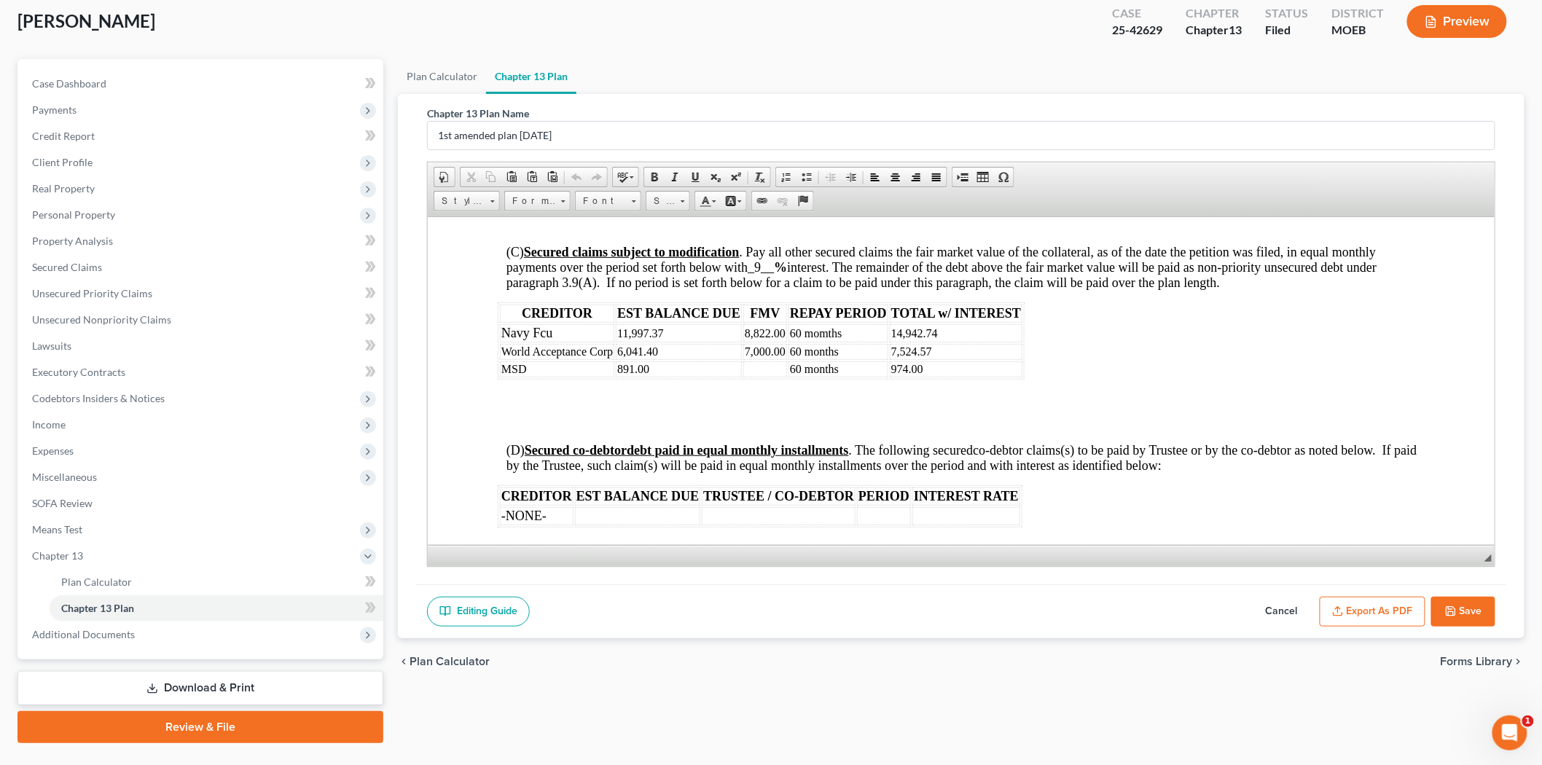
click at [724, 377] on td "891.00" at bounding box center [678, 369] width 126 height 16
click at [756, 377] on td at bounding box center [764, 369] width 44 height 16
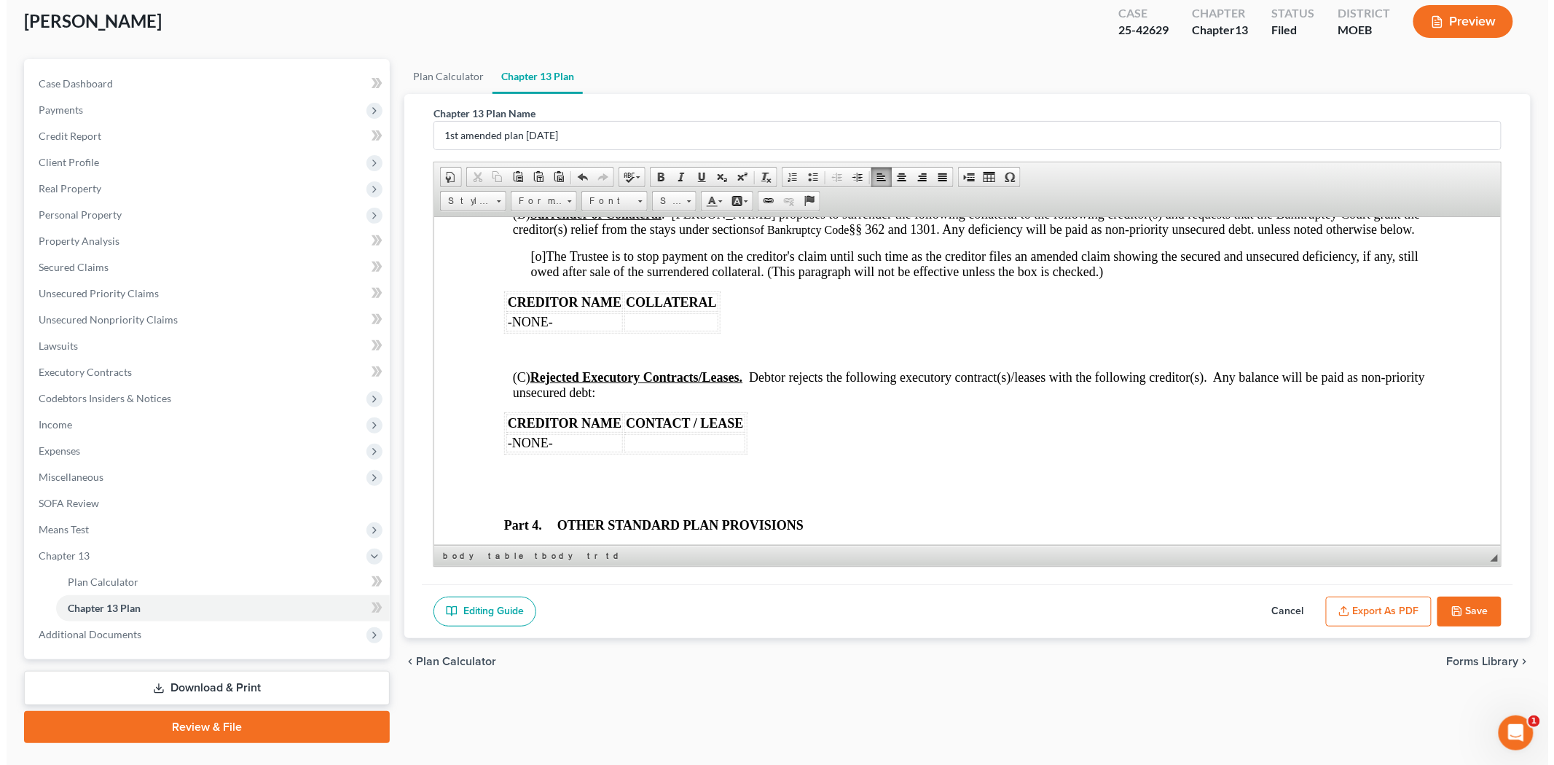
scroll to position [3400, 0]
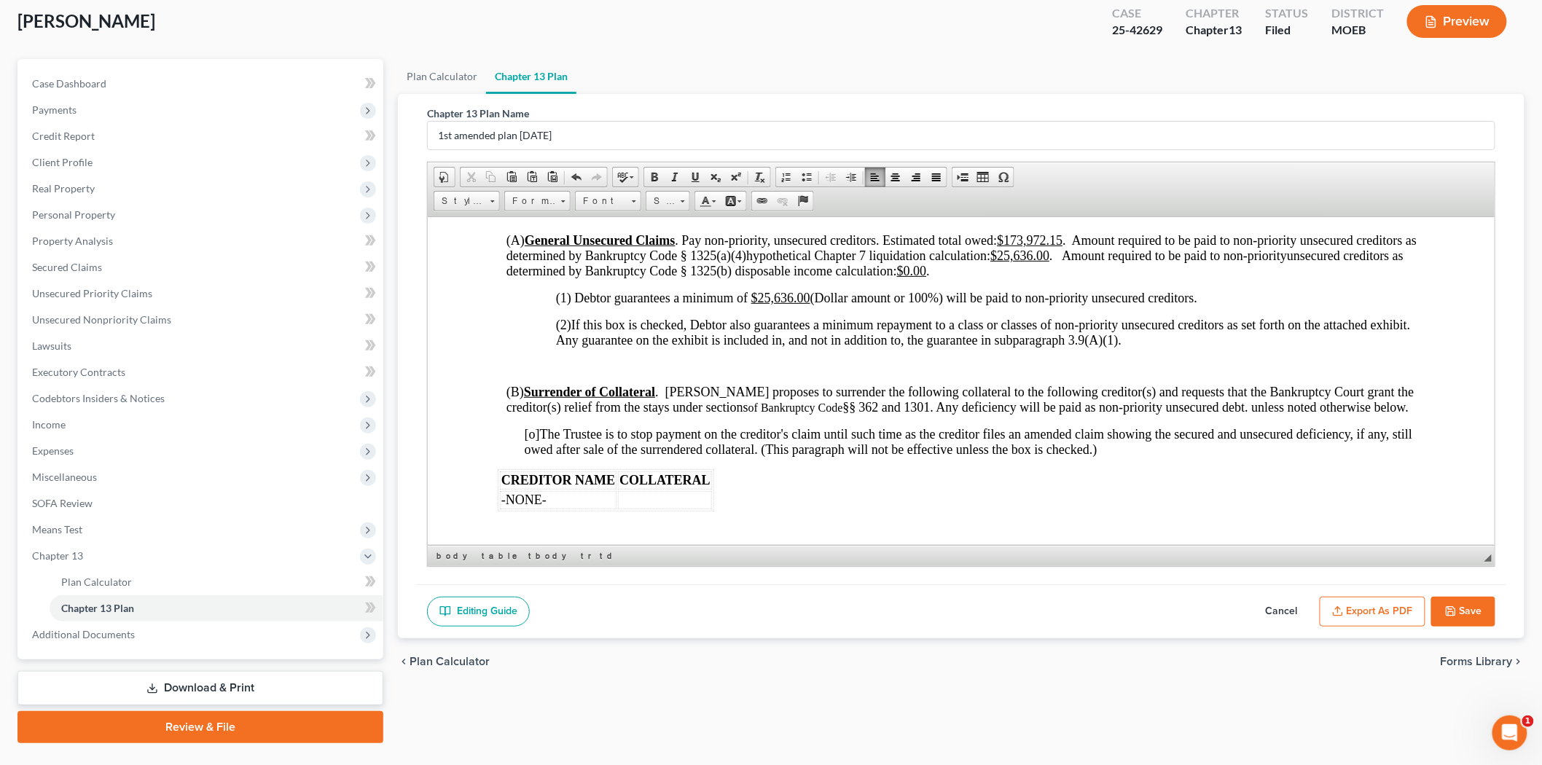
click at [1392, 607] on button "Export as PDF" at bounding box center [1372, 612] width 106 height 31
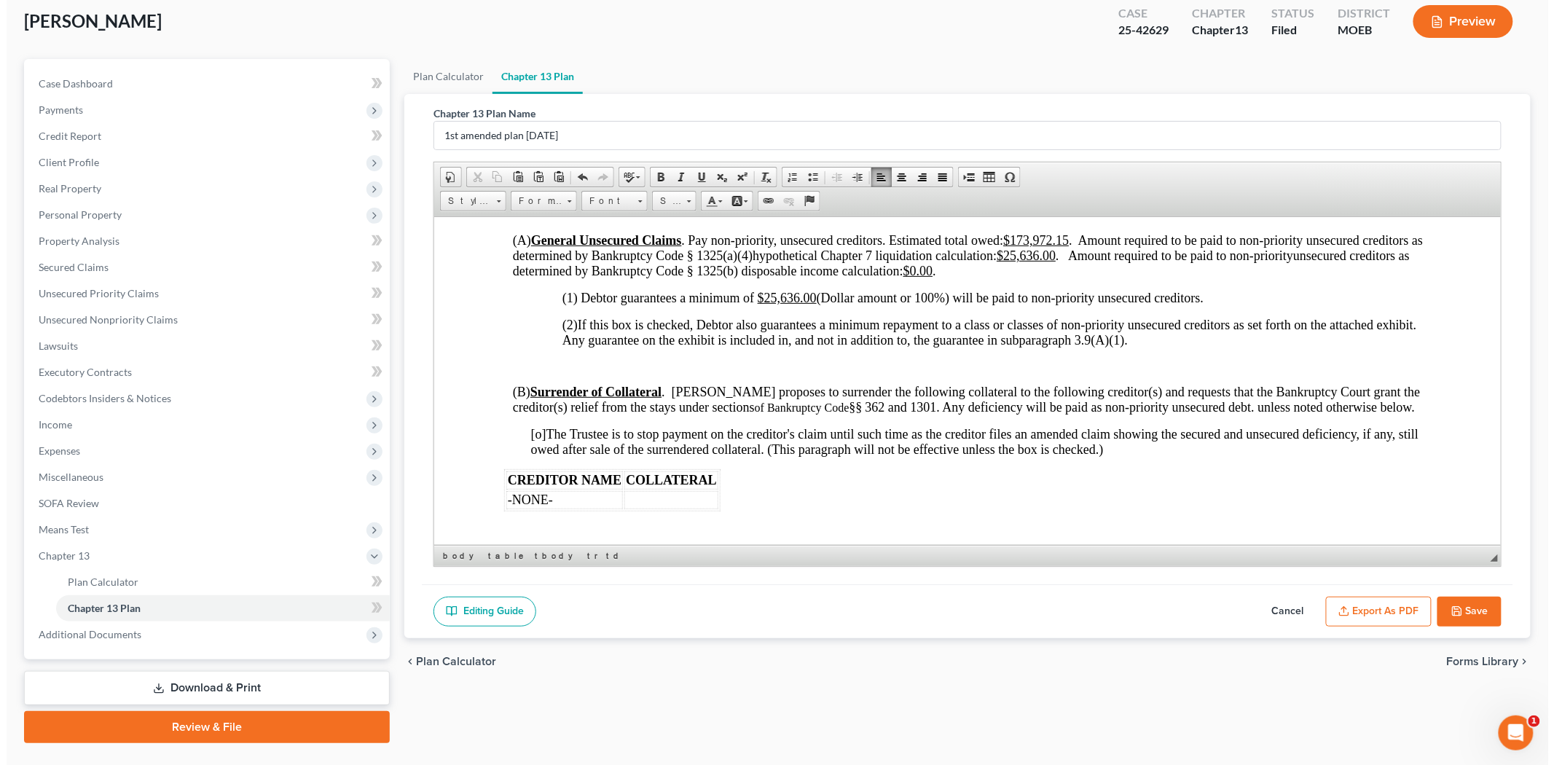
scroll to position [3384, 0]
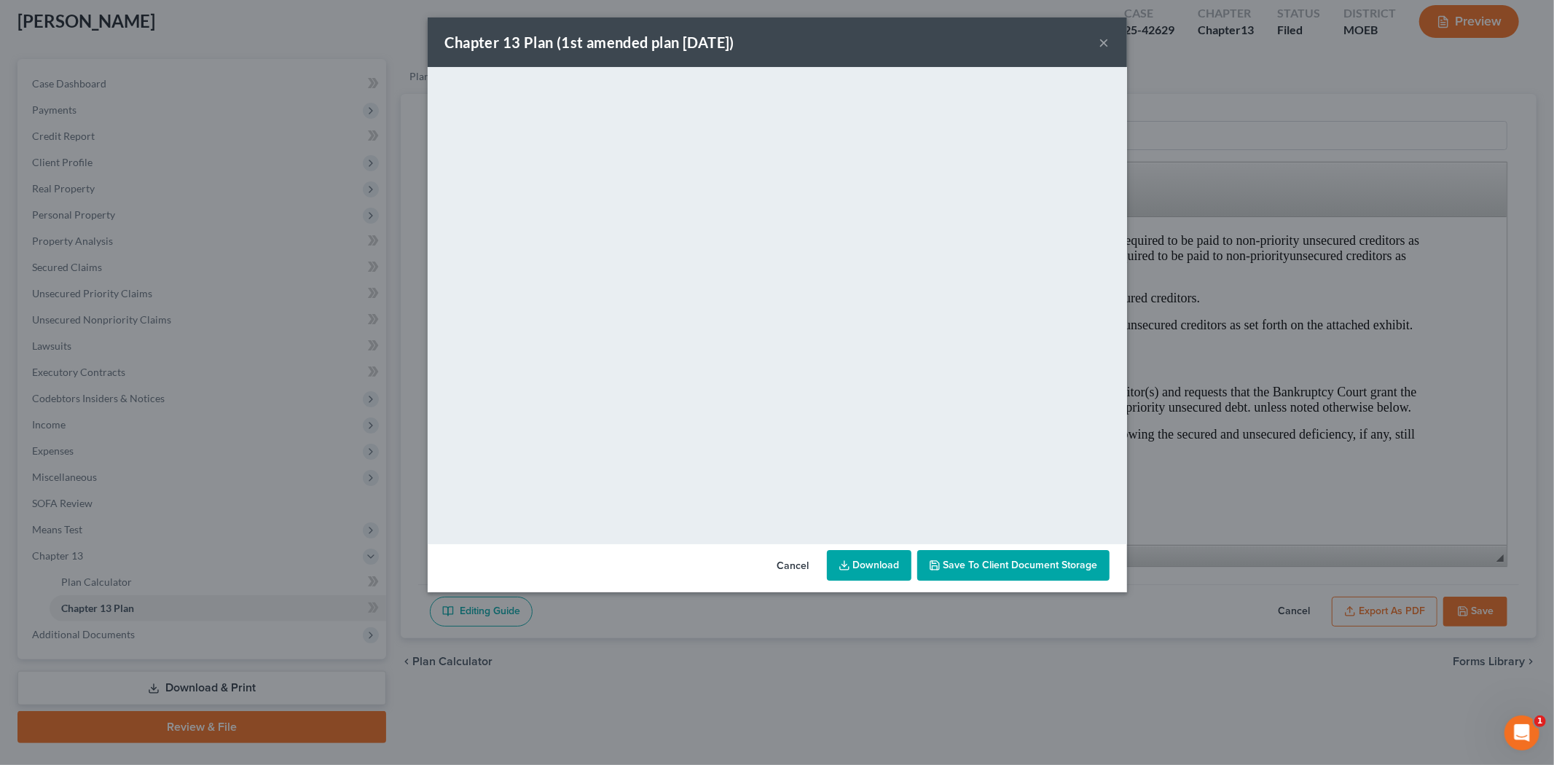
click at [1103, 44] on button "×" at bounding box center [1104, 42] width 10 height 17
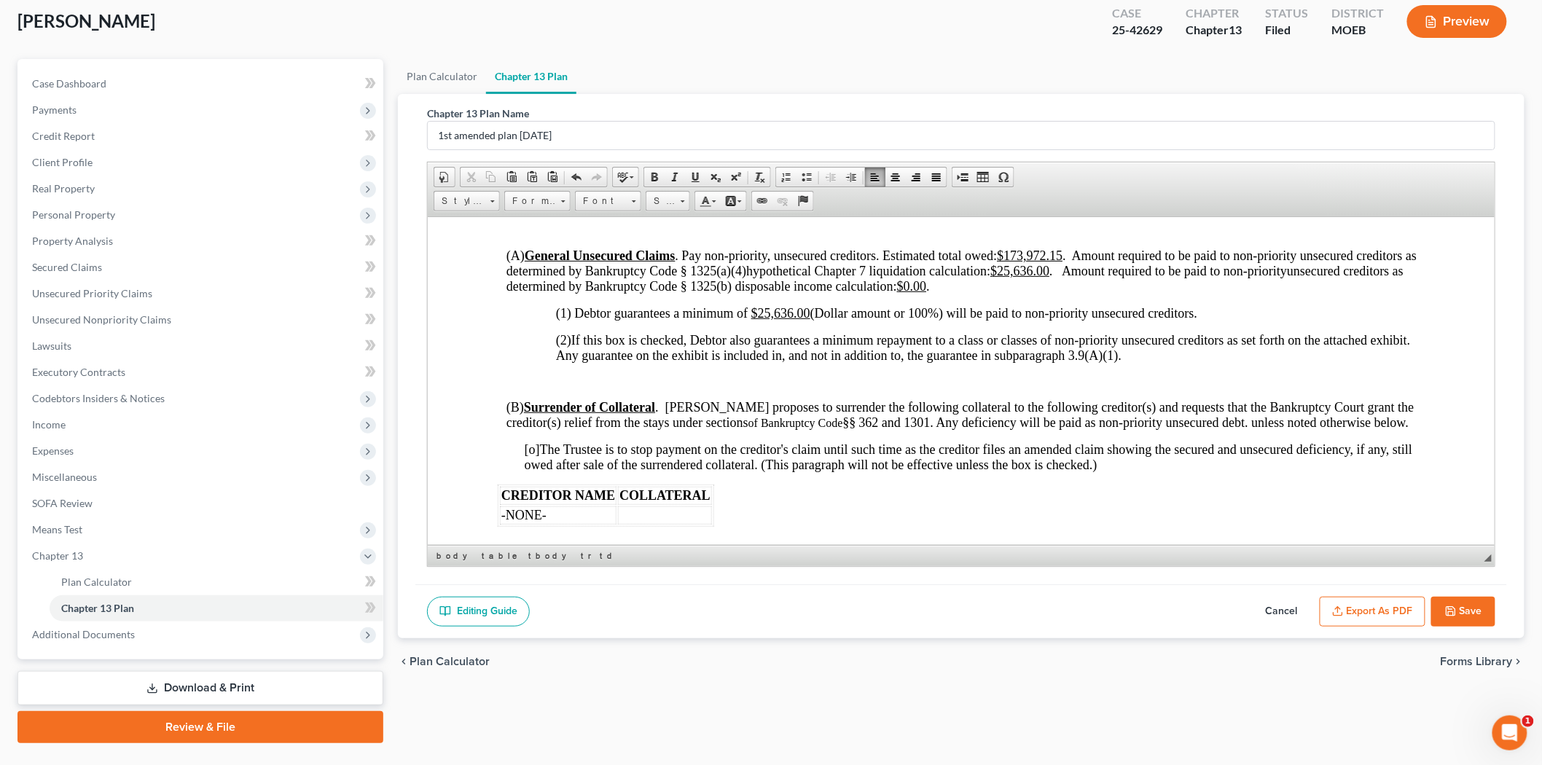
scroll to position [3400, 0]
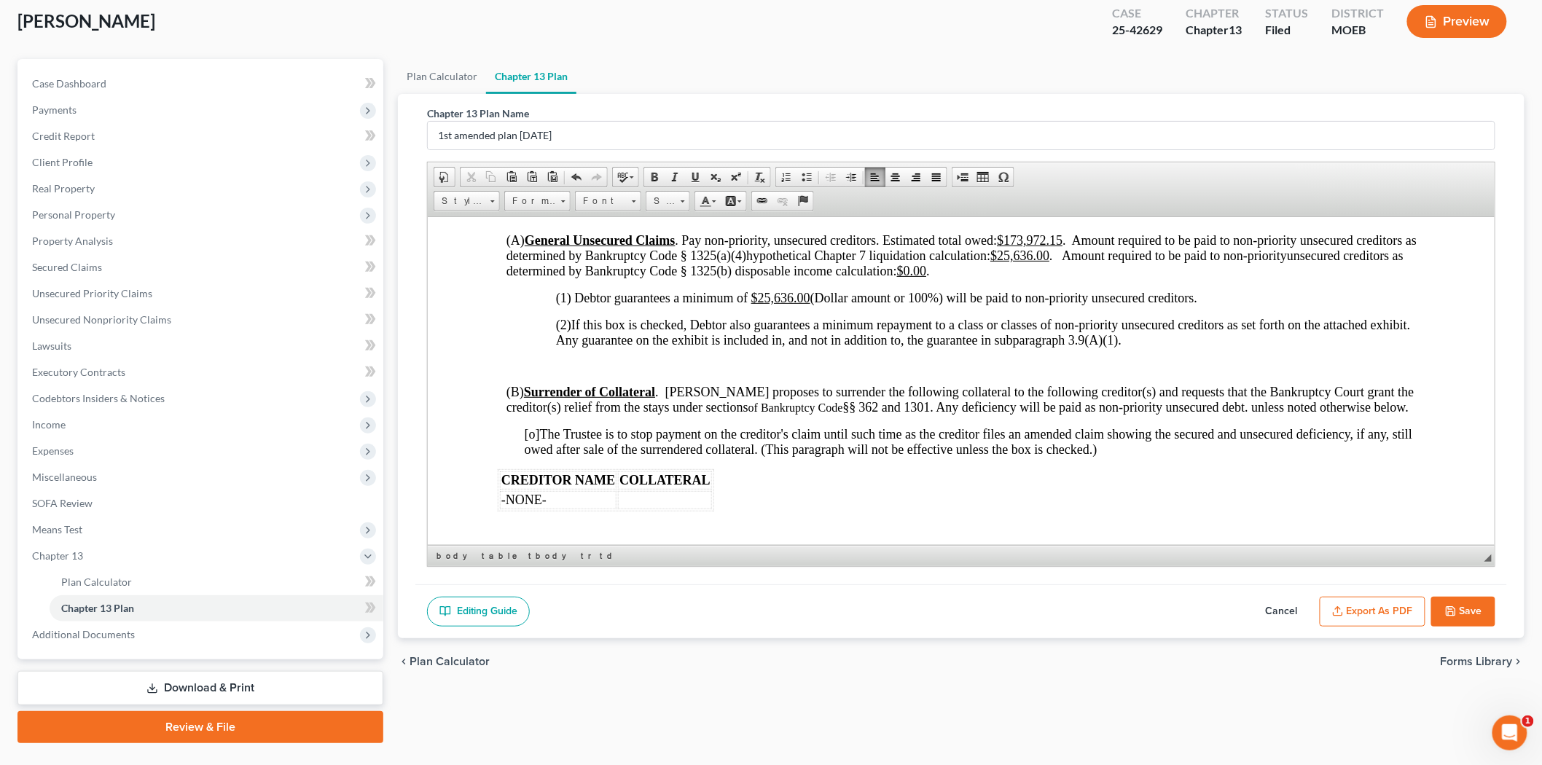
click at [1459, 617] on button "Save" at bounding box center [1463, 612] width 64 height 31
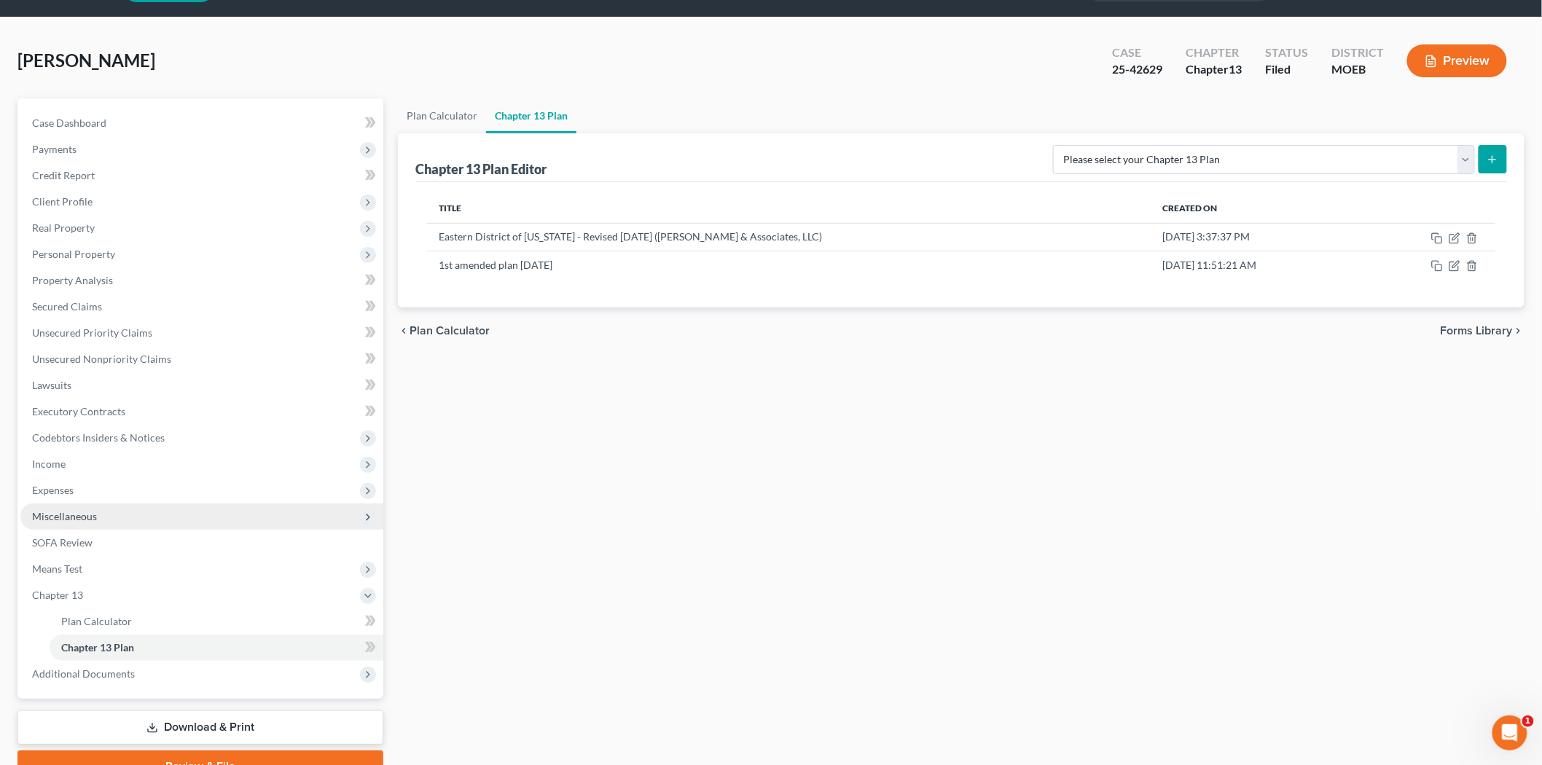
scroll to position [81, 0]
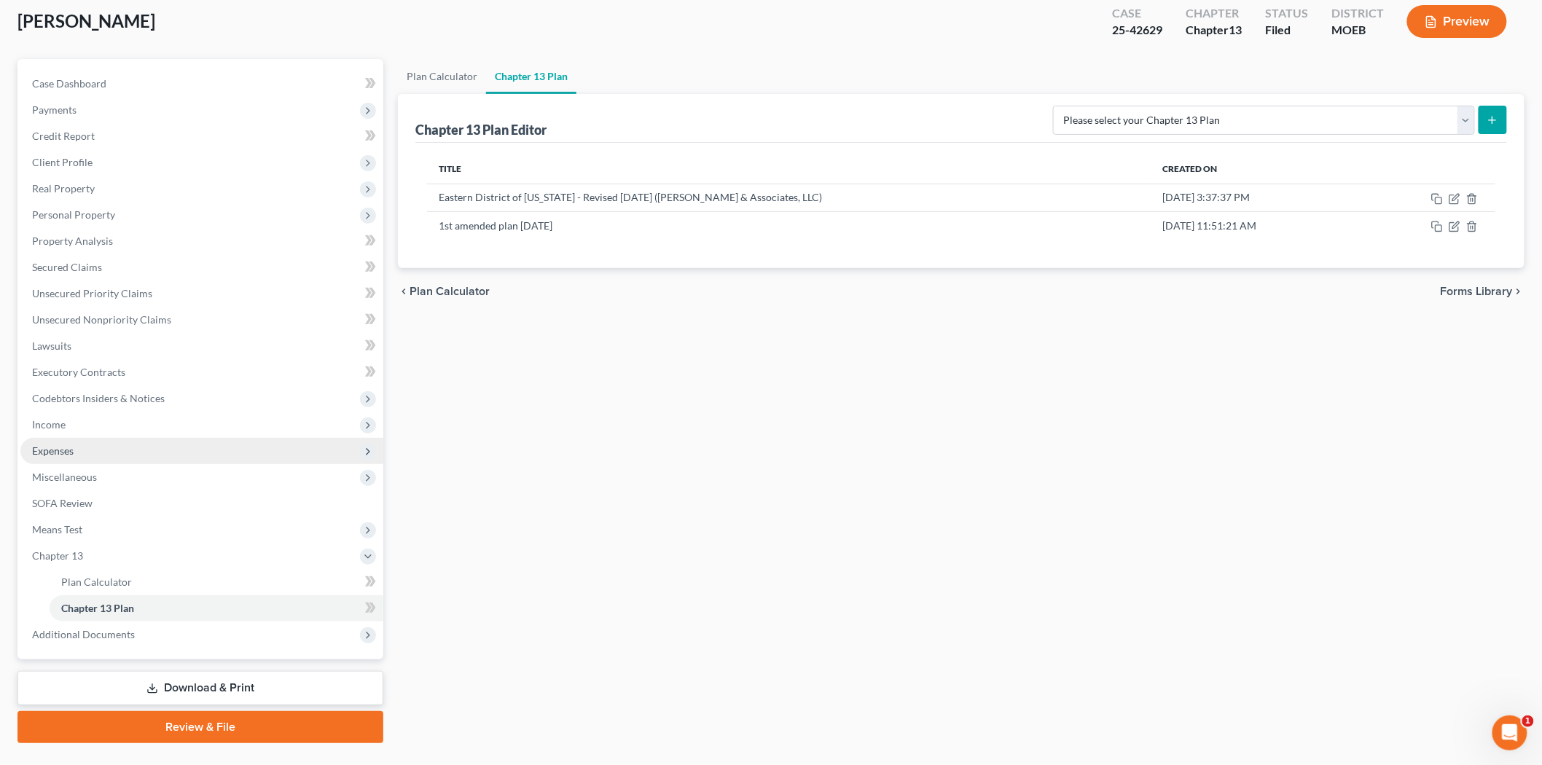
click at [87, 440] on span "Expenses" at bounding box center [201, 451] width 363 height 26
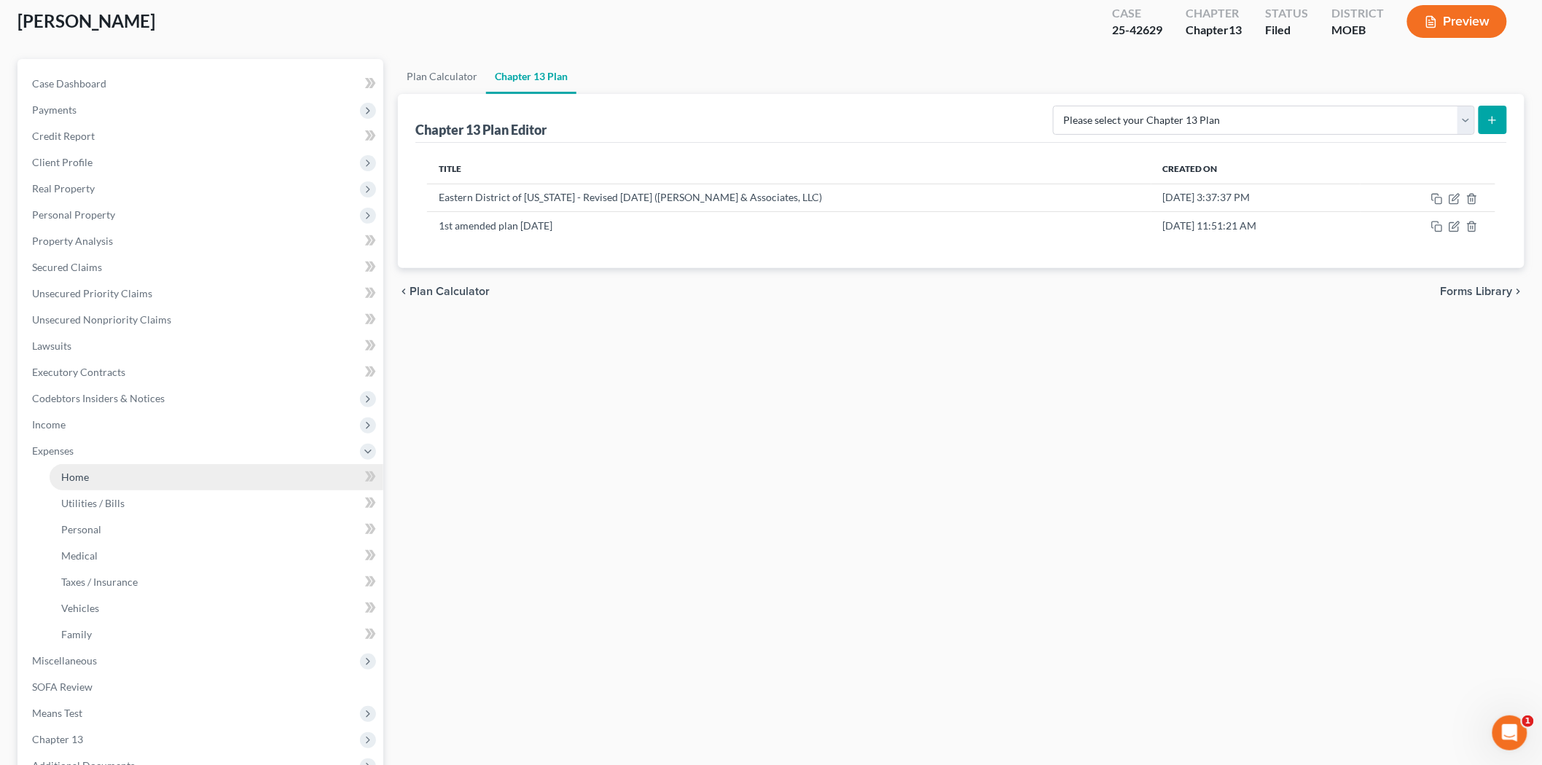
click at [97, 472] on link "Home" at bounding box center [217, 477] width 334 height 26
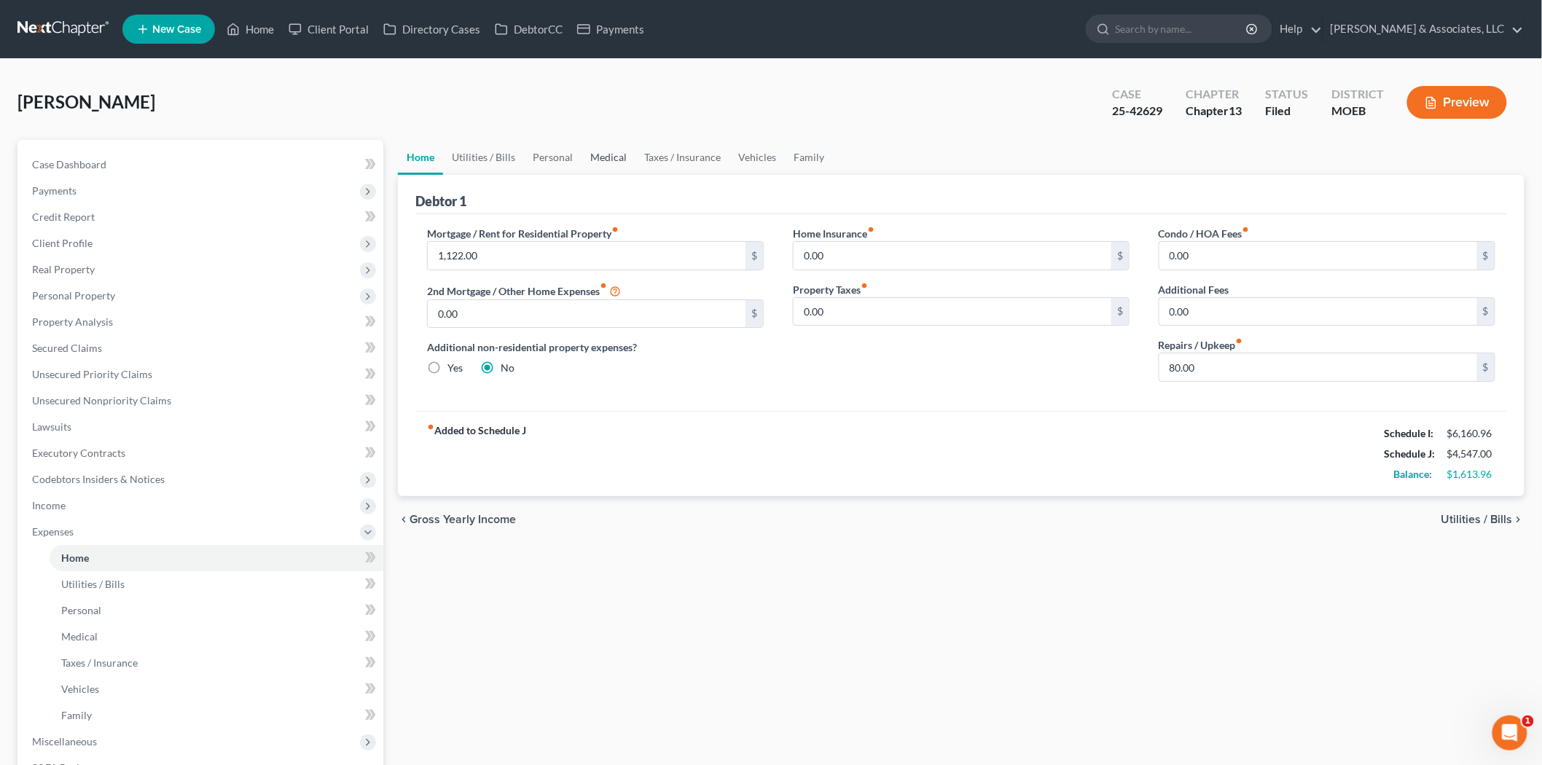
click at [614, 159] on link "Medical" at bounding box center [608, 157] width 54 height 35
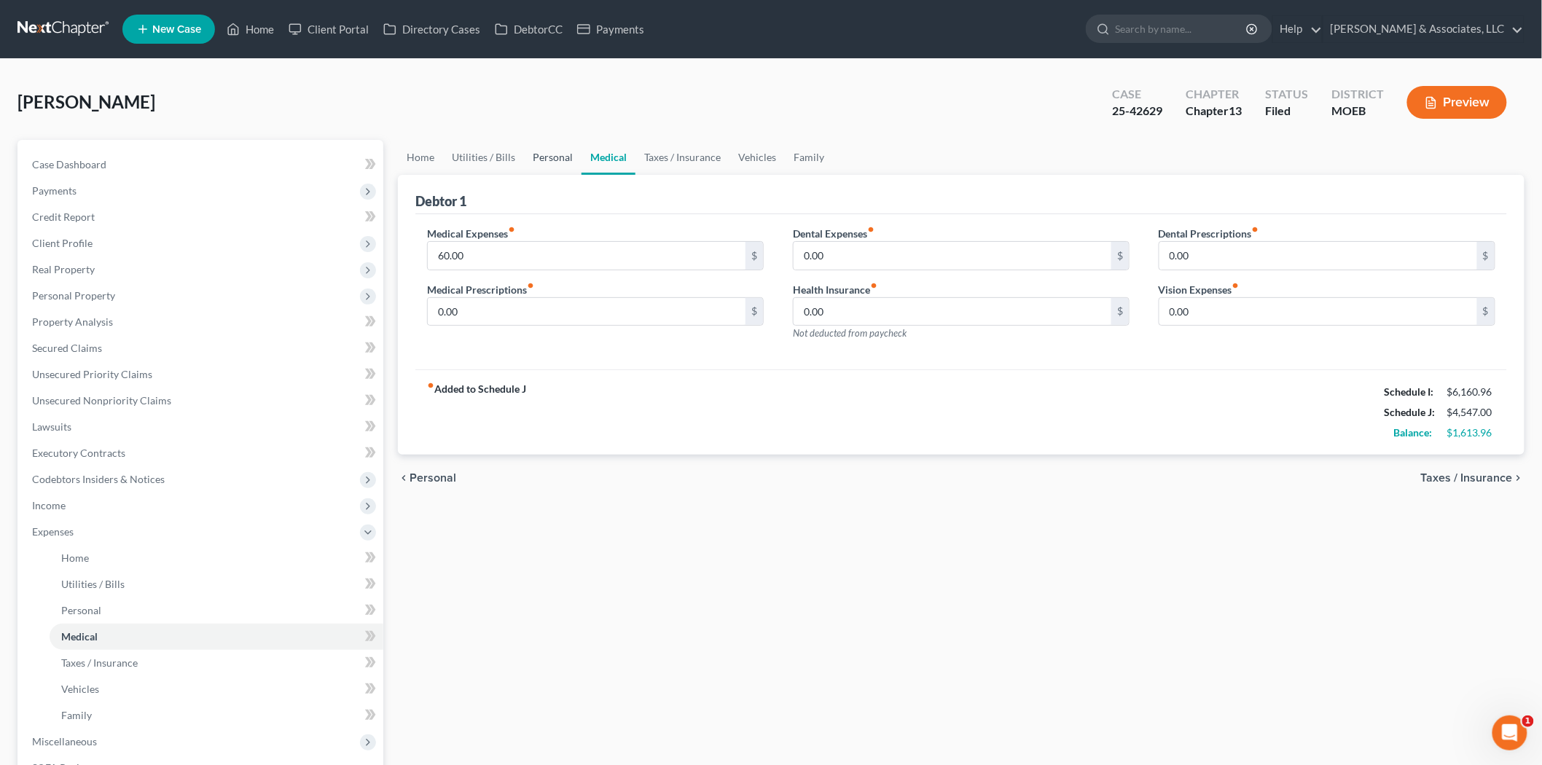
click at [539, 157] on link "Personal" at bounding box center [553, 157] width 58 height 35
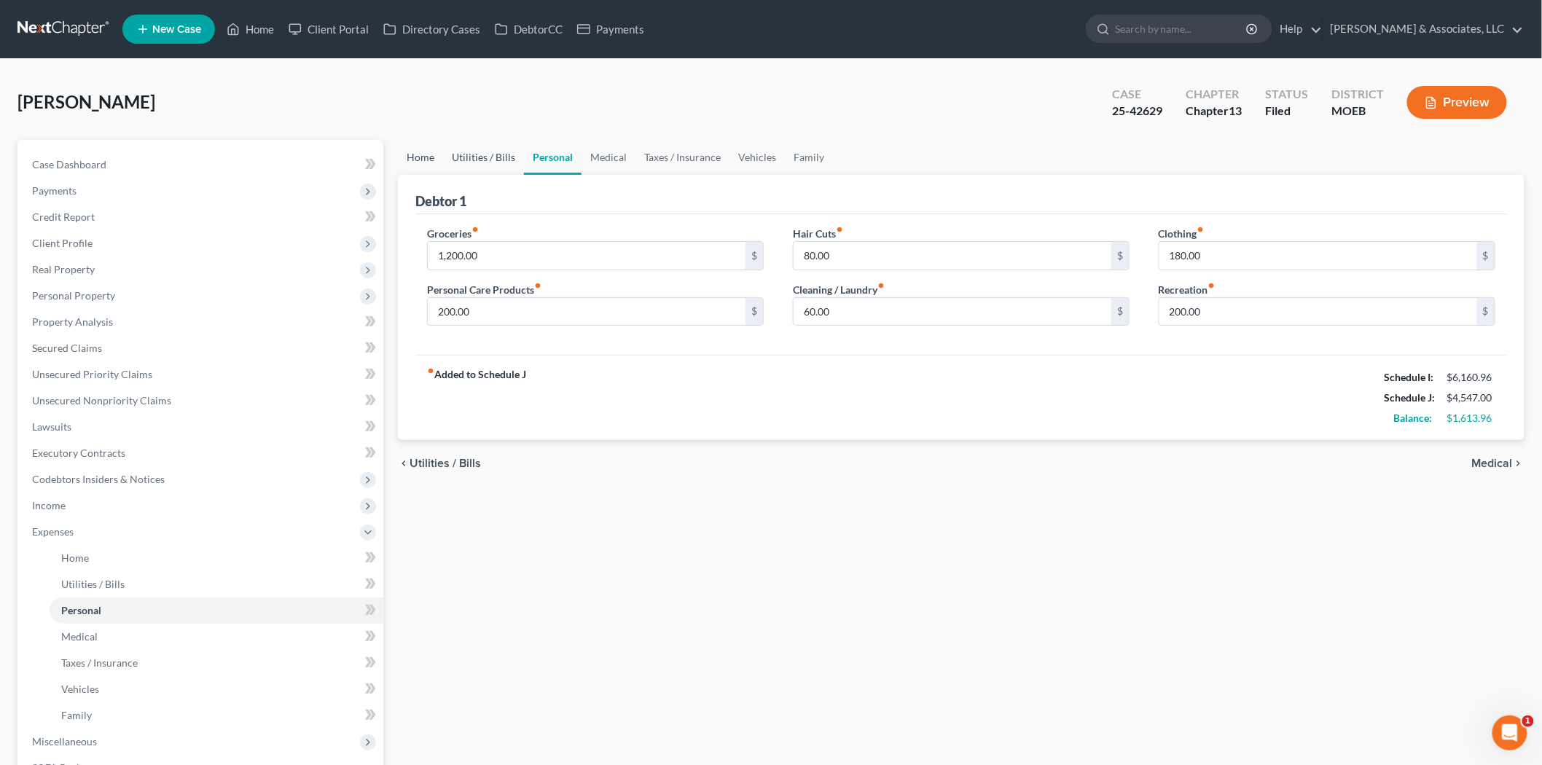
drag, startPoint x: 428, startPoint y: 158, endPoint x: 460, endPoint y: 158, distance: 32.1
click at [428, 158] on link "Home" at bounding box center [420, 157] width 45 height 35
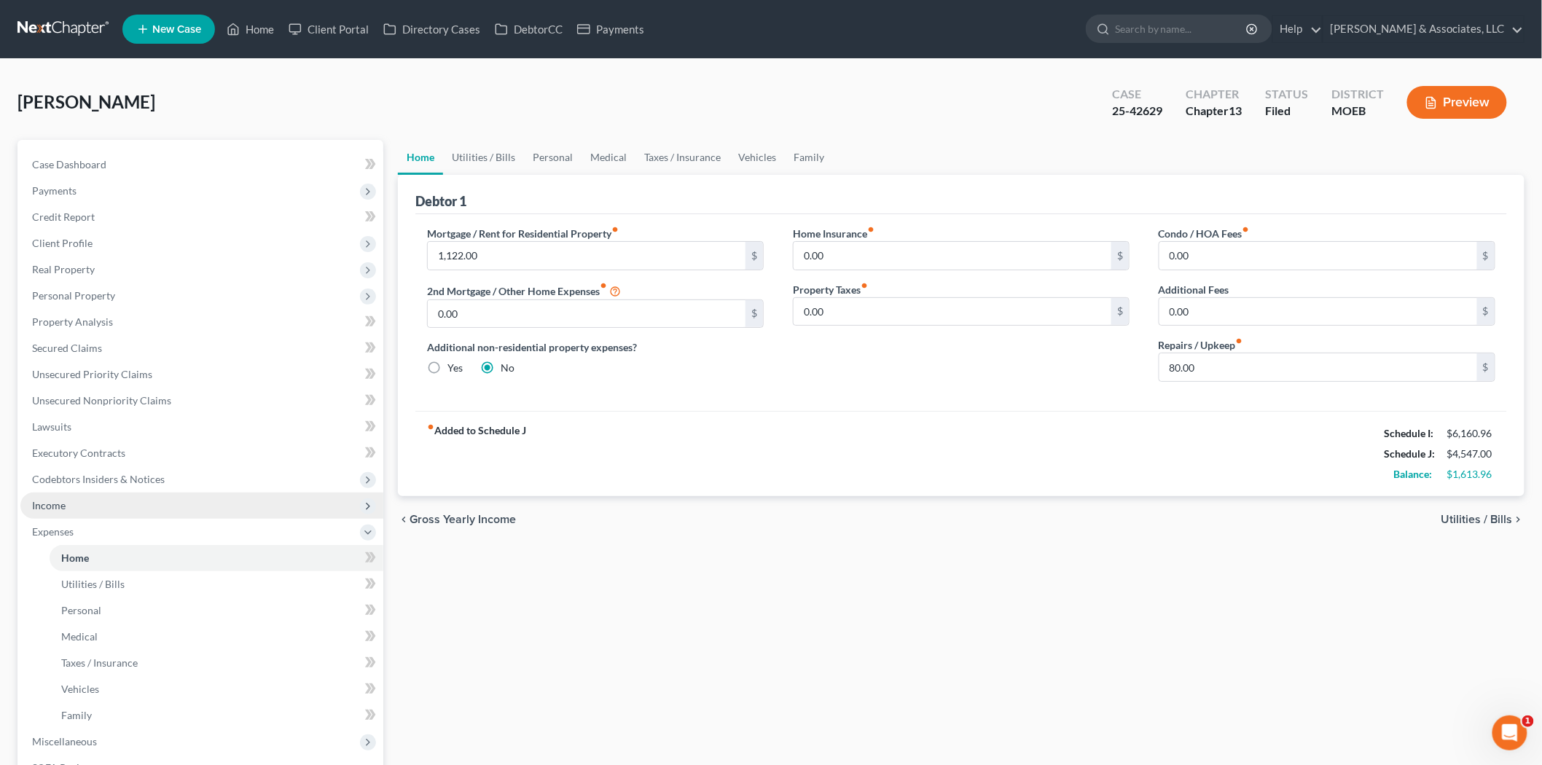
click at [119, 508] on span "Income" at bounding box center [201, 506] width 363 height 26
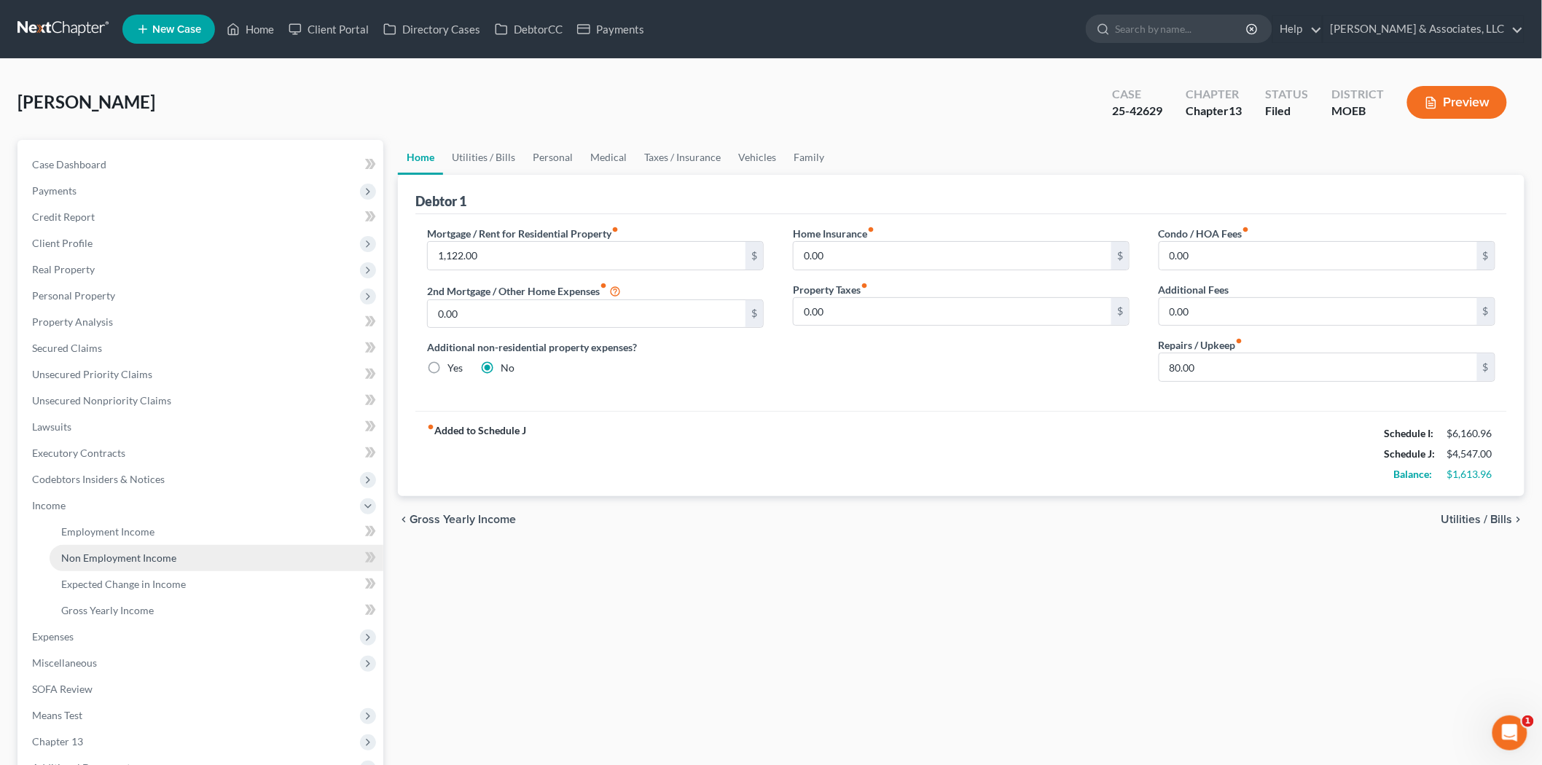
click at [135, 552] on span "Non Employment Income" at bounding box center [118, 558] width 115 height 12
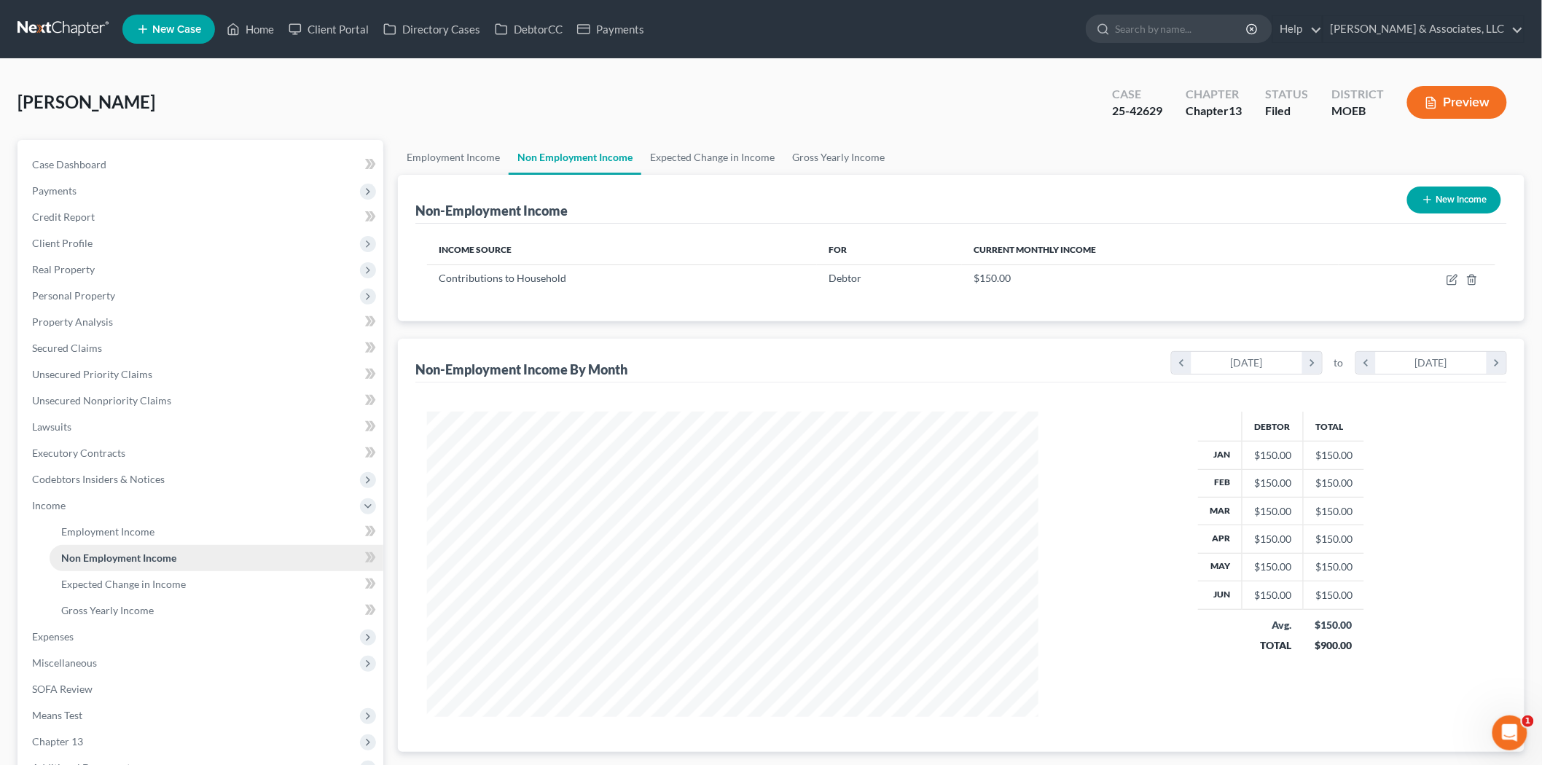
scroll to position [305, 640]
click at [439, 159] on link "Employment Income" at bounding box center [453, 157] width 111 height 35
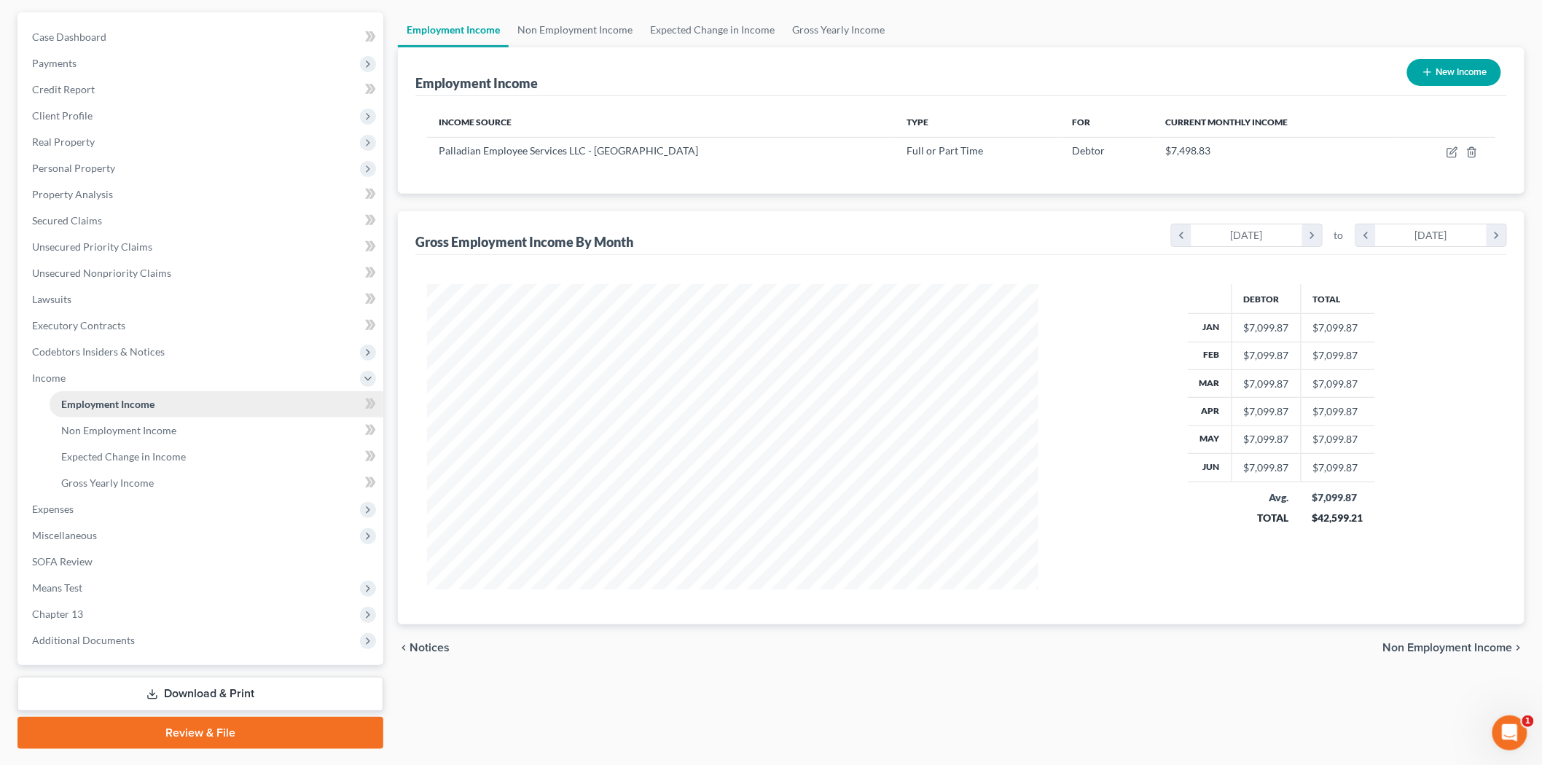
scroll to position [165, 0]
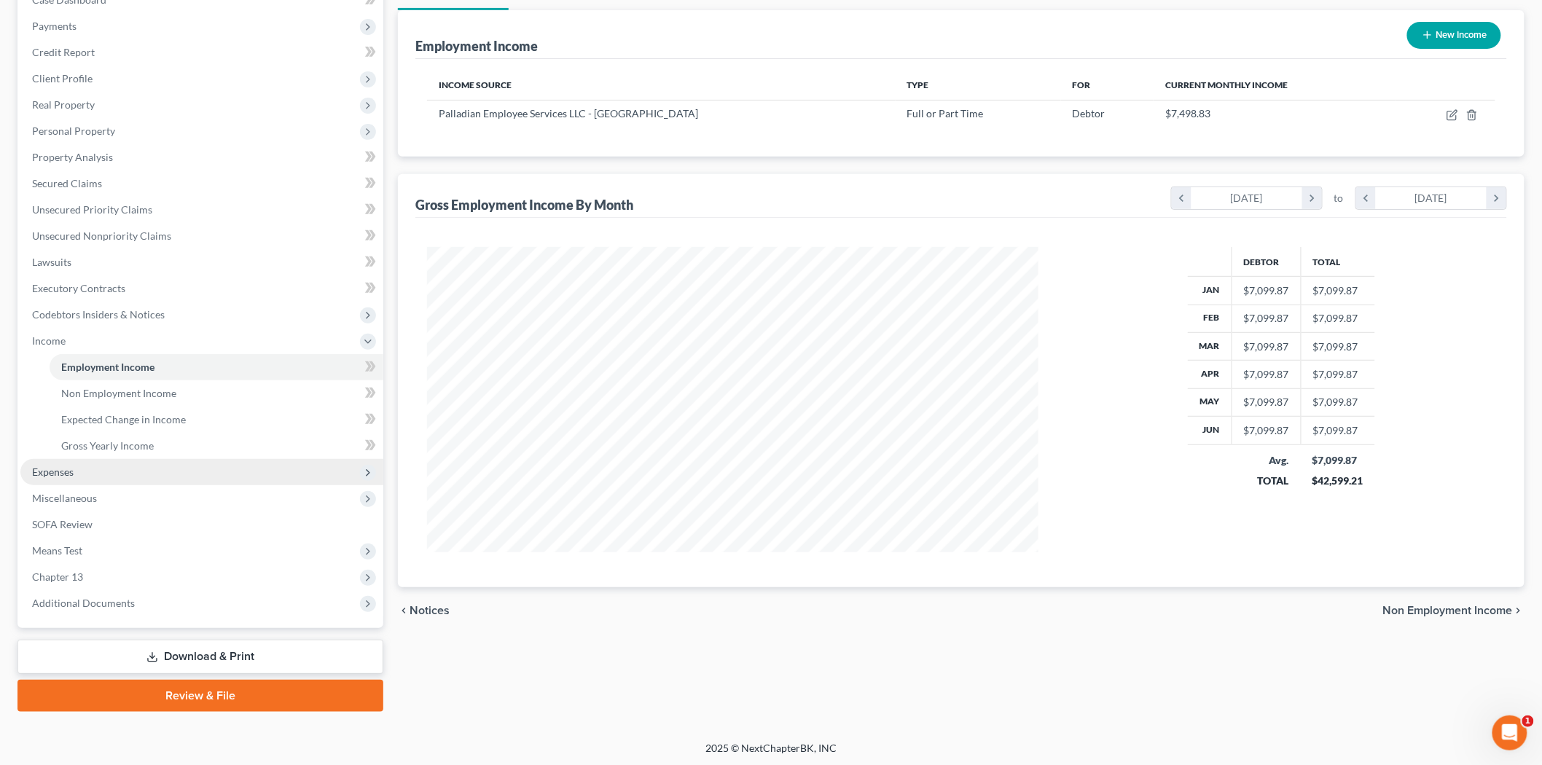
click at [103, 467] on span "Expenses" at bounding box center [201, 472] width 363 height 26
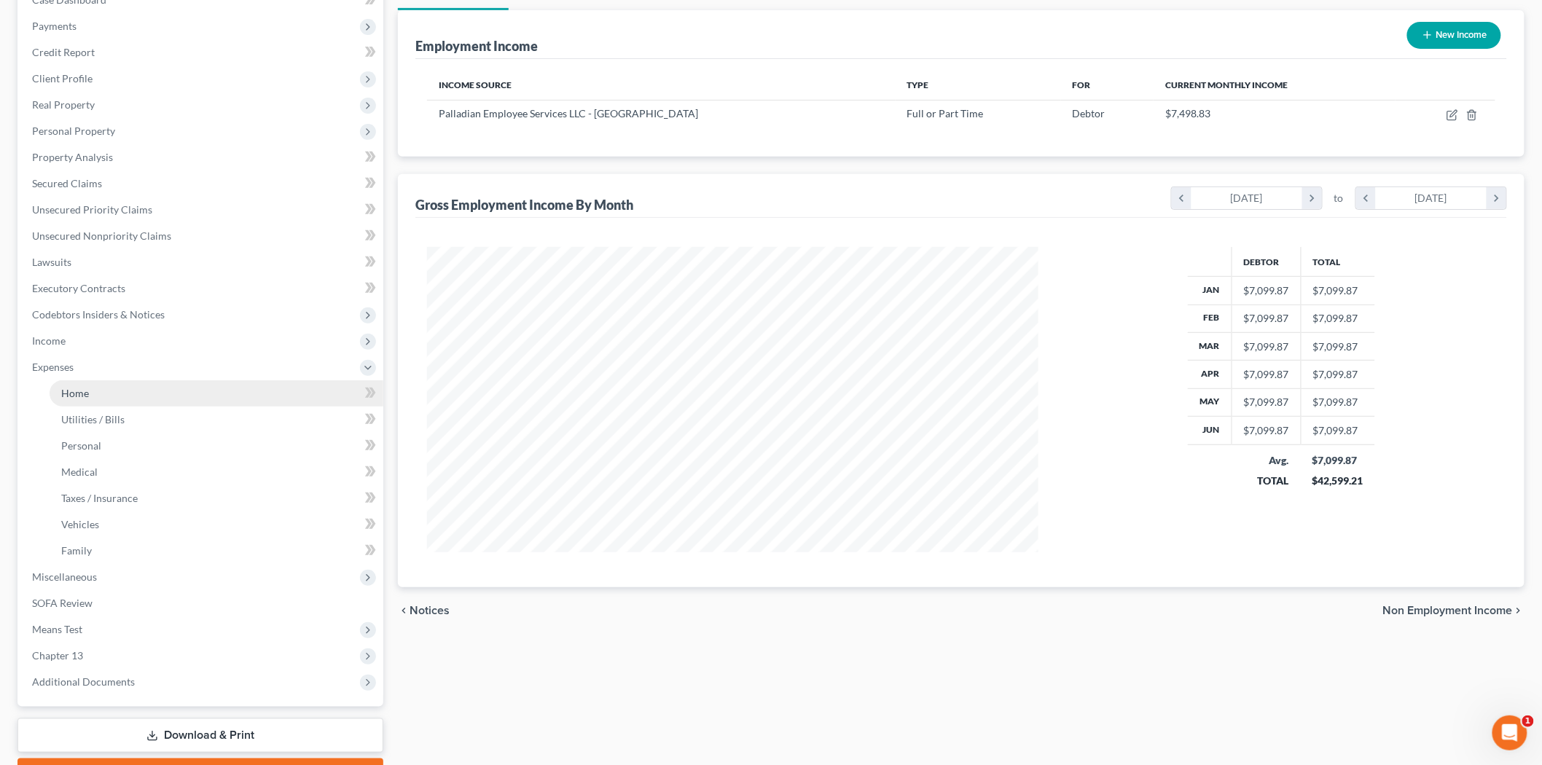
click at [90, 394] on link "Home" at bounding box center [217, 393] width 334 height 26
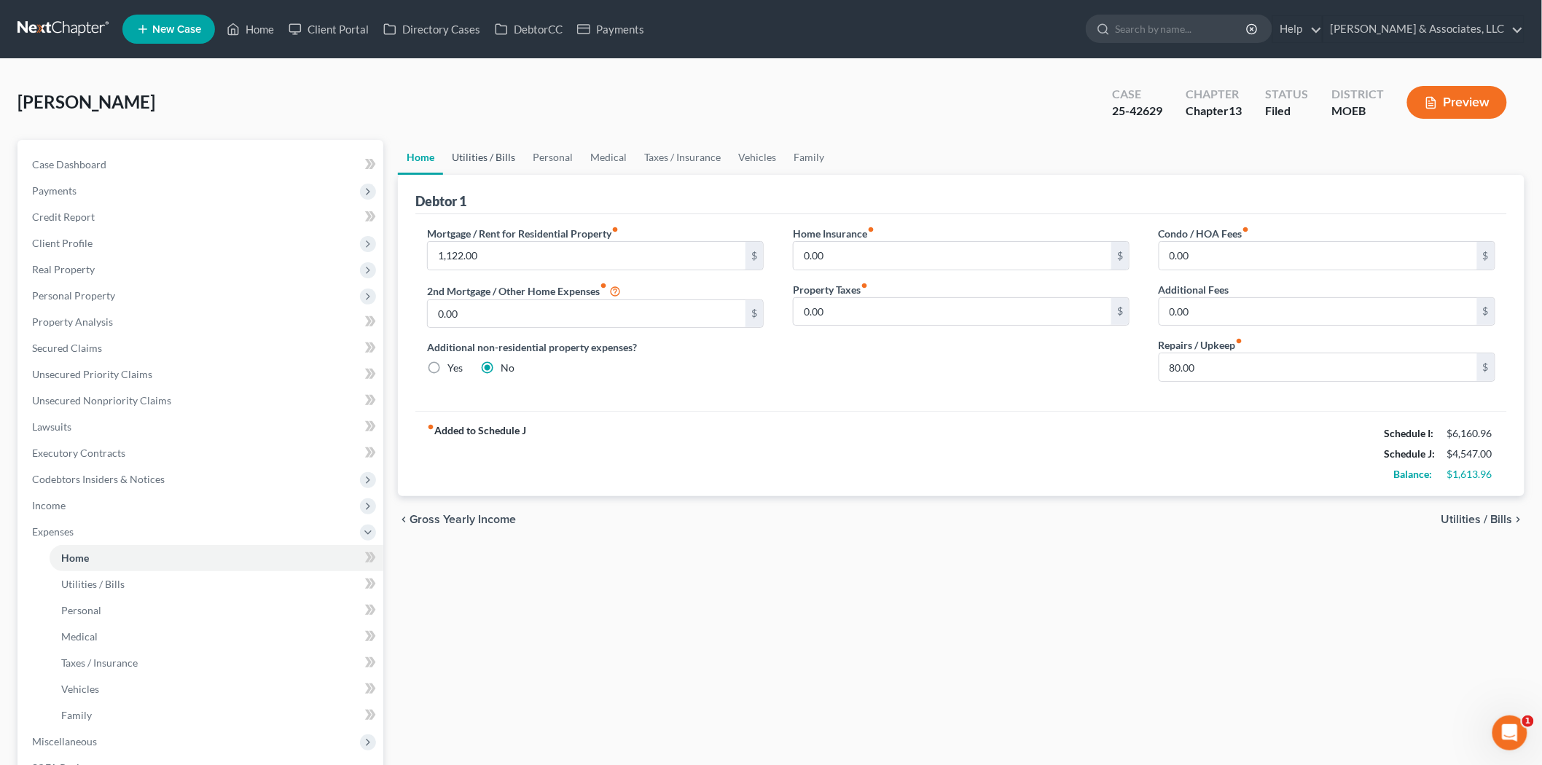
click at [493, 149] on link "Utilities / Bills" at bounding box center [483, 157] width 81 height 35
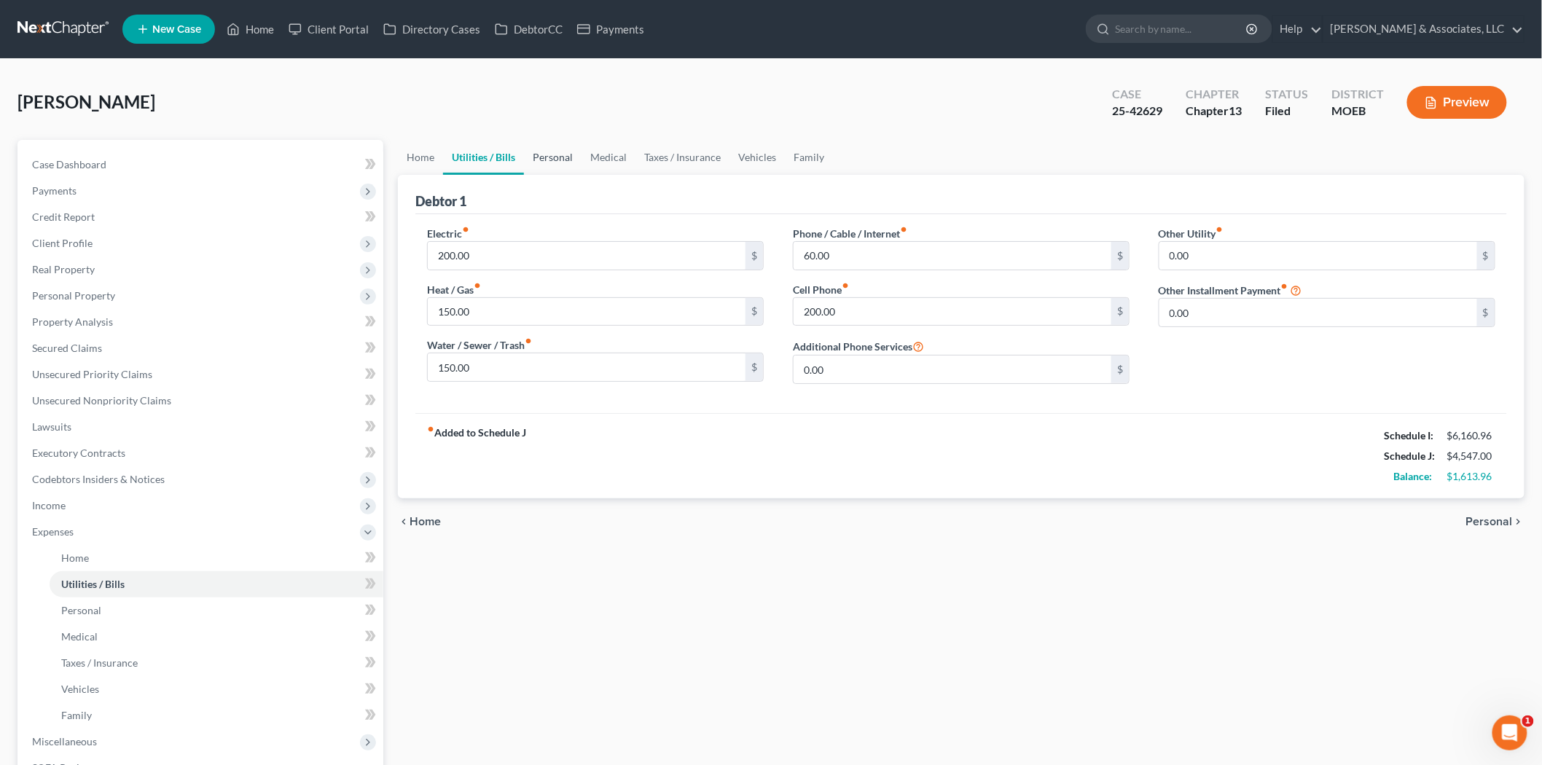
click at [543, 165] on link "Personal" at bounding box center [553, 157] width 58 height 35
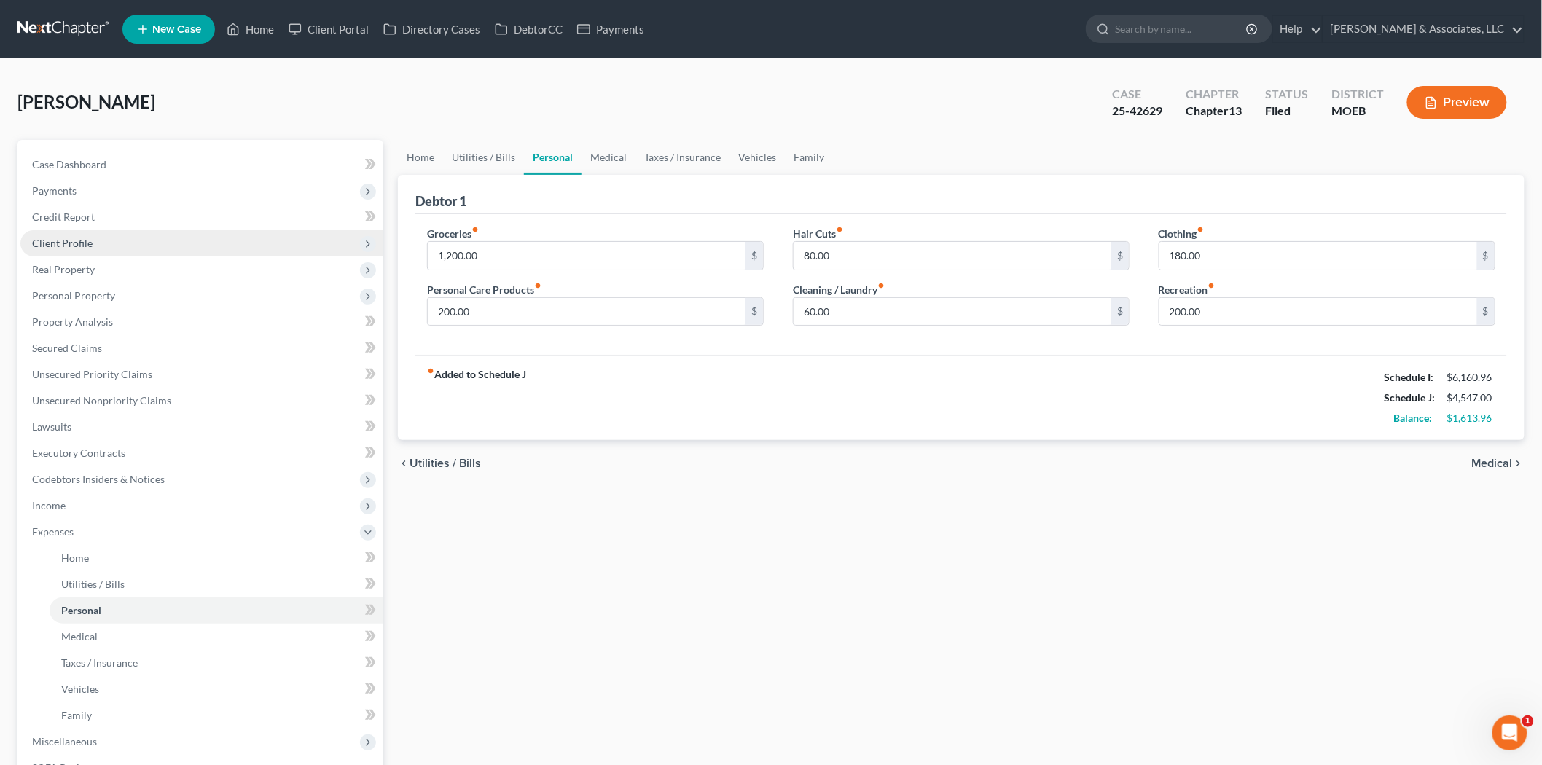
click at [81, 240] on span "Client Profile" at bounding box center [62, 243] width 60 height 12
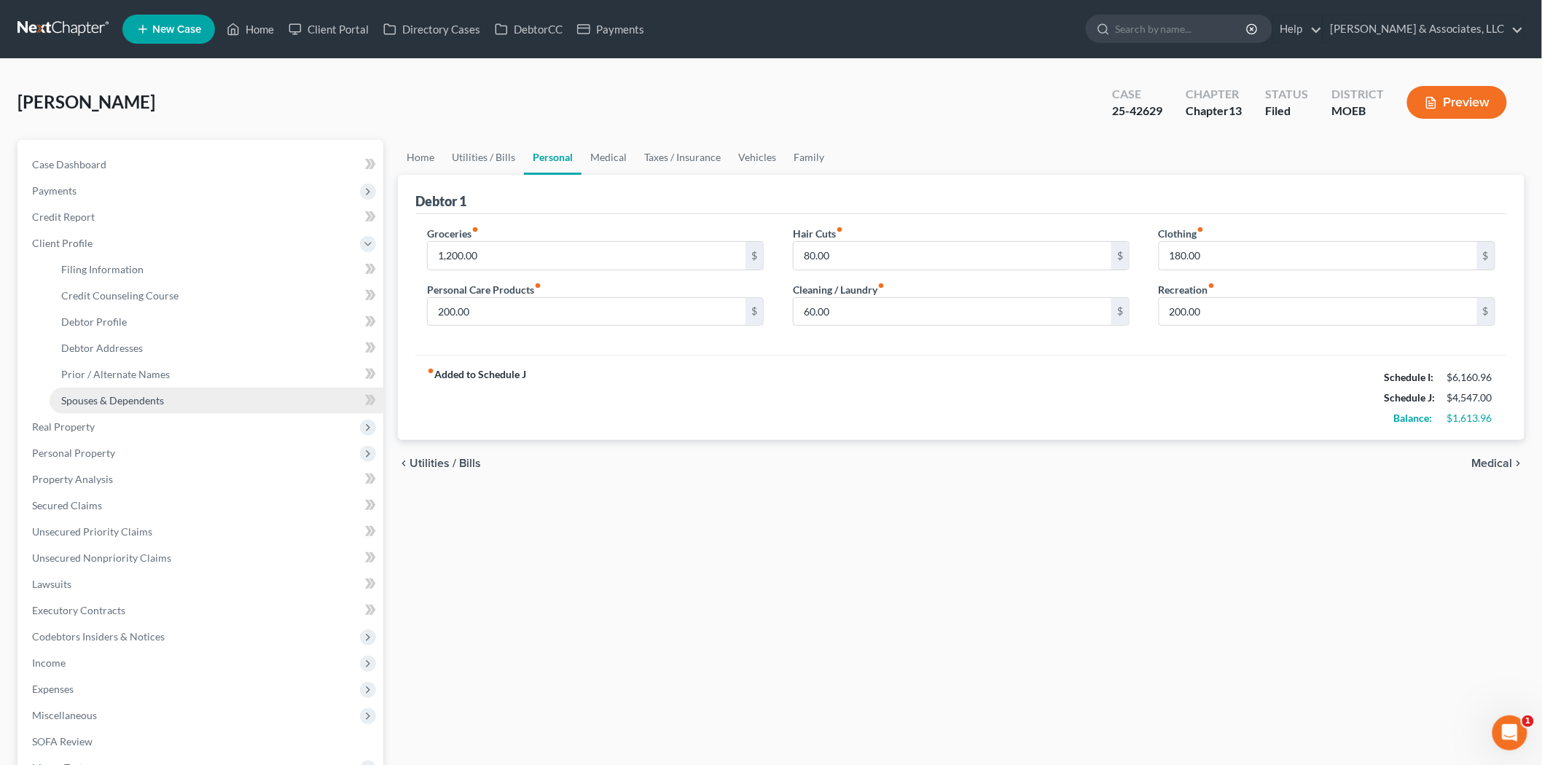
click at [98, 394] on span "Spouses & Dependents" at bounding box center [112, 400] width 103 height 12
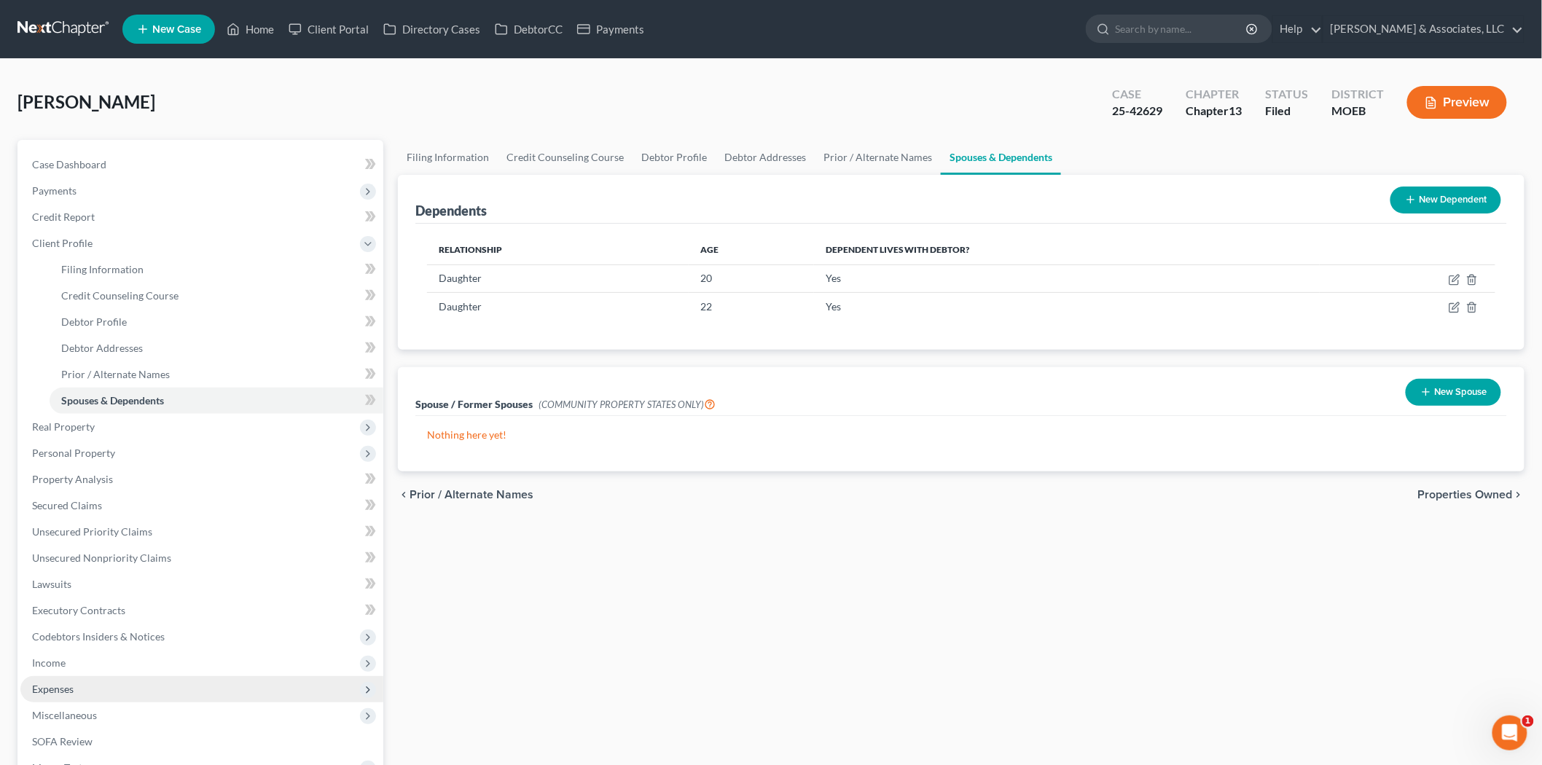
click at [95, 689] on span "Expenses" at bounding box center [201, 689] width 363 height 26
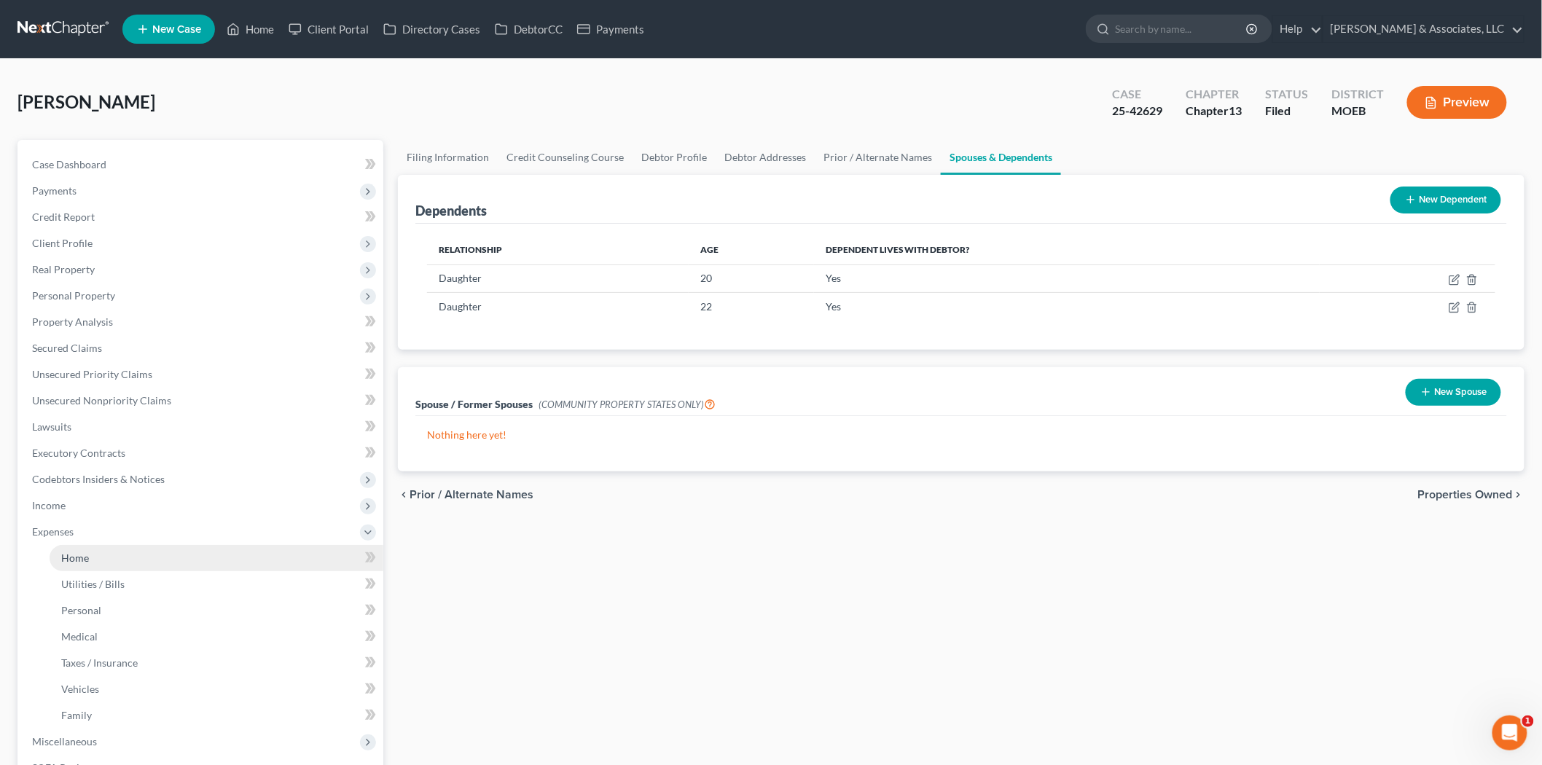
click at [97, 560] on link "Home" at bounding box center [217, 558] width 334 height 26
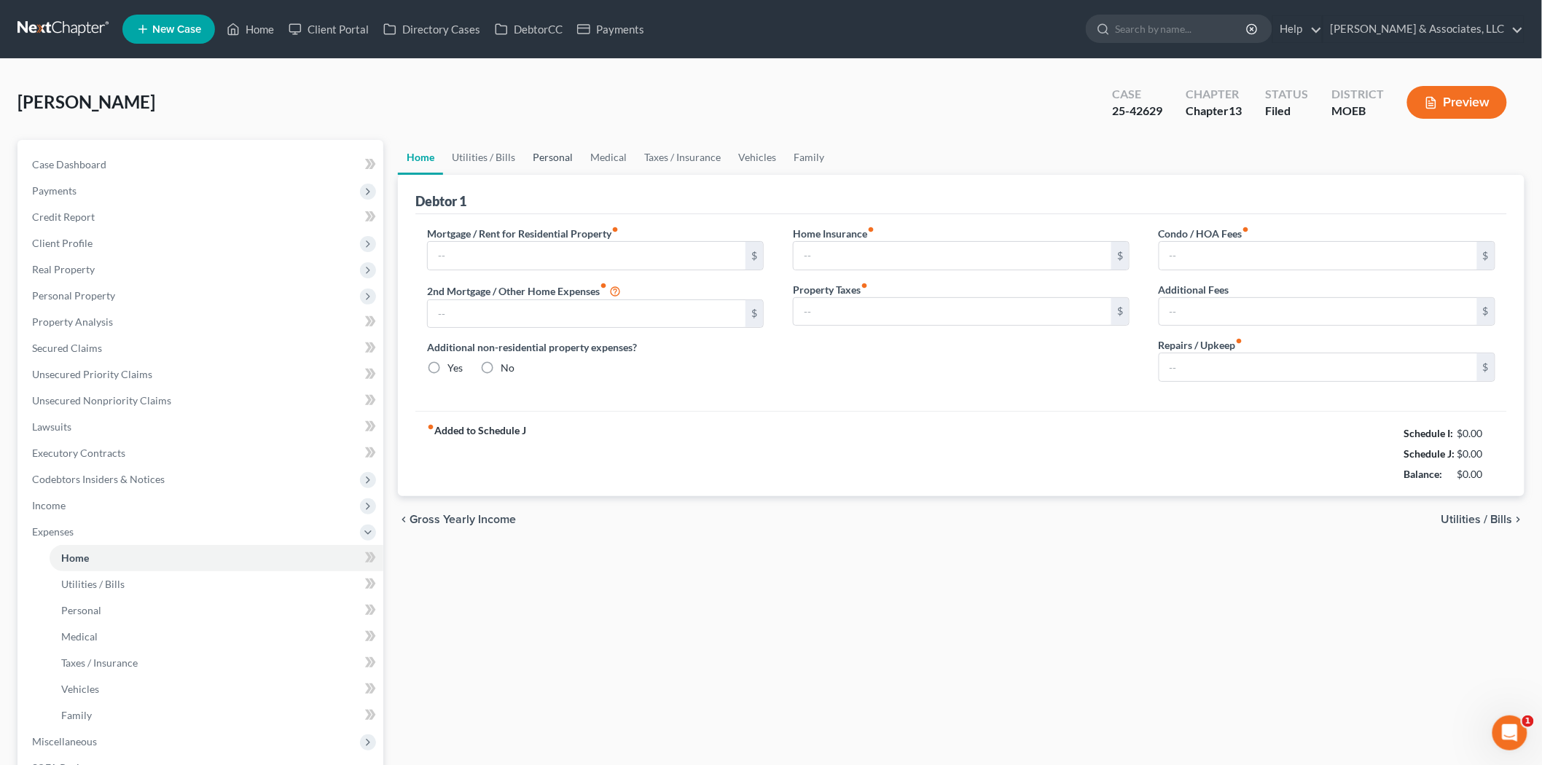
type input "1,122.00"
type input "0.00"
radio input "true"
type input "0.00"
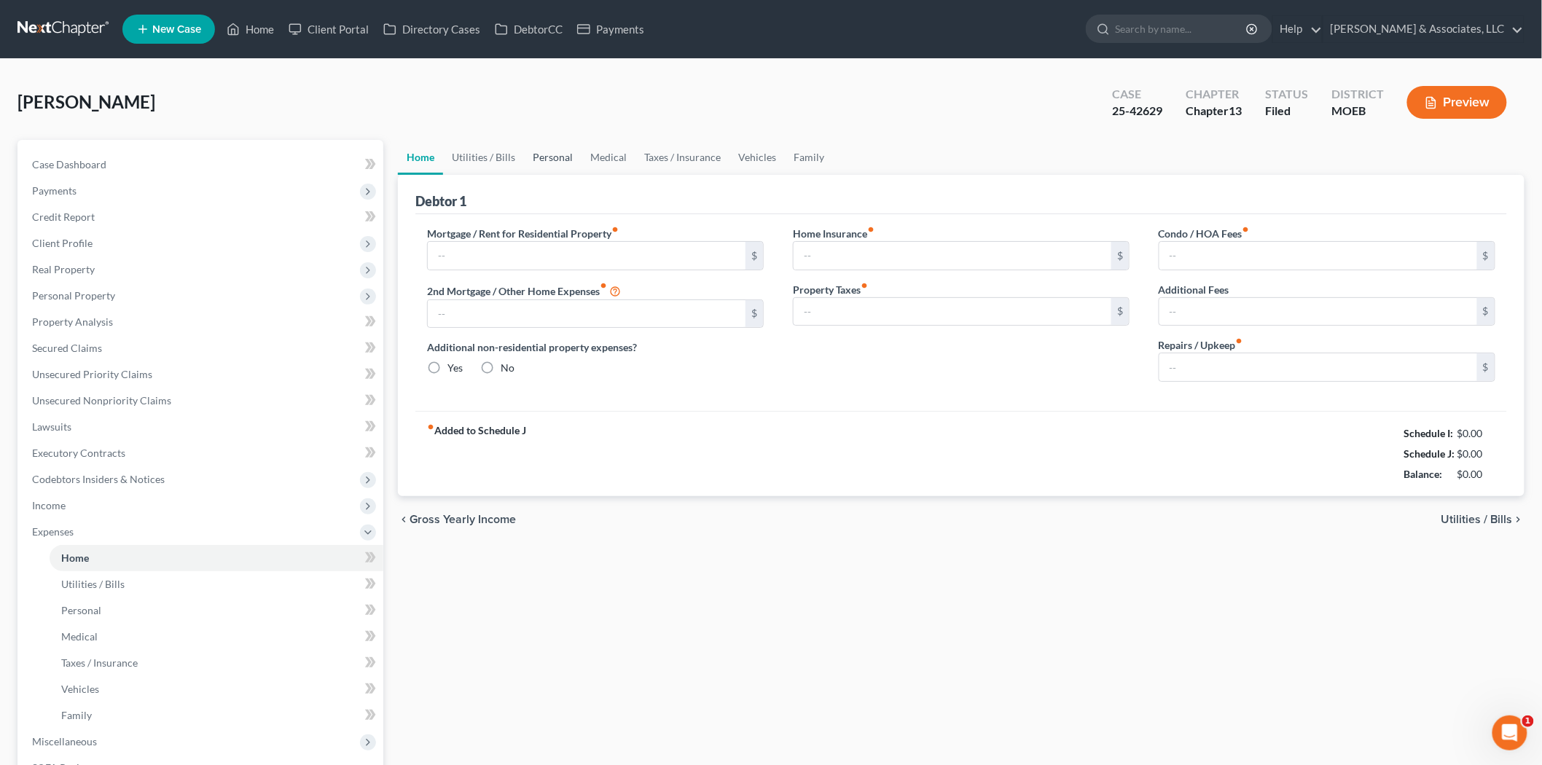
type input "0.00"
type input "80.00"
click at [550, 159] on link "Personal" at bounding box center [553, 157] width 58 height 35
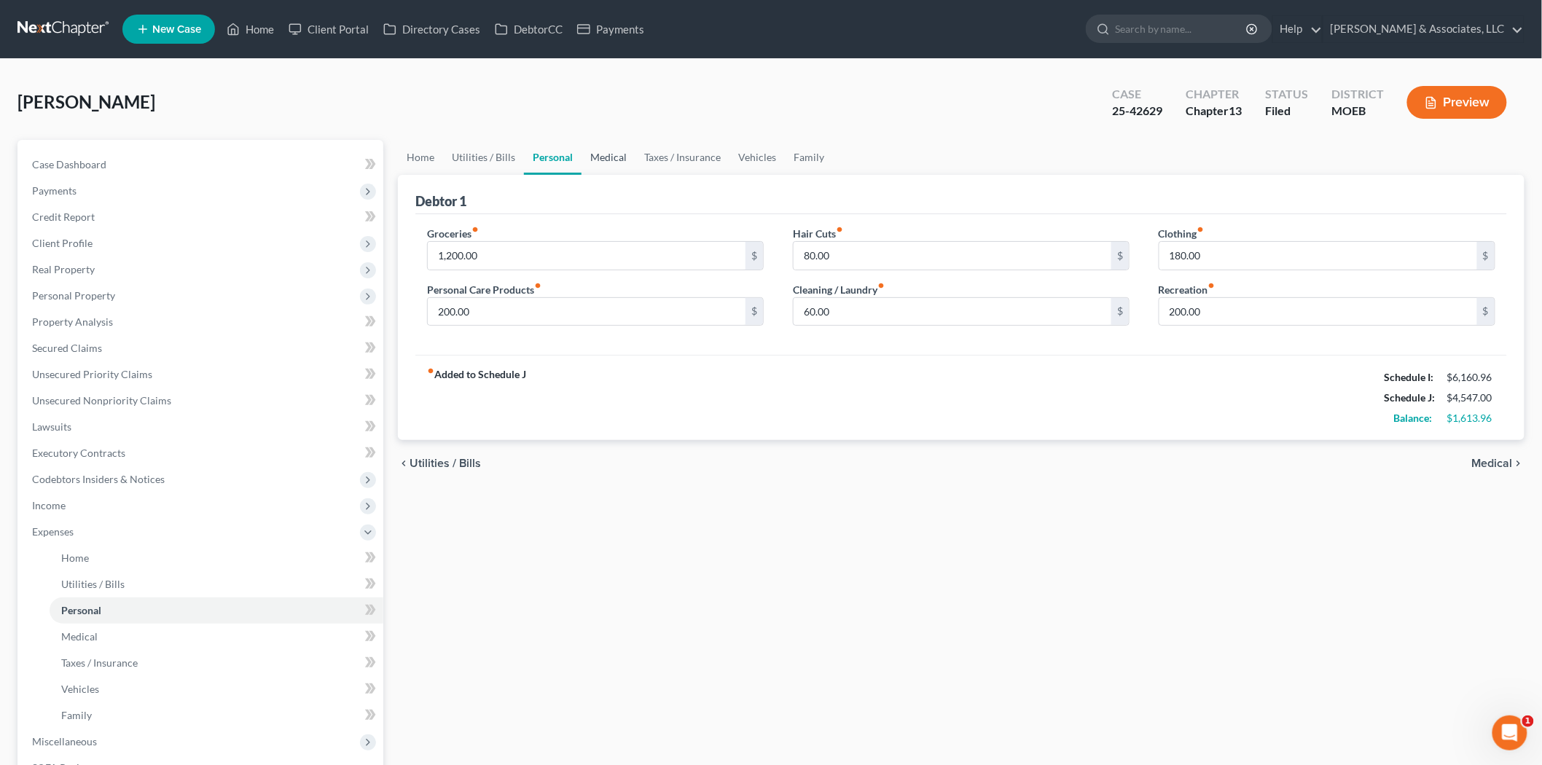
click at [608, 150] on link "Medical" at bounding box center [608, 157] width 54 height 35
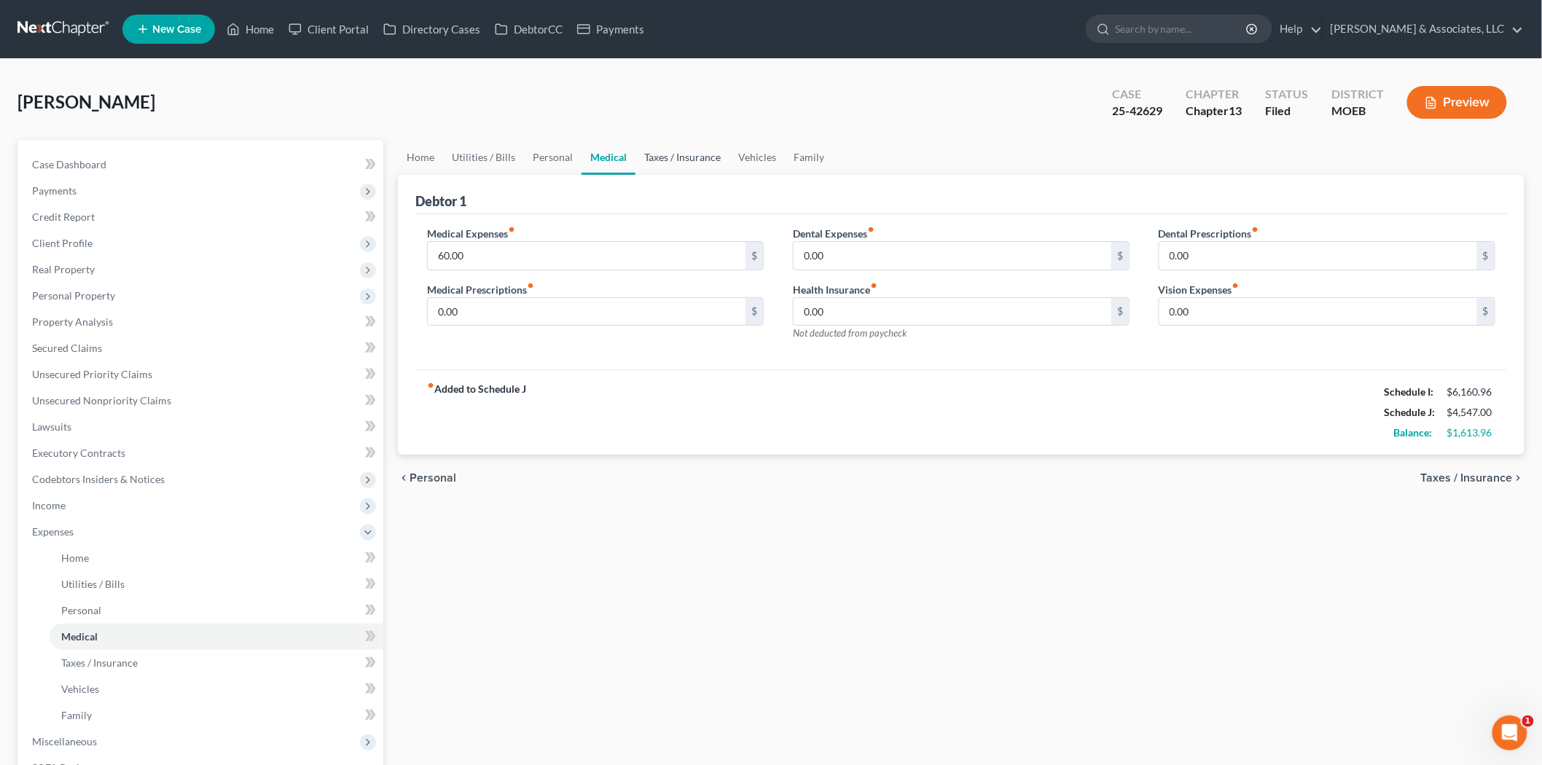
click at [663, 151] on link "Taxes / Insurance" at bounding box center [682, 157] width 94 height 35
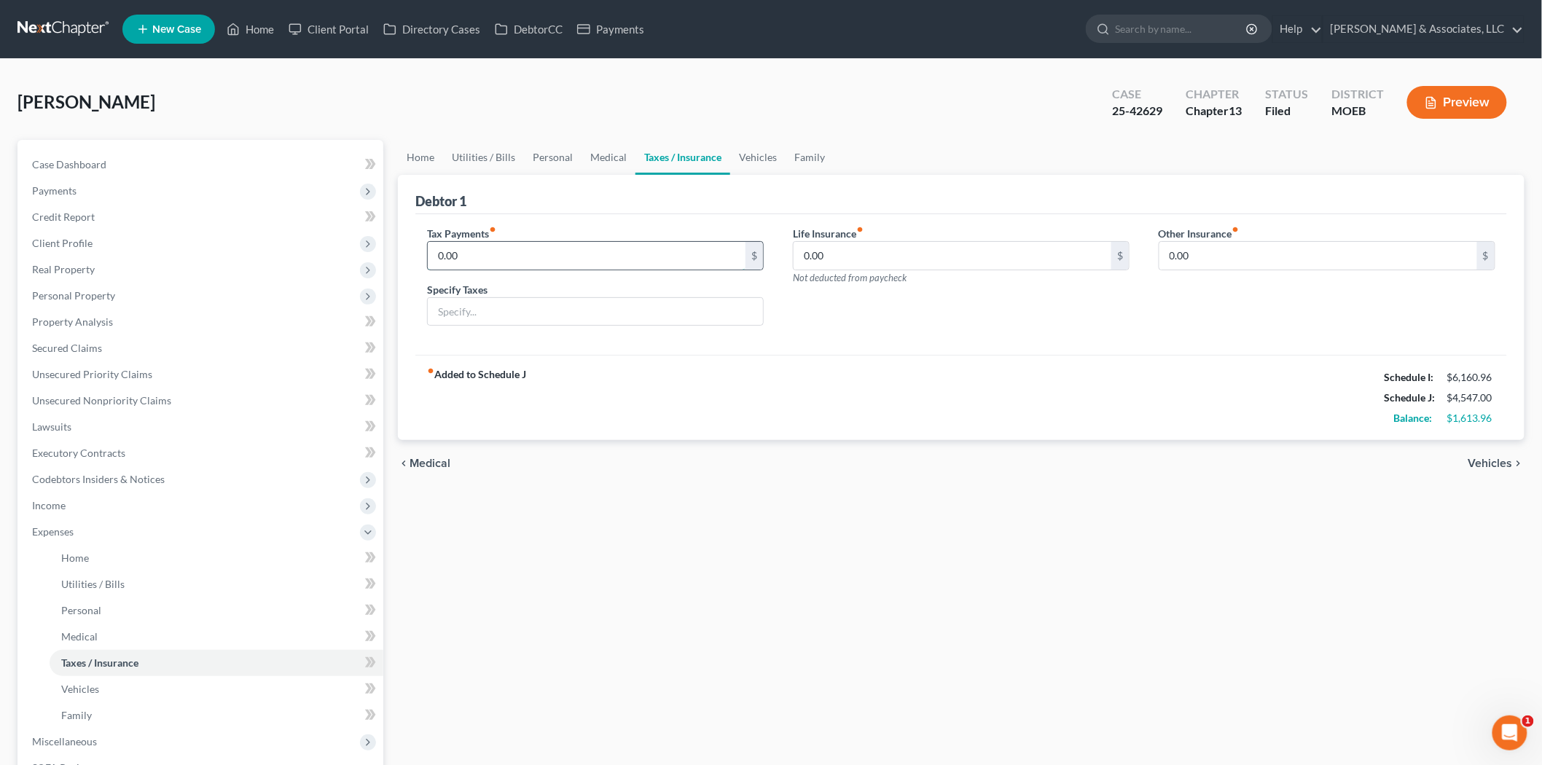
click at [507, 249] on input "0.00" at bounding box center [587, 256] width 318 height 28
click at [485, 314] on input "text" at bounding box center [595, 312] width 335 height 28
type input "PP taxes"
click at [476, 258] on input "0.00" at bounding box center [587, 256] width 318 height 28
type input "65.00"
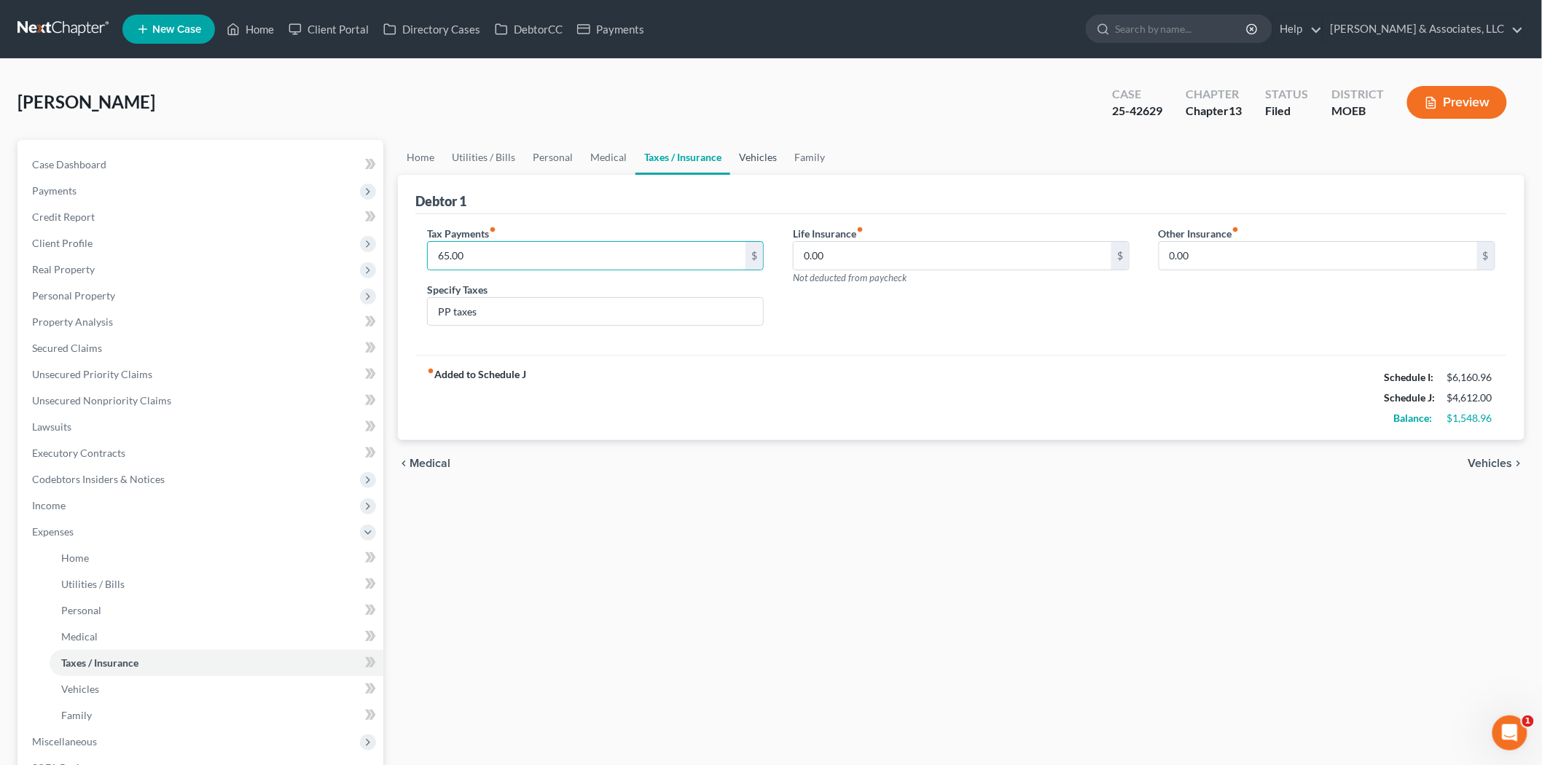
click at [754, 157] on link "Vehicles" at bounding box center [757, 157] width 55 height 35
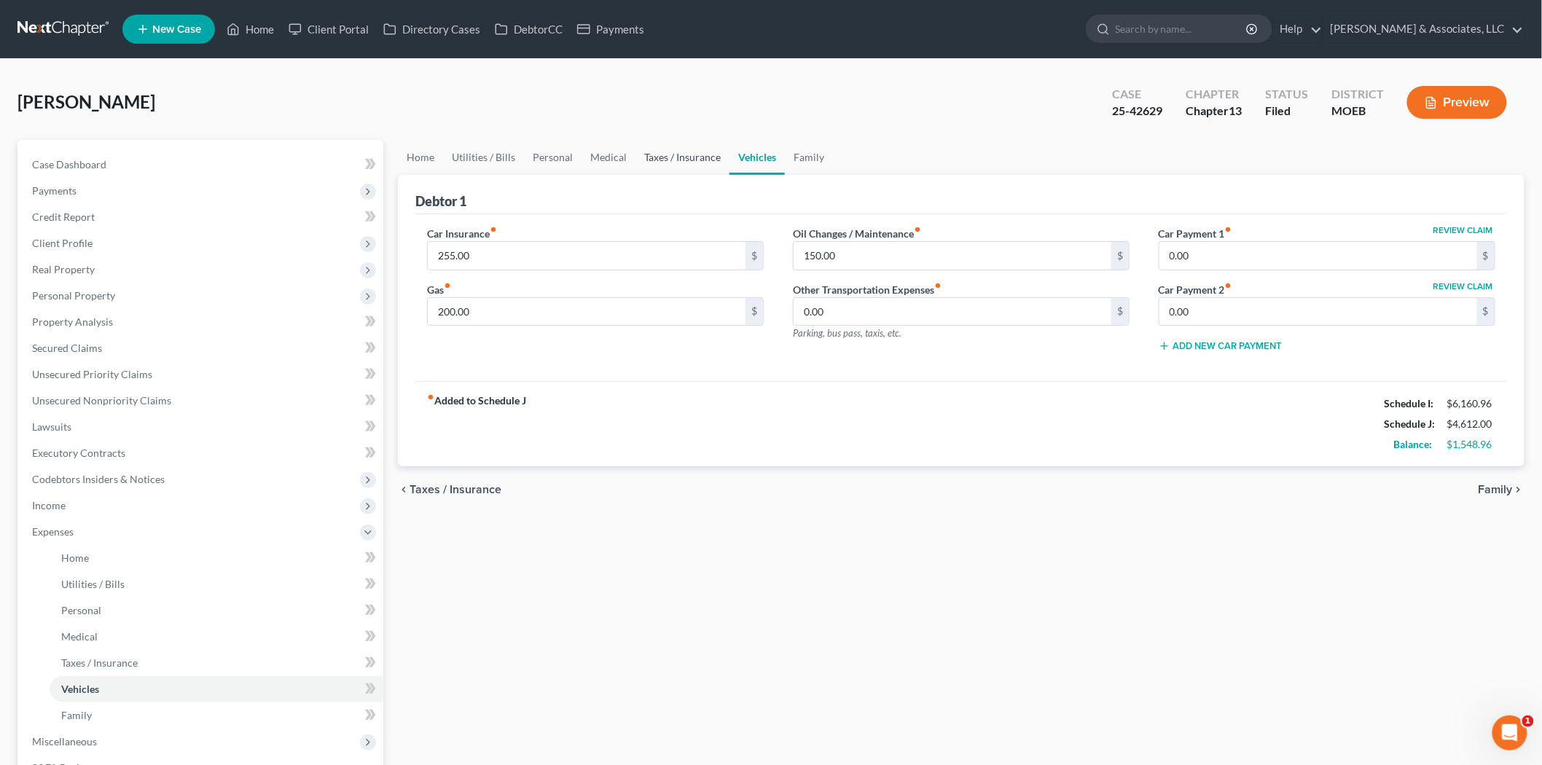
click at [672, 163] on link "Taxes / Insurance" at bounding box center [682, 157] width 94 height 35
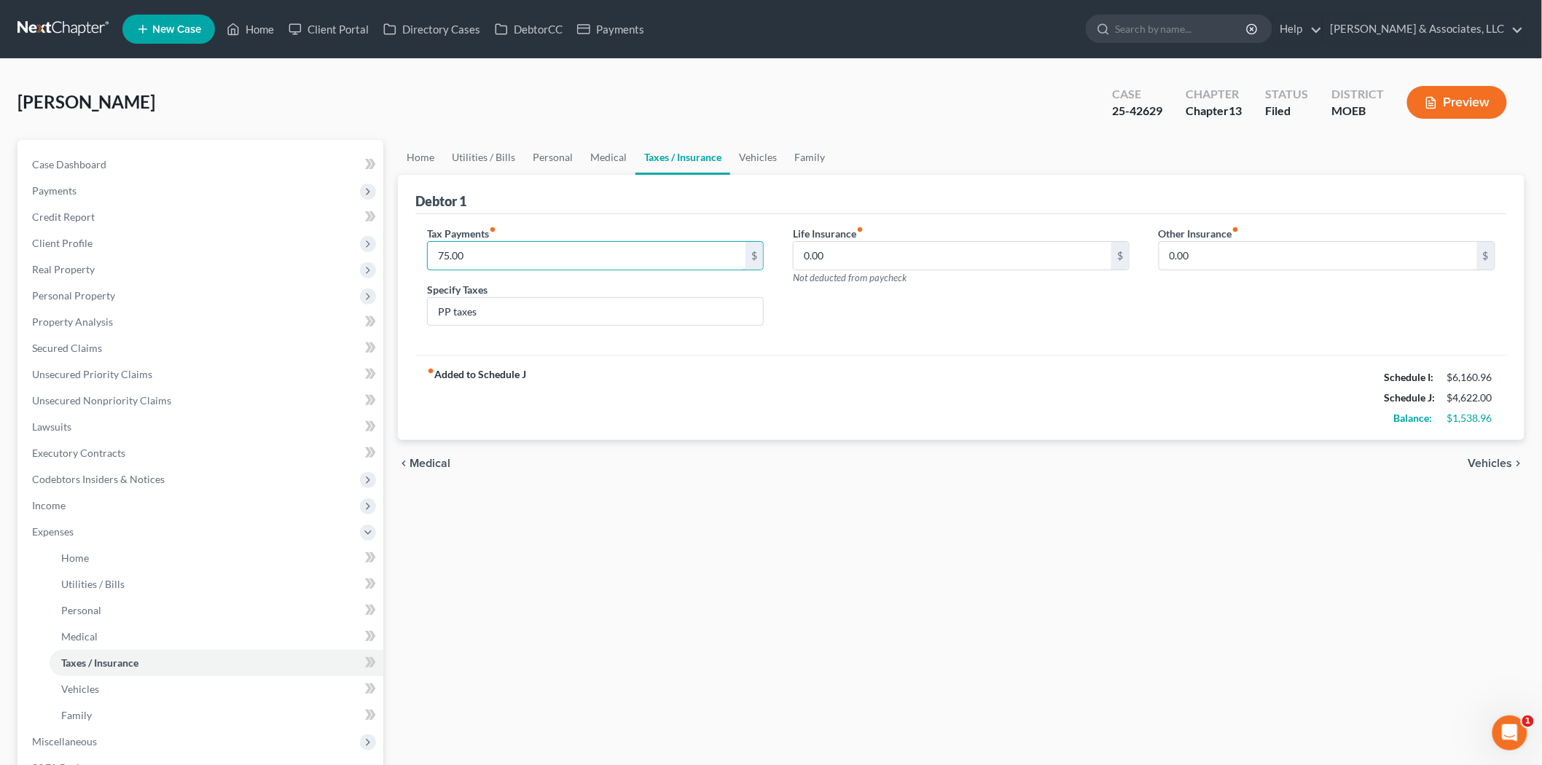
type input "75.00"
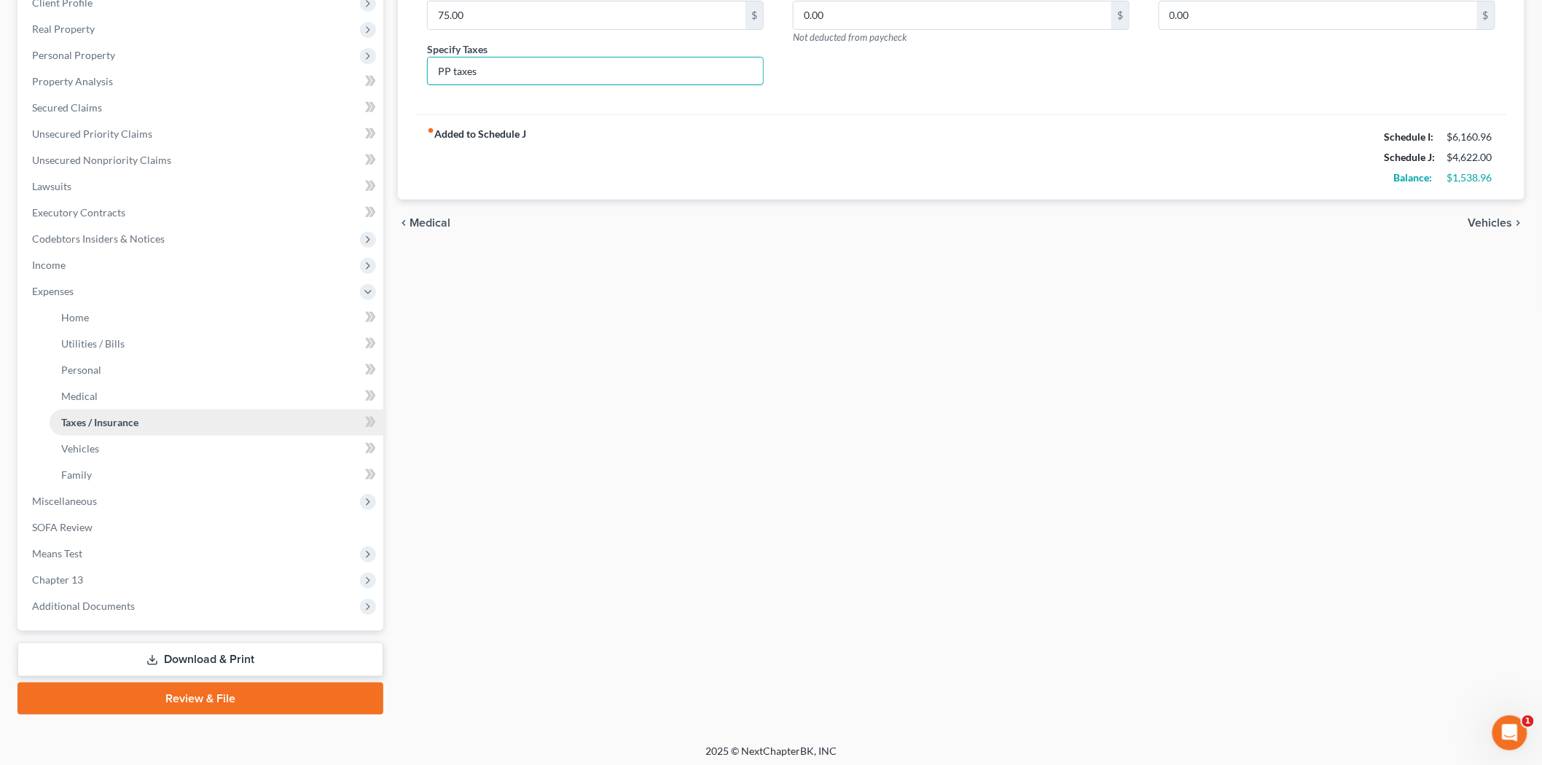
scroll to position [243, 0]
click at [168, 651] on link "Download & Print" at bounding box center [200, 657] width 366 height 34
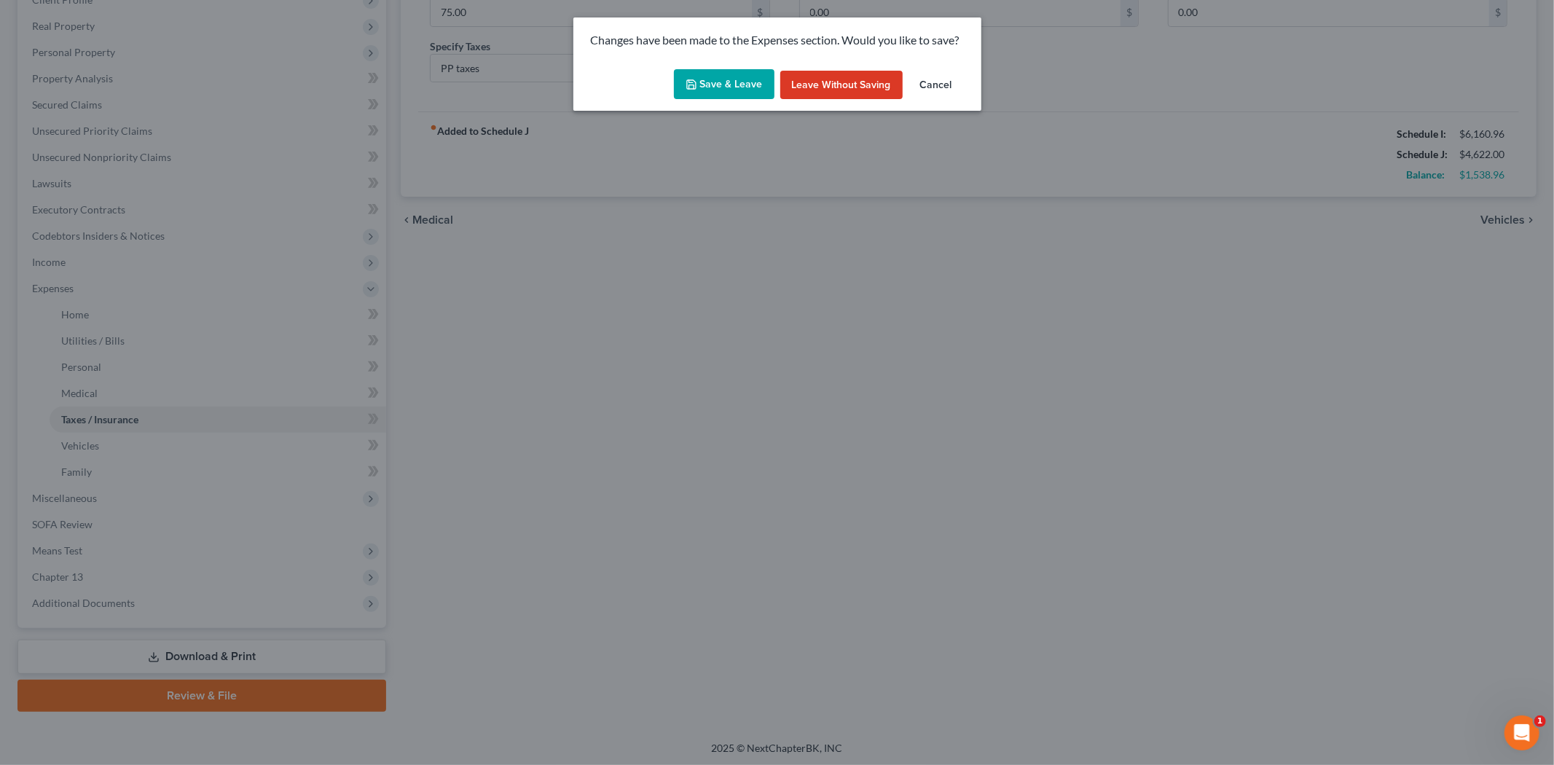
click at [732, 93] on button "Save & Leave" at bounding box center [724, 84] width 101 height 31
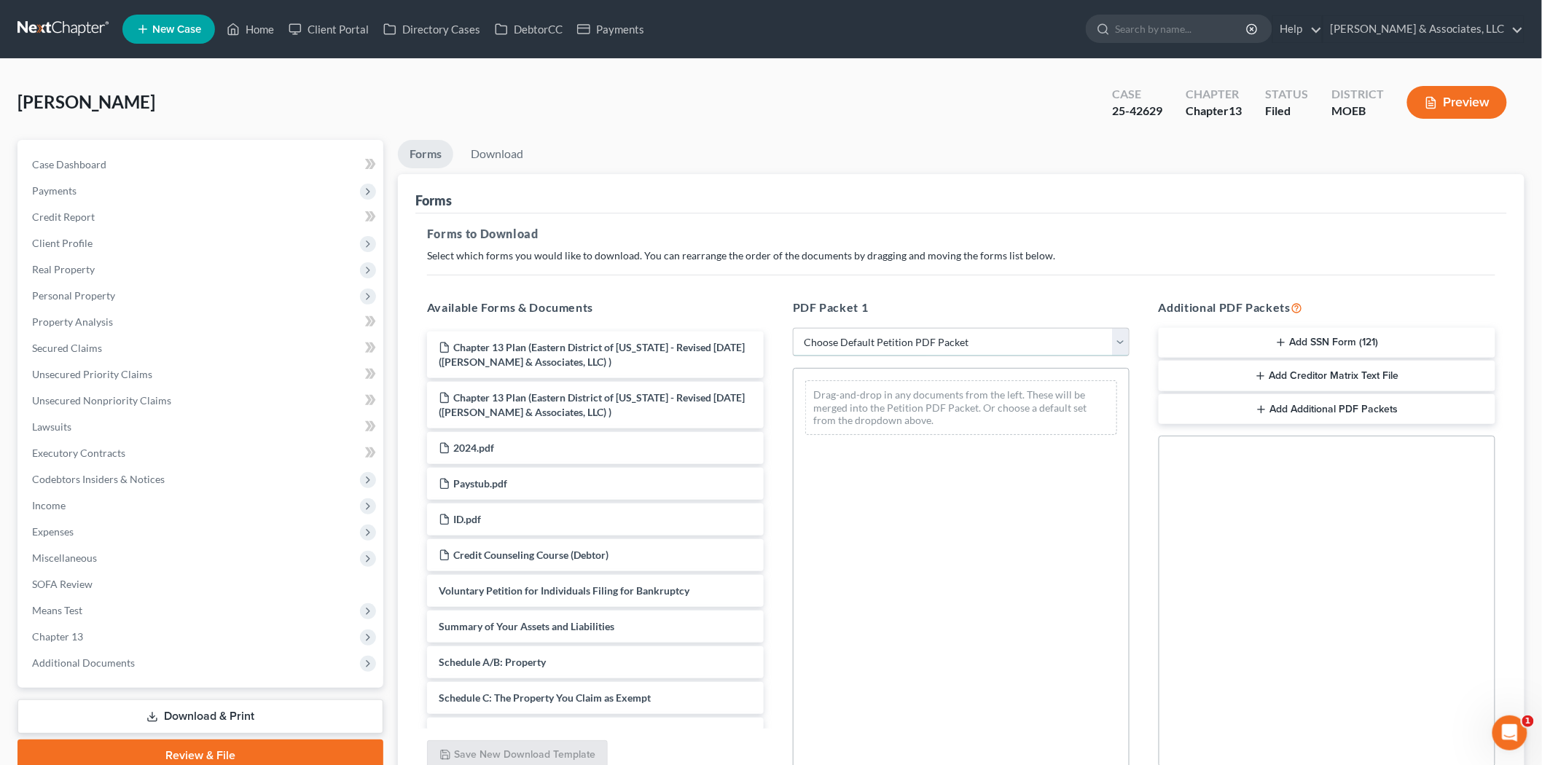
drag, startPoint x: 839, startPoint y: 329, endPoint x: 843, endPoint y: 348, distance: 18.6
click at [839, 329] on select "Choose Default Petition PDF Packet Complete Bankruptcy Petition (all forms and …" at bounding box center [961, 342] width 337 height 29
select select "2"
click at [793, 328] on select "Choose Default Petition PDF Packet Complete Bankruptcy Petition (all forms and …" at bounding box center [961, 342] width 337 height 29
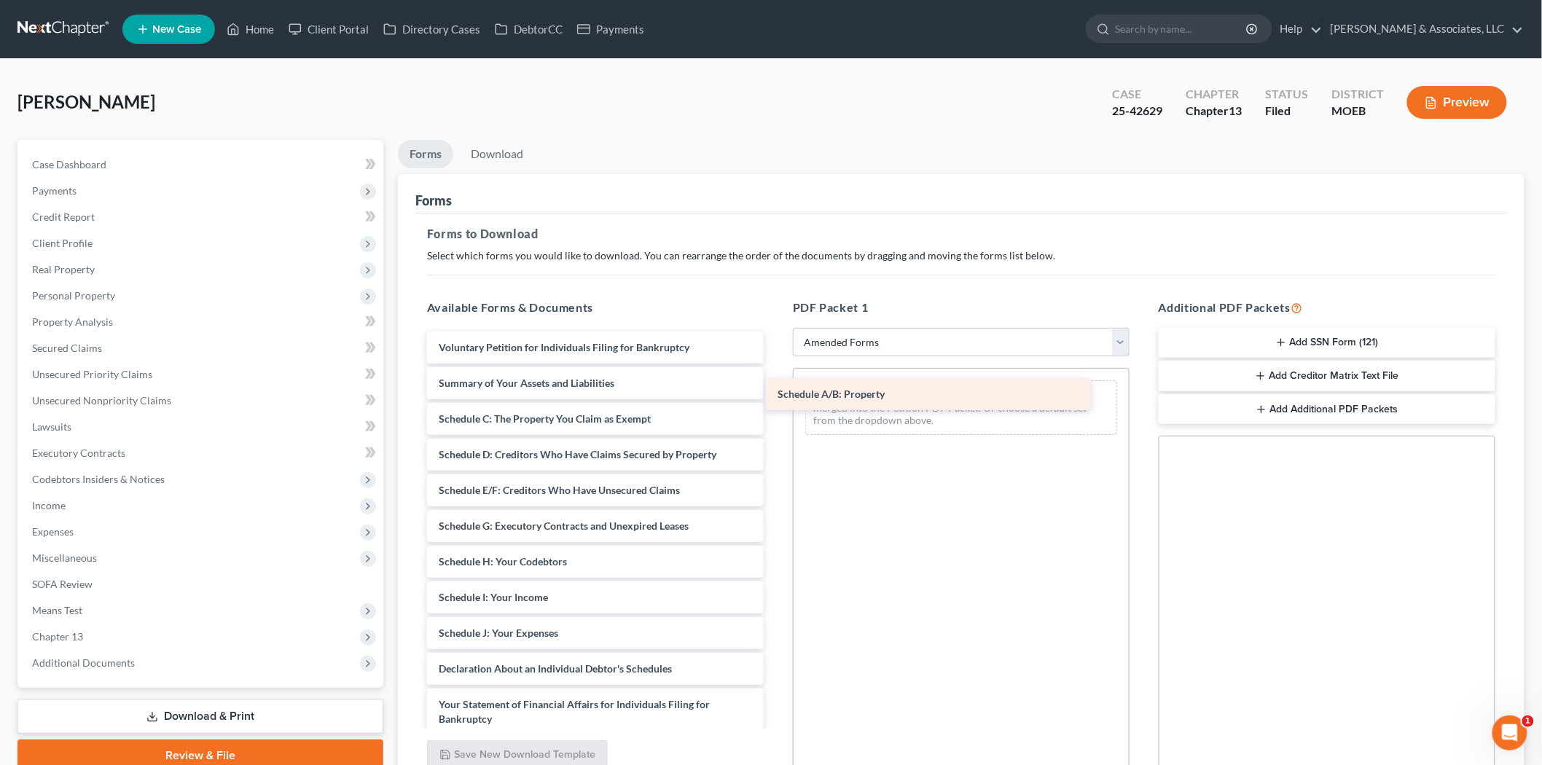
drag, startPoint x: 598, startPoint y: 421, endPoint x: 944, endPoint y: 397, distance: 346.9
click at [775, 397] on div "Schedule A/B: Property Voluntary Petition for Individuals Filing for Bankruptcy…" at bounding box center [595, 630] width 360 height 597
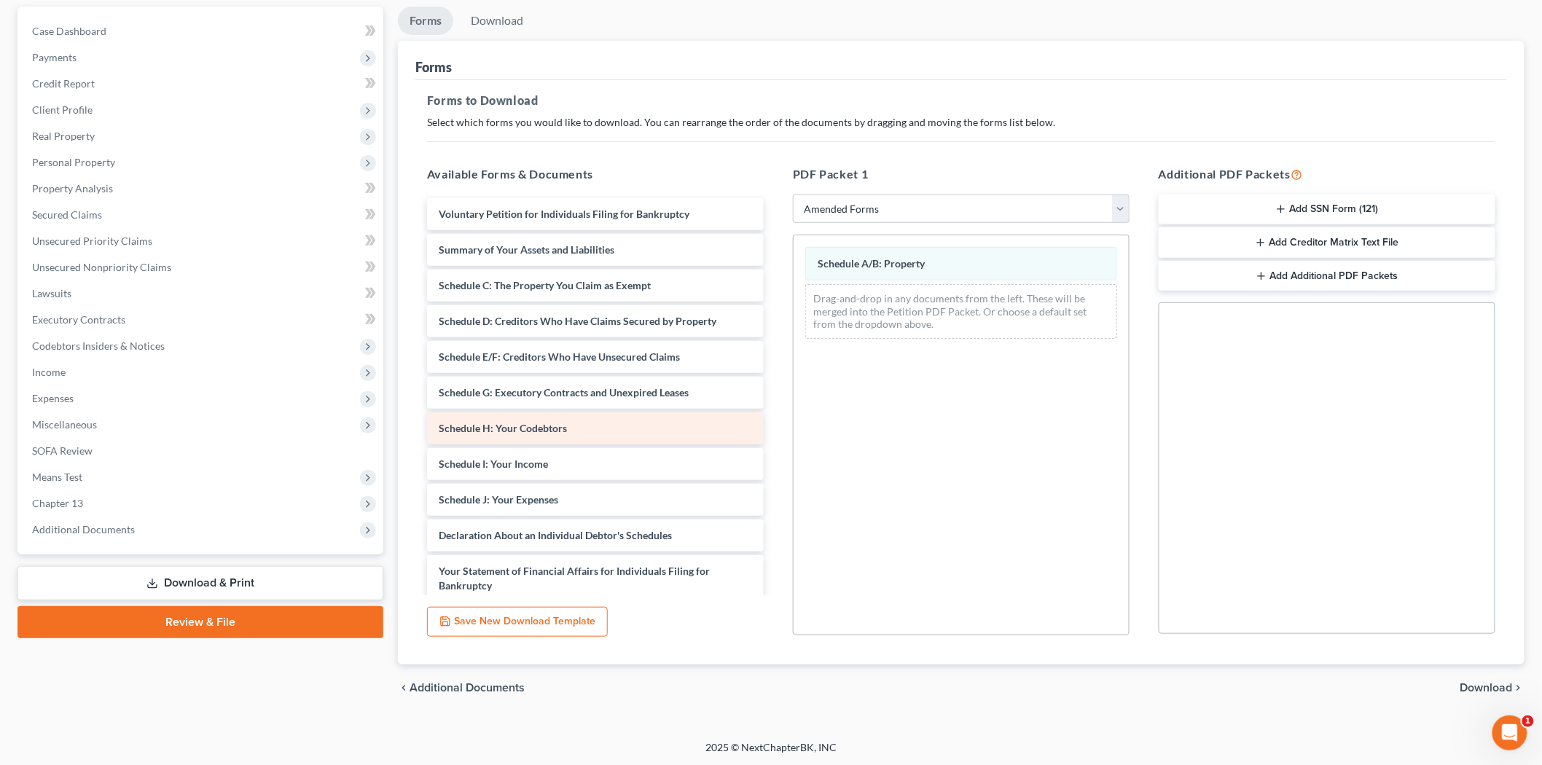
scroll to position [135, 0]
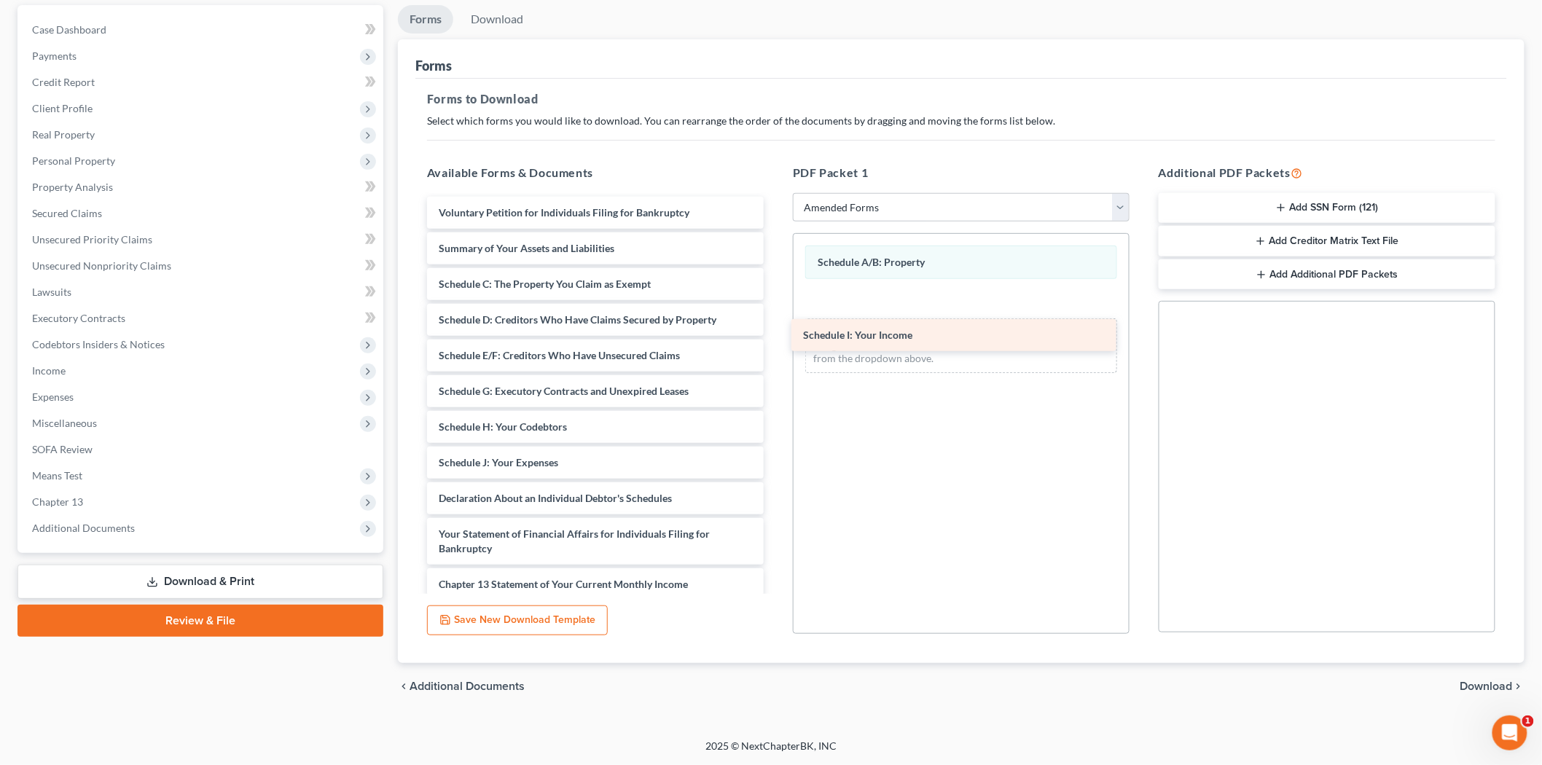
drag, startPoint x: 631, startPoint y: 468, endPoint x: 994, endPoint y: 343, distance: 383.9
click at [775, 343] on div "Schedule I: Your Income Voluntary Petition for Individuals Filing for Bankruptc…" at bounding box center [595, 477] width 360 height 561
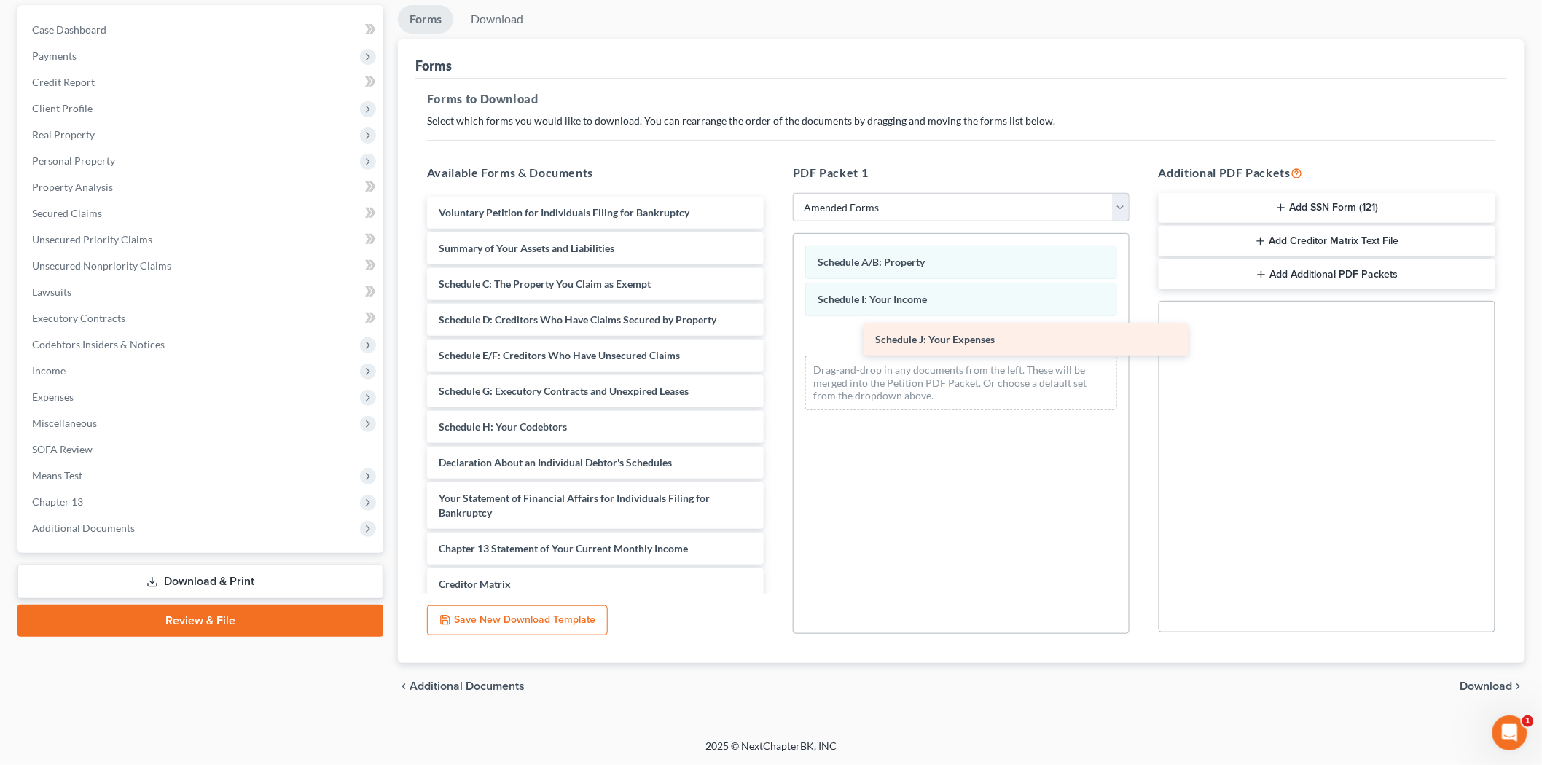
drag, startPoint x: 578, startPoint y: 463, endPoint x: 1014, endPoint y: 340, distance: 453.3
click at [775, 340] on div "Schedule J: Your Expenses Voluntary Petition for Individuals Filing for Bankrup…" at bounding box center [595, 459] width 360 height 525
click at [1487, 685] on span "Download" at bounding box center [1486, 687] width 52 height 12
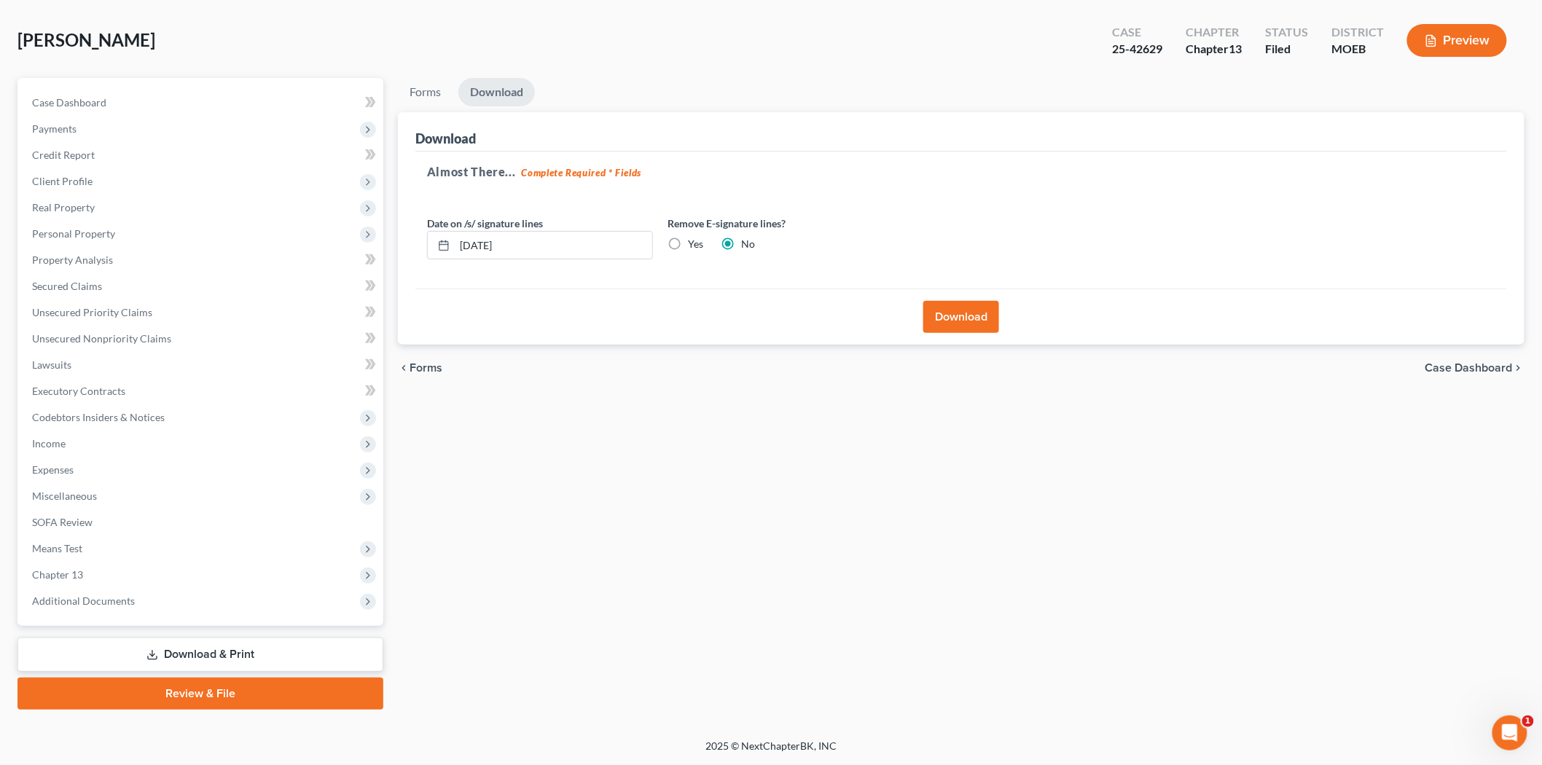
scroll to position [60, 0]
click at [957, 329] on button "Download" at bounding box center [961, 318] width 76 height 32
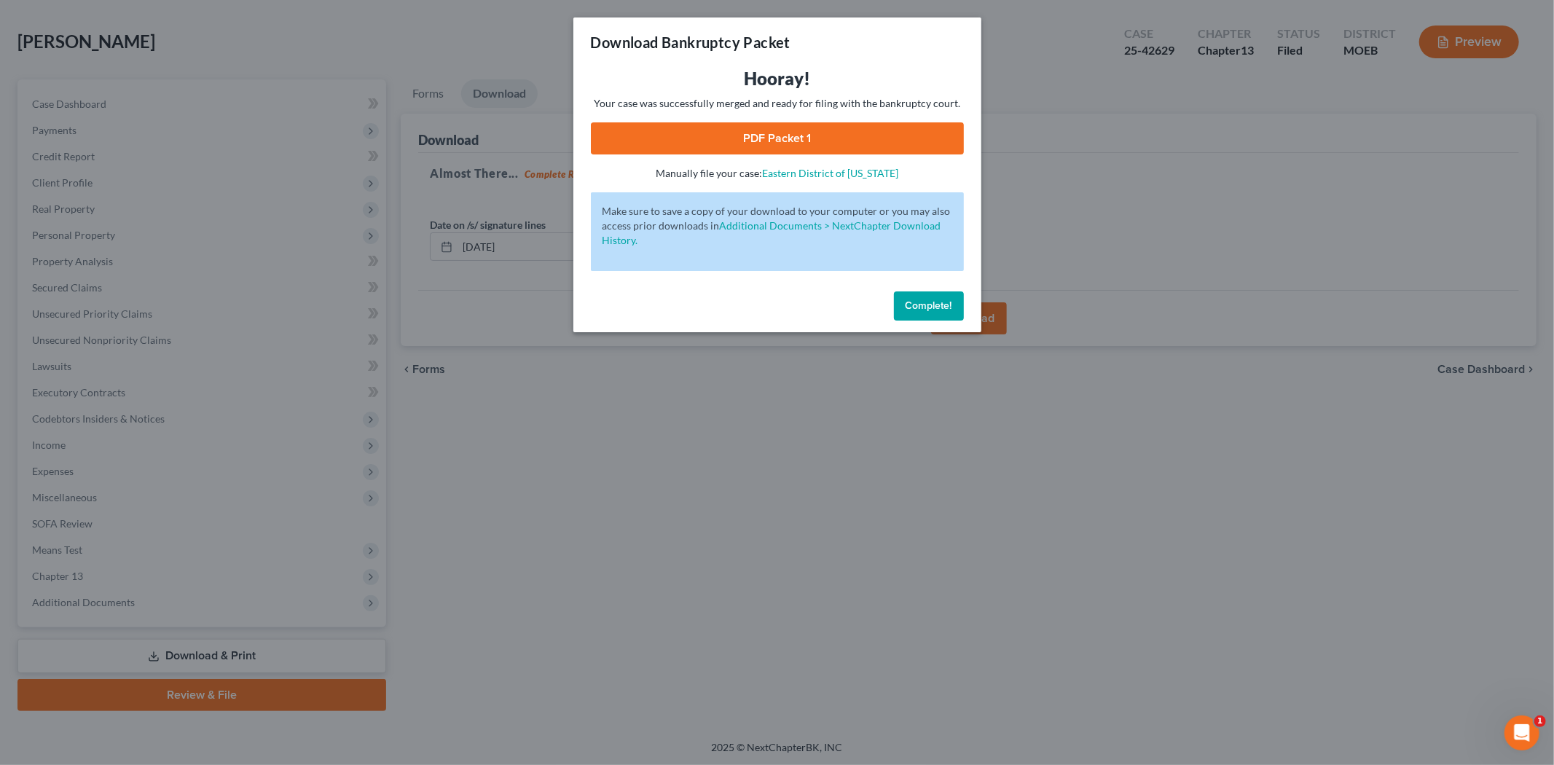
click at [749, 138] on link "PDF Packet 1" at bounding box center [777, 138] width 373 height 32
click at [931, 306] on span "Complete!" at bounding box center [929, 305] width 47 height 12
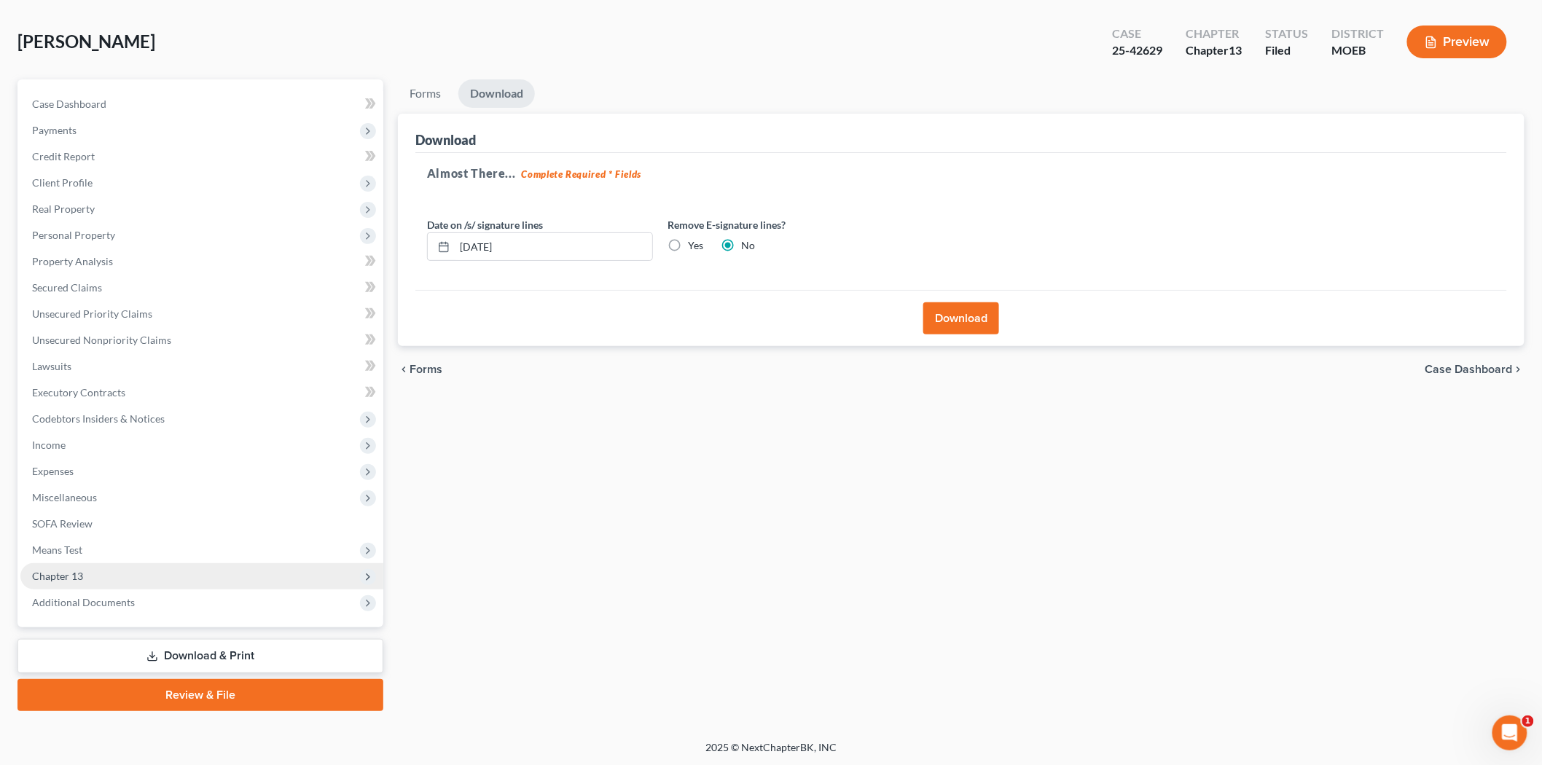
click at [83, 570] on span "Chapter 13" at bounding box center [201, 576] width 363 height 26
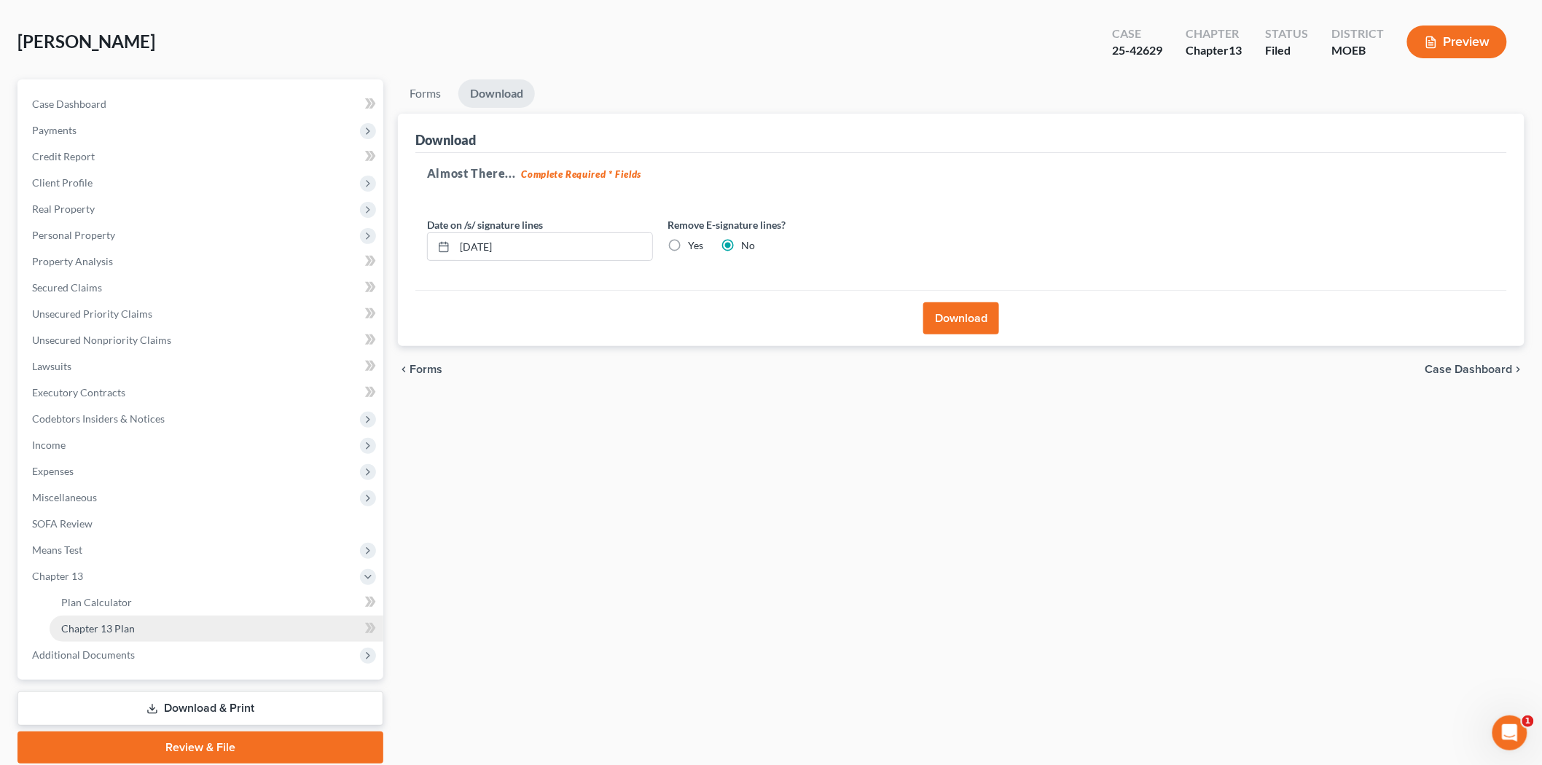
click at [115, 622] on span "Chapter 13 Plan" at bounding box center [98, 628] width 74 height 12
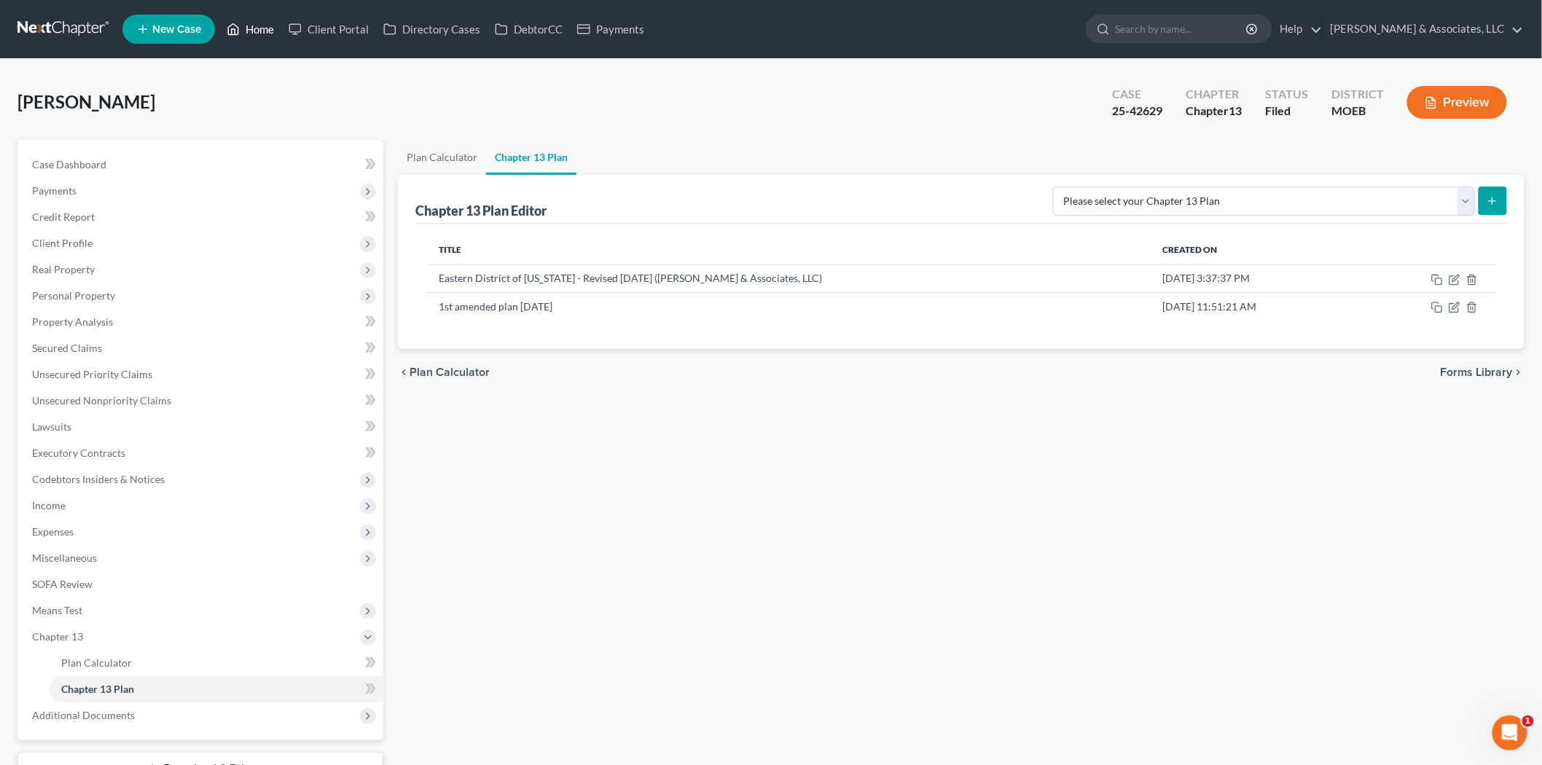
click at [243, 36] on link "Home" at bounding box center [250, 29] width 62 height 26
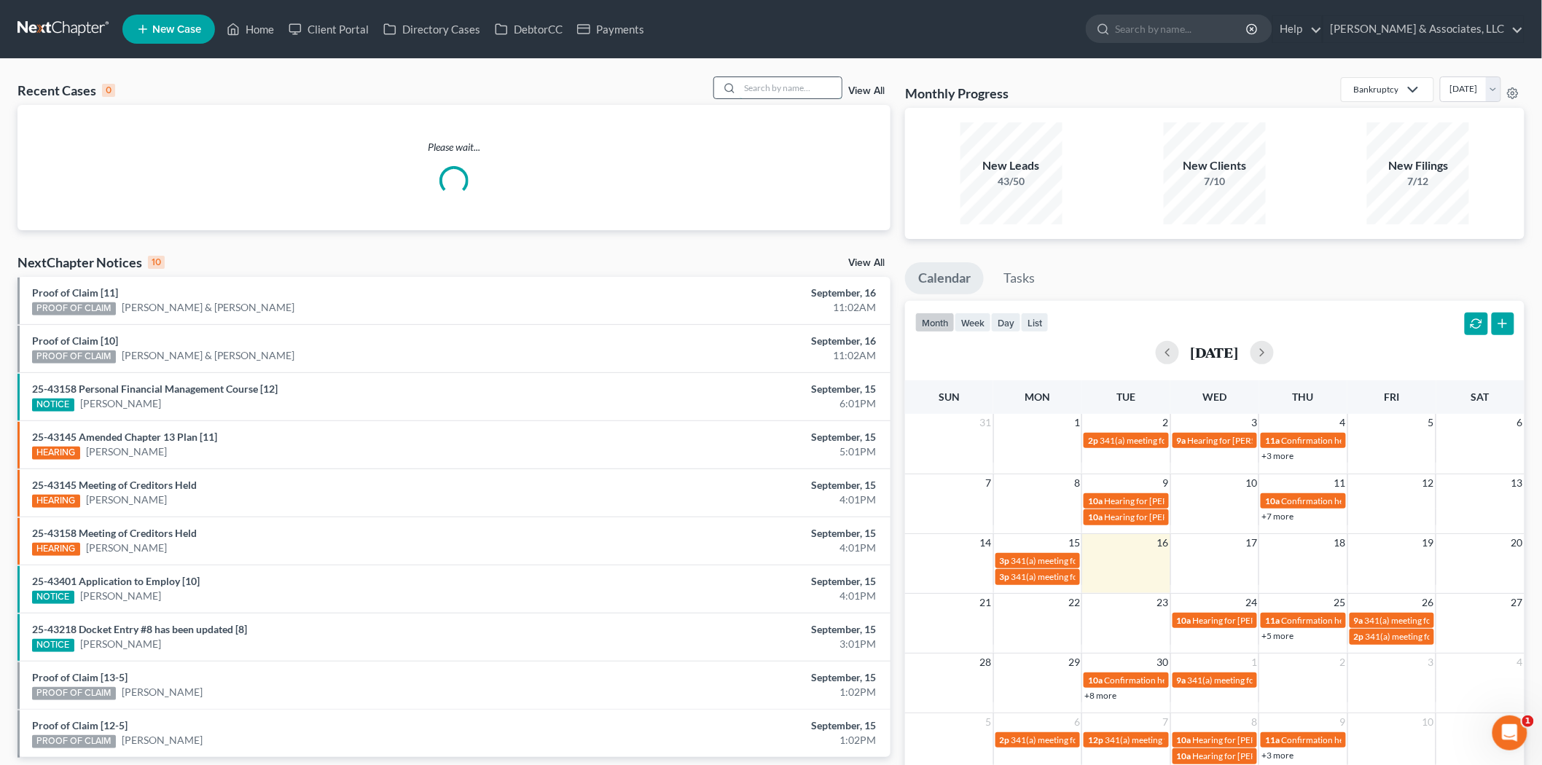
click at [804, 95] on input "search" at bounding box center [791, 87] width 102 height 21
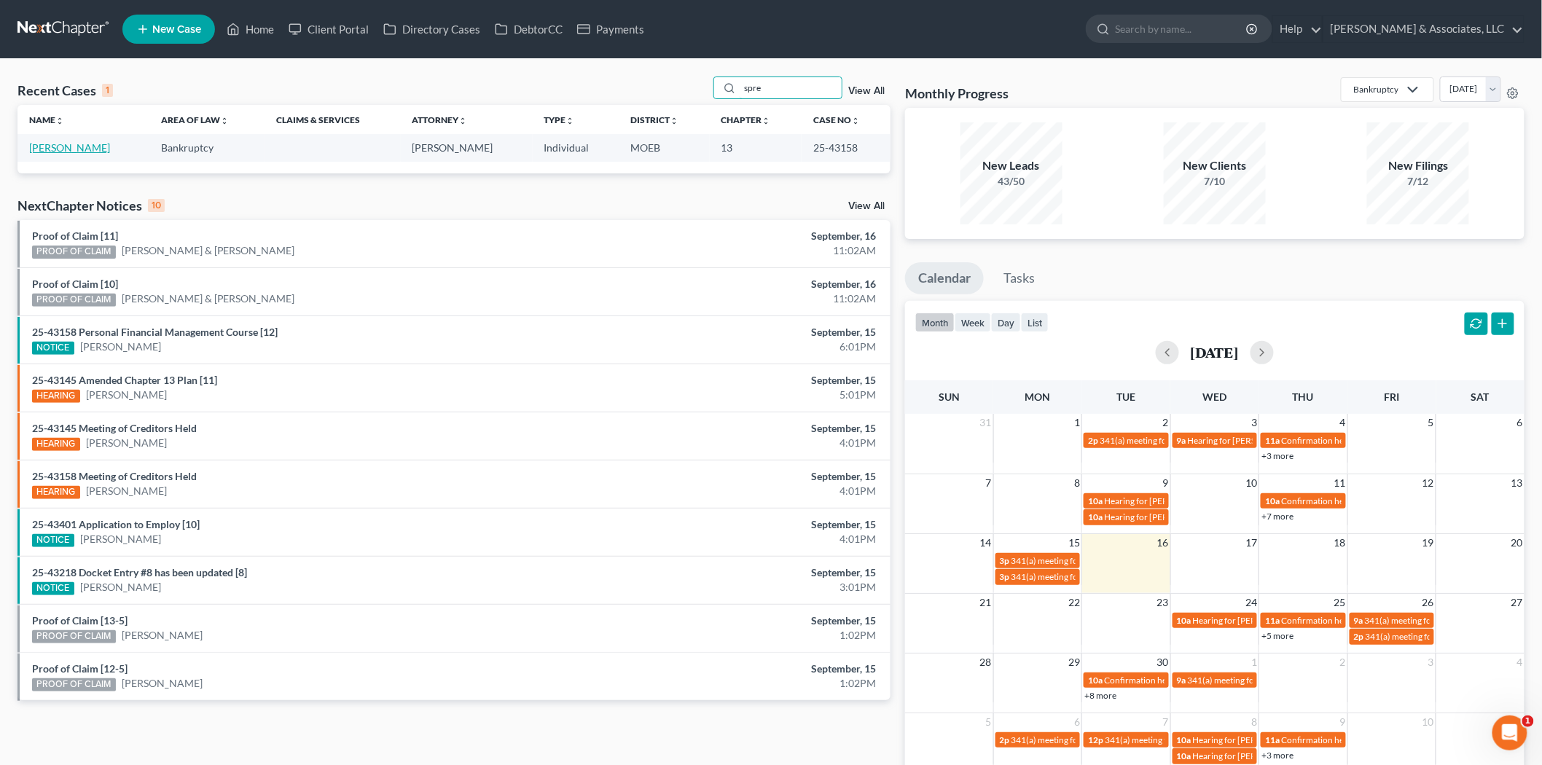
type input "spre"
click at [110, 143] on link "[PERSON_NAME]" at bounding box center [69, 147] width 81 height 12
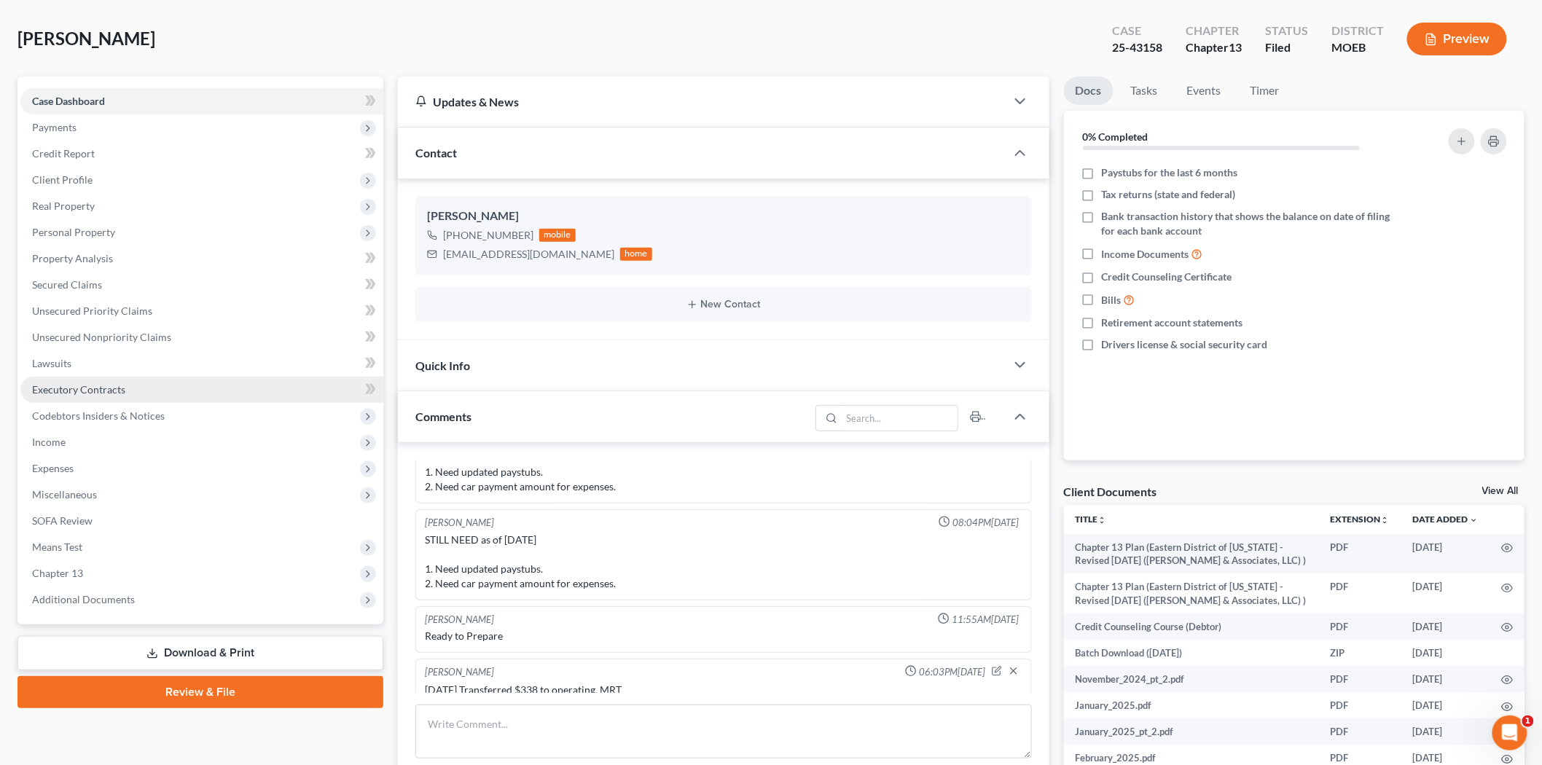
scroll to position [243, 0]
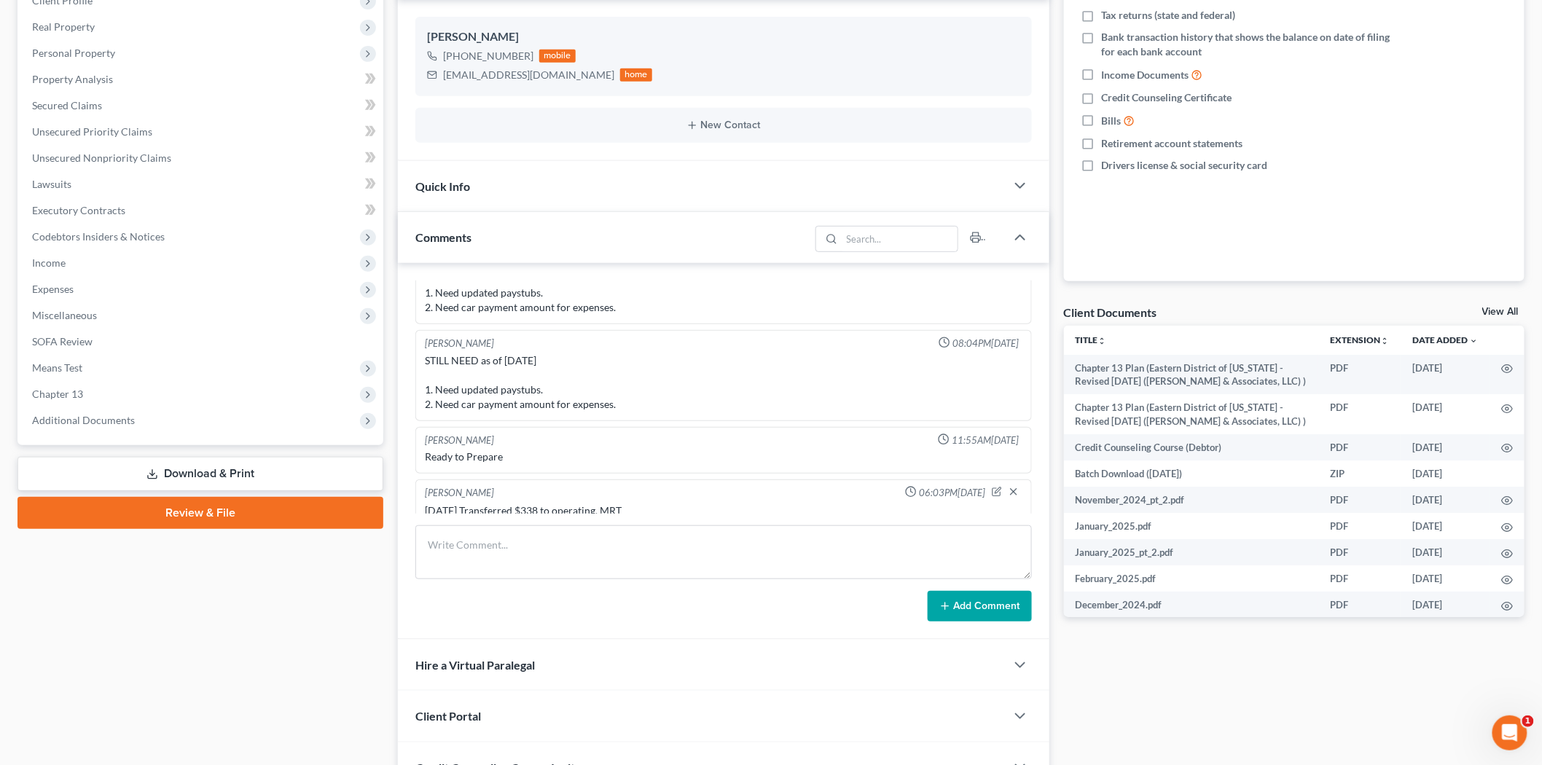
drag, startPoint x: 73, startPoint y: 391, endPoint x: 111, endPoint y: 435, distance: 58.9
click at [73, 391] on span "Chapter 13" at bounding box center [57, 394] width 51 height 12
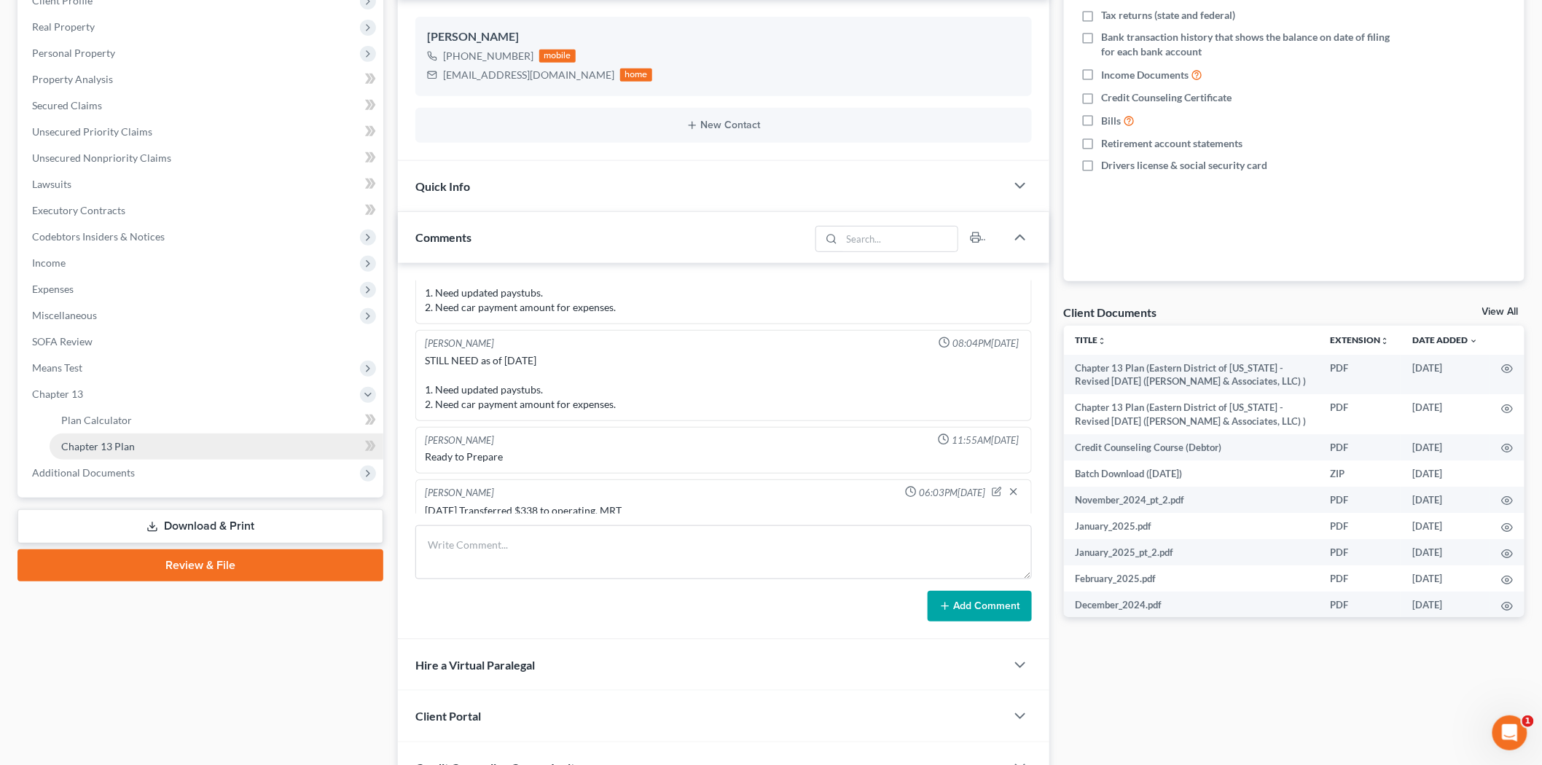
click at [111, 440] on span "Chapter 13 Plan" at bounding box center [98, 446] width 74 height 12
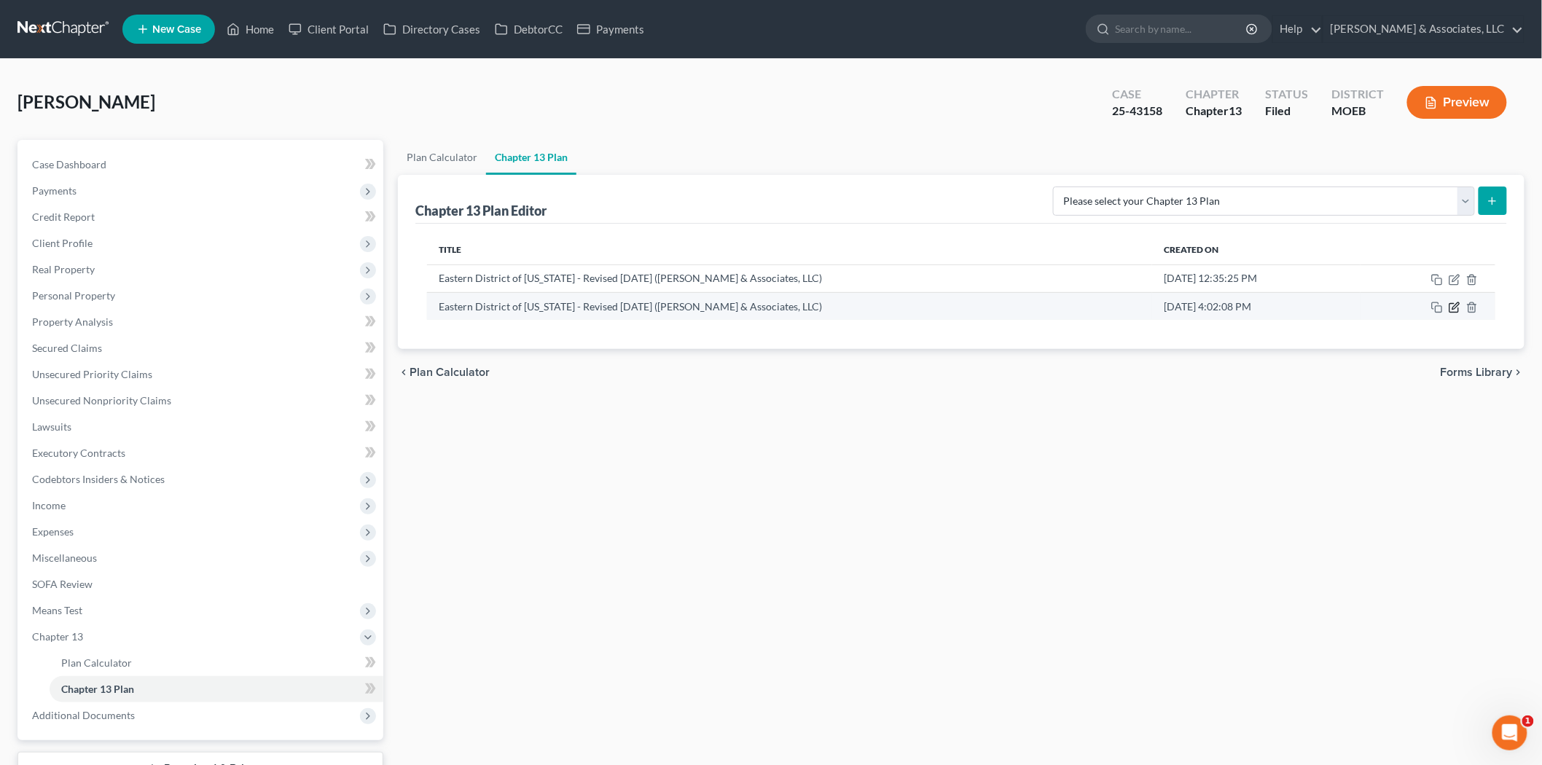
click at [1453, 304] on icon "button" at bounding box center [1453, 308] width 9 height 9
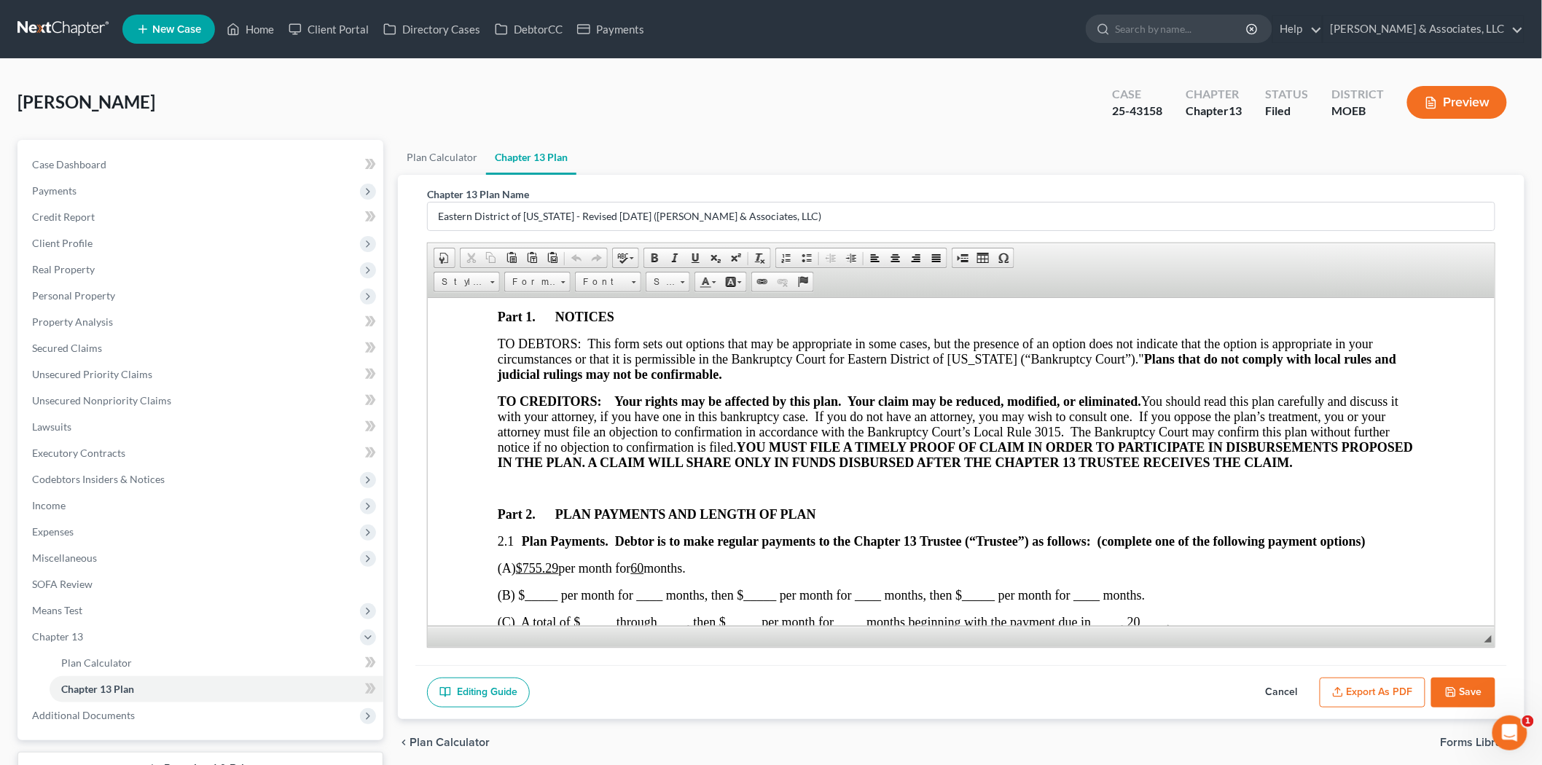
scroll to position [566, 0]
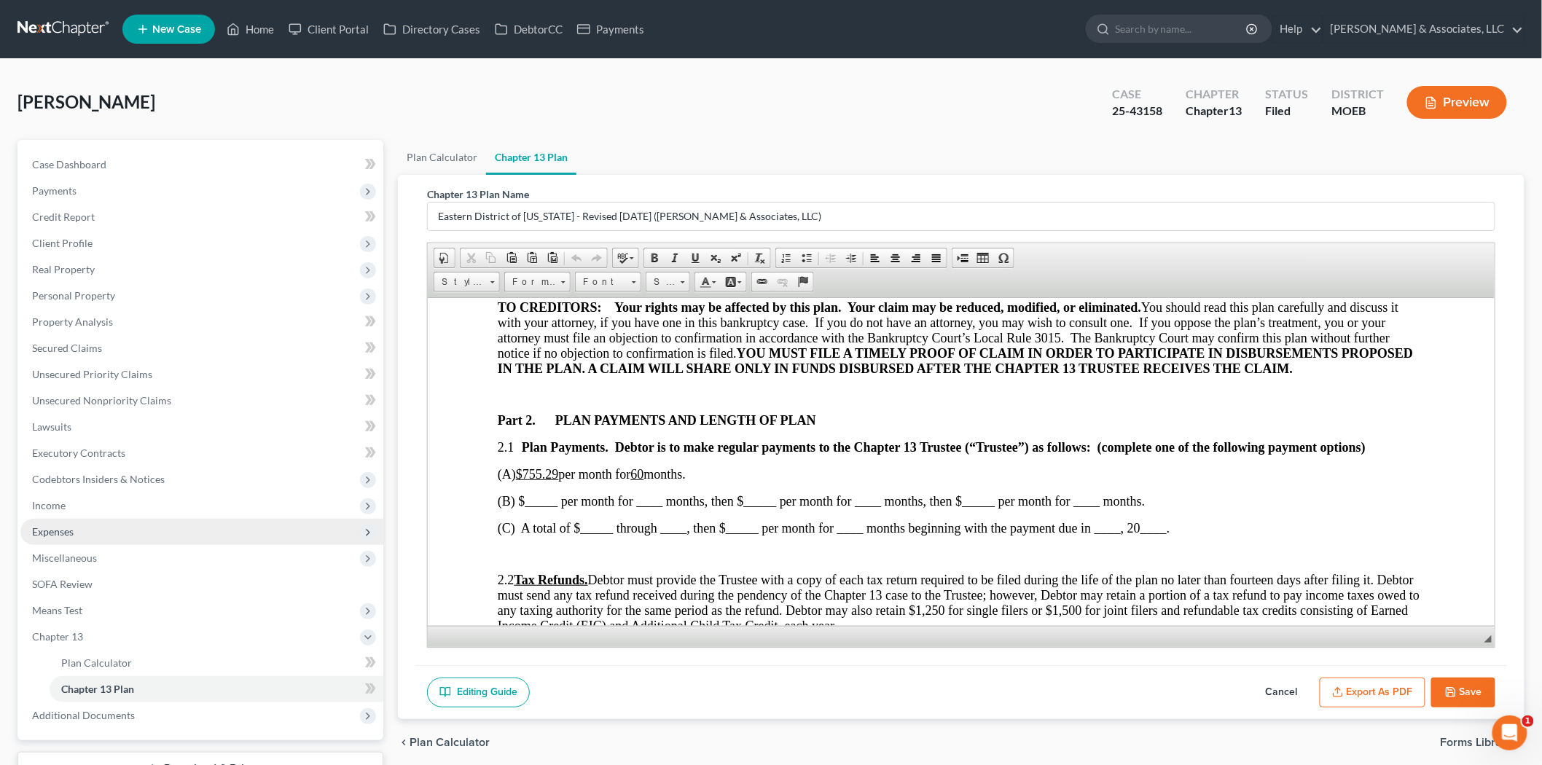
click at [85, 526] on span "Expenses" at bounding box center [201, 532] width 363 height 26
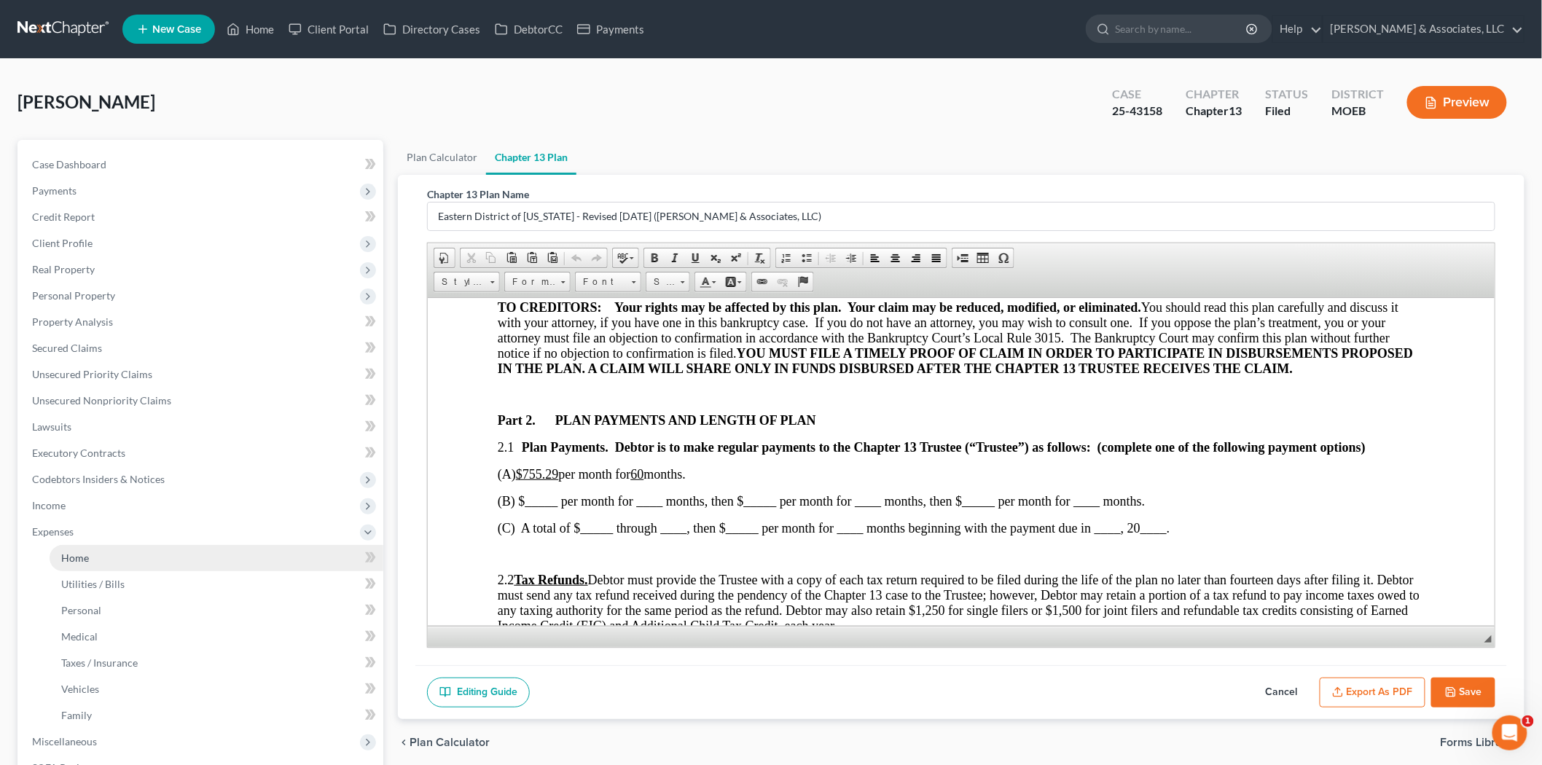
click at [71, 557] on span "Home" at bounding box center [75, 558] width 28 height 12
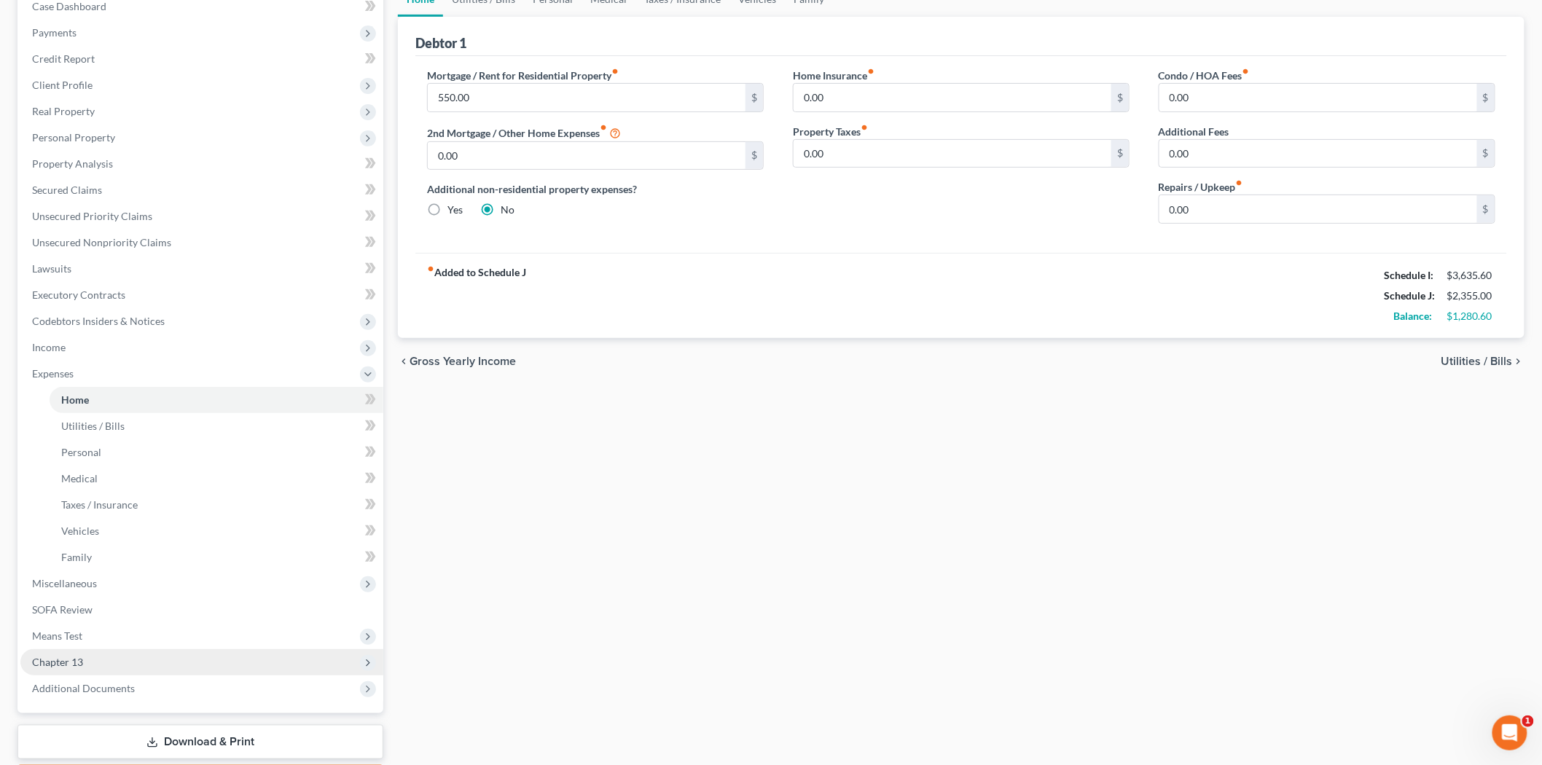
scroll to position [162, 0]
click at [82, 657] on span "Chapter 13" at bounding box center [57, 658] width 51 height 12
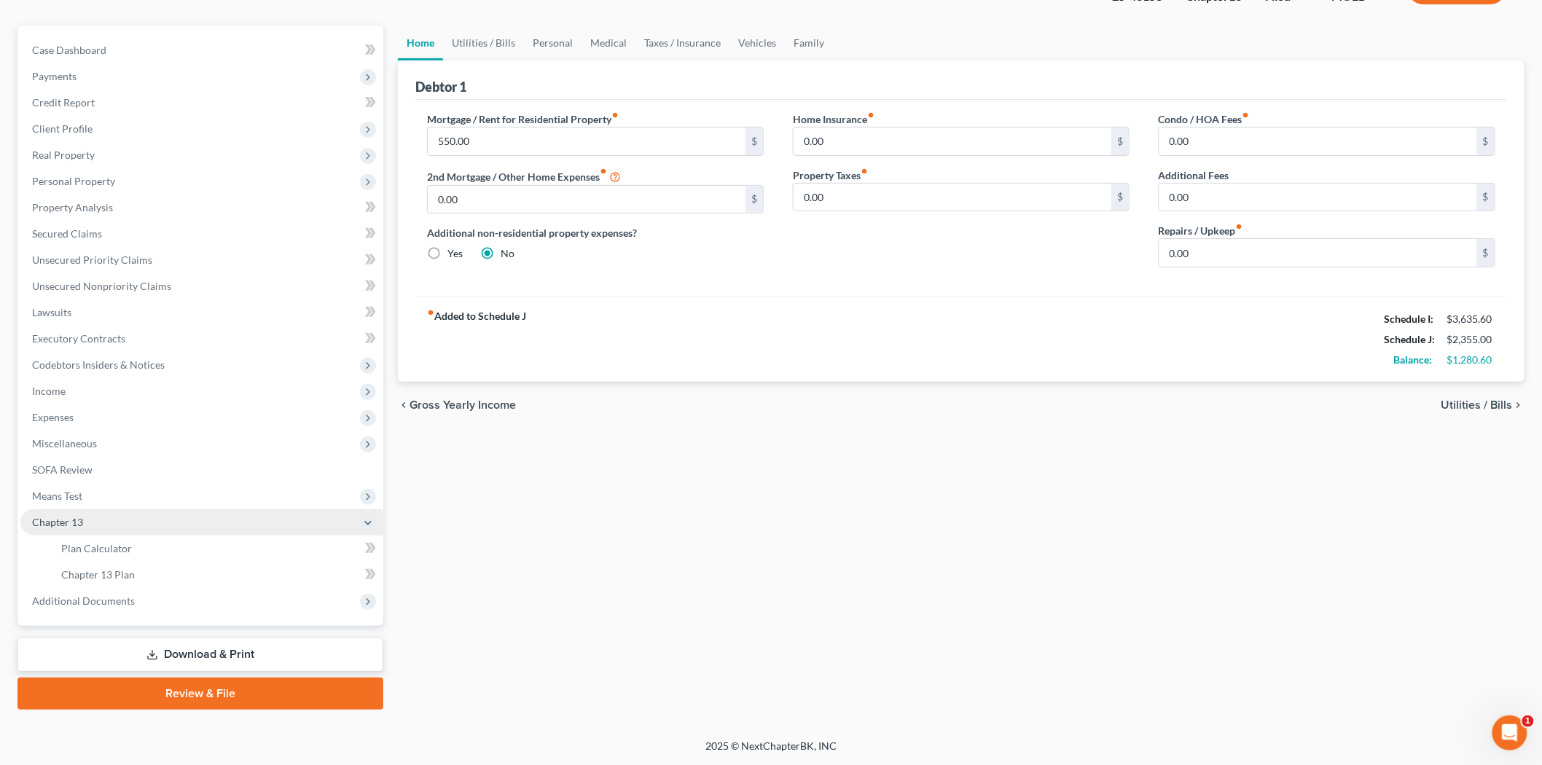
scroll to position [112, 0]
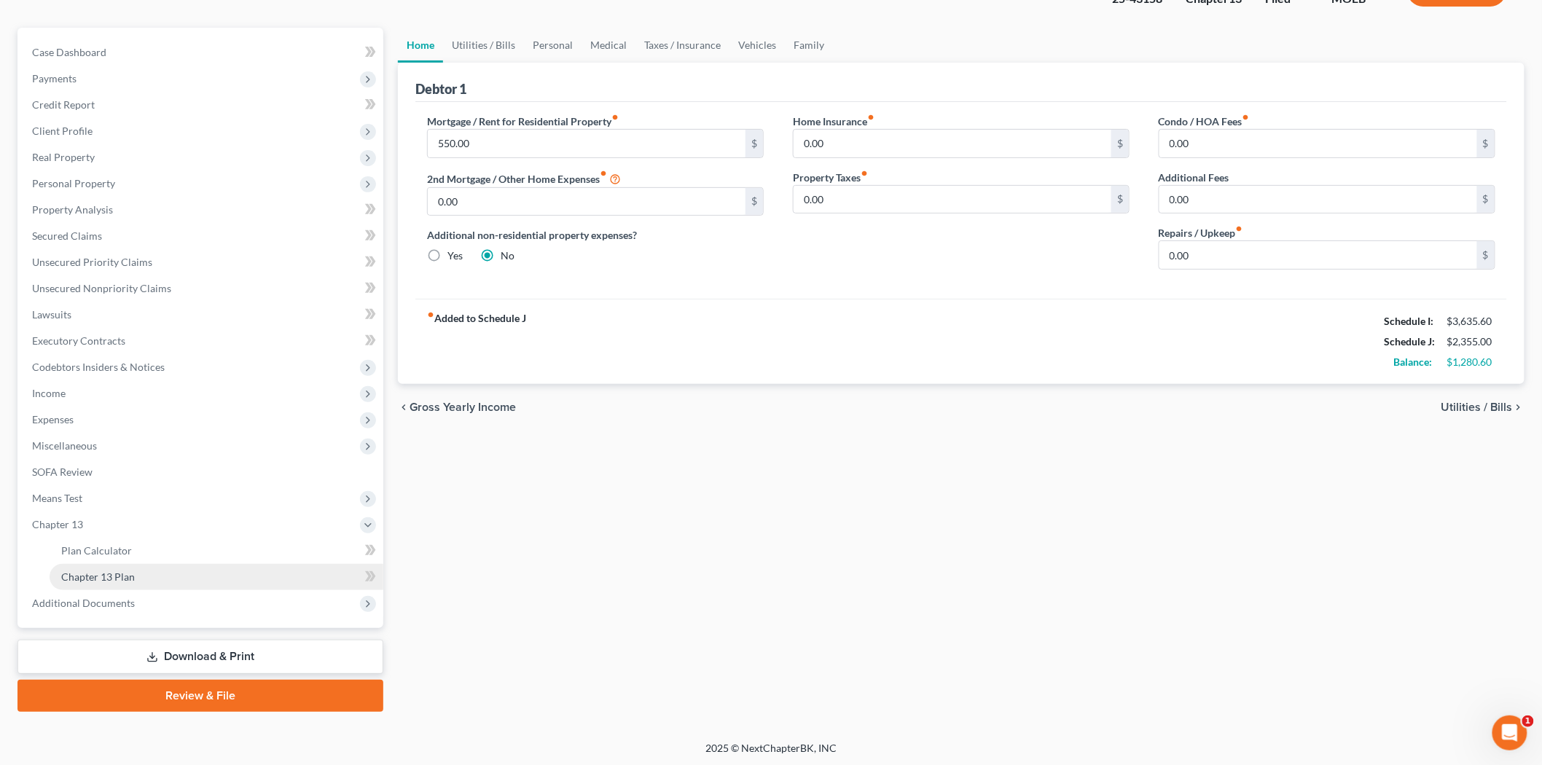
click at [131, 577] on span "Chapter 13 Plan" at bounding box center [98, 576] width 74 height 12
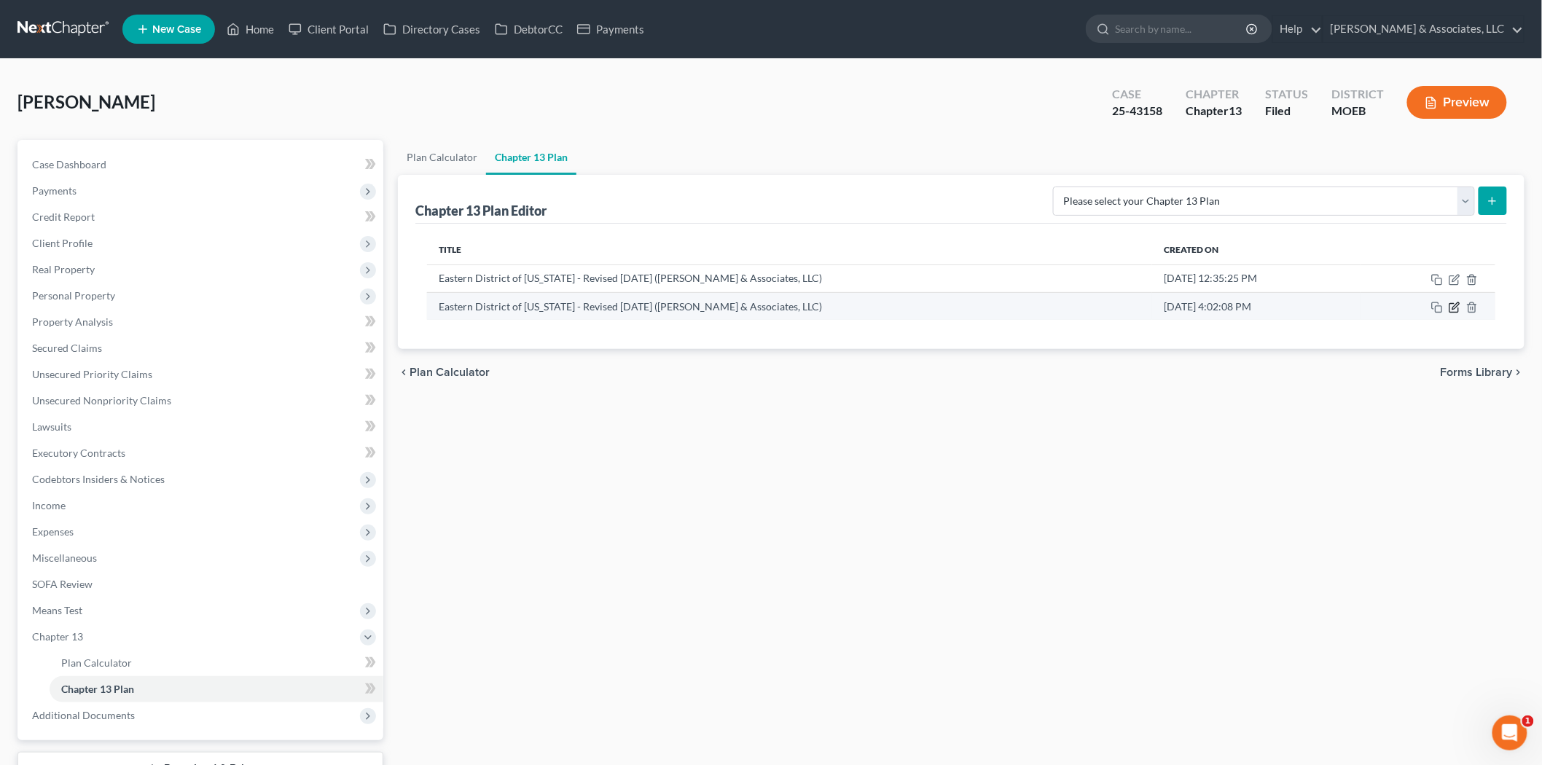
click at [1454, 309] on icon "button" at bounding box center [1455, 305] width 7 height 7
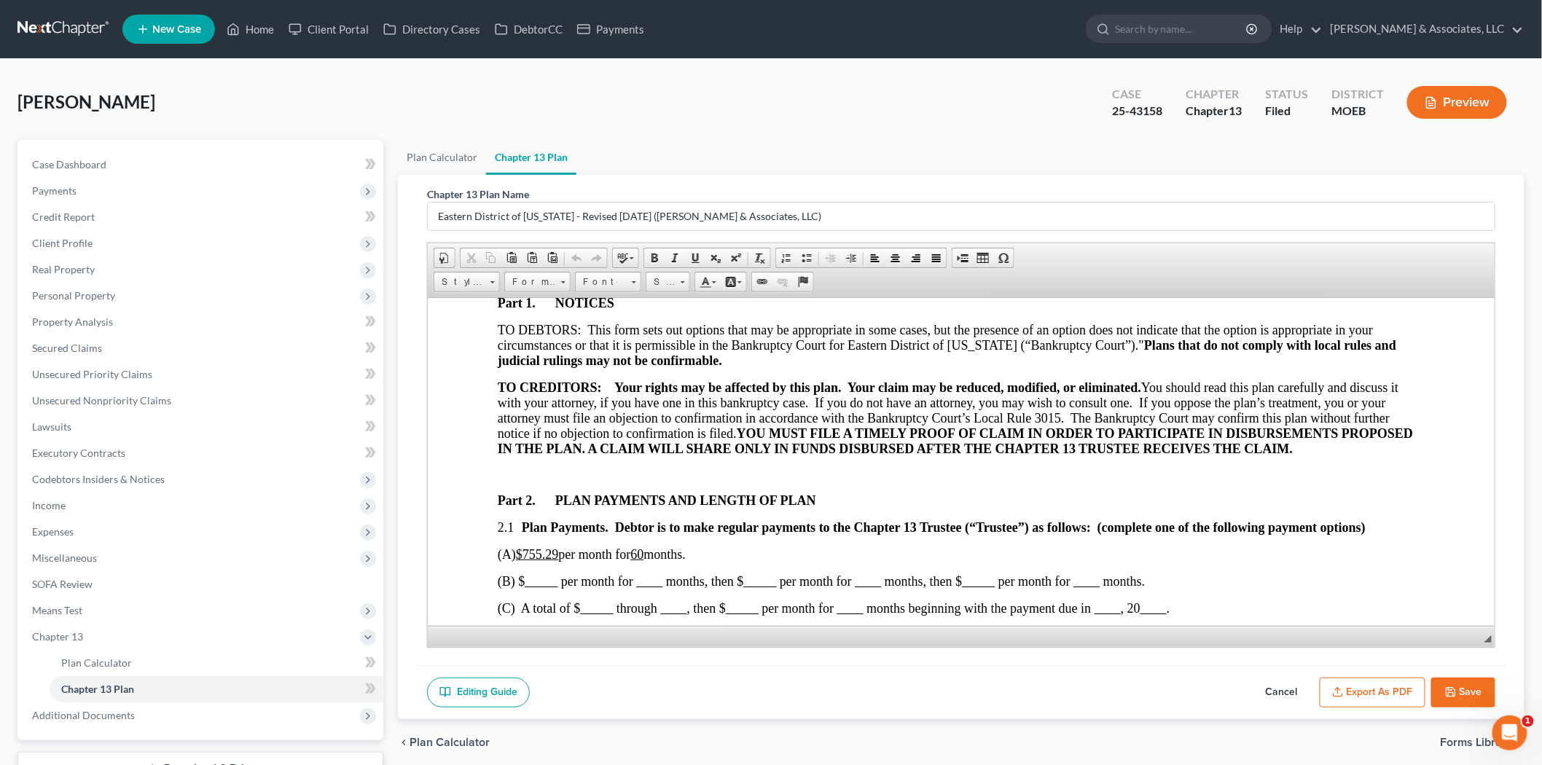
scroll to position [647, 0]
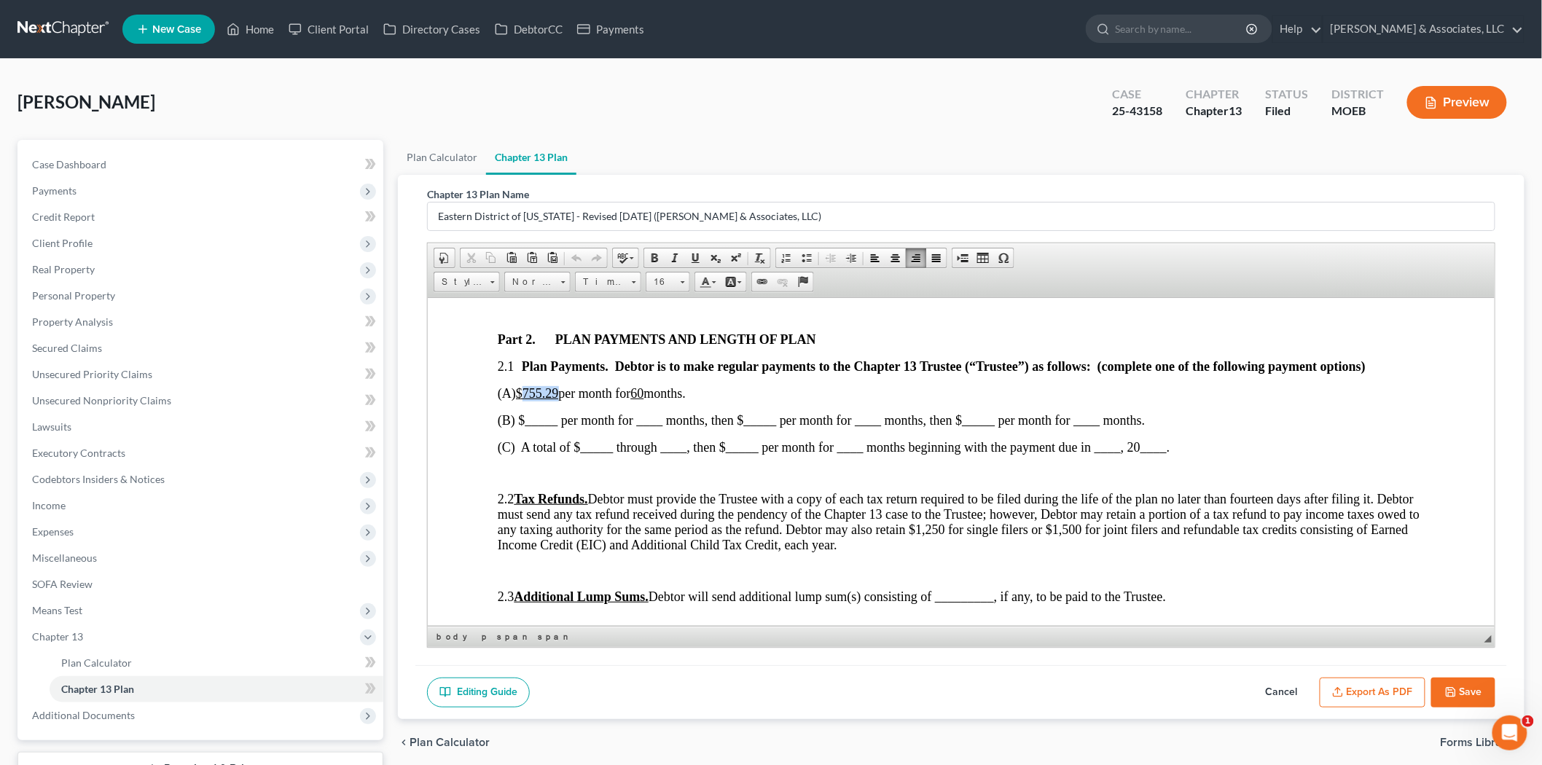
drag, startPoint x: 528, startPoint y: 405, endPoint x: 561, endPoint y: 400, distance: 33.2
click at [558, 400] on u "$755.29" at bounding box center [536, 392] width 43 height 15
click at [672, 454] on span "(C) A total of $_____ through ____, then $_____ per month for ____ months begin…" at bounding box center [833, 446] width 672 height 15
click at [822, 454] on span "(C) A total of $_____ through __September, 2025__, then $_____ per month for __…" at bounding box center [877, 446] width 761 height 15
click at [976, 452] on span "(C) A total of $_____ through __September, 2025__, then $_1,280.00____ per mont…" at bounding box center [900, 446] width 807 height 15
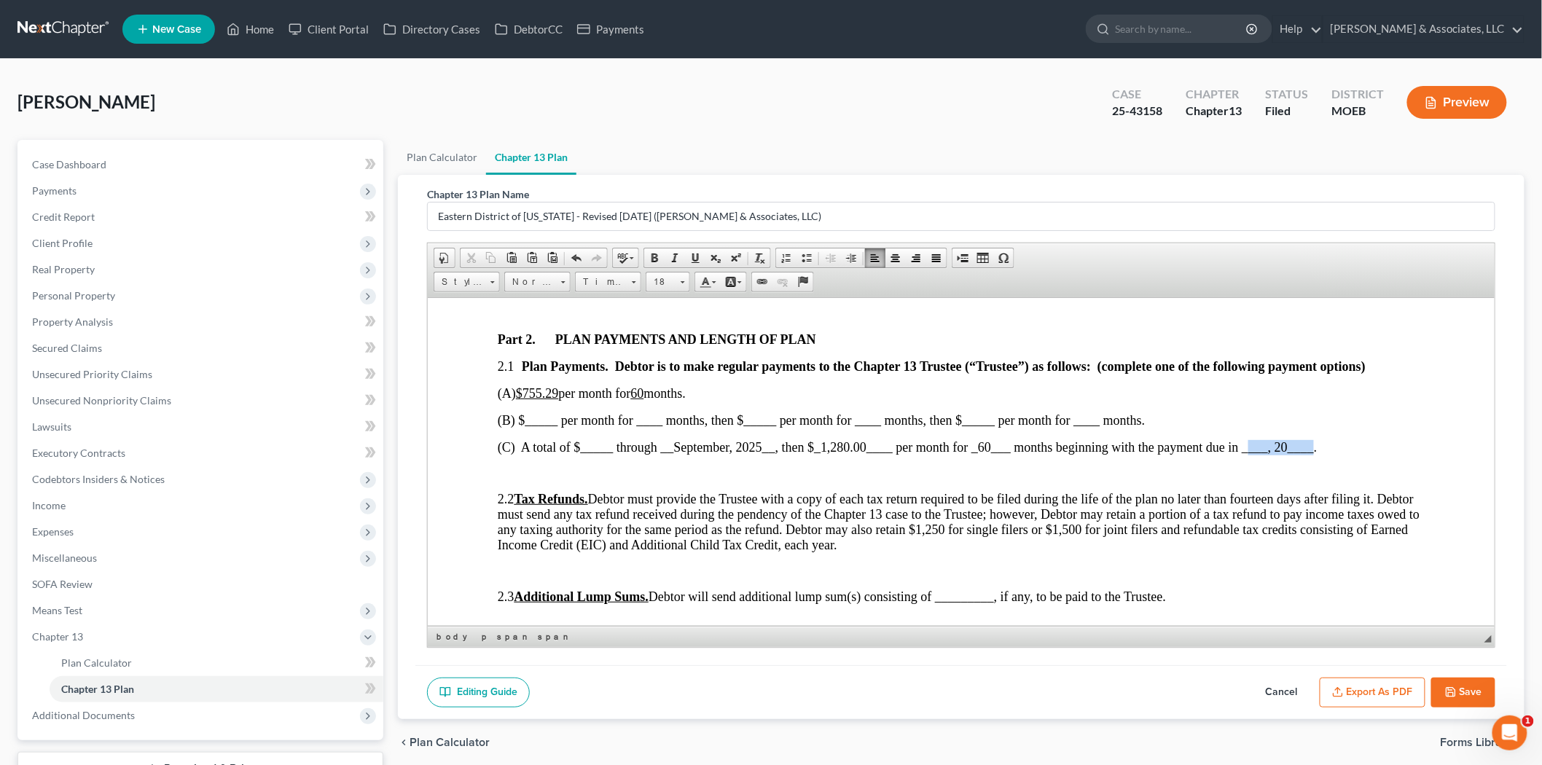
drag, startPoint x: 1249, startPoint y: 453, endPoint x: 1313, endPoint y: 451, distance: 64.2
click at [1313, 451] on span "(C) A total of $_____ through __September, 2025__, then $_1,280.00____ per mont…" at bounding box center [907, 446] width 820 height 15
drag, startPoint x: 526, startPoint y: 400, endPoint x: 561, endPoint y: 395, distance: 35.3
click at [558, 395] on u "$755.29" at bounding box center [536, 392] width 43 height 15
click at [607, 400] on u "60" at bounding box center [600, 392] width 13 height 15
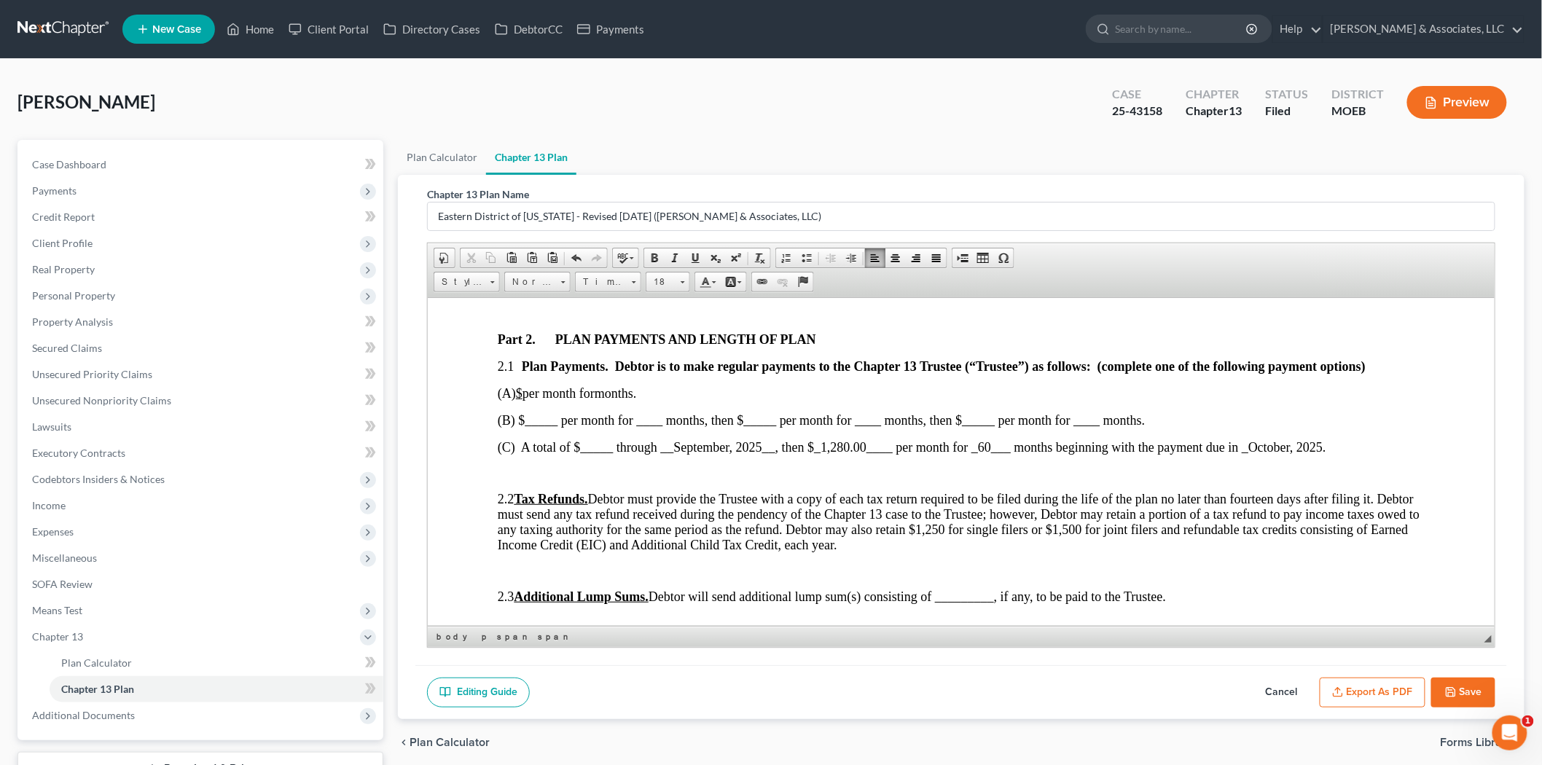
click at [536, 366] on span "Plan Payments. Debtor is to make regular payments to the Chapter 13 Trustee (“T…" at bounding box center [943, 365] width 844 height 15
click at [530, 372] on span "Plan Payments. Debtor is to make regular payments to the Chapter 13 Trustee (“T…" at bounding box center [943, 365] width 844 height 15
drag, startPoint x: 580, startPoint y: 456, endPoint x: 592, endPoint y: 450, distance: 13.0
click at [580, 454] on span "(C) A total of $_____ through __September, 2025__, then $_1,280.00____ per mont…" at bounding box center [911, 446] width 828 height 15
click at [592, 450] on span "(C) A total of $_____ through __September, 2025__, then $_1,280.00____ per mont…" at bounding box center [911, 446] width 828 height 15
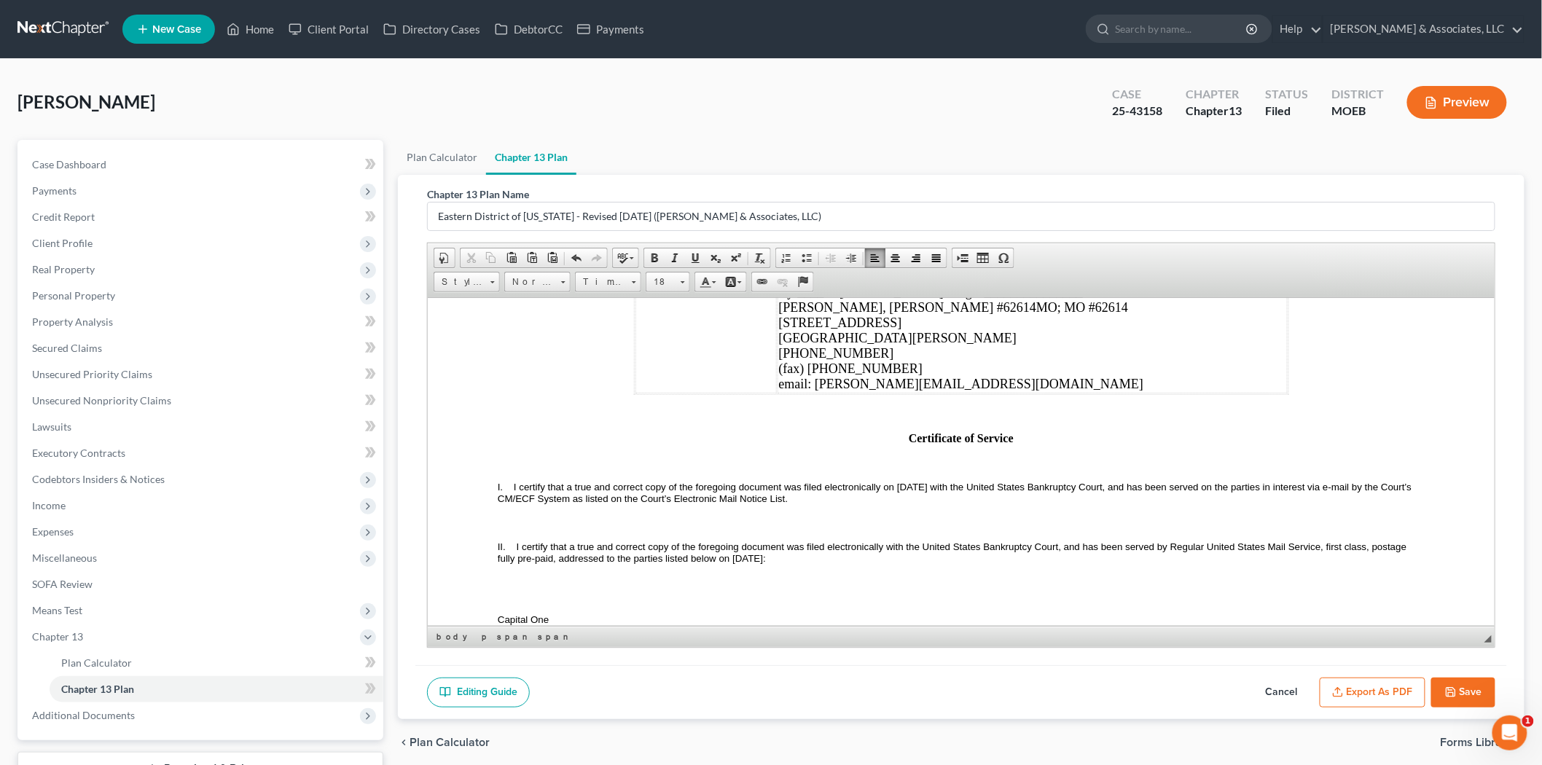
scroll to position [4533, 0]
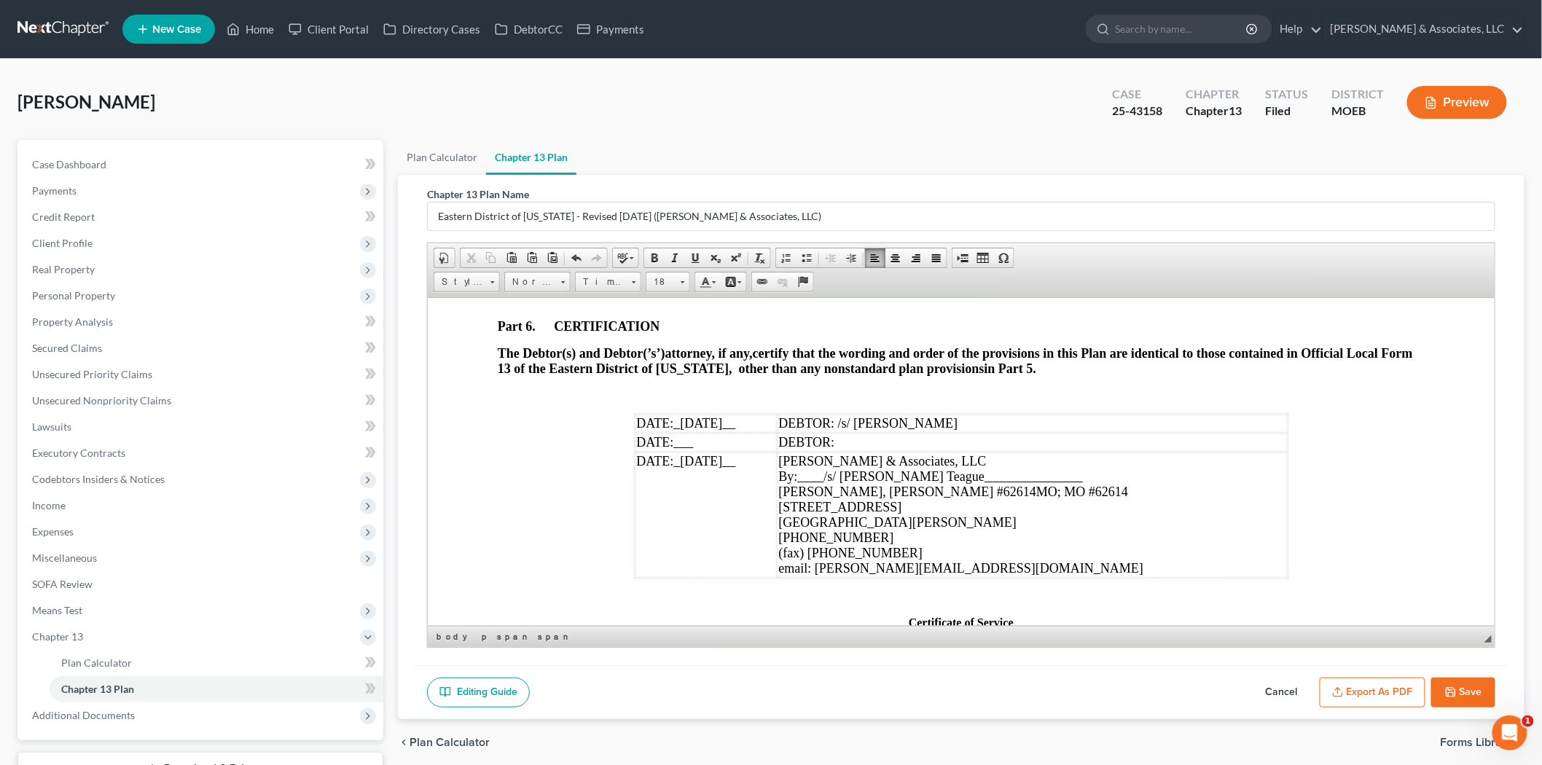
click at [681, 432] on td "DATE: _[DATE]__" at bounding box center [705, 423] width 141 height 18
click at [694, 432] on td "DATE: _[DATE]__" at bounding box center [705, 423] width 141 height 18
click at [699, 430] on span "_[DATE]__" at bounding box center [704, 422] width 62 height 15
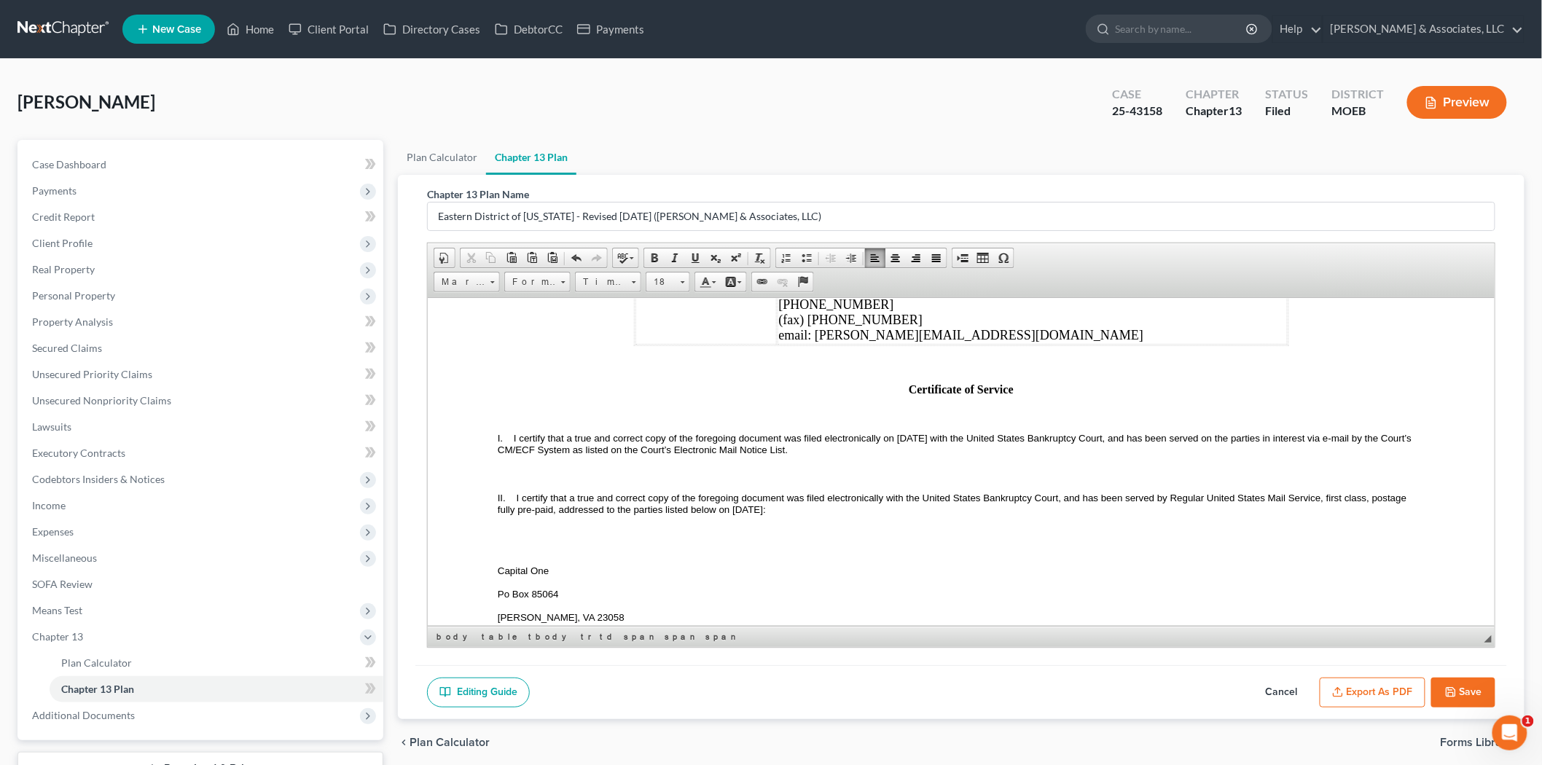
scroll to position [4776, 0]
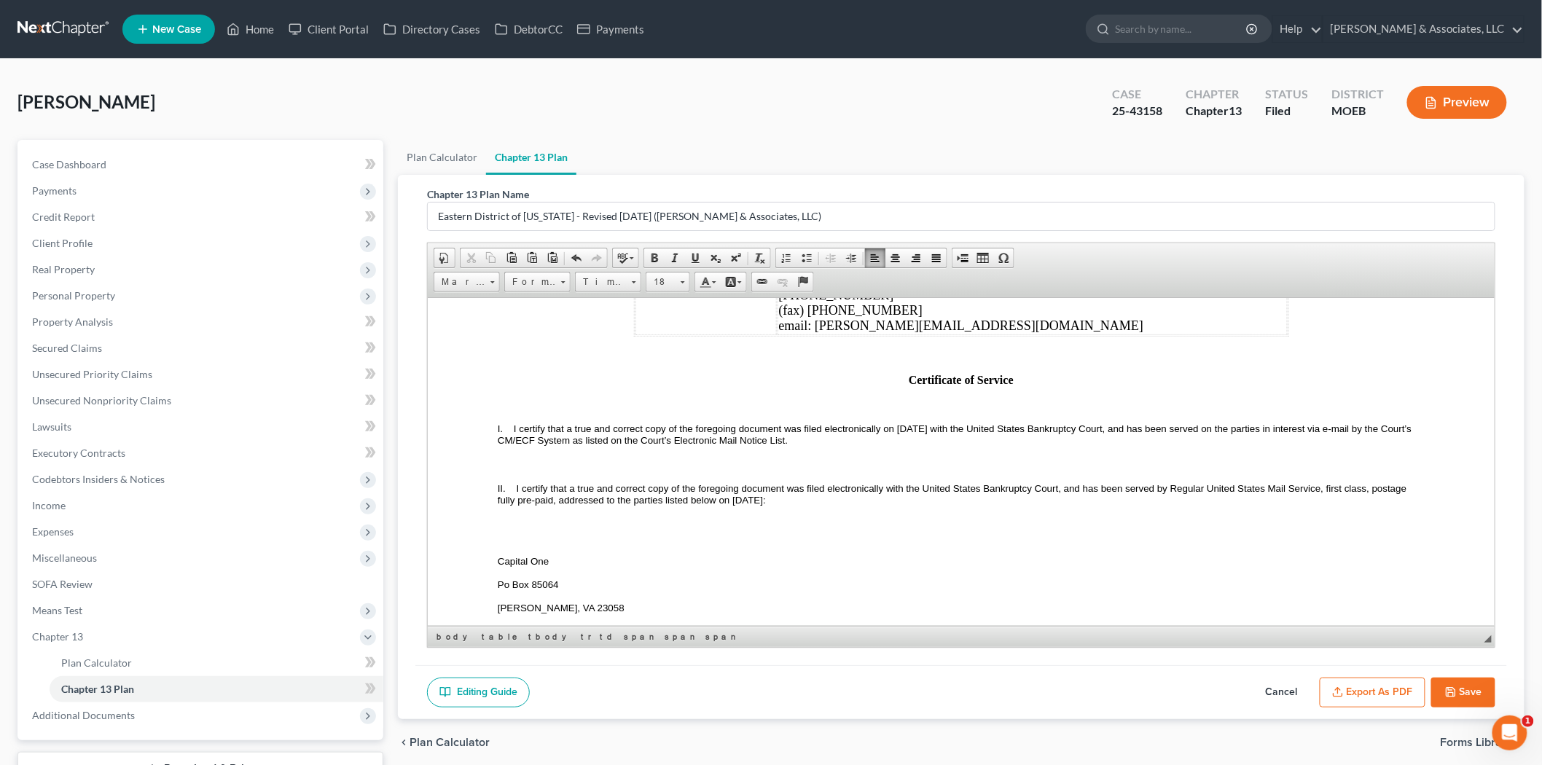
click at [957, 445] on span "I certify that a true and correct copy of the foregoing document was filed elec…" at bounding box center [955, 434] width 917 height 23
click at [790, 505] on span "II. I certify that a true and correct copy of the foregoing document was filed …" at bounding box center [952, 493] width 911 height 24
click at [790, 505] on span "I certify that a true and correct copy of the foregoing document was filed elec…" at bounding box center [952, 493] width 911 height 23
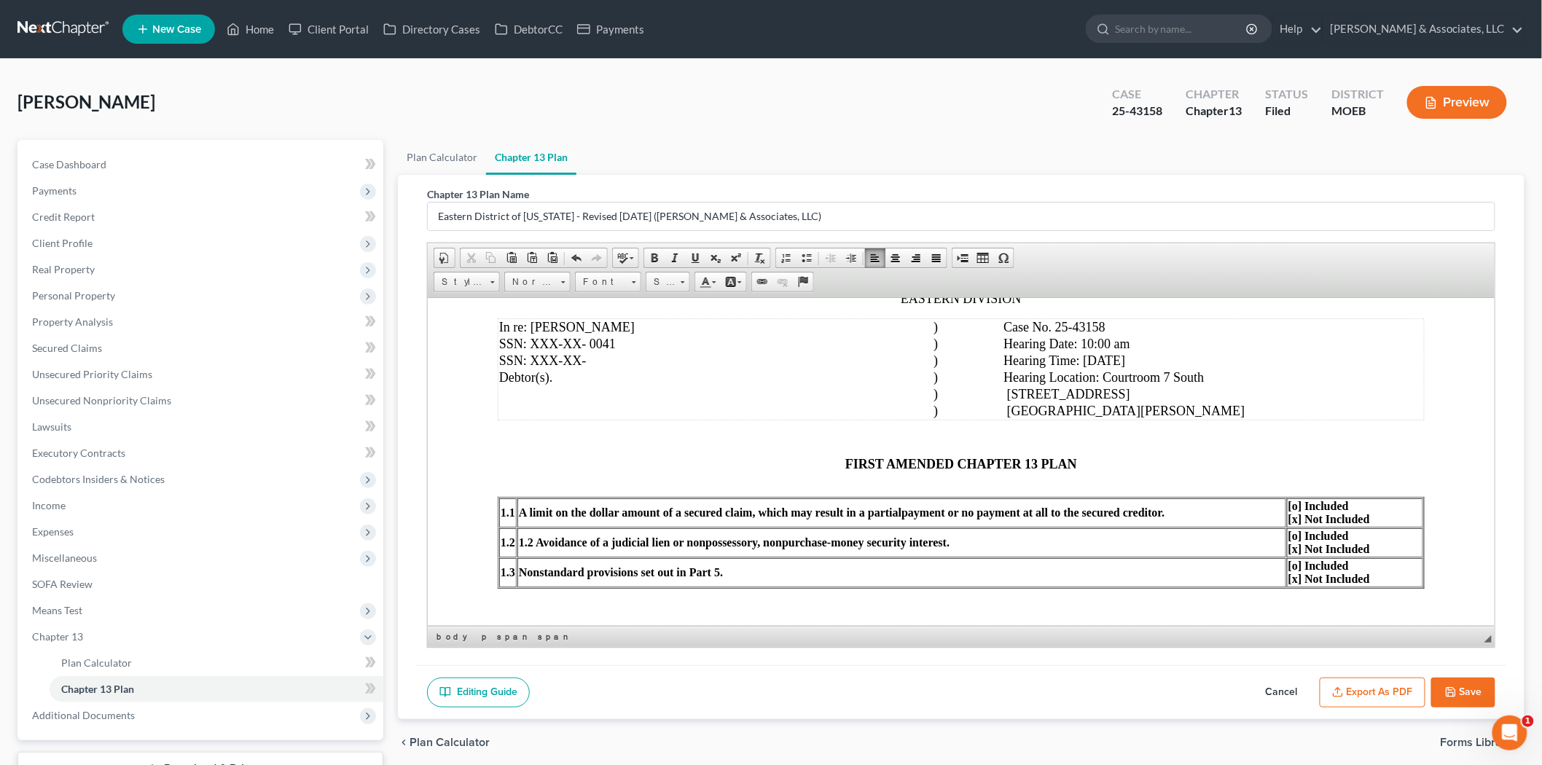
scroll to position [485, 0]
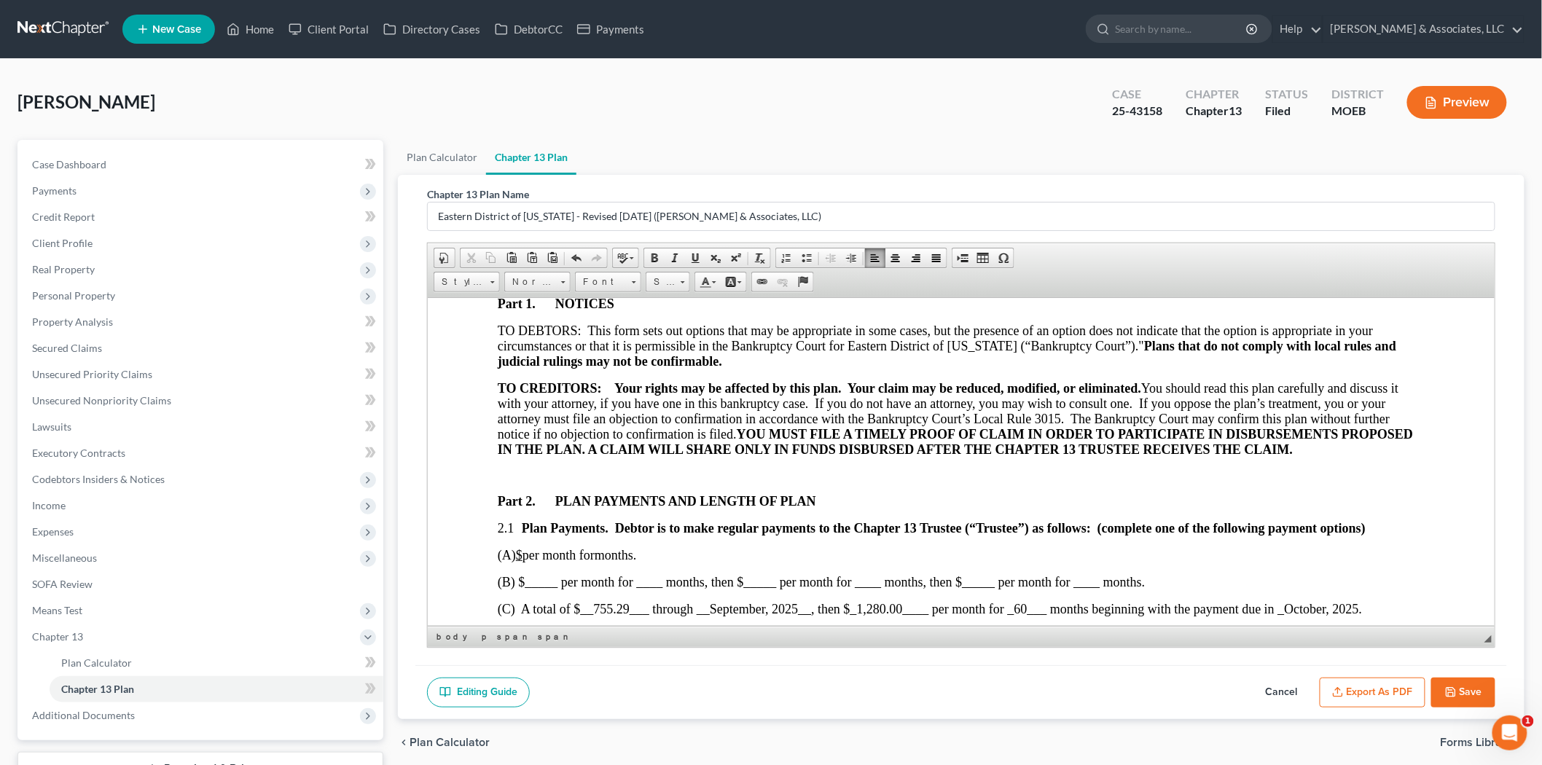
click at [885, 583] on span "(B) $_____ per month for ____ months, then $_____ per month for ____ months, th…" at bounding box center [820, 581] width 647 height 15
click at [876, 616] on span "(C) A total of $__755.29___ through __September, 2025__, then $_1,280.00____ pe…" at bounding box center [929, 608] width 864 height 15
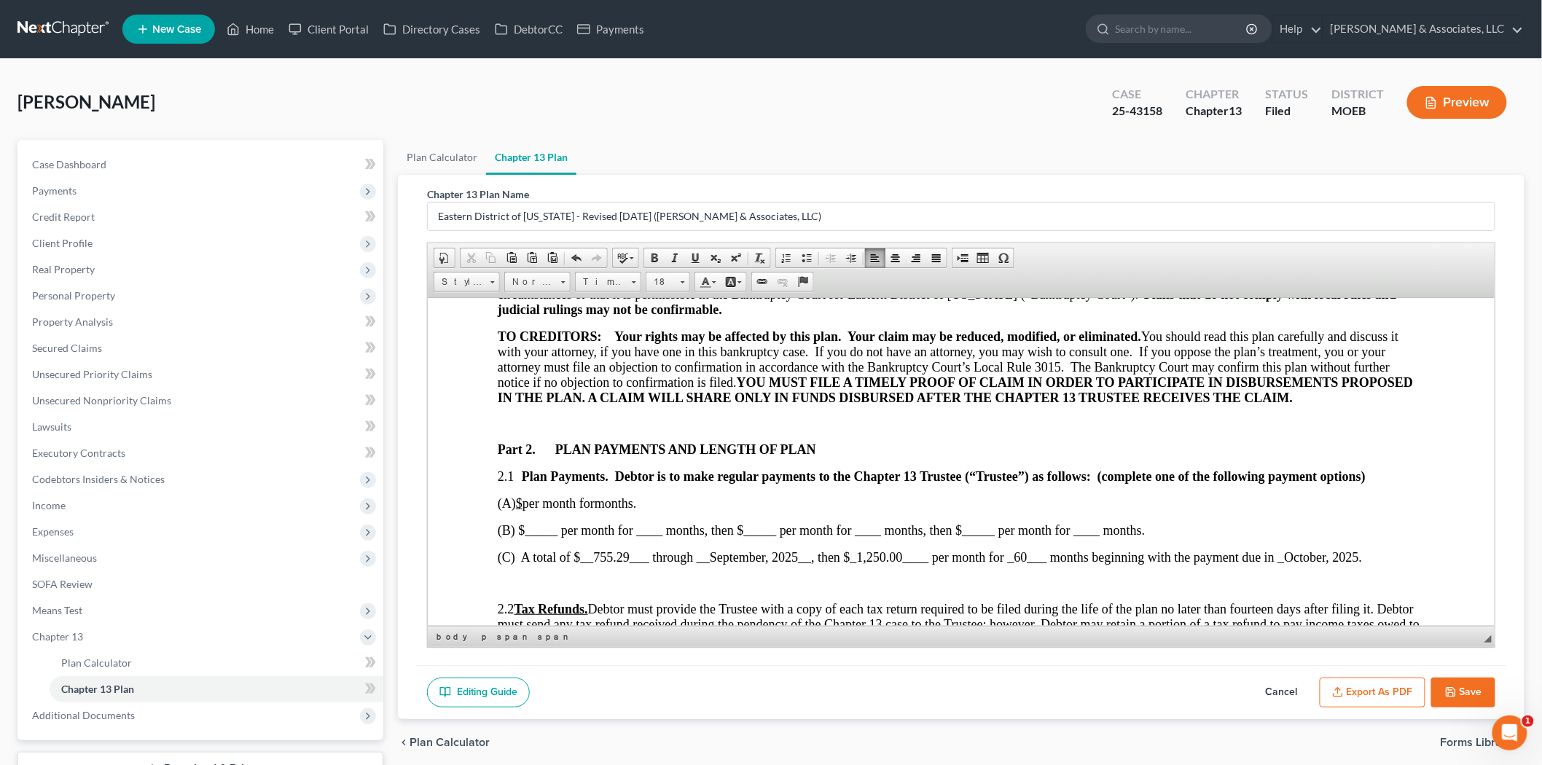
scroll to position [566, 0]
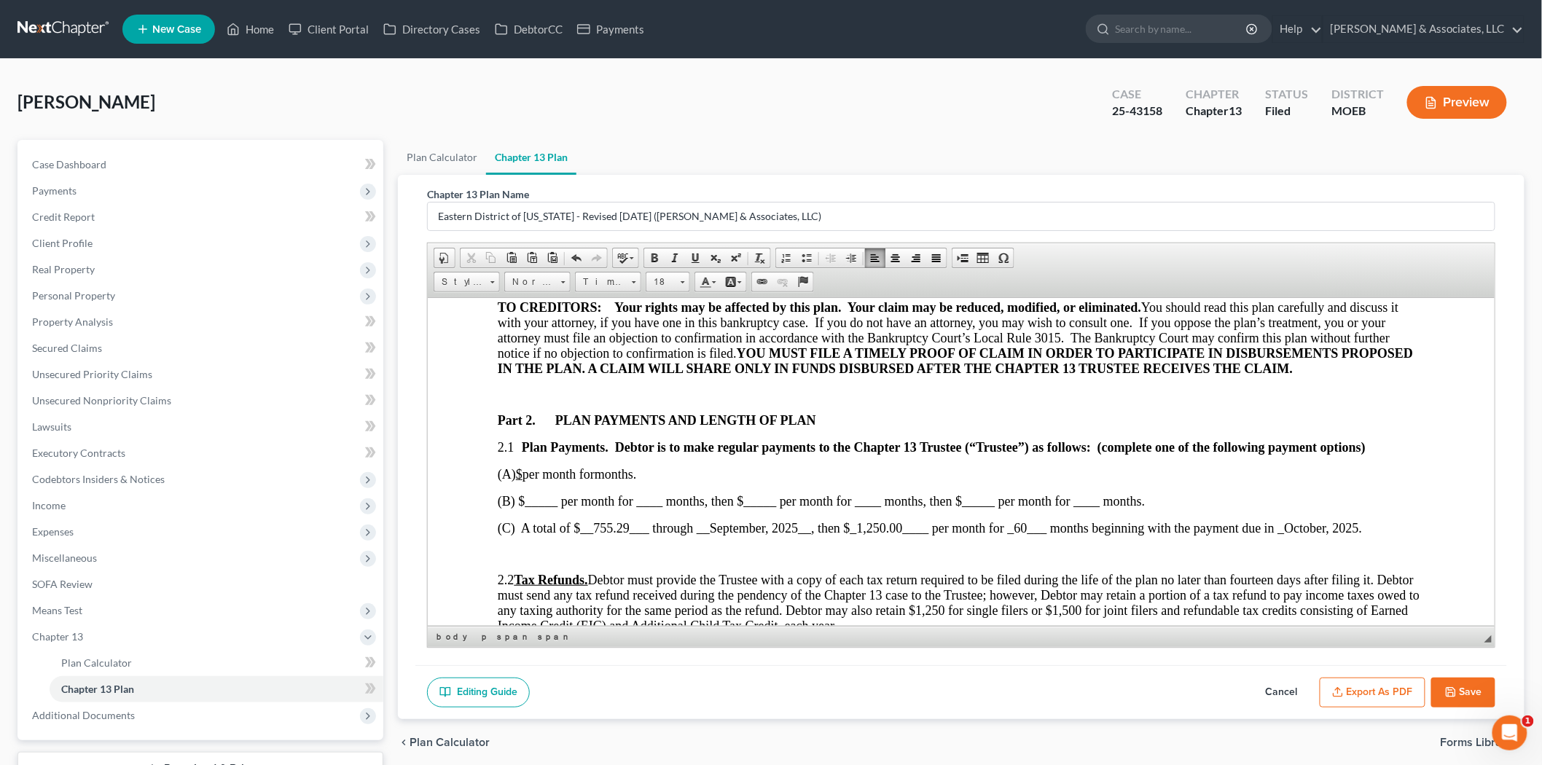
drag, startPoint x: 1389, startPoint y: 688, endPoint x: 694, endPoint y: 82, distance: 921.7
click at [1389, 688] on button "Export as PDF" at bounding box center [1372, 693] width 106 height 31
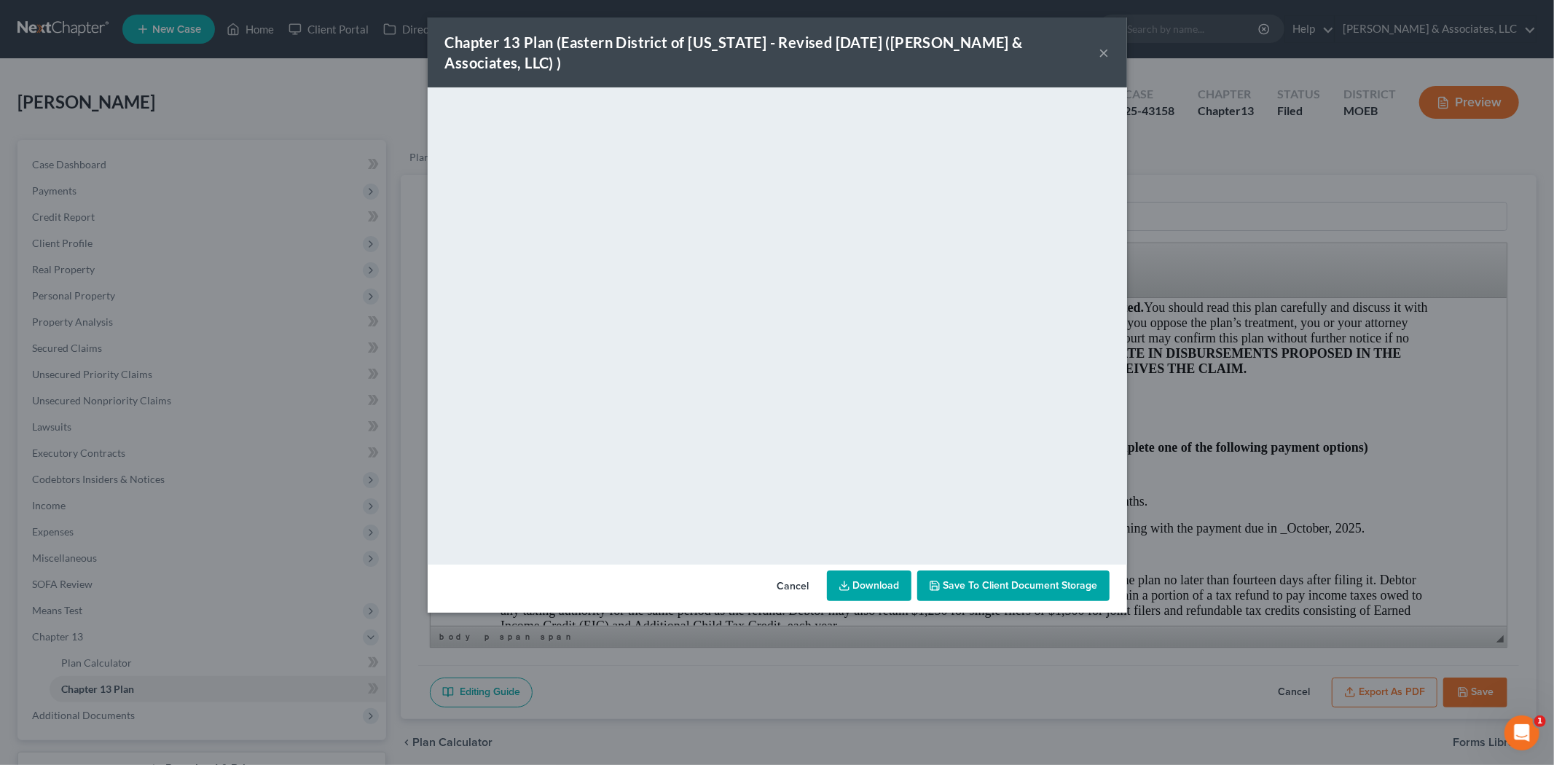
click at [1105, 44] on button "×" at bounding box center [1104, 52] width 10 height 17
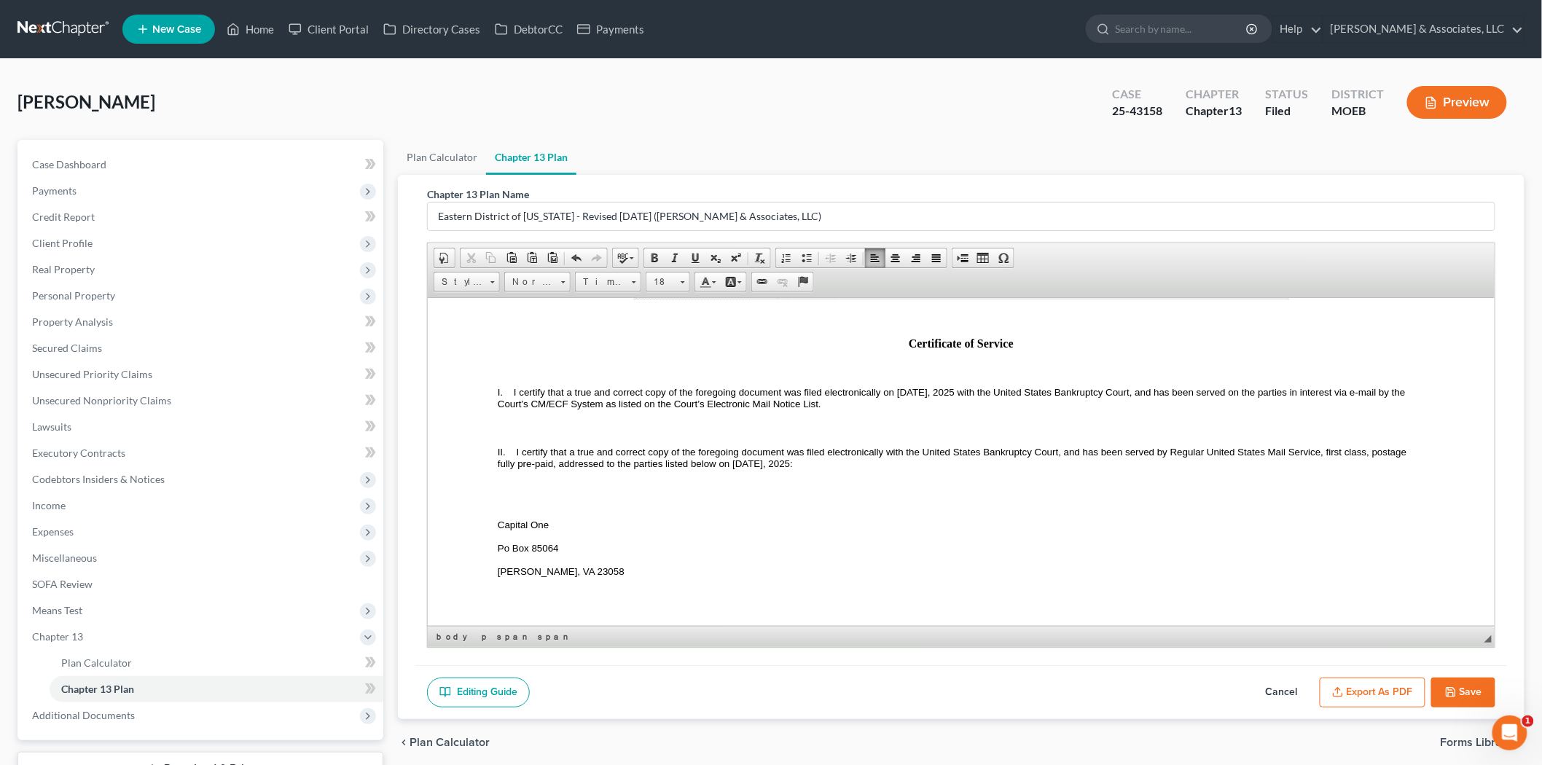
scroll to position [4938, 0]
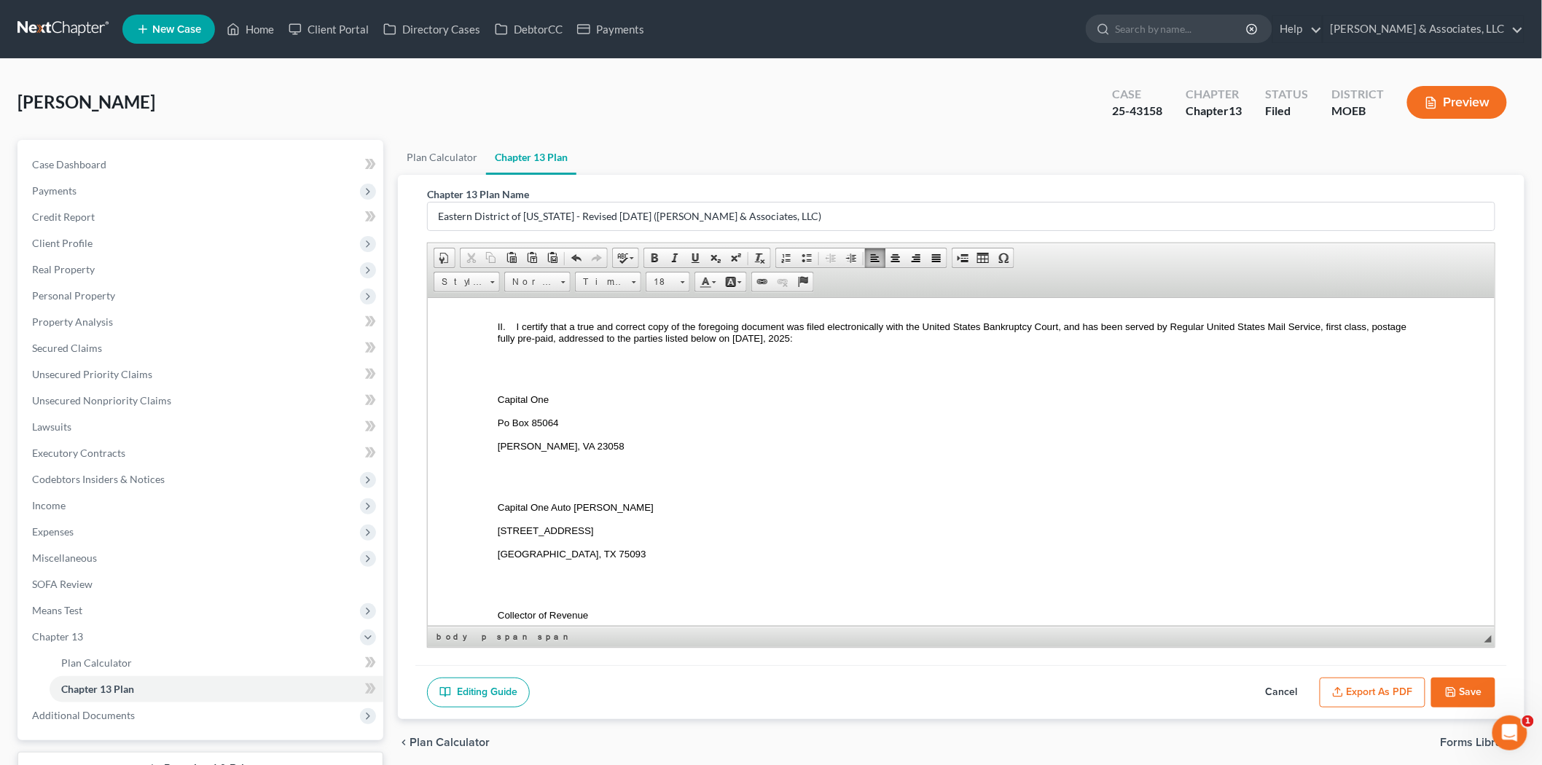
drag, startPoint x: 1392, startPoint y: 686, endPoint x: 901, endPoint y: 5, distance: 839.6
click at [1392, 686] on button "Export as PDF" at bounding box center [1372, 693] width 106 height 31
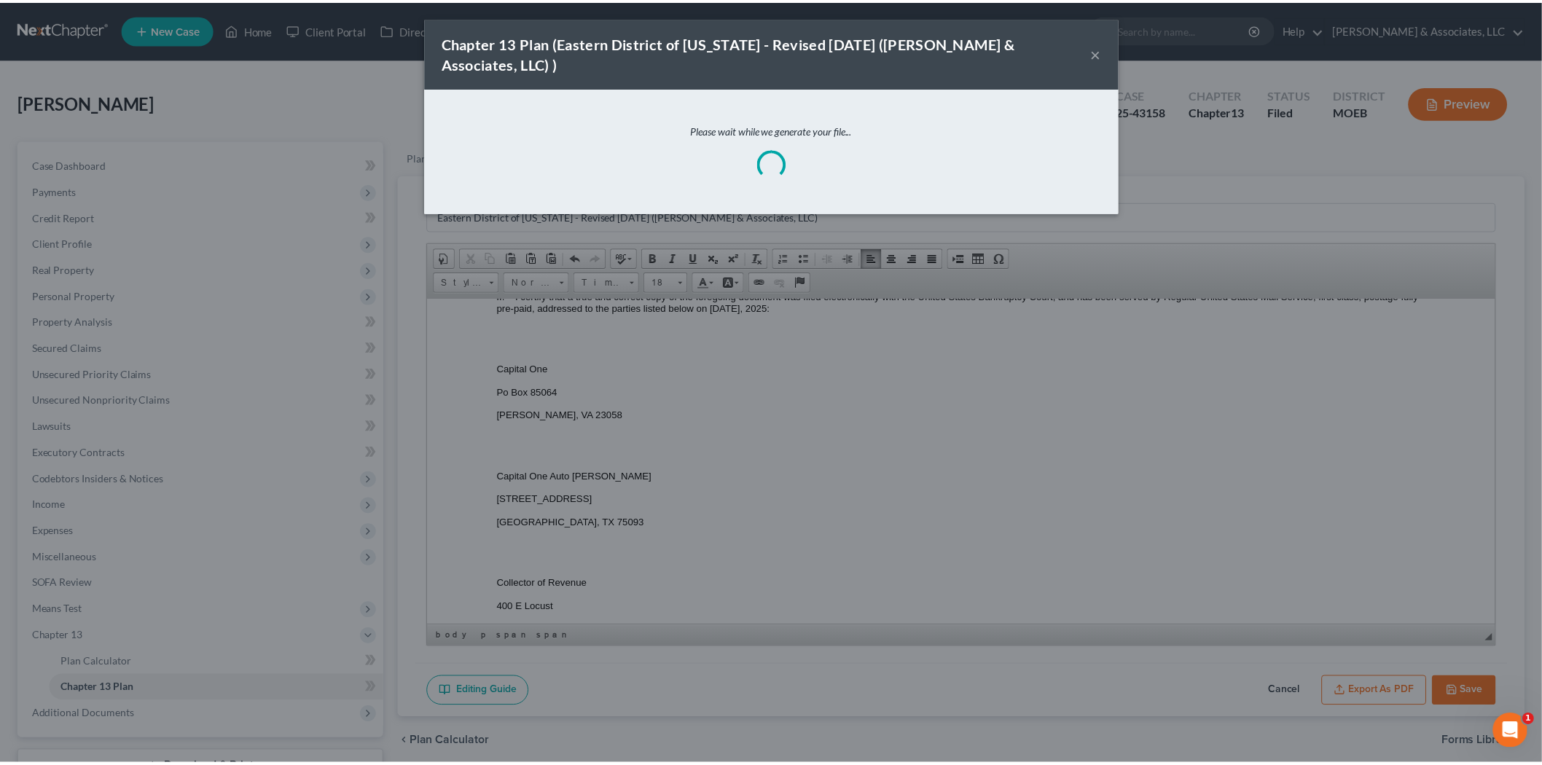
scroll to position [4922, 0]
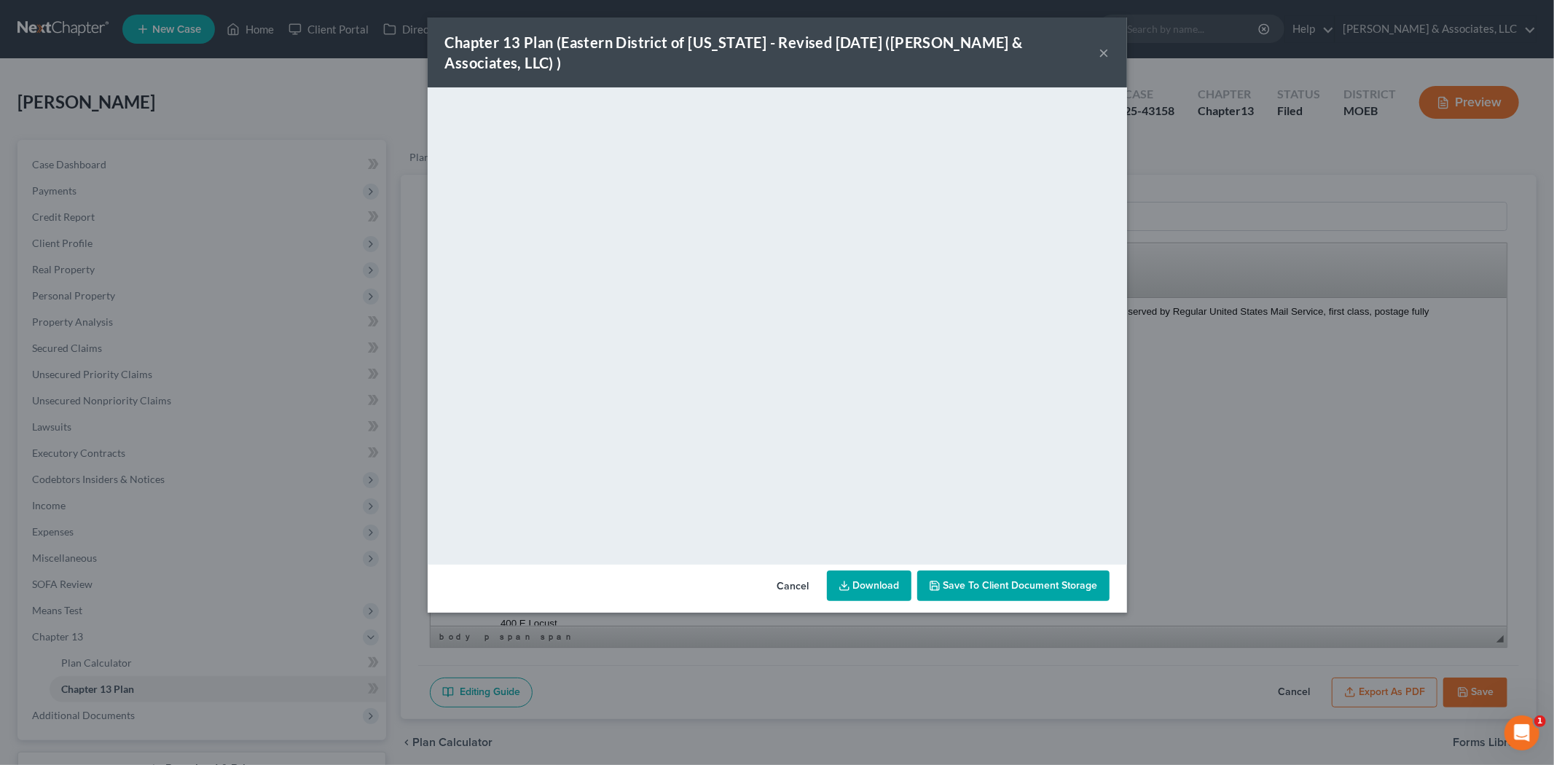
click at [1104, 44] on button "×" at bounding box center [1104, 52] width 10 height 17
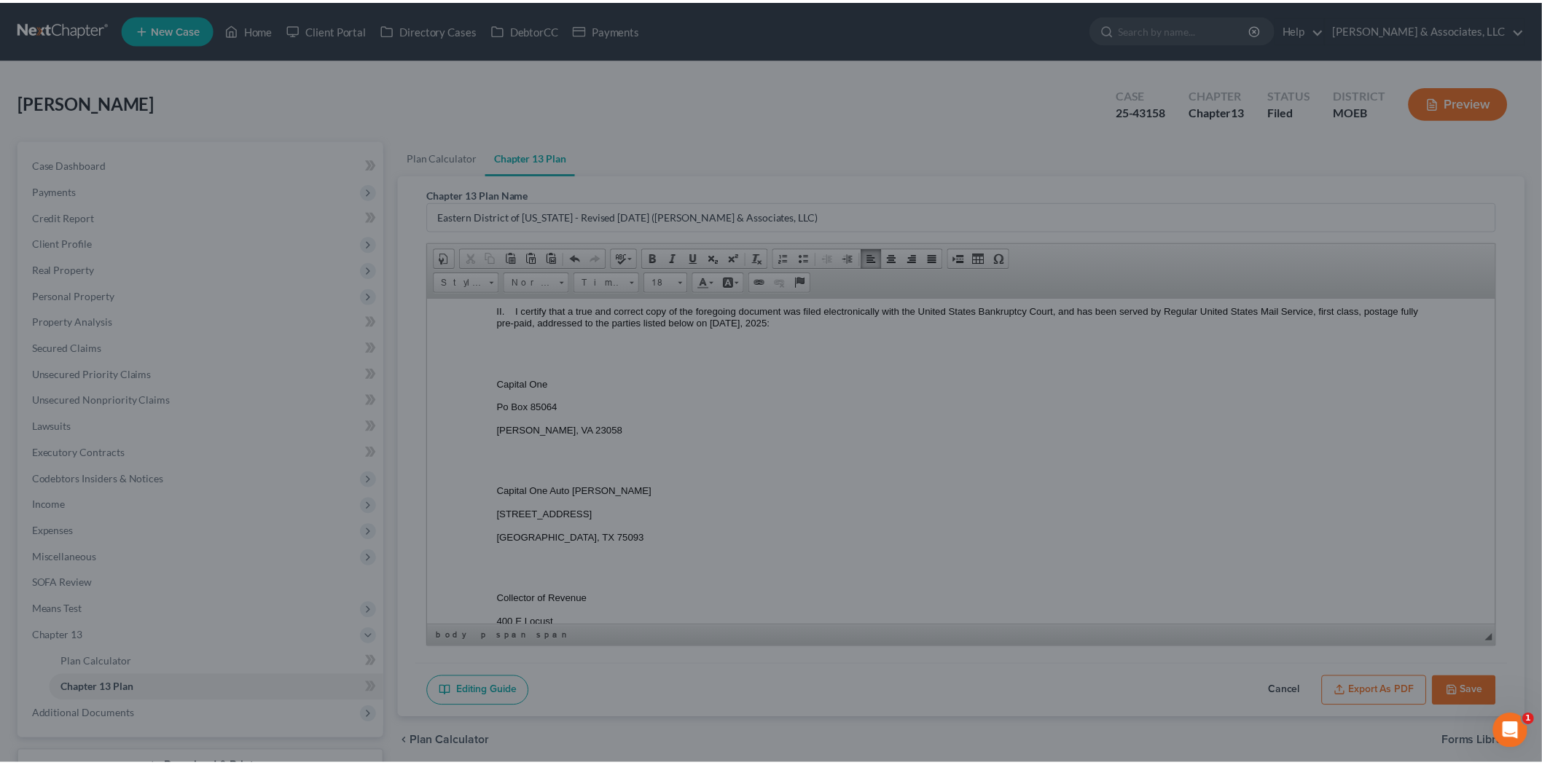
scroll to position [4938, 0]
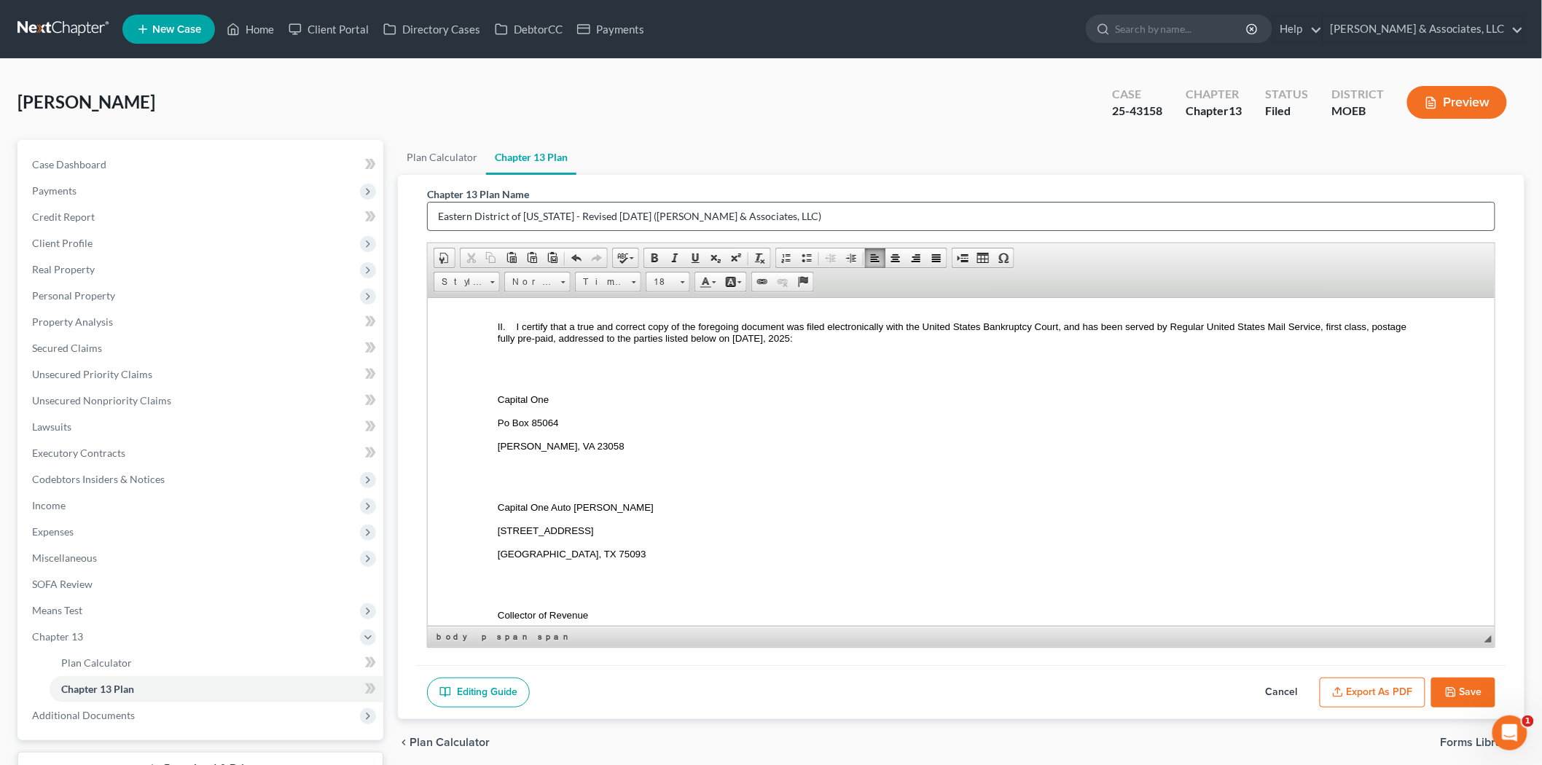
drag, startPoint x: 1464, startPoint y: 678, endPoint x: 528, endPoint y: 202, distance: 1050.5
click at [1464, 678] on button "Save" at bounding box center [1463, 693] width 64 height 31
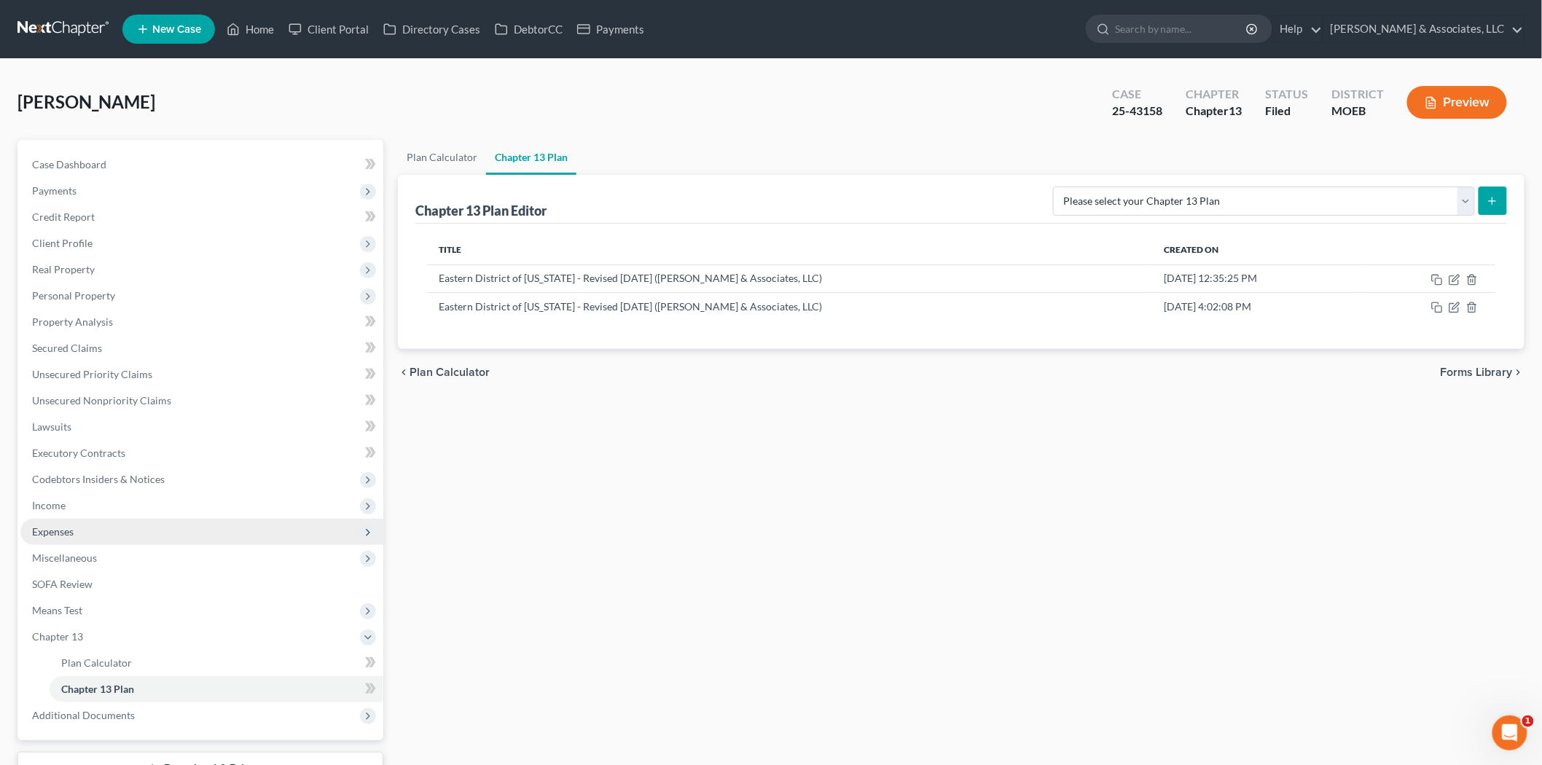
click at [120, 519] on span "Expenses" at bounding box center [201, 532] width 363 height 26
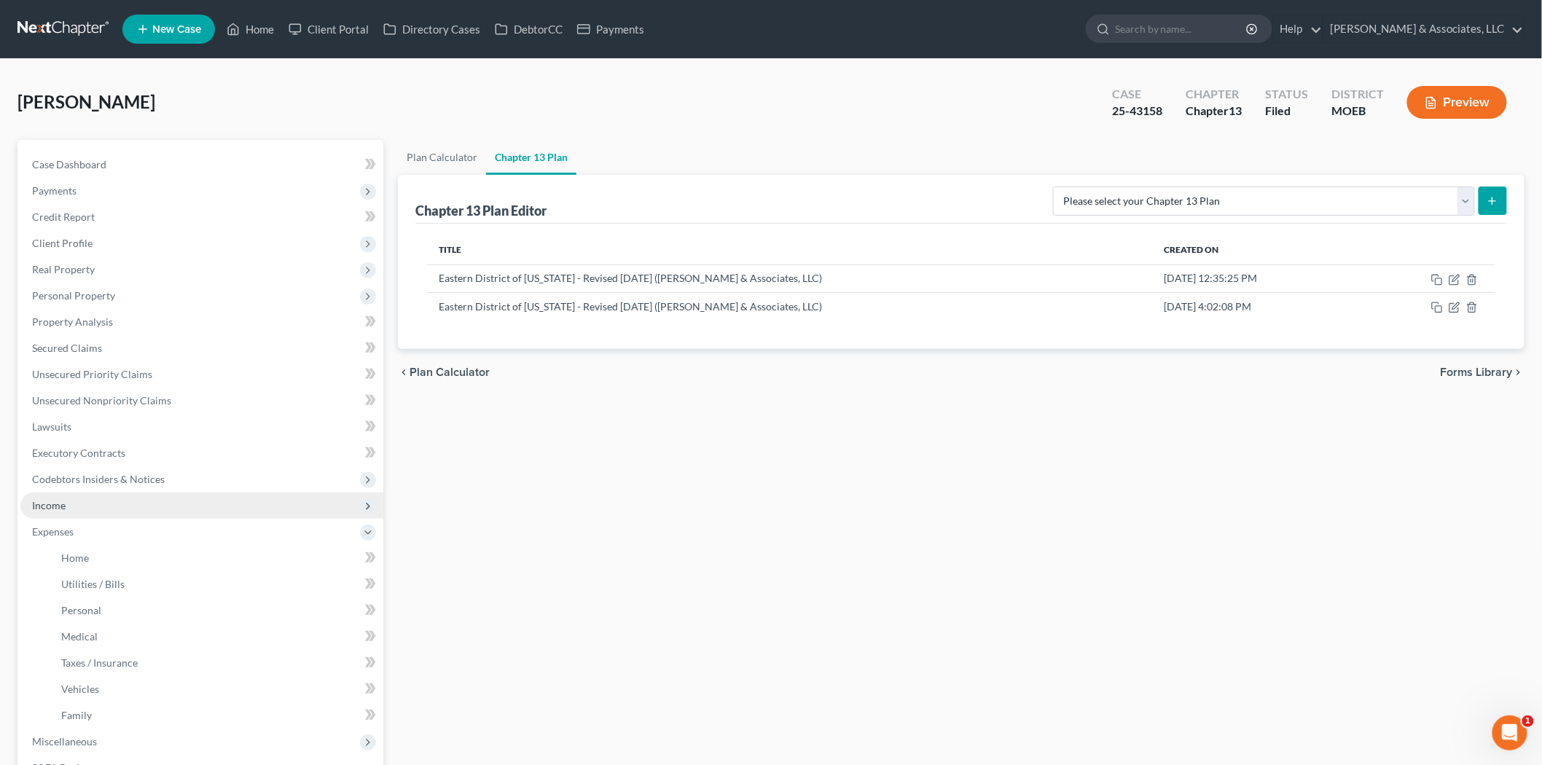
click at [164, 507] on span "Income" at bounding box center [201, 506] width 363 height 26
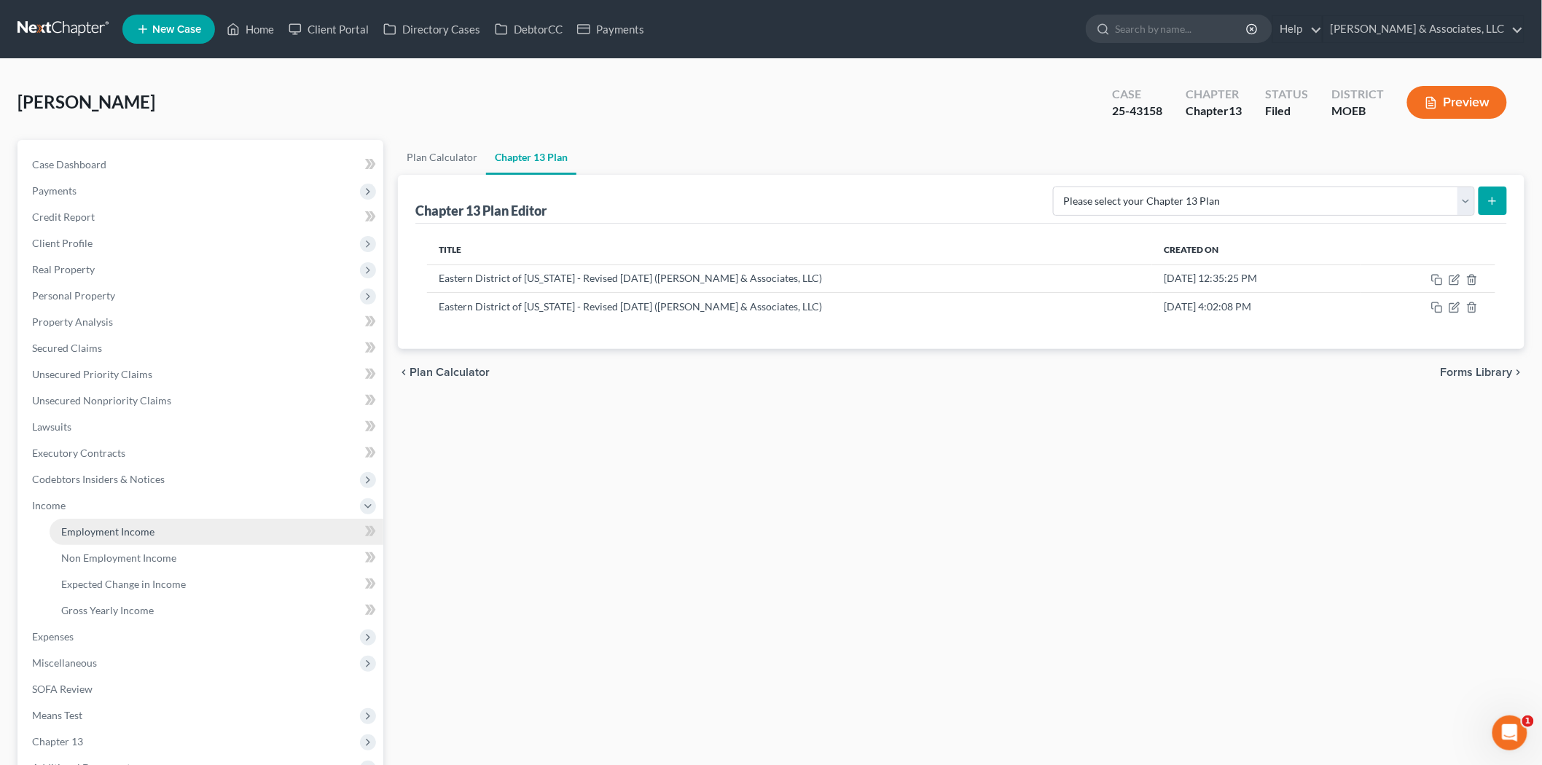
click at [170, 537] on link "Employment Income" at bounding box center [217, 532] width 334 height 26
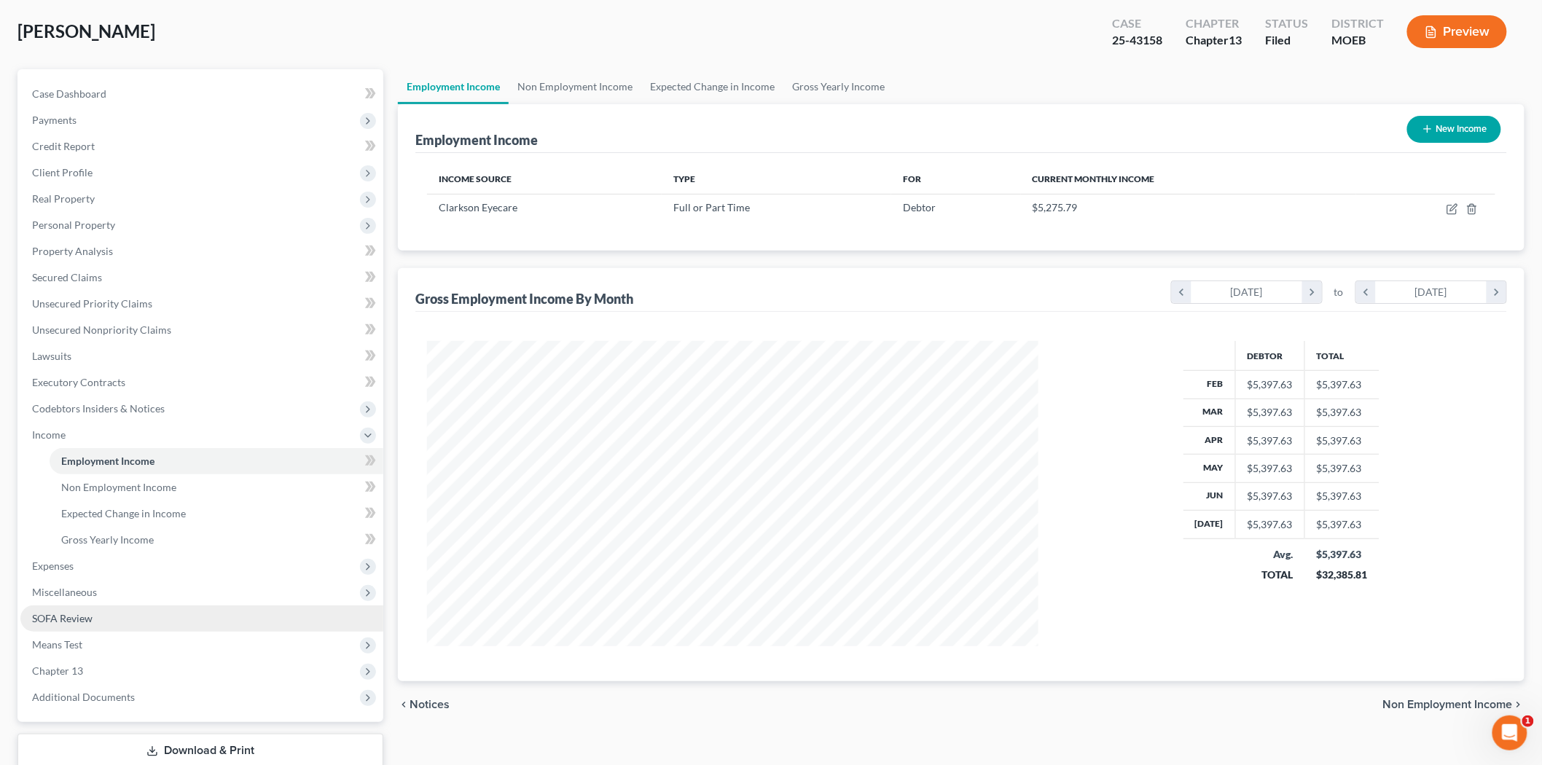
scroll to position [165, 0]
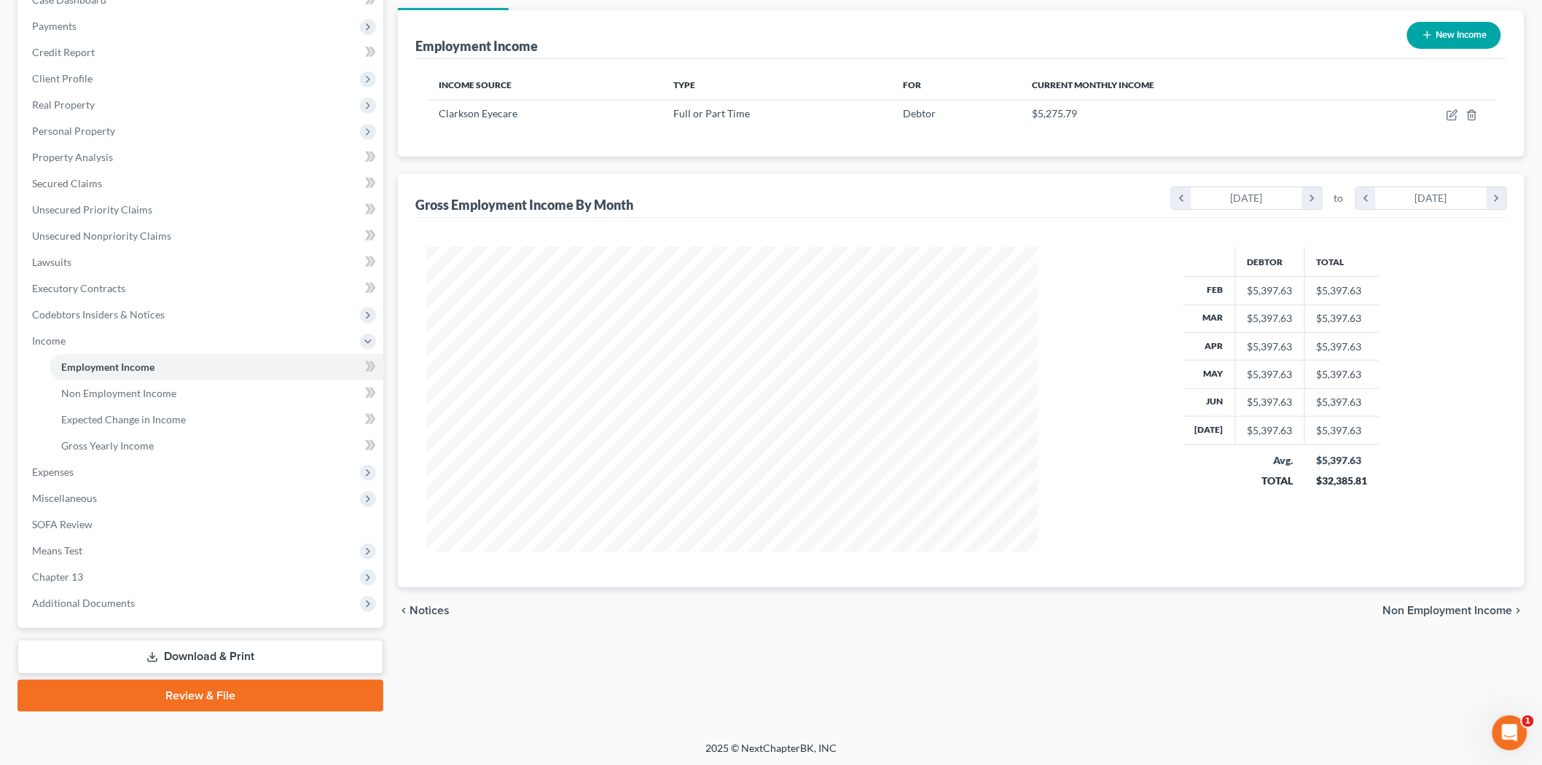
click at [154, 646] on link "Download & Print" at bounding box center [200, 657] width 366 height 34
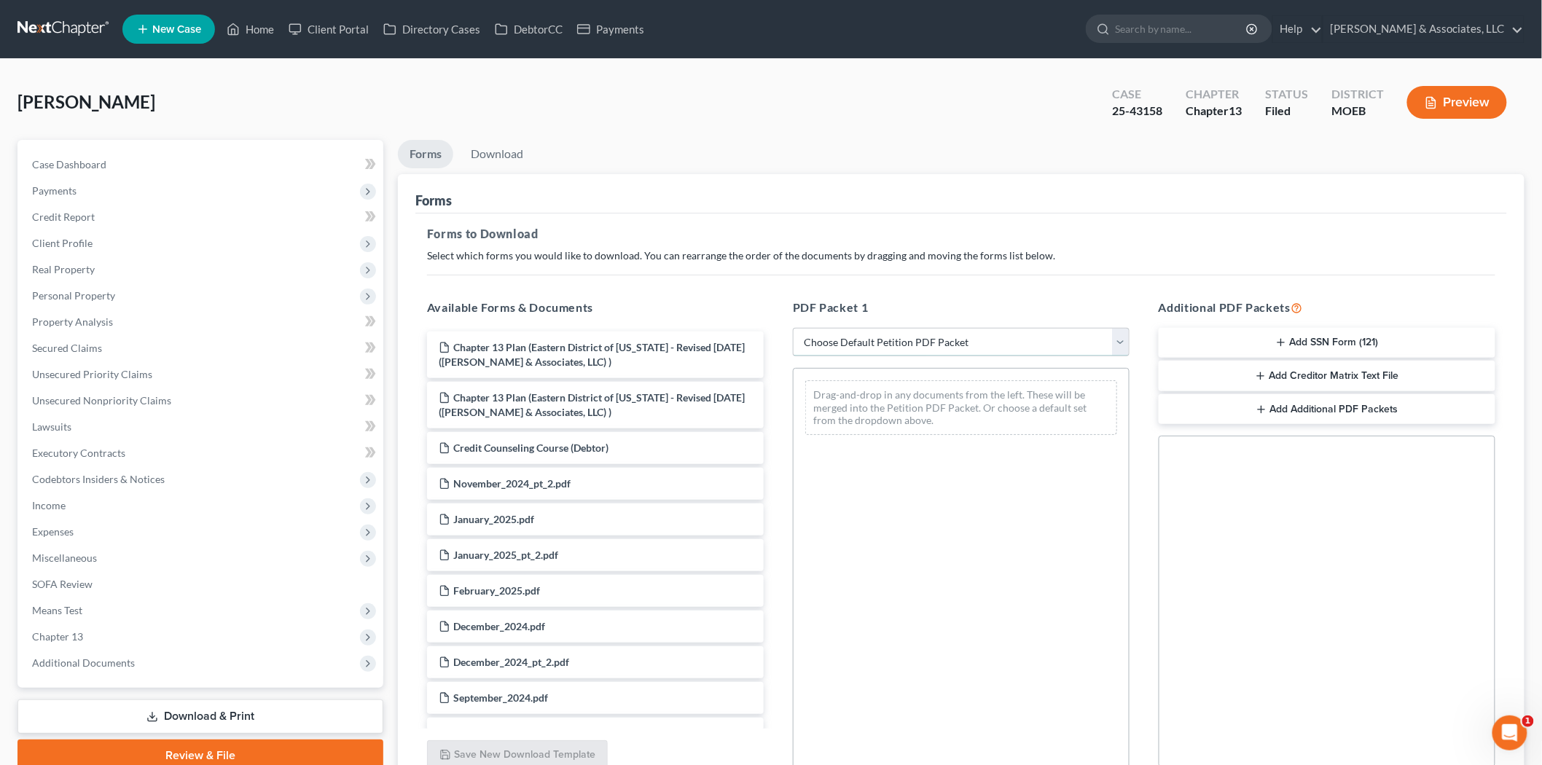
click at [914, 340] on select "Choose Default Petition PDF Packet Complete Bankruptcy Petition (all forms and …" at bounding box center [961, 342] width 337 height 29
select select "2"
click at [793, 328] on select "Choose Default Petition PDF Packet Complete Bankruptcy Petition (all forms and …" at bounding box center [961, 342] width 337 height 29
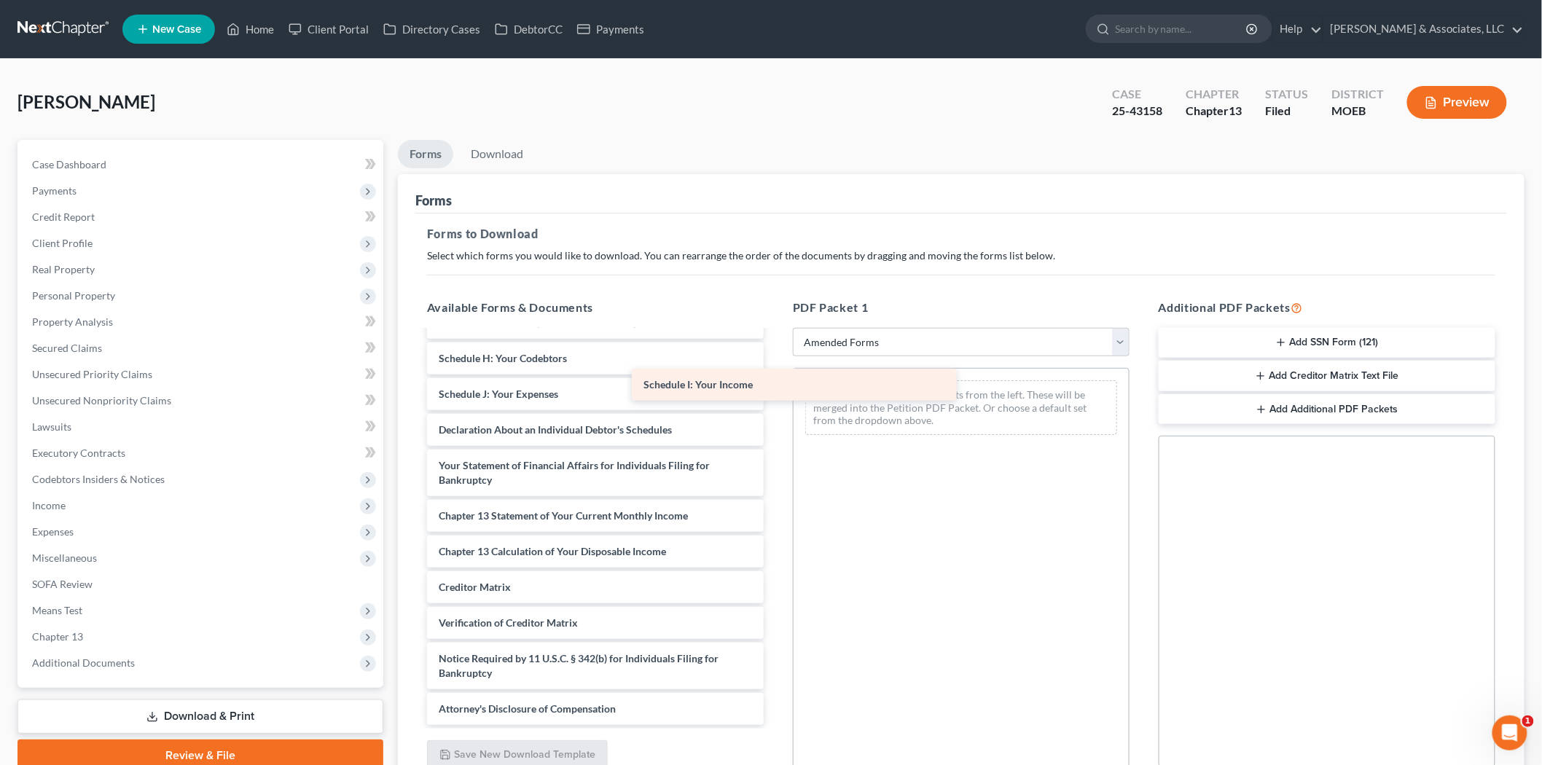
scroll to position [238, 0]
drag, startPoint x: 628, startPoint y: 382, endPoint x: 976, endPoint y: 383, distance: 348.3
click at [775, 383] on div "Schedule I: Your Income Voluntary Petition for Individuals Filing for Bankruptc…" at bounding box center [595, 409] width 360 height 632
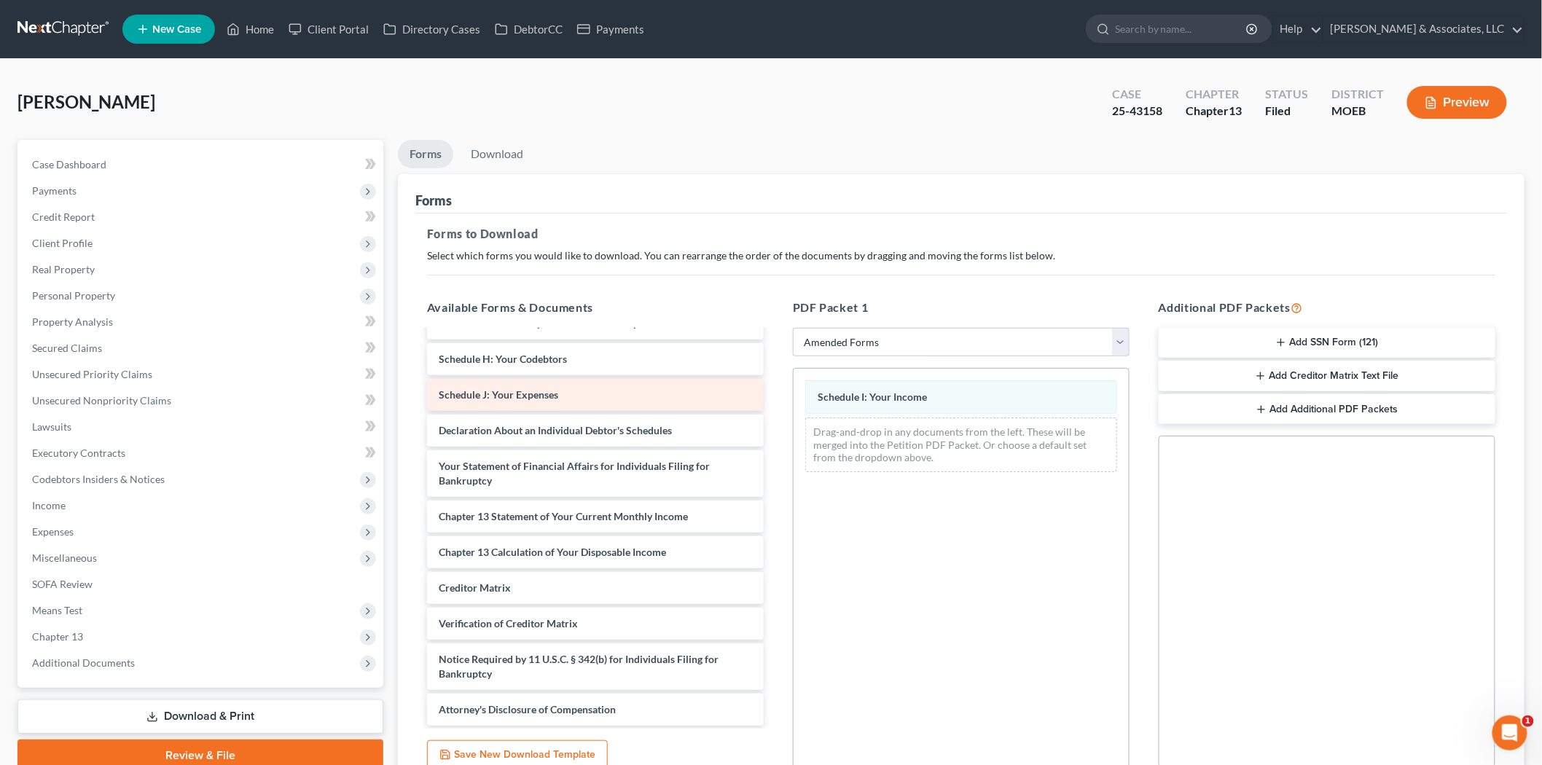
scroll to position [203, 0]
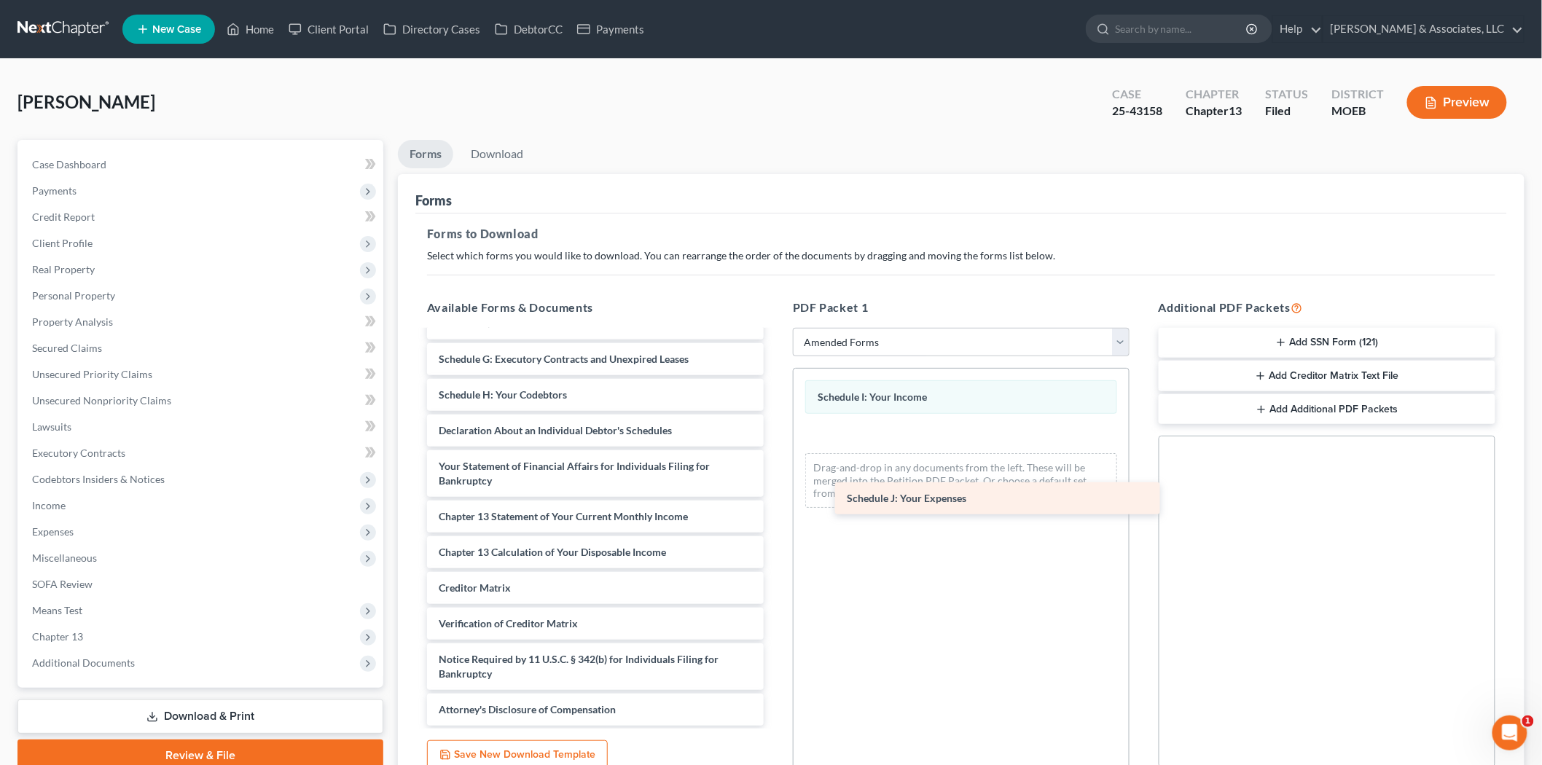
drag, startPoint x: 608, startPoint y: 394, endPoint x: 1016, endPoint y: 499, distance: 421.3
click at [775, 499] on div "Schedule J: Your Expenses Voluntary Petition for Individuals Filing for Bankrup…" at bounding box center [595, 427] width 360 height 597
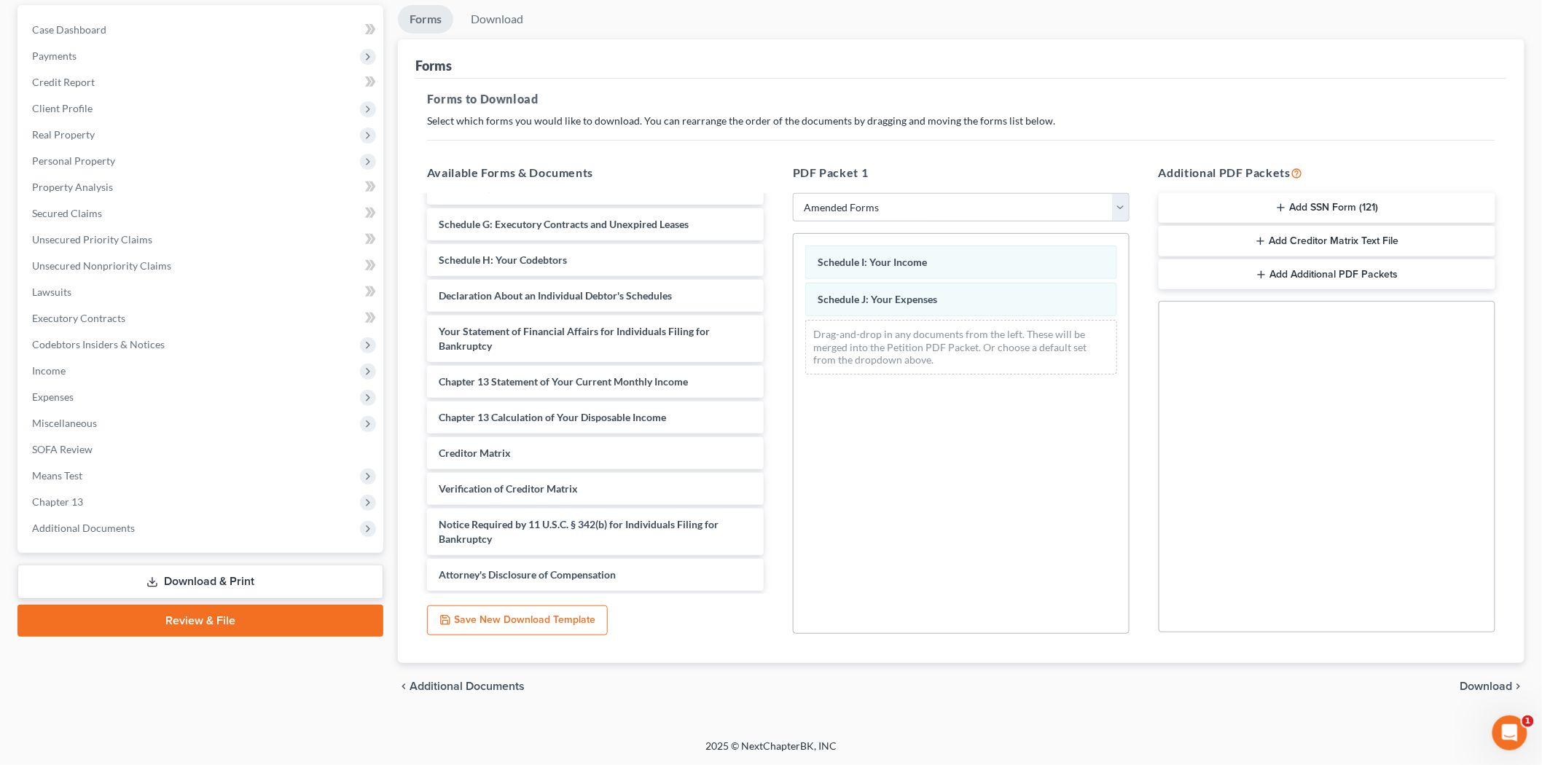
click at [1490, 687] on span "Download" at bounding box center [1486, 687] width 52 height 12
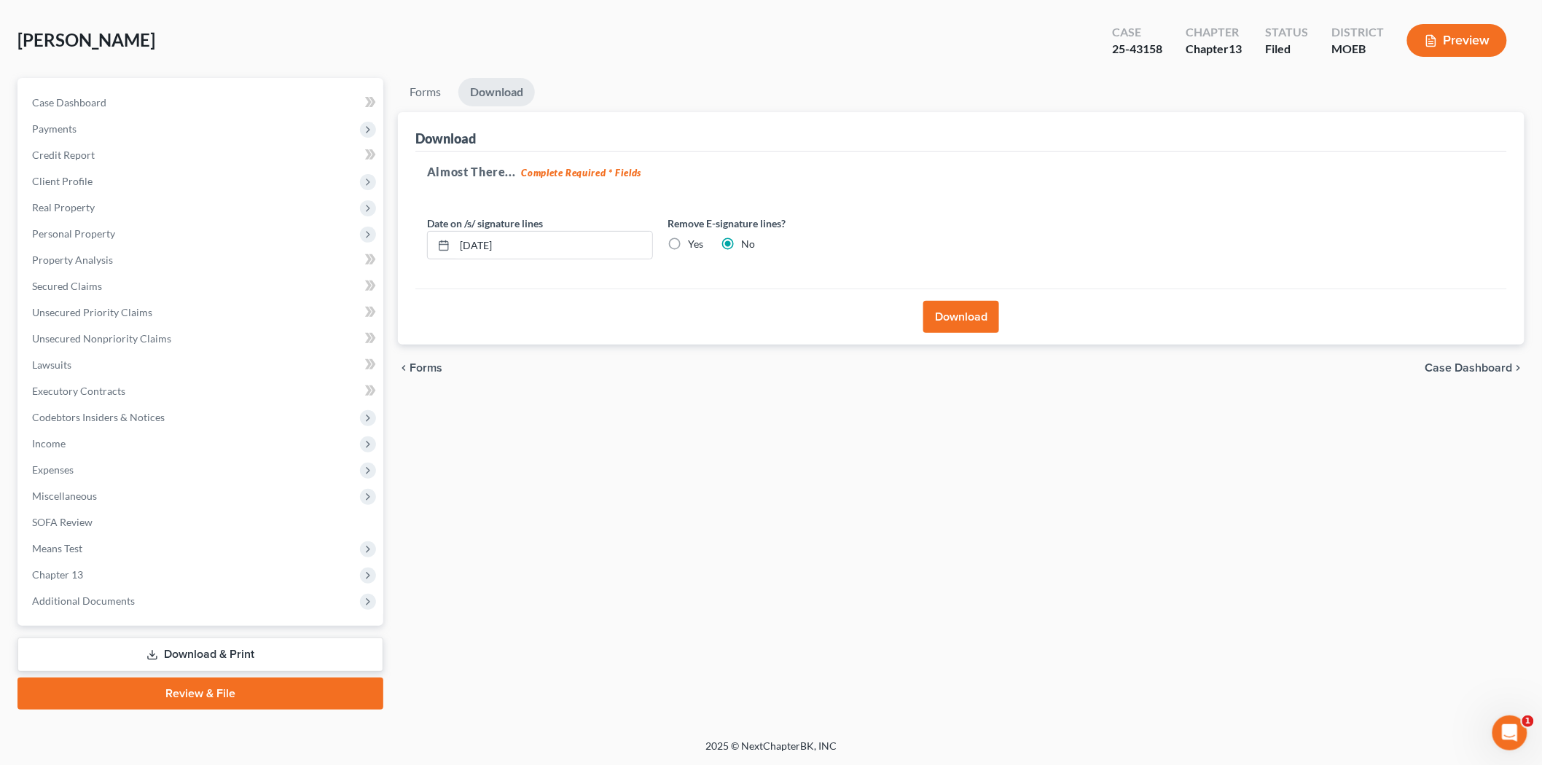
scroll to position [60, 0]
click at [972, 328] on button "Download" at bounding box center [961, 318] width 76 height 32
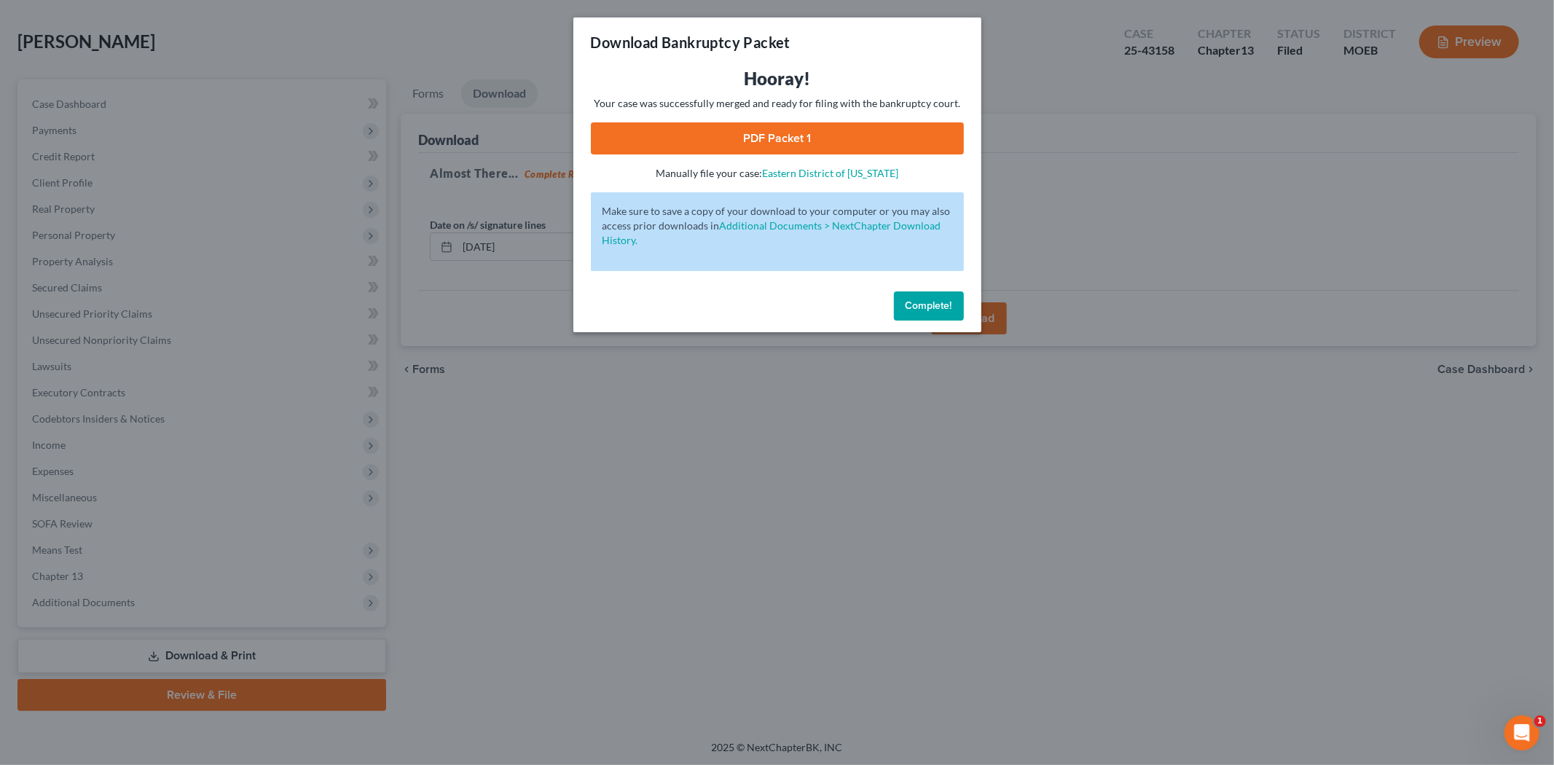
drag, startPoint x: 752, startPoint y: 144, endPoint x: 1067, endPoint y: 87, distance: 320.4
click at [751, 144] on link "PDF Packet 1" at bounding box center [777, 138] width 373 height 32
click at [935, 302] on span "Complete!" at bounding box center [929, 305] width 47 height 12
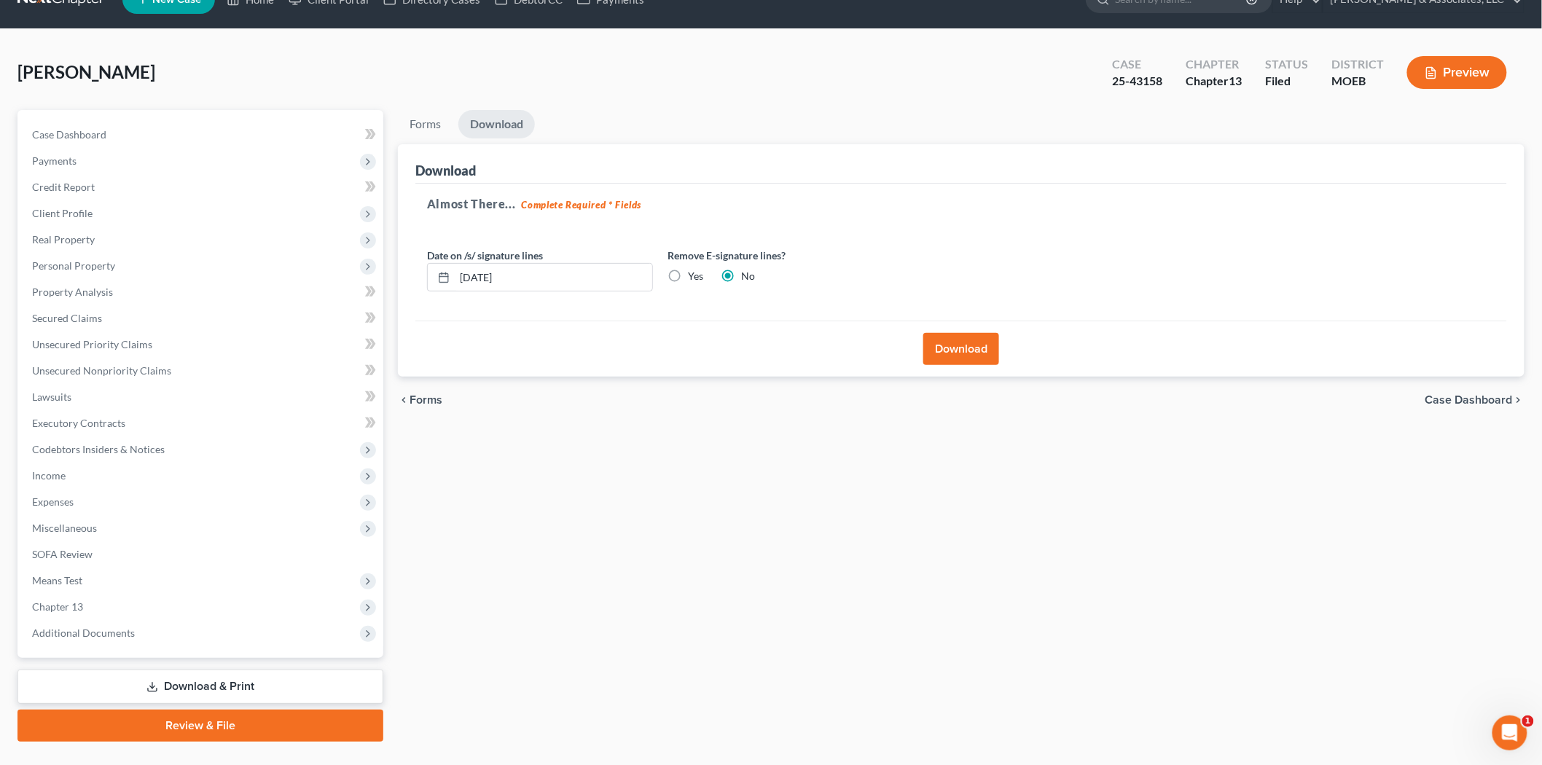
scroll to position [0, 0]
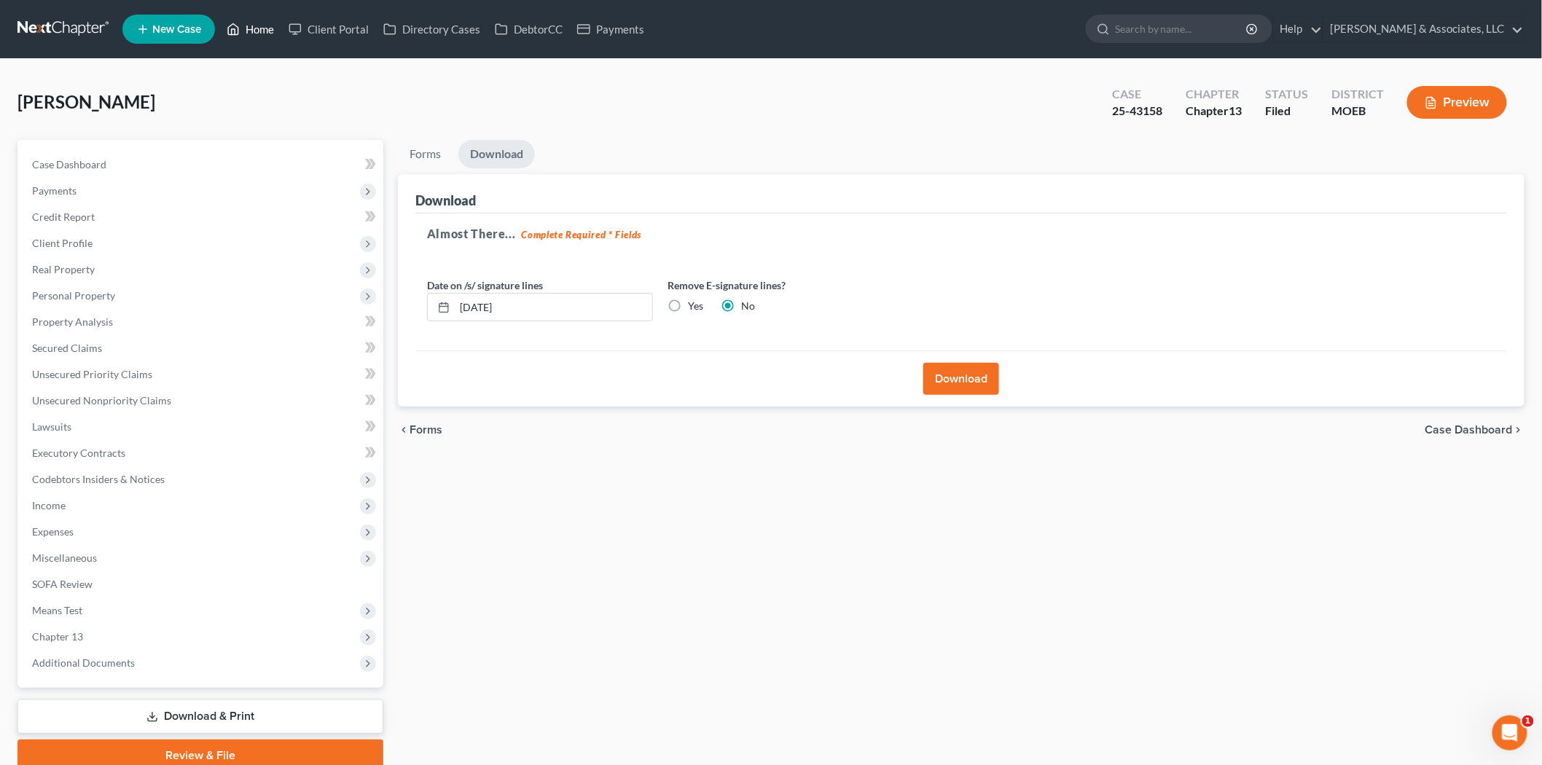
click at [259, 31] on link "Home" at bounding box center [250, 29] width 62 height 26
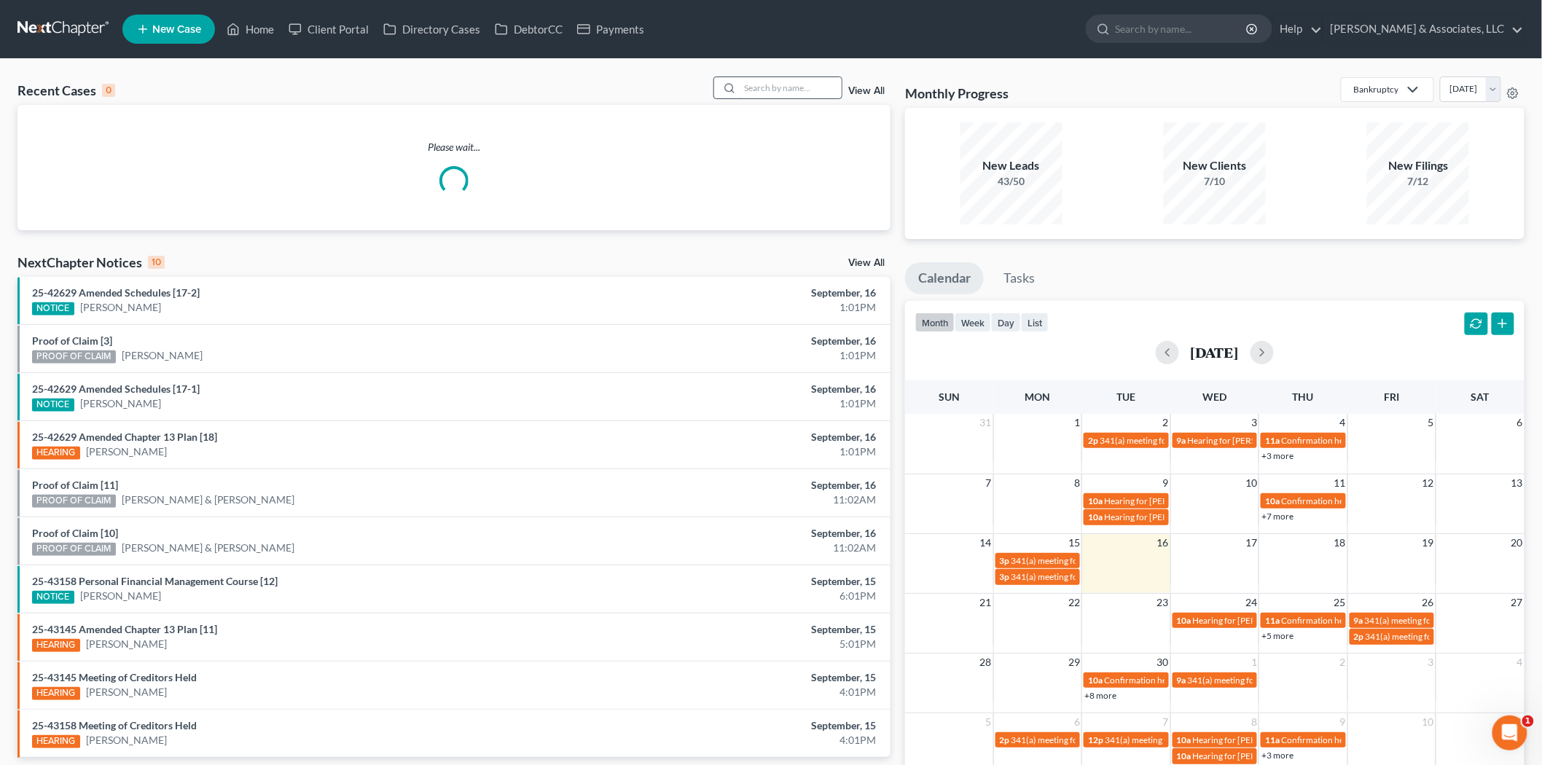
click at [805, 83] on input "search" at bounding box center [791, 87] width 102 height 21
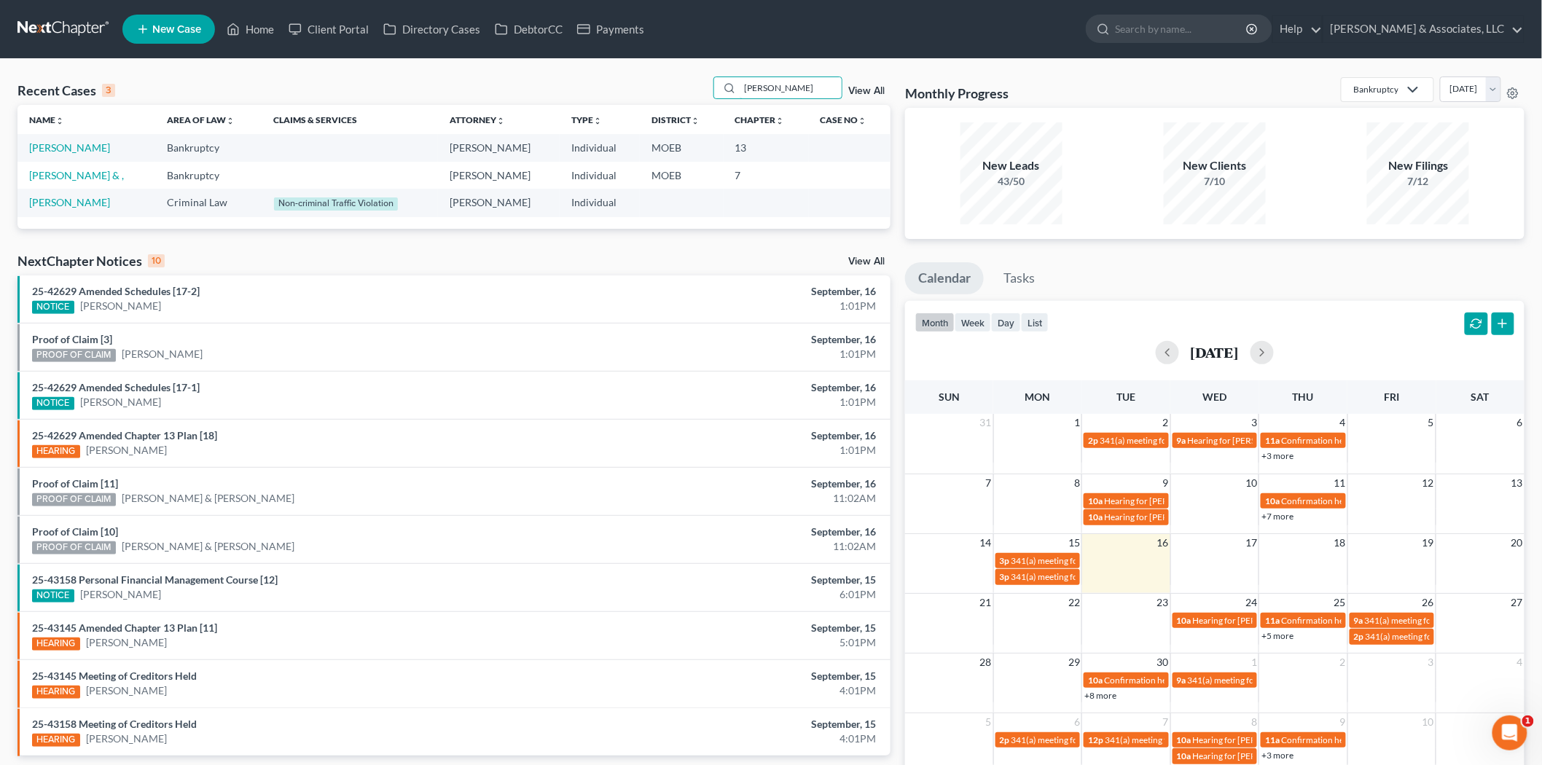
type input "[PERSON_NAME]"
click at [47, 151] on link "[PERSON_NAME]" at bounding box center [69, 147] width 81 height 12
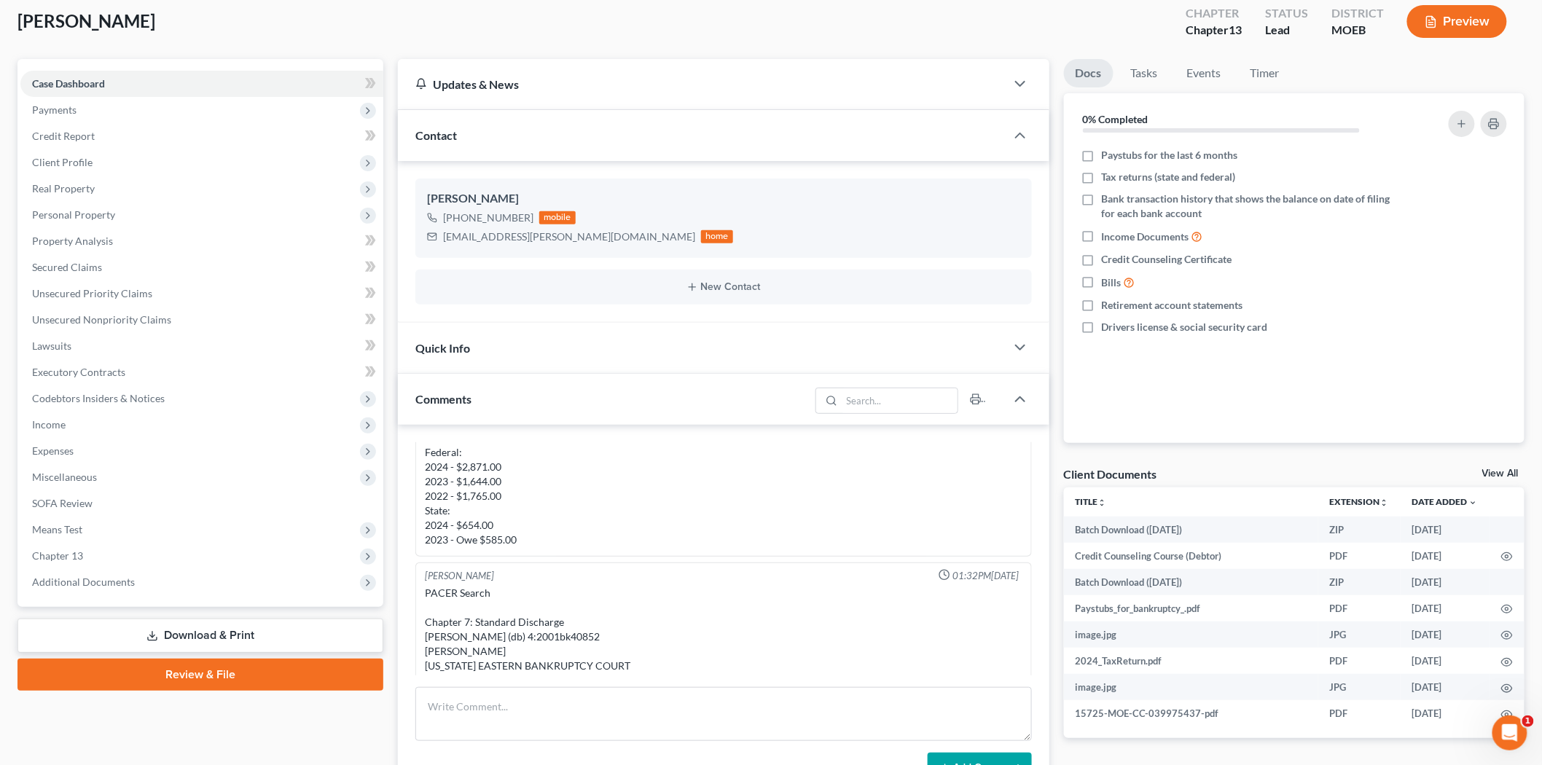
scroll to position [930, 0]
click at [96, 240] on span "Property Analysis" at bounding box center [72, 241] width 81 height 12
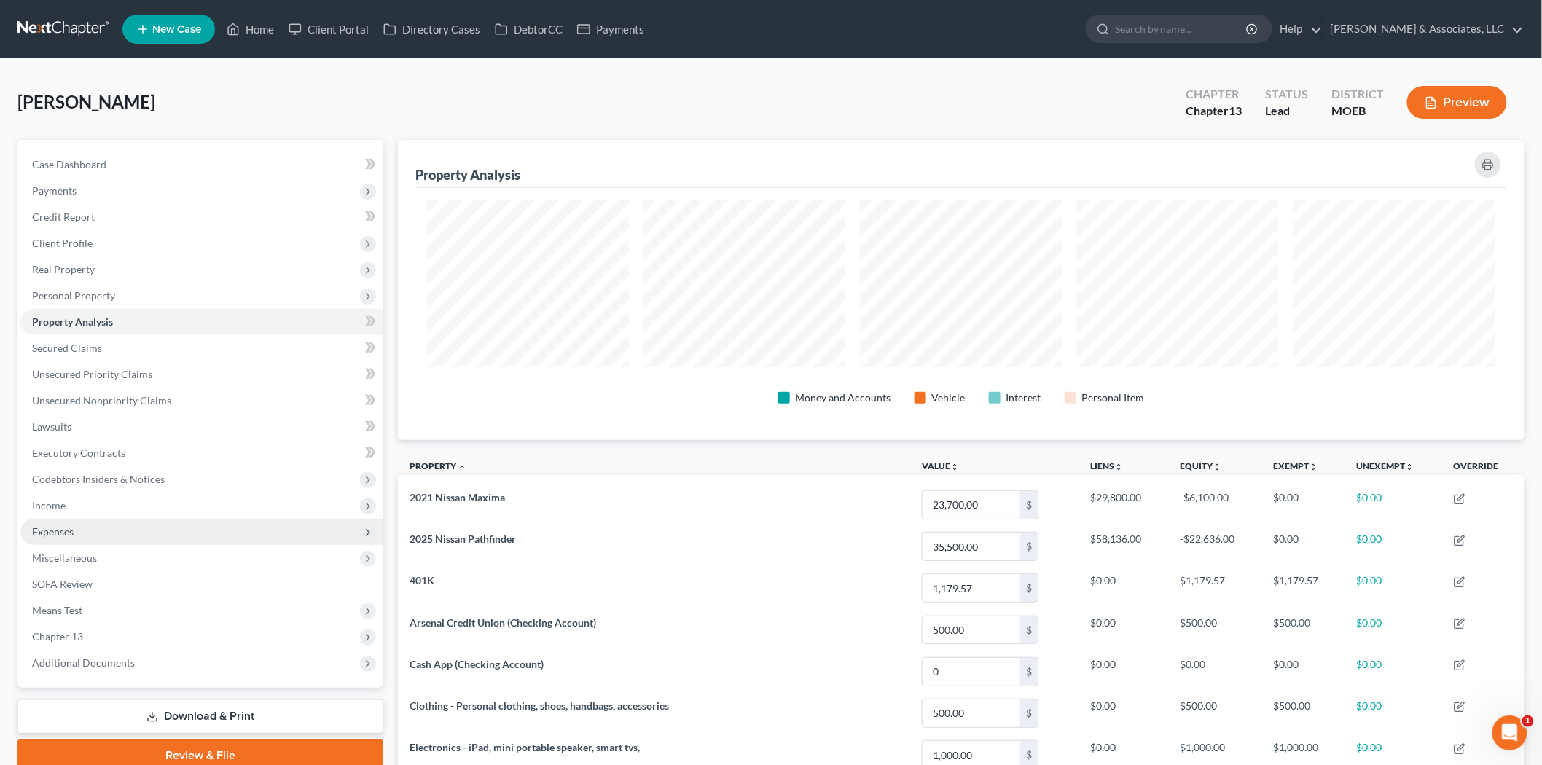
click at [103, 533] on span "Expenses" at bounding box center [201, 532] width 363 height 26
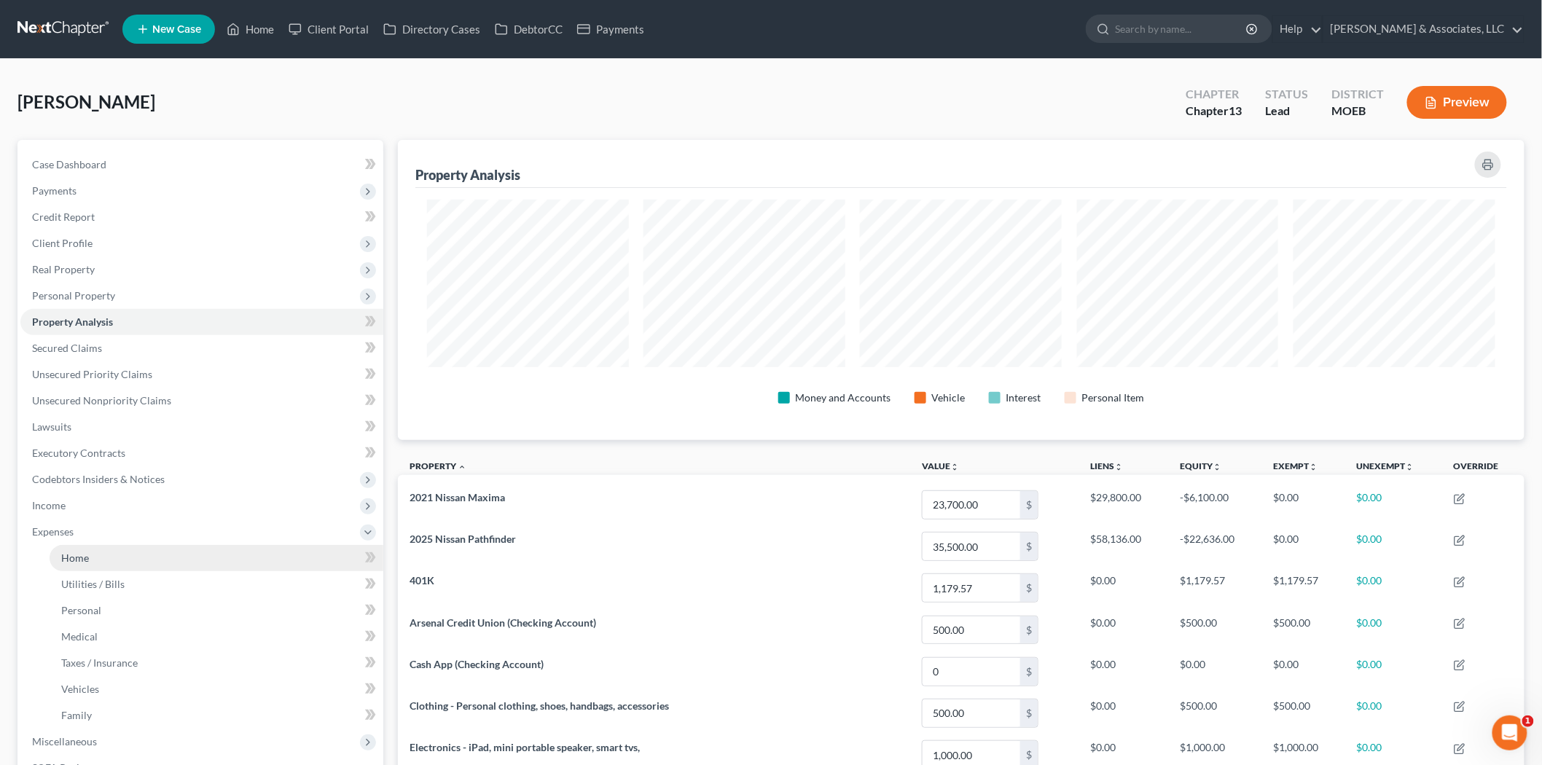
click at [106, 545] on link "Home" at bounding box center [217, 558] width 334 height 26
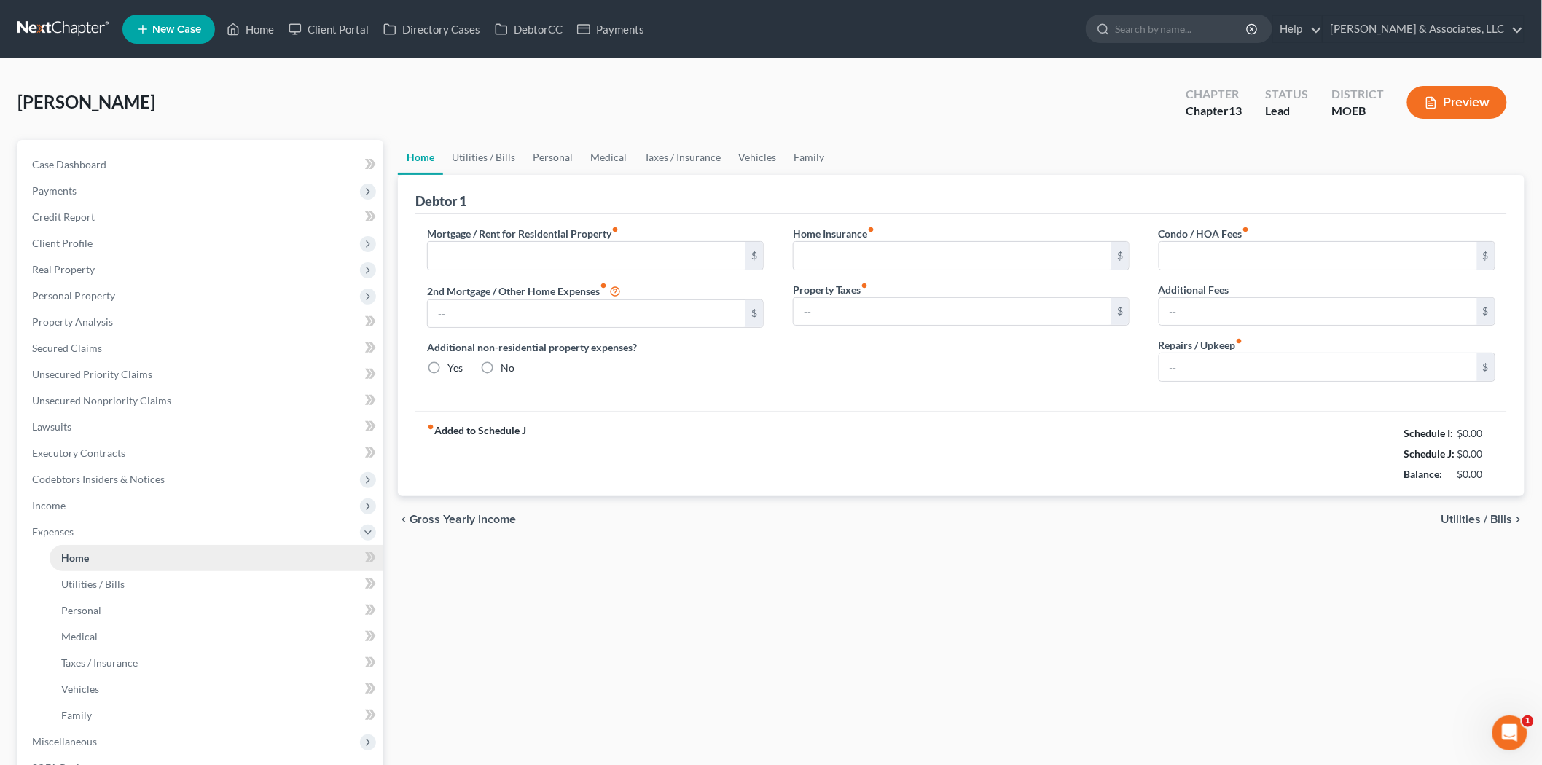
type input "500.00"
type input "0.00"
radio input "true"
type input "0.00"
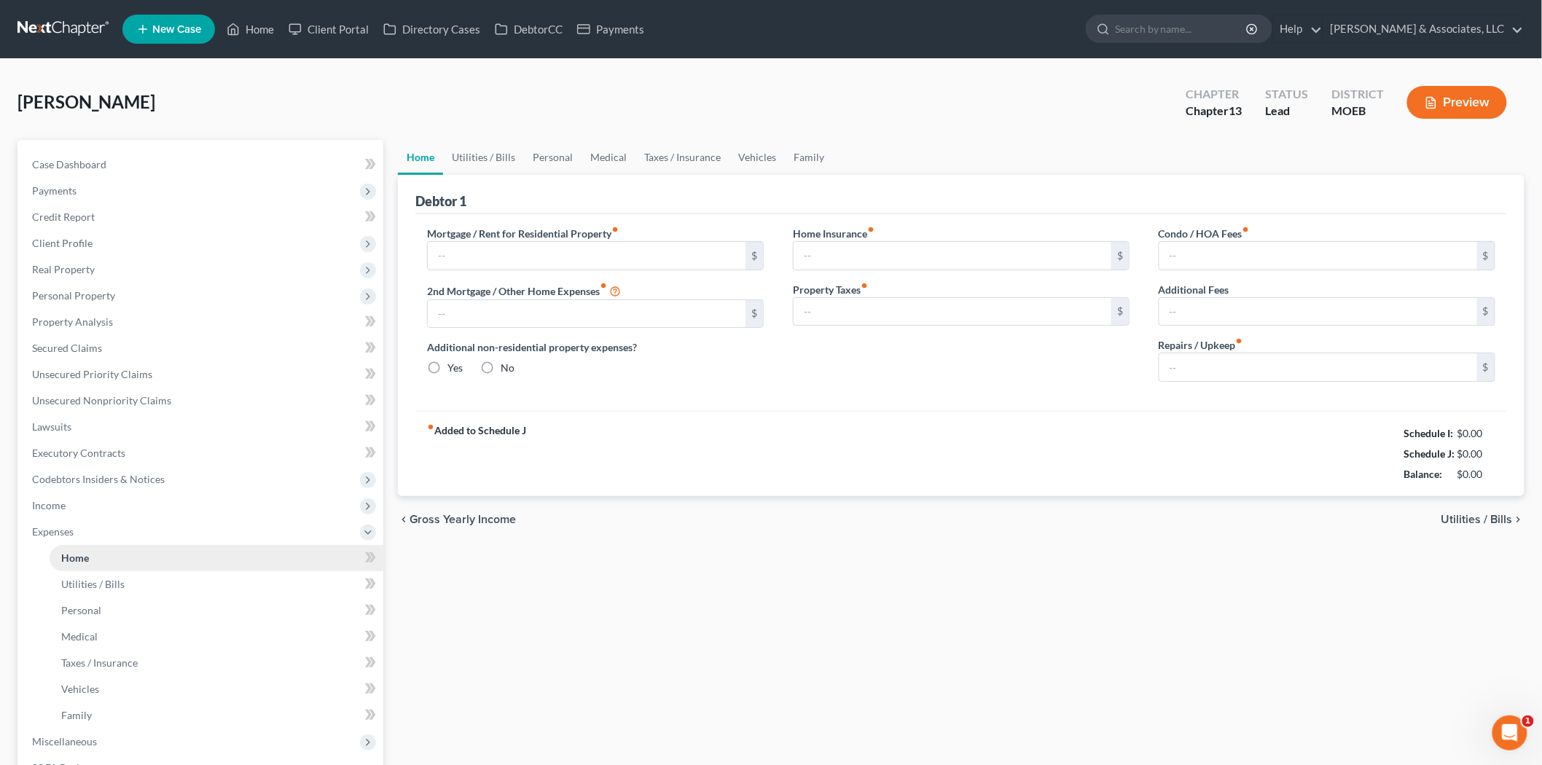
type input "0.00"
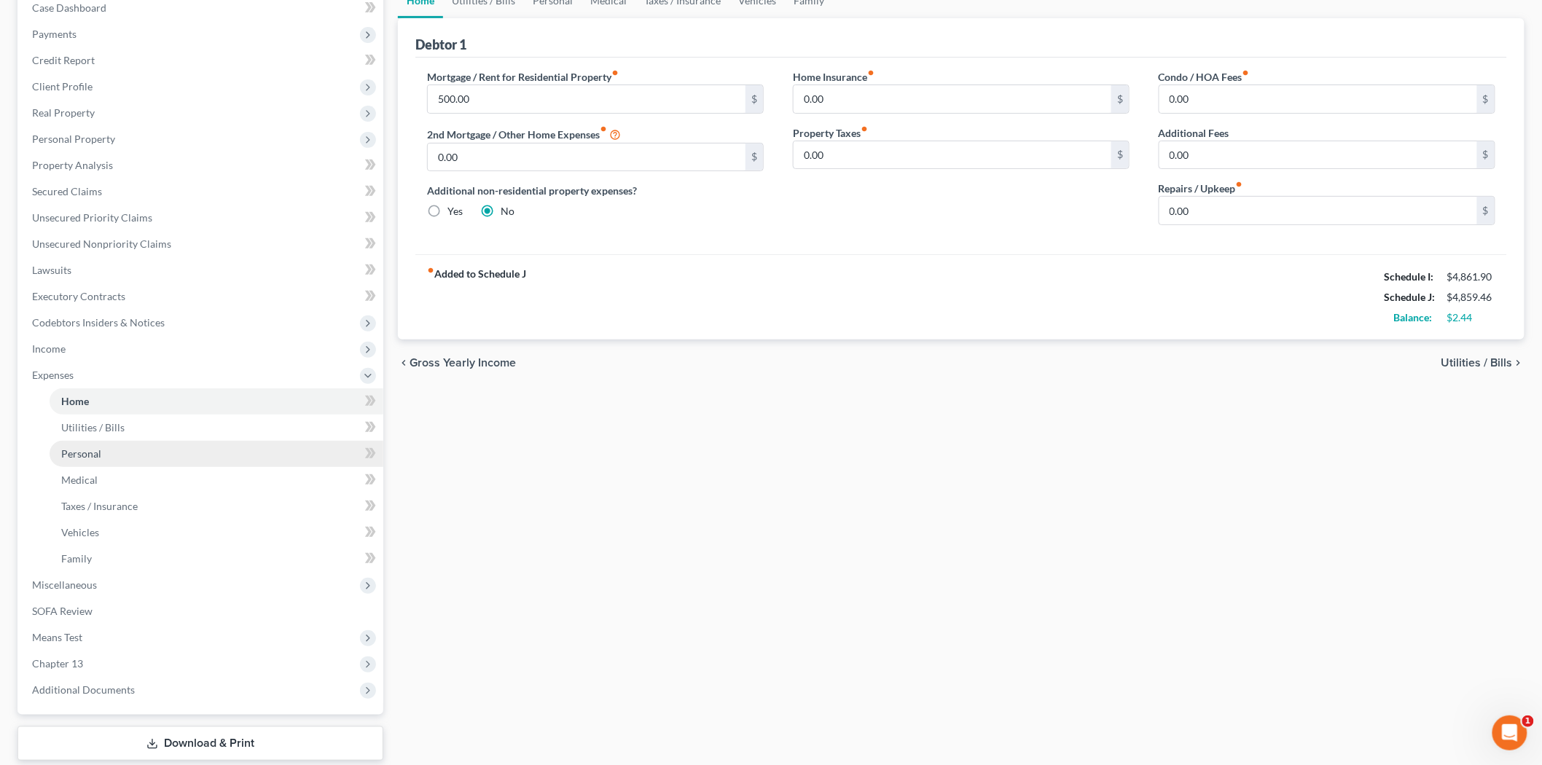
scroll to position [162, 0]
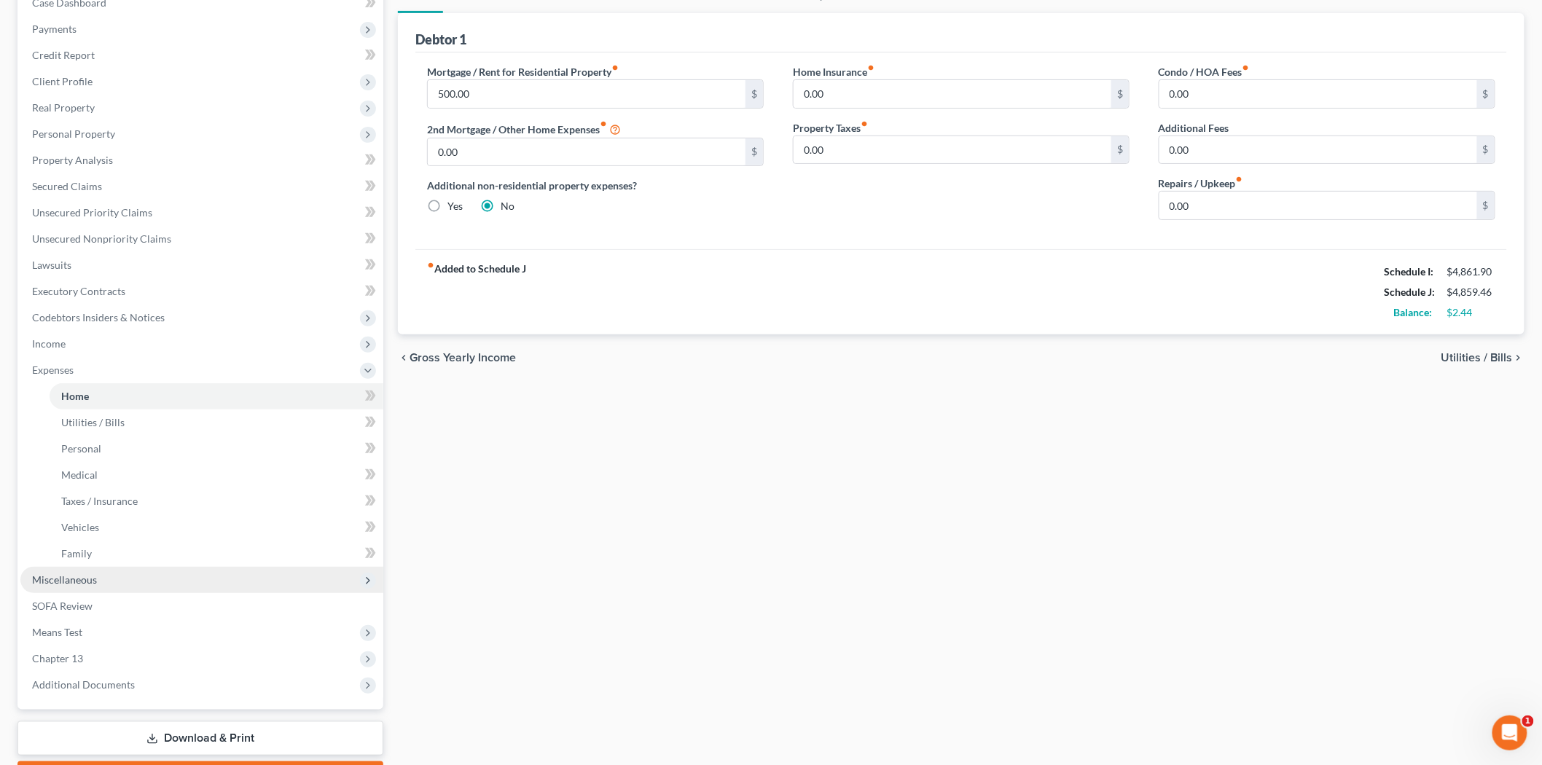
click at [114, 579] on span "Miscellaneous" at bounding box center [201, 580] width 363 height 26
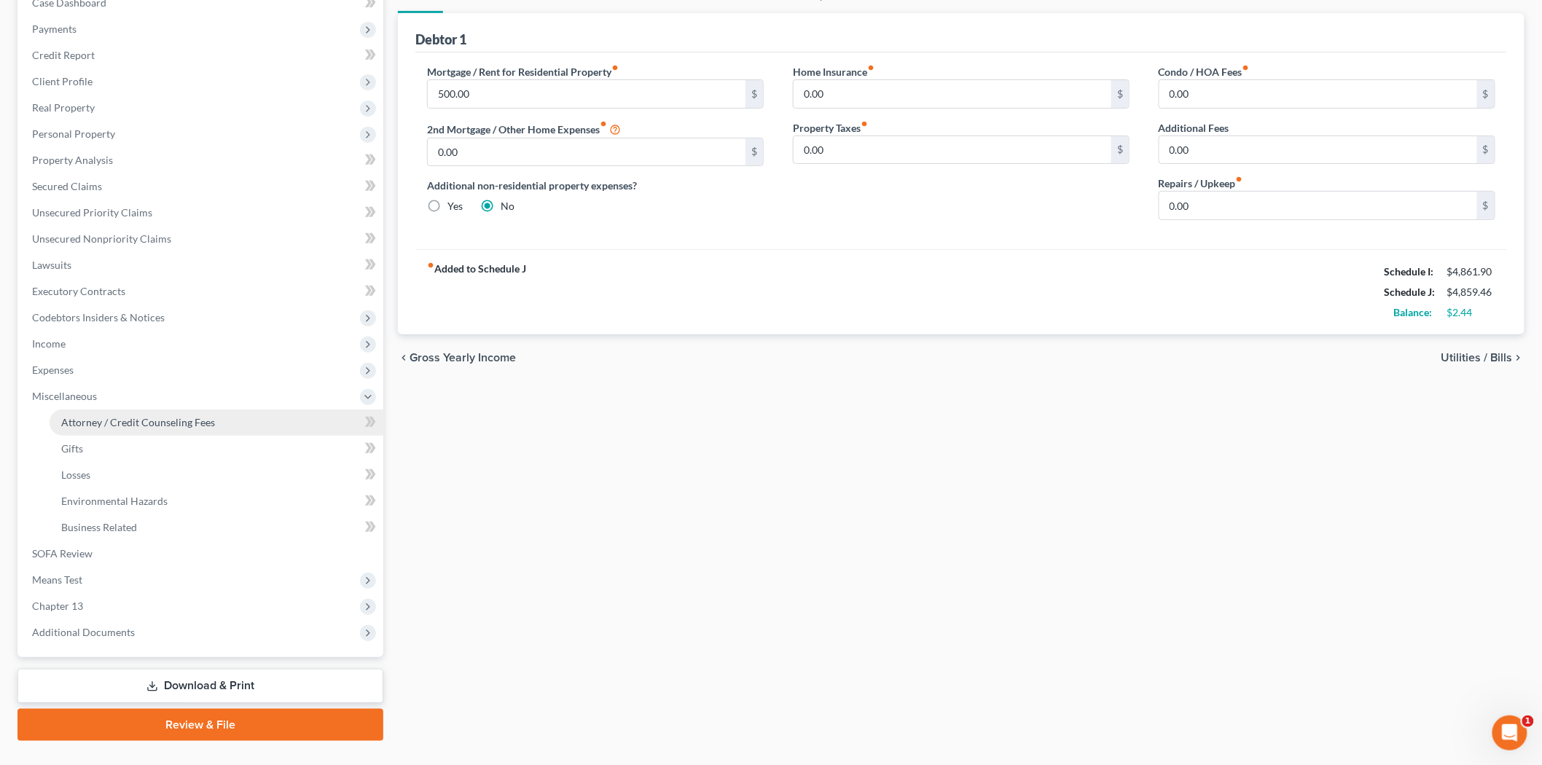
click at [127, 431] on link "Attorney / Credit Counseling Fees" at bounding box center [217, 422] width 334 height 26
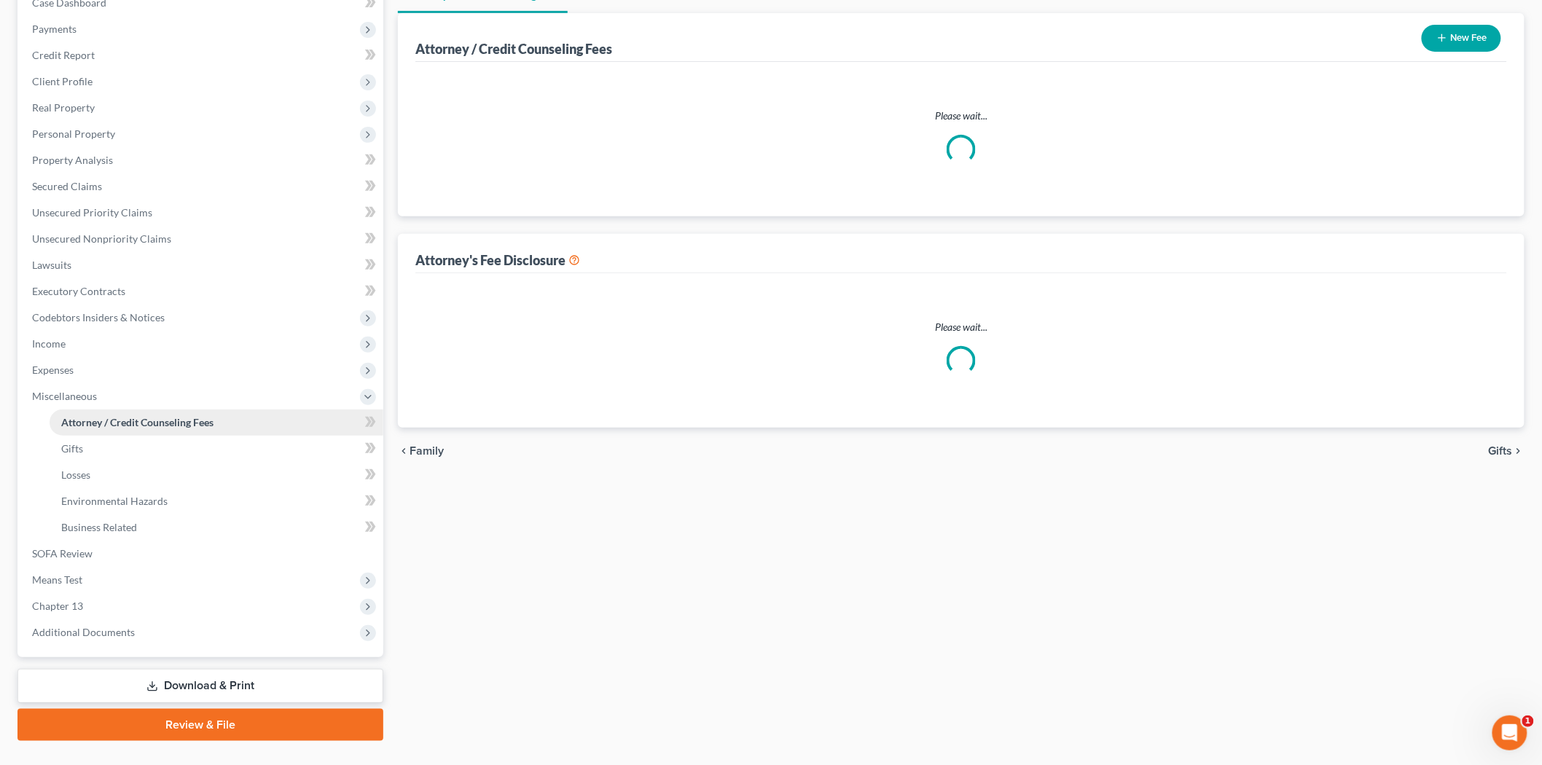
scroll to position [23, 0]
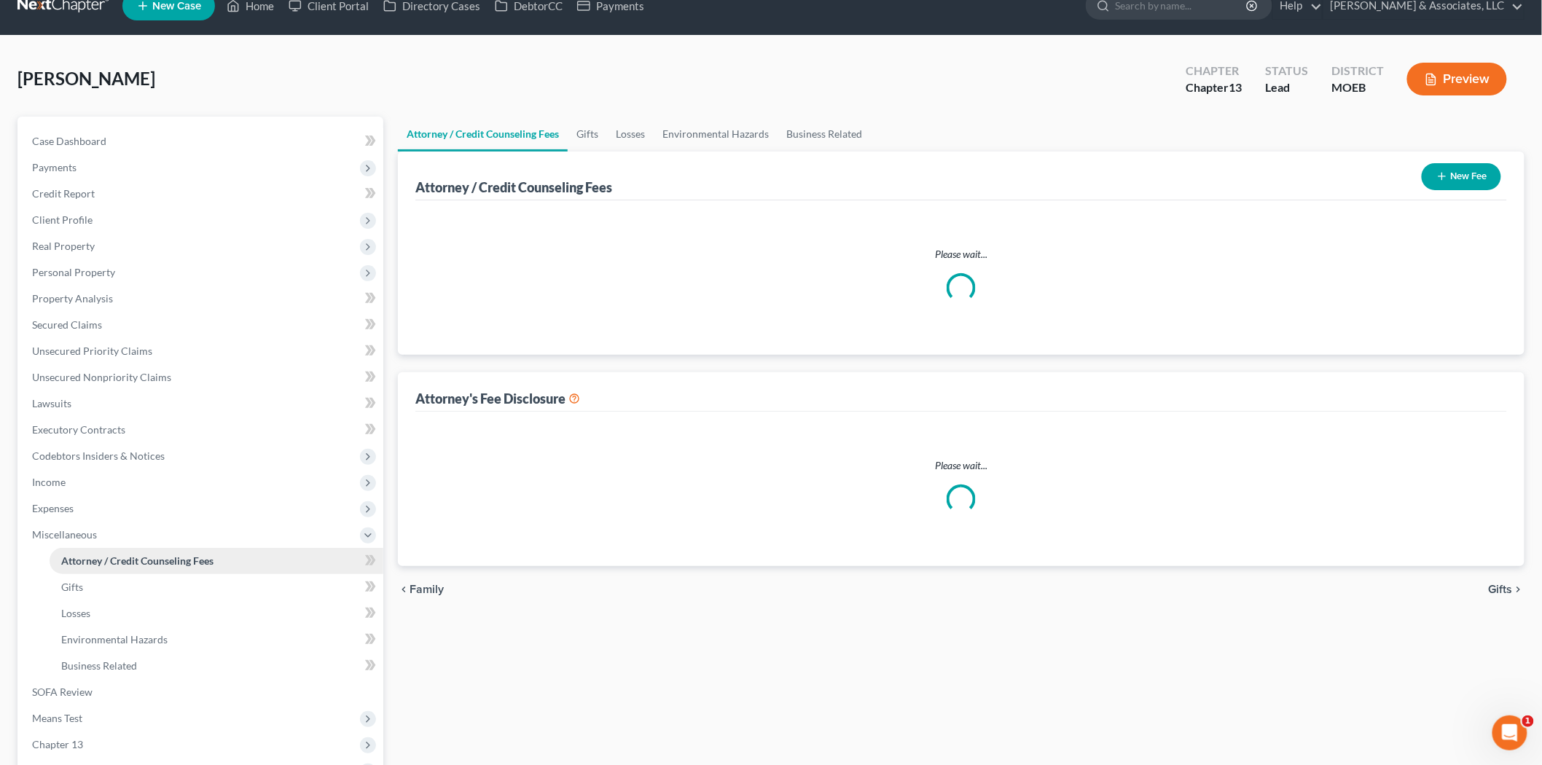
select select "0"
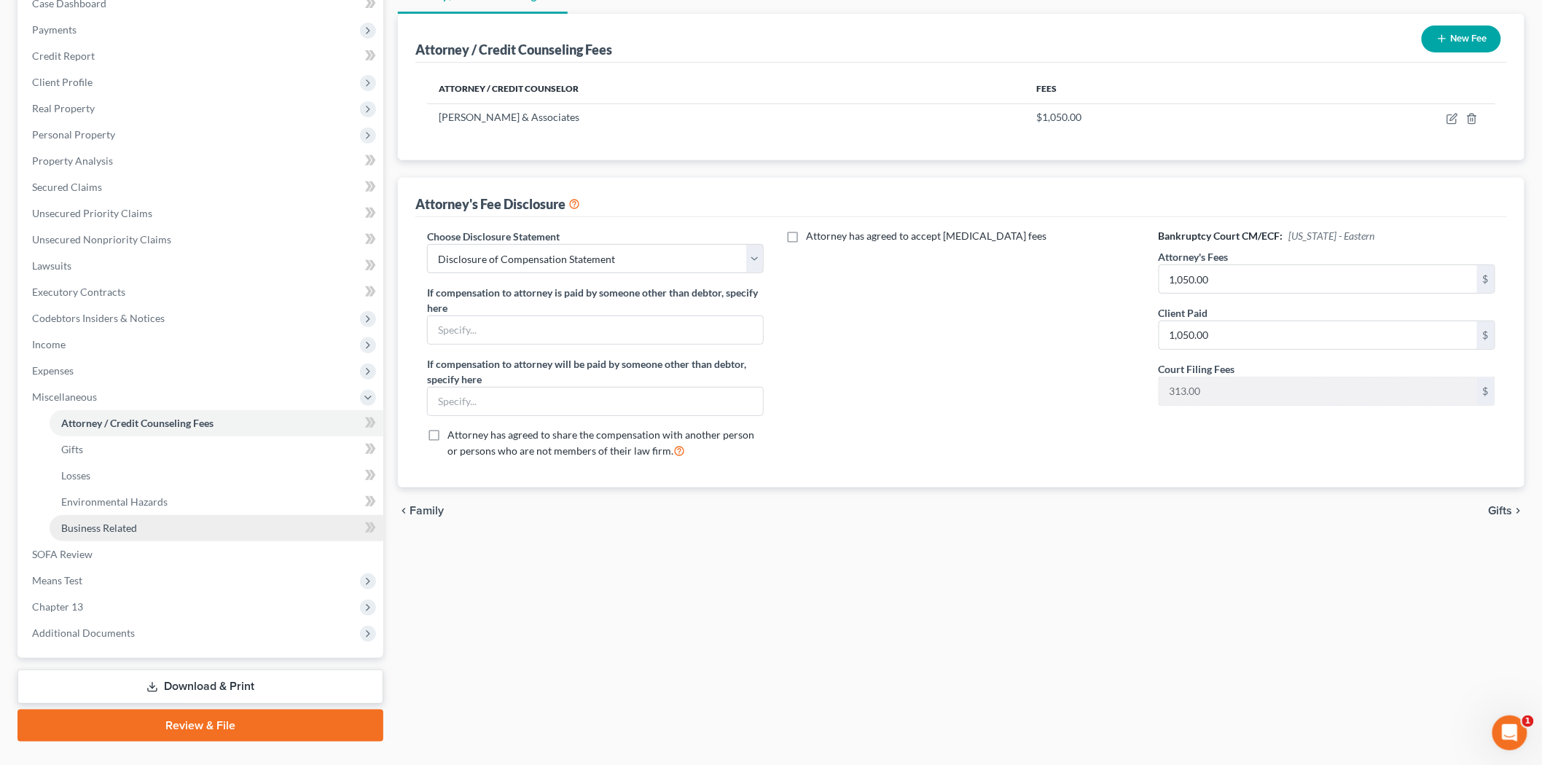
scroll to position [162, 0]
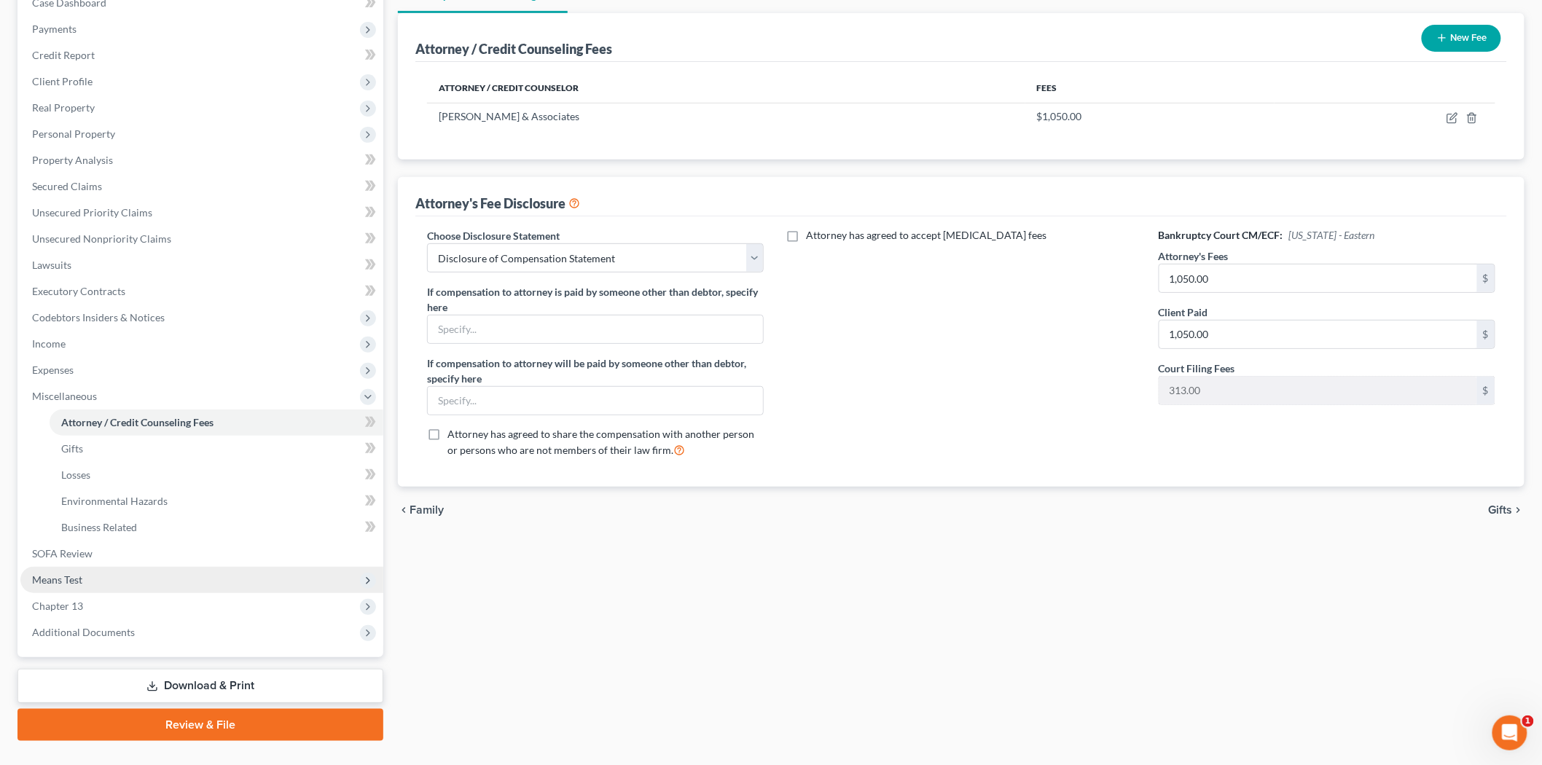
click at [74, 581] on span "Means Test" at bounding box center [57, 579] width 50 height 12
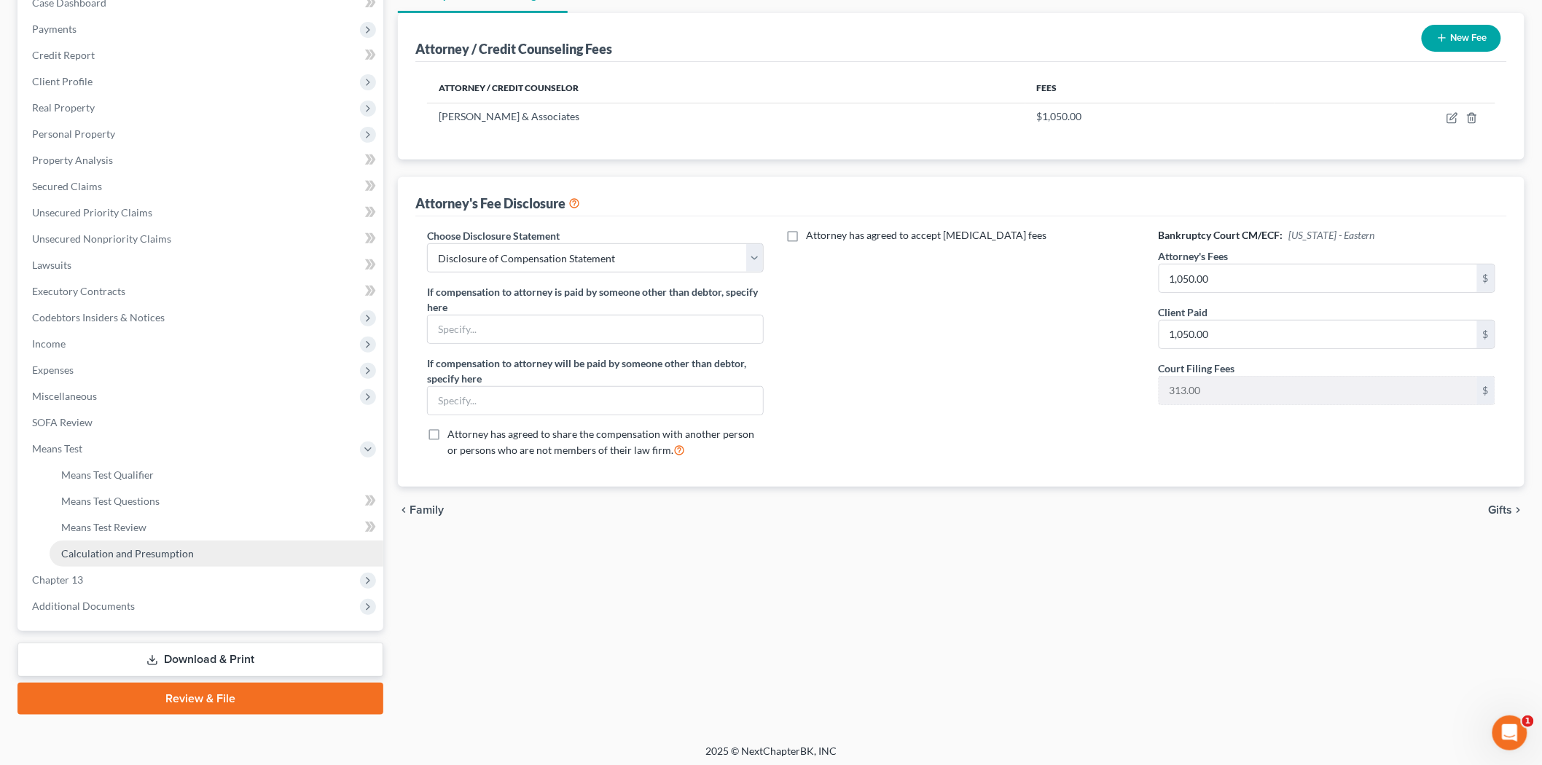
click at [92, 554] on span "Calculation and Presumption" at bounding box center [127, 553] width 133 height 12
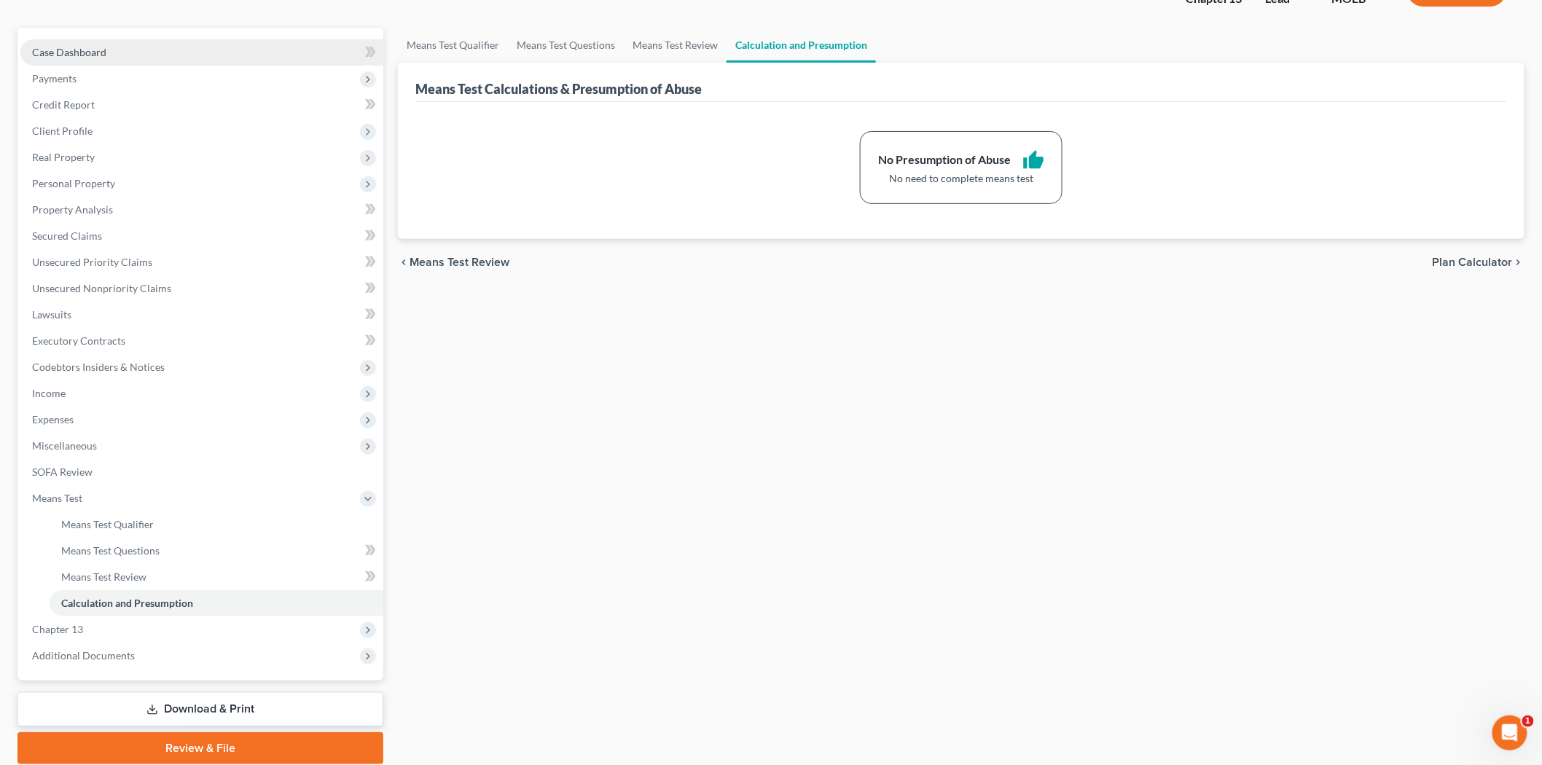
scroll to position [84, 0]
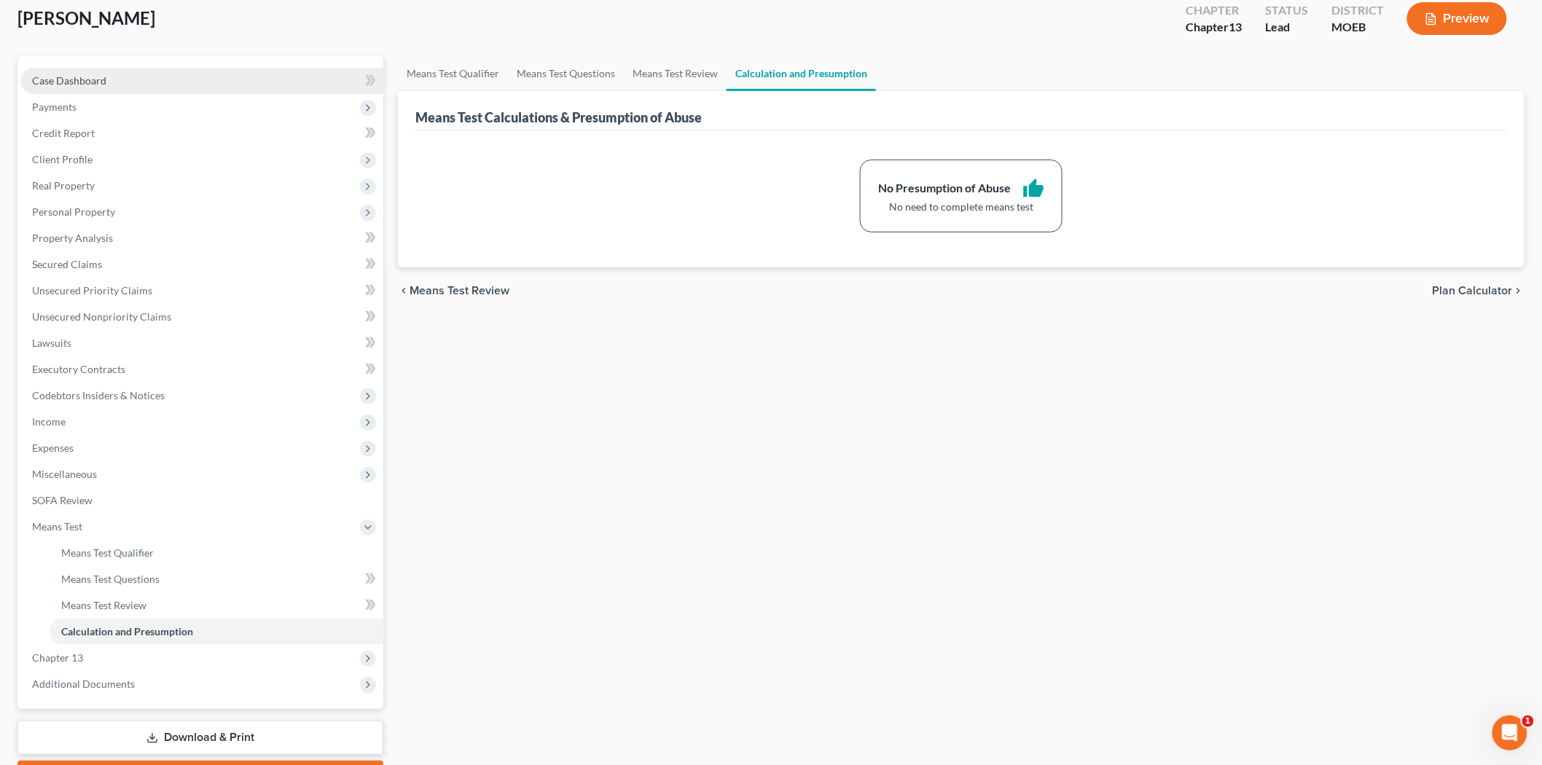
click at [88, 74] on span "Case Dashboard" at bounding box center [69, 80] width 74 height 12
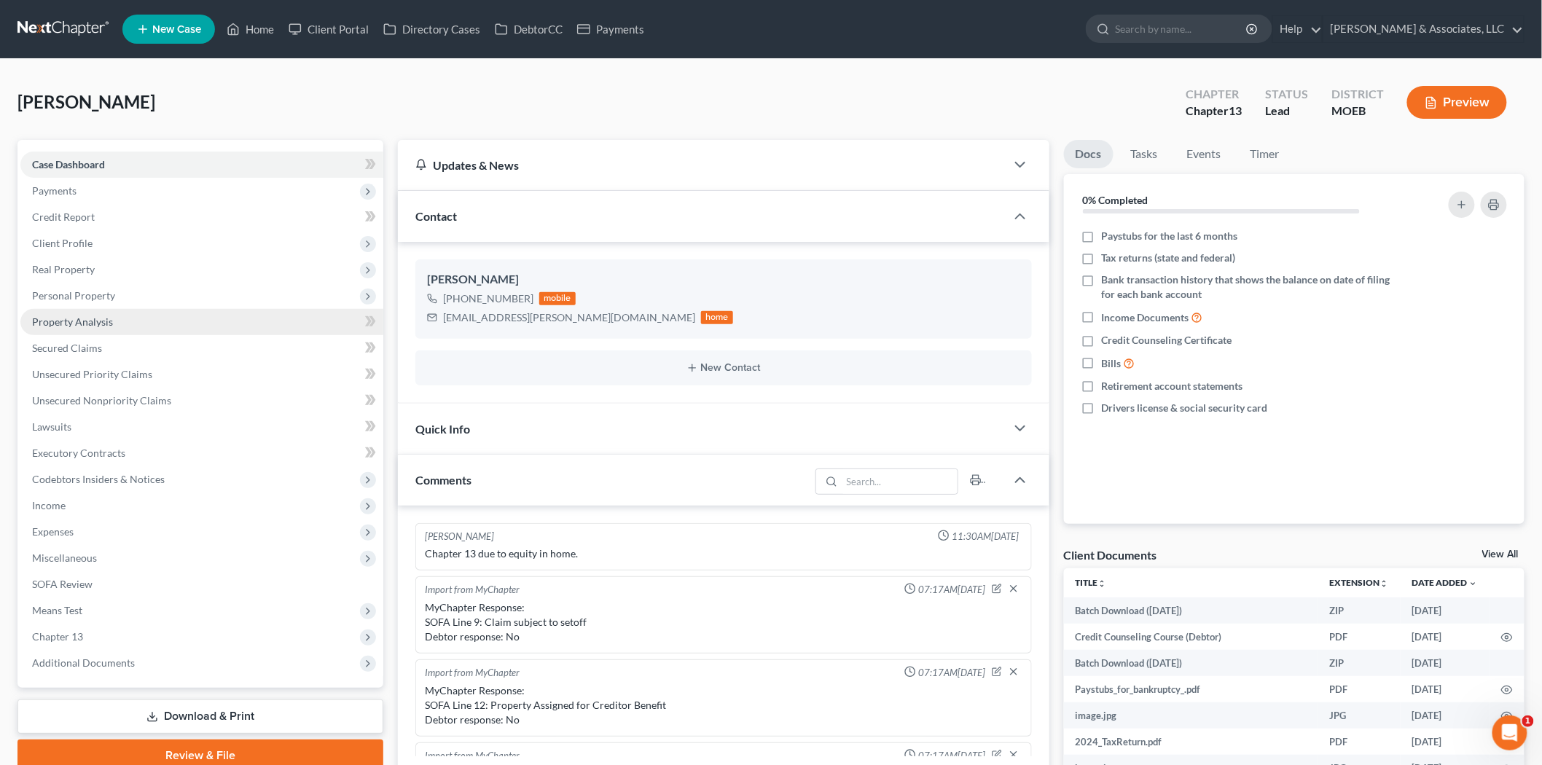
click at [79, 315] on span "Property Analysis" at bounding box center [72, 321] width 81 height 12
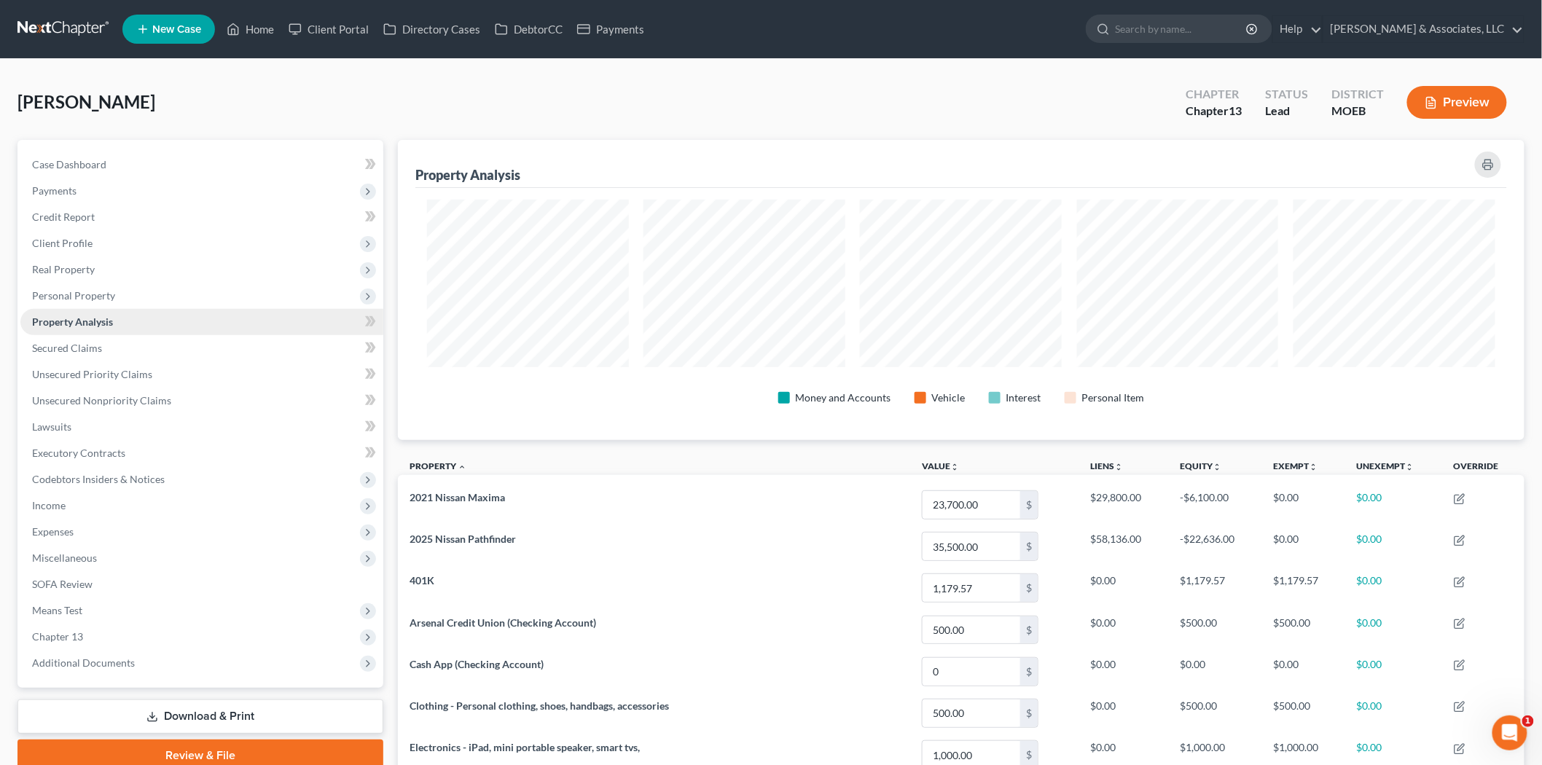
scroll to position [728289, 727463]
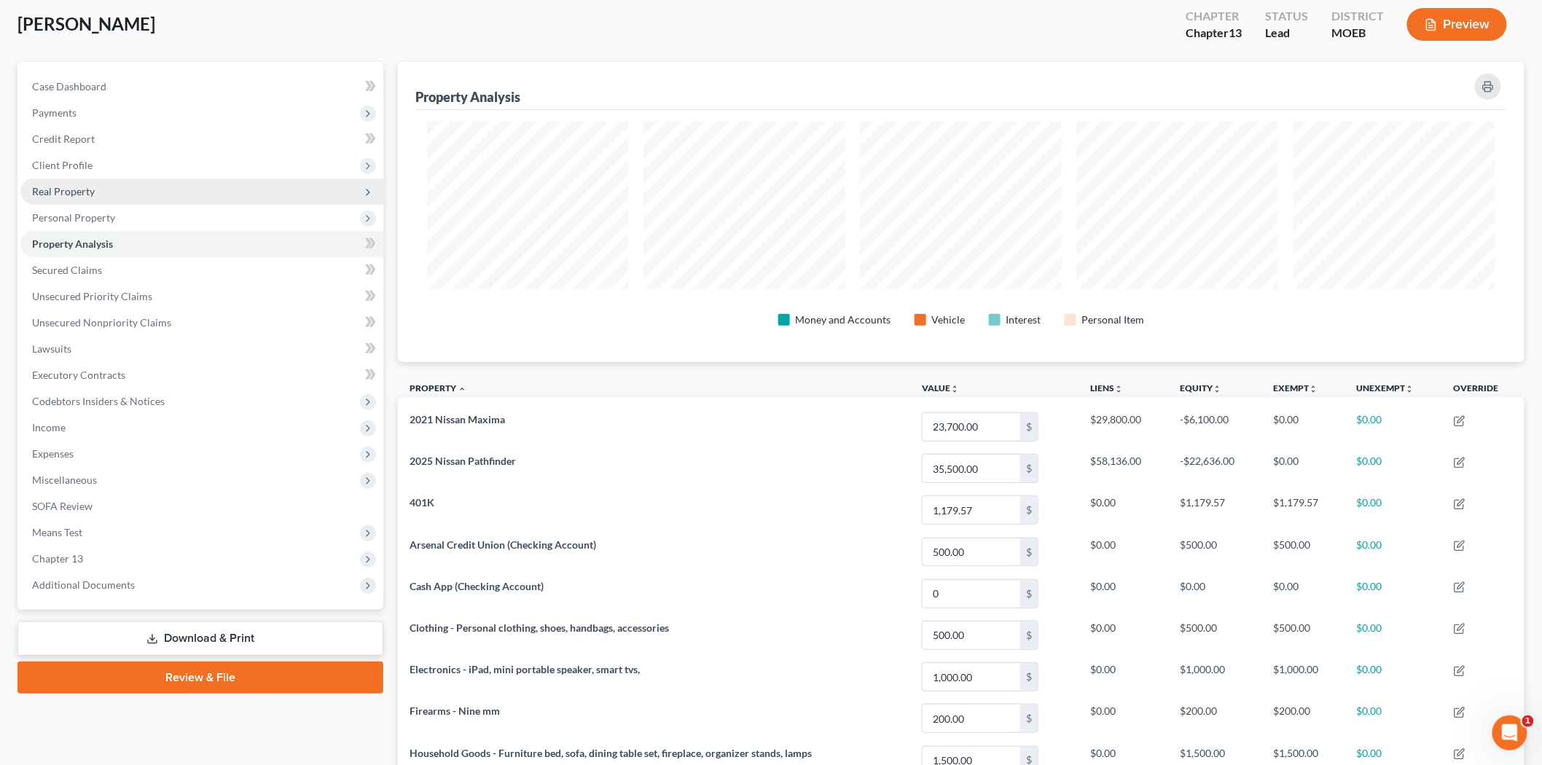
click at [58, 189] on span "Real Property" at bounding box center [63, 191] width 63 height 12
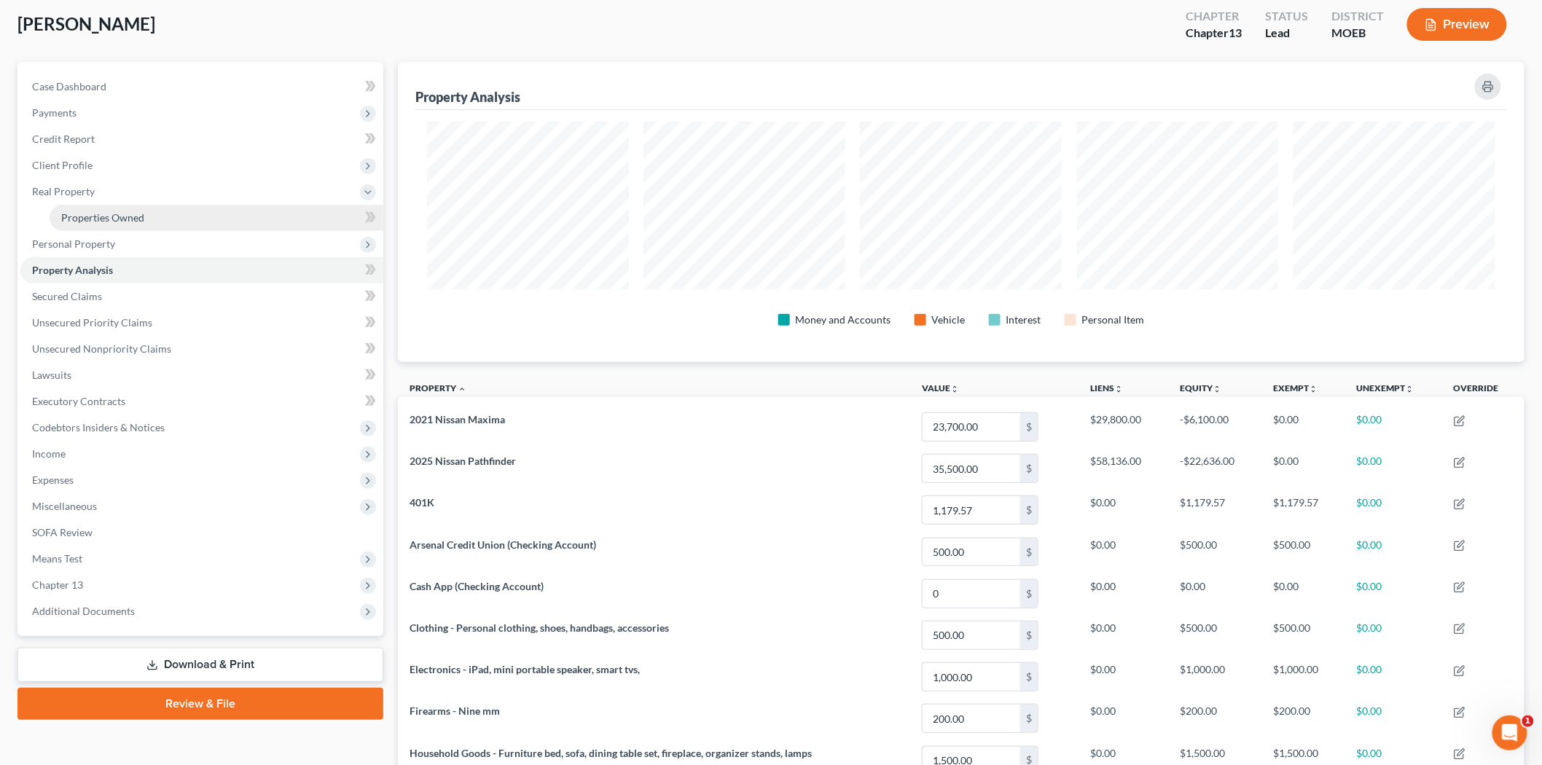
click at [133, 211] on span "Properties Owned" at bounding box center [102, 217] width 83 height 12
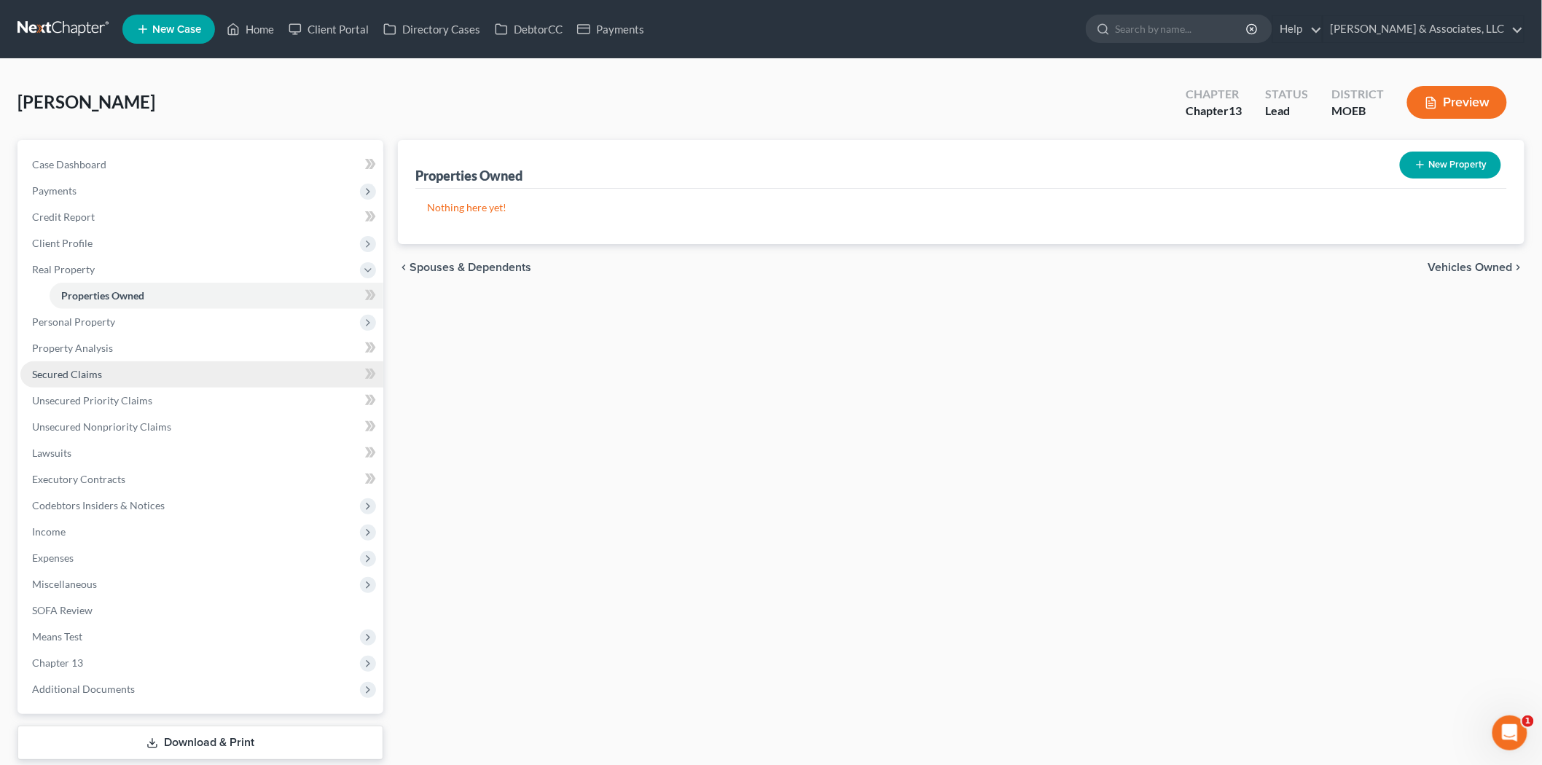
click at [85, 370] on span "Secured Claims" at bounding box center [67, 374] width 70 height 12
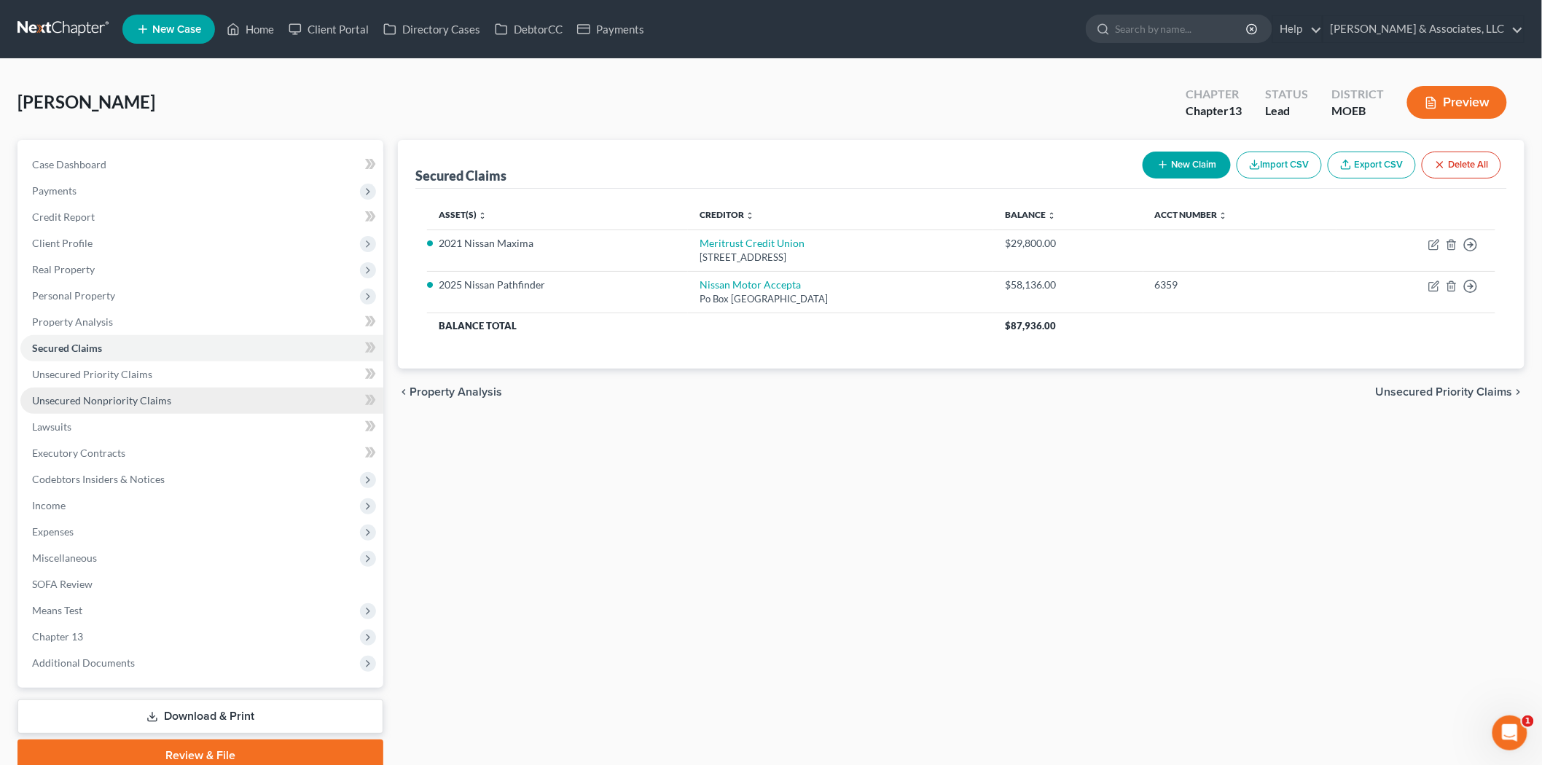
click at [90, 402] on span "Unsecured Nonpriority Claims" at bounding box center [101, 400] width 139 height 12
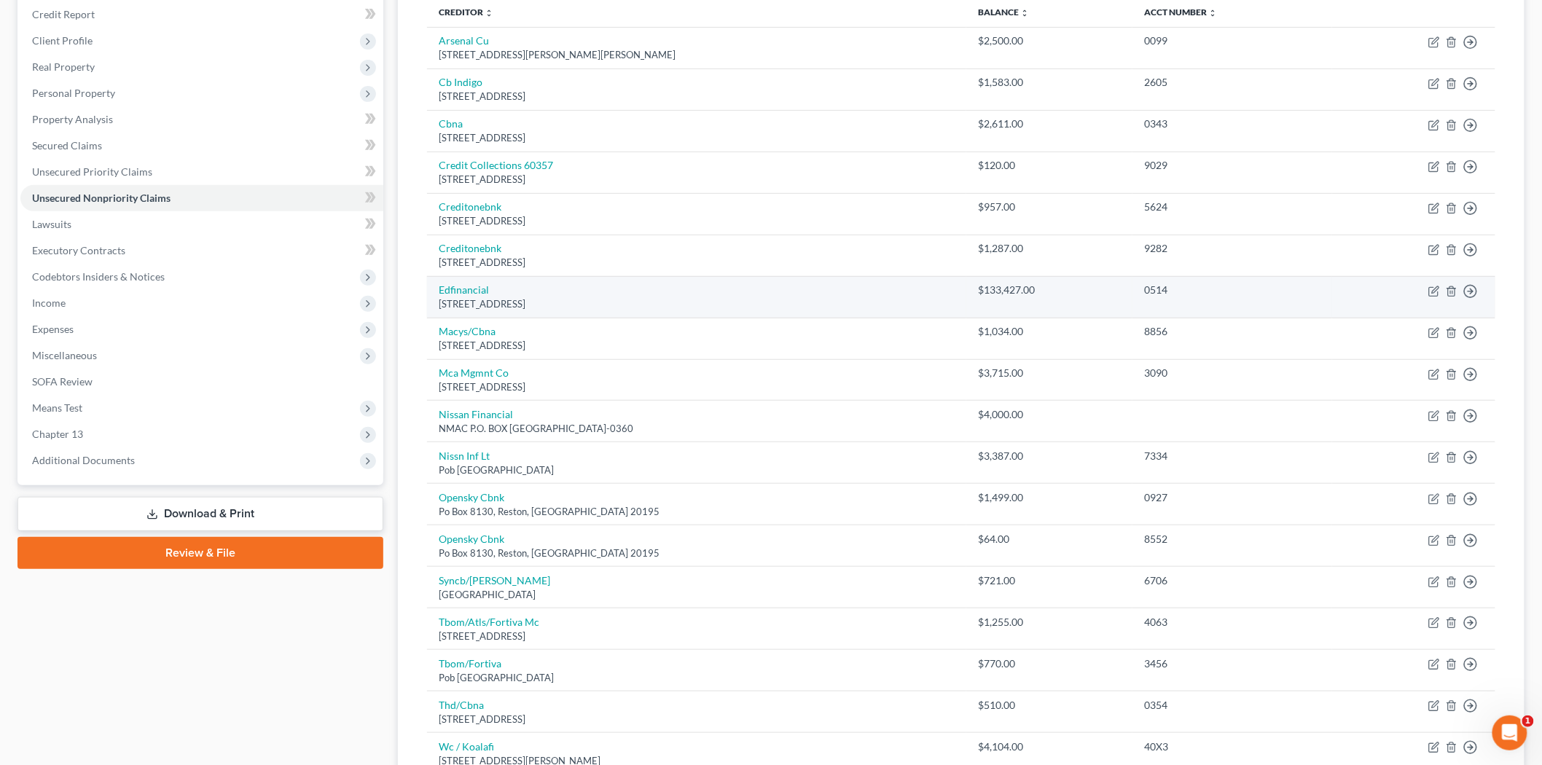
scroll to position [208, 0]
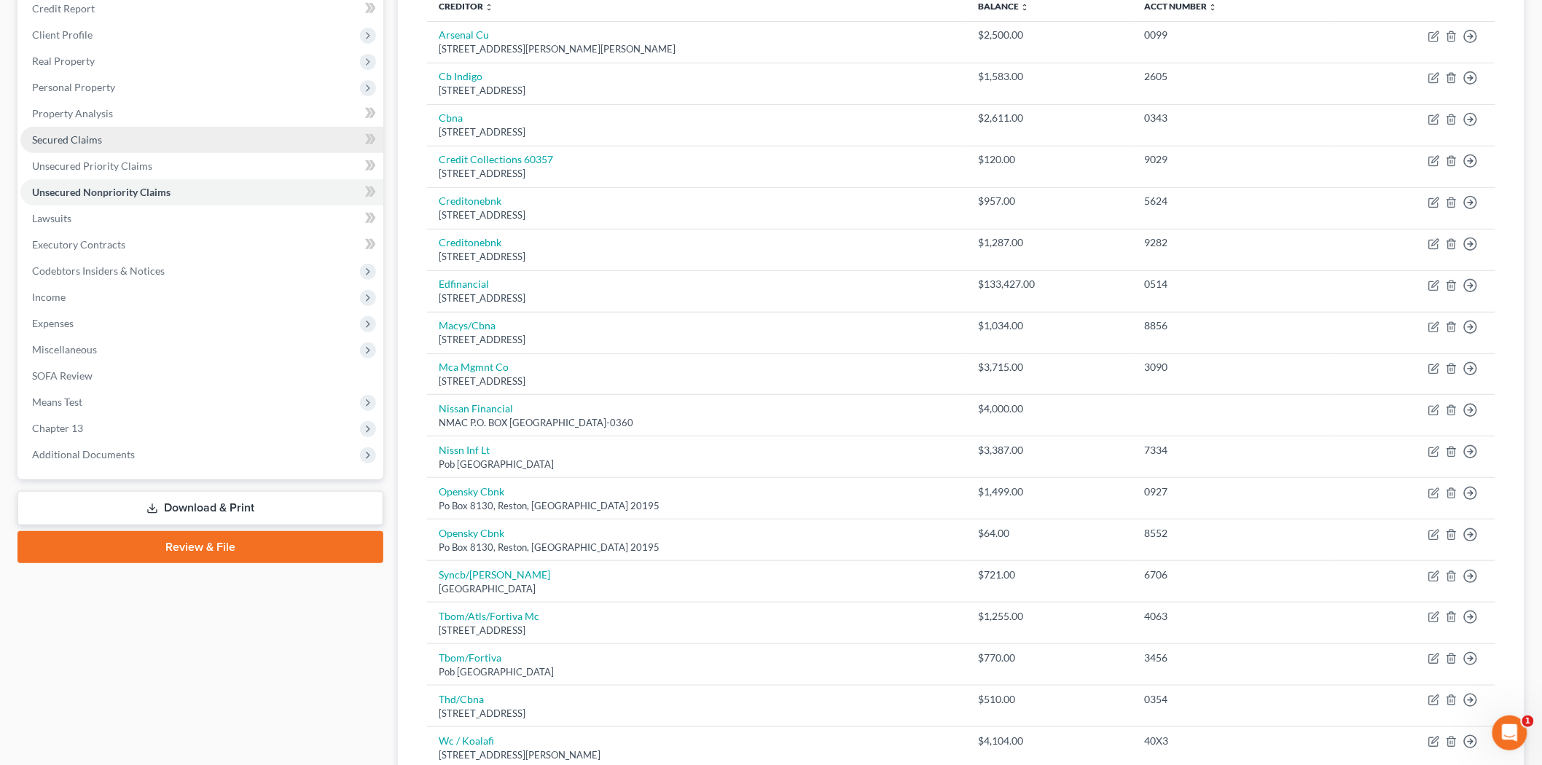
click at [71, 133] on span "Secured Claims" at bounding box center [67, 139] width 70 height 12
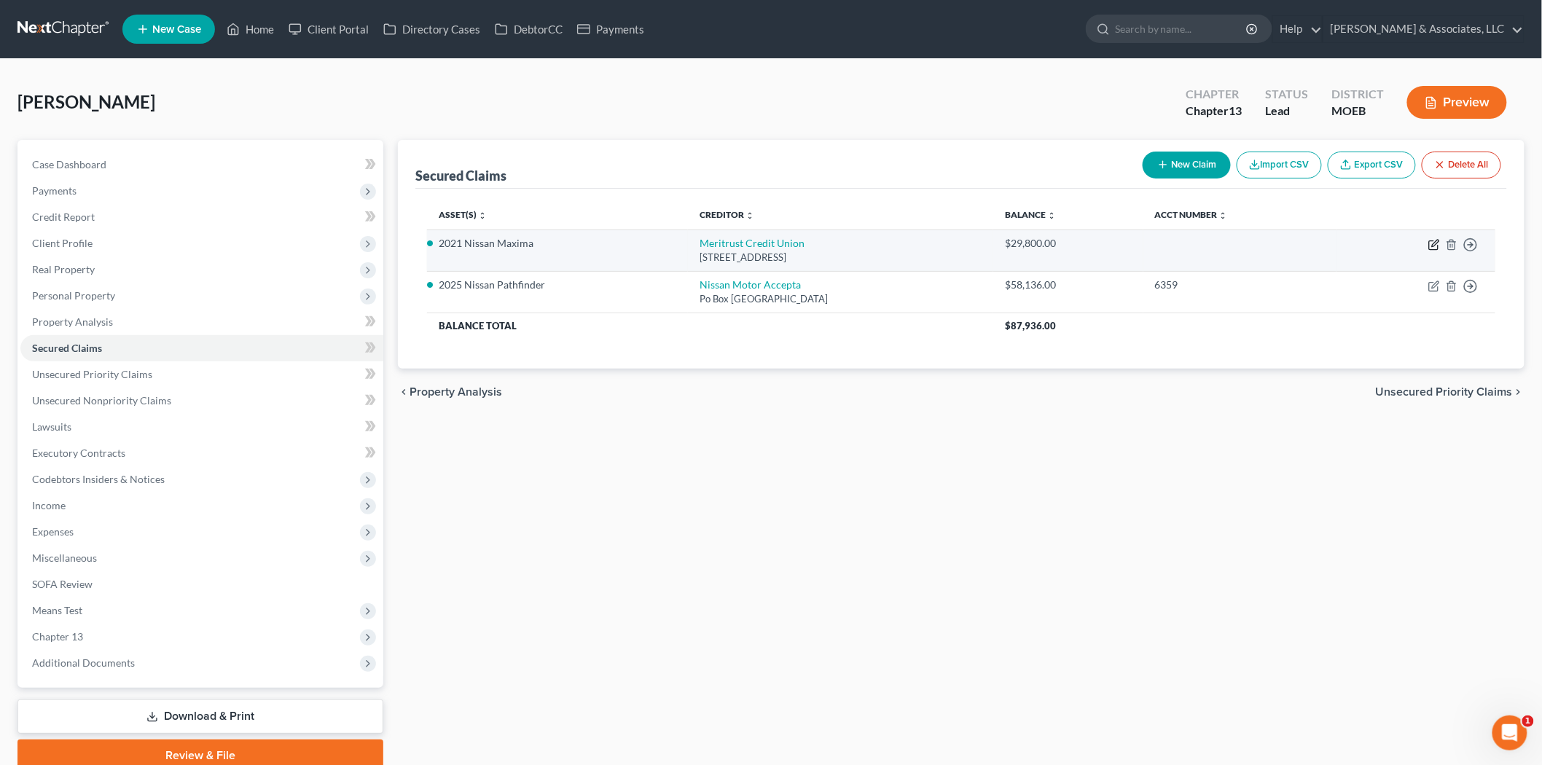
click at [1431, 242] on icon "button" at bounding box center [1434, 245] width 12 height 12
select select "17"
select select "2"
select select "0"
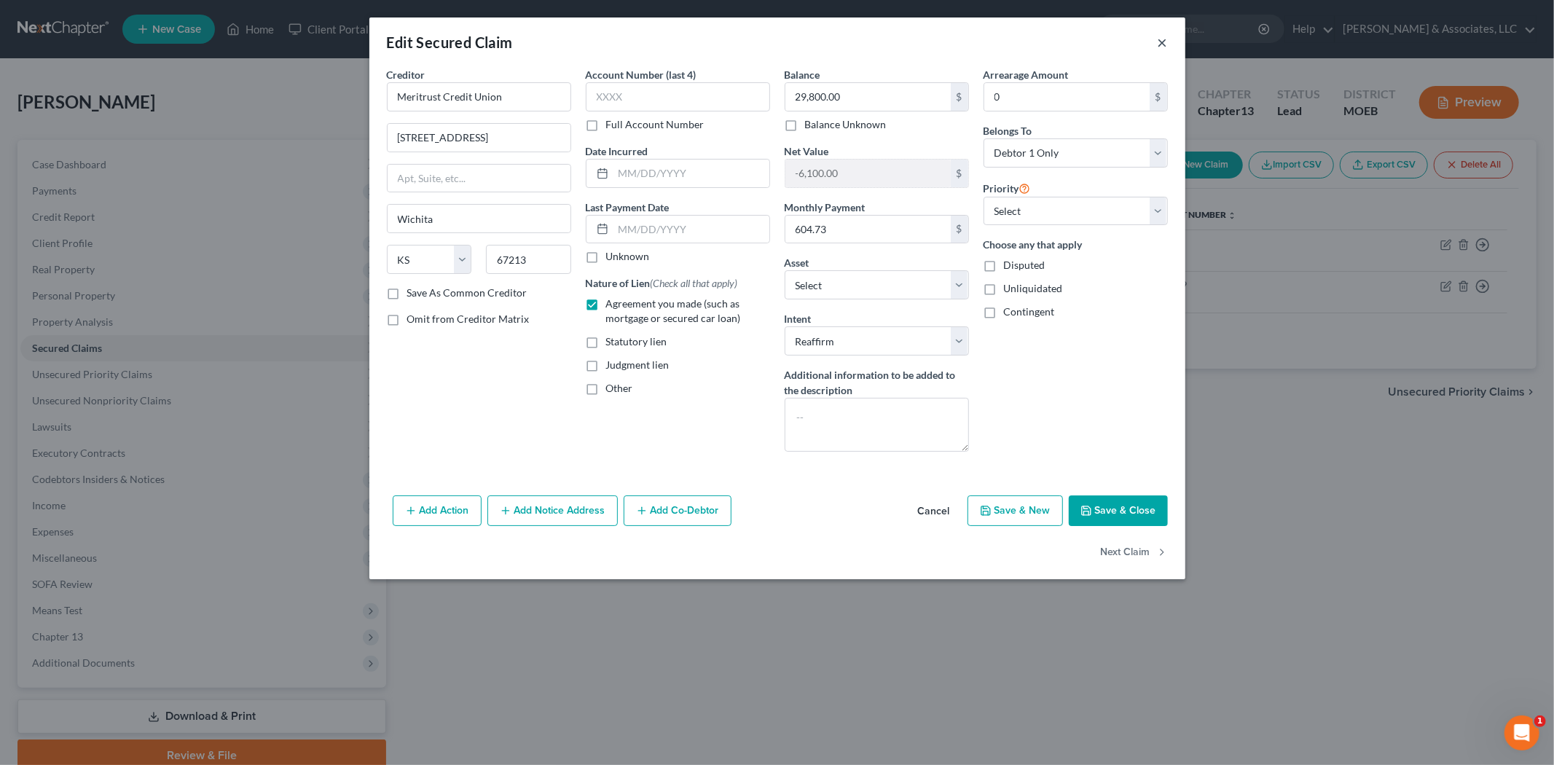
click at [1163, 41] on button "×" at bounding box center [1163, 42] width 10 height 17
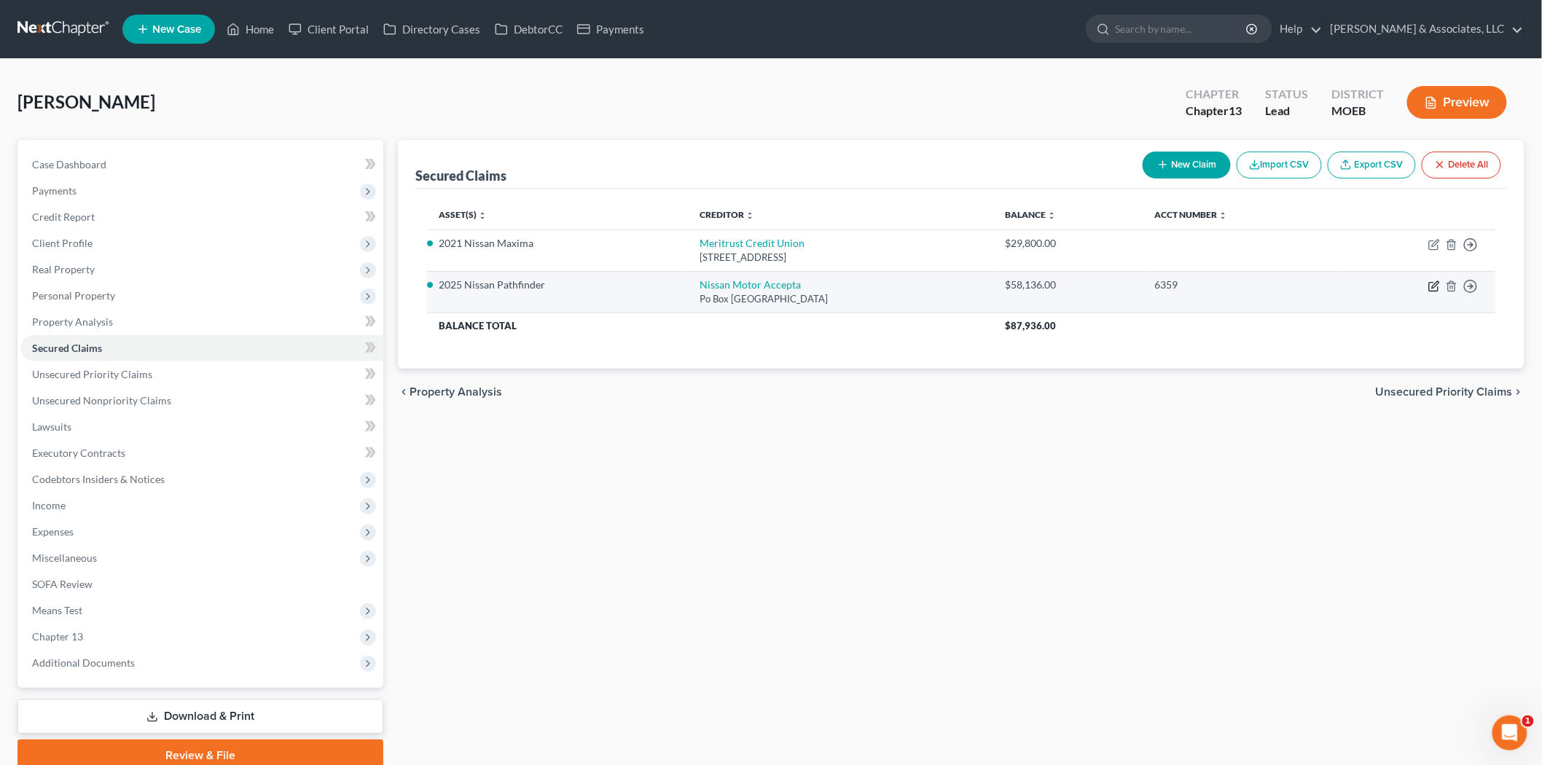
click at [1432, 288] on icon "button" at bounding box center [1435, 284] width 7 height 7
select select "45"
select select "8"
select select "0"
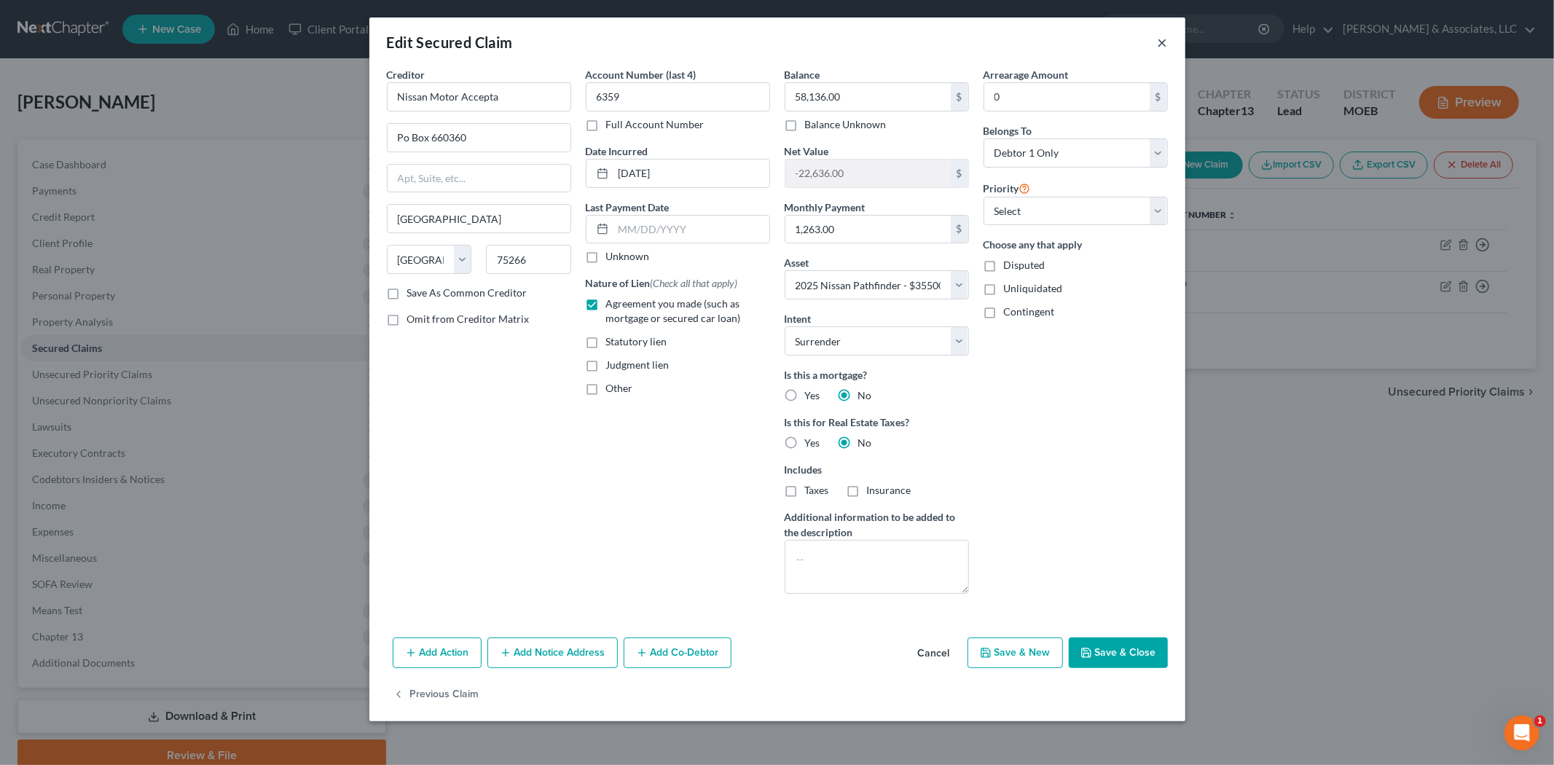
click at [1161, 40] on button "×" at bounding box center [1163, 42] width 10 height 17
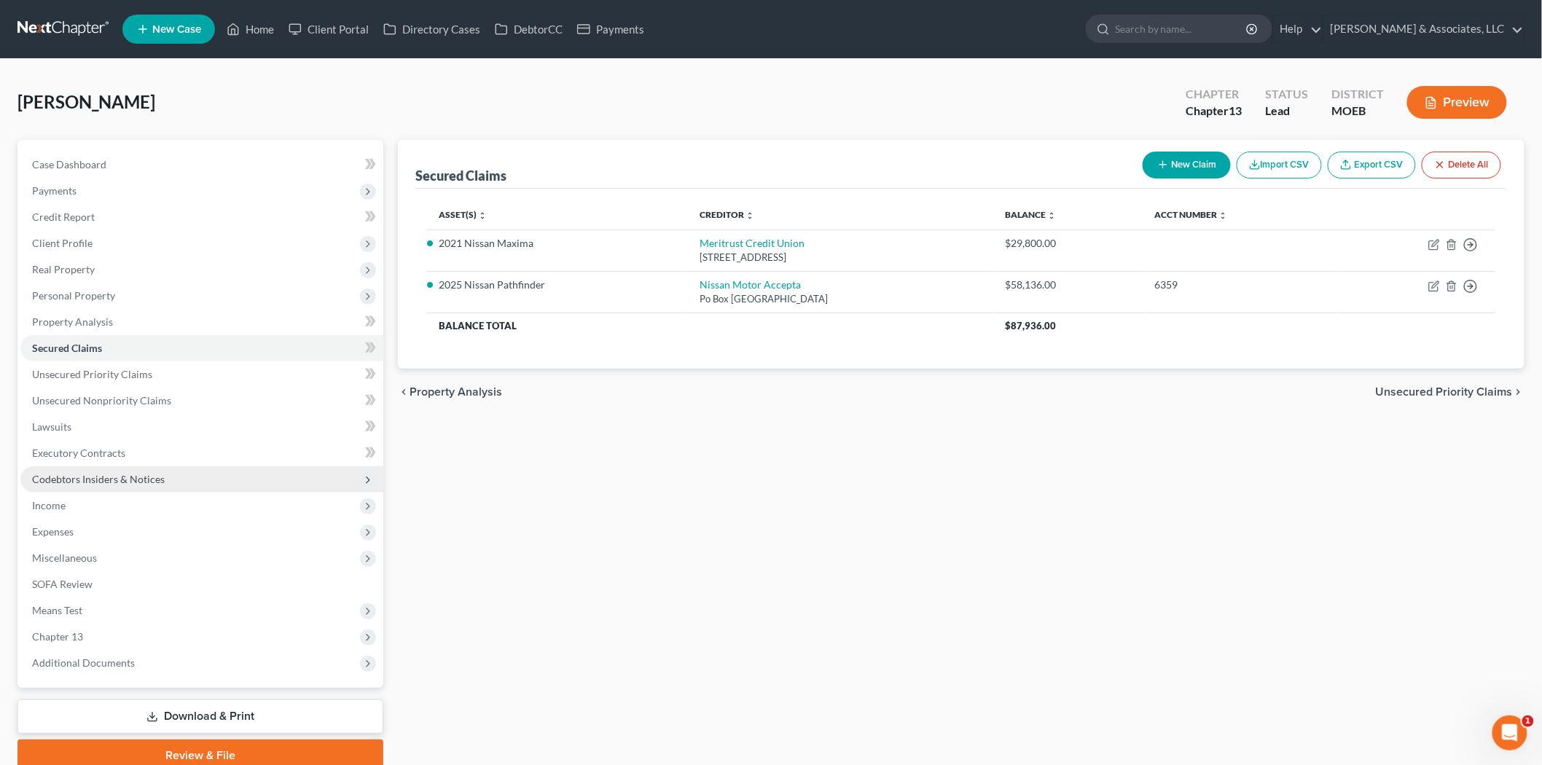
click at [63, 476] on span "Codebtors Insiders & Notices" at bounding box center [98, 479] width 133 height 12
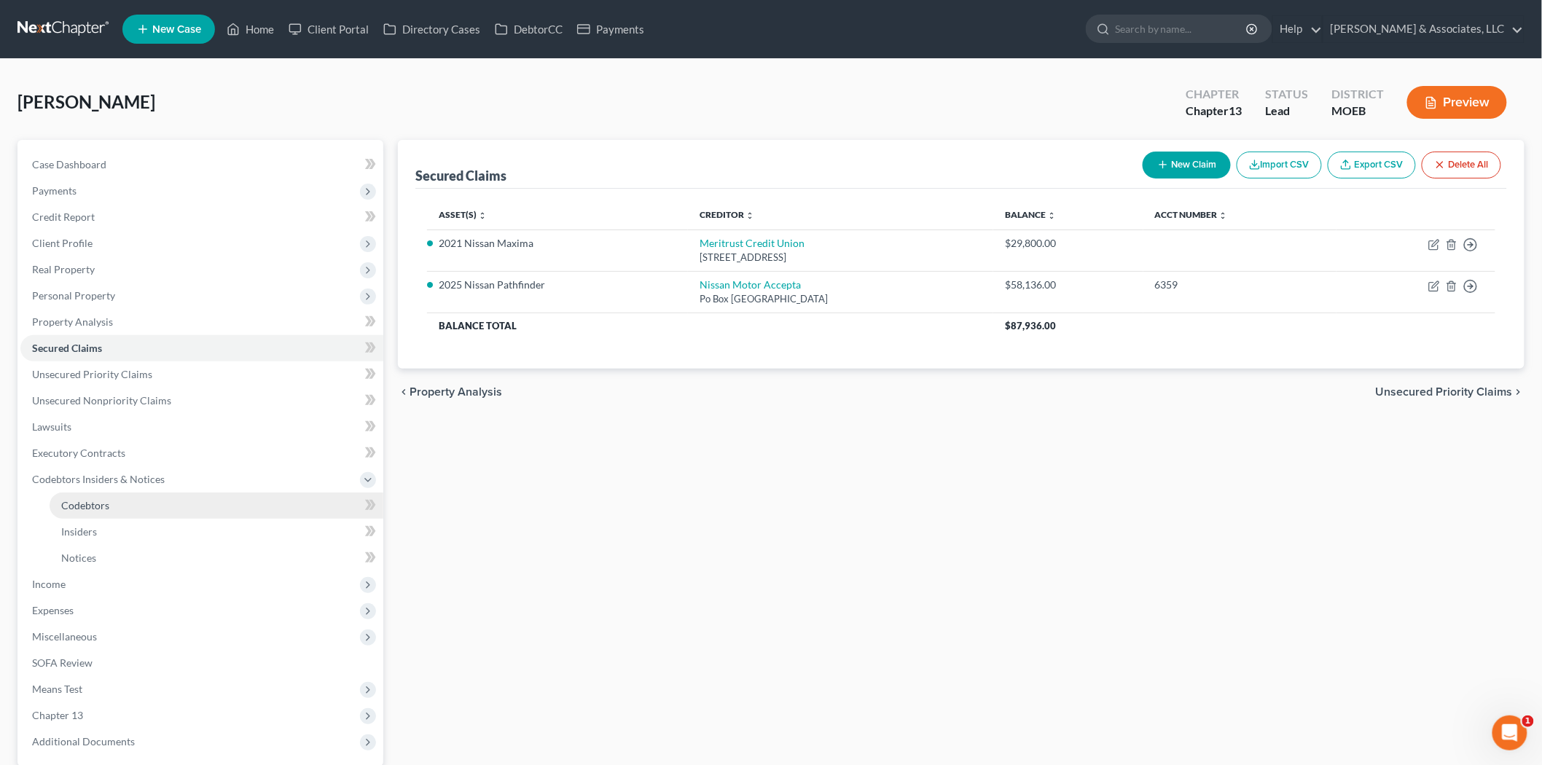
click at [85, 499] on span "Codebtors" at bounding box center [85, 505] width 48 height 12
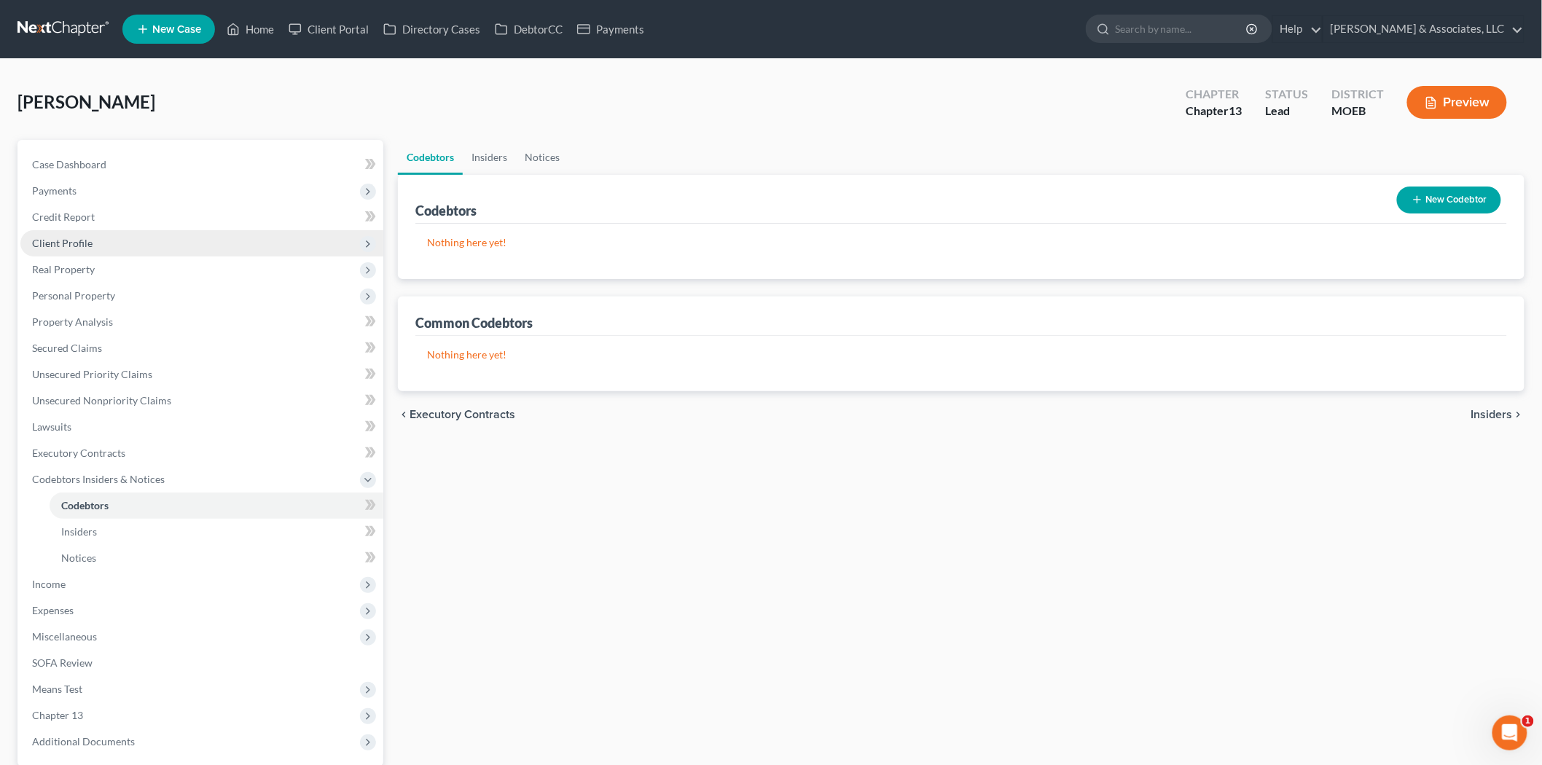
click at [81, 246] on span "Client Profile" at bounding box center [62, 243] width 60 height 12
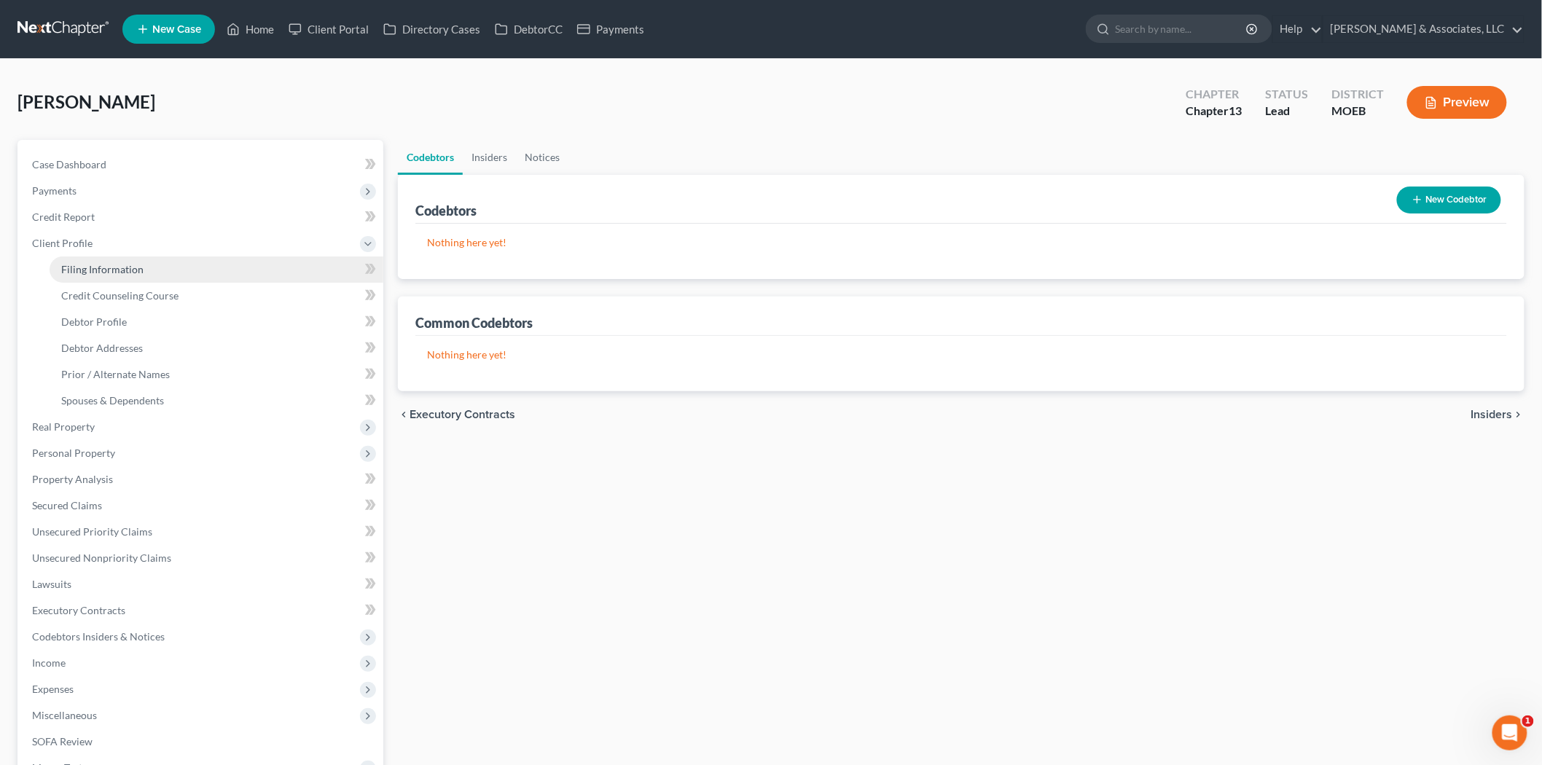
click at [110, 264] on span "Filing Information" at bounding box center [102, 269] width 82 height 12
select select "1"
select select "0"
select select "3"
select select "45"
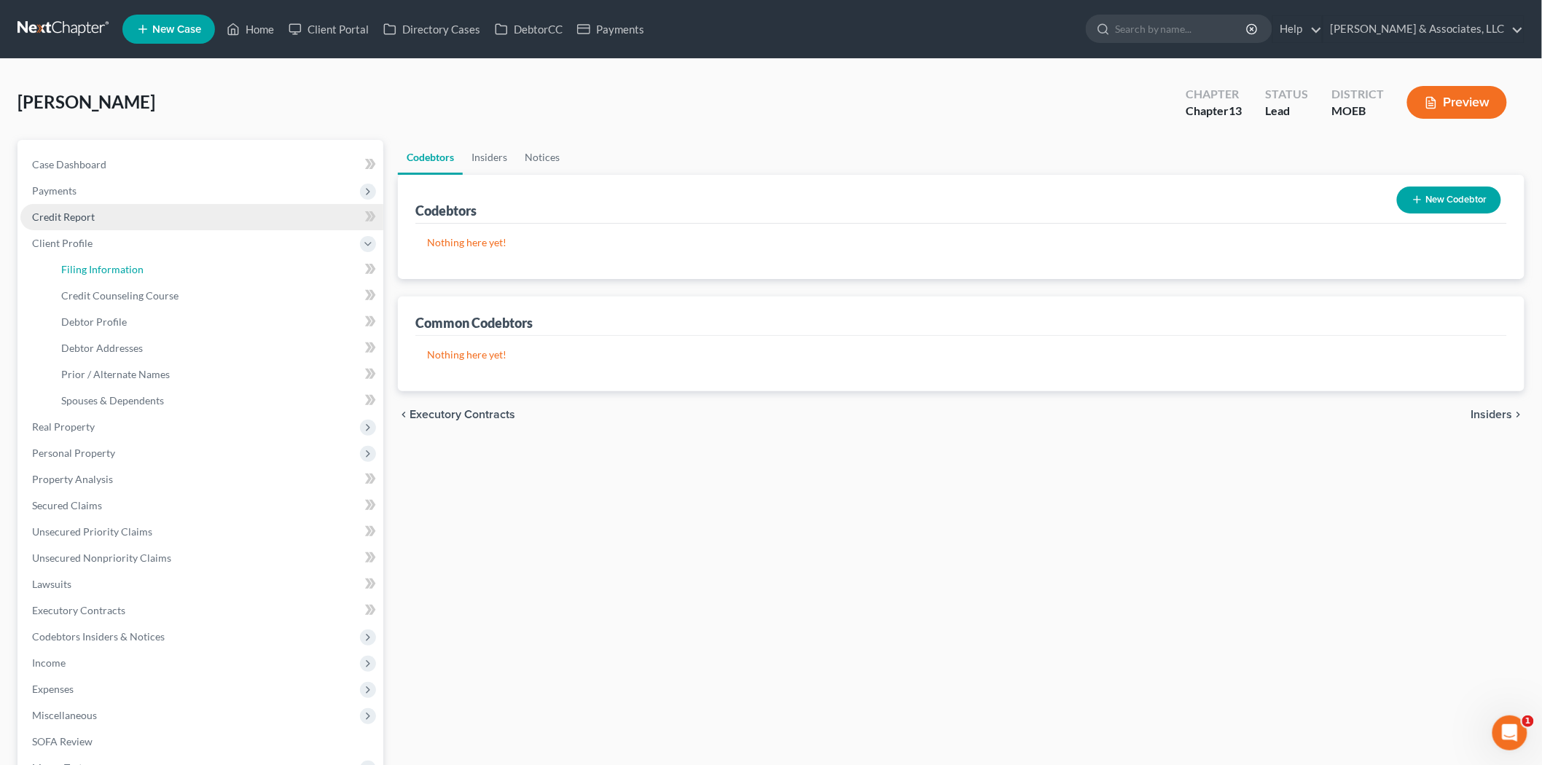
select select "0"
select select "26"
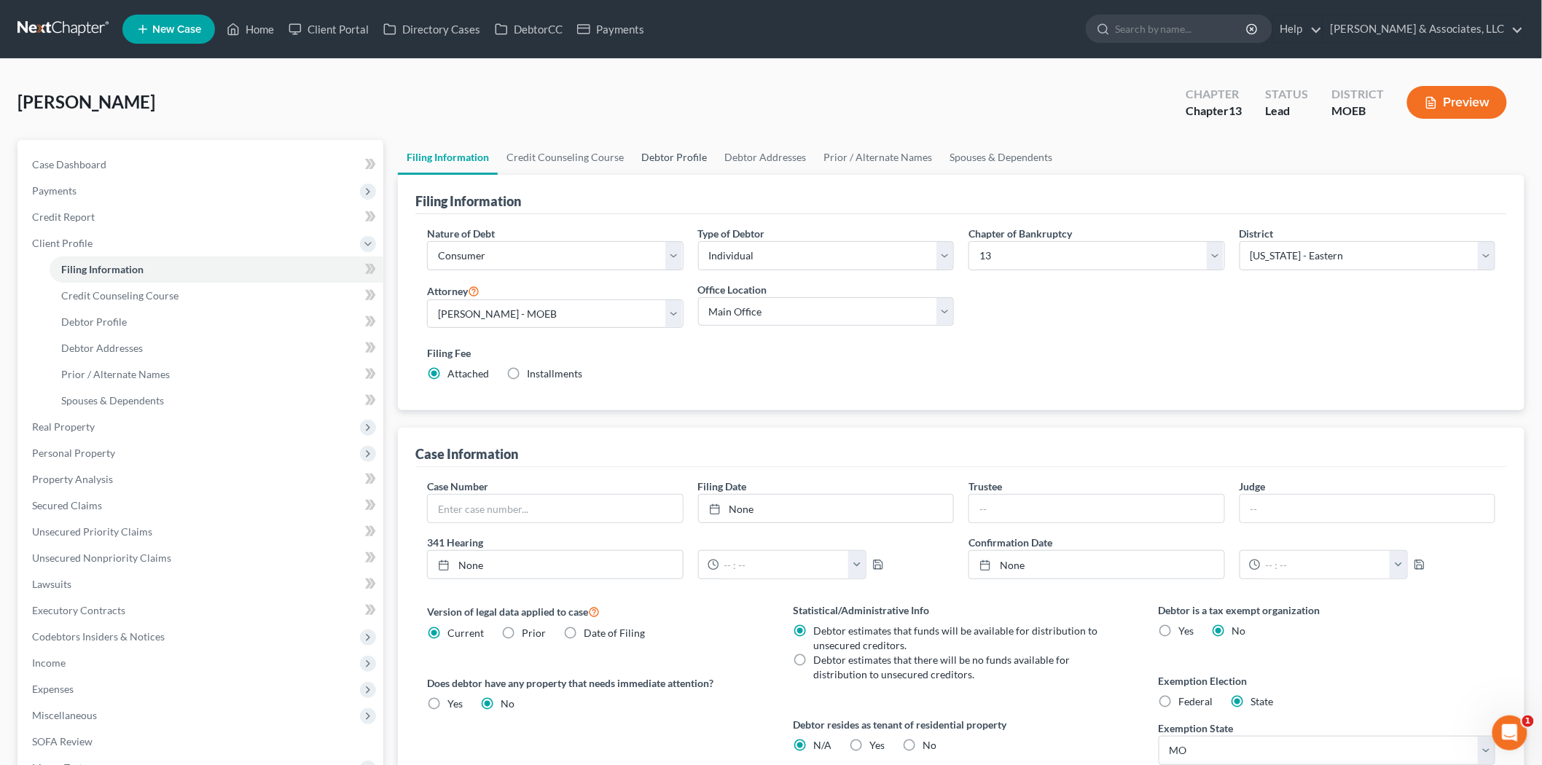
click at [675, 162] on link "Debtor Profile" at bounding box center [673, 157] width 83 height 35
select select "2"
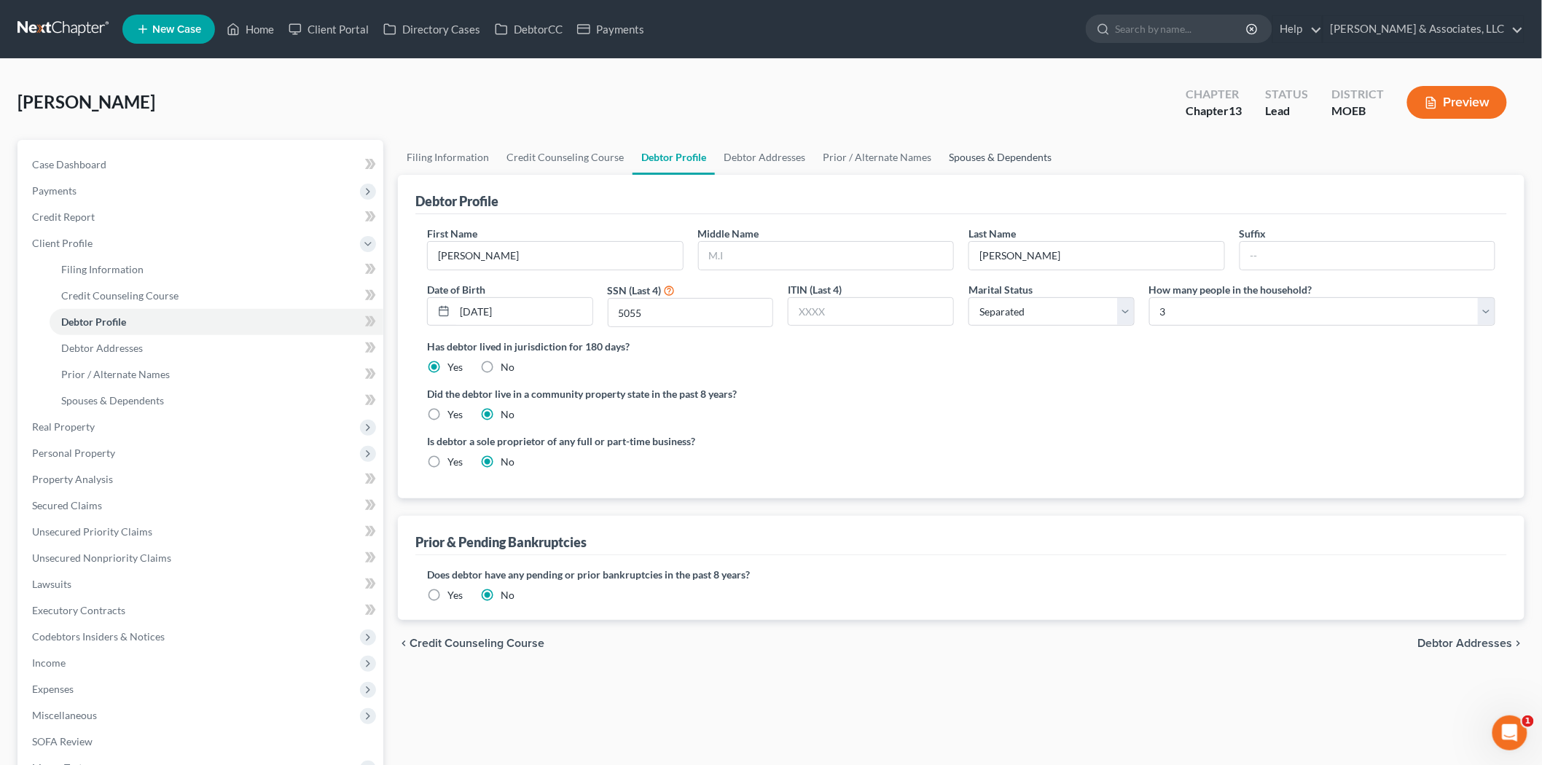
click at [972, 168] on link "Spouses & Dependents" at bounding box center [1000, 157] width 120 height 35
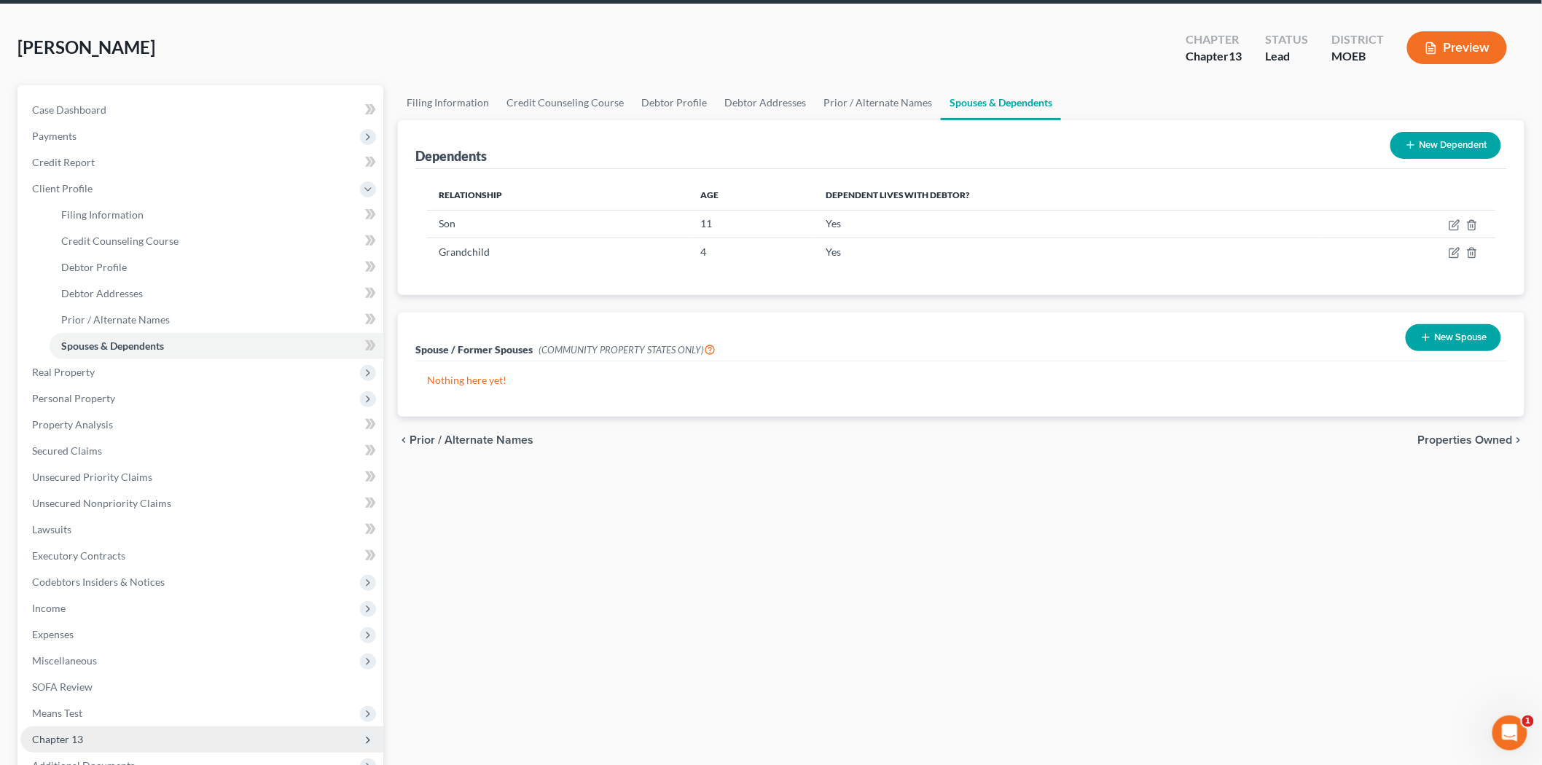
scroll to position [162, 0]
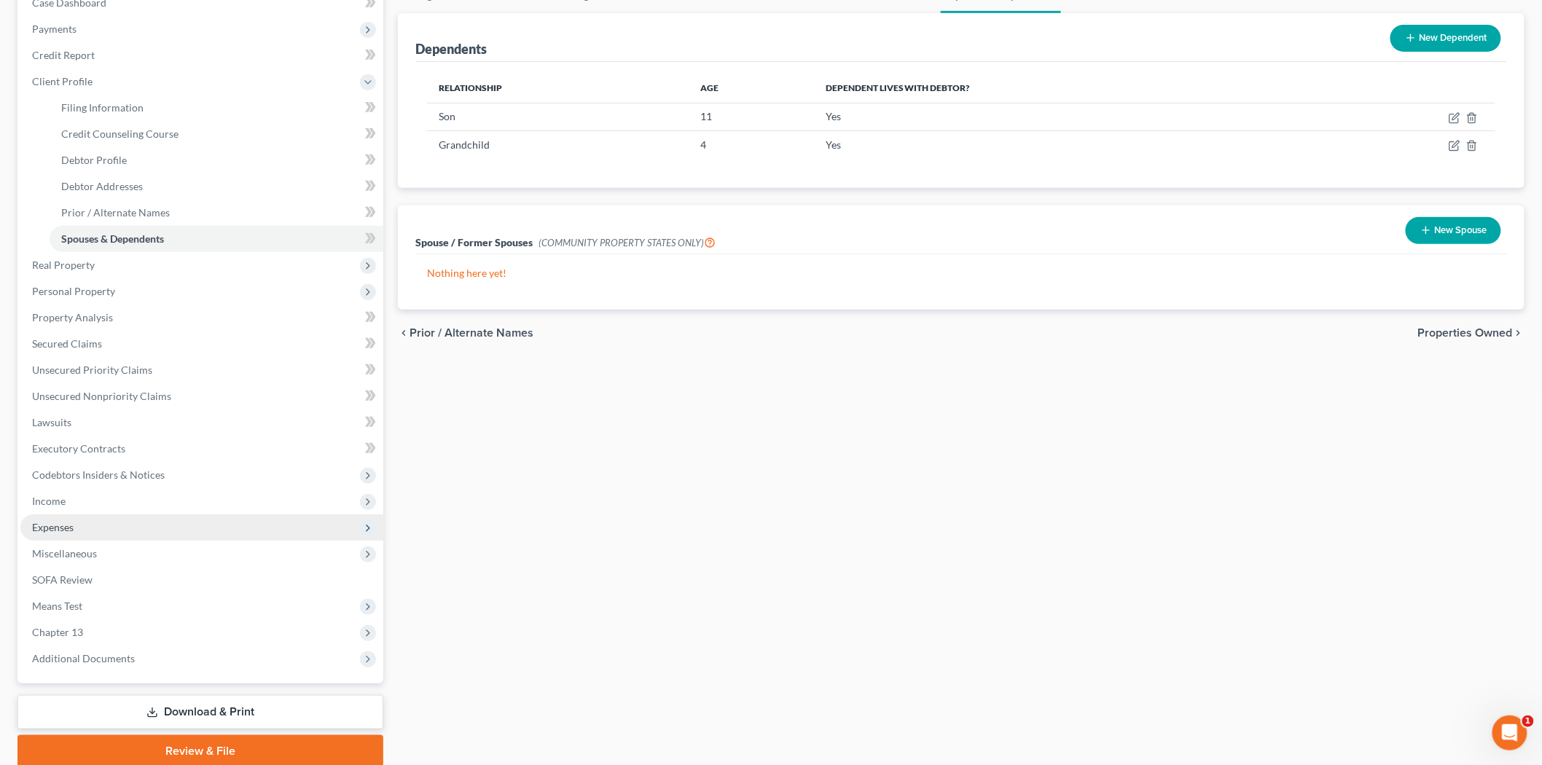
click at [79, 519] on span "Expenses" at bounding box center [201, 527] width 363 height 26
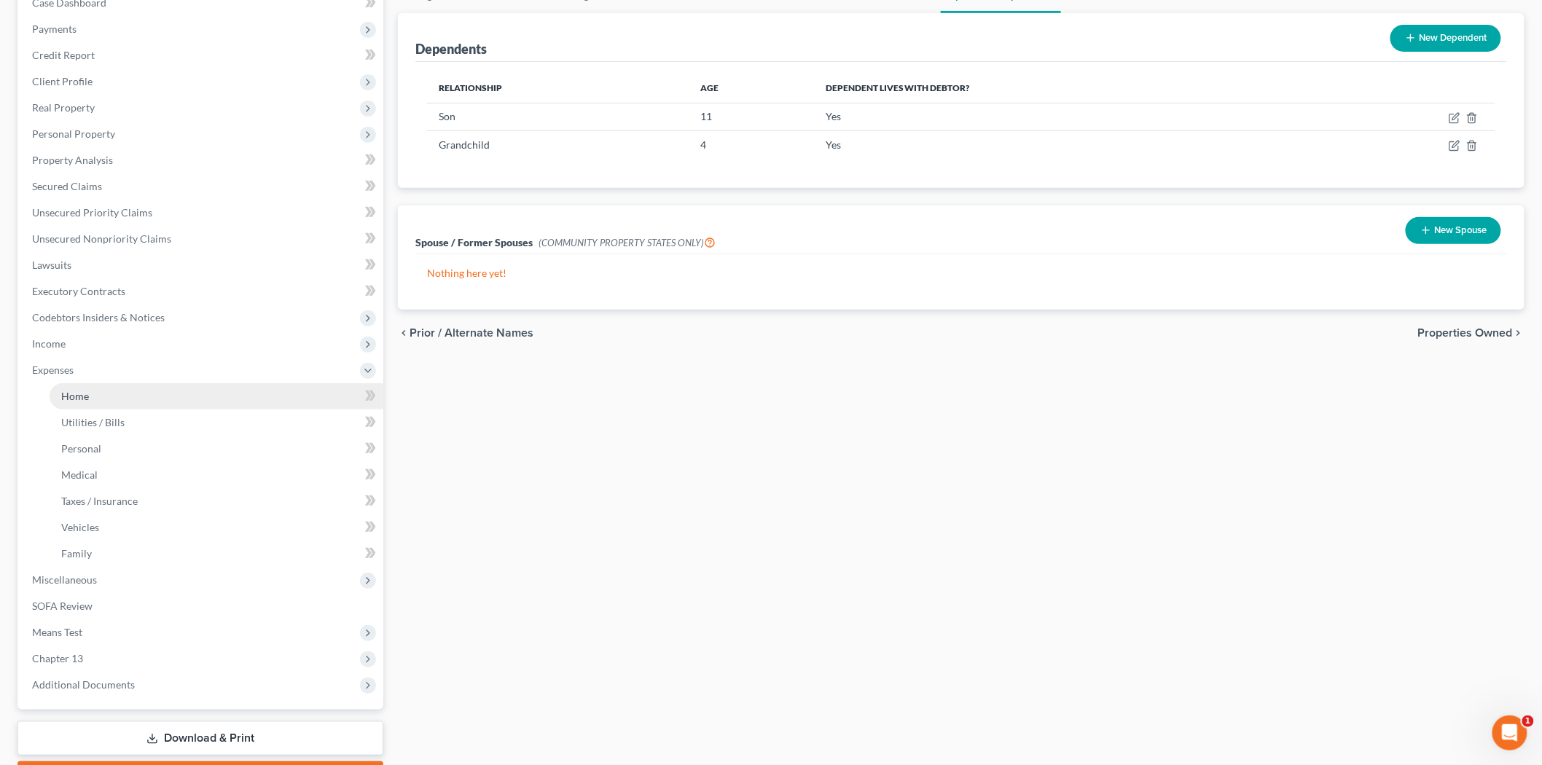
click at [95, 391] on link "Home" at bounding box center [217, 396] width 334 height 26
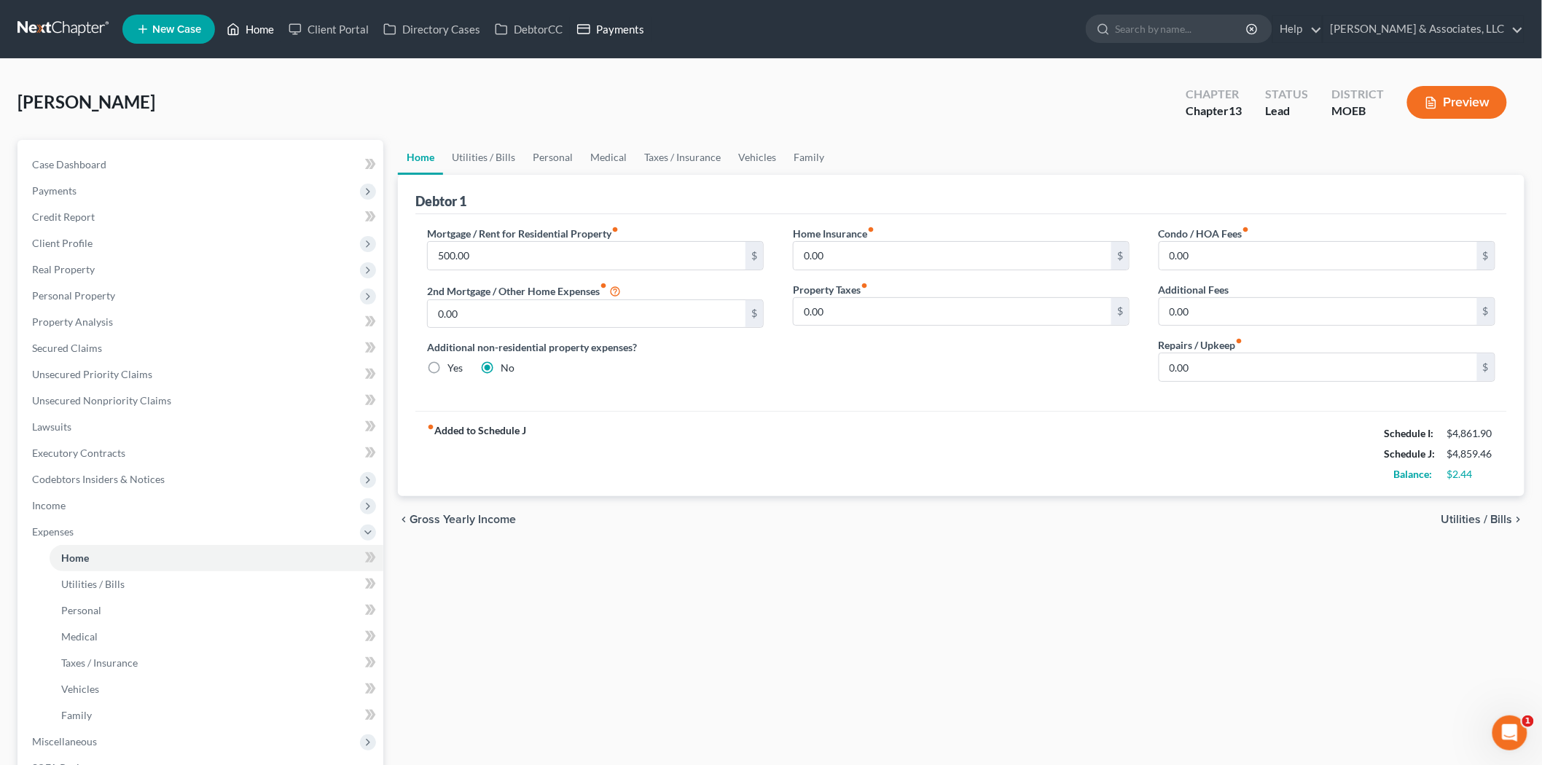
click at [270, 26] on link "Home" at bounding box center [250, 29] width 62 height 26
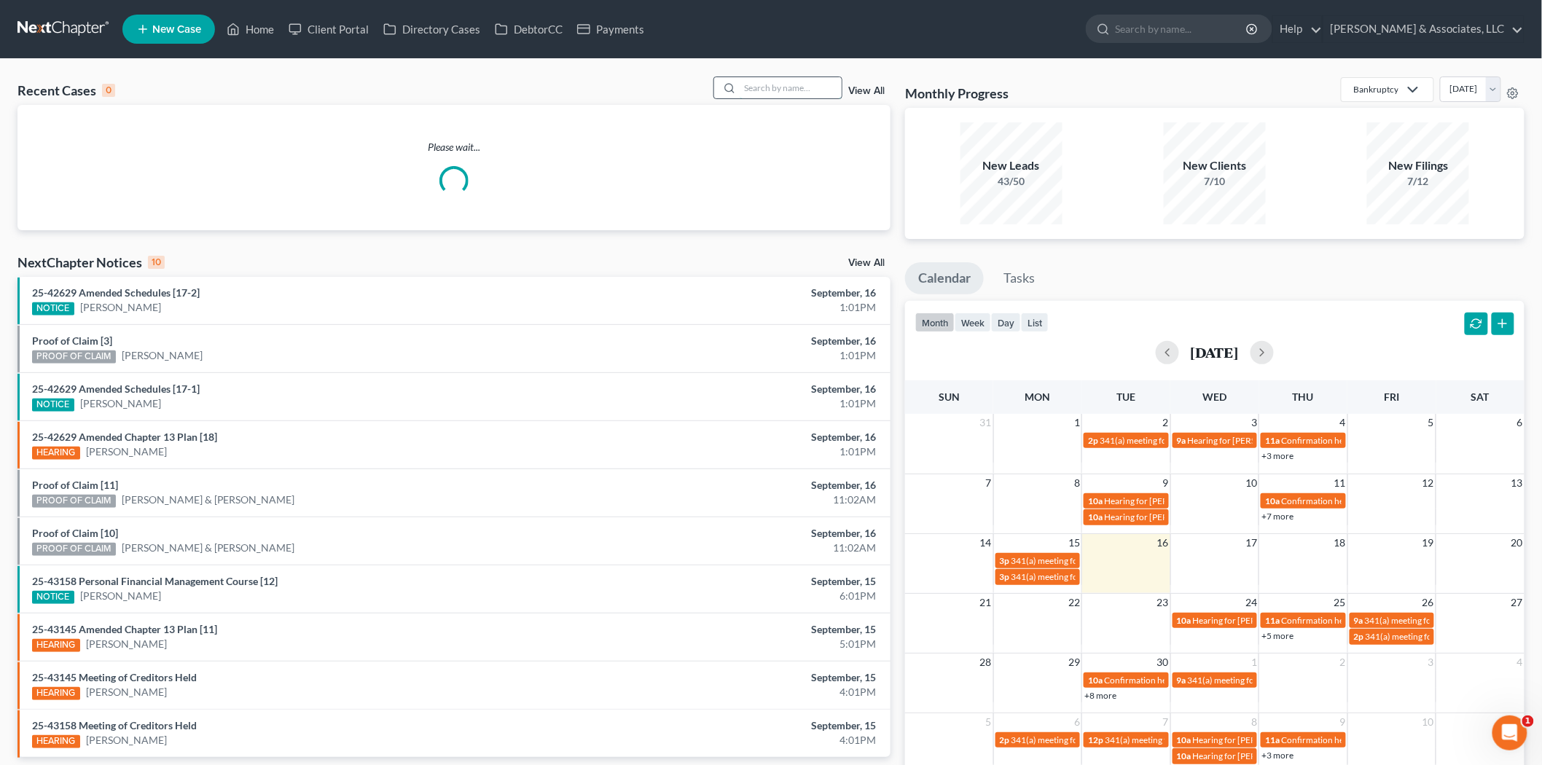
drag, startPoint x: 804, startPoint y: 85, endPoint x: 793, endPoint y: 80, distance: 12.1
click at [800, 85] on input "search" at bounding box center [791, 87] width 102 height 21
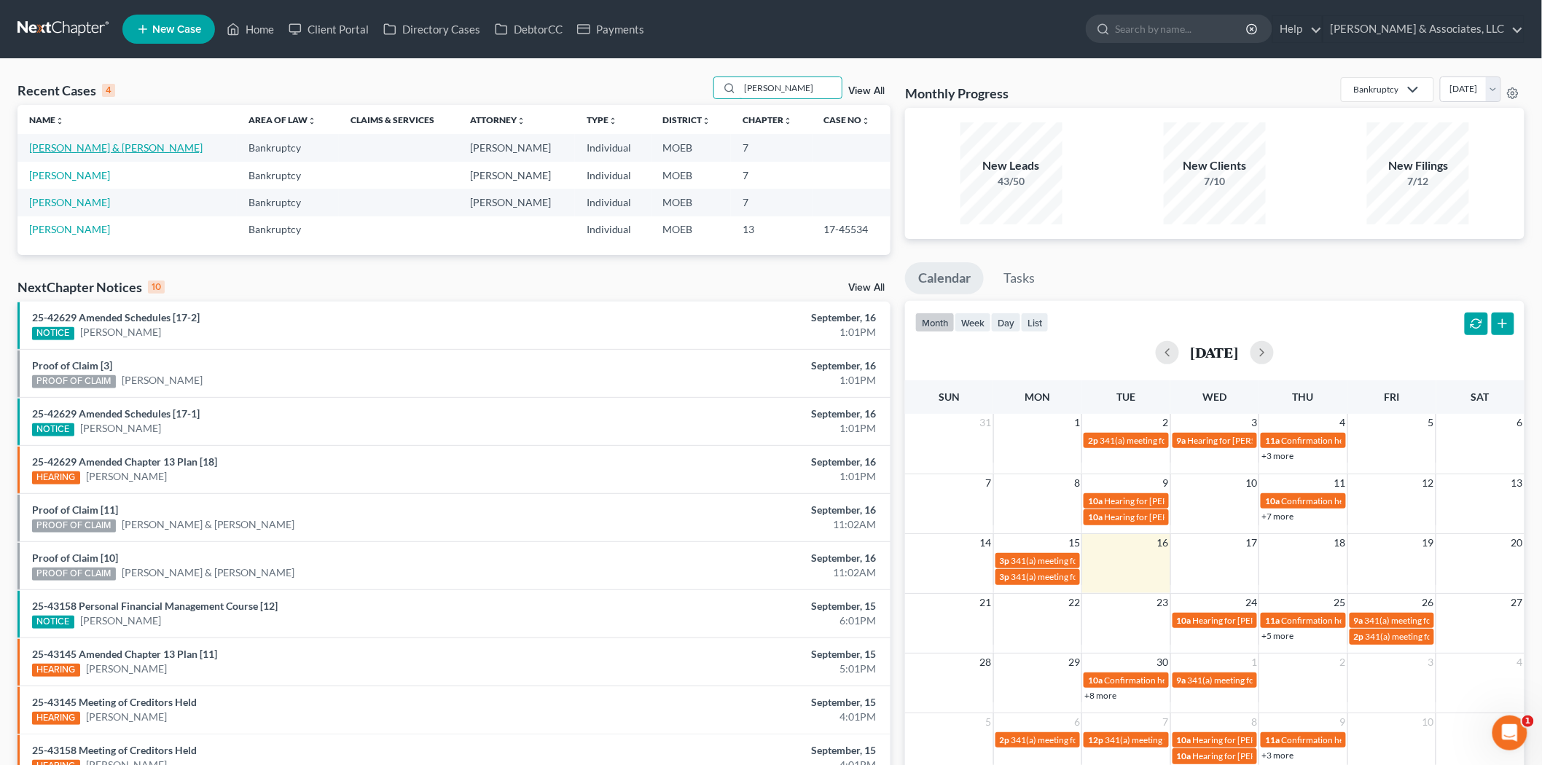
type input "[PERSON_NAME]"
click at [57, 152] on link "[PERSON_NAME] & [PERSON_NAME]" at bounding box center [115, 147] width 173 height 12
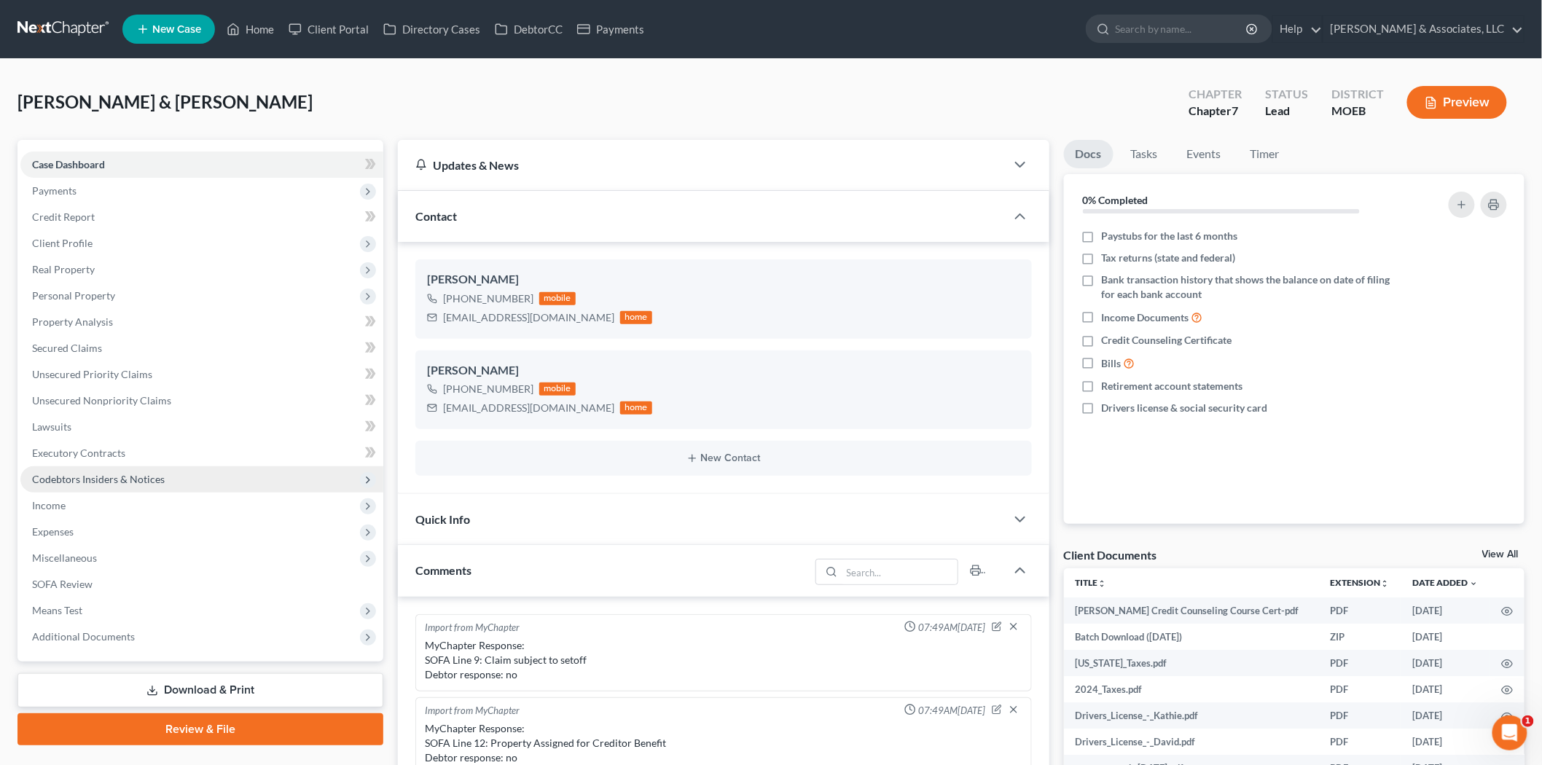
scroll to position [1358, 0]
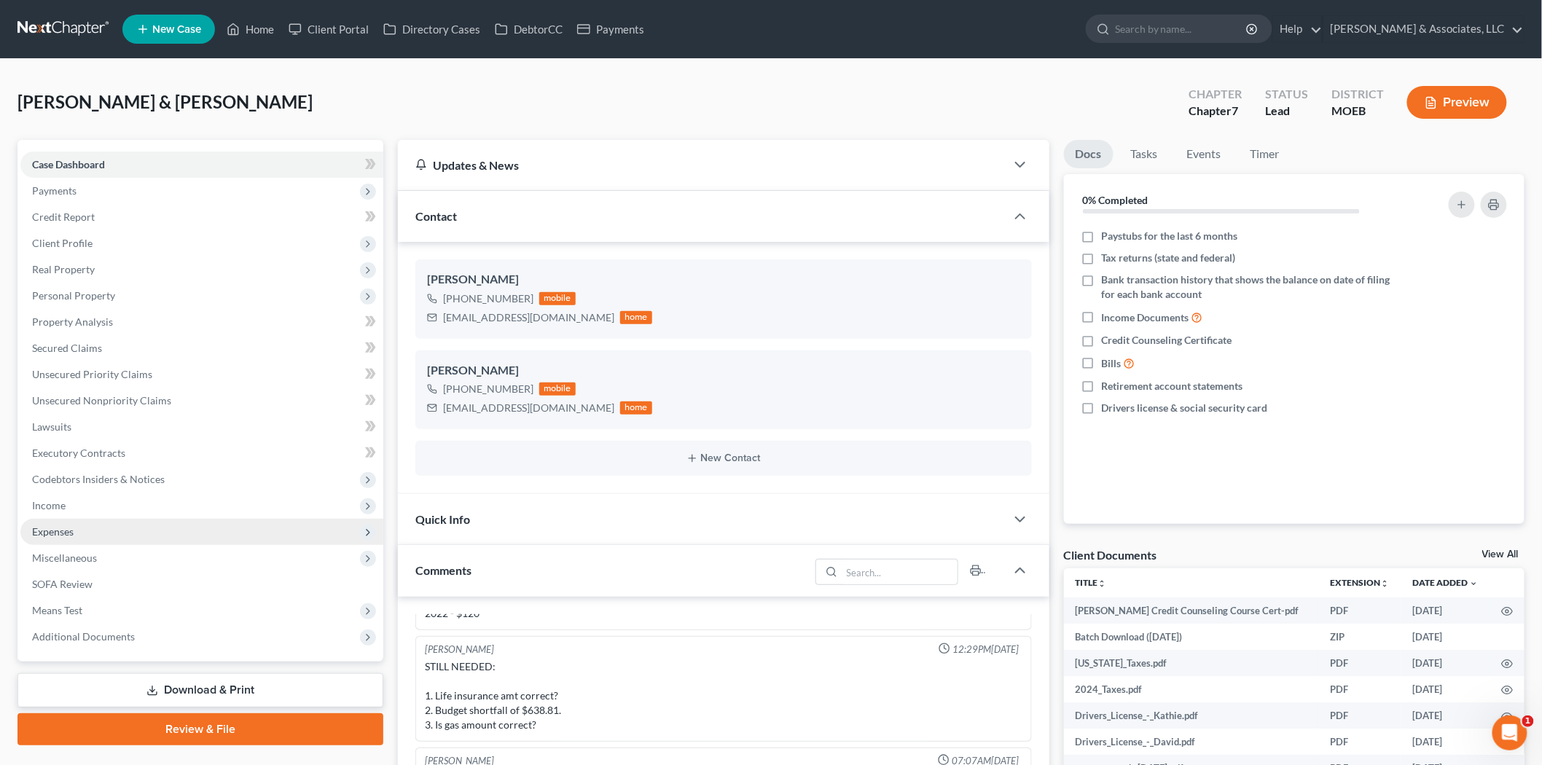
click at [66, 528] on span "Expenses" at bounding box center [53, 531] width 42 height 12
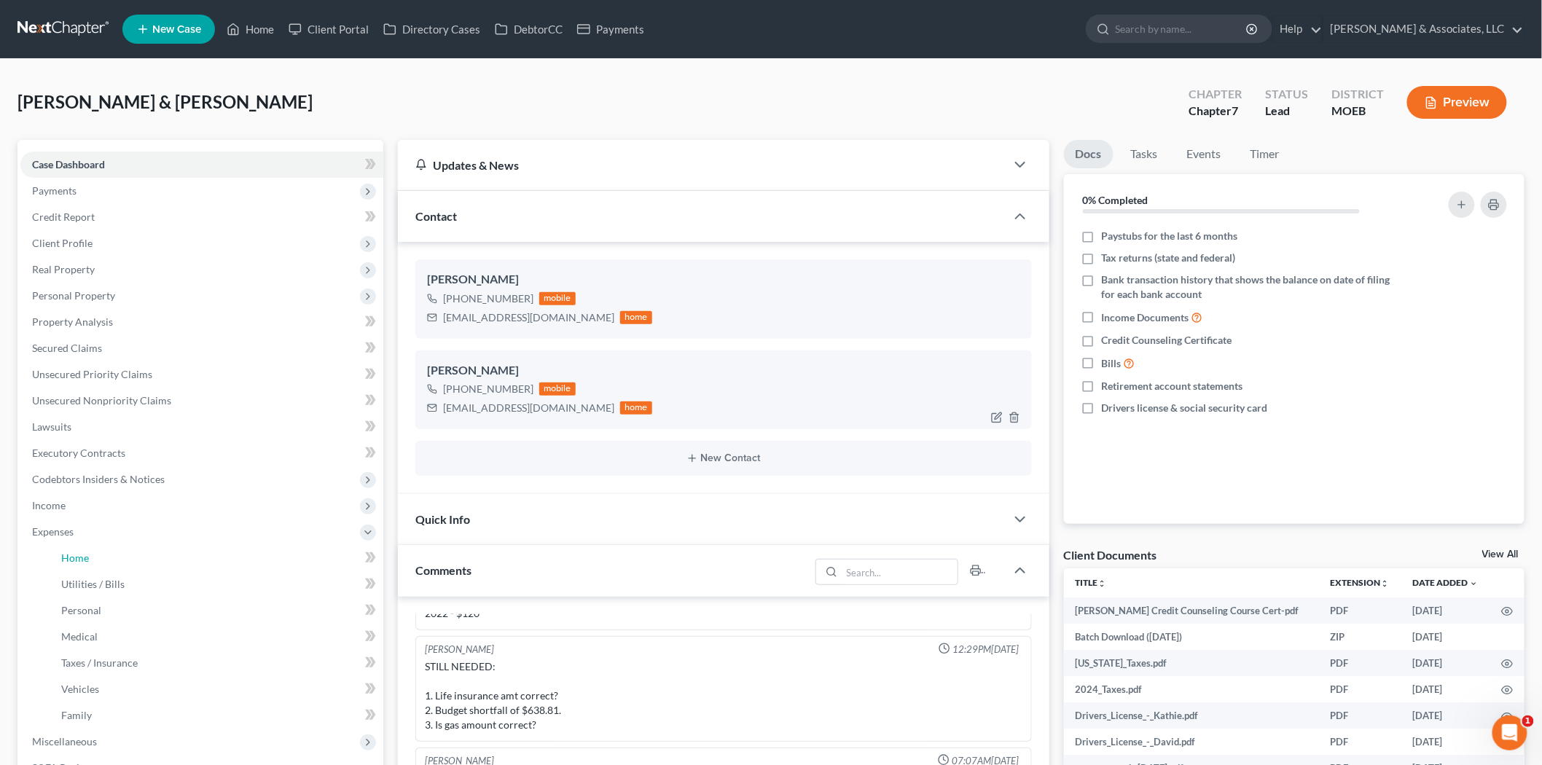
click at [78, 548] on link "Home" at bounding box center [217, 558] width 334 height 26
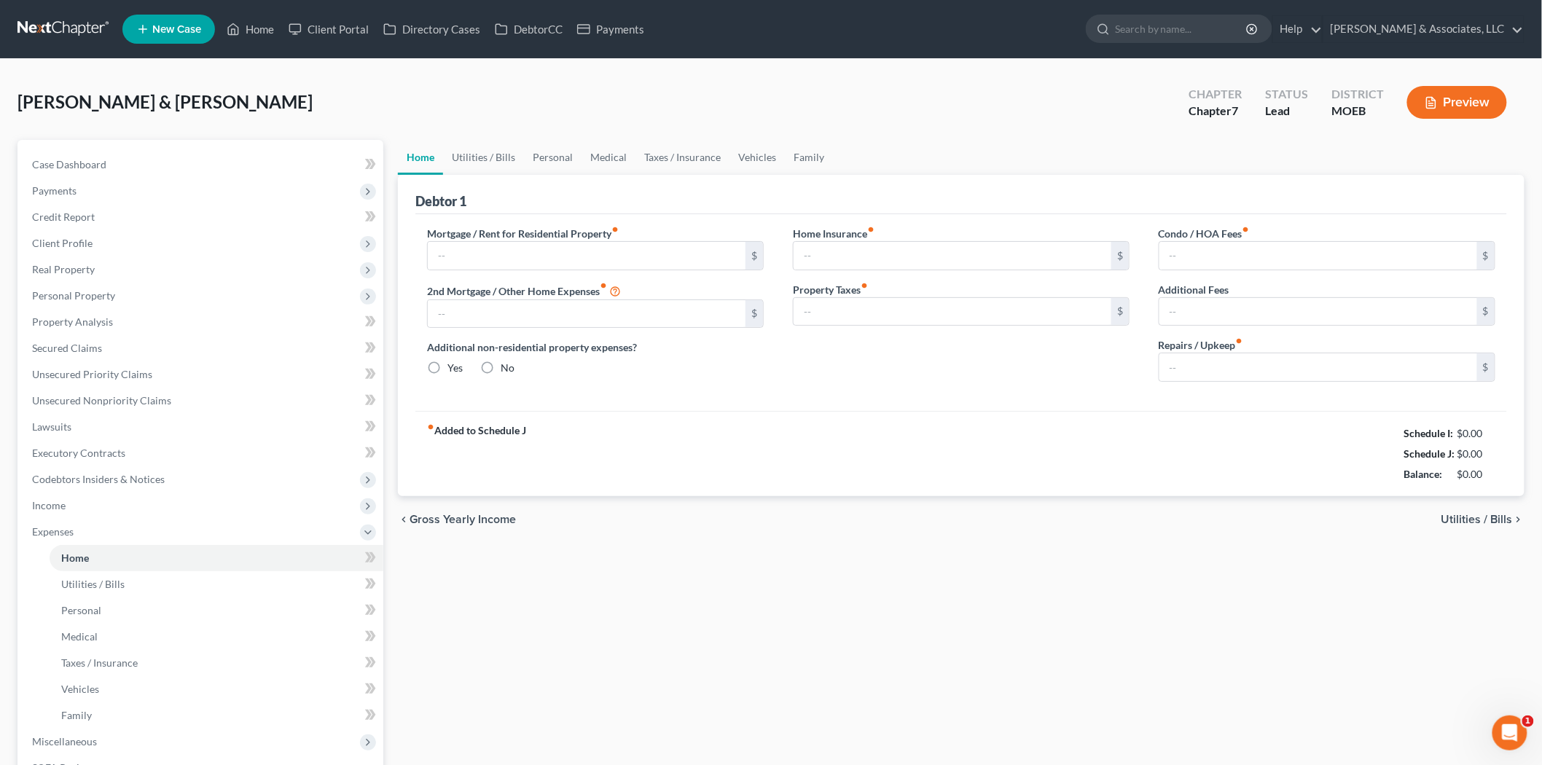
type input "2,500.00"
type input "0.00"
radio input "true"
type input "40.00"
type input "0.00"
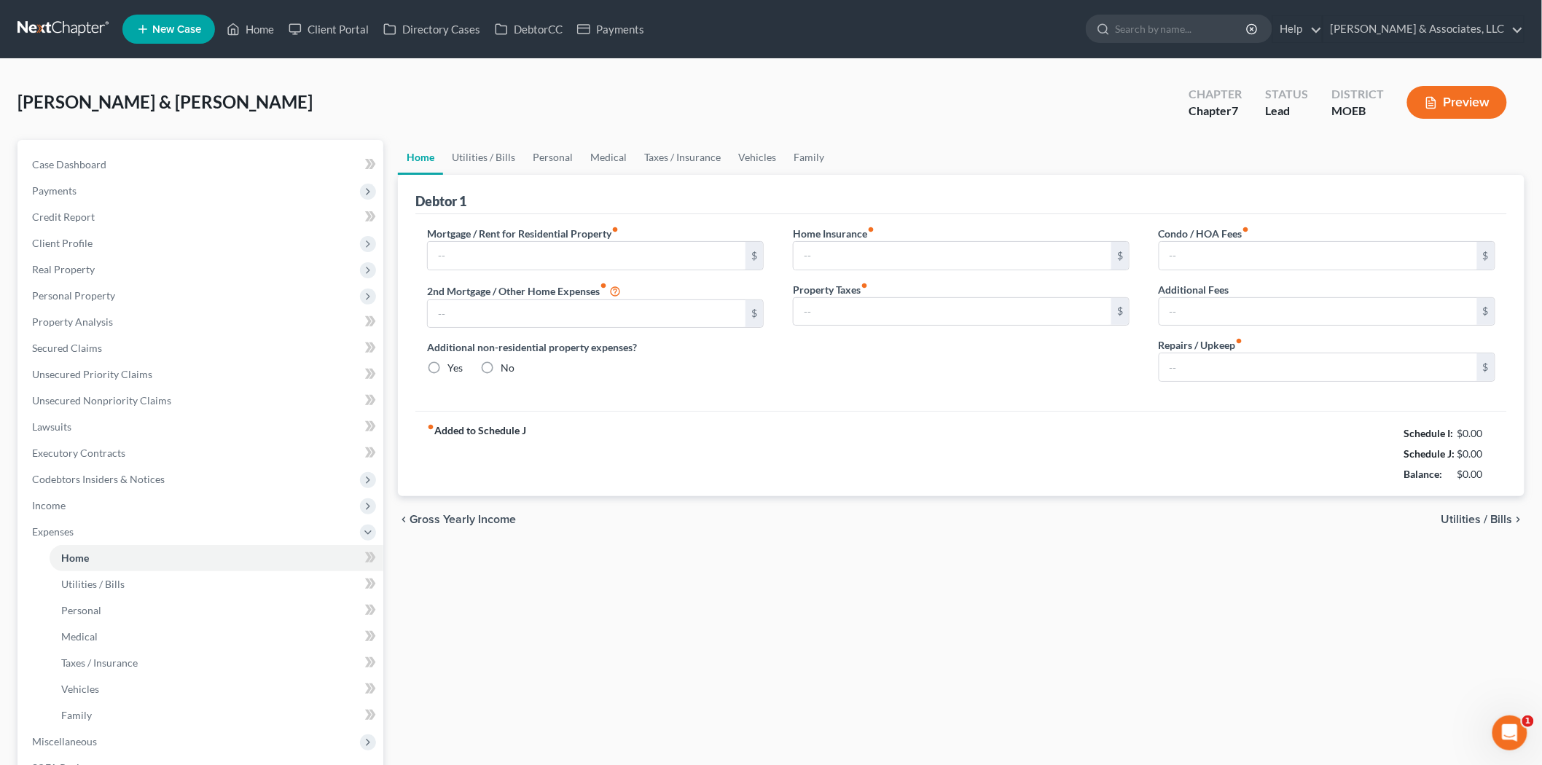
type input "0.00"
click at [468, 155] on link "Utilities / Bills" at bounding box center [483, 157] width 81 height 35
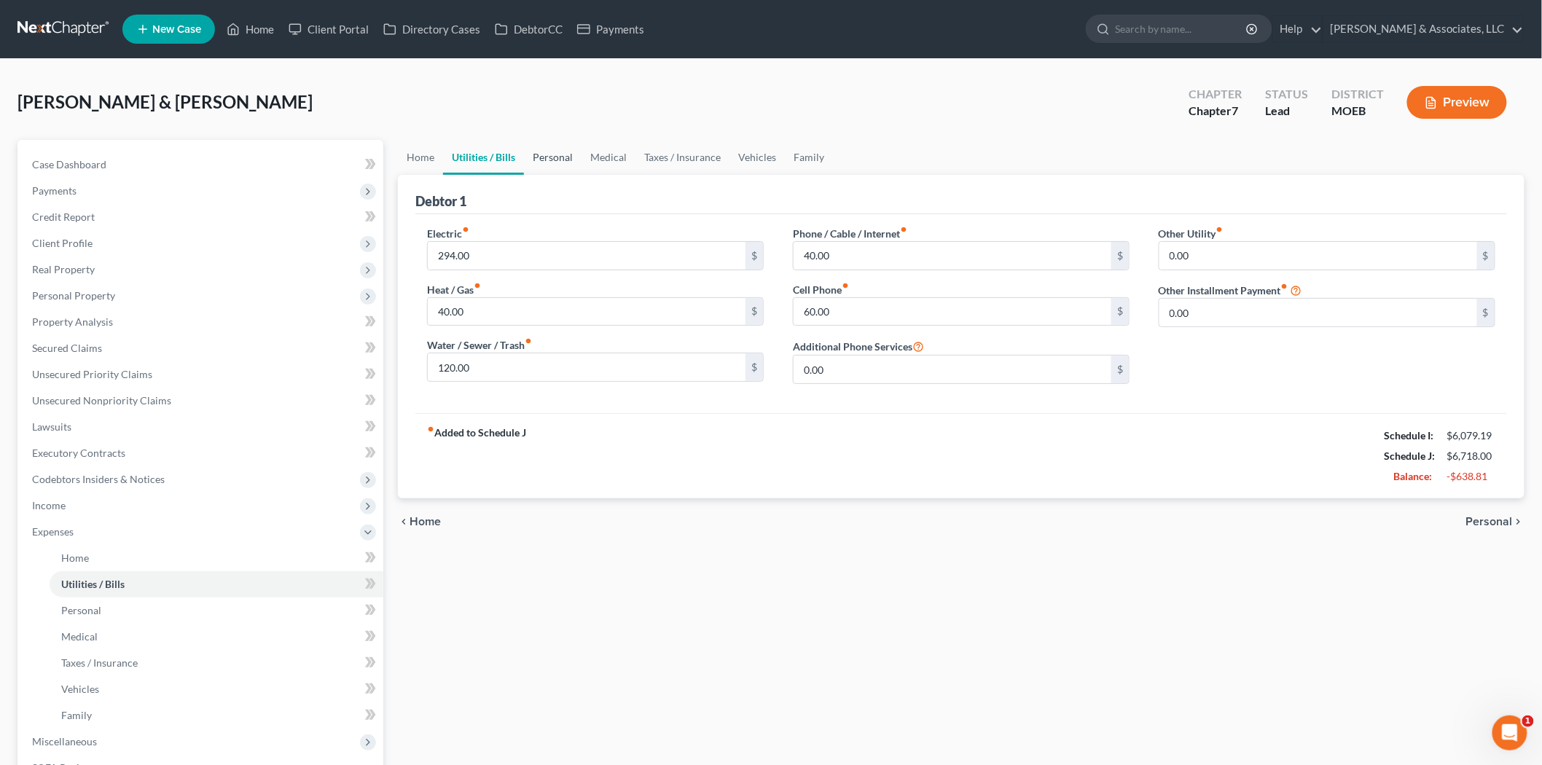
click at [564, 163] on link "Personal" at bounding box center [553, 157] width 58 height 35
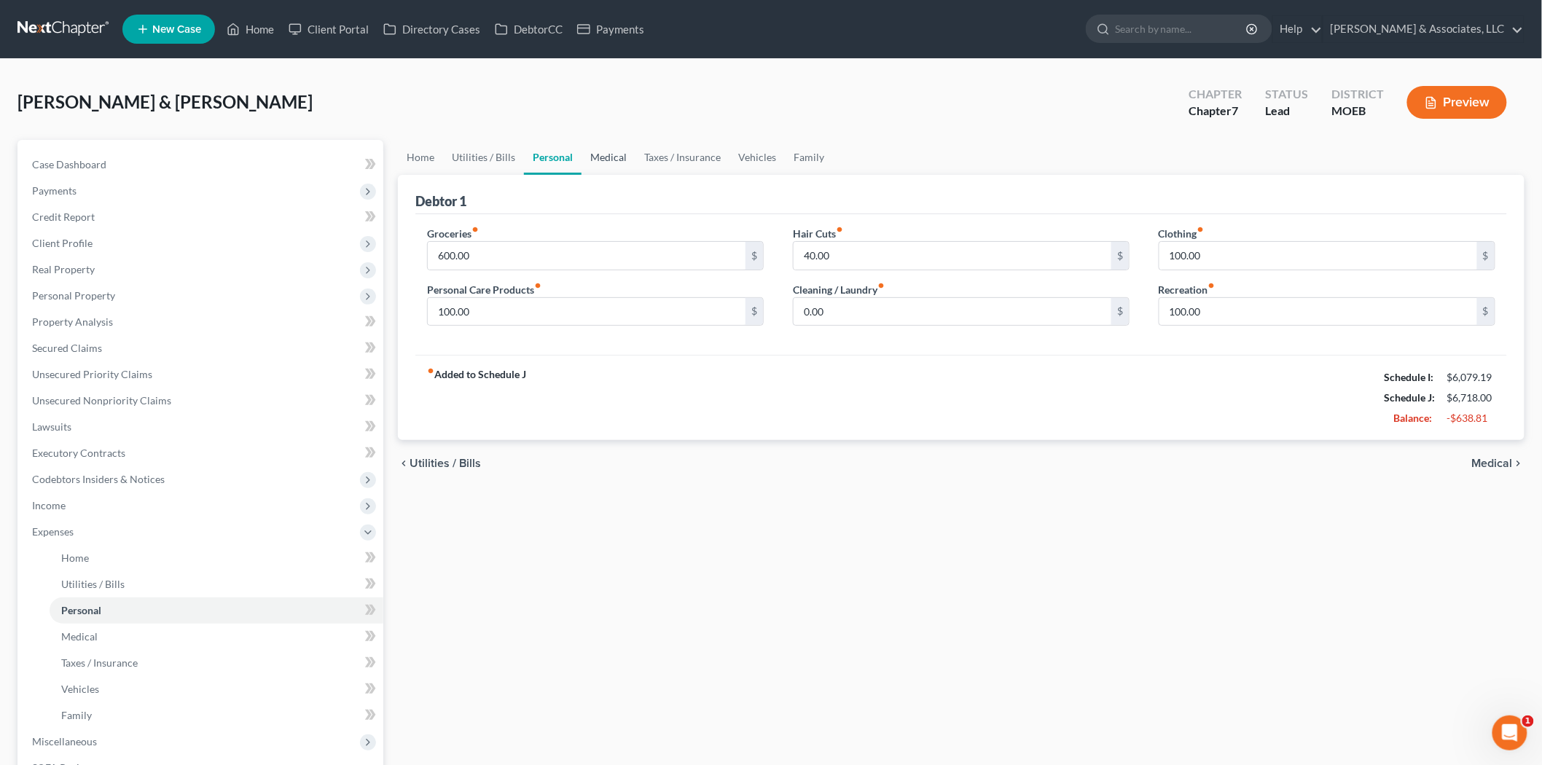
click at [608, 162] on link "Medical" at bounding box center [608, 157] width 54 height 35
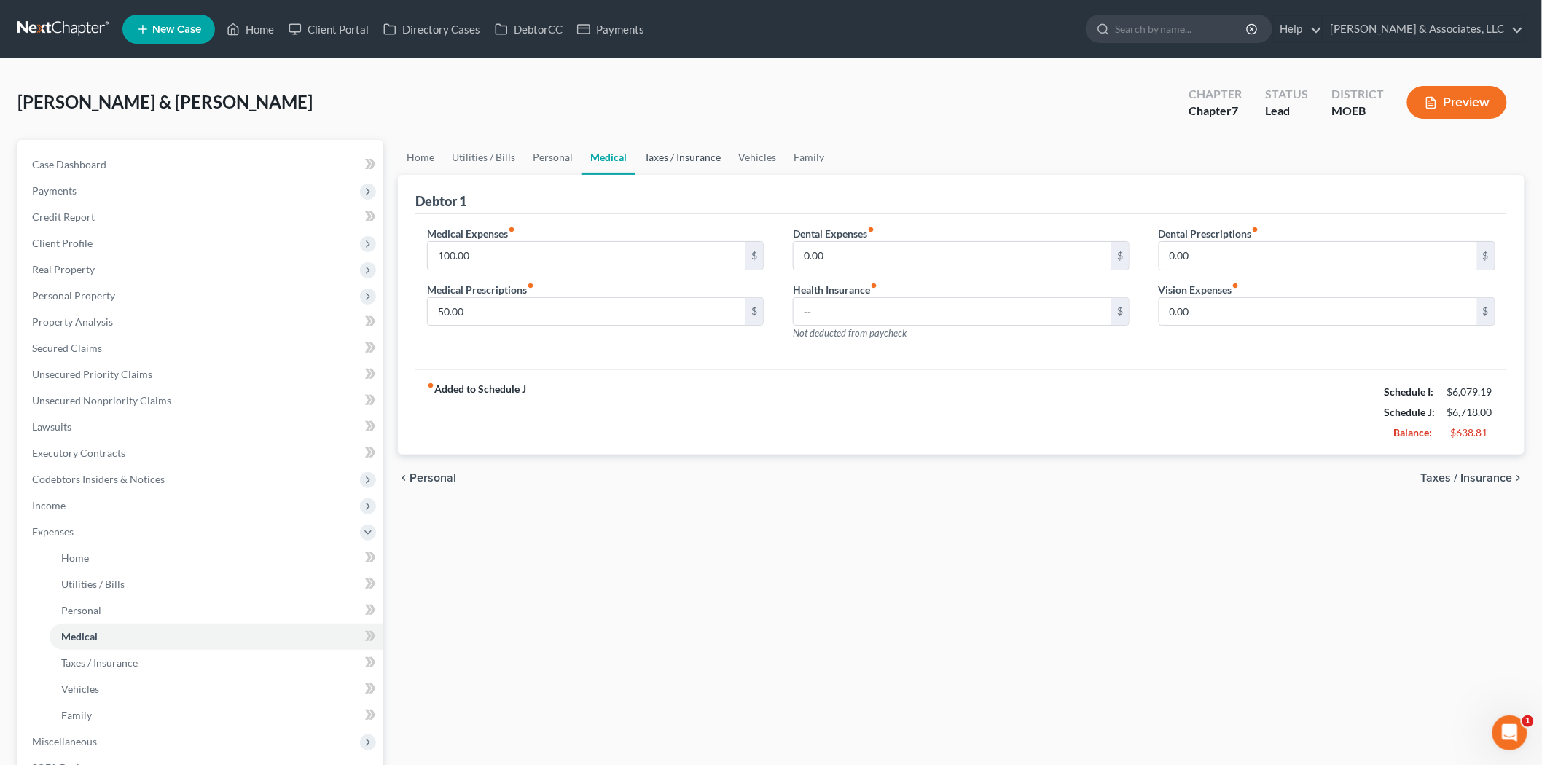
click at [685, 165] on link "Taxes / Insurance" at bounding box center [682, 157] width 94 height 35
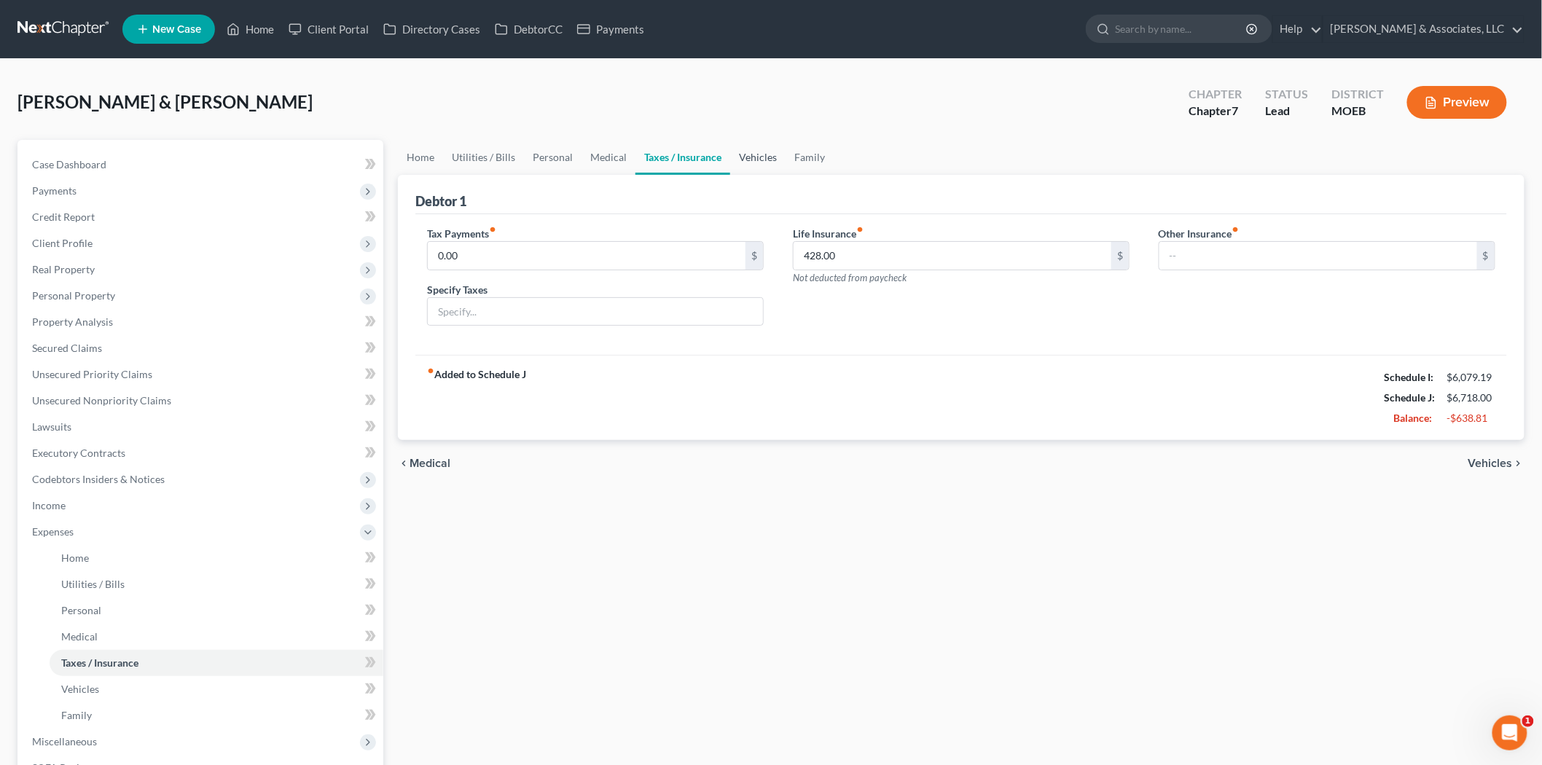
click at [761, 164] on link "Vehicles" at bounding box center [757, 157] width 55 height 35
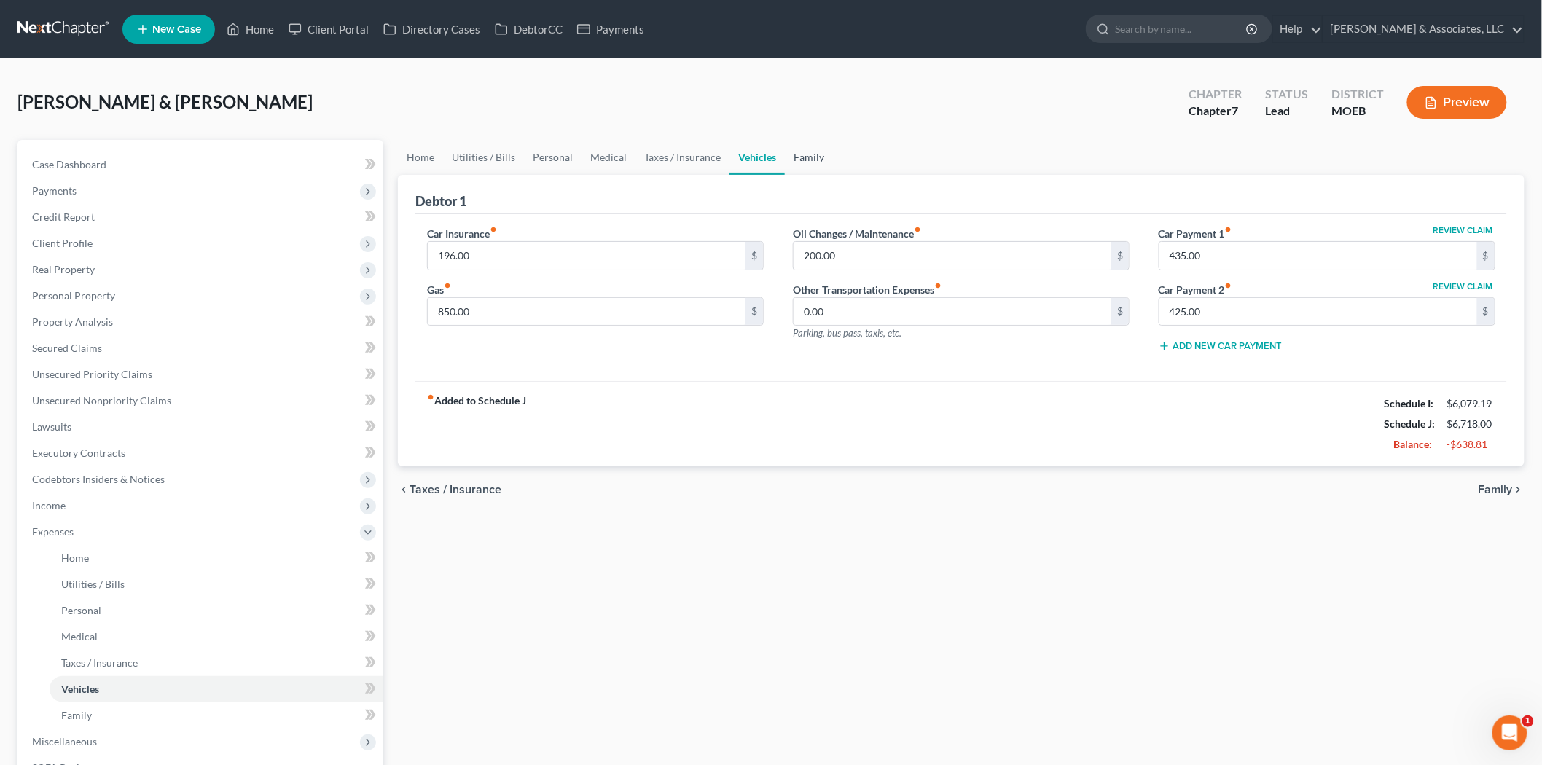
click at [807, 168] on link "Family" at bounding box center [809, 157] width 48 height 35
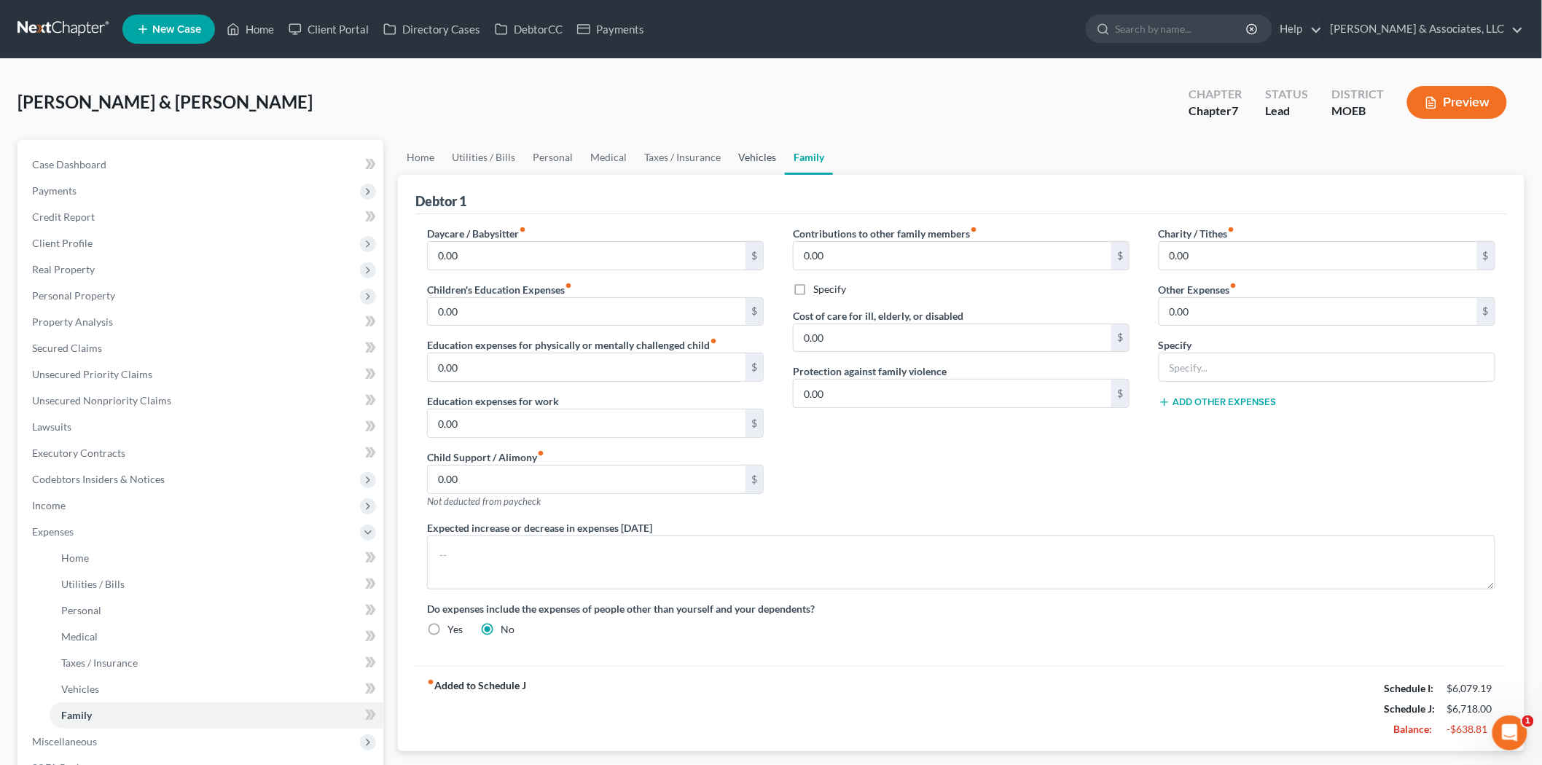
click at [746, 163] on link "Vehicles" at bounding box center [756, 157] width 55 height 35
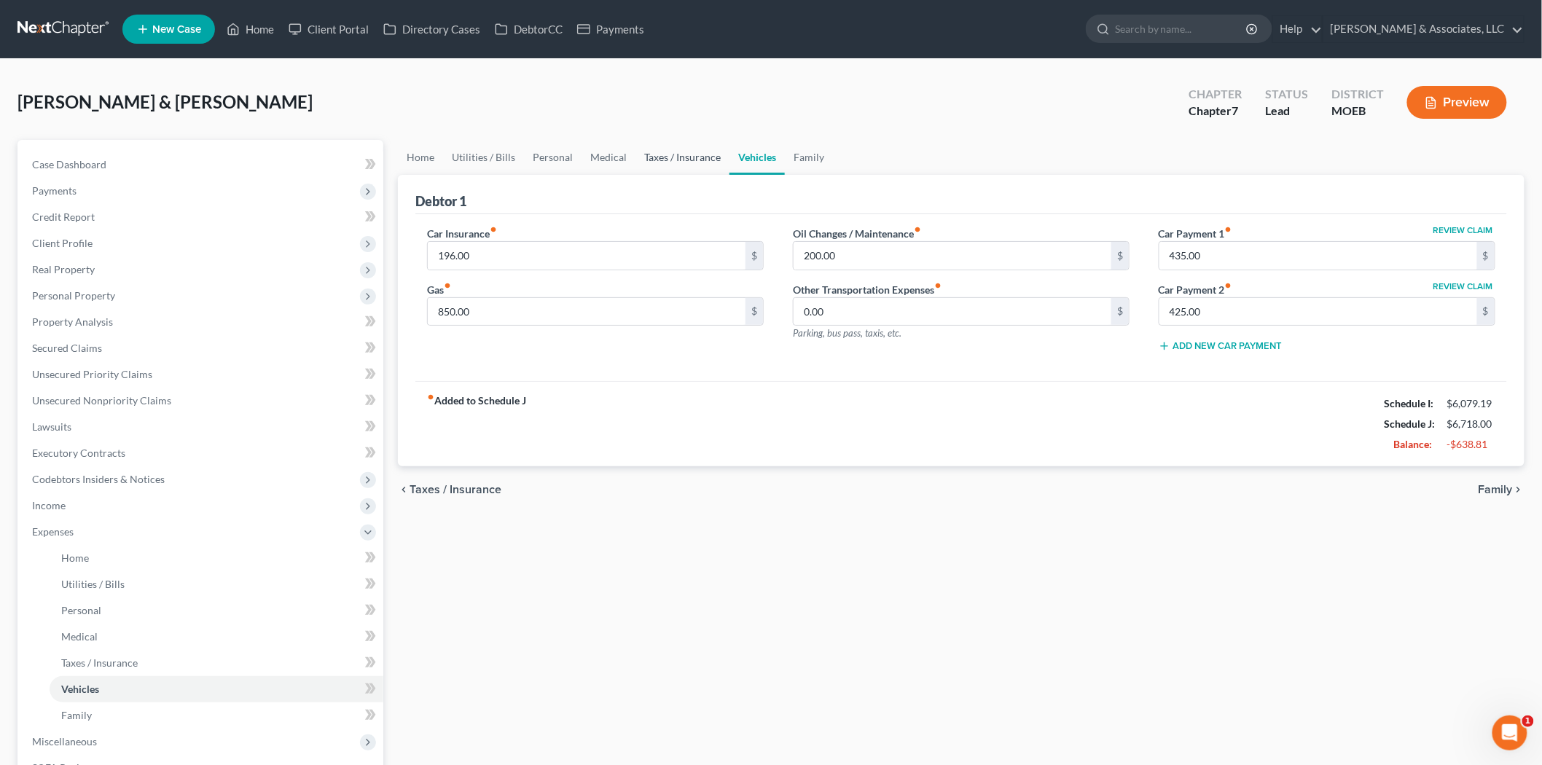
click at [679, 159] on link "Taxes / Insurance" at bounding box center [682, 157] width 94 height 35
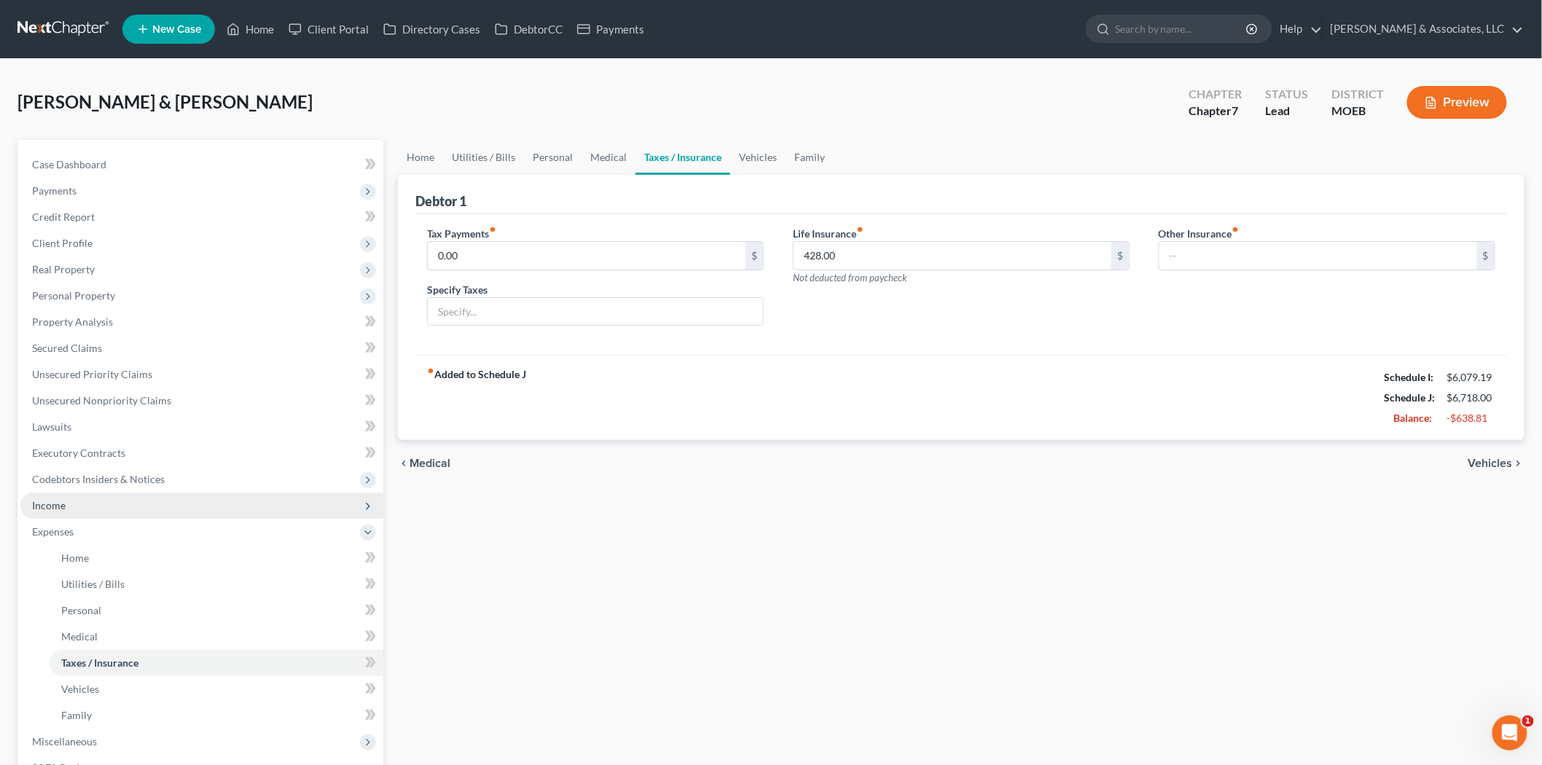
click at [69, 501] on span "Income" at bounding box center [201, 506] width 363 height 26
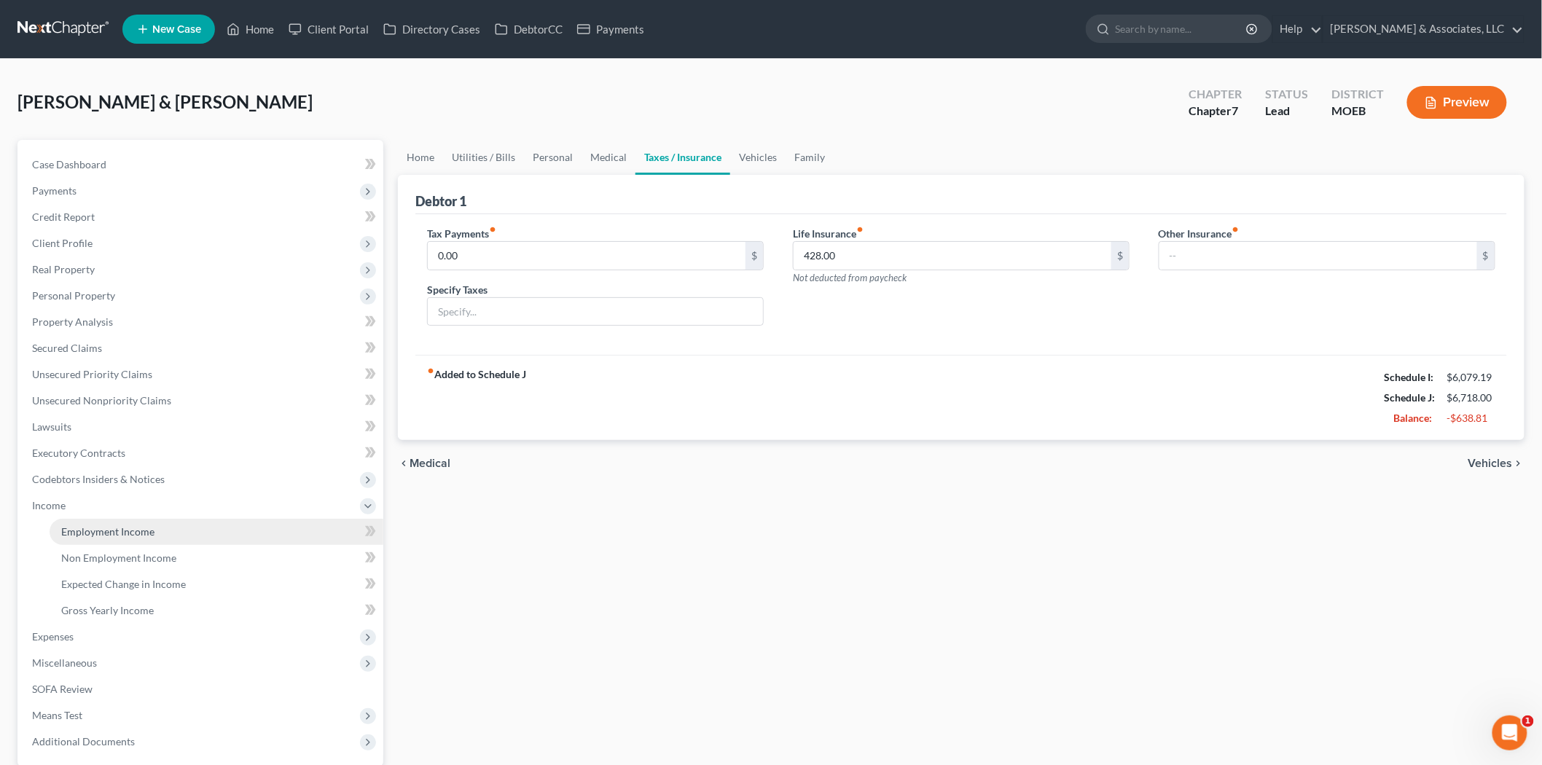
click at [101, 522] on link "Employment Income" at bounding box center [217, 532] width 334 height 26
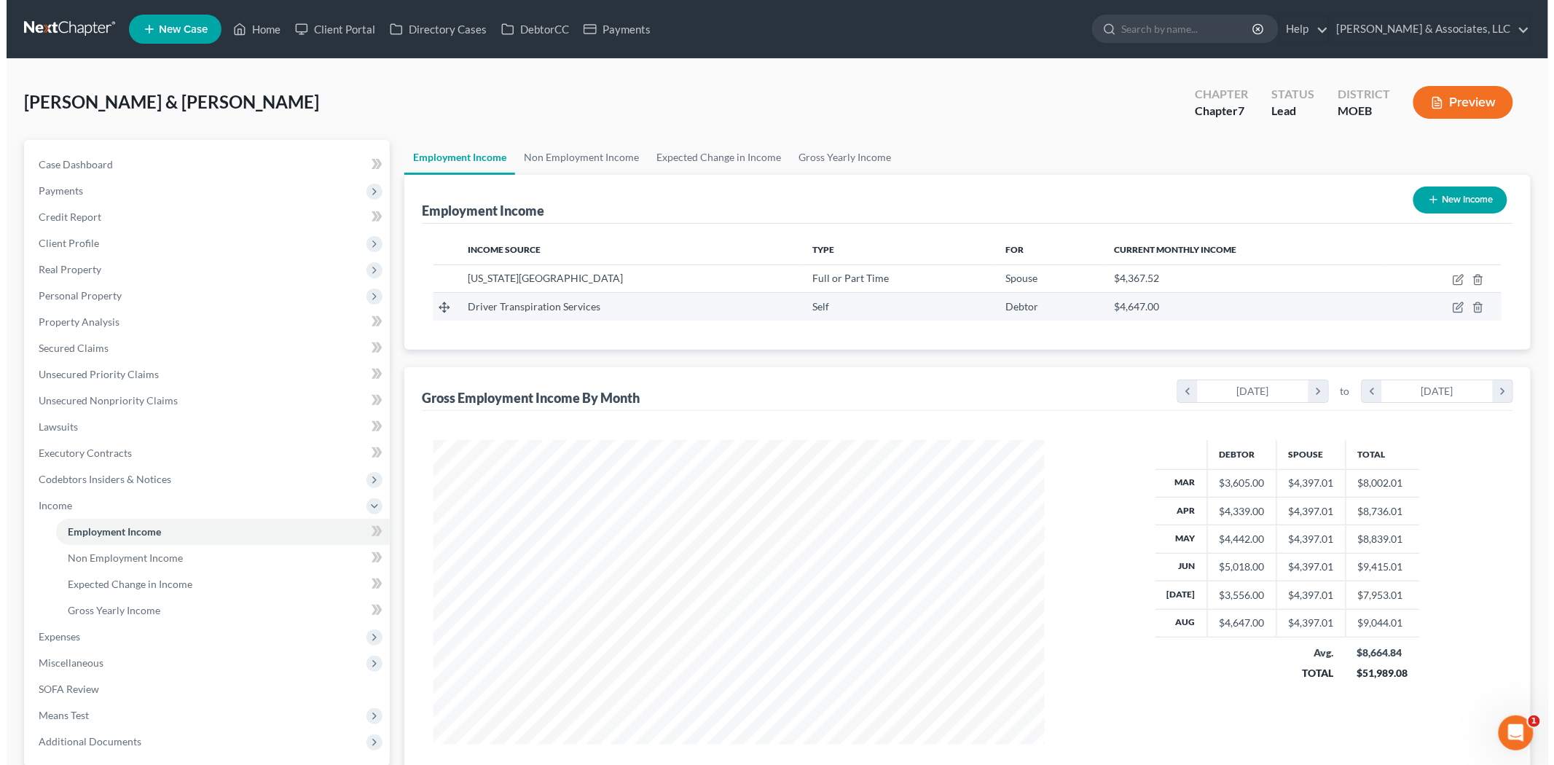
scroll to position [305, 640]
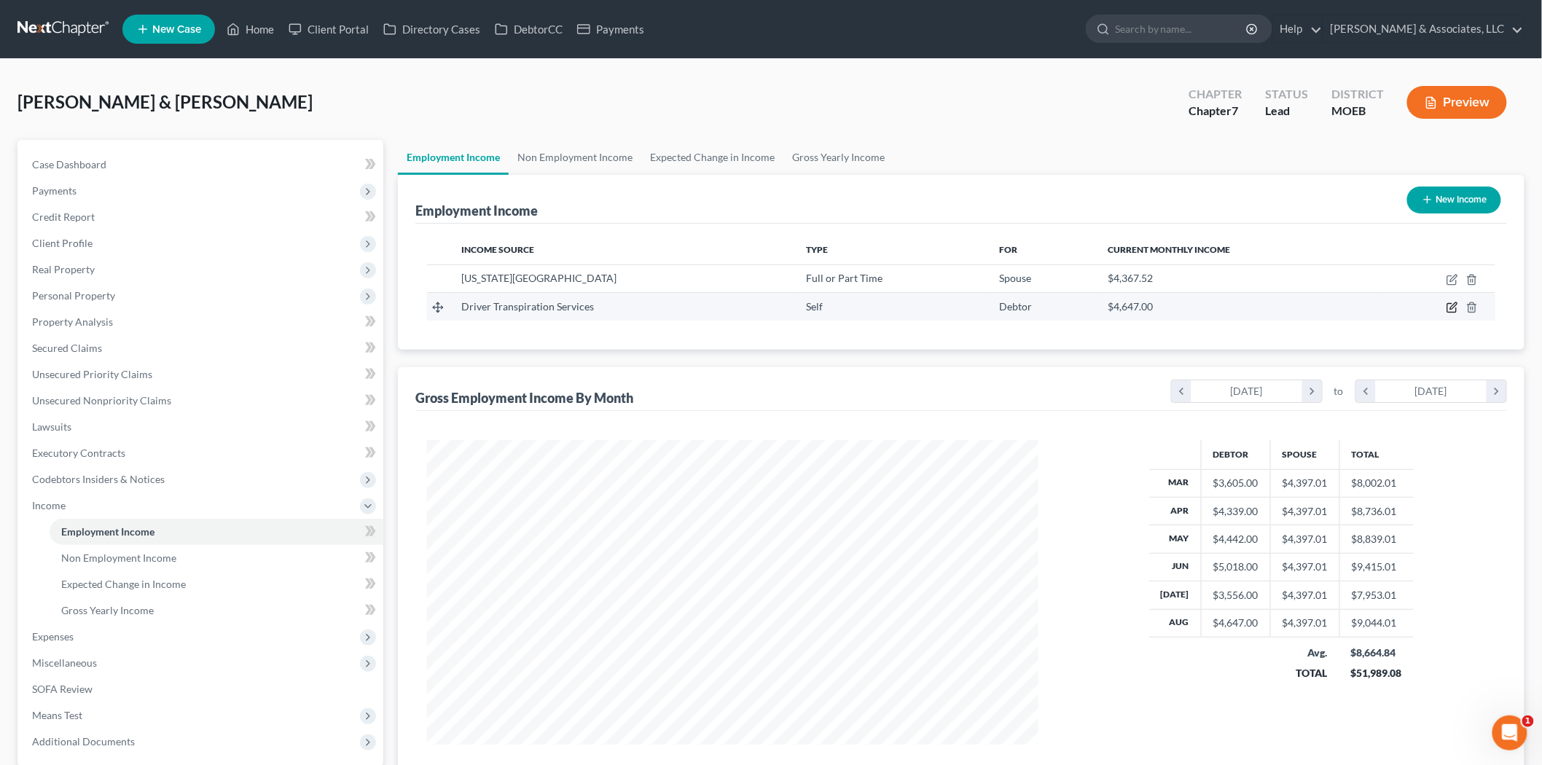
click at [1453, 307] on icon "button" at bounding box center [1453, 306] width 7 height 7
select select "1"
select select "26"
select select "0"
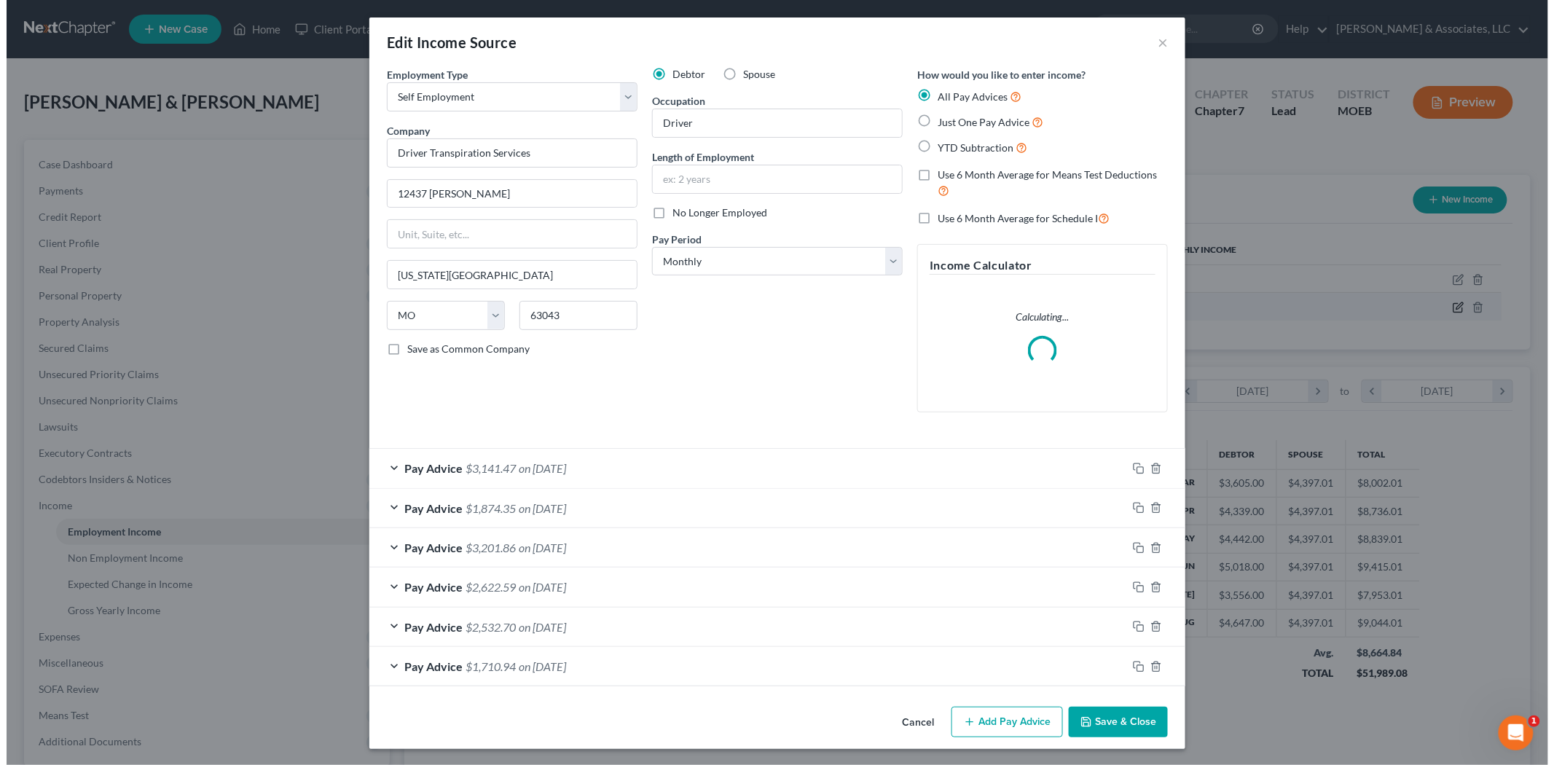
scroll to position [307, 646]
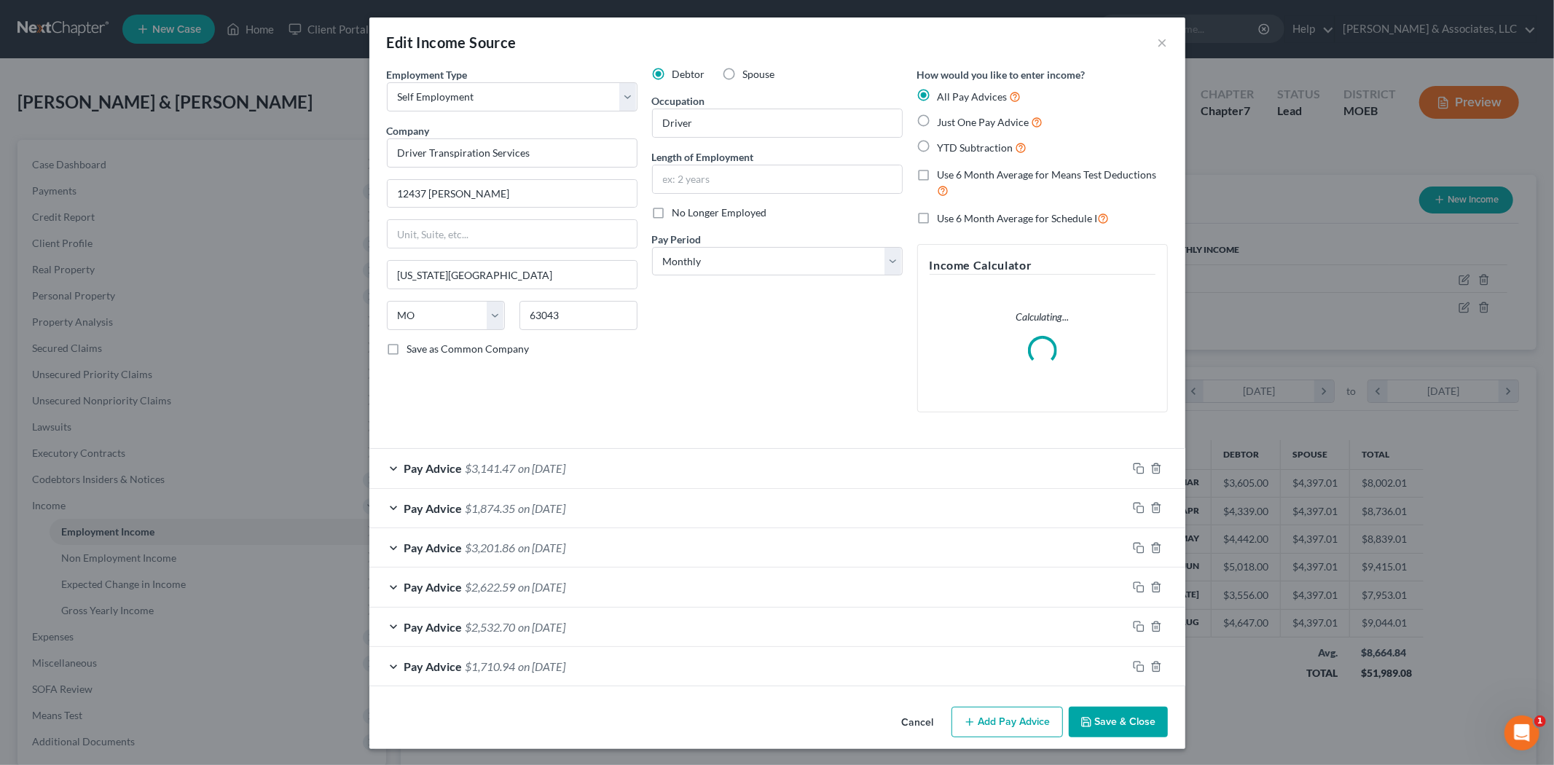
click at [482, 669] on span "$1,710.94" at bounding box center [491, 666] width 50 height 14
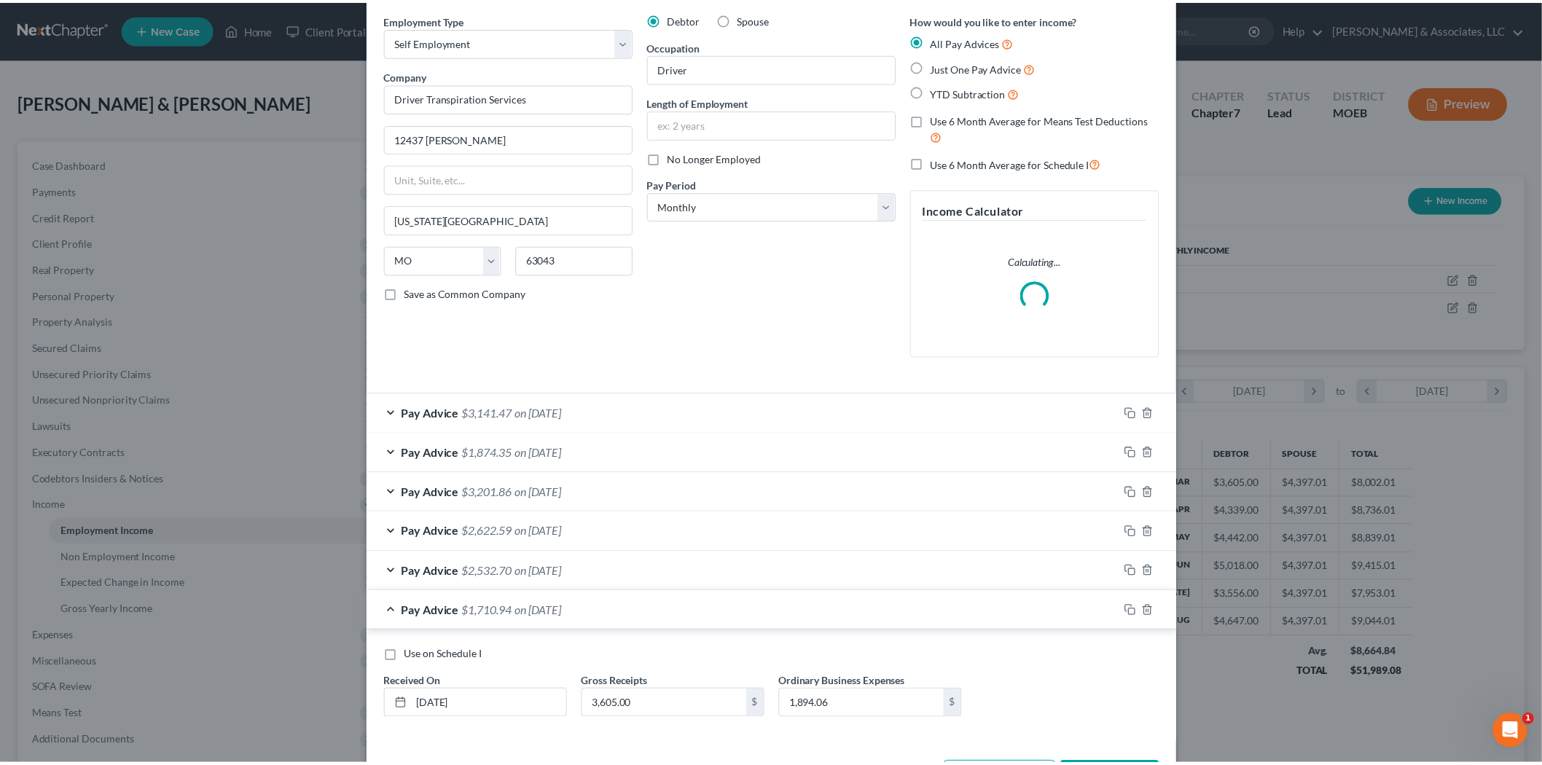
scroll to position [113, 0]
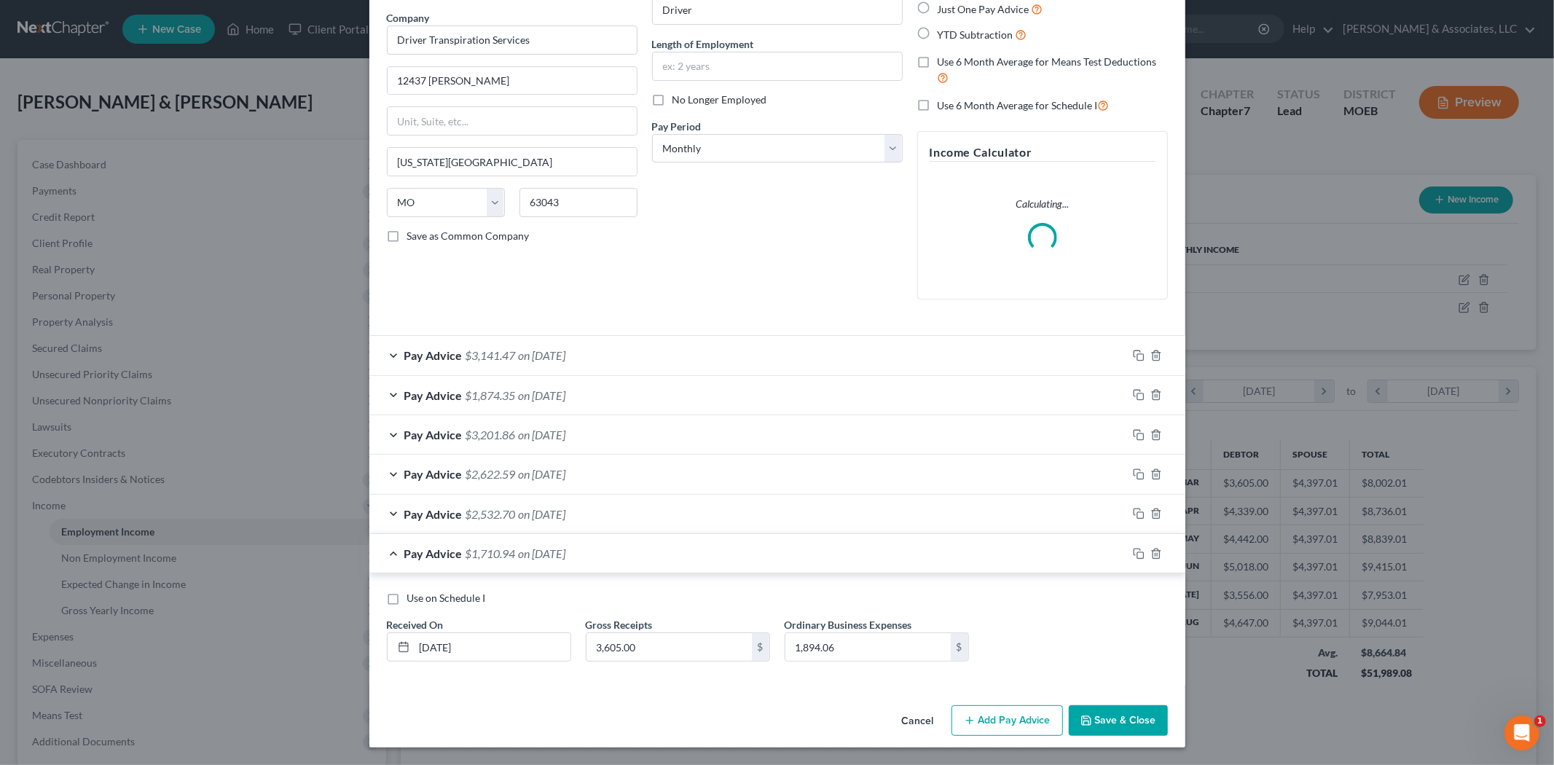
click at [1080, 724] on icon "button" at bounding box center [1086, 721] width 12 height 12
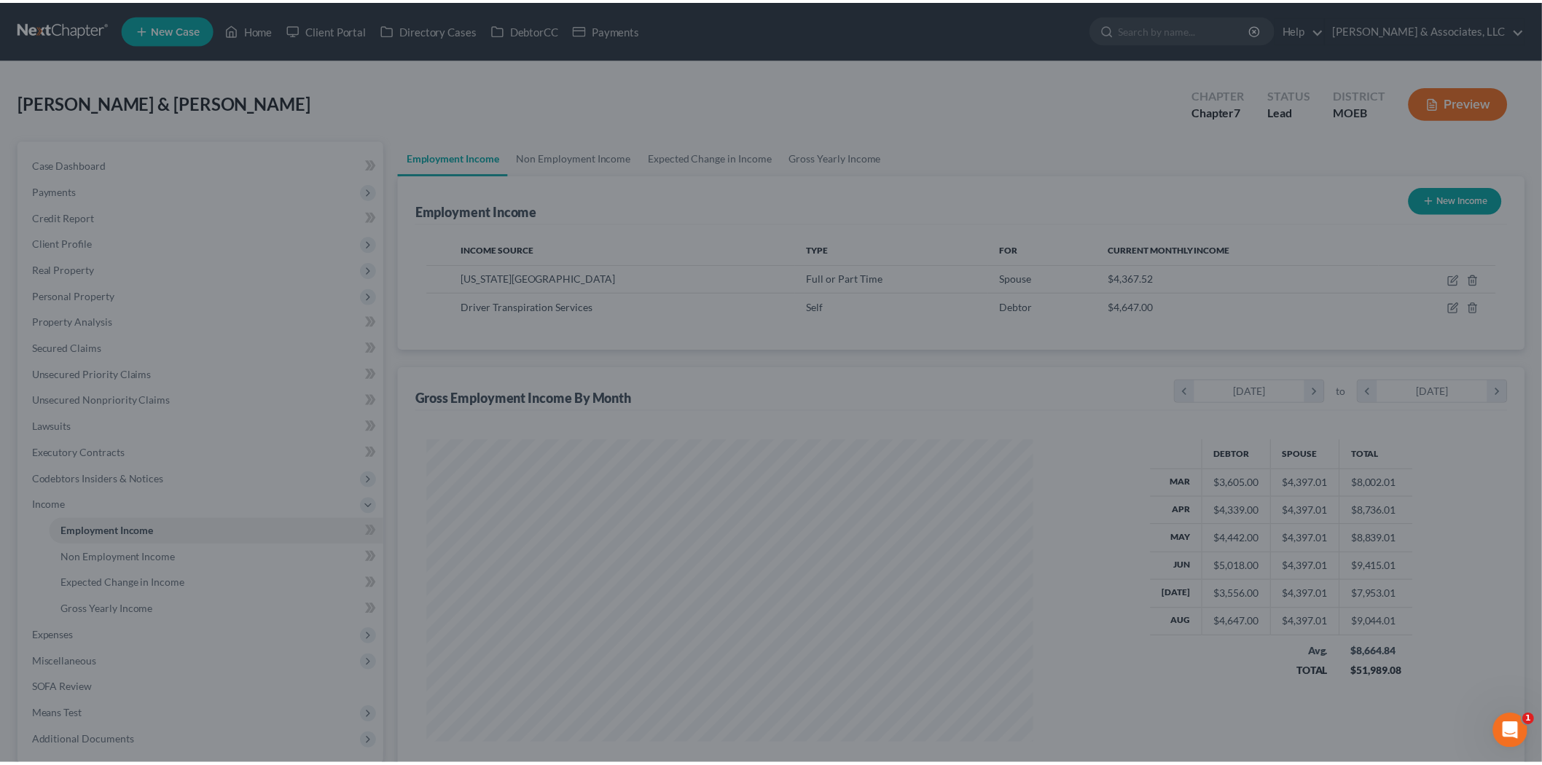
scroll to position [728285, 727950]
